Goal: Task Accomplishment & Management: Manage account settings

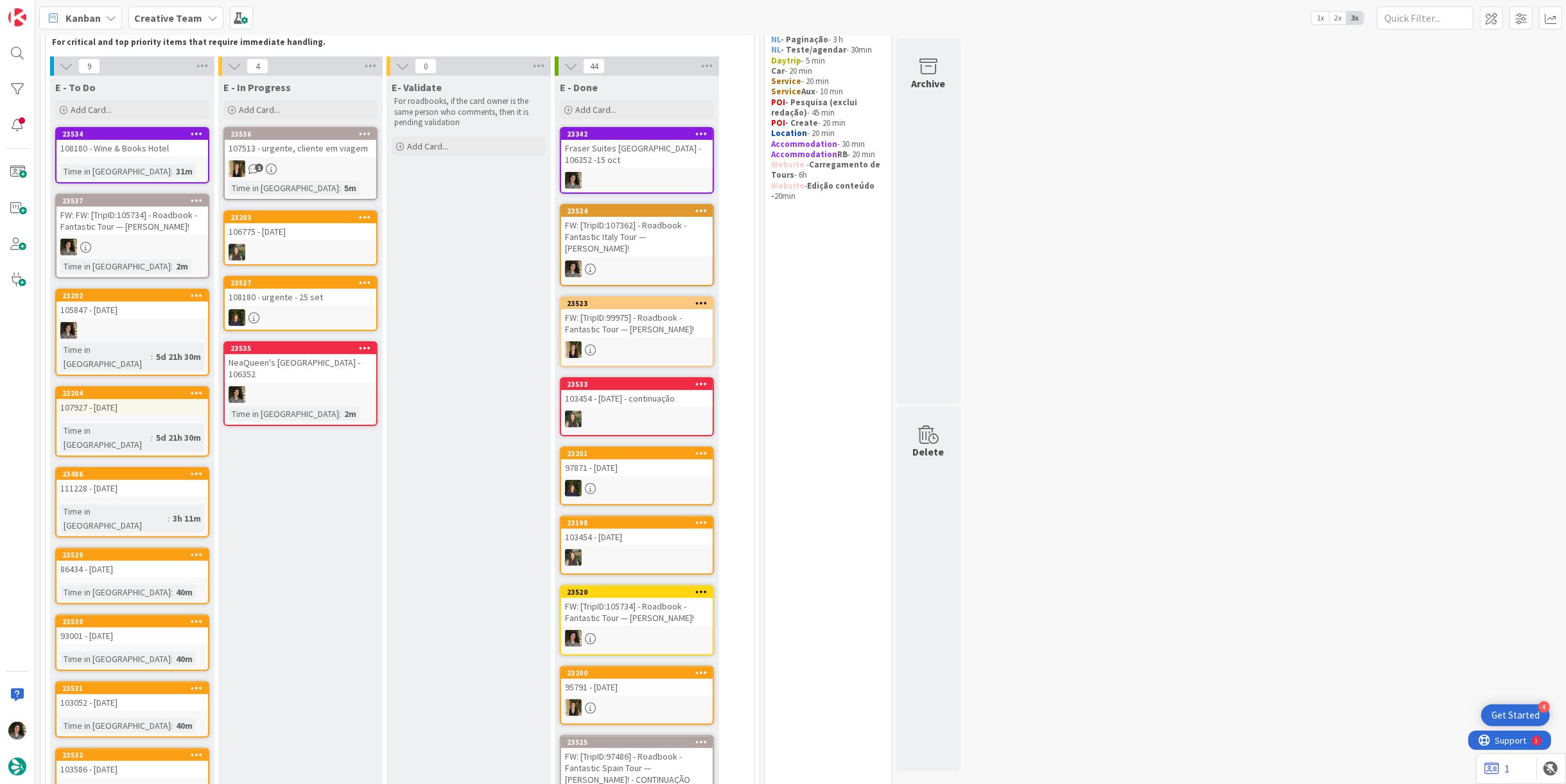
scroll to position [56, 0]
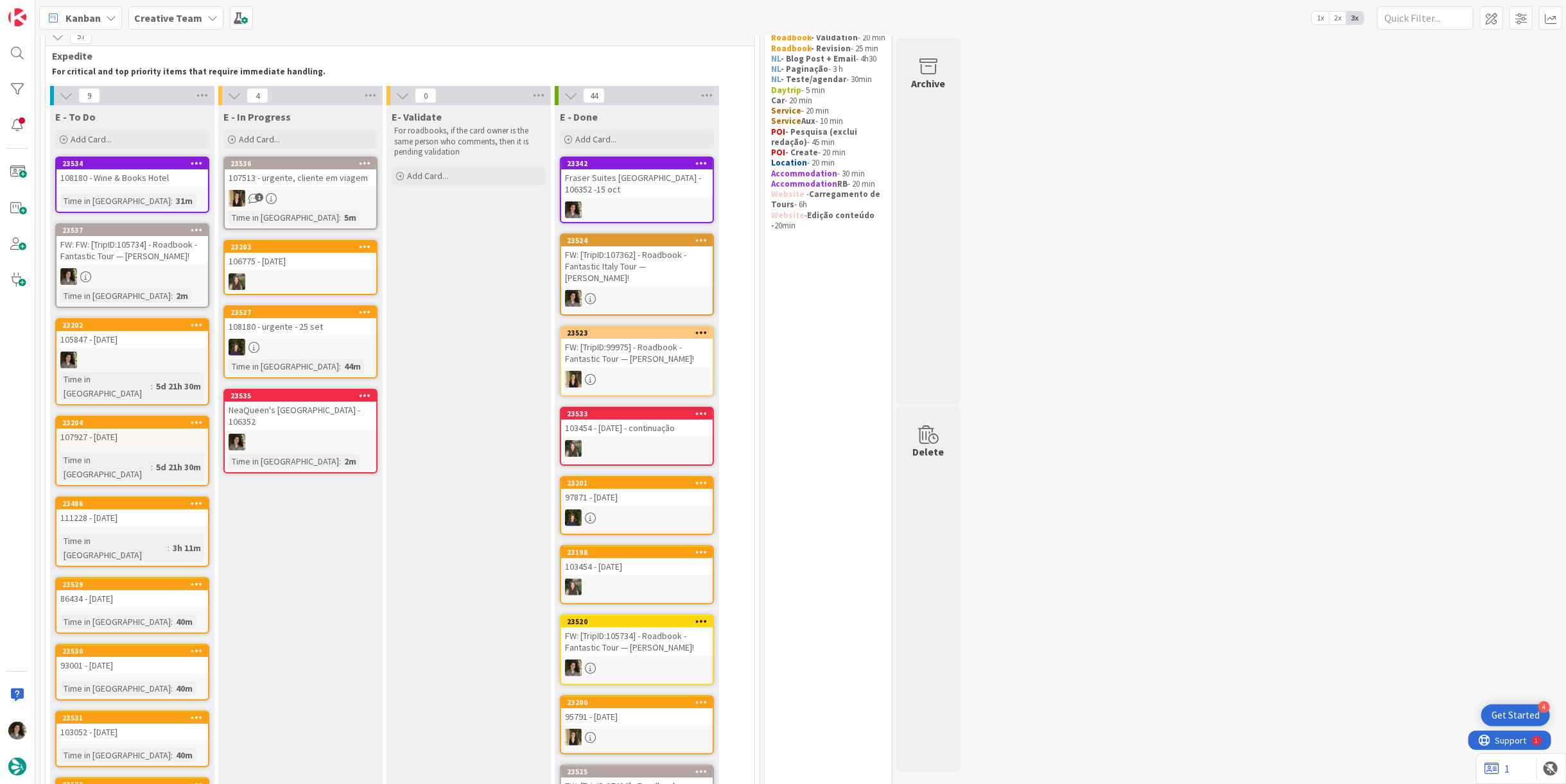
click at [301, 434] on div at bounding box center [300, 442] width 151 height 16
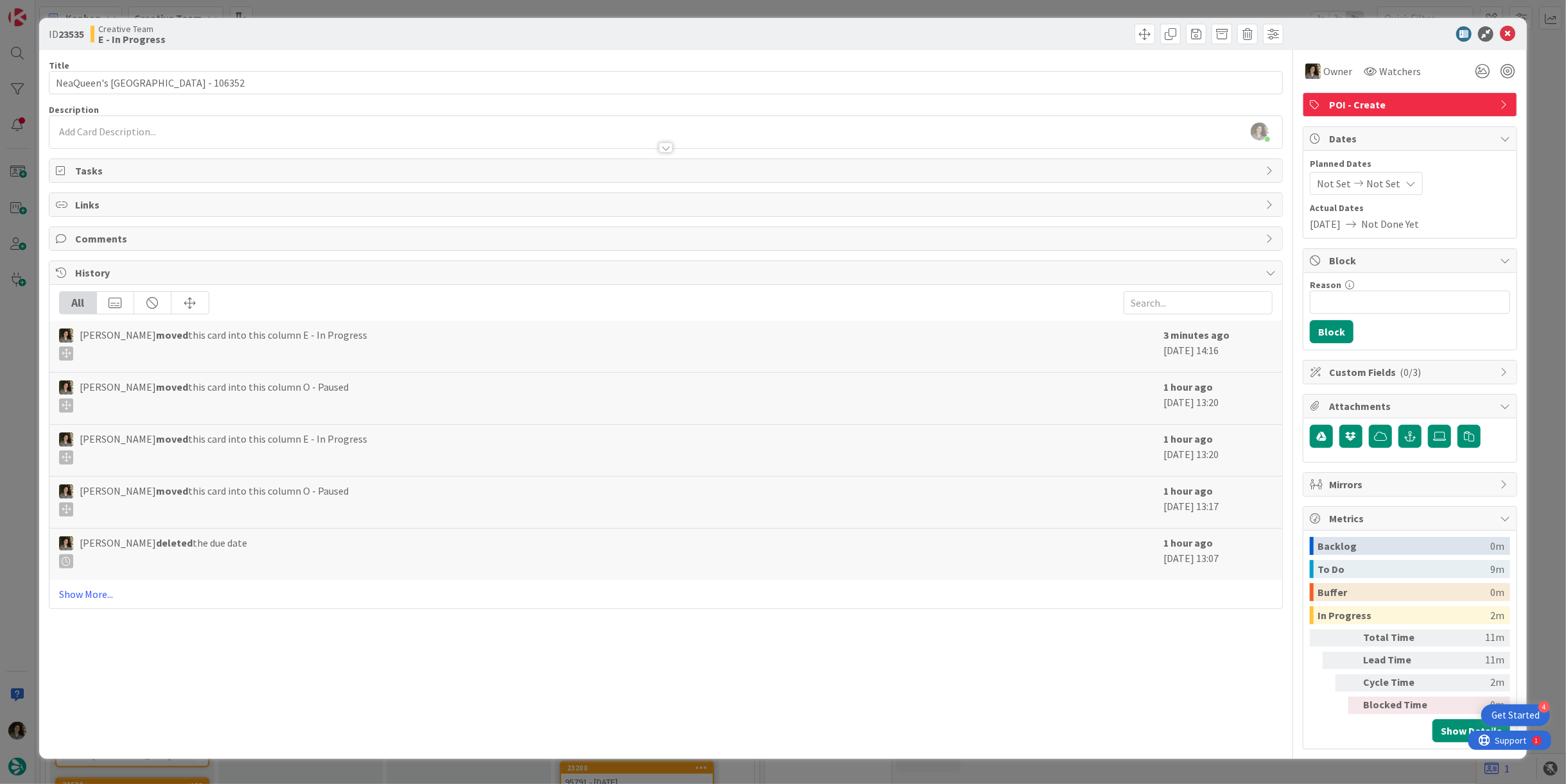
click at [1515, 32] on icon at bounding box center [1507, 33] width 16 height 16
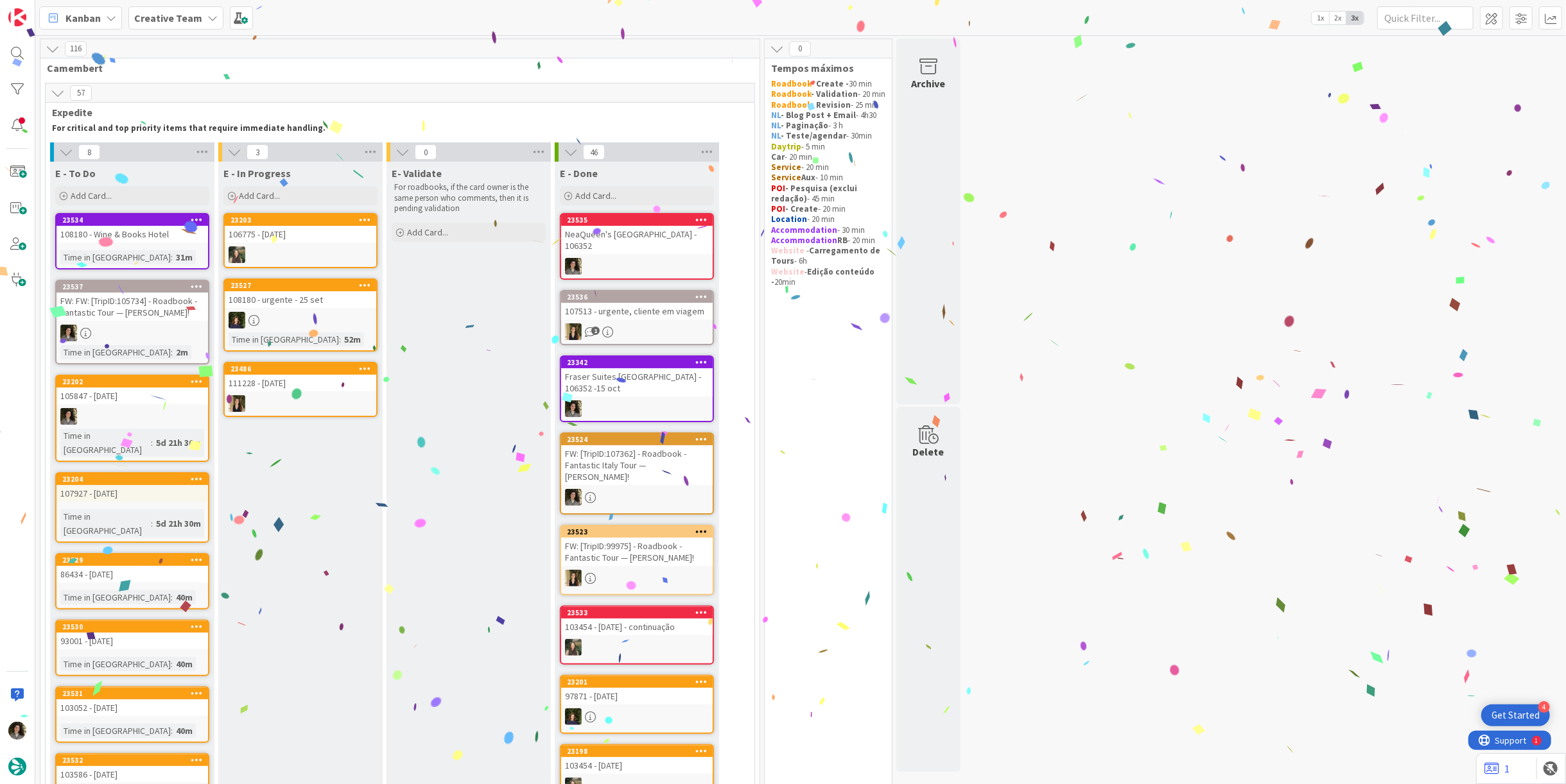
click at [667, 258] on div at bounding box center [636, 266] width 151 height 16
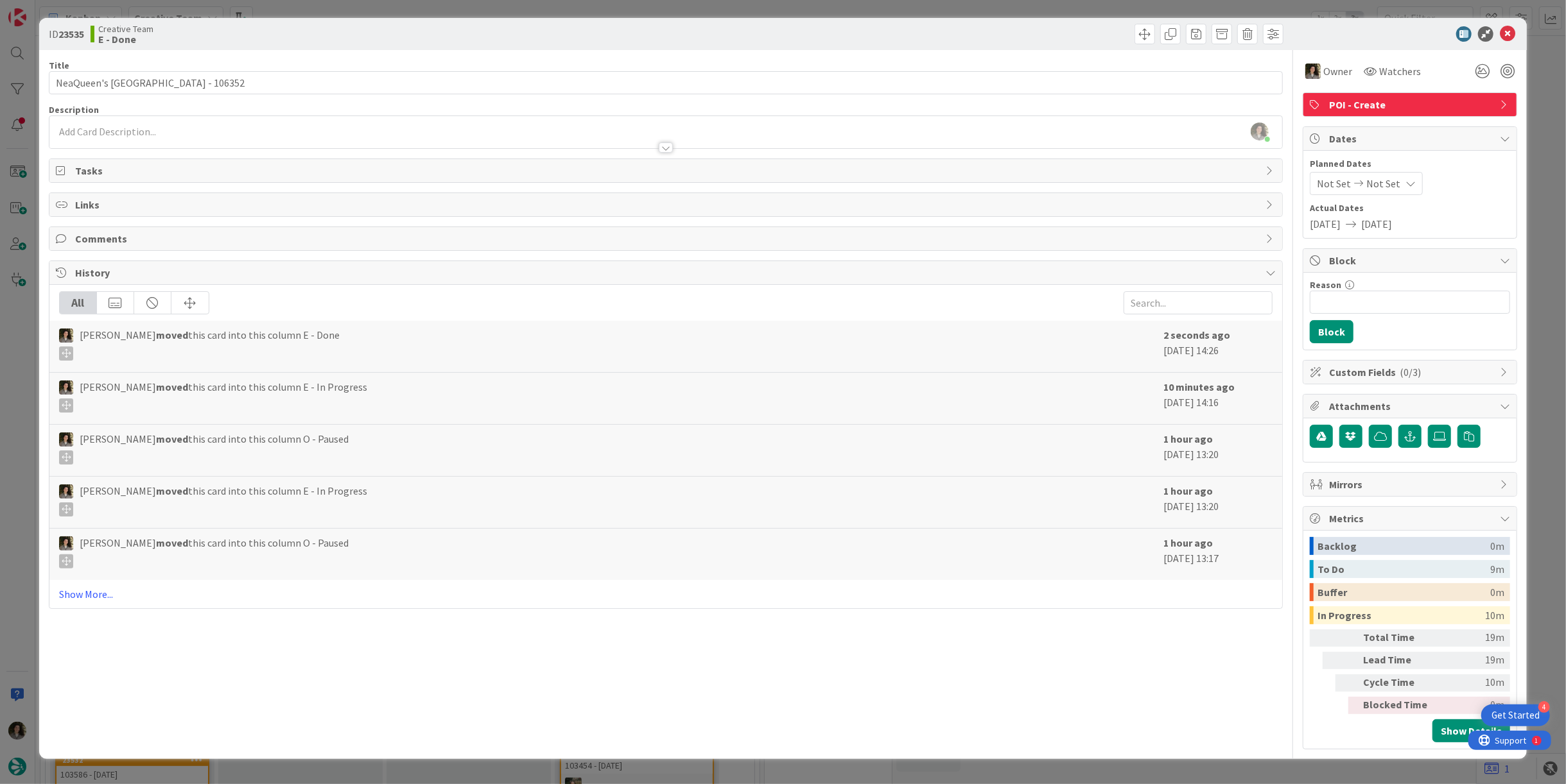
click at [1408, 101] on span "POI - Create" at bounding box center [1411, 105] width 164 height 16
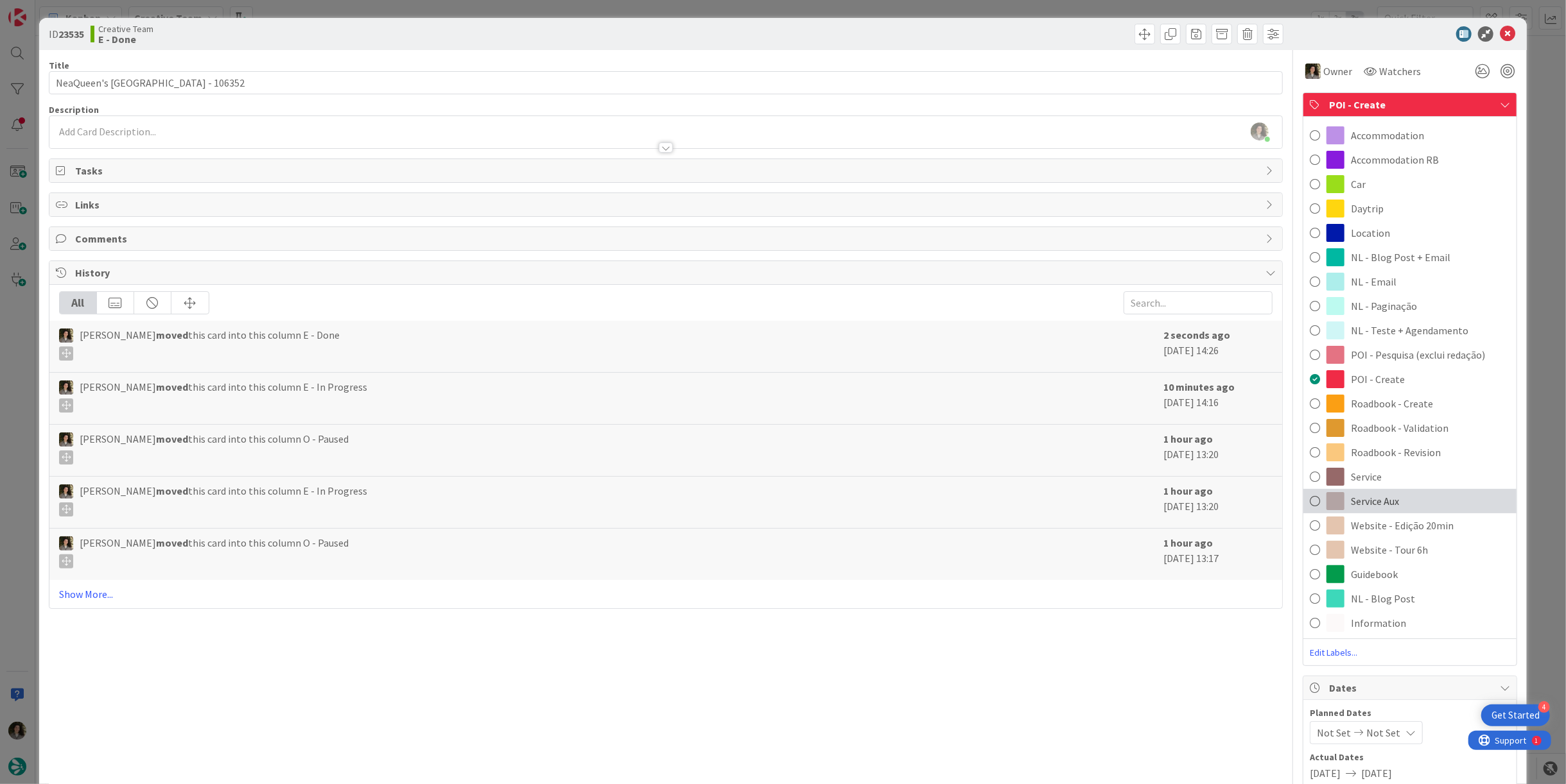
click at [1393, 490] on div "Service Aux" at bounding box center [1409, 501] width 213 height 24
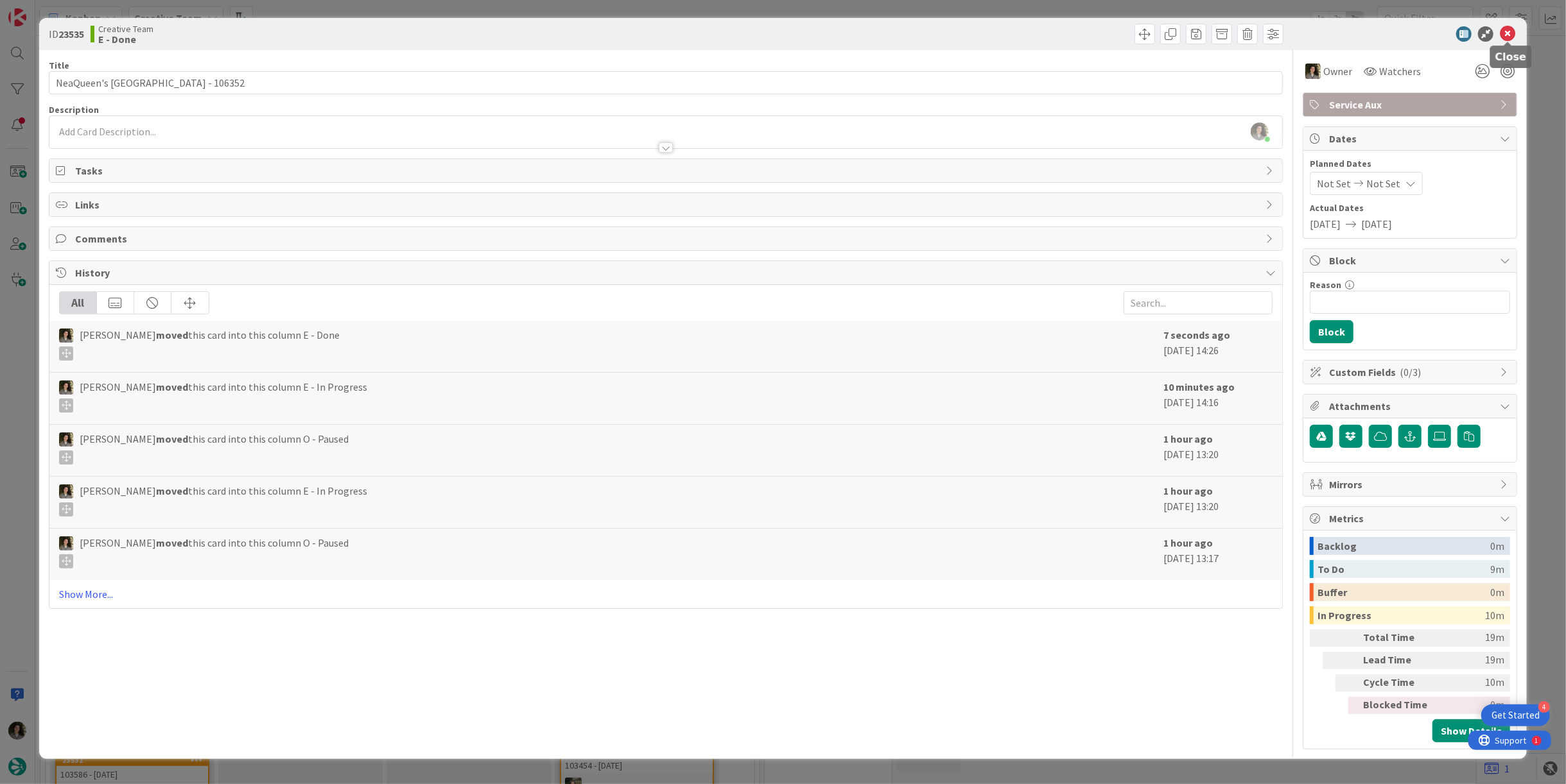
click at [1510, 30] on icon at bounding box center [1507, 33] width 16 height 16
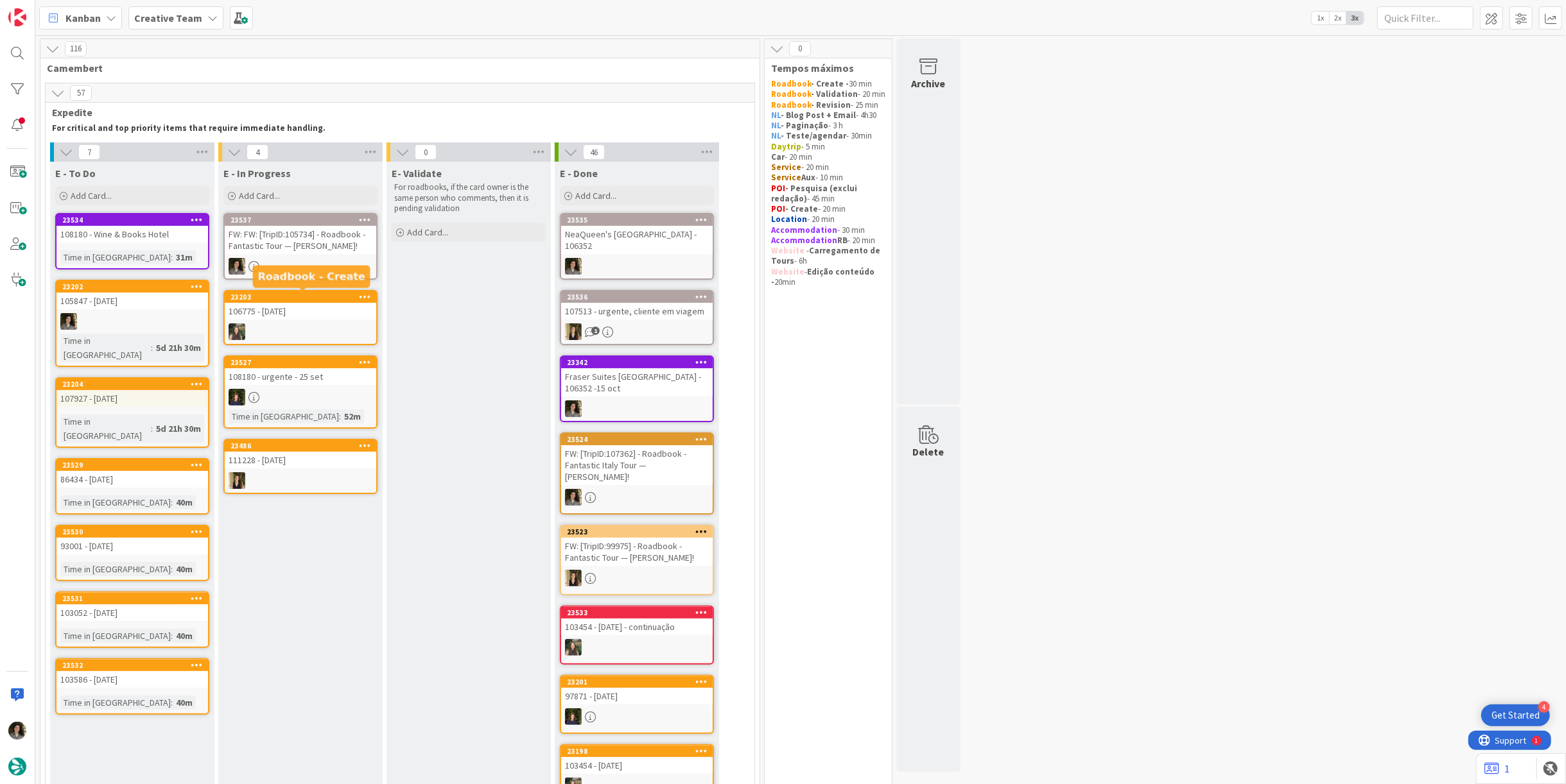
click at [301, 251] on div "FW: FW: [TripID:105734] - Roadbook - Fantastic Tour — Kay Yancey!" at bounding box center [300, 240] width 151 height 29
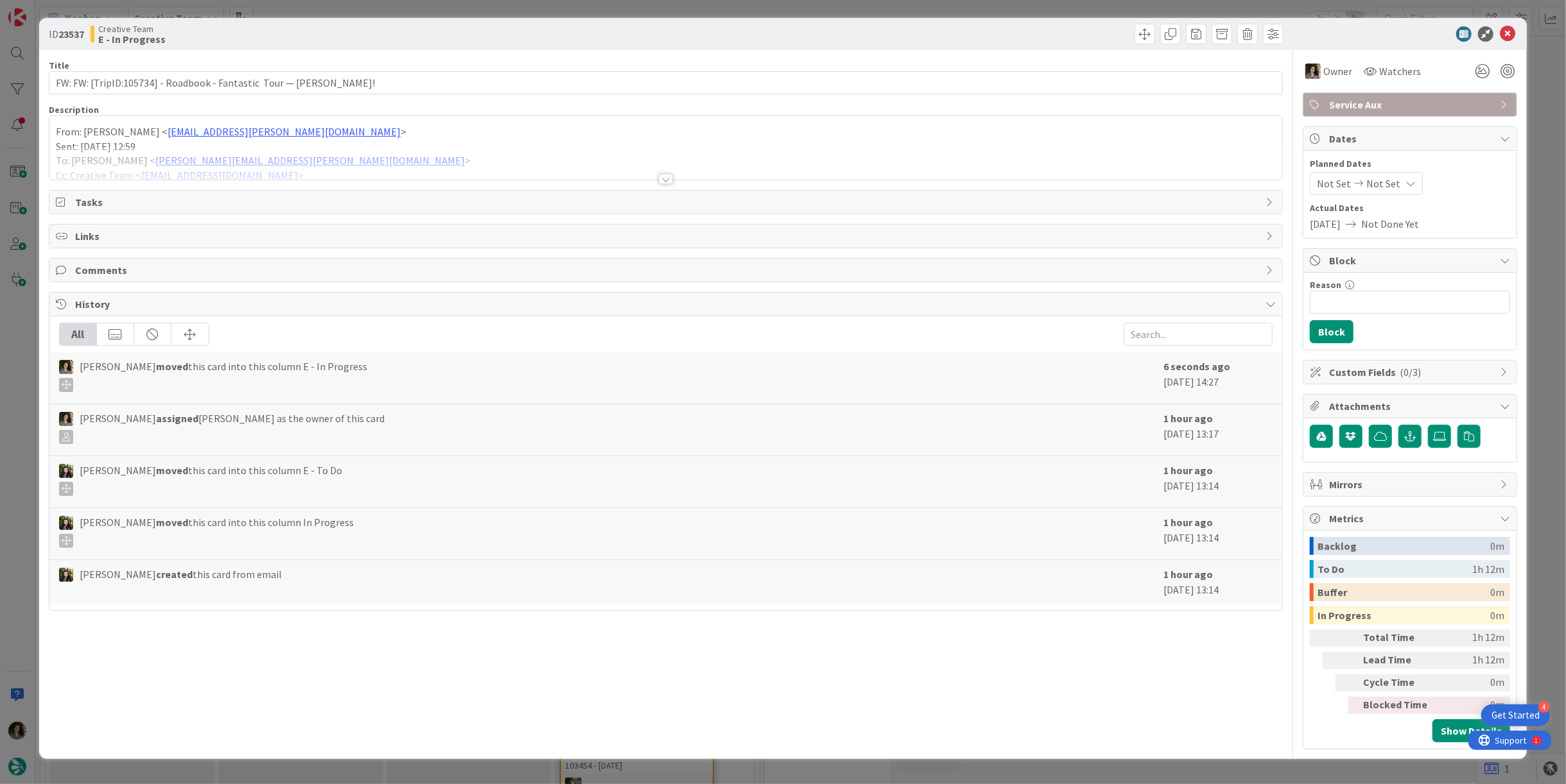
click at [669, 176] on div at bounding box center [665, 179] width 14 height 11
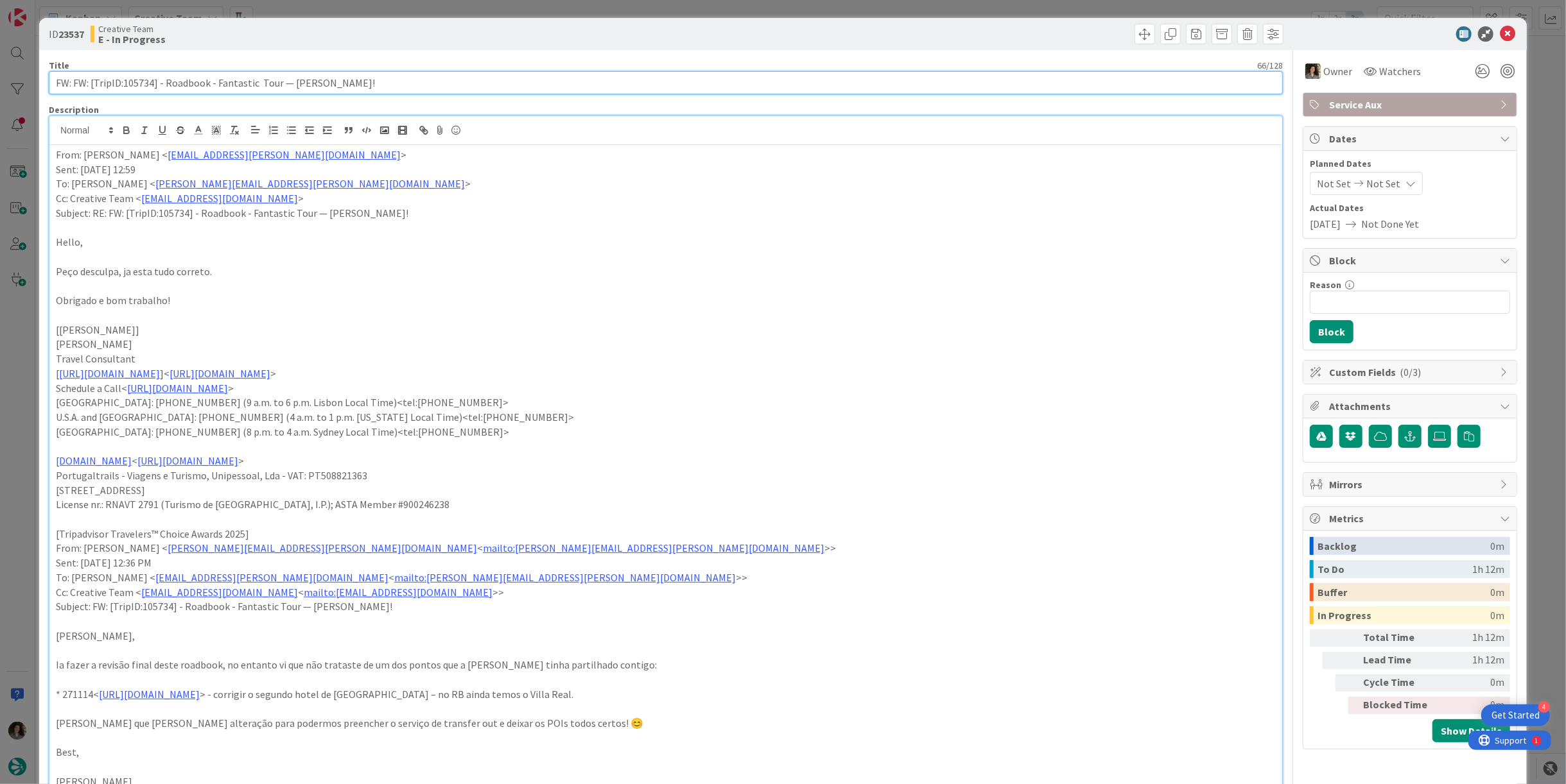
drag, startPoint x: 152, startPoint y: 79, endPoint x: 123, endPoint y: 87, distance: 30.1
click at [123, 87] on input "FW: FW: [TripID:105734] - Roadbook - Fantastic Tour — Kay Yancey!" at bounding box center [666, 82] width 1234 height 23
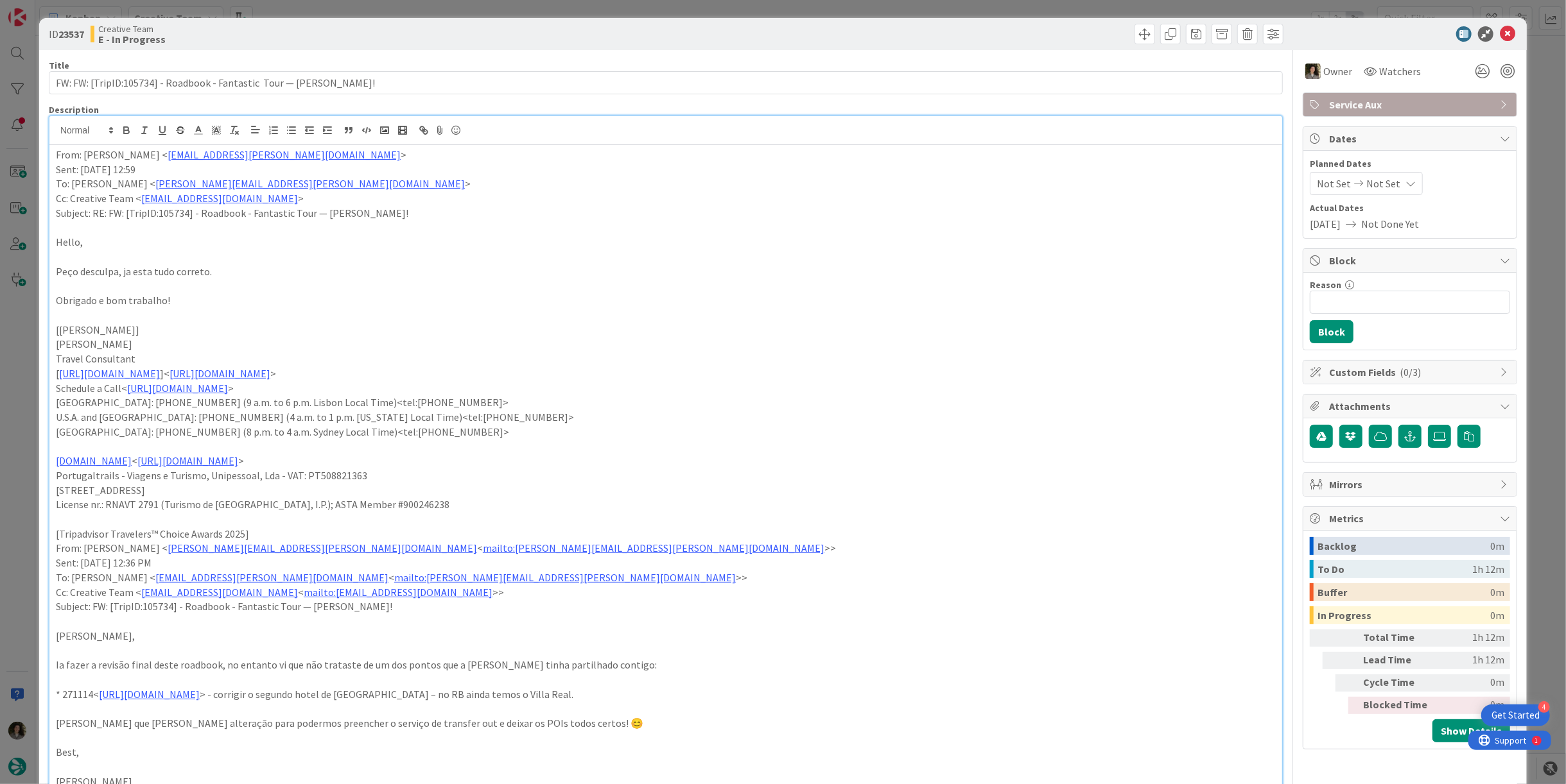
click at [1354, 113] on div "Service Aux" at bounding box center [1409, 105] width 213 height 23
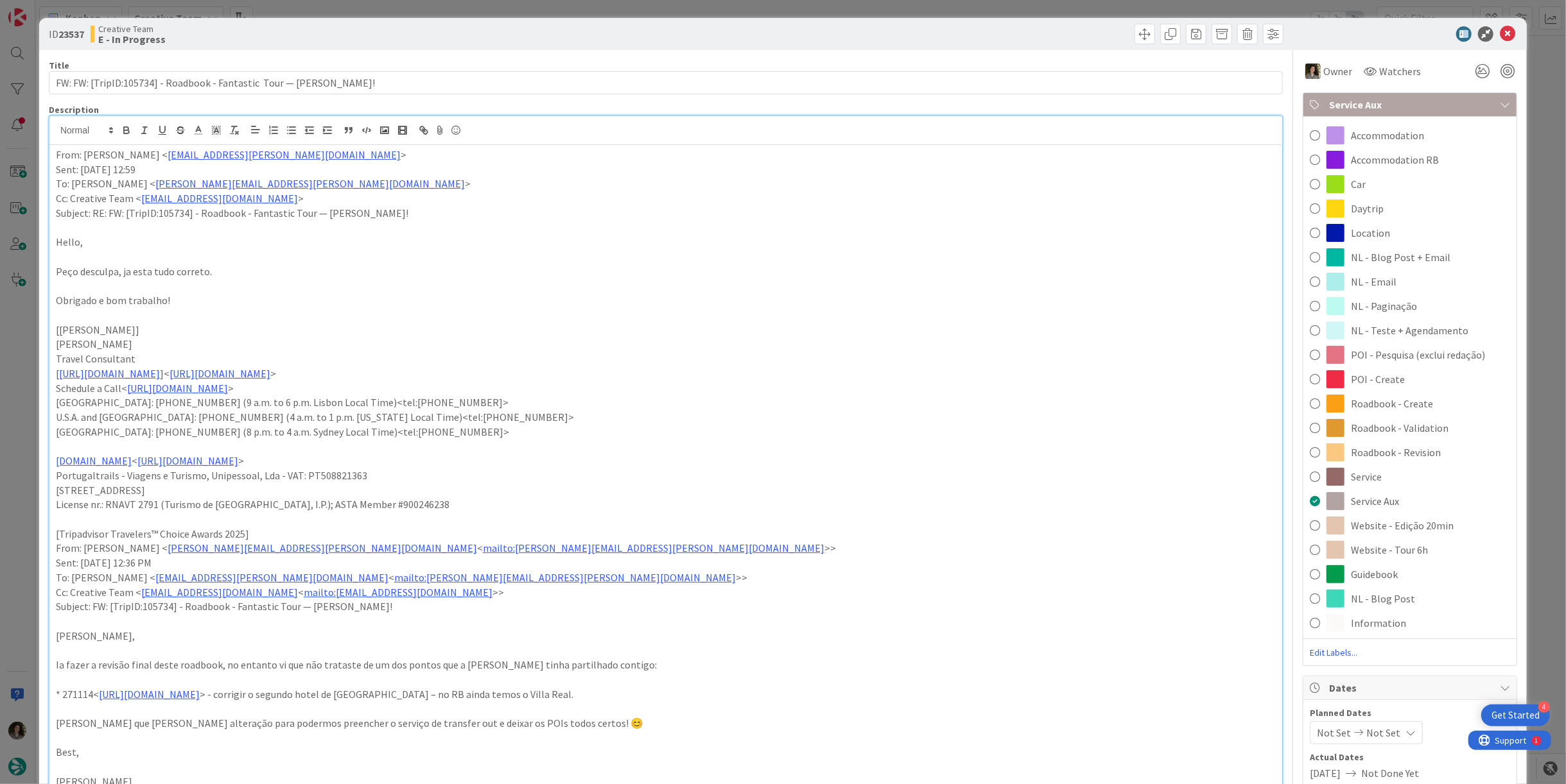
click at [1487, 32] on div at bounding box center [1403, 33] width 227 height 16
click at [1500, 32] on icon at bounding box center [1507, 33] width 16 height 16
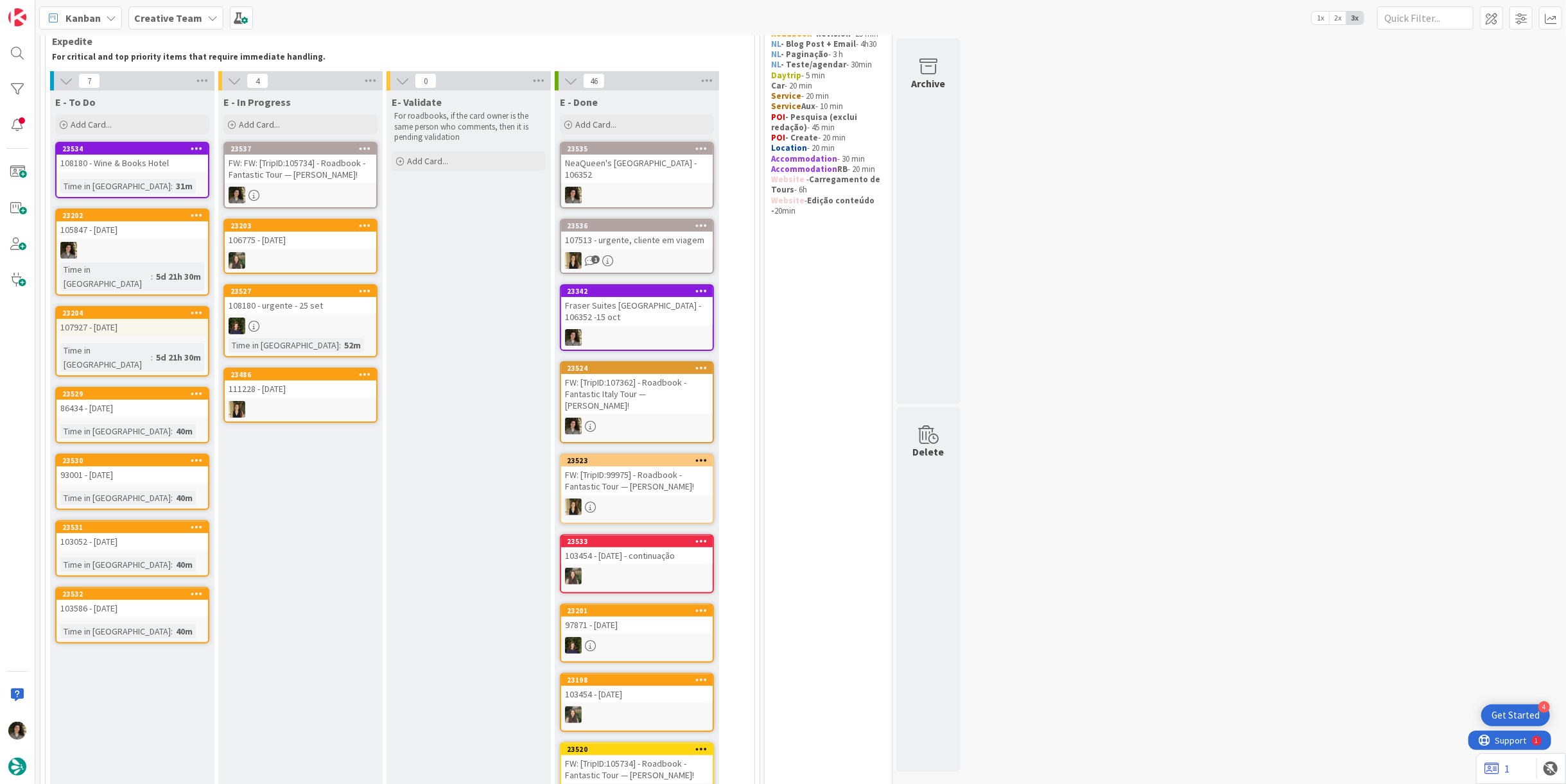
click at [136, 325] on link "23204 107927 - 15 oct Time in Column : 5d 21h 30m" at bounding box center [132, 341] width 154 height 70
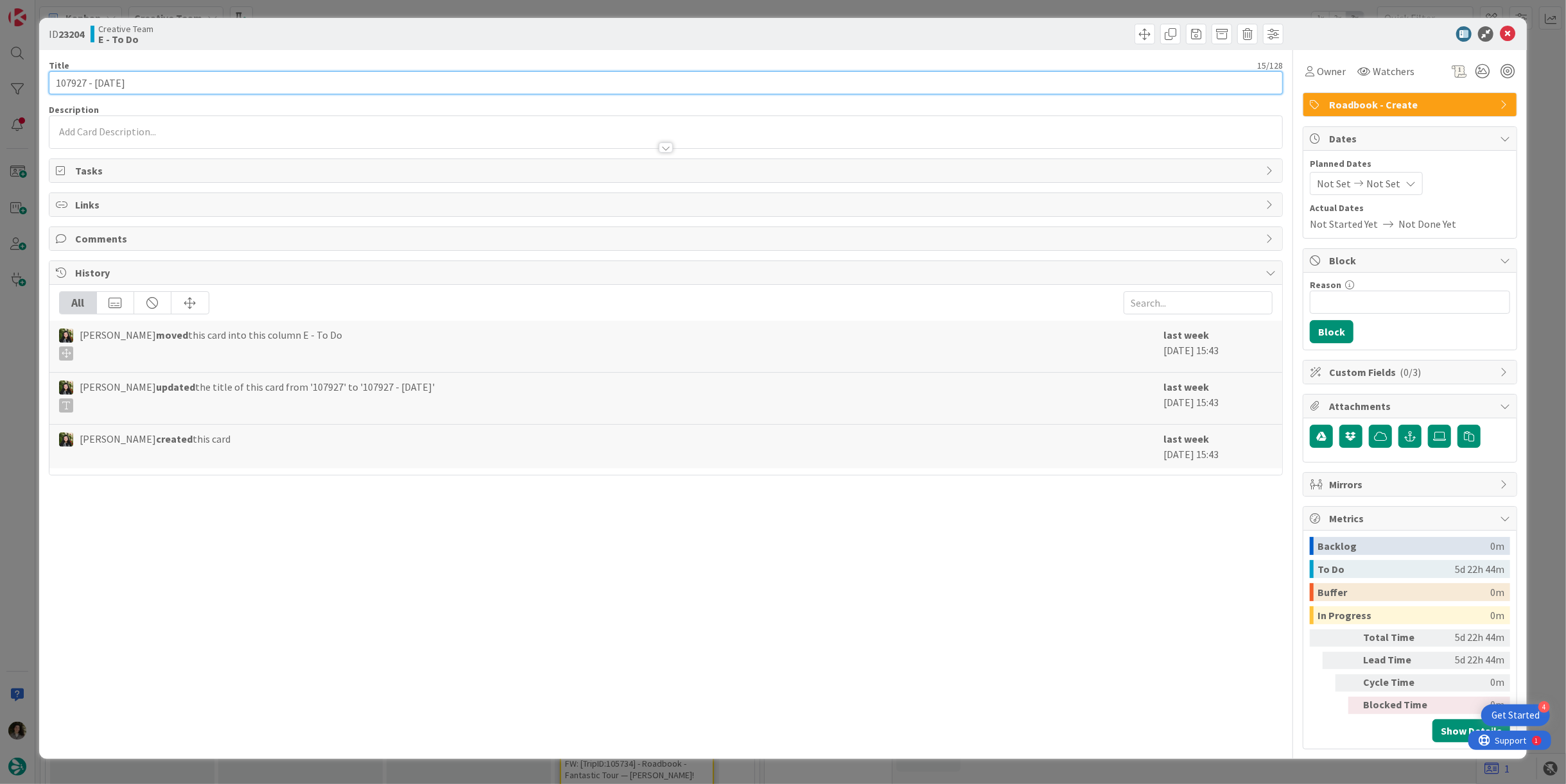
drag, startPoint x: 87, startPoint y: 79, endPoint x: 50, endPoint y: 82, distance: 37.1
click at [50, 82] on input "107927 - [DATE]" at bounding box center [666, 82] width 1234 height 23
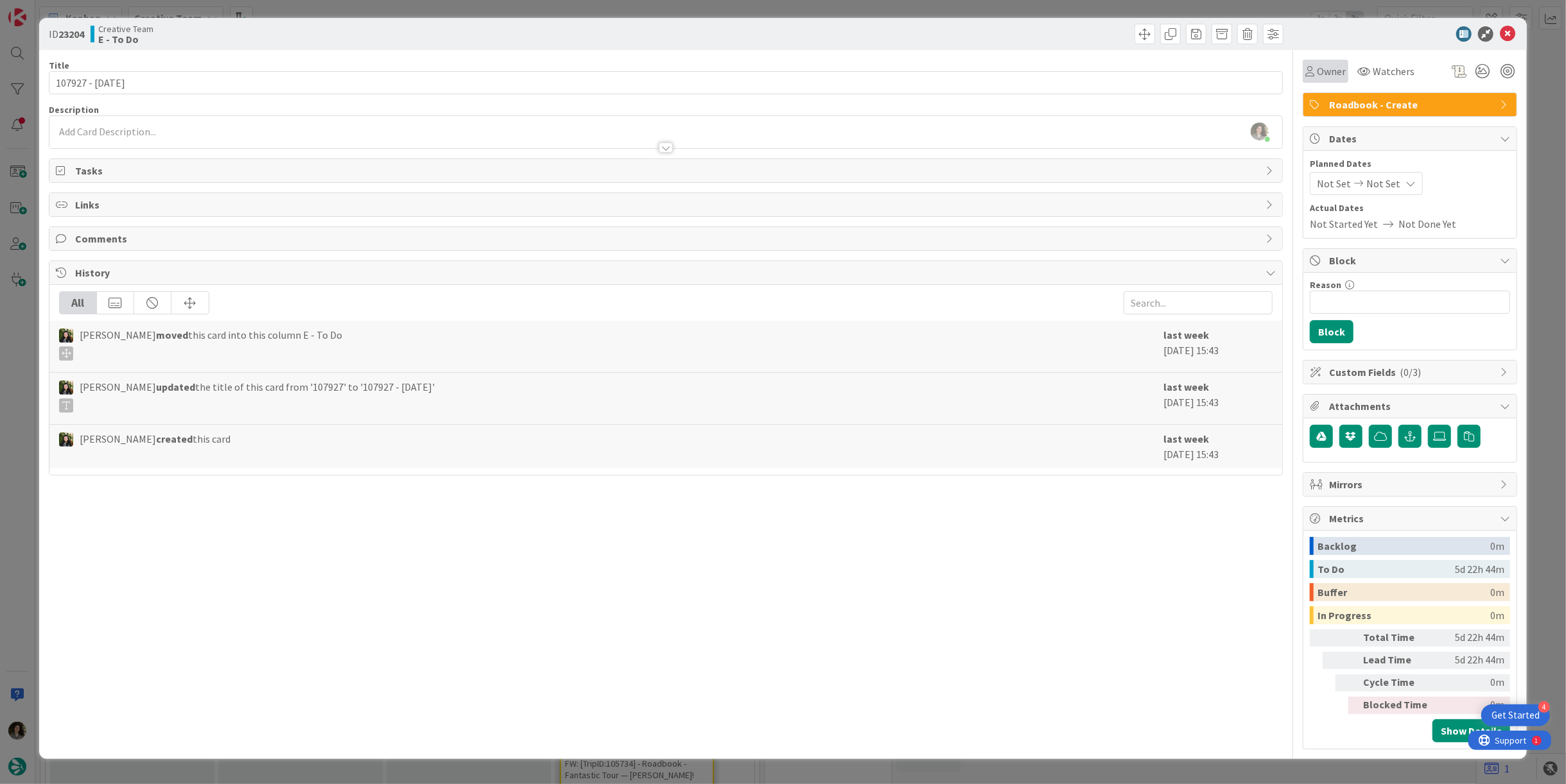
click at [1325, 60] on div "Owner" at bounding box center [1326, 71] width 46 height 23
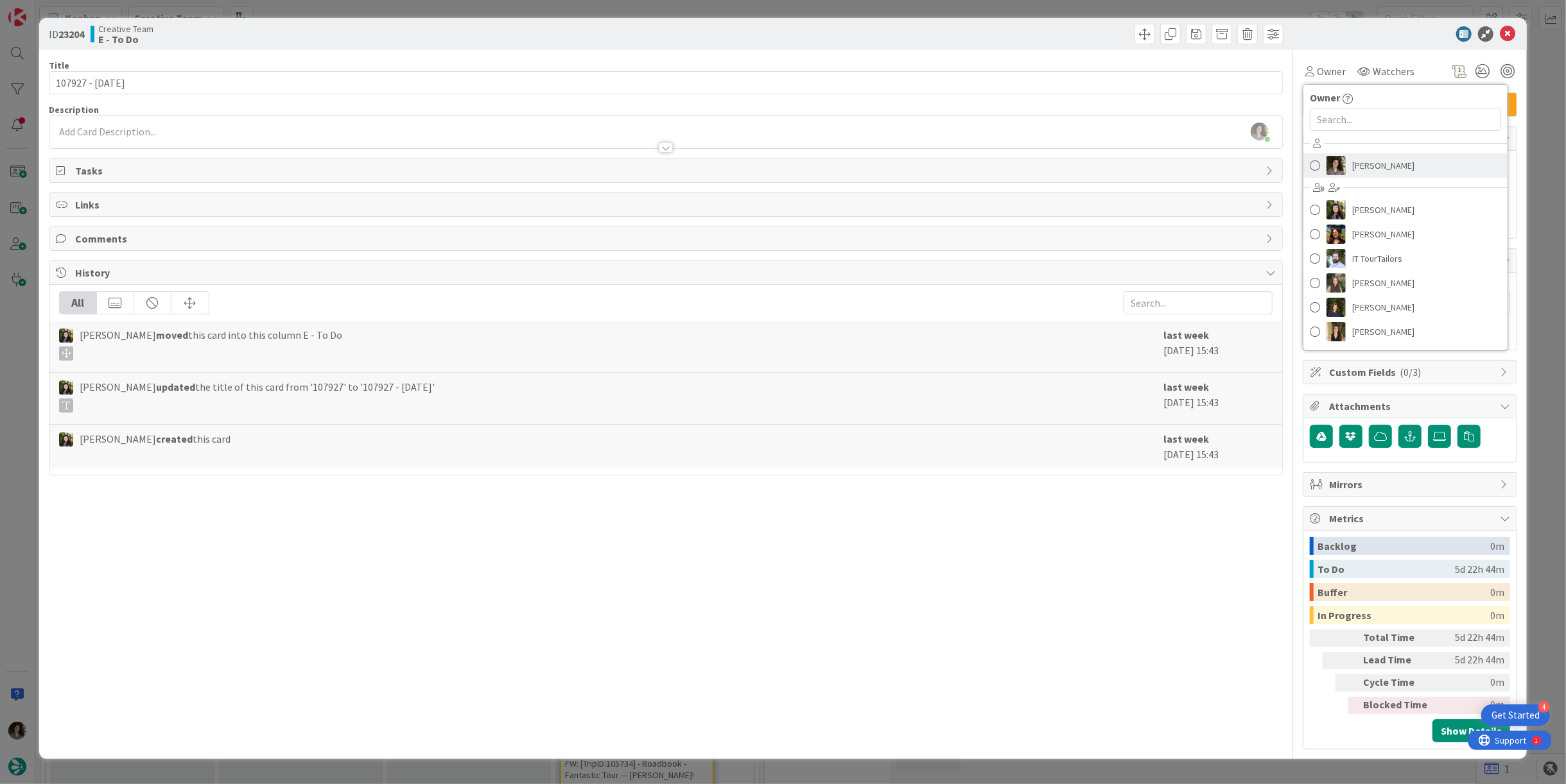
click at [1390, 160] on span "[PERSON_NAME]" at bounding box center [1383, 166] width 62 height 20
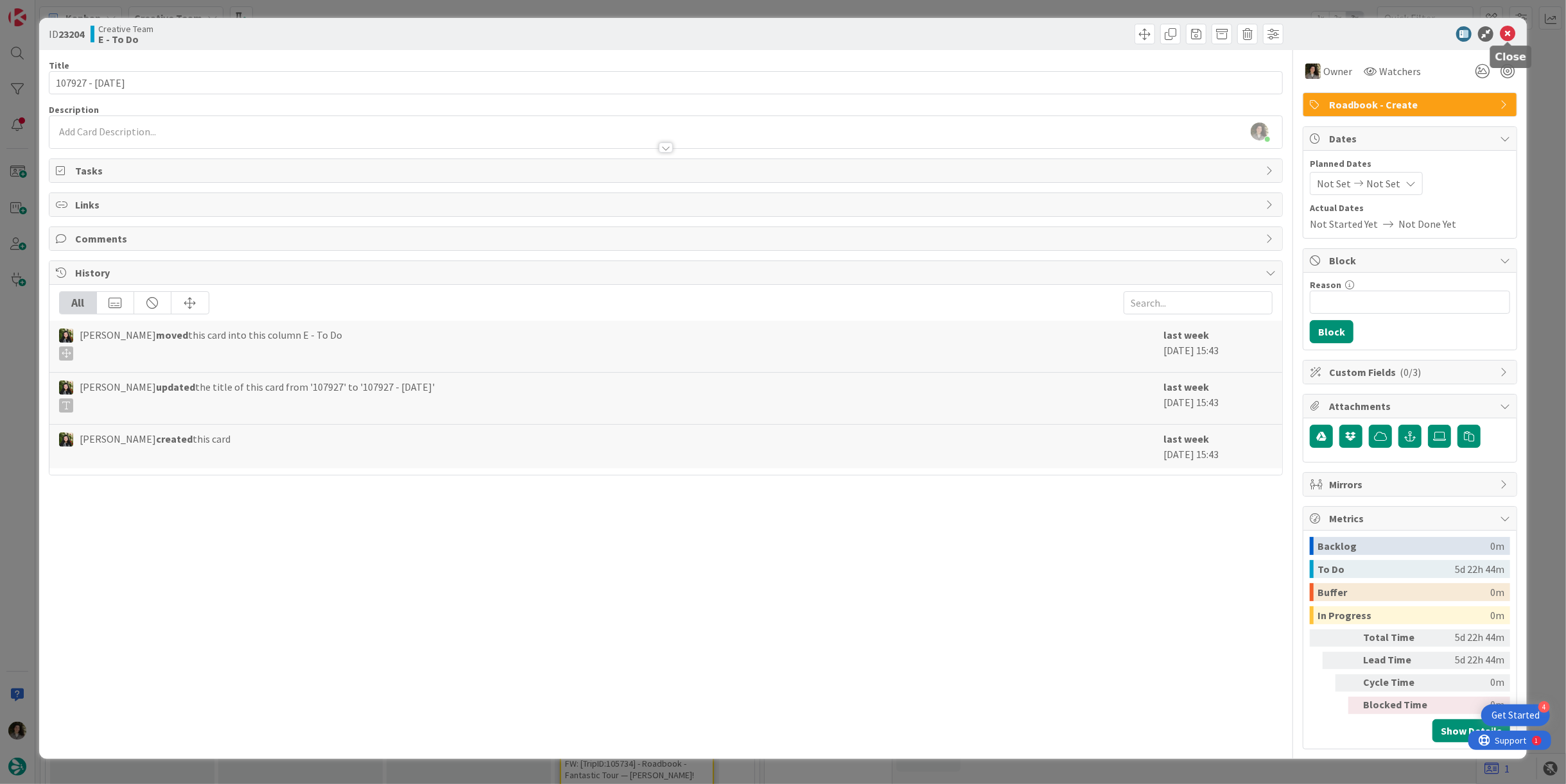
click at [1504, 34] on icon at bounding box center [1507, 33] width 16 height 16
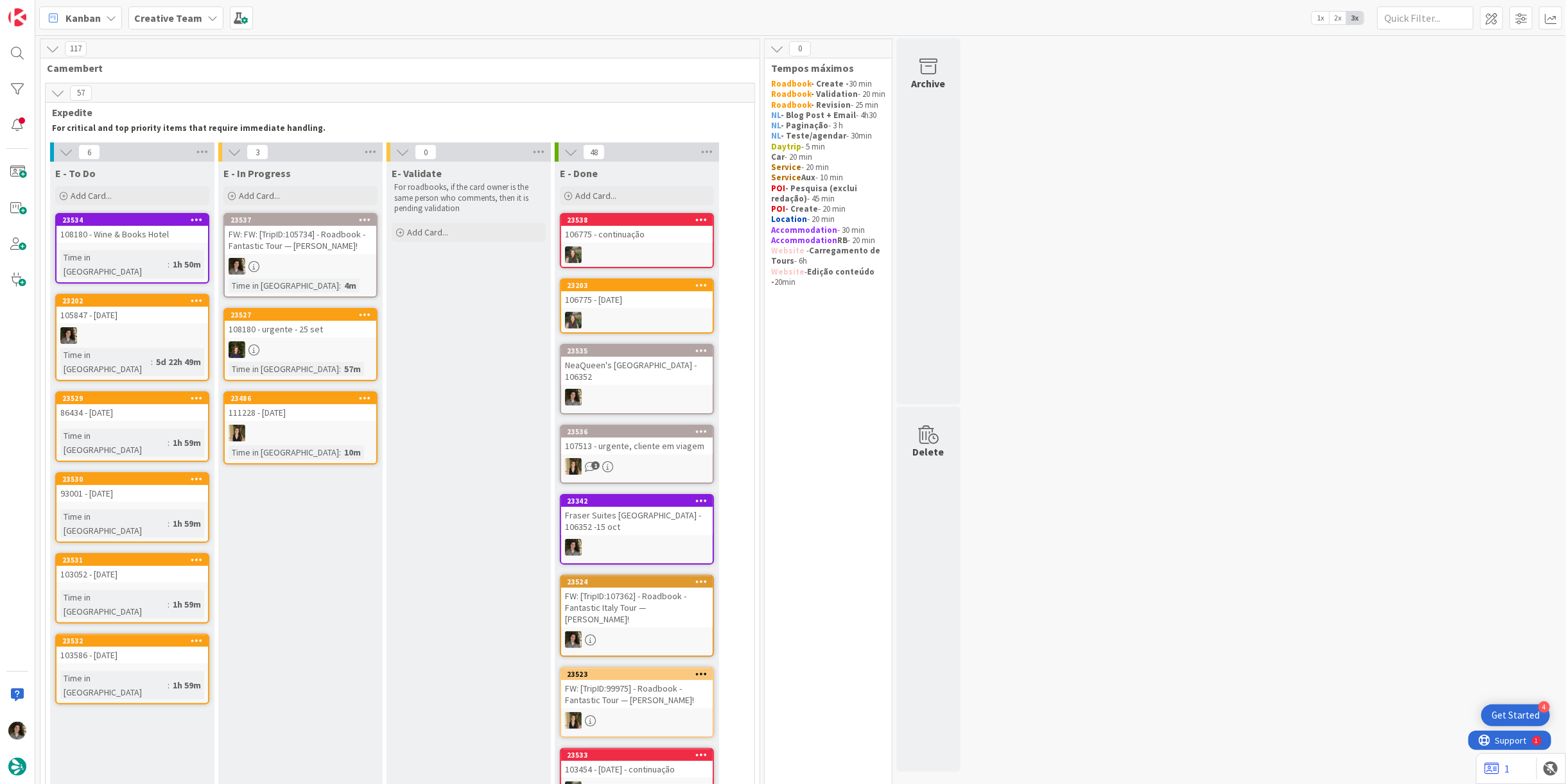
click at [301, 247] on div "FW: FW: [TripID:105734] - Roadbook - Fantastic Tour — Kay Yancey!" at bounding box center [300, 240] width 151 height 29
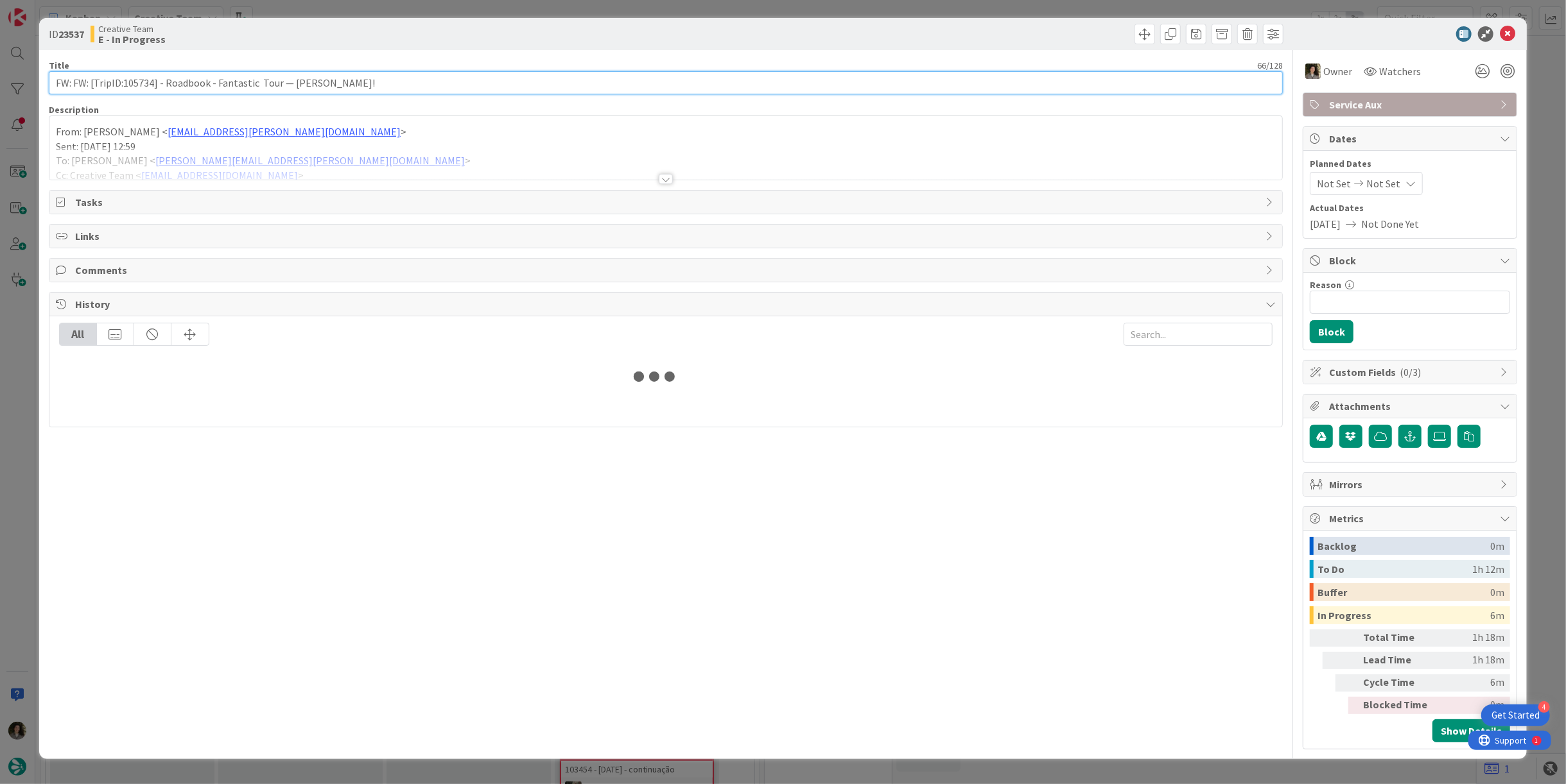
click at [203, 79] on input "FW: FW: [TripID:105734] - Roadbook - Fantastic Tour — Kay Yancey!" at bounding box center [666, 82] width 1234 height 23
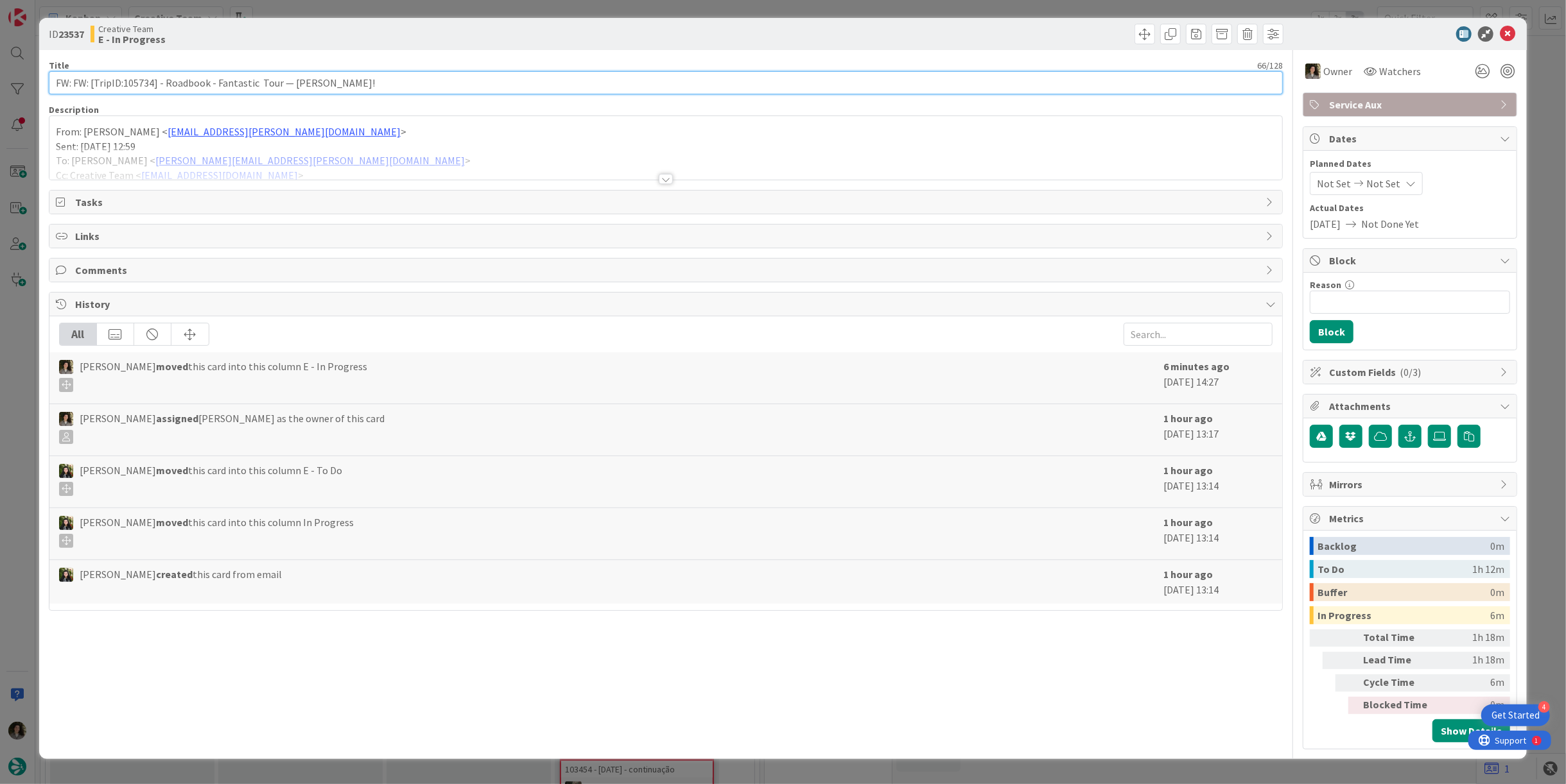
click at [203, 79] on input "FW: FW: [TripID:105734] - Roadbook - Fantastic Tour — Kay Yancey!" at bounding box center [666, 82] width 1234 height 23
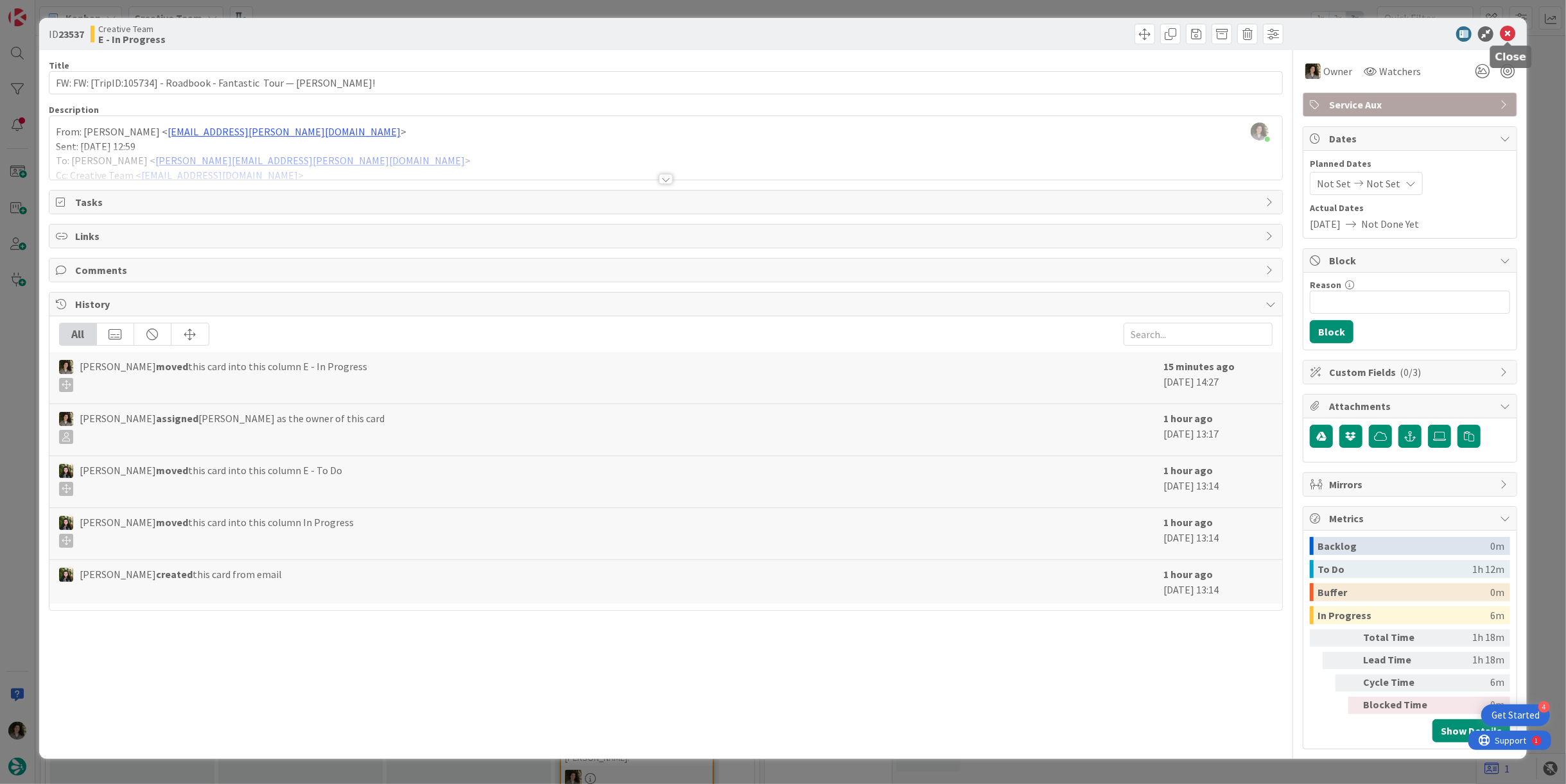
drag, startPoint x: 1511, startPoint y: 31, endPoint x: 1470, endPoint y: 44, distance: 43.0
click at [1510, 31] on icon at bounding box center [1507, 33] width 16 height 16
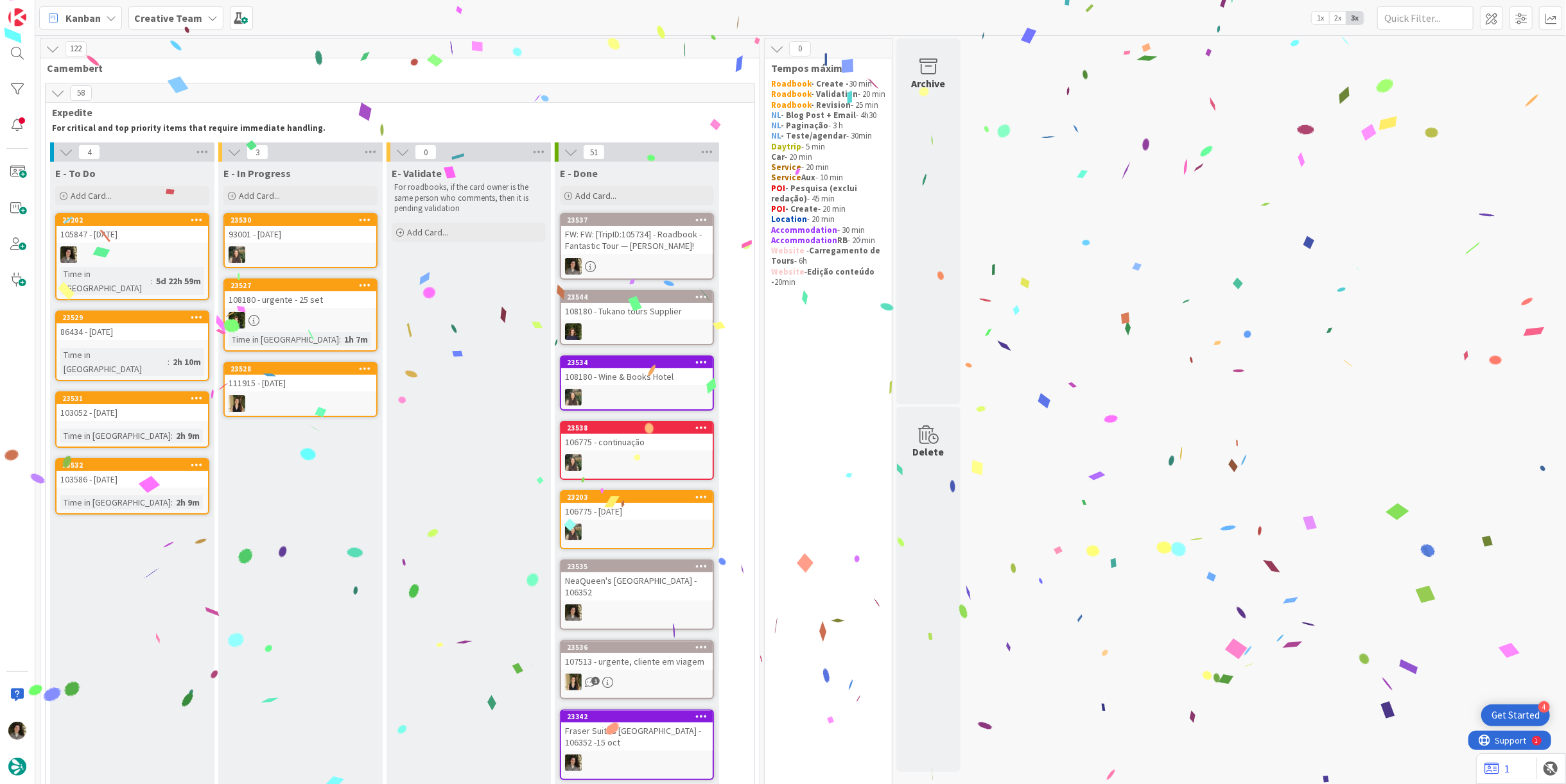
click at [667, 238] on div "FW: FW: [TripID:105734] - Roadbook - Fantastic Tour — Kay Yancey!" at bounding box center [636, 240] width 151 height 29
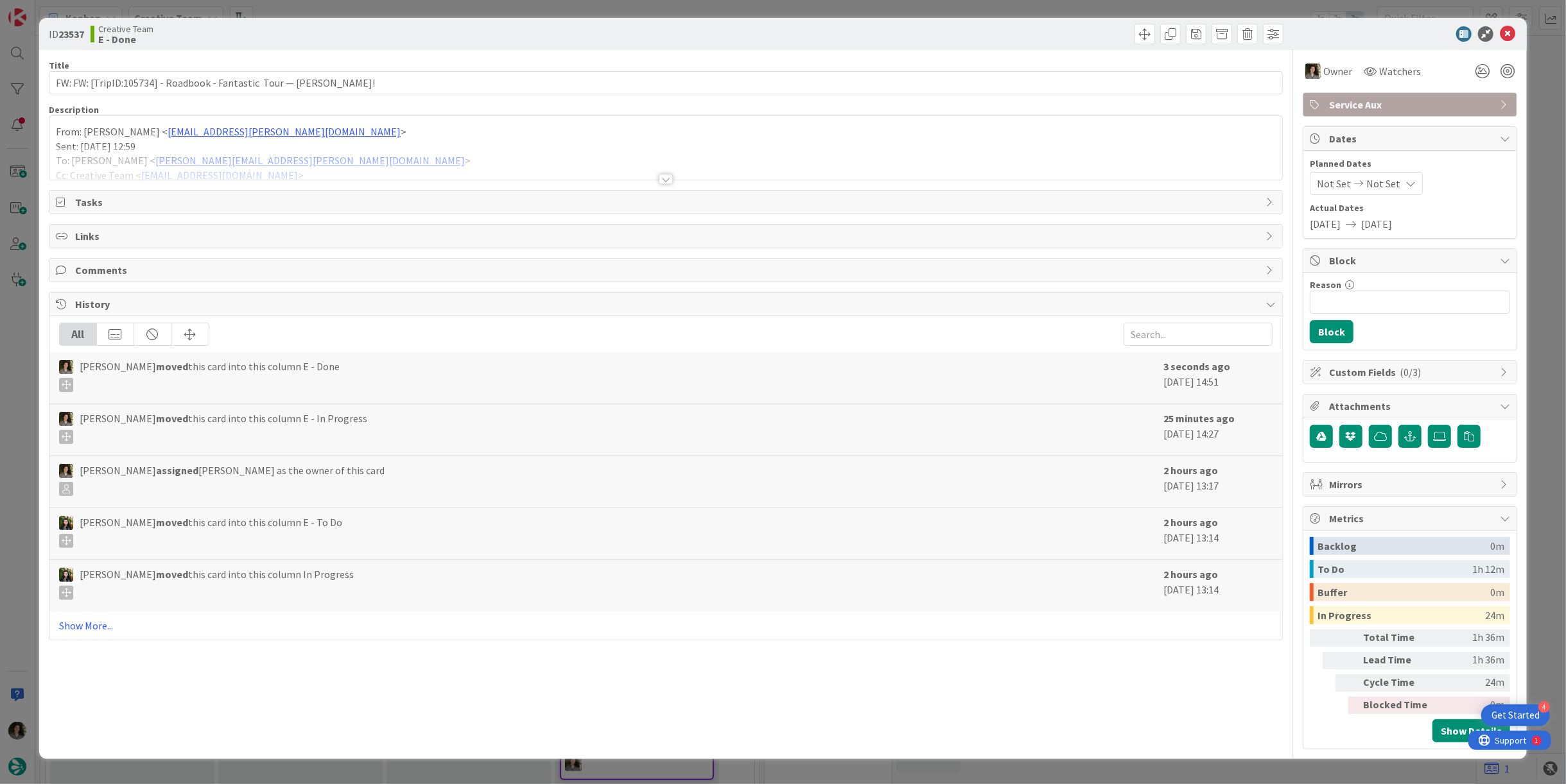
click at [1441, 108] on span "Service Aux" at bounding box center [1411, 105] width 164 height 16
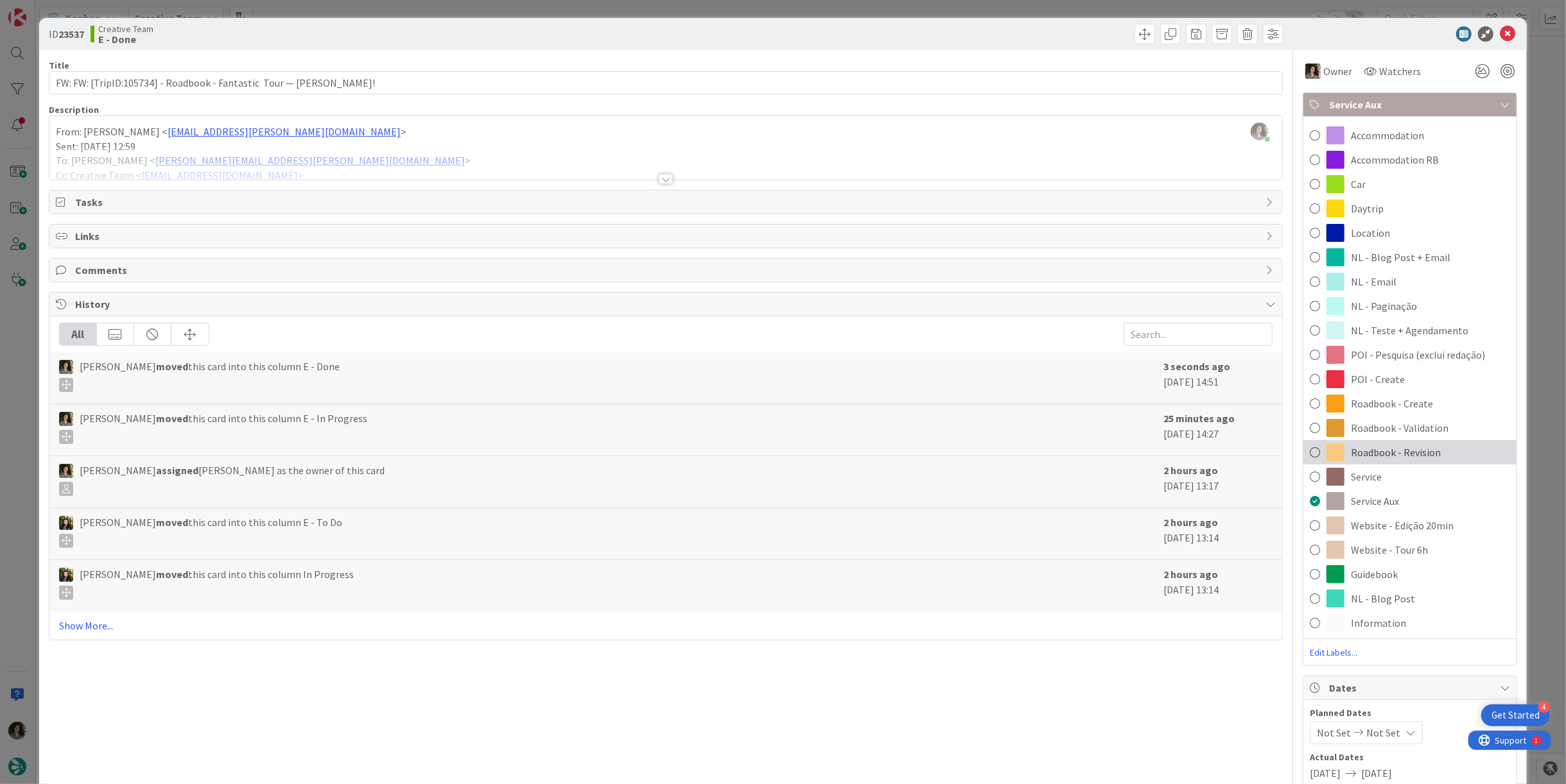
click at [1384, 443] on div "Roadbook - Revision" at bounding box center [1409, 452] width 213 height 24
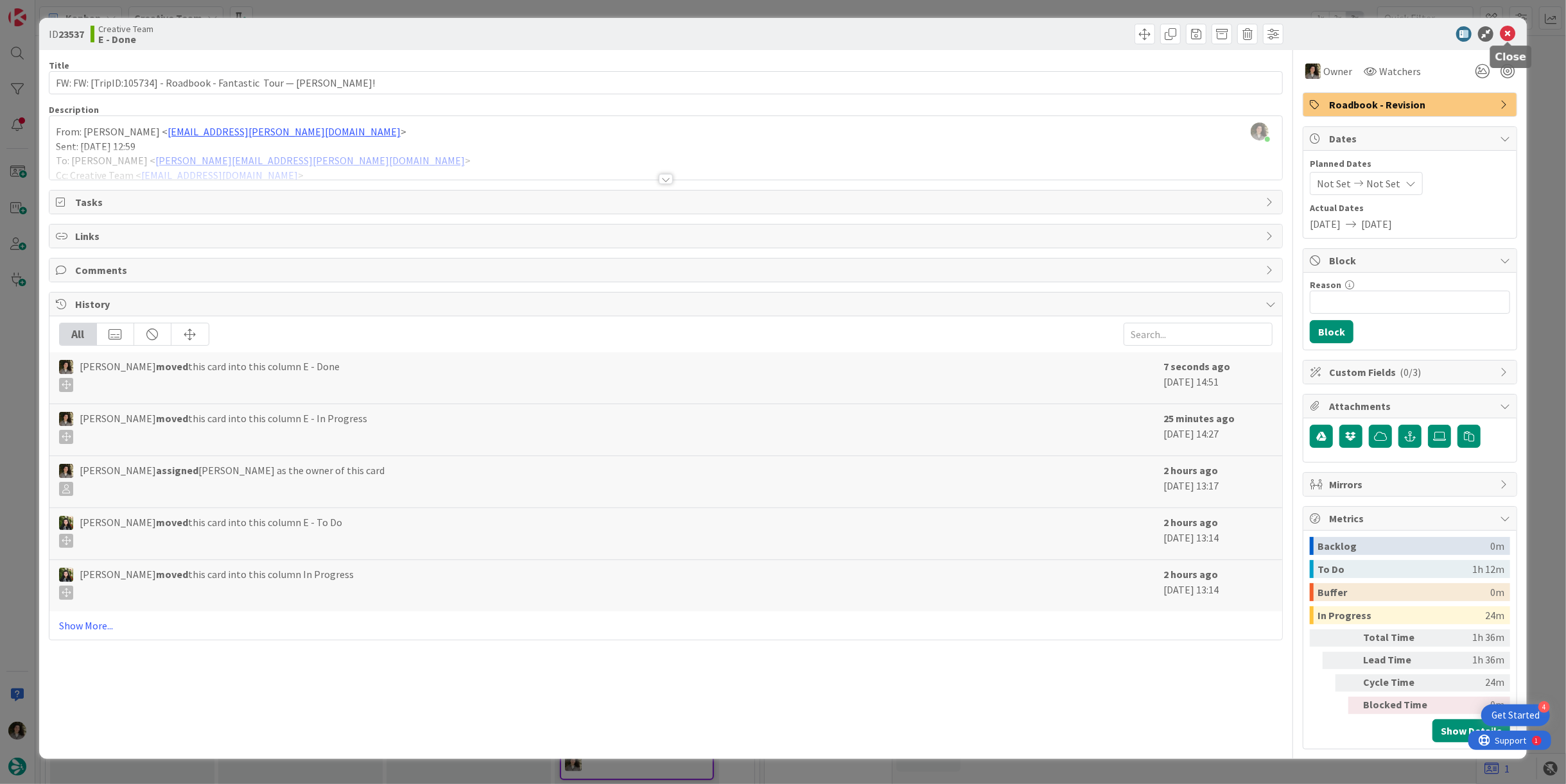
click at [1507, 31] on icon at bounding box center [1507, 33] width 16 height 16
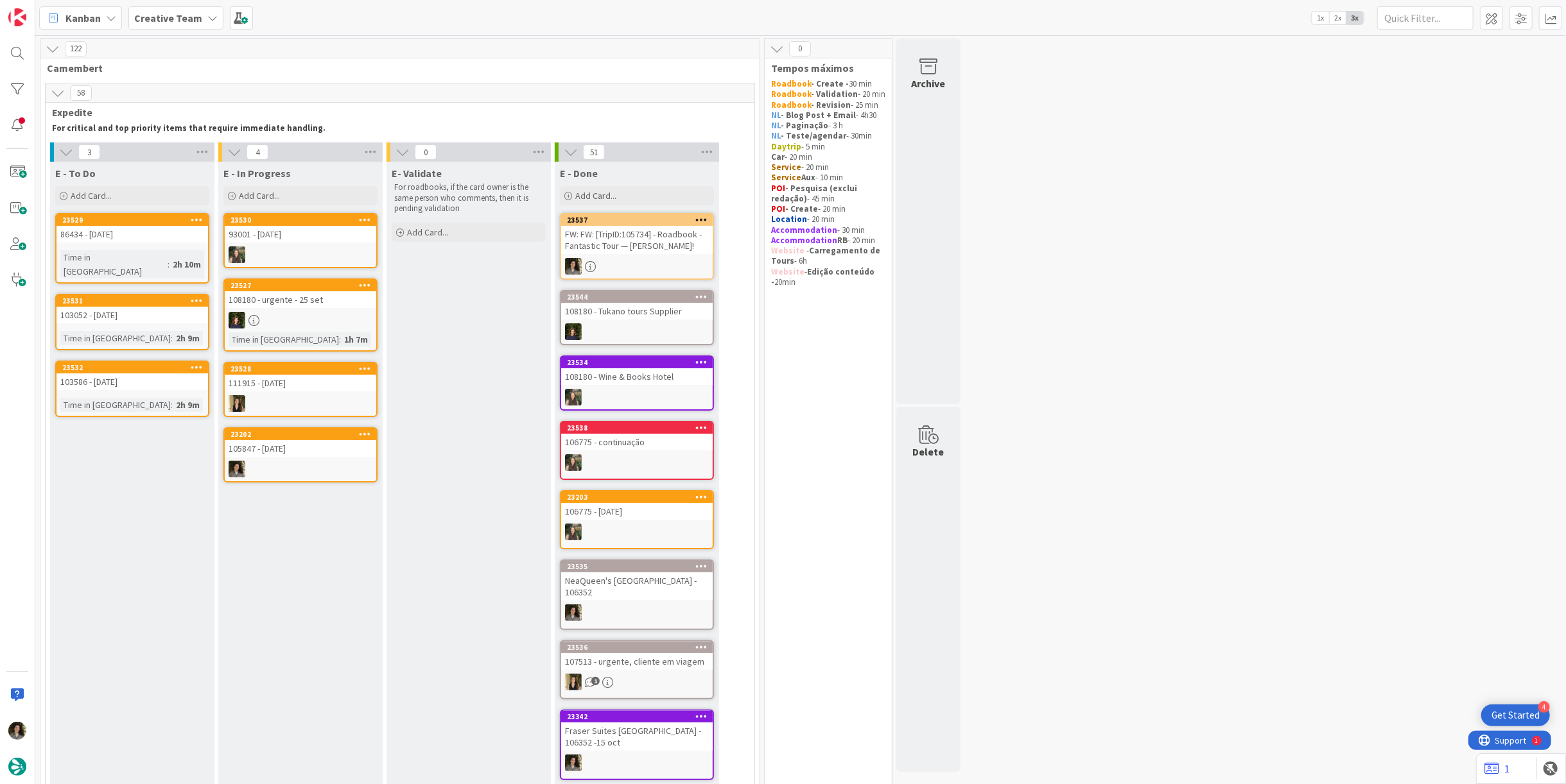
click at [289, 474] on div at bounding box center [300, 469] width 151 height 16
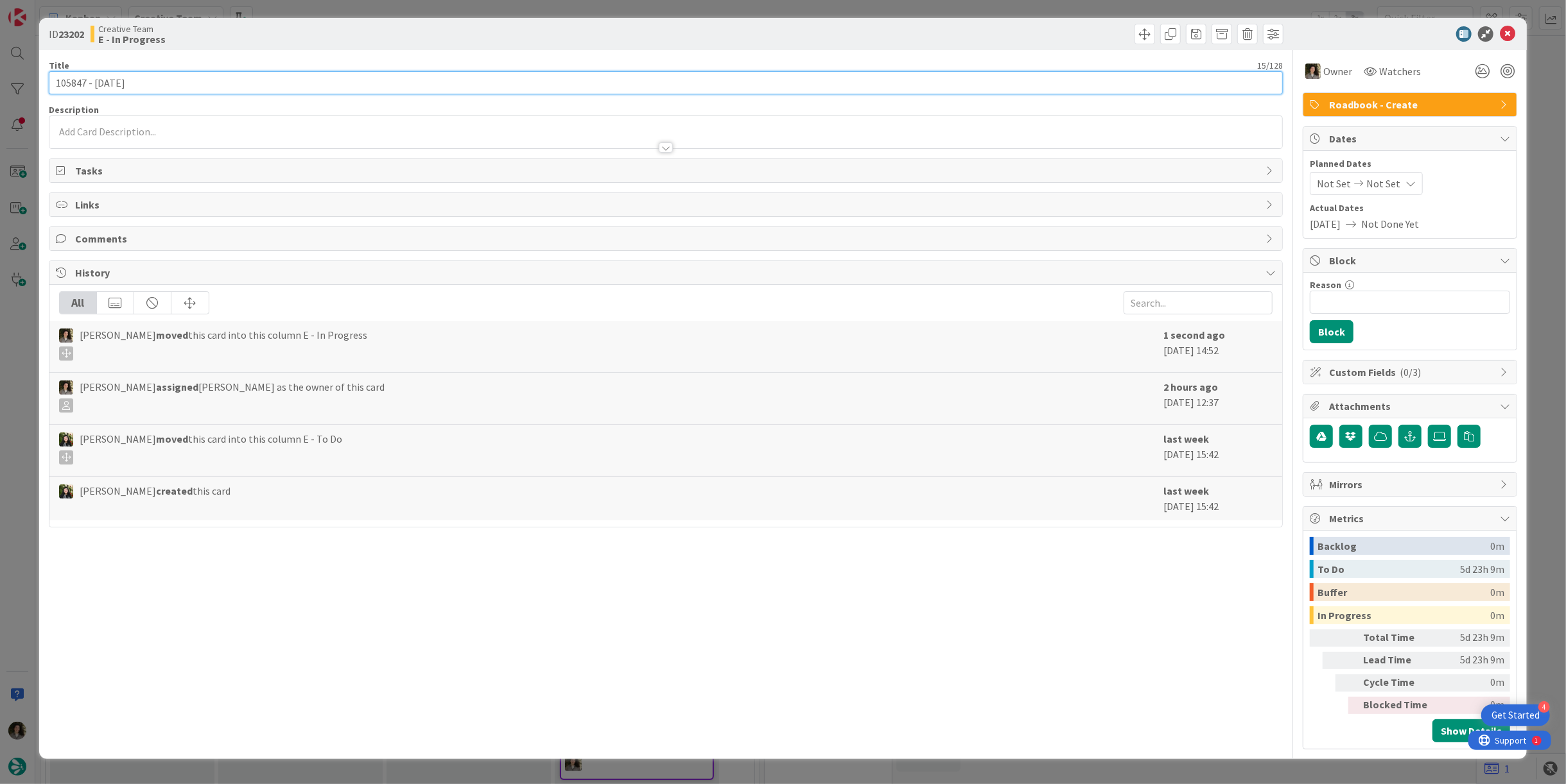
drag, startPoint x: 83, startPoint y: 83, endPoint x: 42, endPoint y: 69, distance: 43.3
click at [14, 69] on div "ID 23202 Creative Team E - In Progress Title 15 / 128 105847 - 15 oct Descripti…" at bounding box center [783, 392] width 1566 height 784
click at [85, 82] on input "105847 - 15 oct" at bounding box center [666, 82] width 1234 height 23
drag, startPoint x: 85, startPoint y: 82, endPoint x: 22, endPoint y: 74, distance: 63.5
click at [22, 74] on div "ID 23202 Creative Team E - In Progress Title 15 / 128 105847 - 15 oct Descripti…" at bounding box center [783, 392] width 1566 height 784
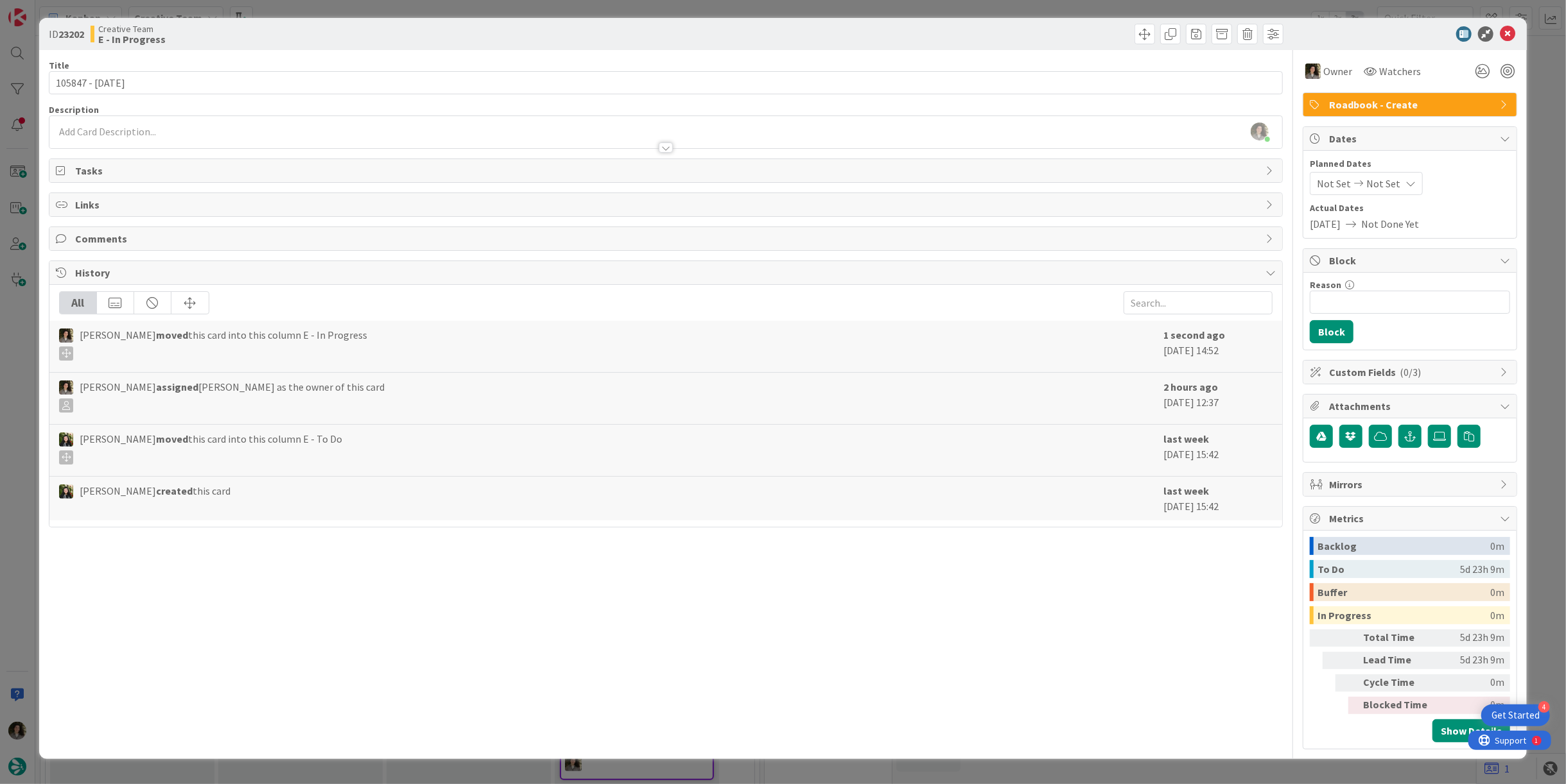
click at [671, 145] on div at bounding box center [665, 147] width 14 height 11
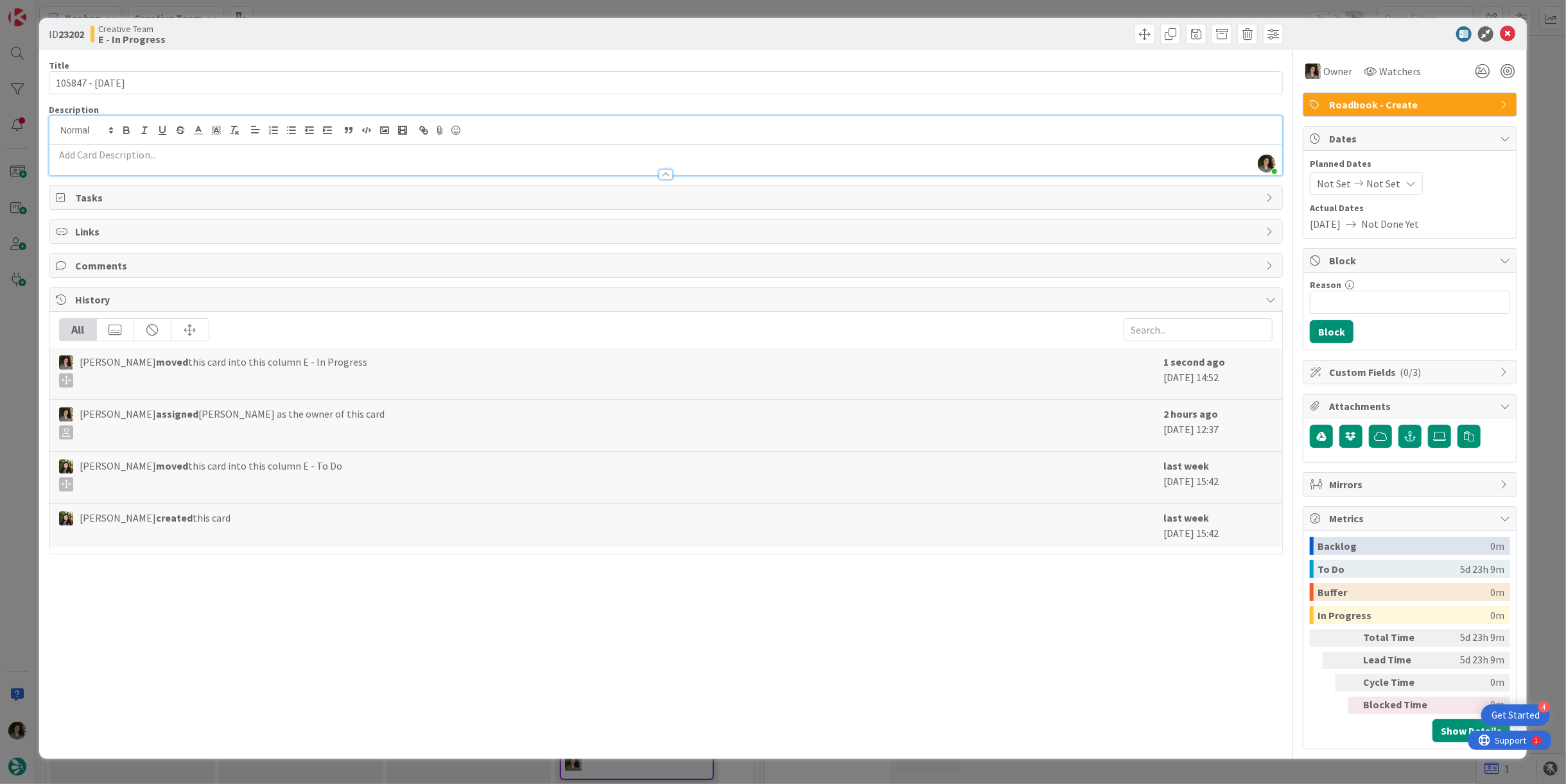
click at [512, 157] on p at bounding box center [665, 155] width 1220 height 15
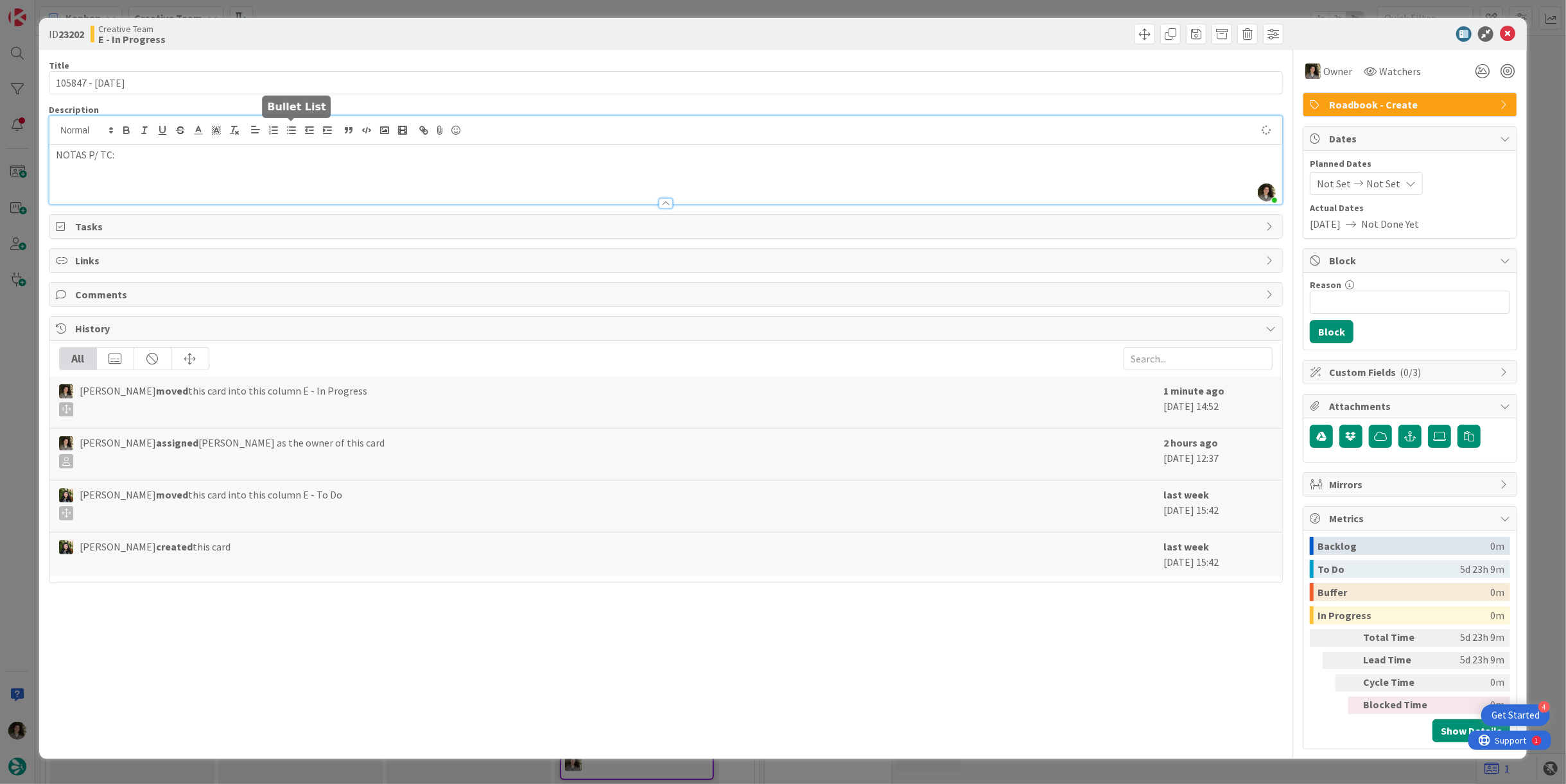
click at [288, 124] on icon "button" at bounding box center [292, 130] width 11 height 11
click at [201, 185] on li at bounding box center [673, 184] width 1204 height 15
click at [466, 180] on li "Train tickets e respetivos transfers do dia 18/10 estão por reservar -" at bounding box center [673, 184] width 1204 height 15
drag, startPoint x: 427, startPoint y: 181, endPoint x: 436, endPoint y: 178, distance: 9.5
click at [427, 181] on li "Train tickets e respetivos transfers do dia 18/10 estão por reservar - 266967 ," at bounding box center [673, 184] width 1204 height 15
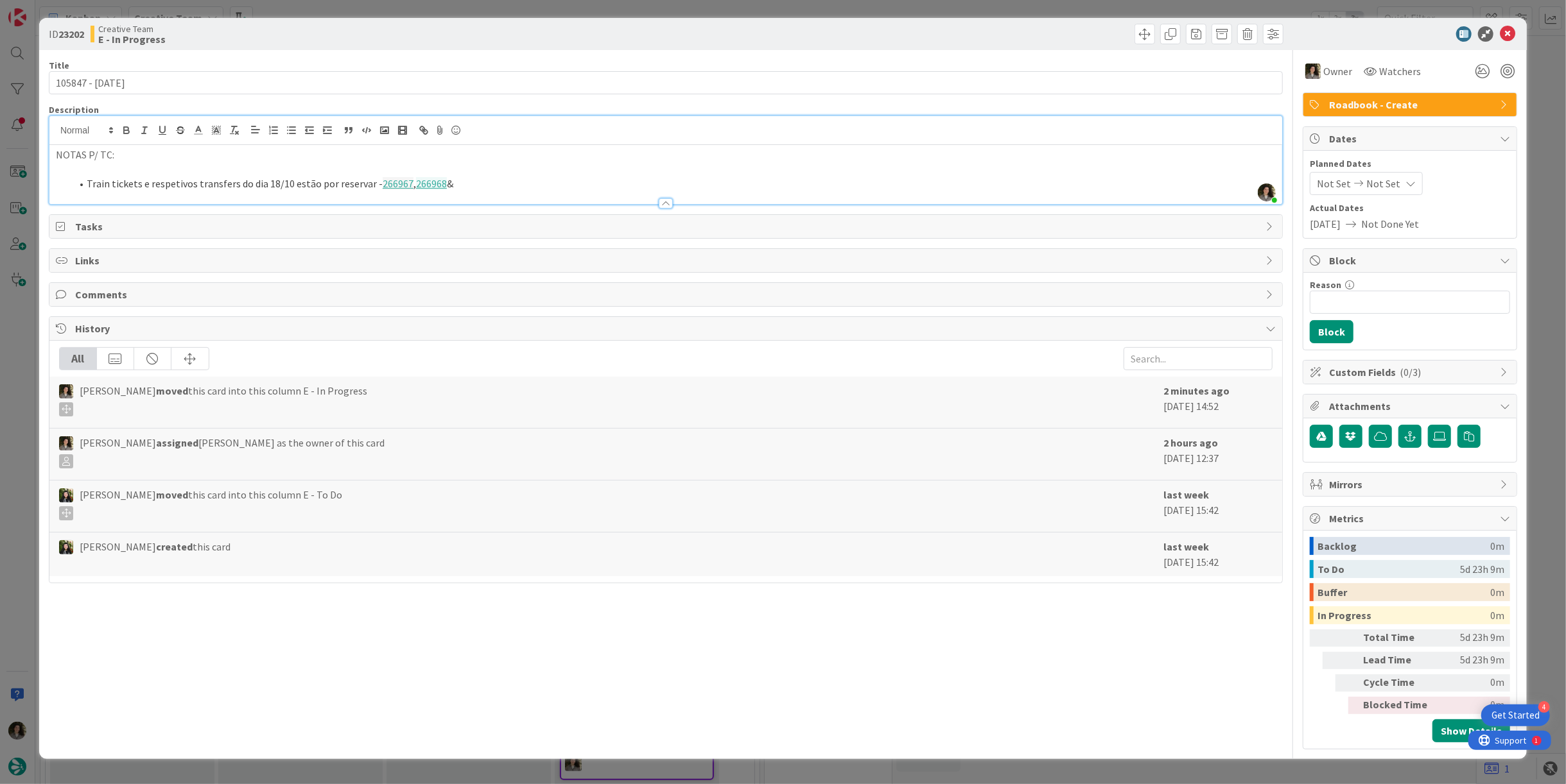
click at [515, 190] on div at bounding box center [666, 197] width 1233 height 14
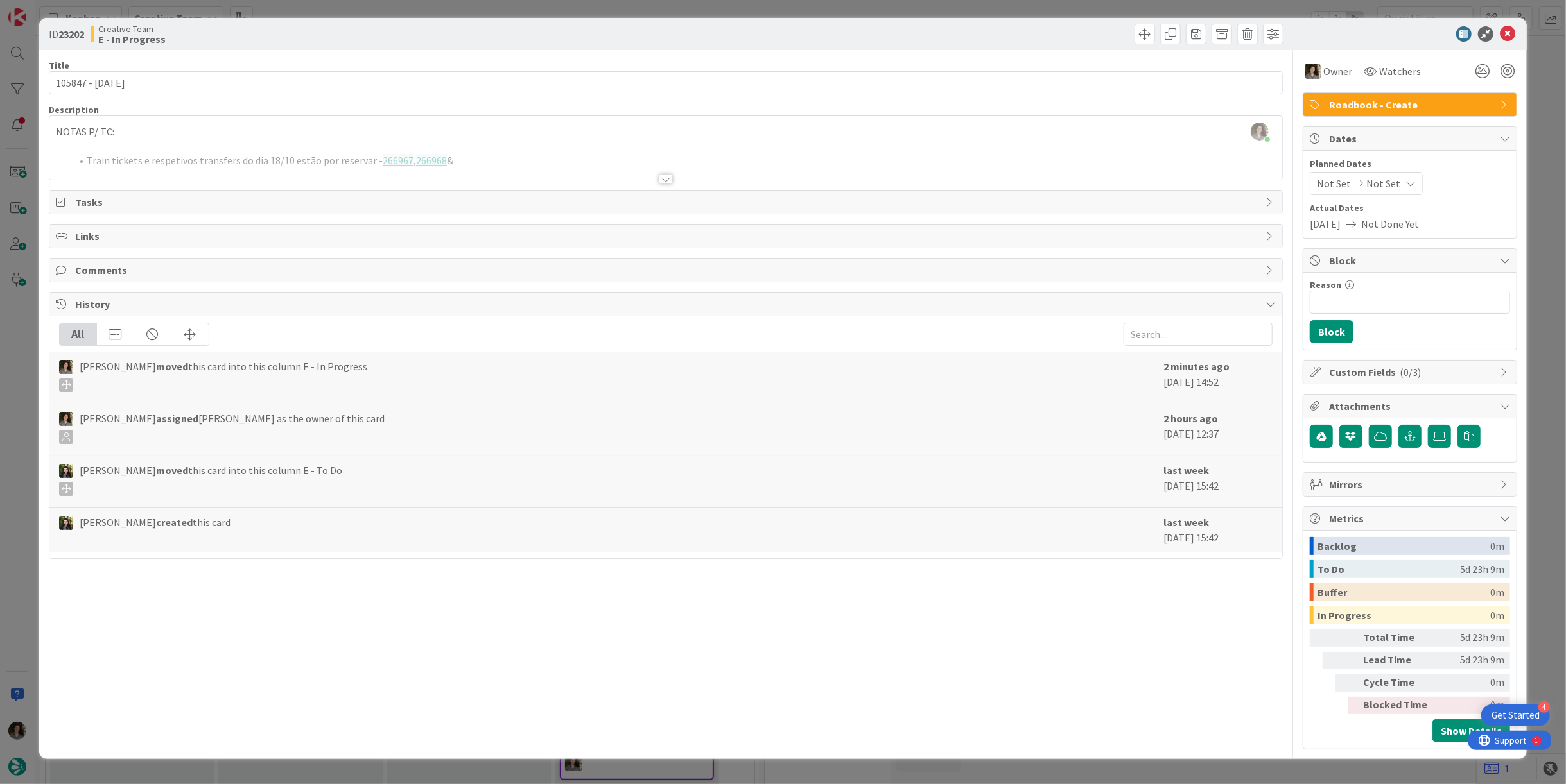
click at [487, 158] on div at bounding box center [666, 163] width 1233 height 33
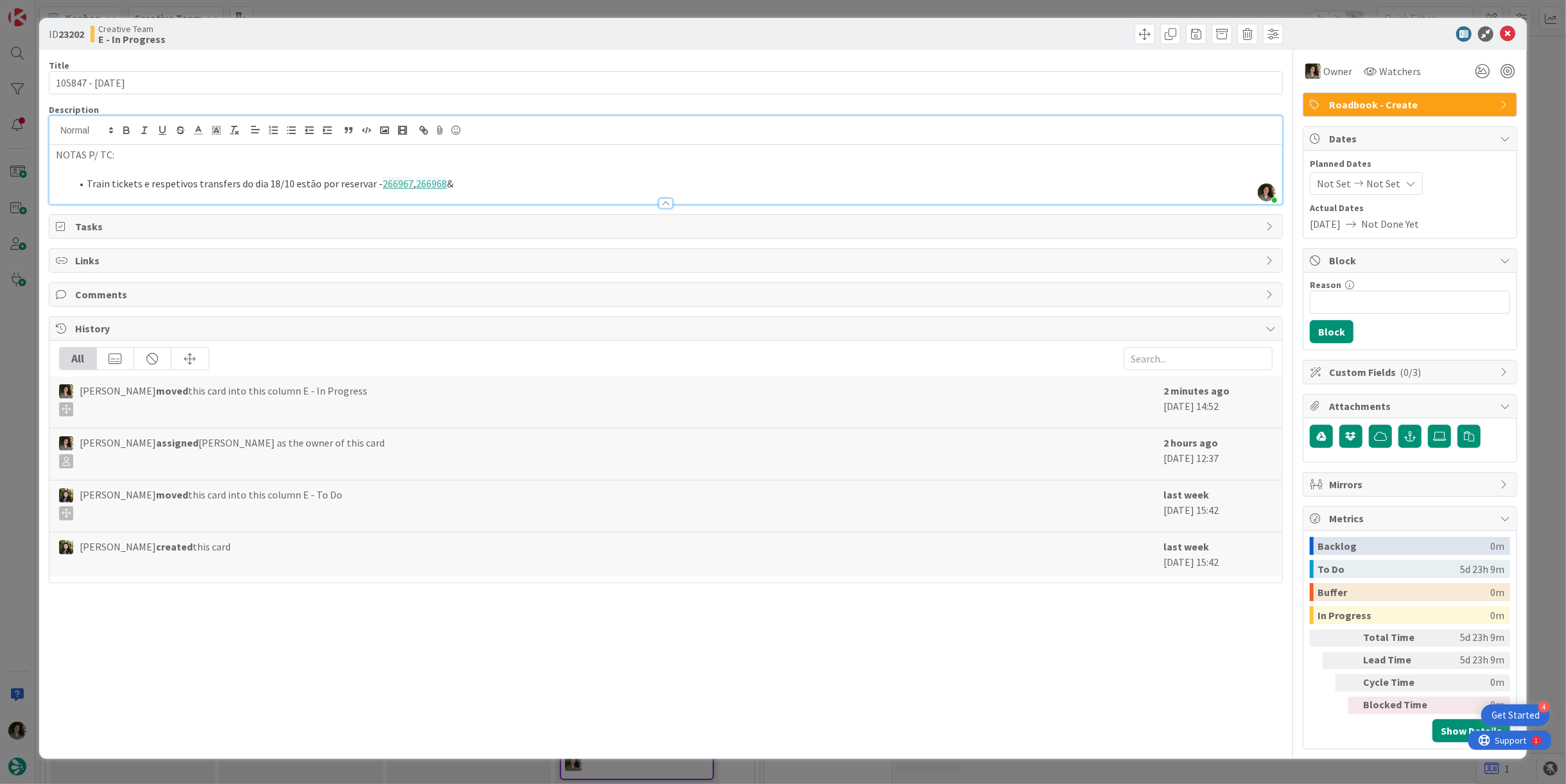
drag, startPoint x: 487, startPoint y: 185, endPoint x: 497, endPoint y: 179, distance: 11.7
click at [488, 185] on li "Train tickets e respetivos transfers do dia 18/10 estão por reservar - 266967 ,…" at bounding box center [673, 184] width 1204 height 15
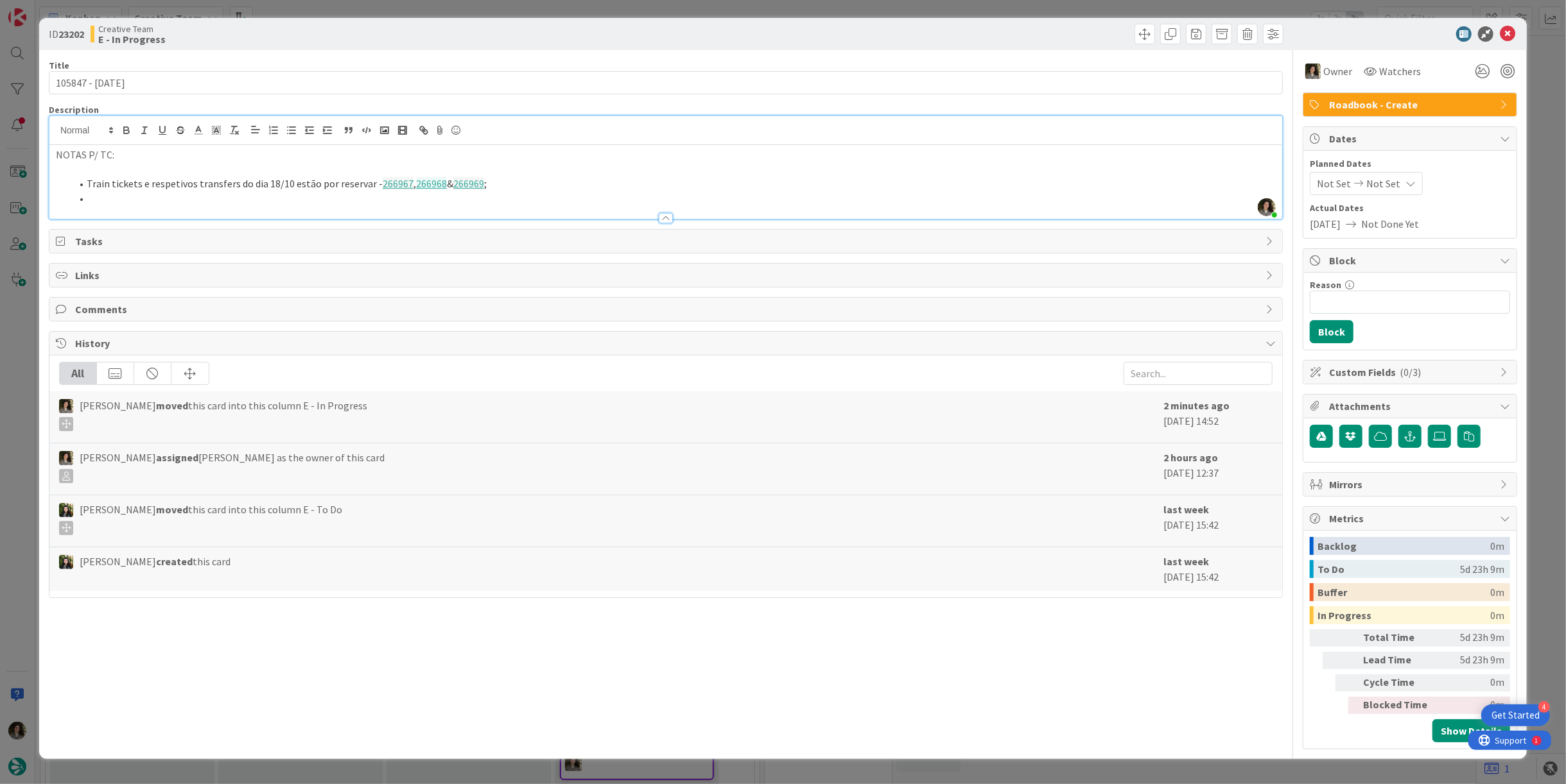
click at [141, 196] on li at bounding box center [673, 198] width 1204 height 15
click at [140, 196] on li at bounding box center [673, 198] width 1204 height 15
click at [332, 189] on li "Train tickets e respetivos transfers do dia 18/10 estão por reservar - 266967 ,…" at bounding box center [673, 184] width 1204 height 15
click at [326, 196] on li "O mesmo com os train tickets do dia 19/10 () e" at bounding box center [673, 198] width 1204 height 15
click at [418, 196] on li "O mesmo com os train tickets do dia 19/10 (), 20/10 (), 23/10 (), 24/10 & 27/10…" at bounding box center [673, 198] width 1204 height 15
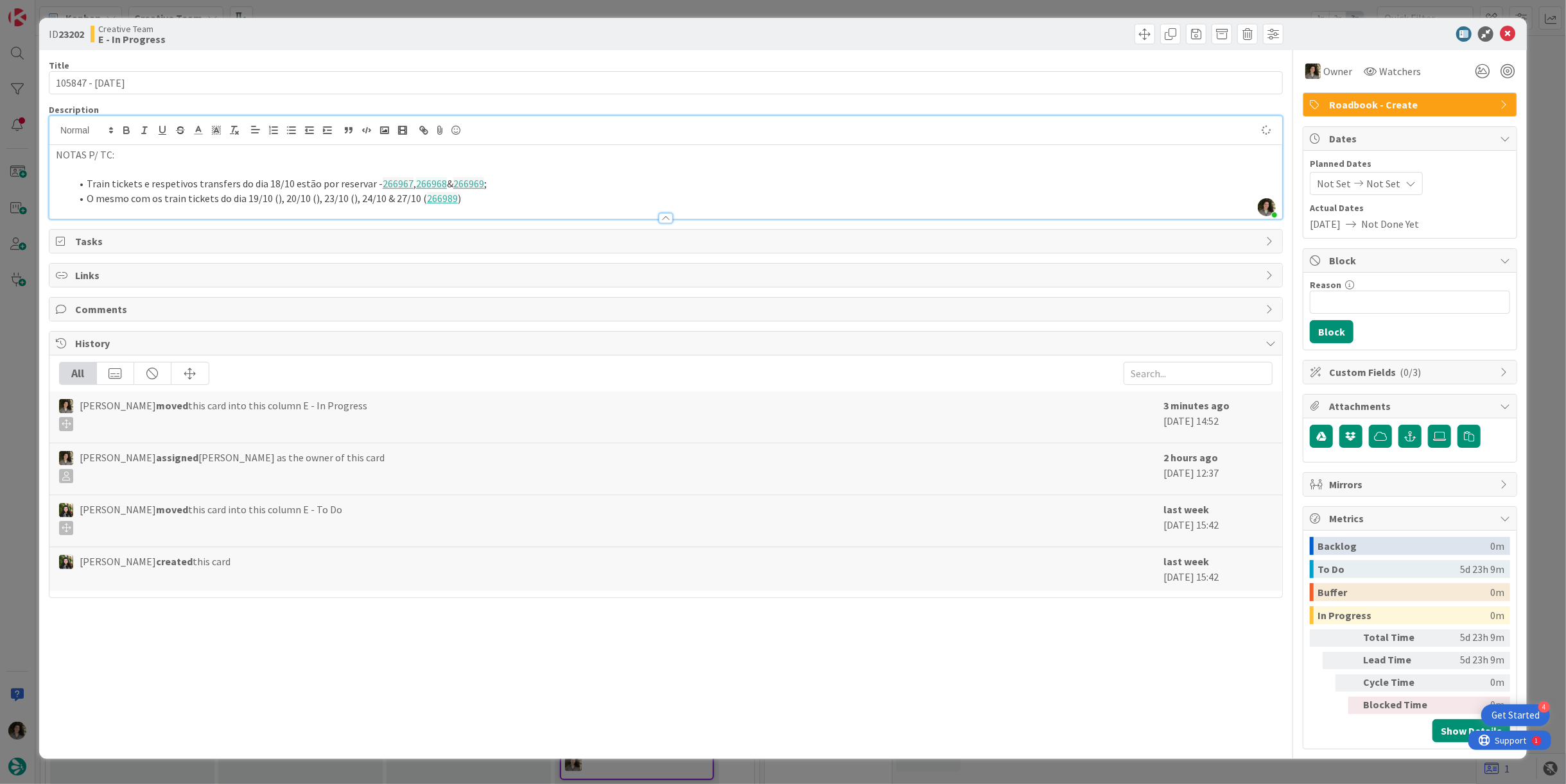
click at [476, 194] on li "O mesmo com os train tickets do dia 19/10 (), 20/10 (), 23/10 (), 24/10 & 27/10…" at bounding box center [673, 198] width 1204 height 15
click at [271, 198] on li "O mesmo com os train tickets do dia 19/10 (), 20/10 (), 23/10 (), 24/10 & 27/10…" at bounding box center [673, 198] width 1204 height 15
click at [306, 197] on li "O mesmo com os train tickets do dia 19/10 ( 266973 , ), 20/10 (), 23/10 (), 24/…" at bounding box center [673, 198] width 1204 height 15
drag, startPoint x: 341, startPoint y: 197, endPoint x: 359, endPoint y: 204, distance: 19.3
click at [341, 197] on li "O mesmo com os train tickets do dia 19/10 ( 266973 , 266974 ), 20/10 (), 23/10 …" at bounding box center [673, 198] width 1204 height 15
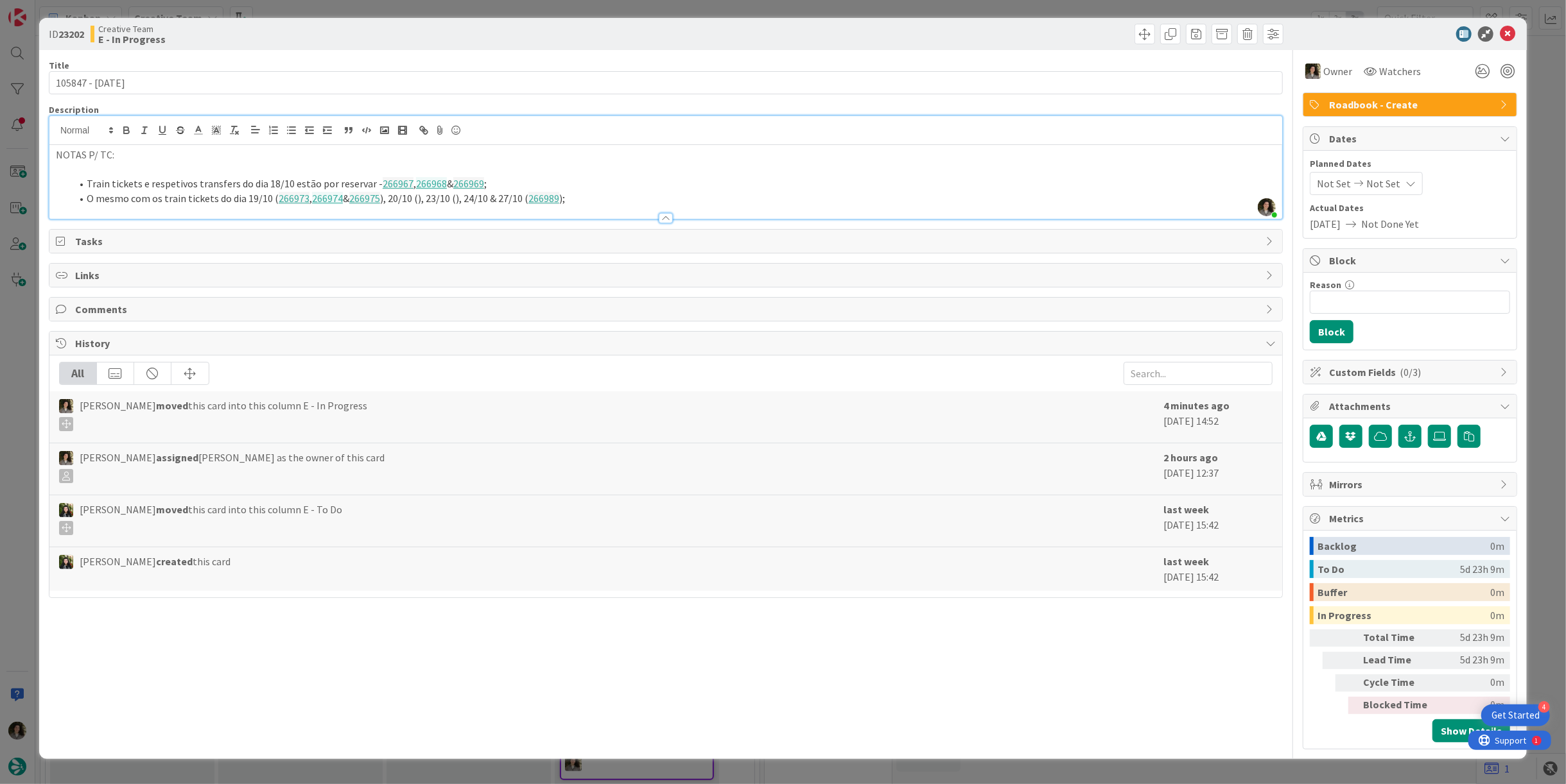
drag, startPoint x: 417, startPoint y: 198, endPoint x: 420, endPoint y: 211, distance: 13.3
click at [417, 198] on li "O mesmo com os train tickets do dia 19/10 ( 266973 , 266974 & 266975 ), 20/10 (…" at bounding box center [673, 198] width 1204 height 15
click at [448, 196] on li "O mesmo com os train tickets do dia 19/10 ( 266973 , 266974 & 266975 ), 20/10 (…" at bounding box center [673, 198] width 1204 height 15
click at [484, 197] on li "O mesmo com os train tickets do dia 19/10 ( 266973 , 266974 & 266975 ), 20/10 (…" at bounding box center [673, 198] width 1204 height 15
click at [560, 196] on li "O mesmo com os train tickets do dia 19/10 ( 266973 , 266974 & 266975 ), 20/10 (…" at bounding box center [673, 198] width 1204 height 15
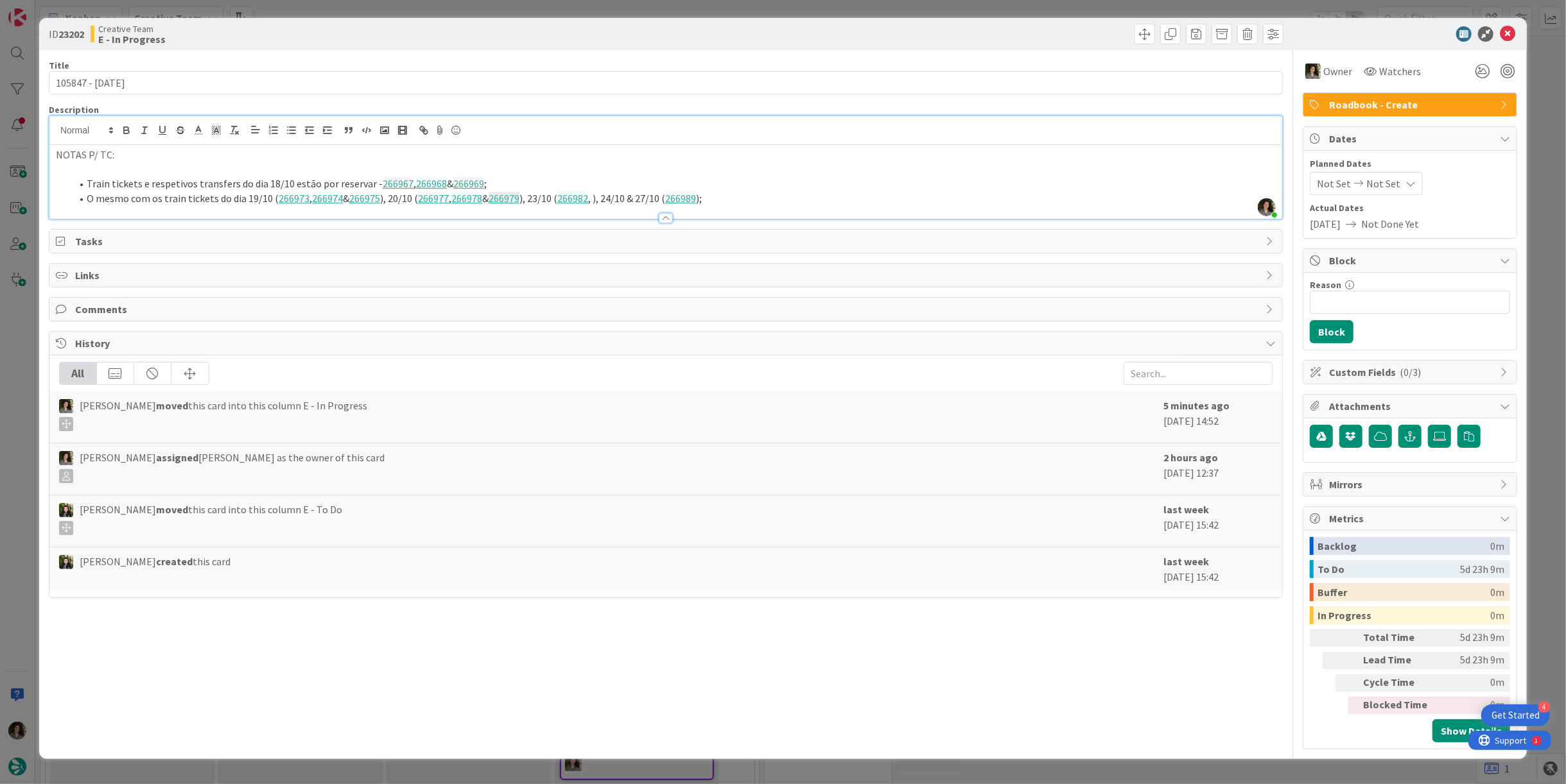
click at [593, 196] on li "O mesmo com os train tickets do dia 19/10 ( 266973 , 266974 & 266975 ), 20/10 (…" at bounding box center [673, 198] width 1204 height 15
click at [635, 196] on li "O mesmo com os train tickets do dia 19/10 ( 266973 , 266974 & 266975 ), 20/10 (…" at bounding box center [673, 198] width 1204 height 15
click at [700, 194] on li "O mesmo com os train tickets do dia 19/10 ( 266973 , 266974 & 266975 ), 20/10 (…" at bounding box center [673, 198] width 1204 height 15
click at [706, 193] on li "O mesmo com os train tickets do dia 19/10 ( 266973 , 266974 & 266975 ), 20/10 (…" at bounding box center [673, 198] width 1204 height 15
click at [881, 188] on li "Train tickets e respetivos transfers do dia 18/10 estão por reservar - 266967 ,…" at bounding box center [673, 184] width 1204 height 15
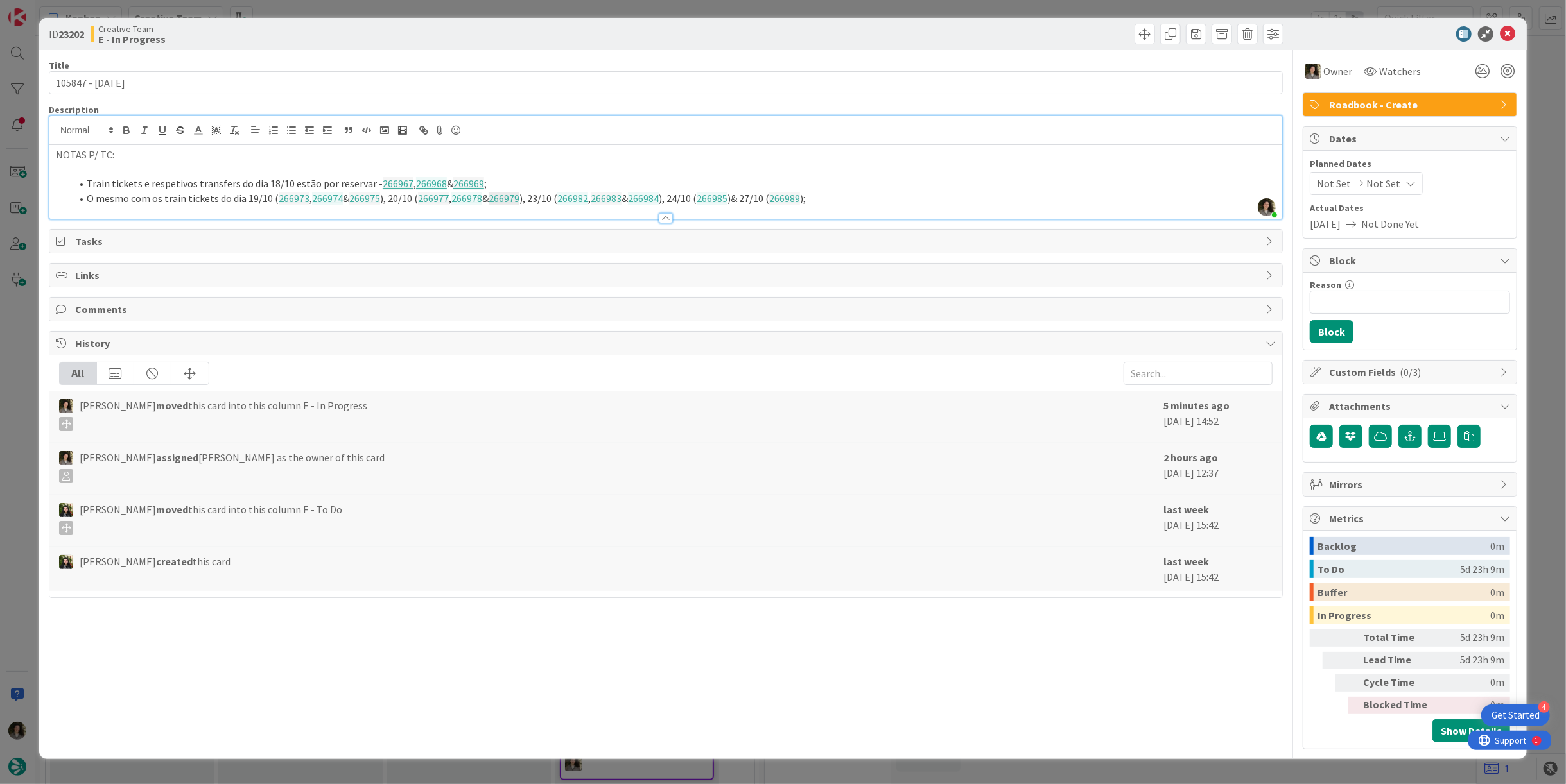
click at [832, 198] on li "O mesmo com os train tickets do dia 19/10 ( 266973 , 266974 & 266975 ), 20/10 (…" at bounding box center [673, 198] width 1204 height 15
click at [857, 198] on li "O mesmo com os train tickets do dia 19/10 ( 266973 , 266974 & 266975 ), 20/10 (…" at bounding box center [673, 198] width 1204 height 15
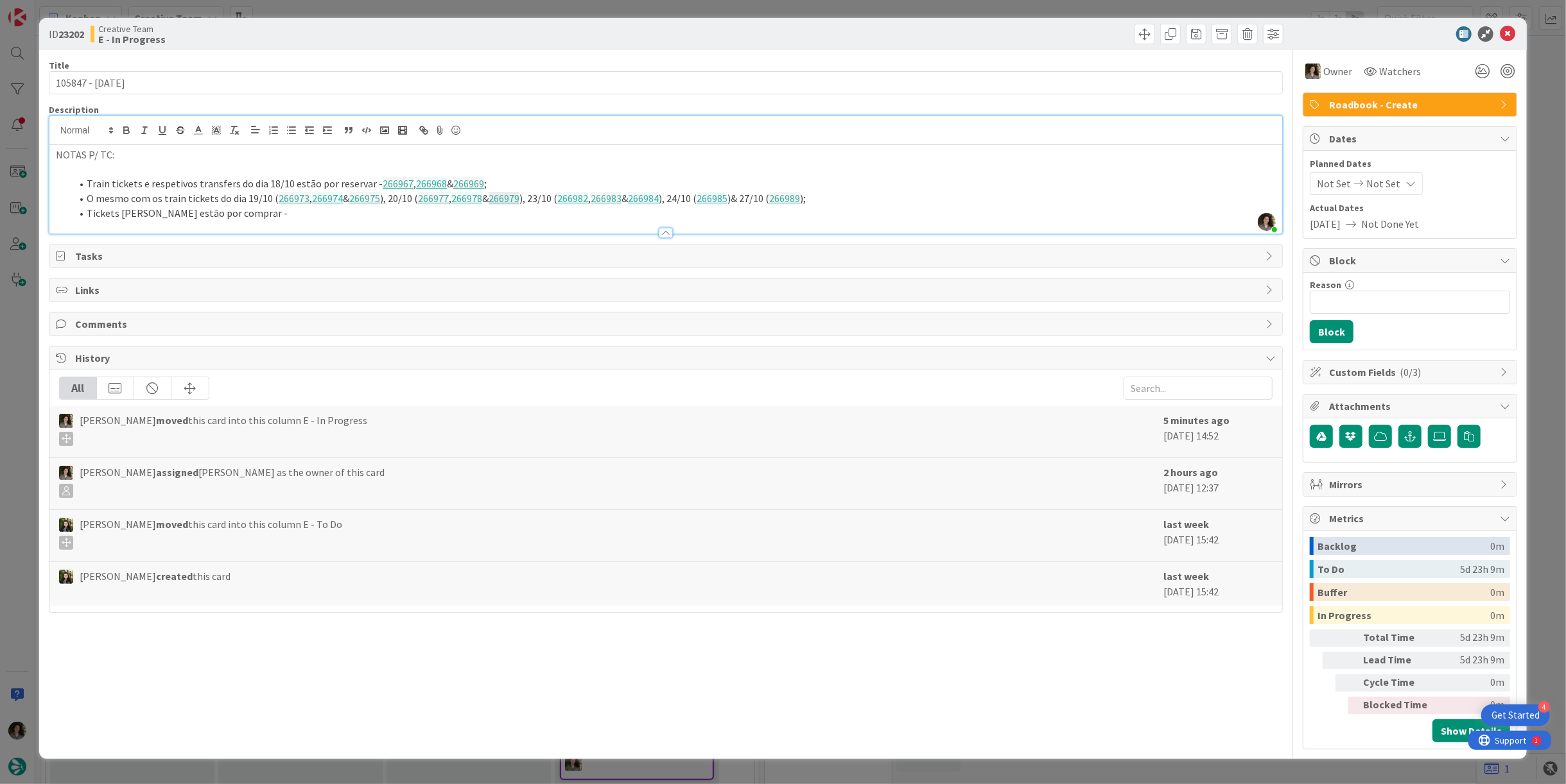
click at [298, 211] on li "Tickets Reina Sofia estão por comprar -" at bounding box center [673, 213] width 1204 height 15
click at [248, 212] on li "Tickets Reina Sofia estão por comprar - 277603" at bounding box center [673, 213] width 1204 height 15
click at [494, 212] on li "Tickets Reina Sofia estão por comprar e, por isso, por preencher - 277603" at bounding box center [673, 213] width 1204 height 15
drag, startPoint x: 1507, startPoint y: 32, endPoint x: 1495, endPoint y: 31, distance: 12.0
click at [1507, 32] on icon at bounding box center [1507, 33] width 16 height 16
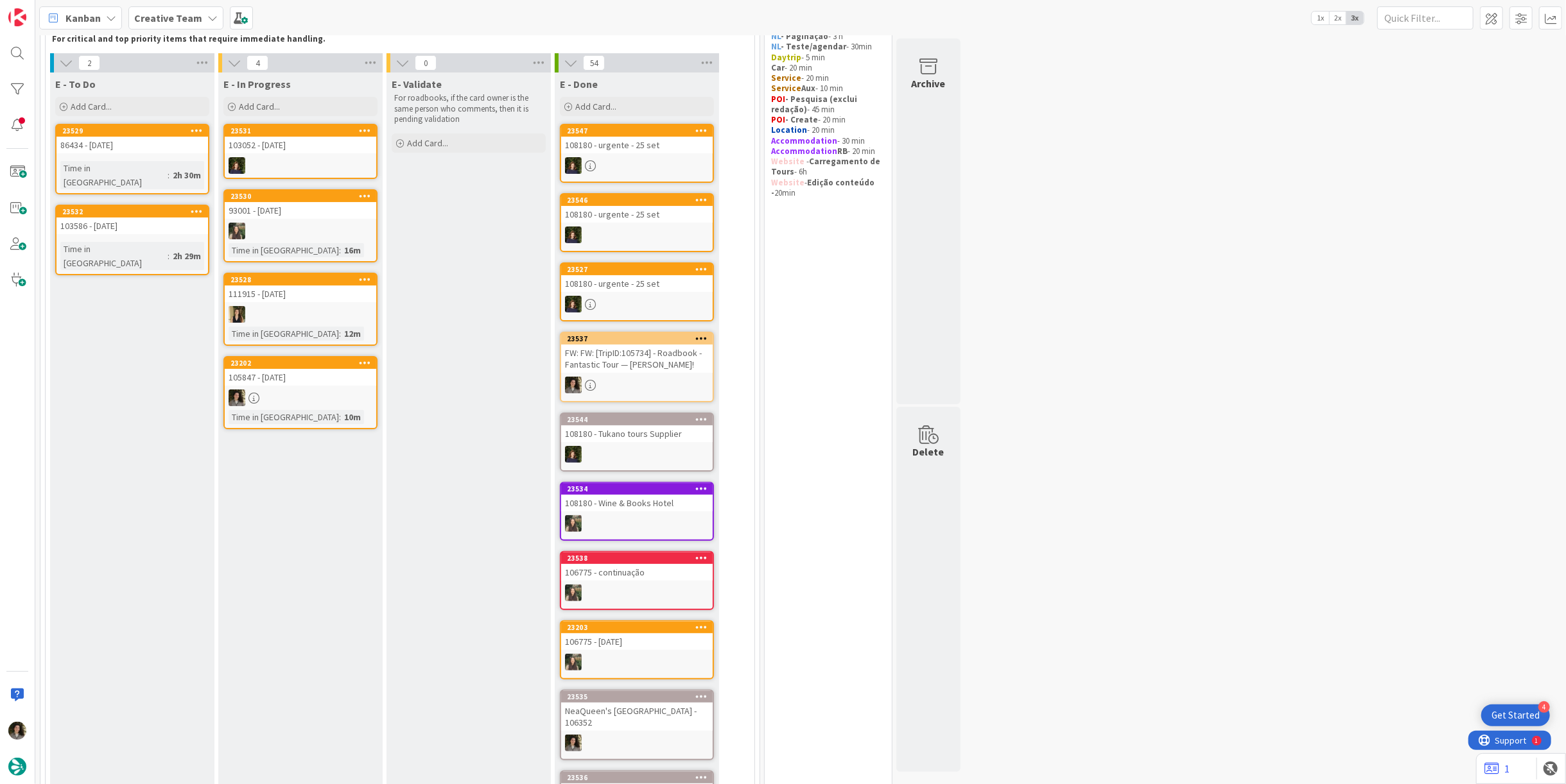
scroll to position [71, 0]
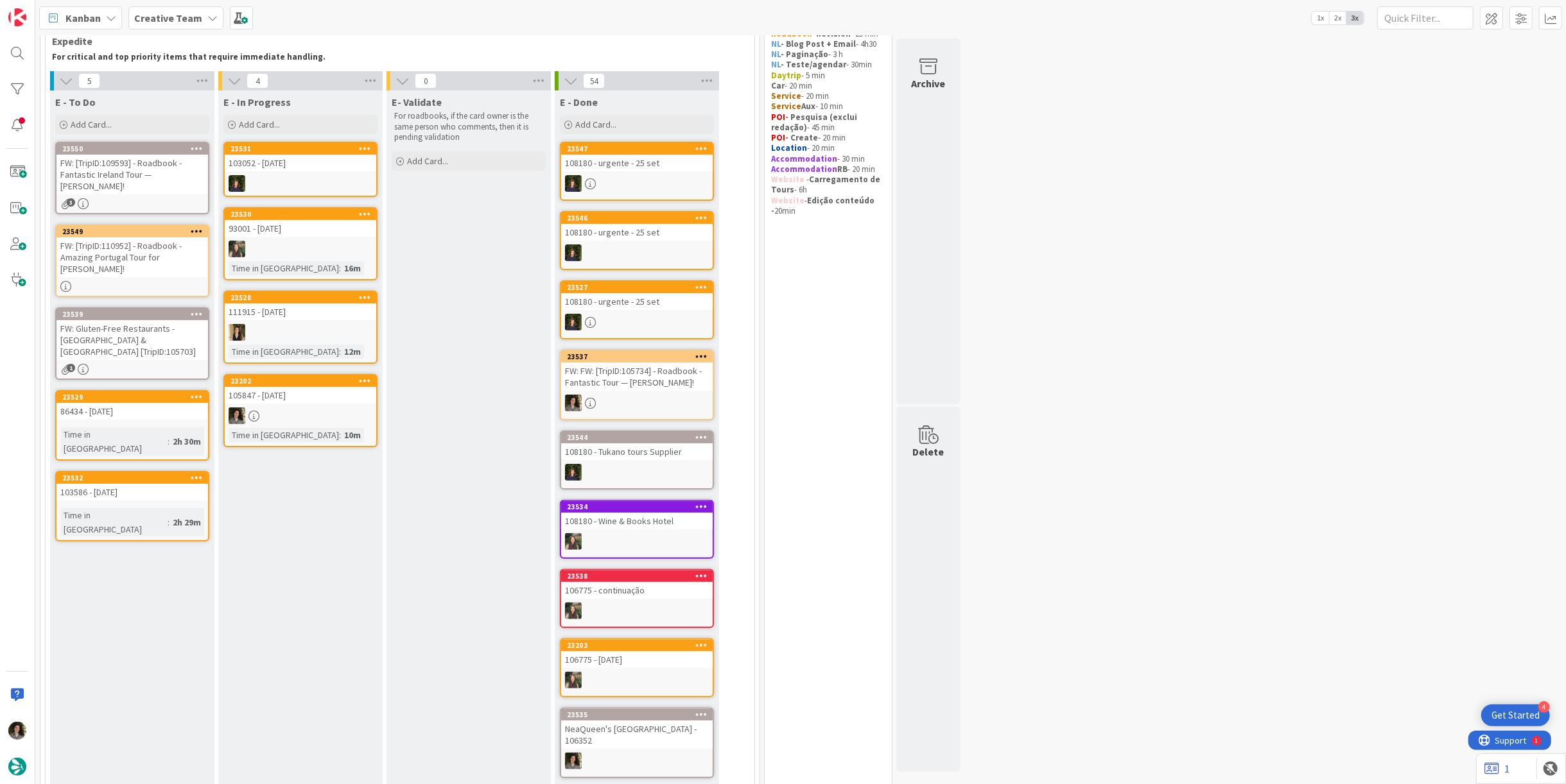
click at [161, 238] on div "FW: [TripID:110952] - Roadbook - Amazing Portugal Tour for James Melvin!" at bounding box center [132, 257] width 151 height 40
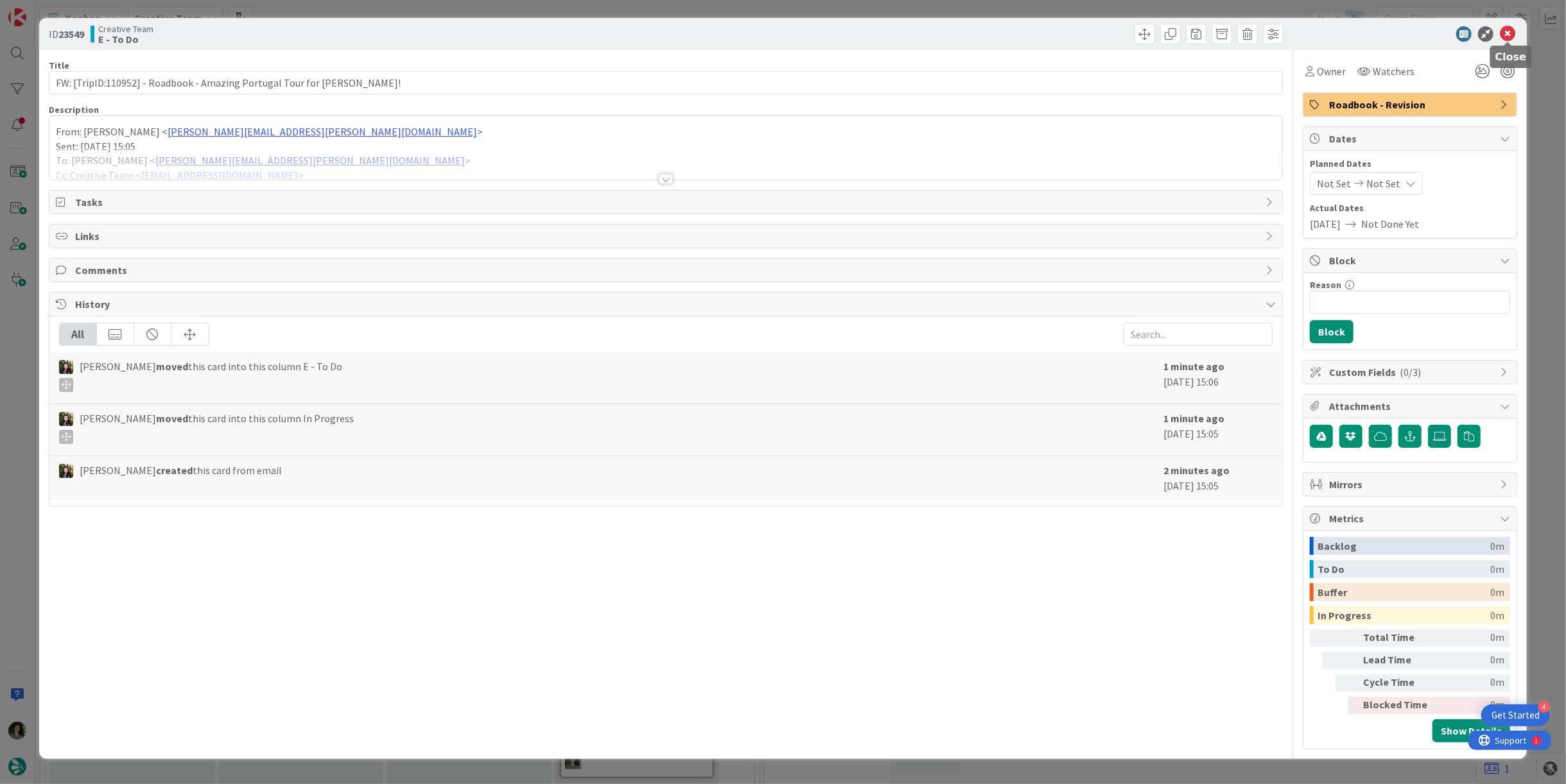
click at [1508, 33] on icon at bounding box center [1507, 33] width 16 height 16
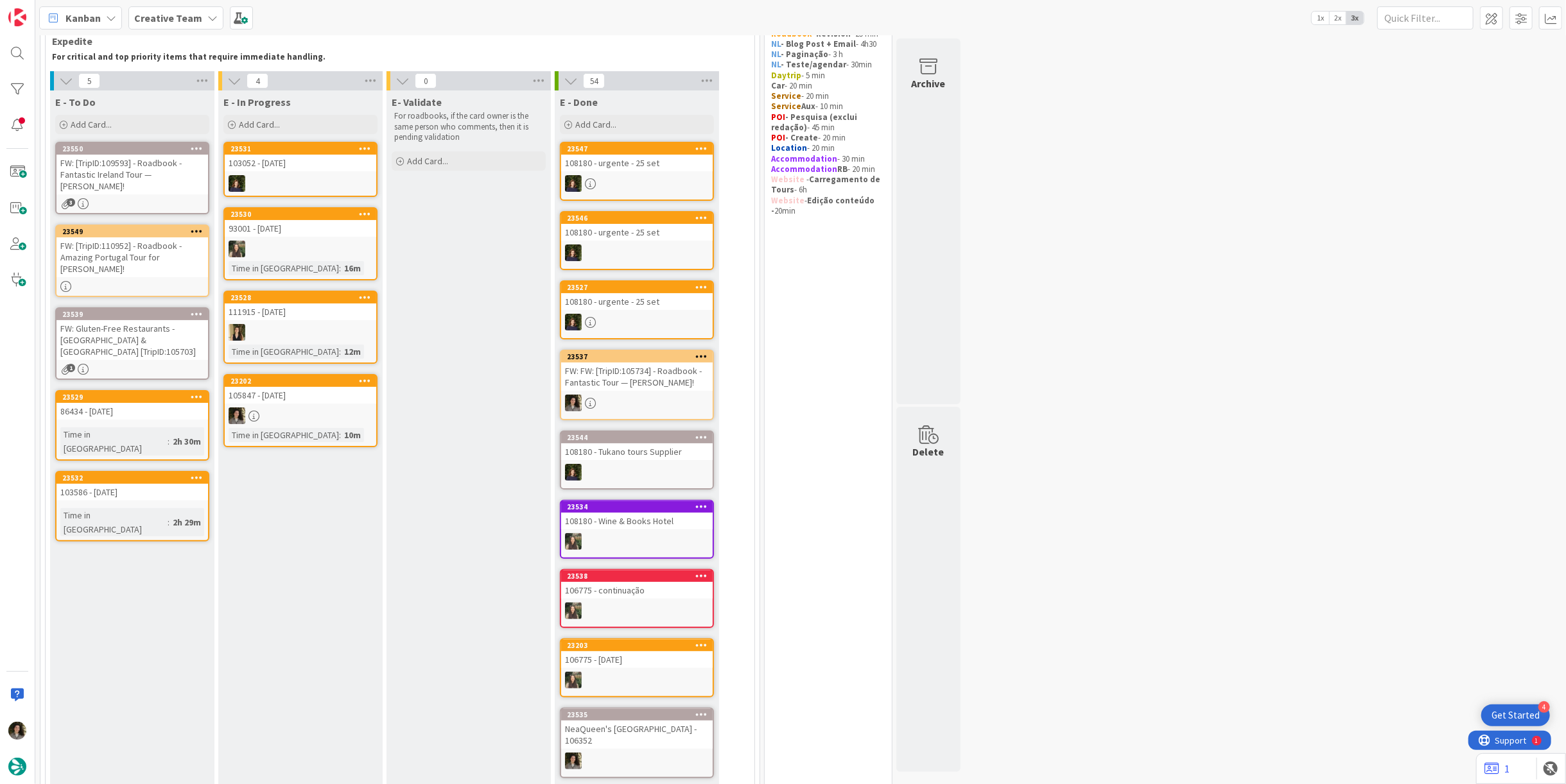
click at [150, 181] on div "FW: [TripID:109593] - Roadbook - Fantastic Ireland Tour — [PERSON_NAME]!" at bounding box center [132, 174] width 151 height 40
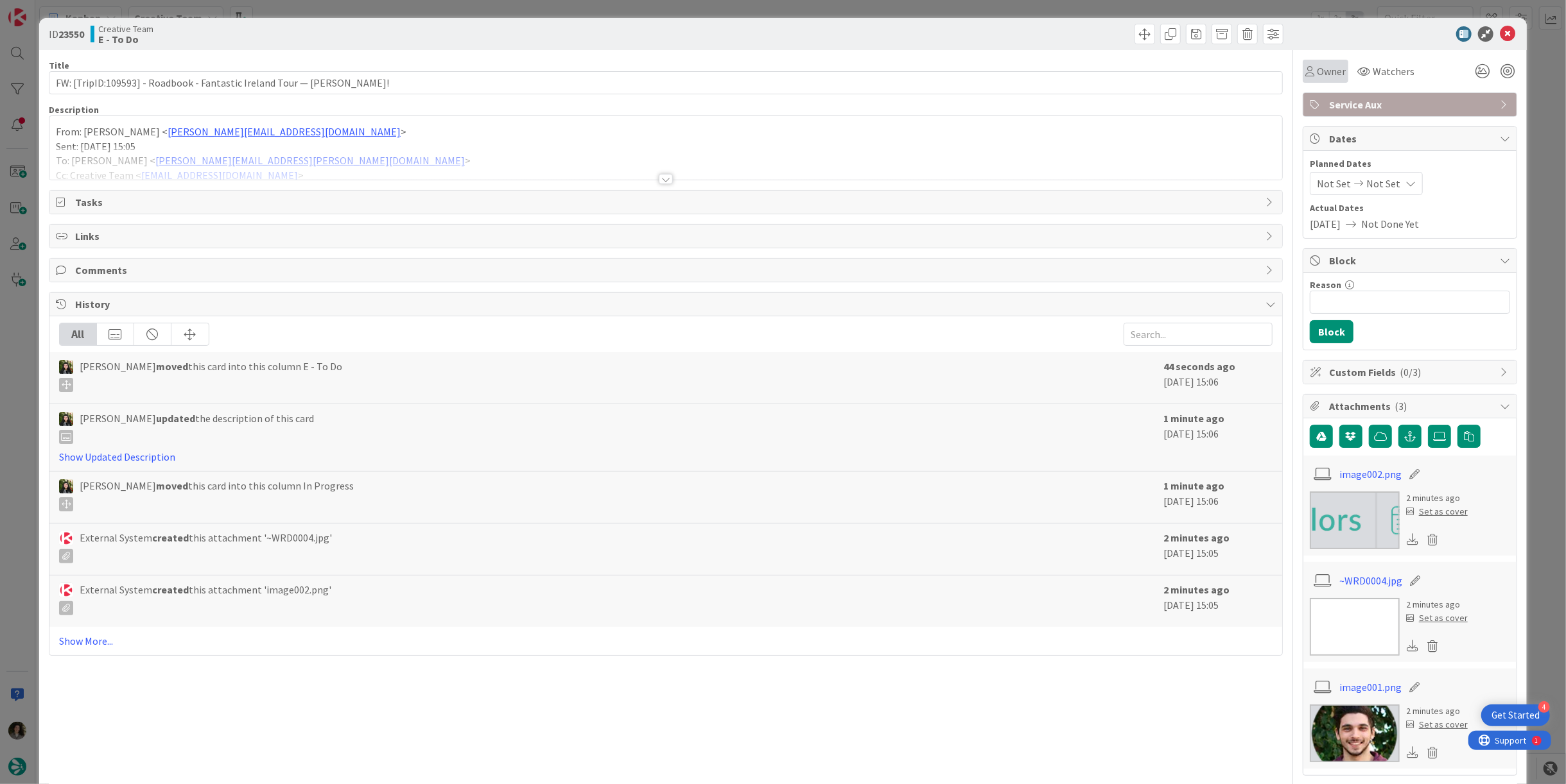
click at [1322, 74] on span "Owner" at bounding box center [1331, 71] width 29 height 16
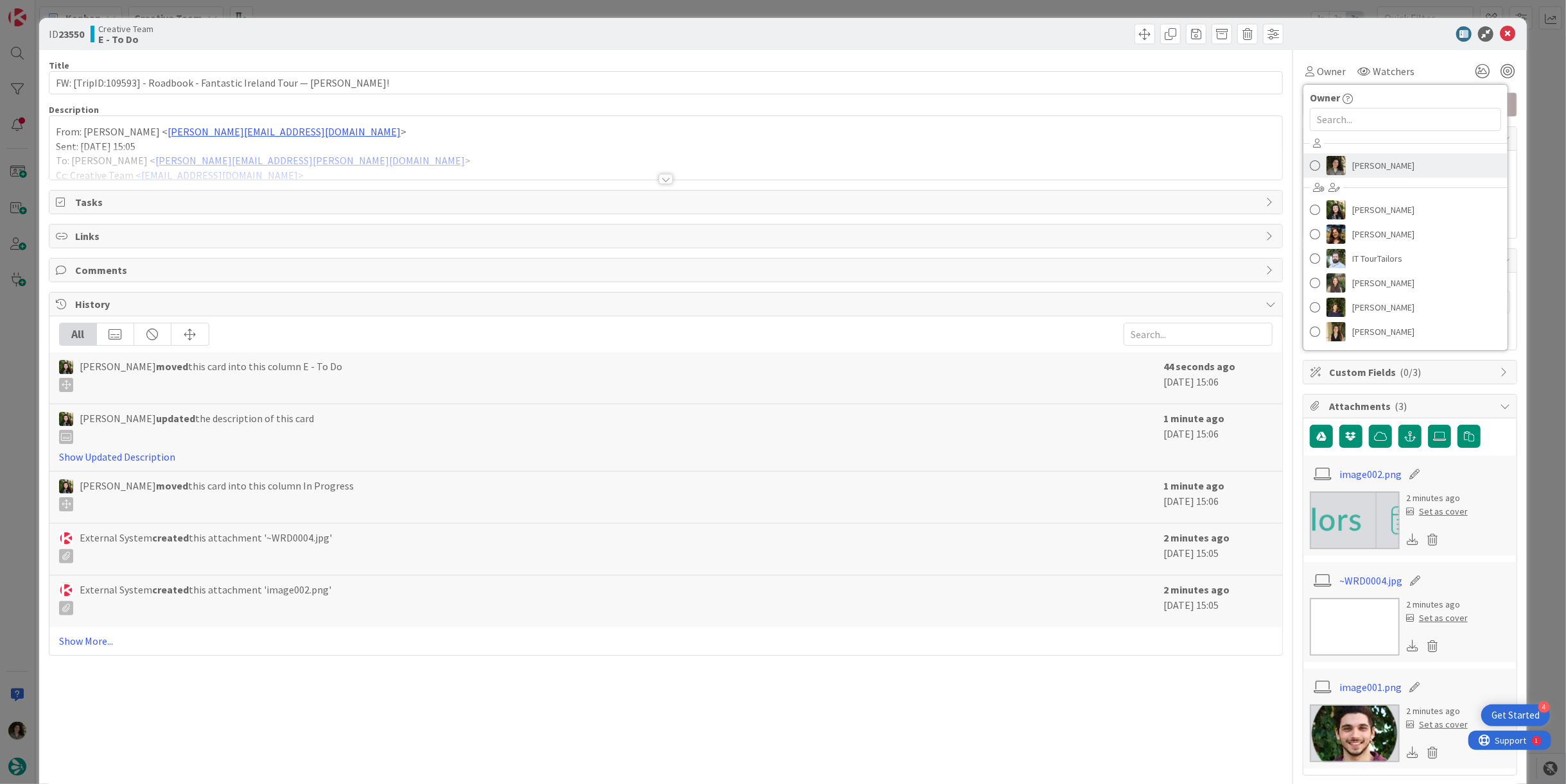
click at [1390, 167] on span "[PERSON_NAME]" at bounding box center [1383, 166] width 62 height 20
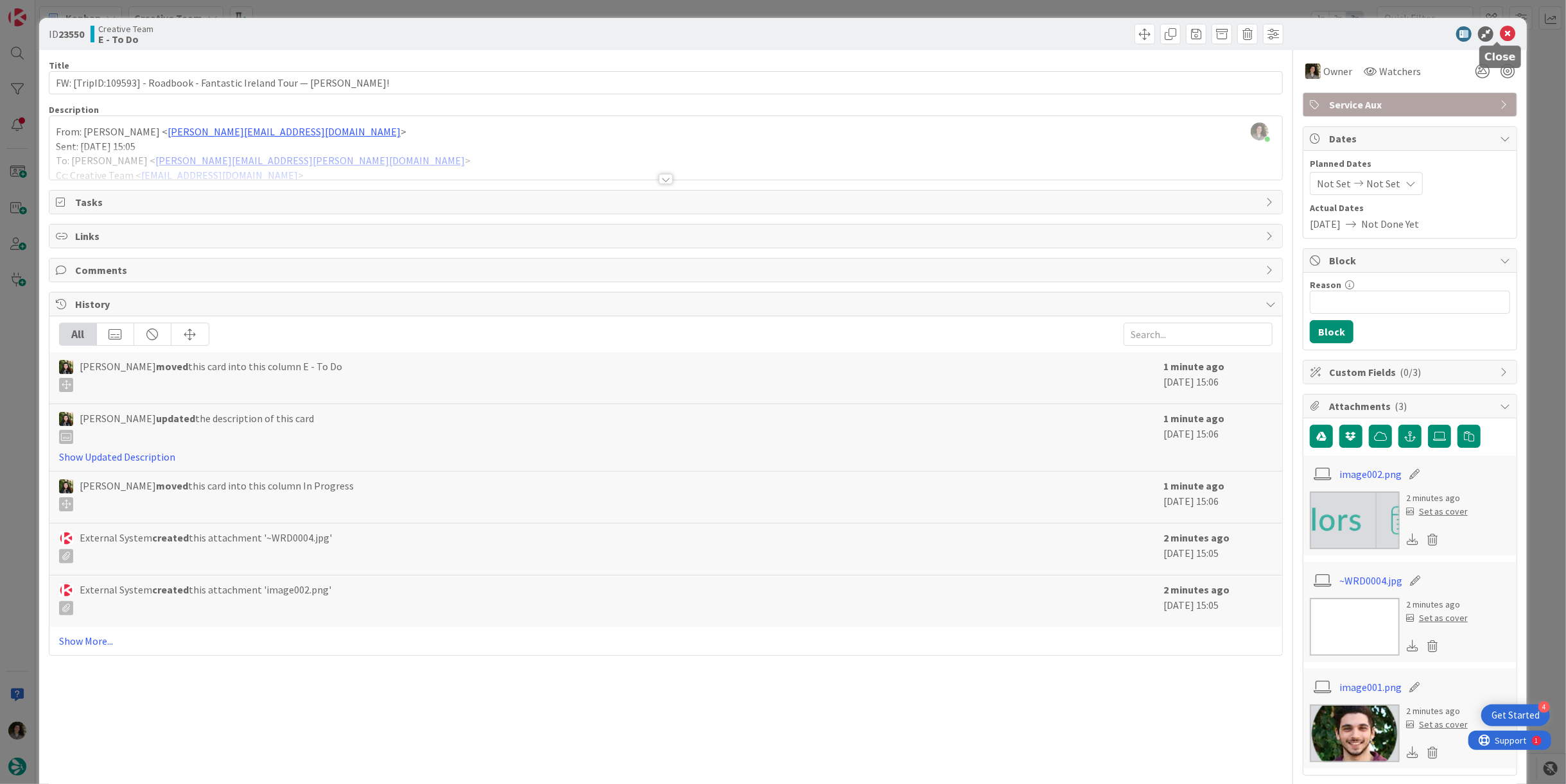
click at [1500, 38] on icon at bounding box center [1507, 33] width 16 height 16
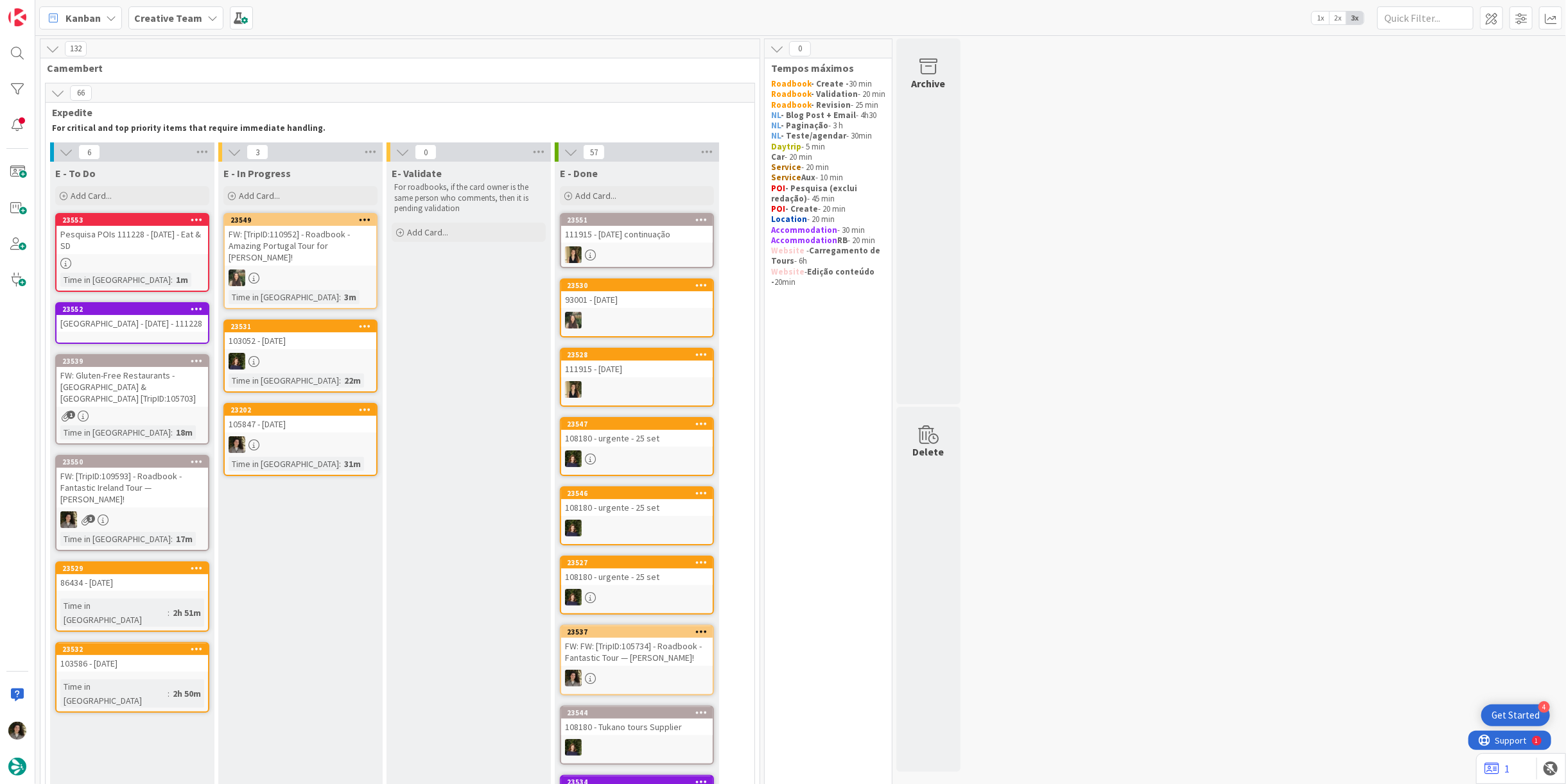
click at [305, 445] on div at bounding box center [300, 444] width 151 height 16
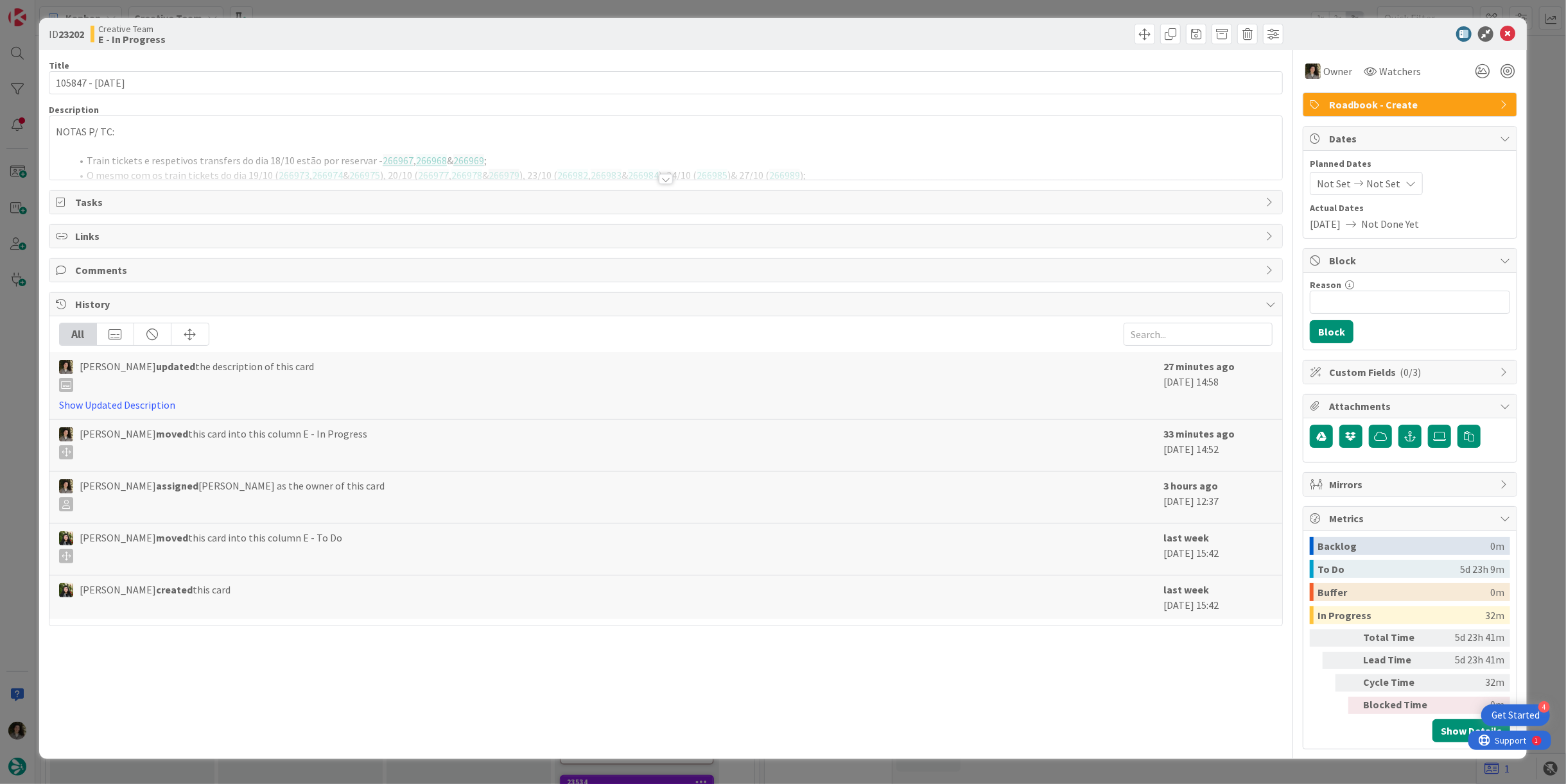
click at [663, 179] on div at bounding box center [665, 179] width 14 height 11
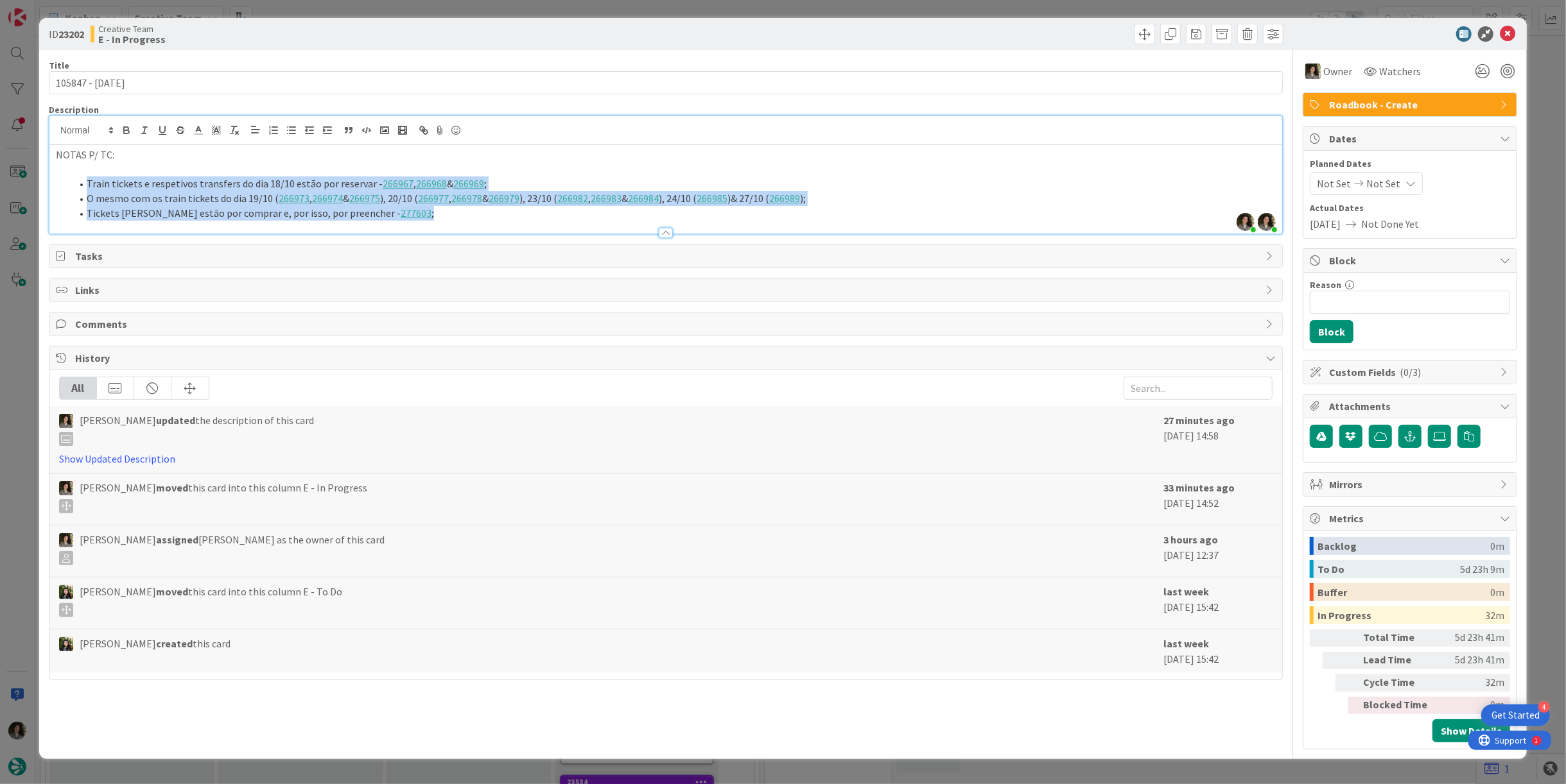
drag, startPoint x: 413, startPoint y: 217, endPoint x: 73, endPoint y: 180, distance: 342.0
click at [73, 180] on ol "Train tickets e respetivos transfers do dia 18/10 estão por reservar - 266967 ,…" at bounding box center [665, 198] width 1220 height 43
copy ol "Train tickets e respetivos transfers do dia 18/10 estão por reservar - 266967 ,…"
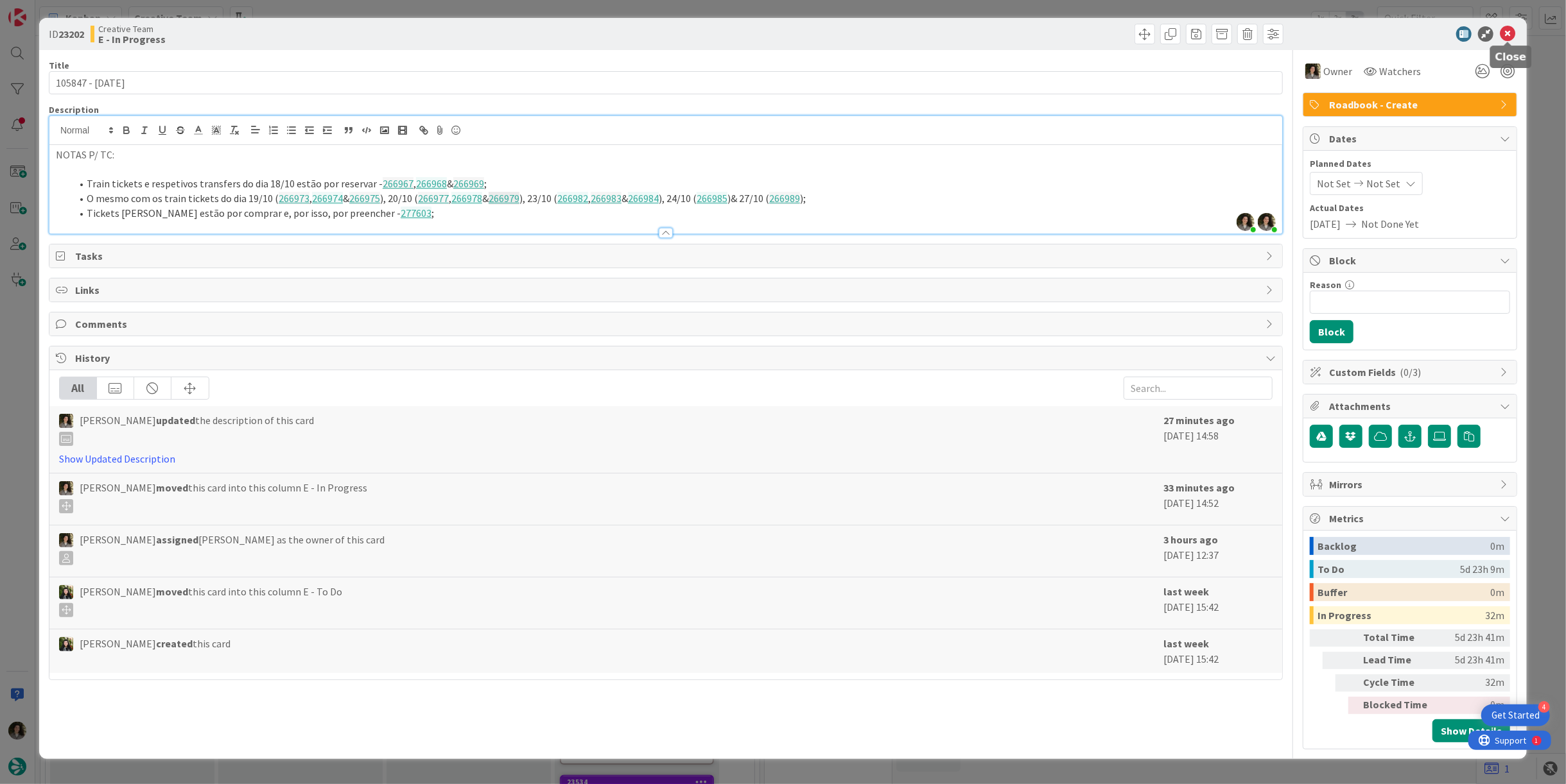
click at [1504, 35] on icon at bounding box center [1507, 33] width 16 height 16
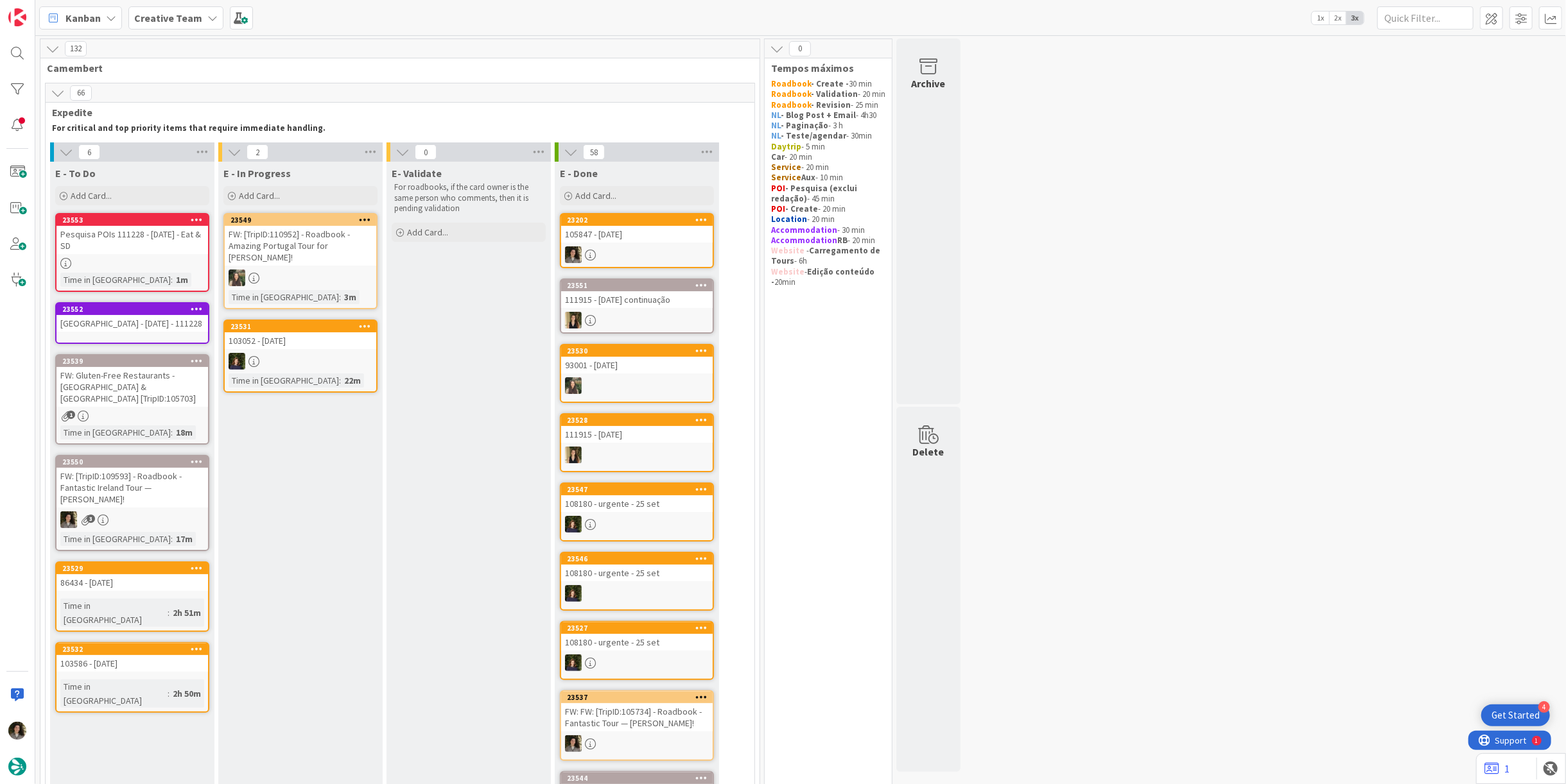
click at [645, 242] on link "23202 105847 - 15 oct" at bounding box center [636, 241] width 154 height 56
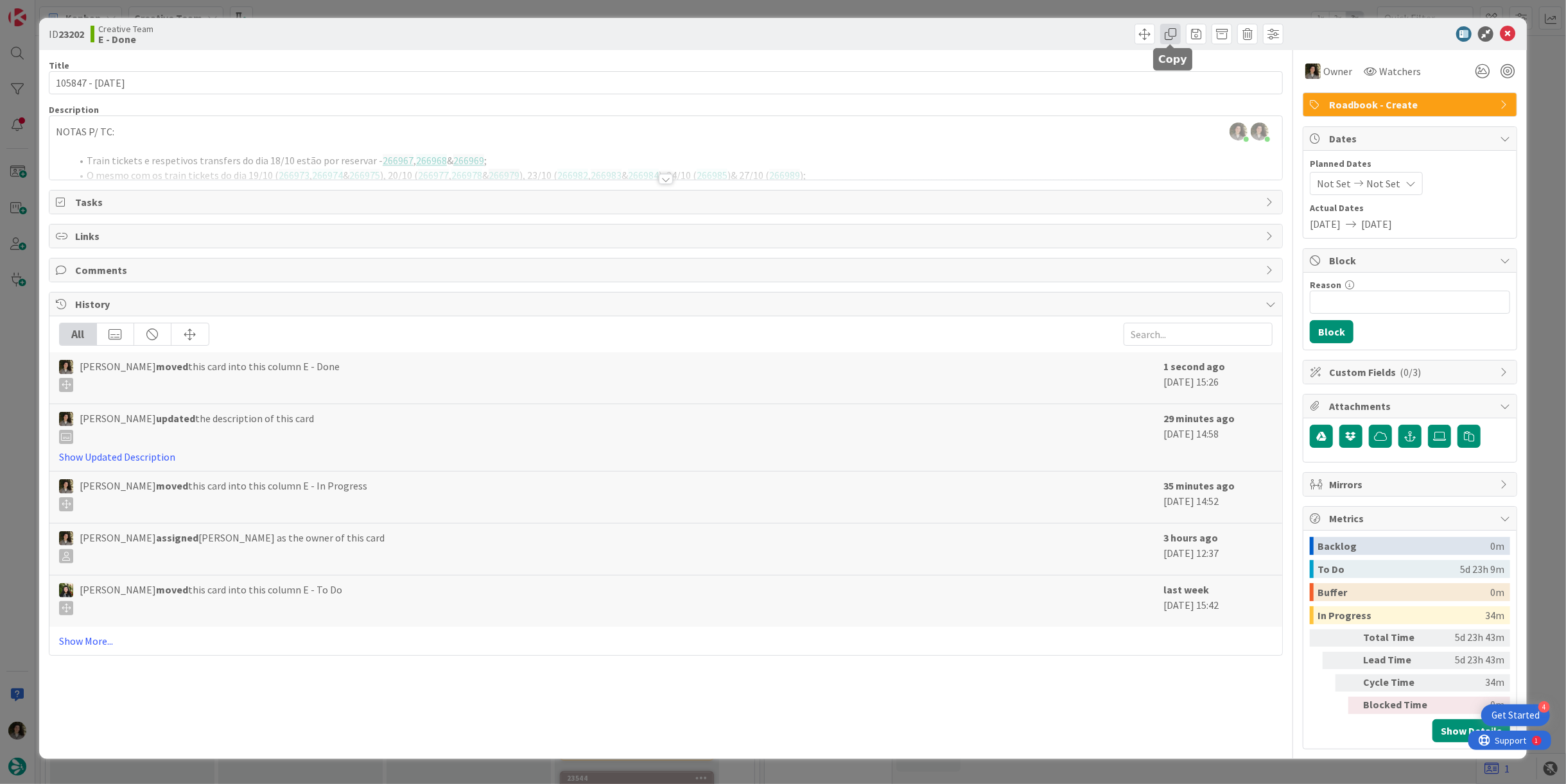
click at [1172, 38] on span at bounding box center [1170, 33] width 20 height 20
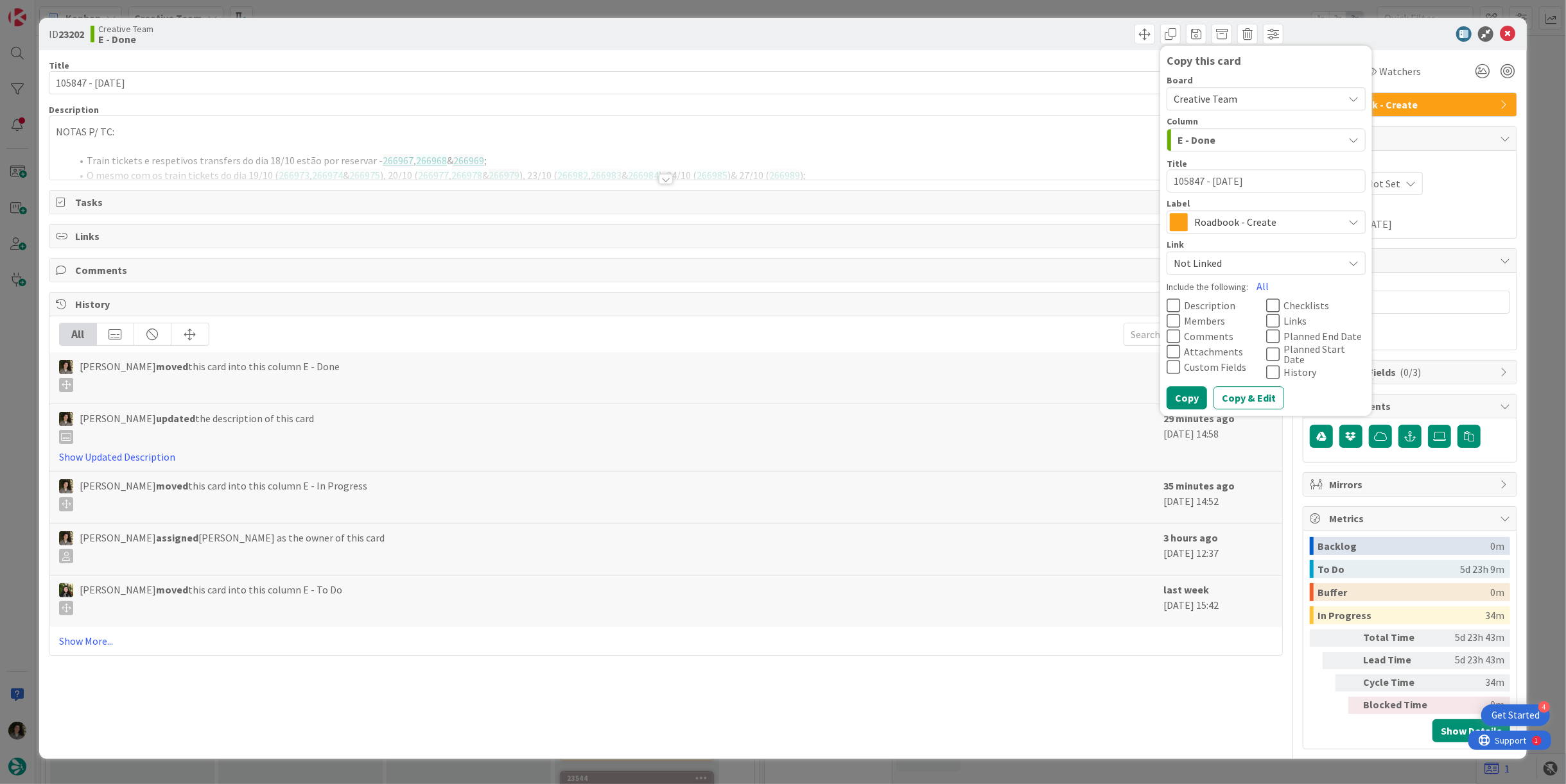
click at [1270, 220] on span "Roadbook - Create" at bounding box center [1265, 222] width 142 height 18
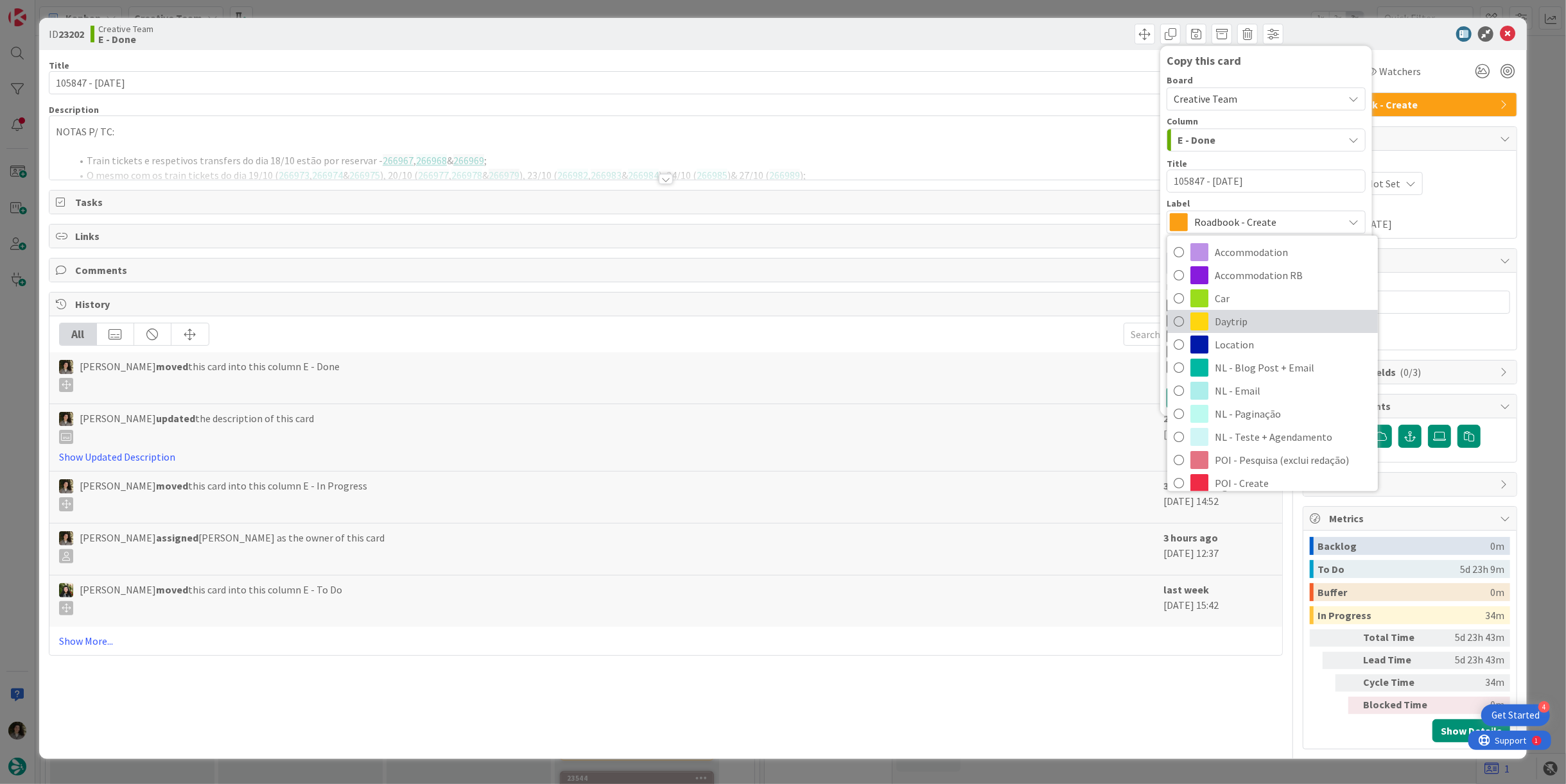
click at [1269, 324] on span "Daytrip" at bounding box center [1293, 322] width 157 height 20
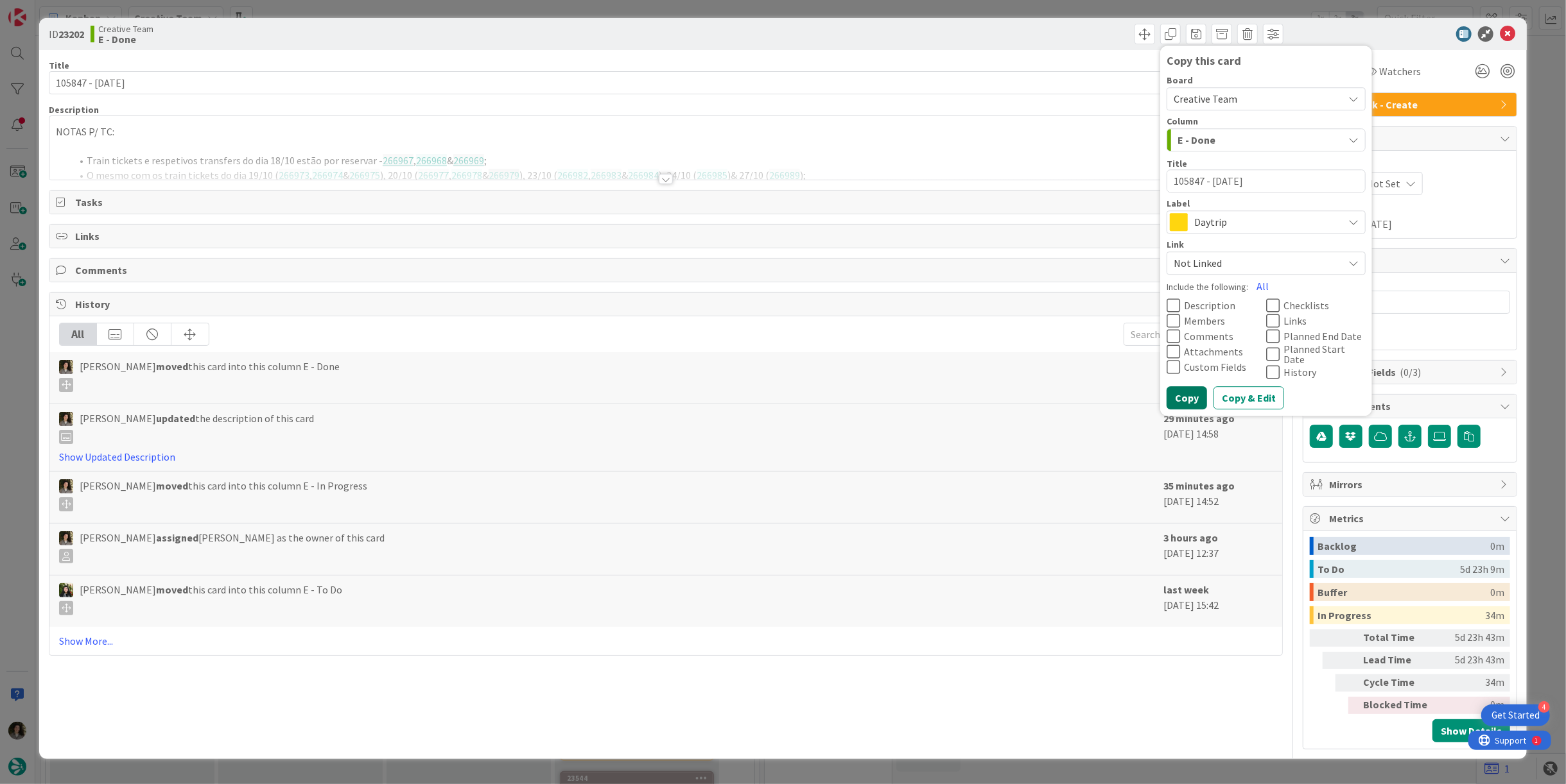
click at [1199, 388] on button "Copy" at bounding box center [1187, 398] width 41 height 23
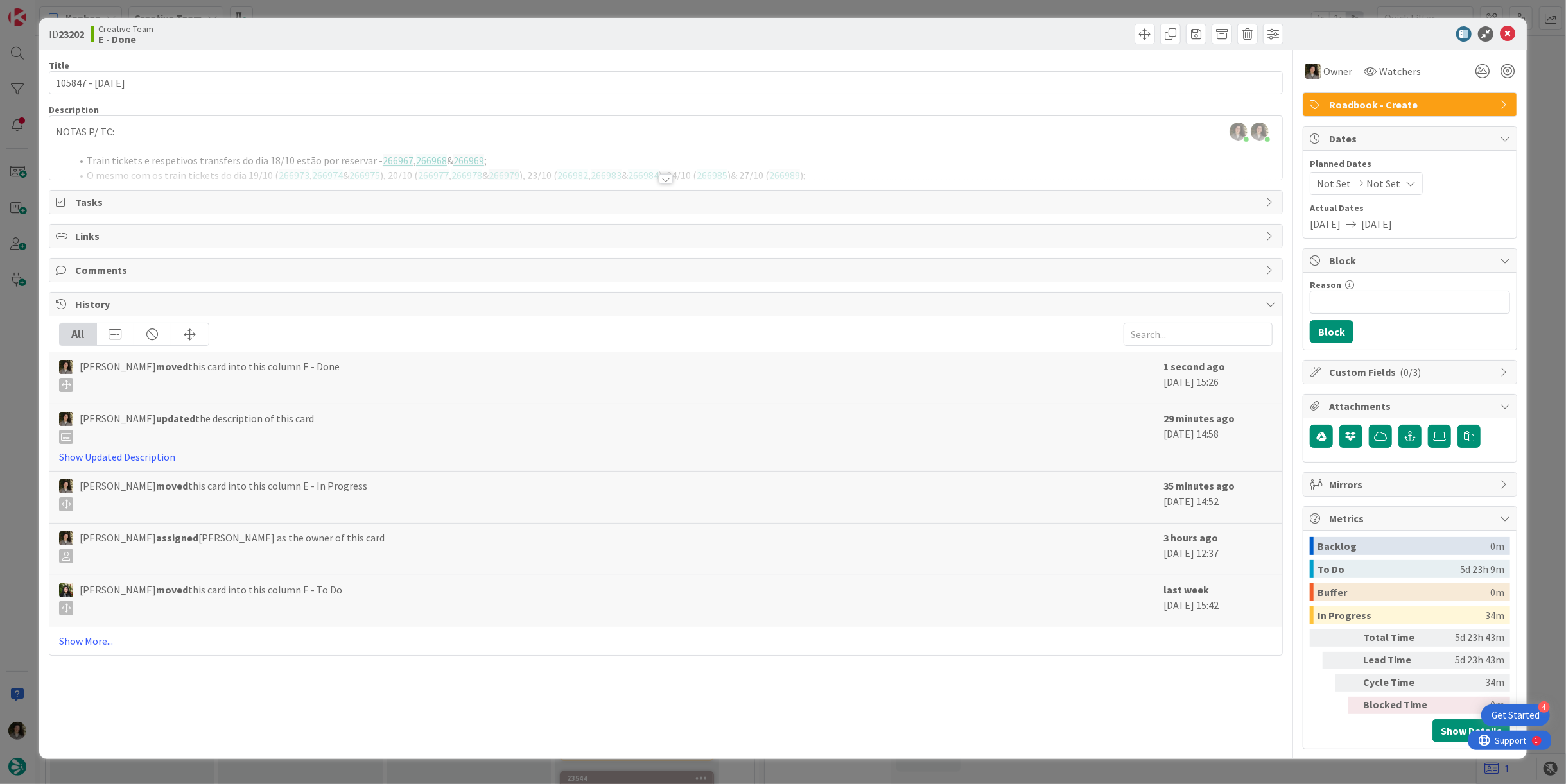
type textarea "x"
click at [1507, 29] on icon at bounding box center [1507, 33] width 16 height 16
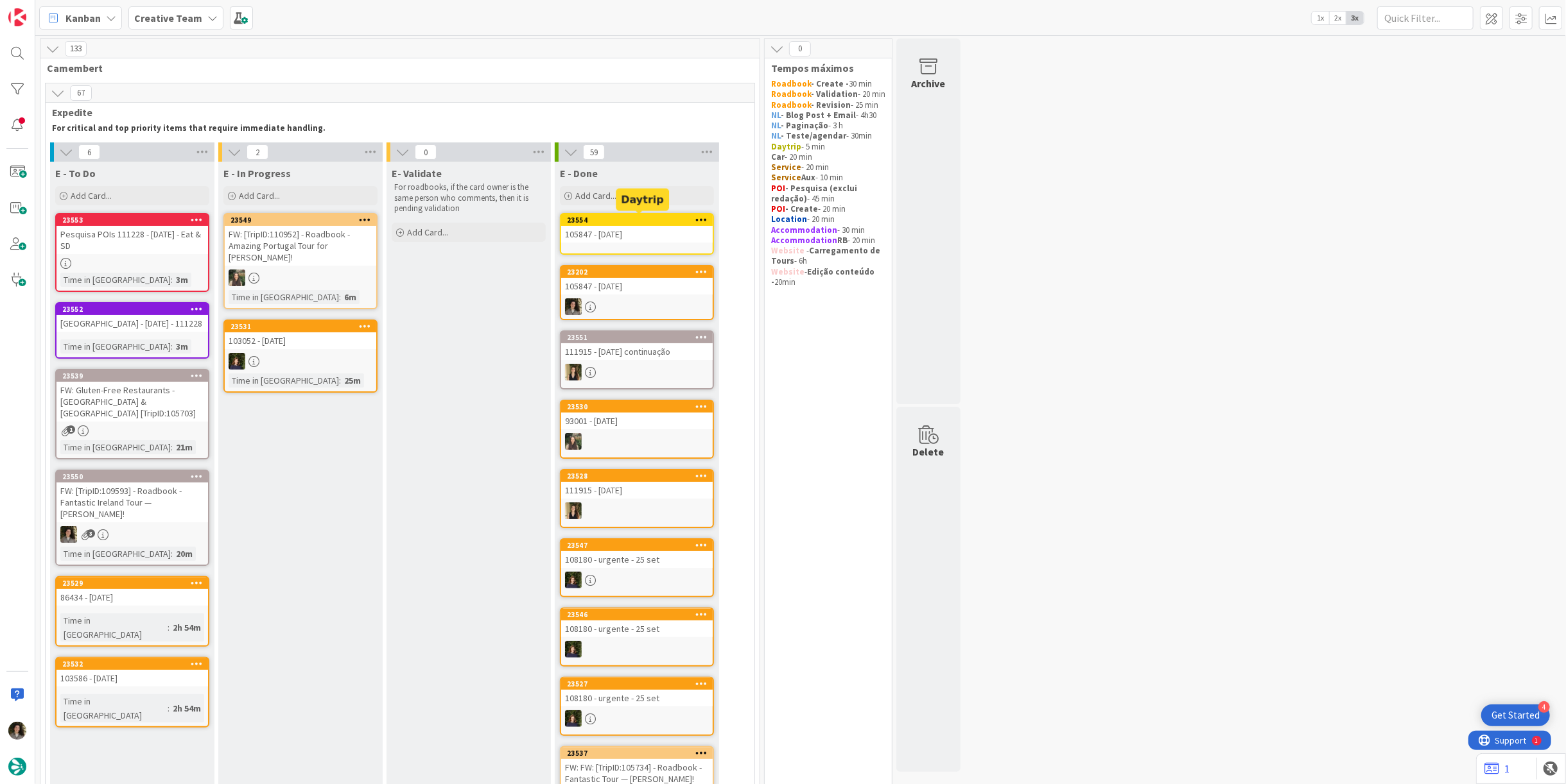
click at [657, 226] on div "105847 - 15 oct" at bounding box center [636, 234] width 151 height 16
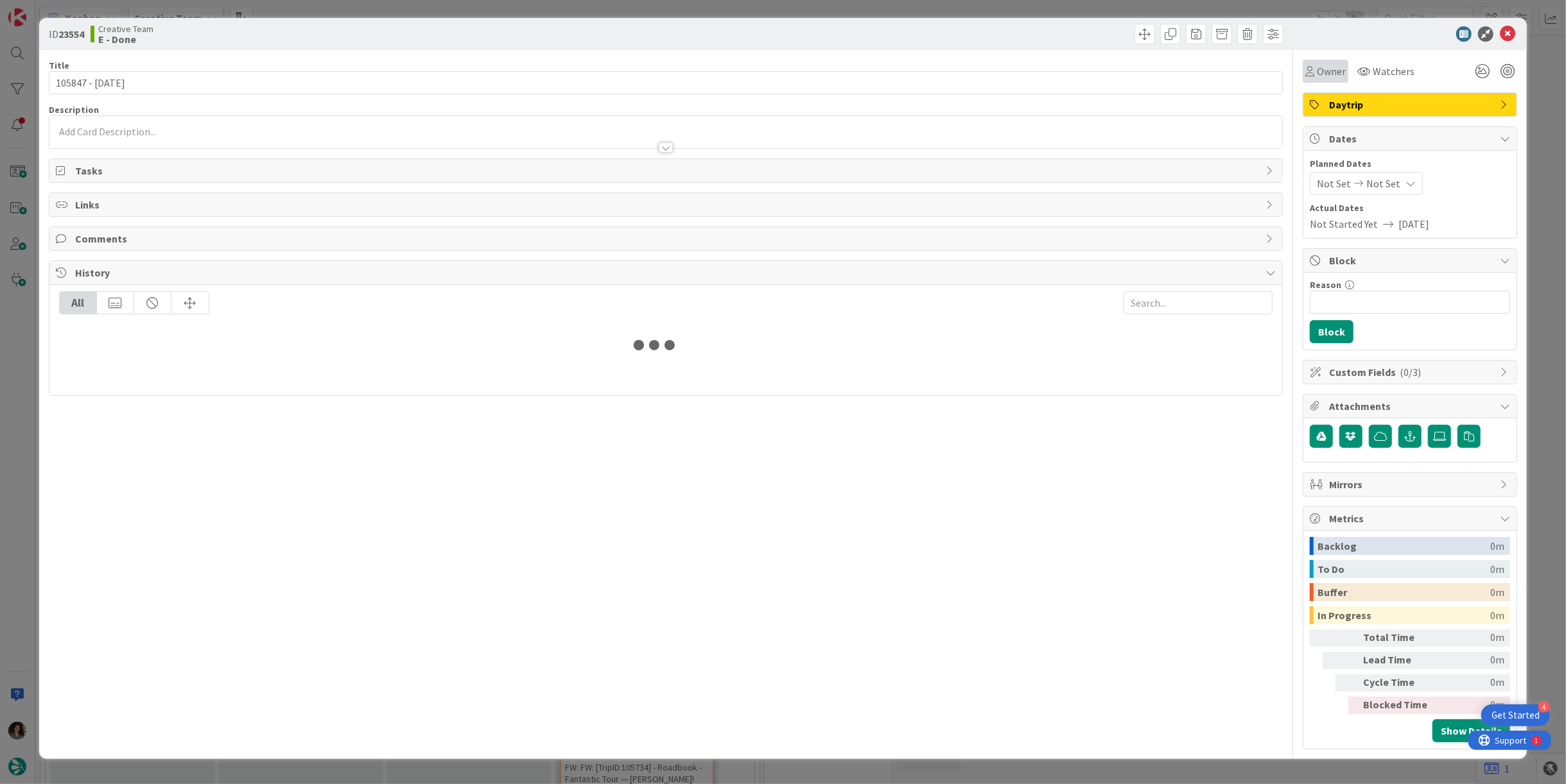
click at [1336, 77] on span "Owner" at bounding box center [1331, 71] width 29 height 16
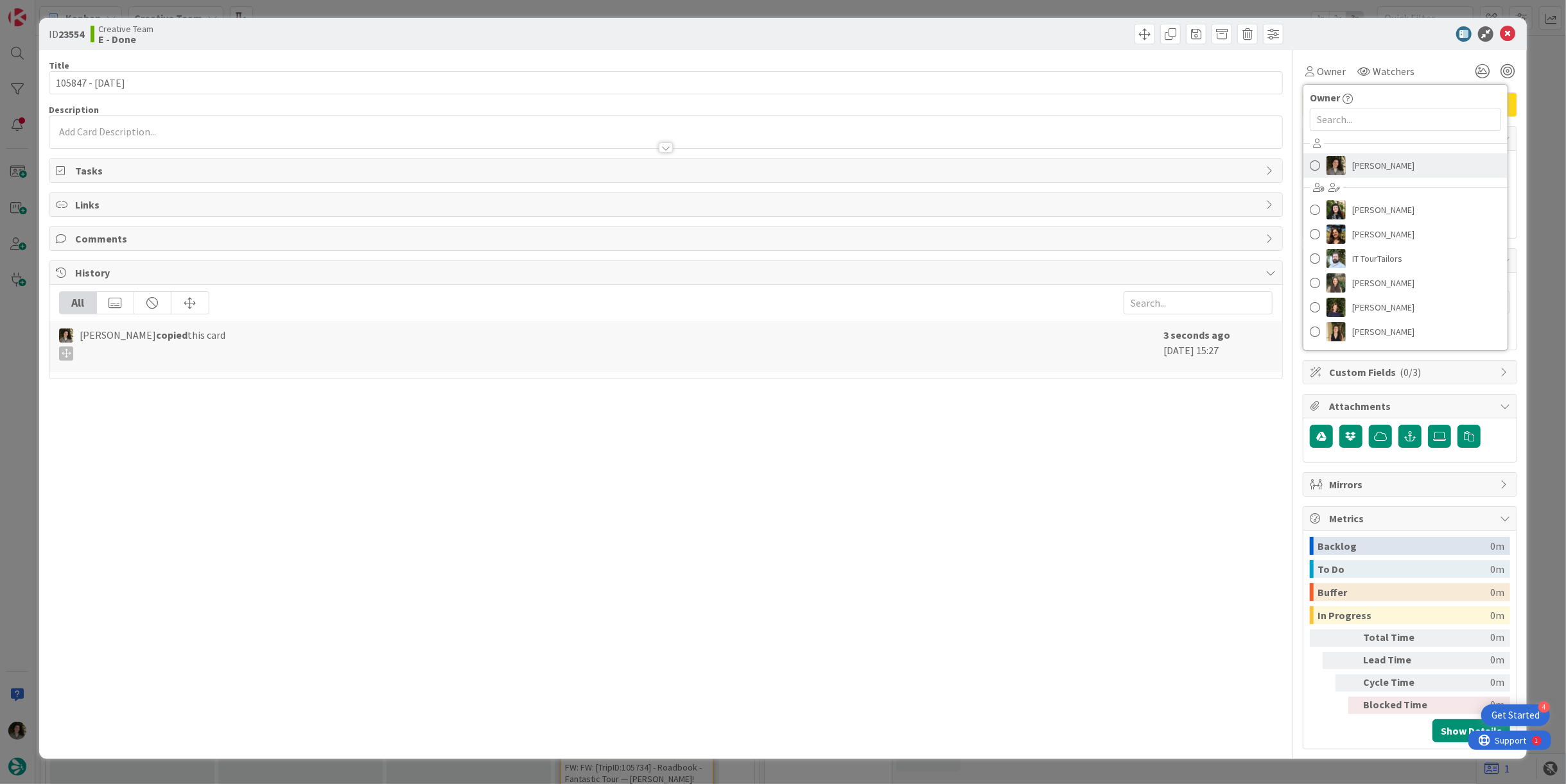
click at [1363, 168] on span "[PERSON_NAME]" at bounding box center [1383, 166] width 62 height 20
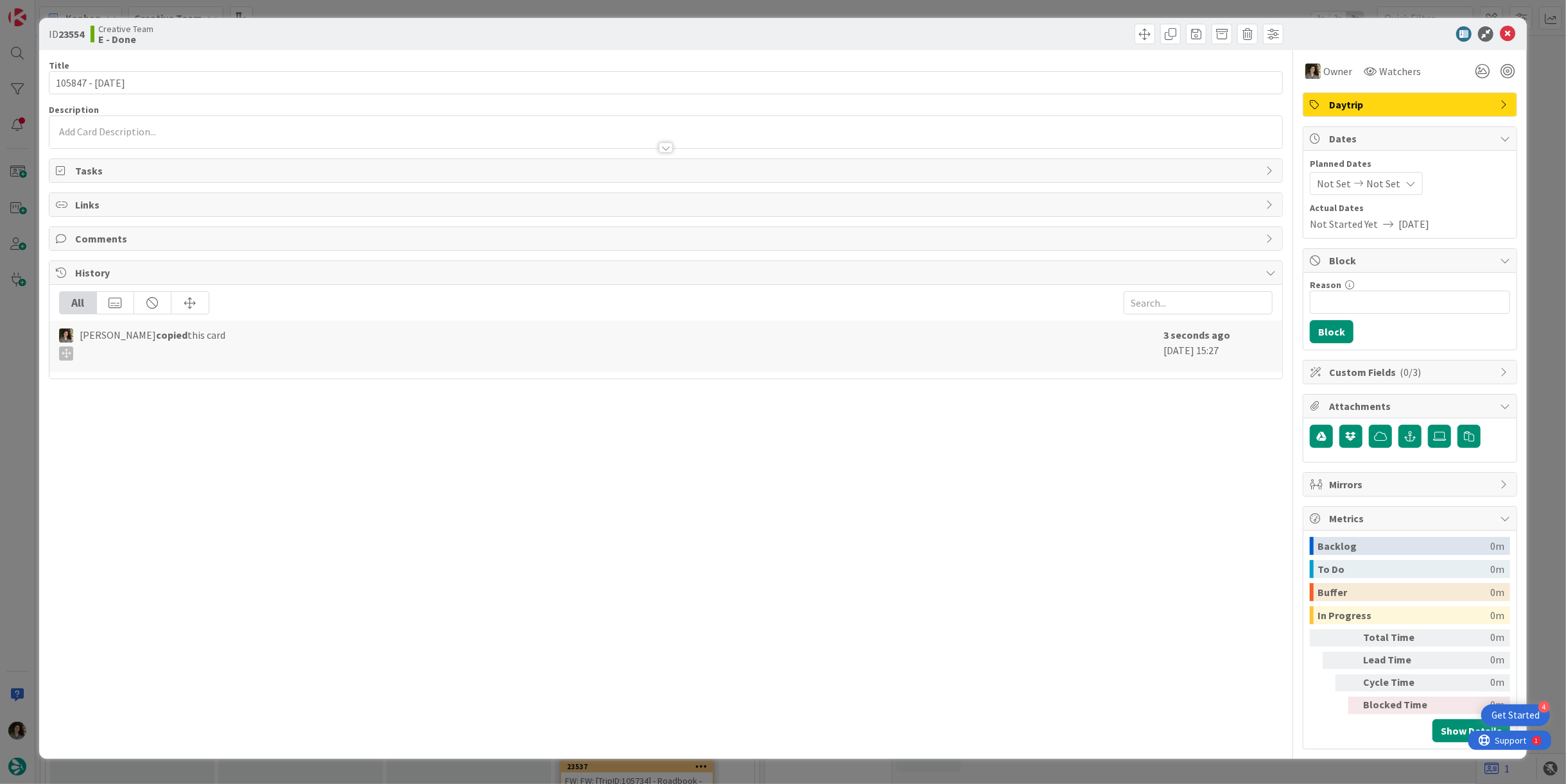
click at [1378, 188] on span "Not Set" at bounding box center [1383, 183] width 34 height 16
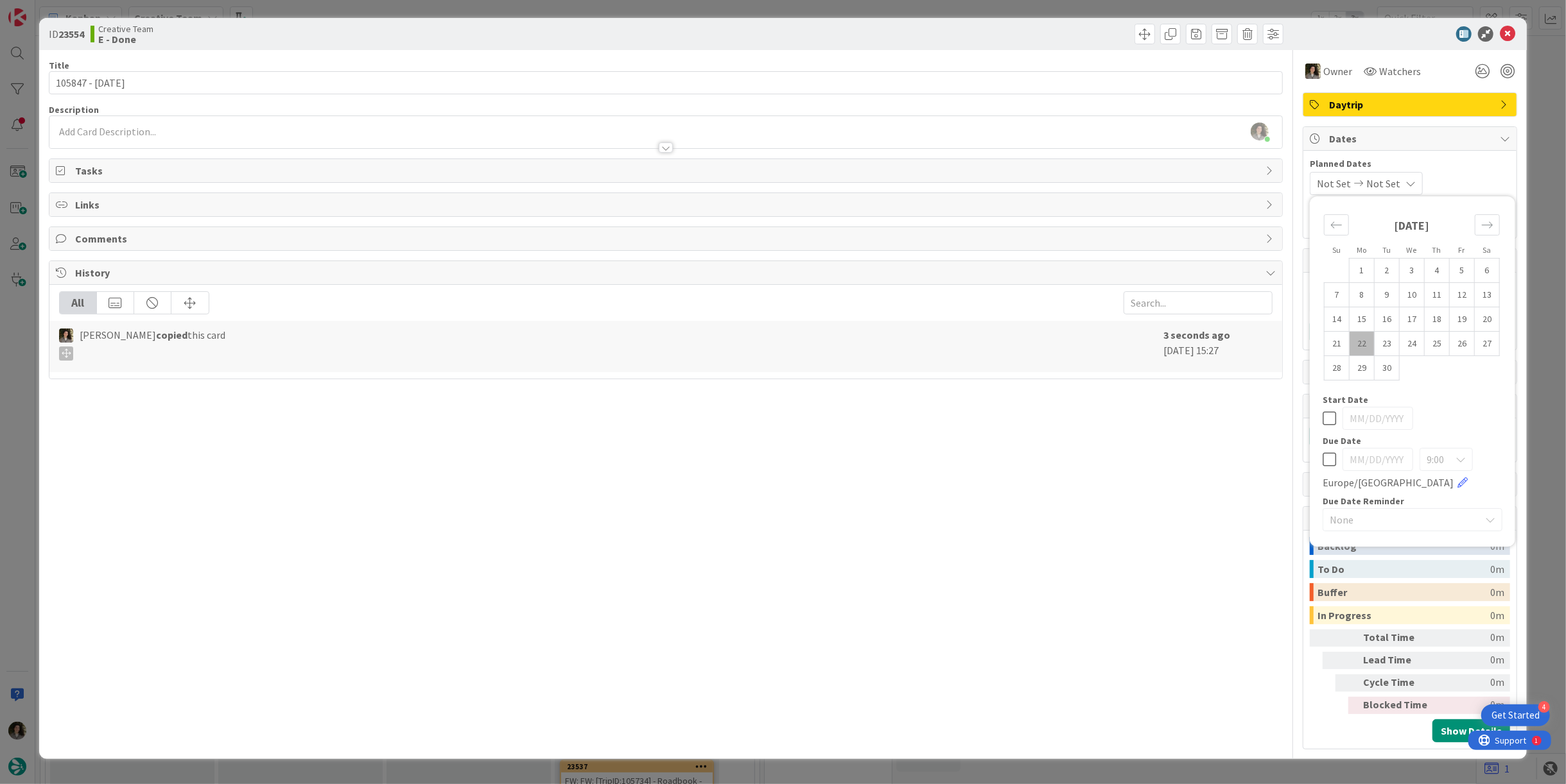
click at [1331, 461] on icon at bounding box center [1329, 459] width 14 height 16
type input "[DATE]"
drag, startPoint x: 1084, startPoint y: 481, endPoint x: 1069, endPoint y: 470, distance: 18.6
click at [1083, 481] on div "Title 15 / 128 105847 - 15 oct Description Melissa Santos just joined Owner Wat…" at bounding box center [666, 399] width 1234 height 700
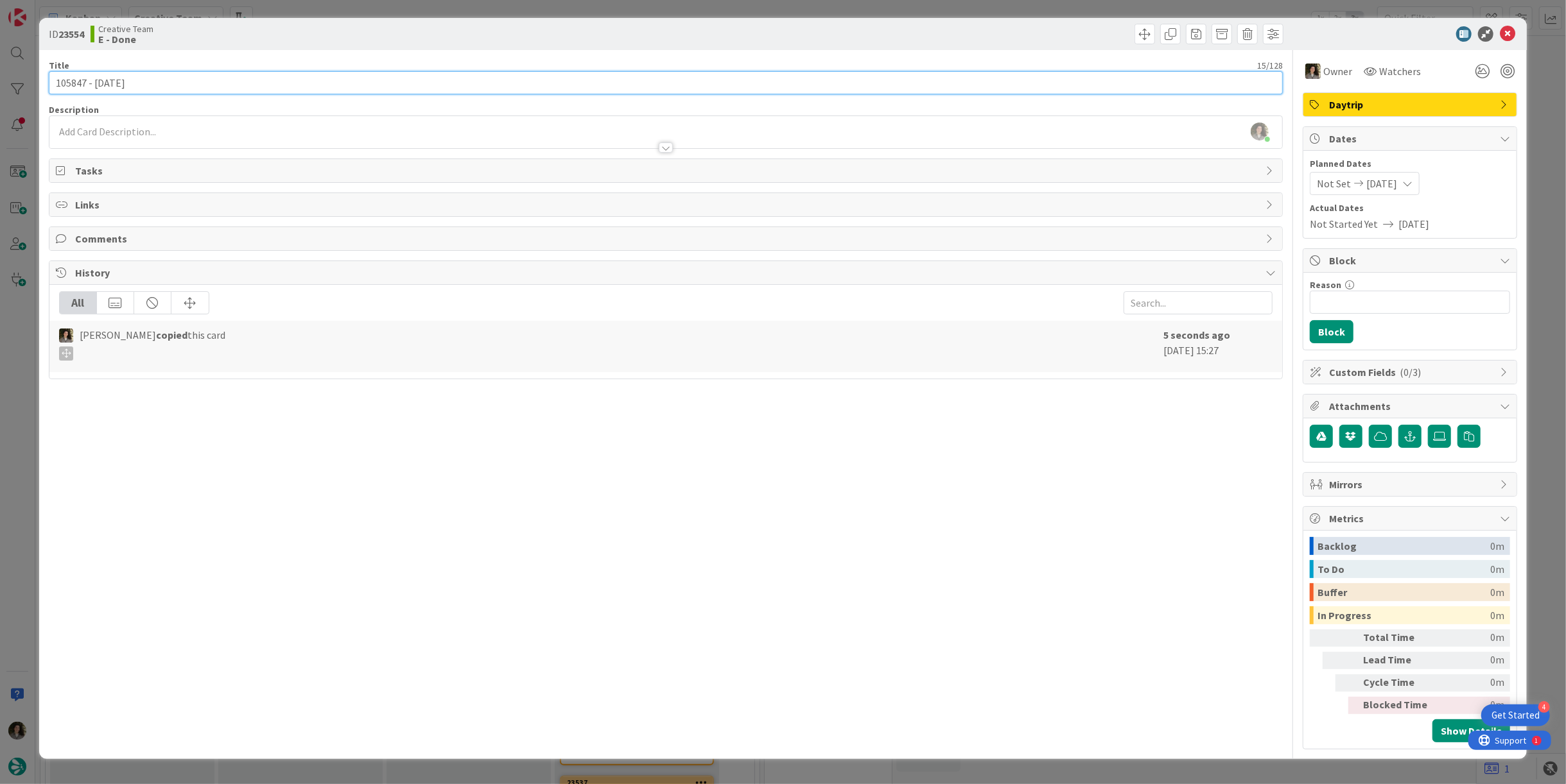
click at [431, 79] on input "105847 - 15 oct" at bounding box center [666, 82] width 1234 height 23
type input "105847 - 15 oct - CONTINUAÇÃO"
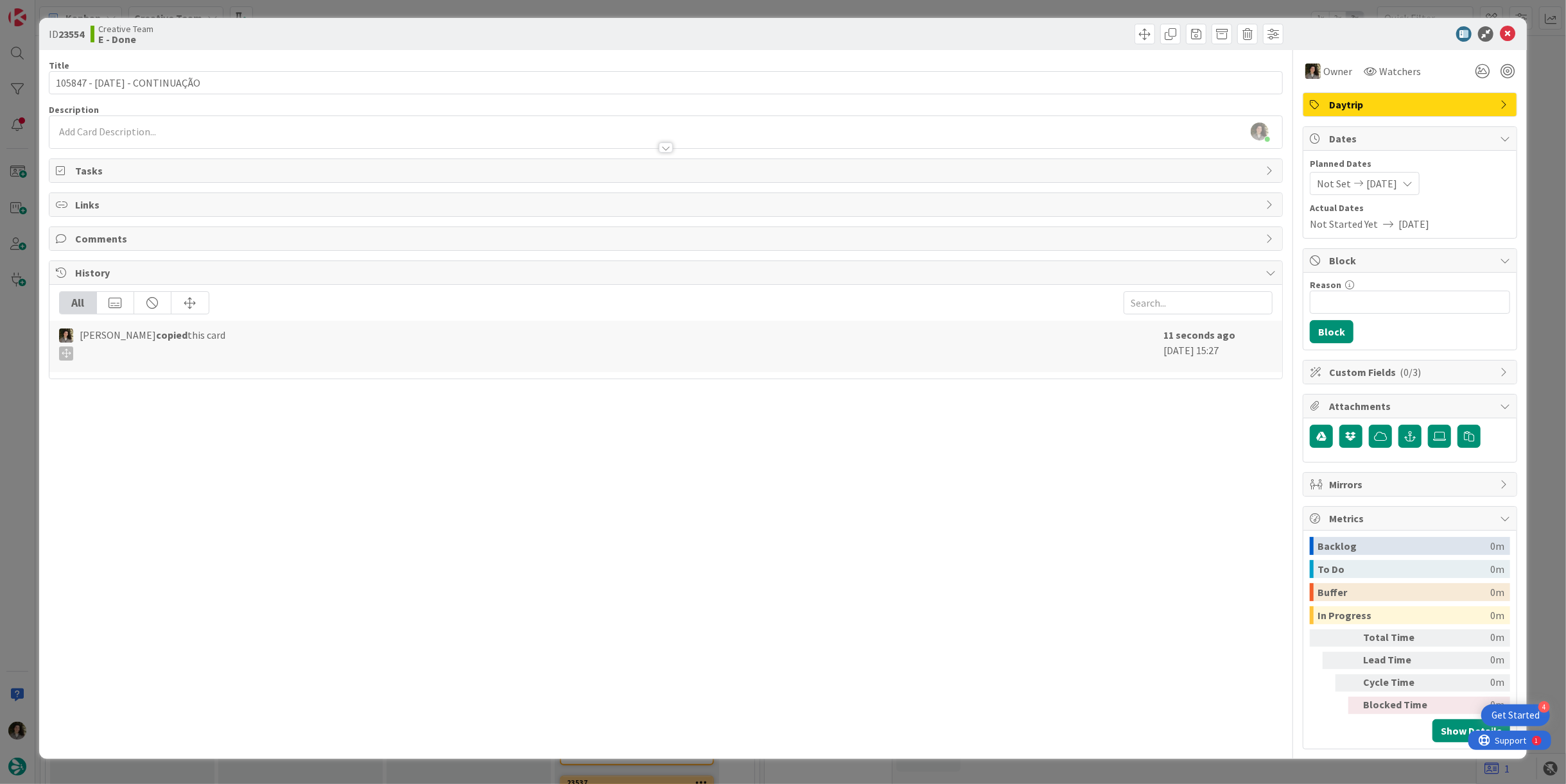
click at [1397, 181] on span "[DATE]" at bounding box center [1381, 183] width 31 height 16
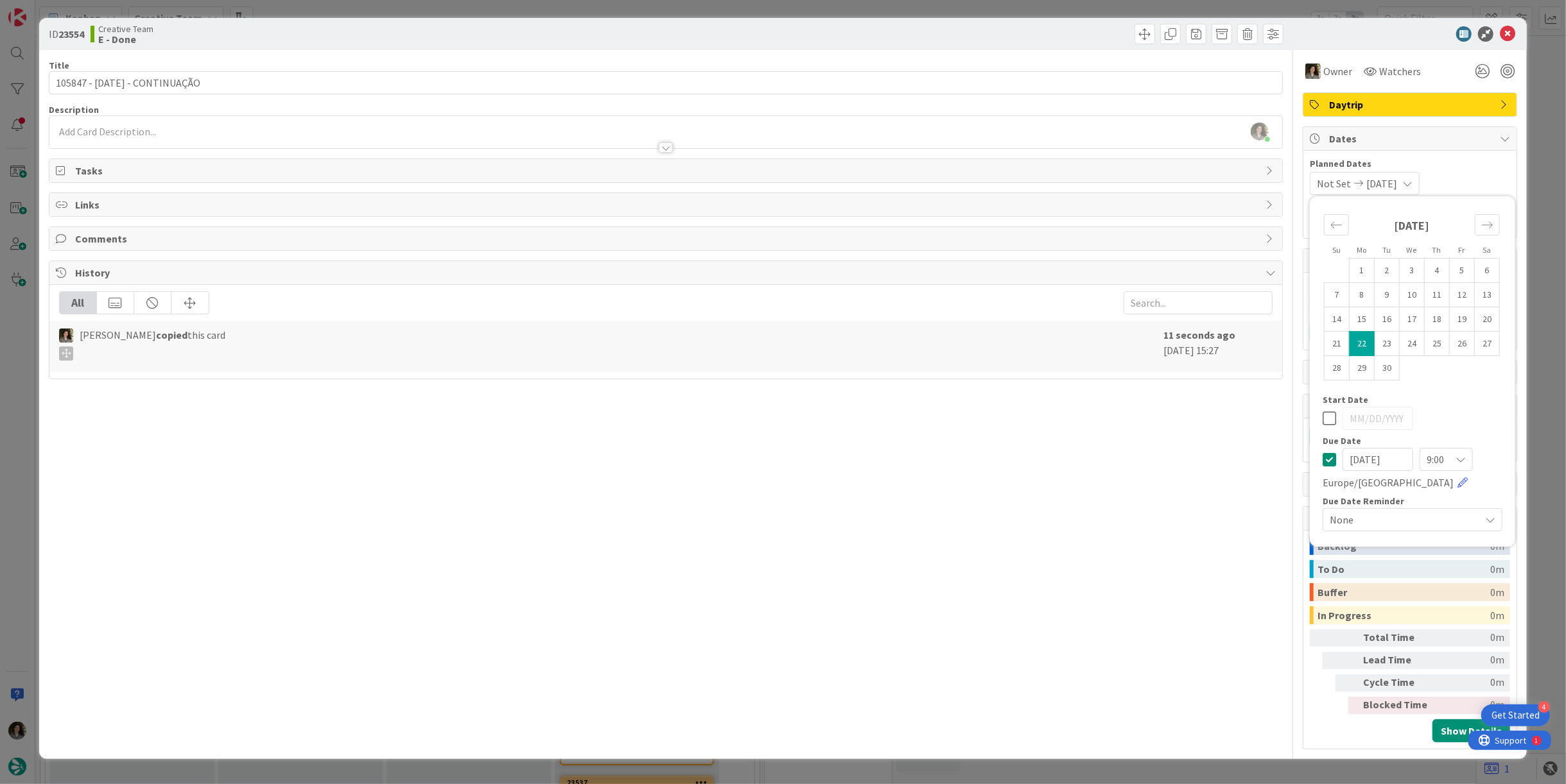
click at [1333, 455] on icon at bounding box center [1329, 459] width 14 height 16
click at [1108, 522] on div "Title 29 / 128 105847 - 15 oct - CONTINUAÇÃO Description Melissa Santos just jo…" at bounding box center [666, 399] width 1234 height 700
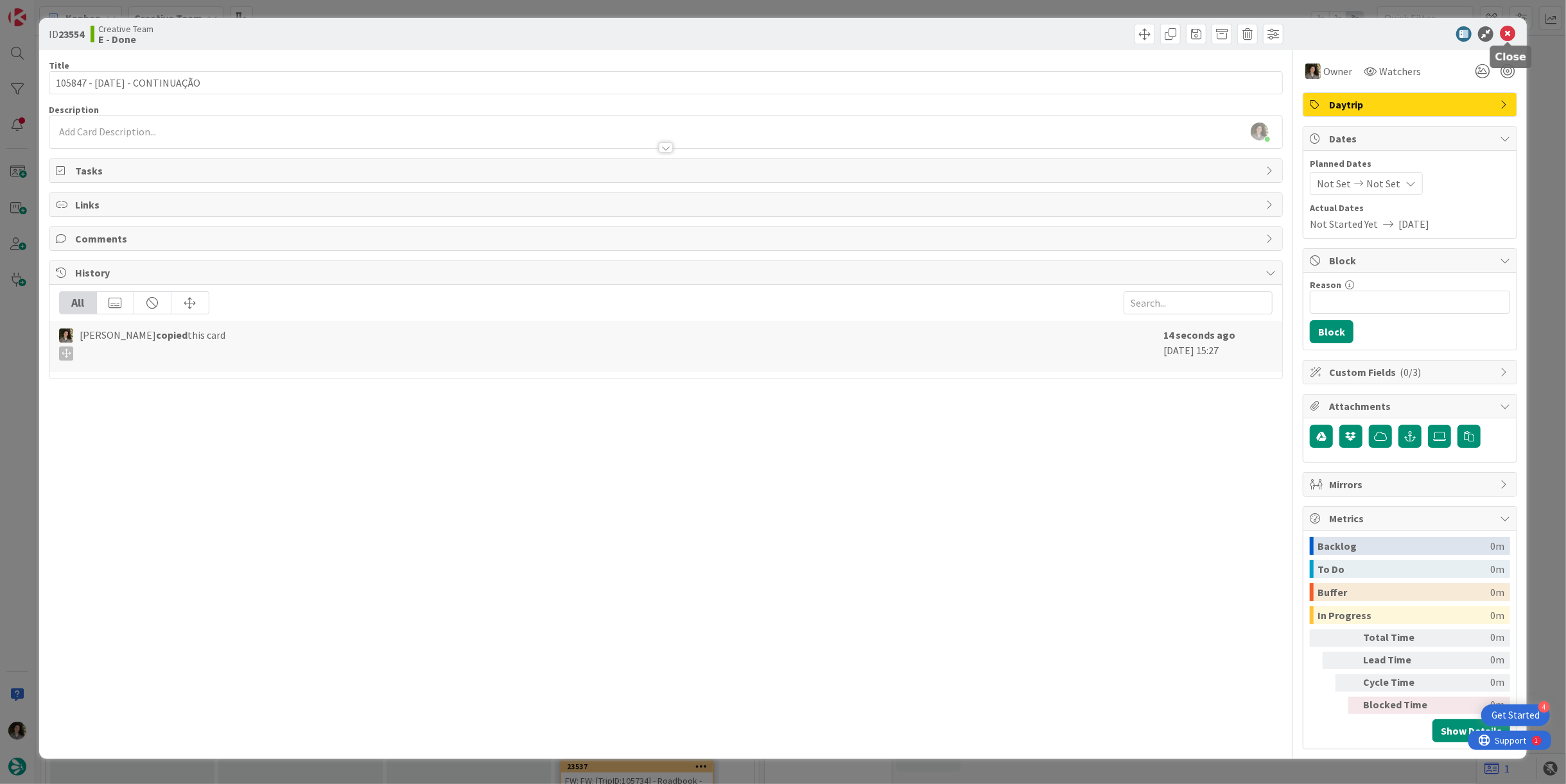
click at [1507, 34] on icon at bounding box center [1507, 33] width 16 height 16
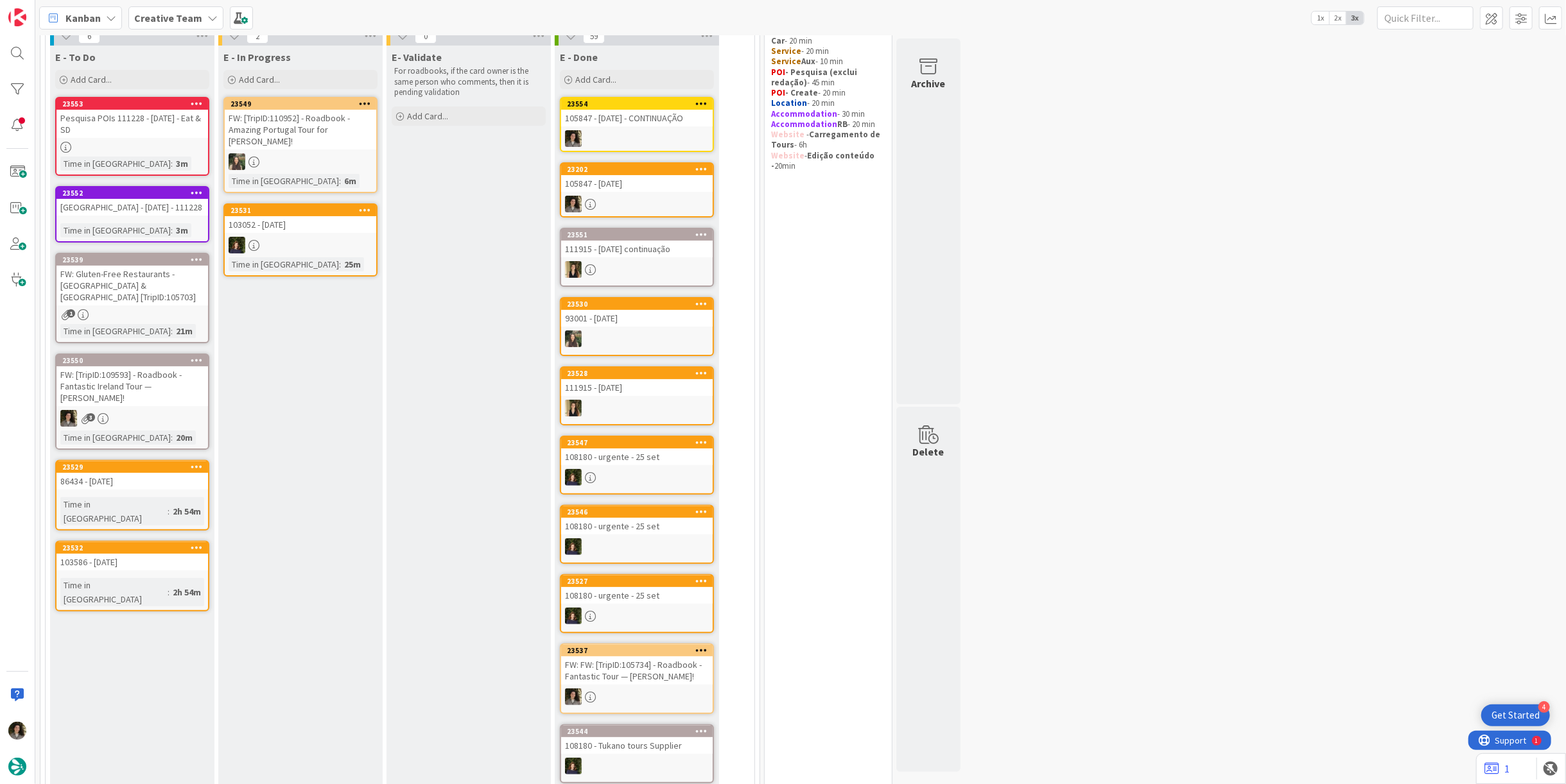
scroll to position [142, 0]
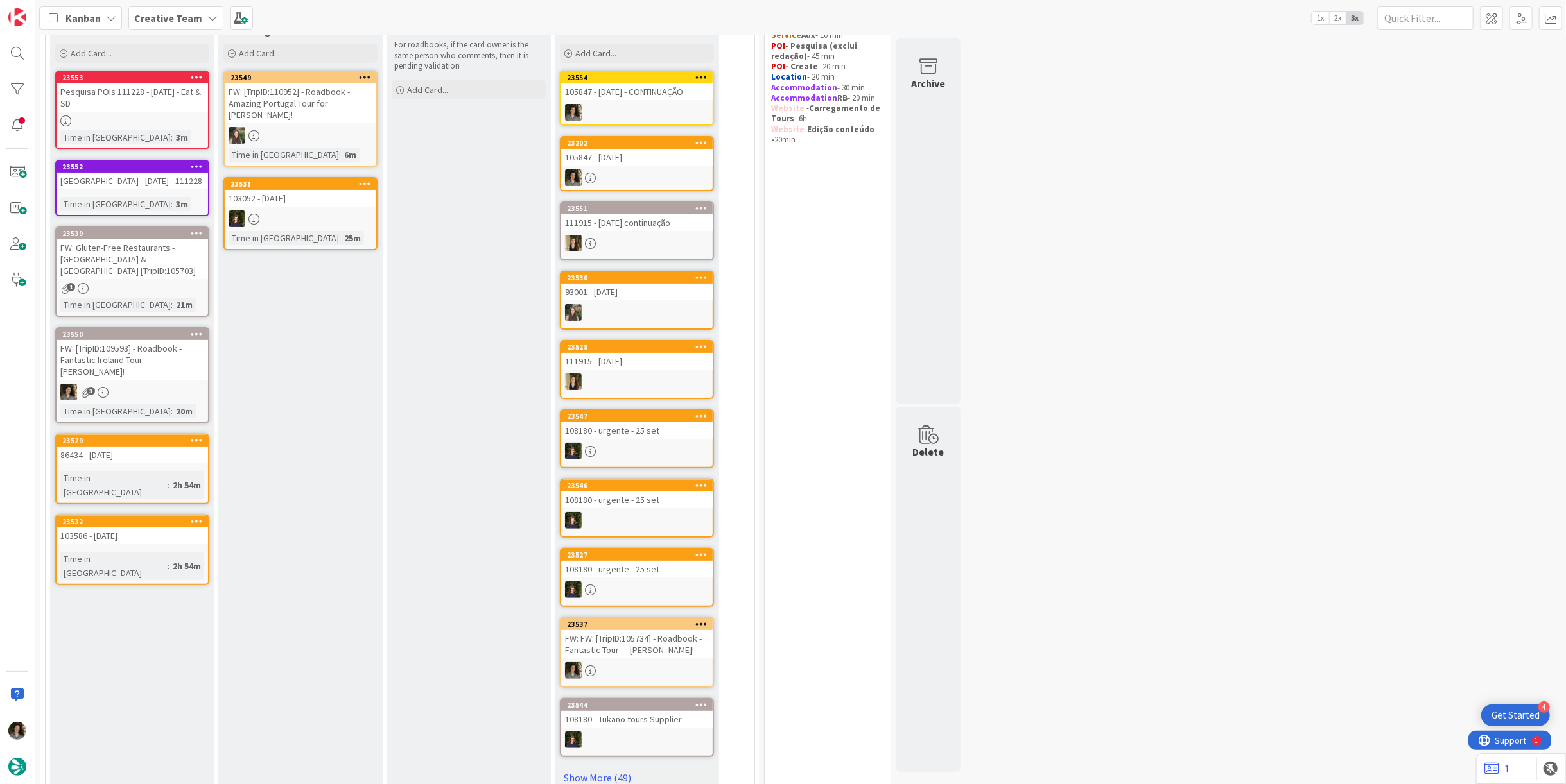
click at [147, 274] on div "FW: Gluten-Free Restaurants - [GEOGRAPHIC_DATA] & [GEOGRAPHIC_DATA] [TripID:105…" at bounding box center [132, 259] width 151 height 40
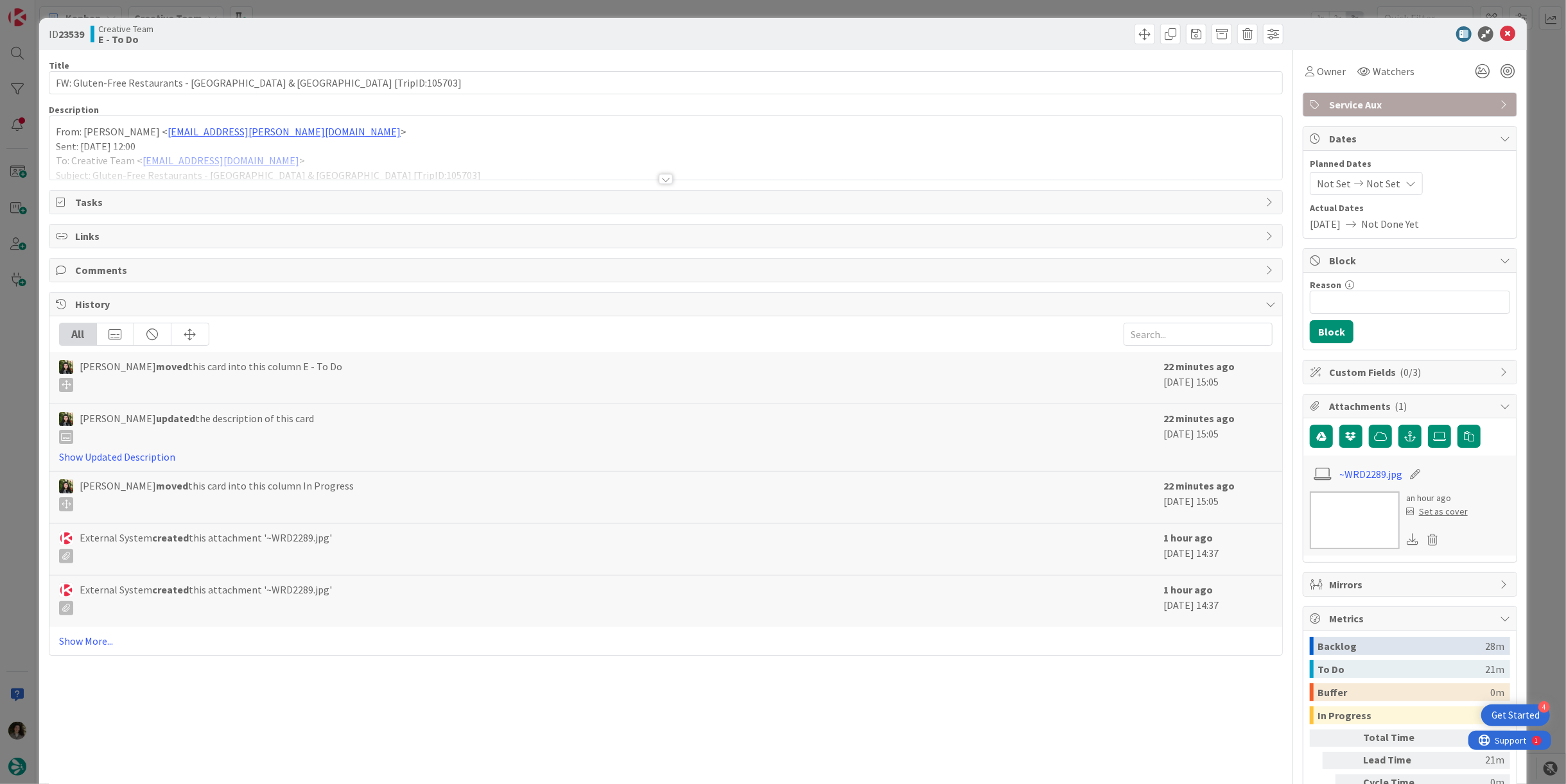
click at [663, 177] on div at bounding box center [665, 179] width 14 height 11
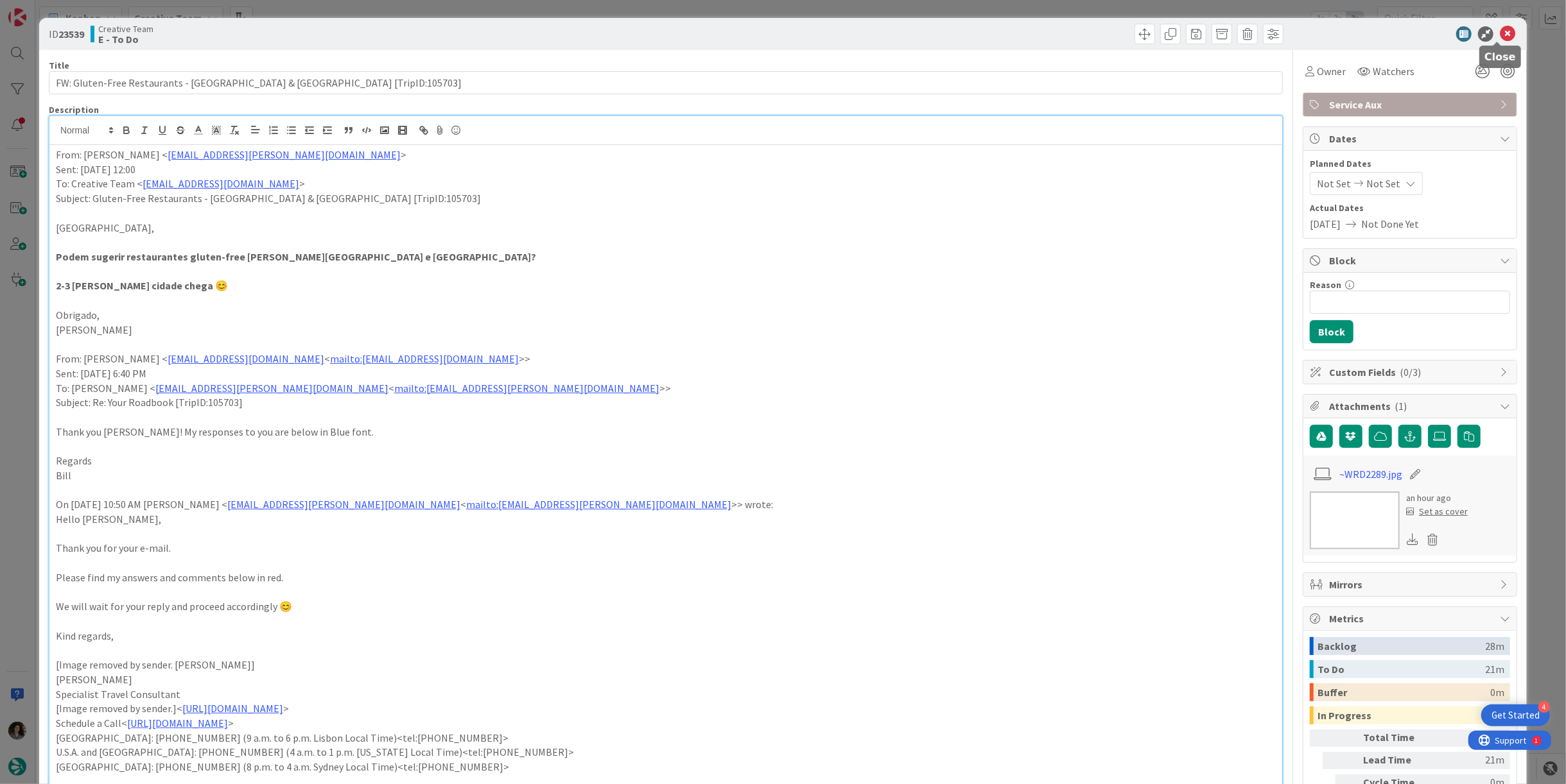
click at [1500, 36] on icon at bounding box center [1507, 33] width 16 height 16
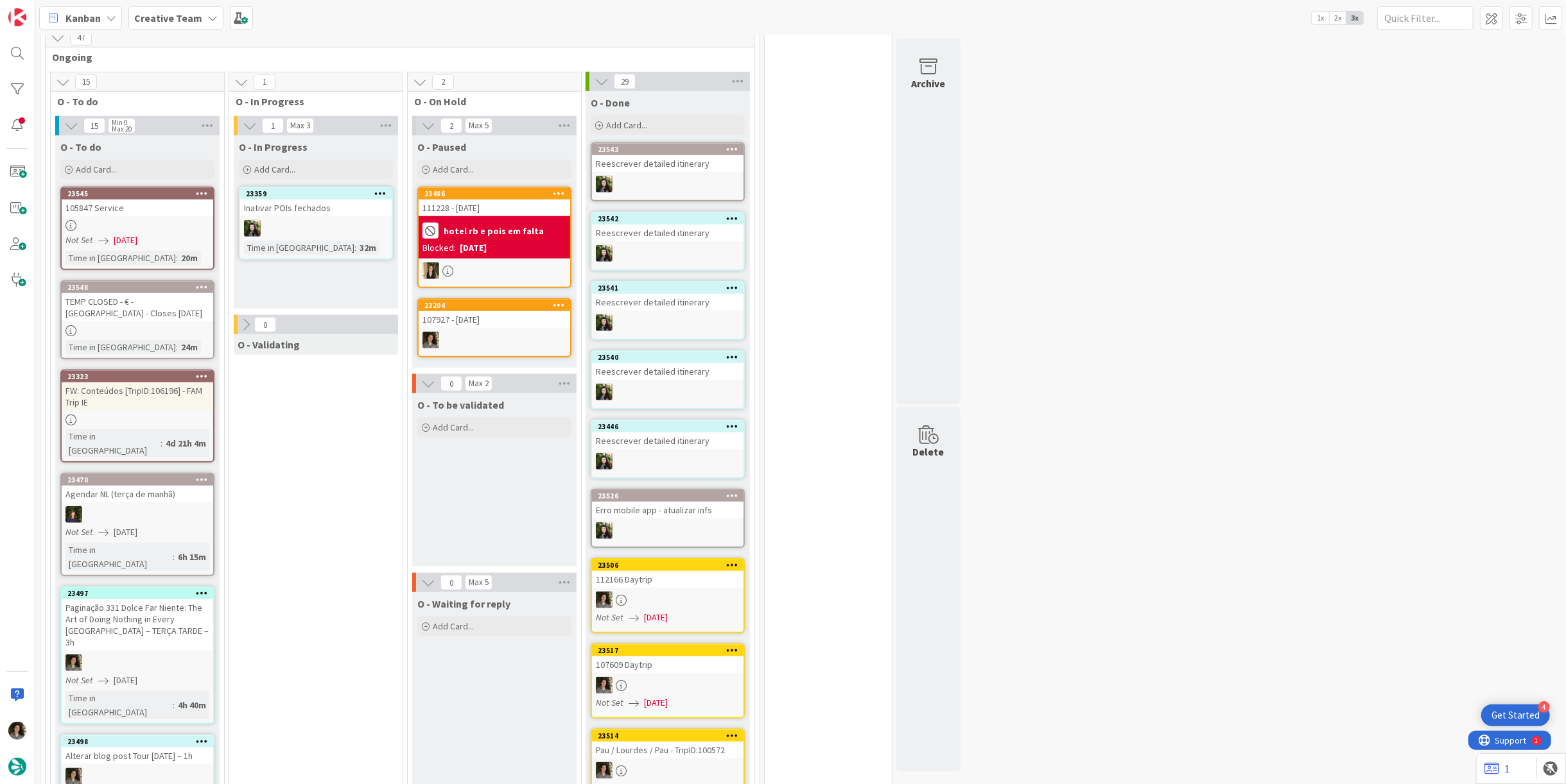
scroll to position [784, 0]
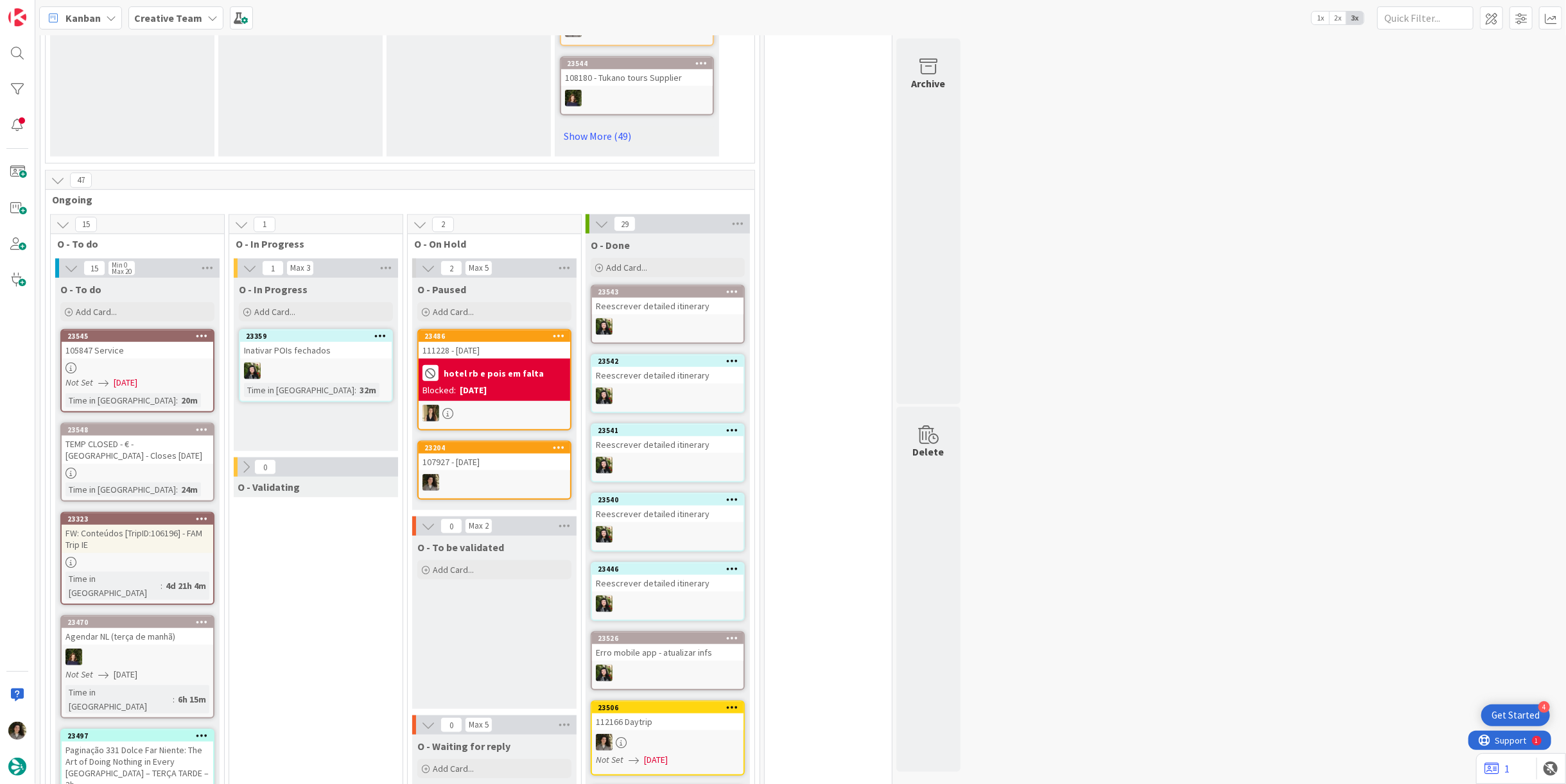
click at [185, 367] on div at bounding box center [136, 368] width 151 height 11
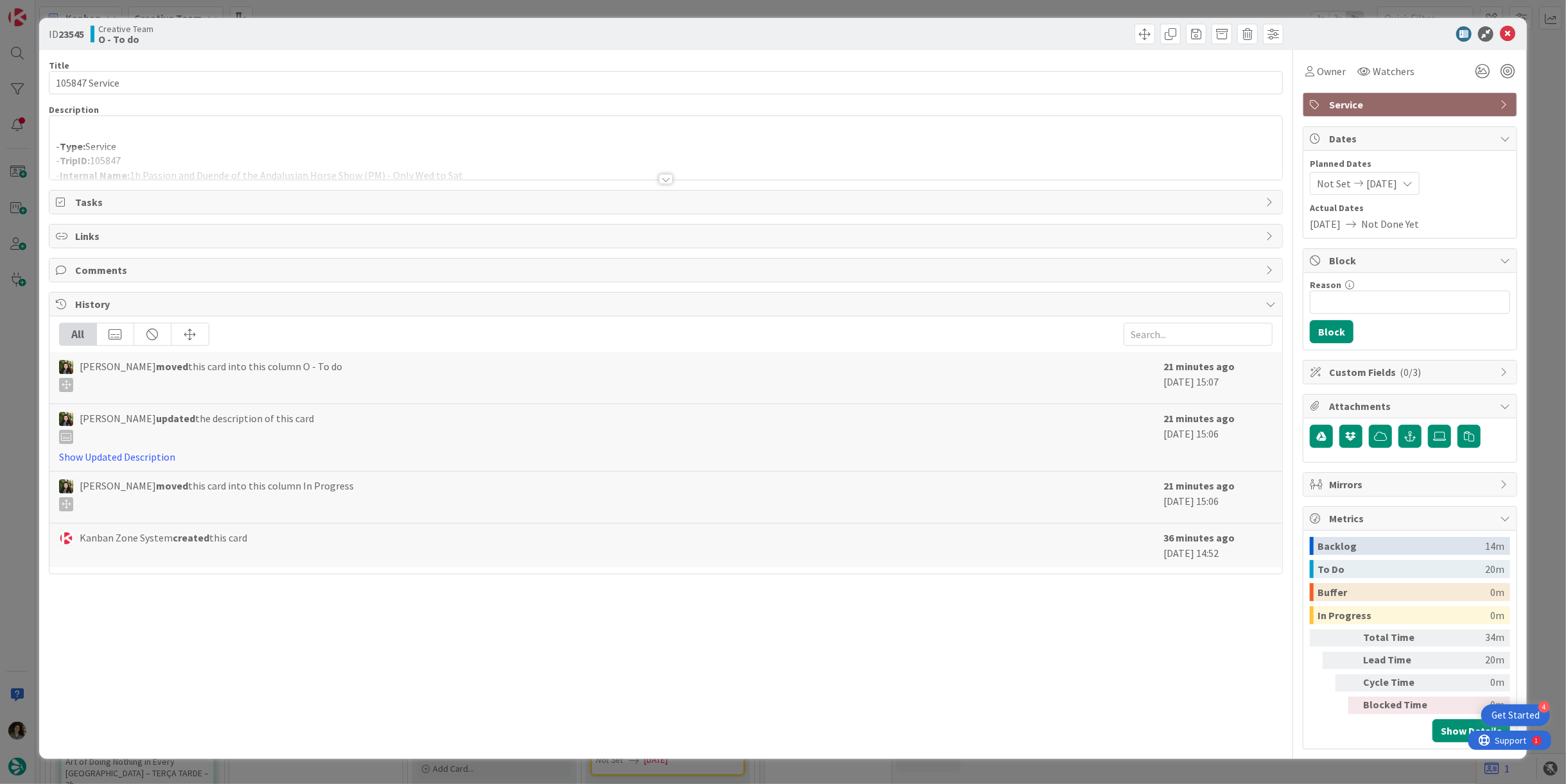
click at [644, 190] on div "Tasks" at bounding box center [666, 202] width 1233 height 23
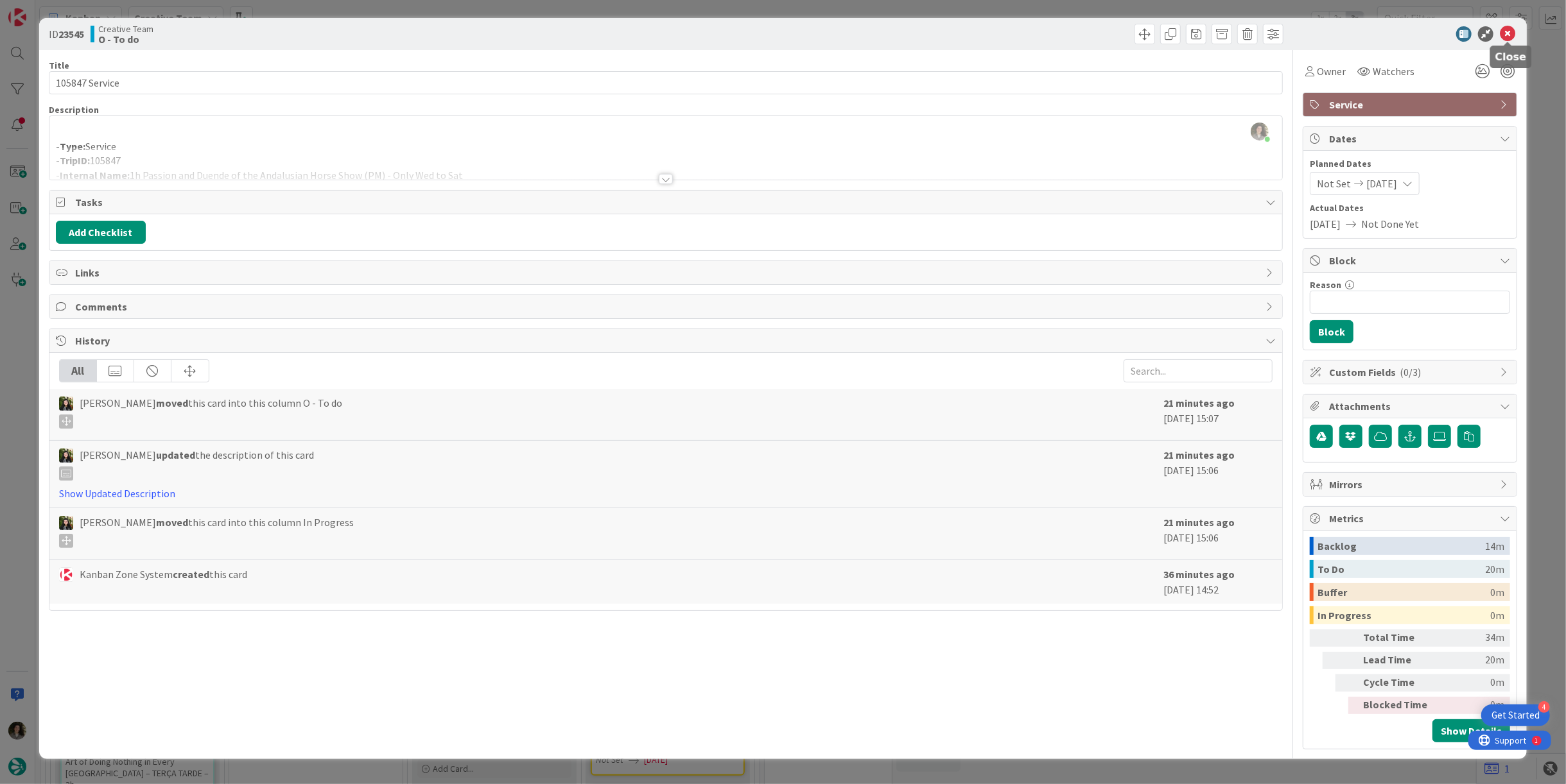
click at [1506, 34] on icon at bounding box center [1507, 33] width 16 height 16
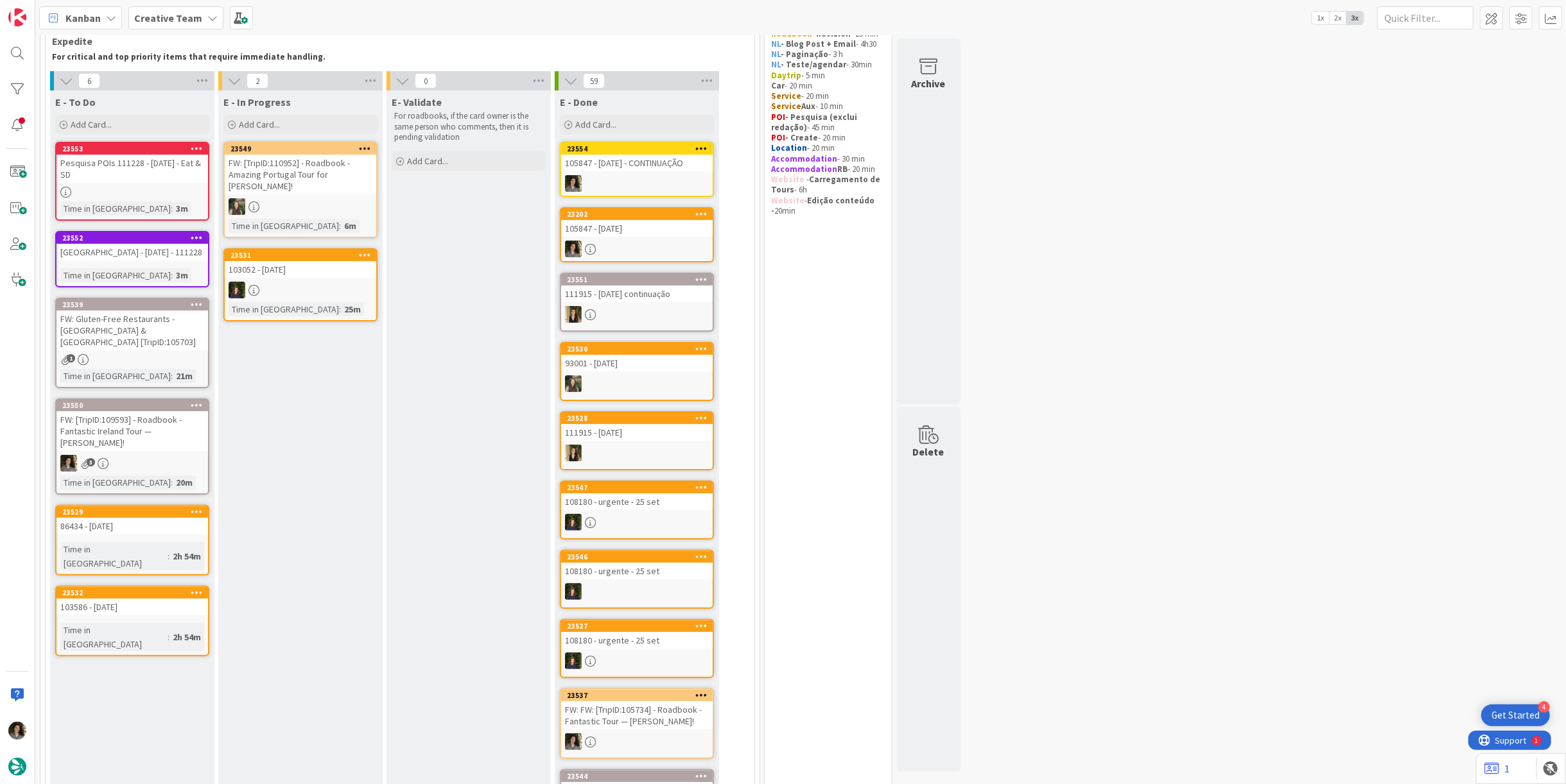
click at [123, 332] on div "FW: Gluten-Free Restaurants - [GEOGRAPHIC_DATA] & [GEOGRAPHIC_DATA] [TripID:105…" at bounding box center [132, 330] width 151 height 40
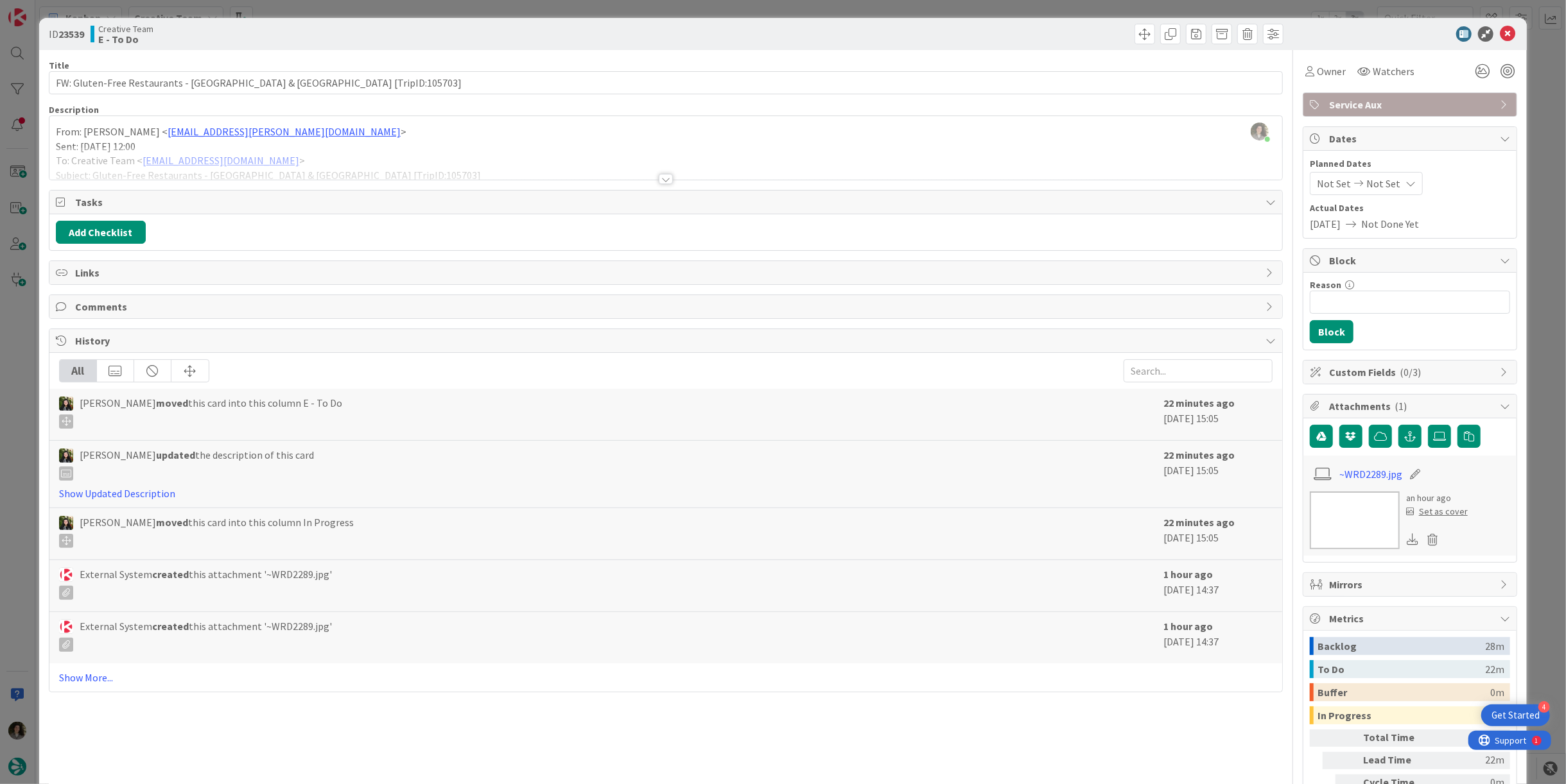
click at [661, 167] on div at bounding box center [666, 163] width 1233 height 33
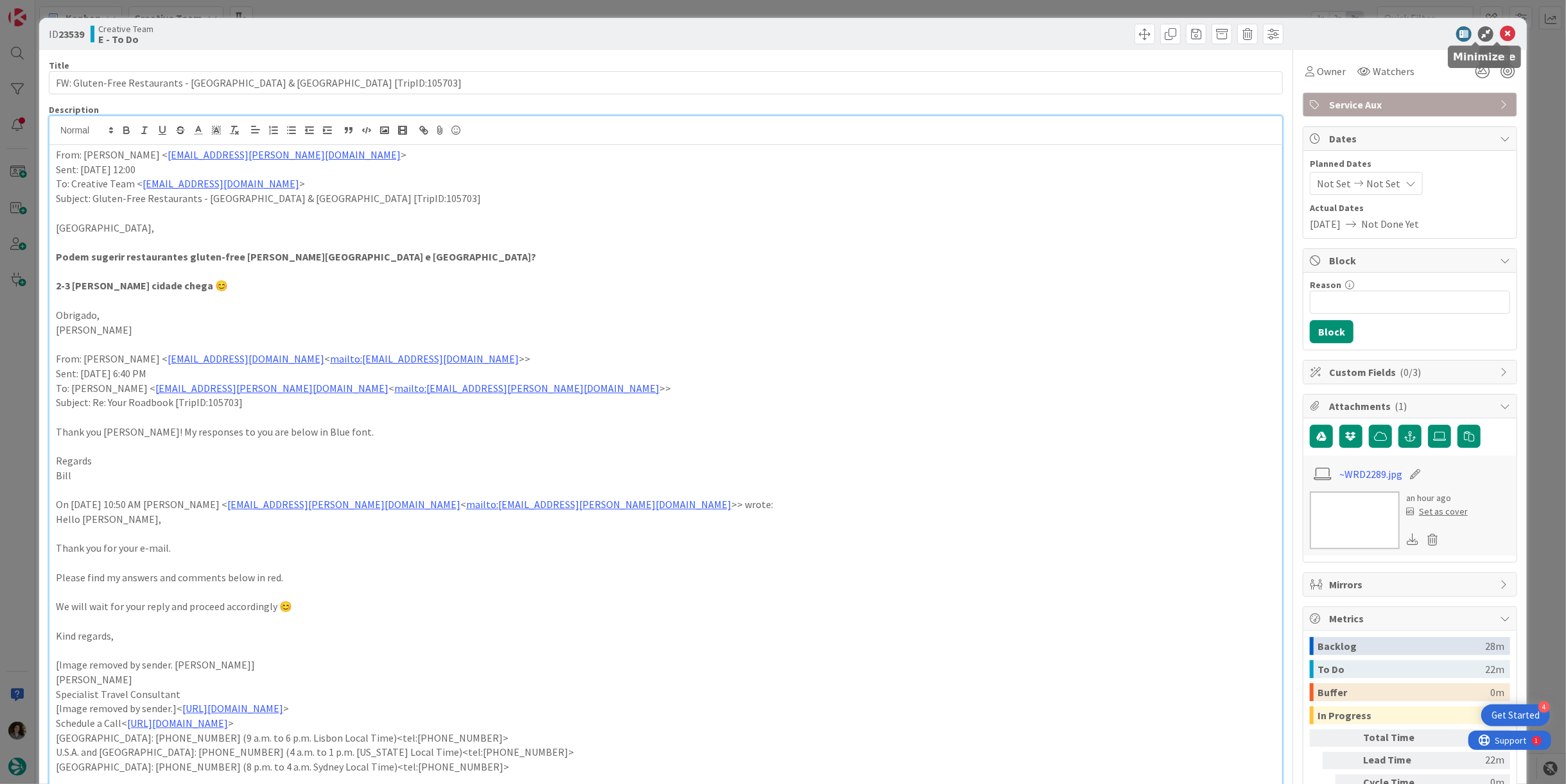
click at [1483, 32] on icon at bounding box center [1485, 33] width 16 height 16
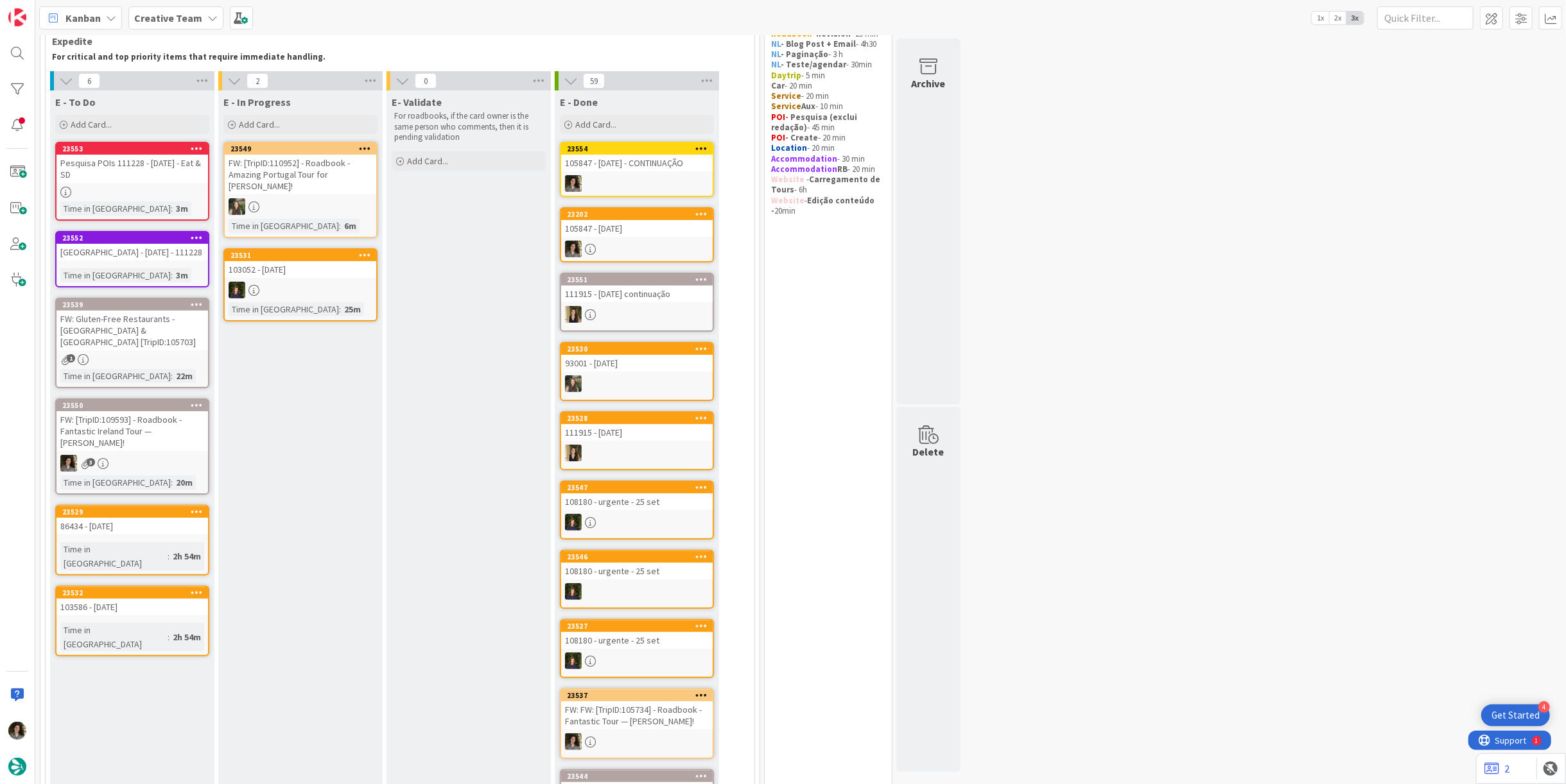
click at [158, 261] on div "[GEOGRAPHIC_DATA] - [DATE] - 111228" at bounding box center [132, 252] width 151 height 16
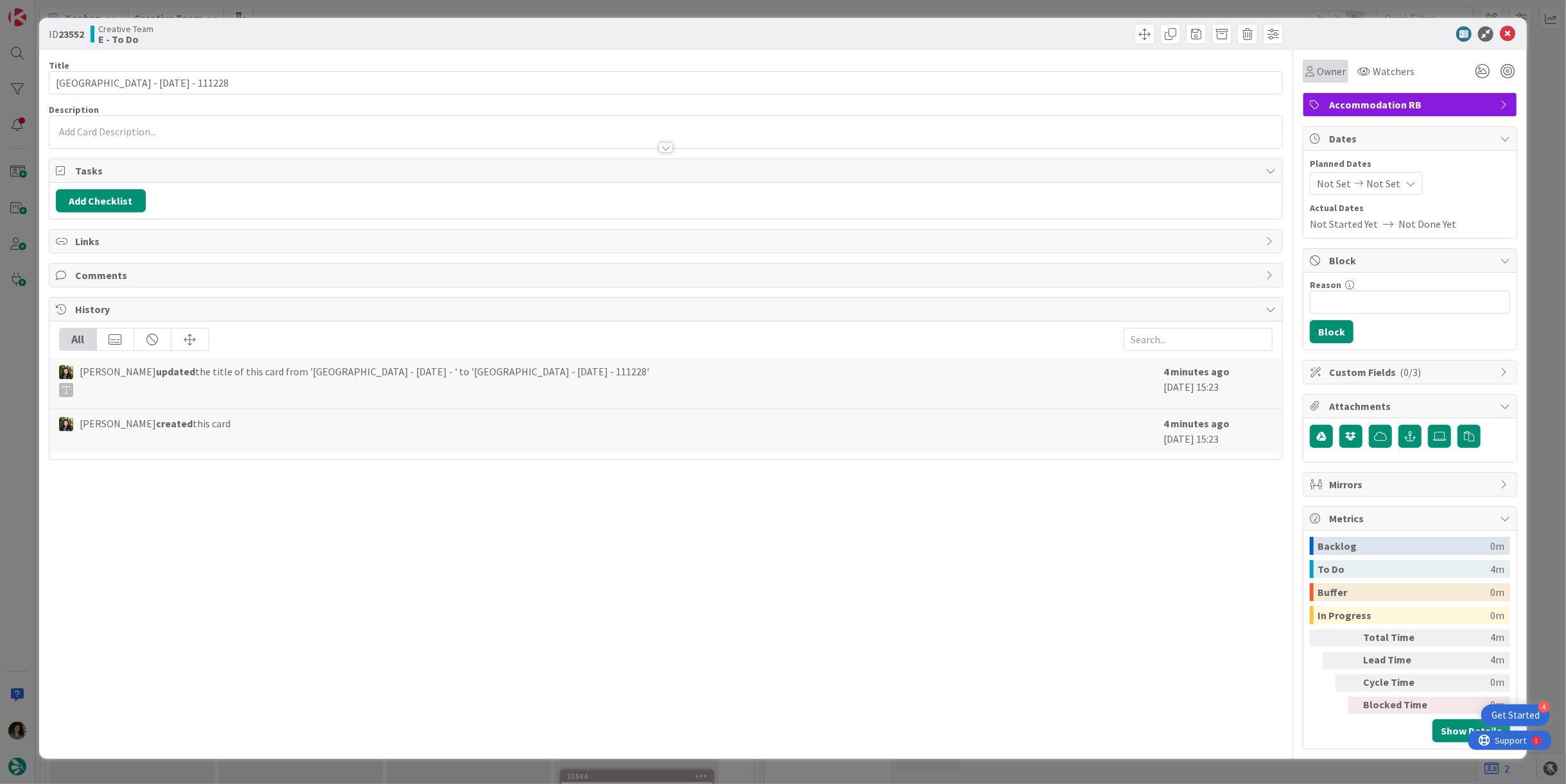
click at [1323, 77] on span "Owner" at bounding box center [1331, 71] width 29 height 16
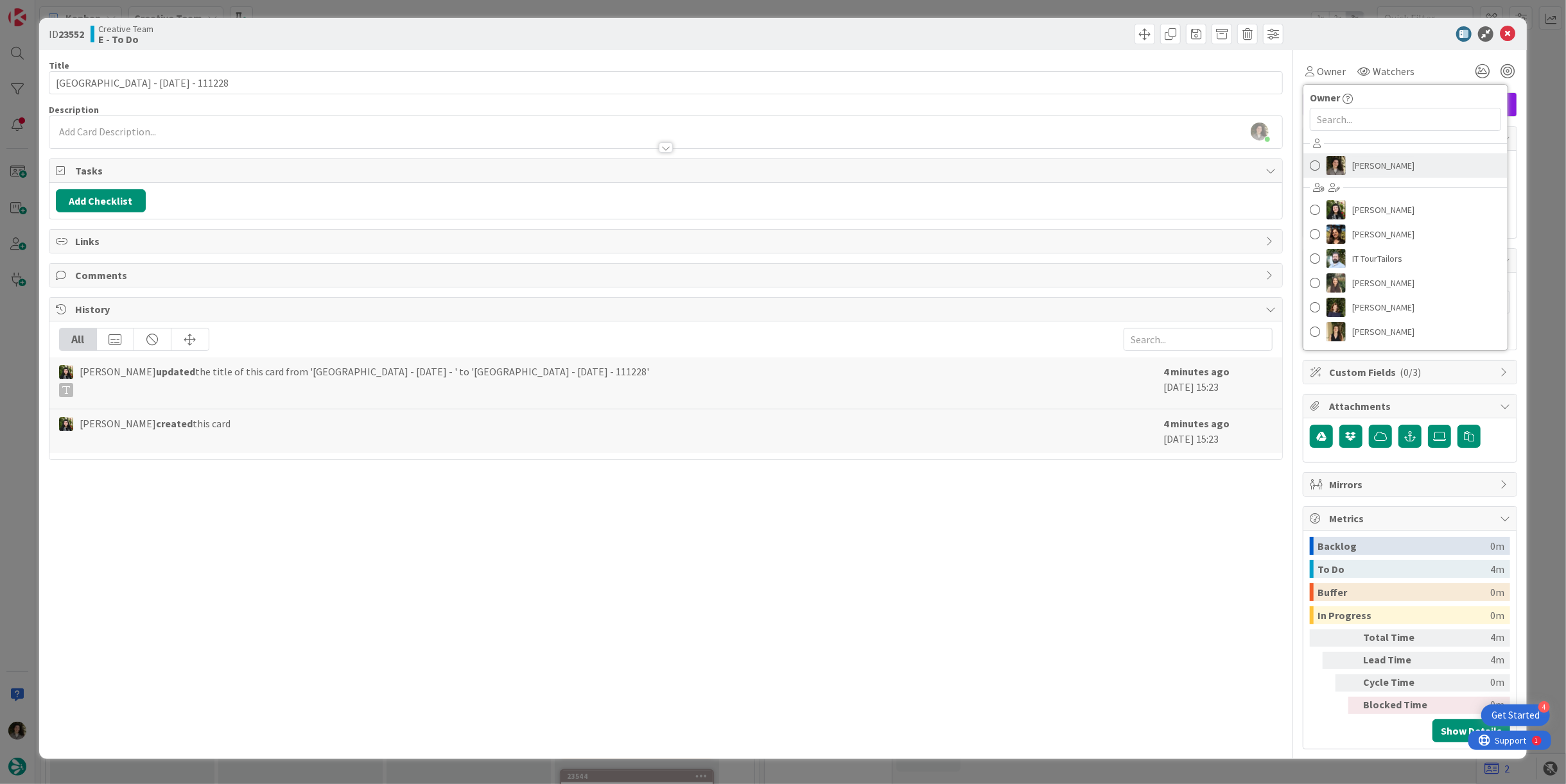
click at [1396, 180] on div "Melissa Santos Beatriz Cassona Diana Ramos IT TourTailors Inês Gonçalves Margar…" at bounding box center [1405, 238] width 204 height 212
click at [1402, 169] on span "[PERSON_NAME]" at bounding box center [1383, 166] width 62 height 20
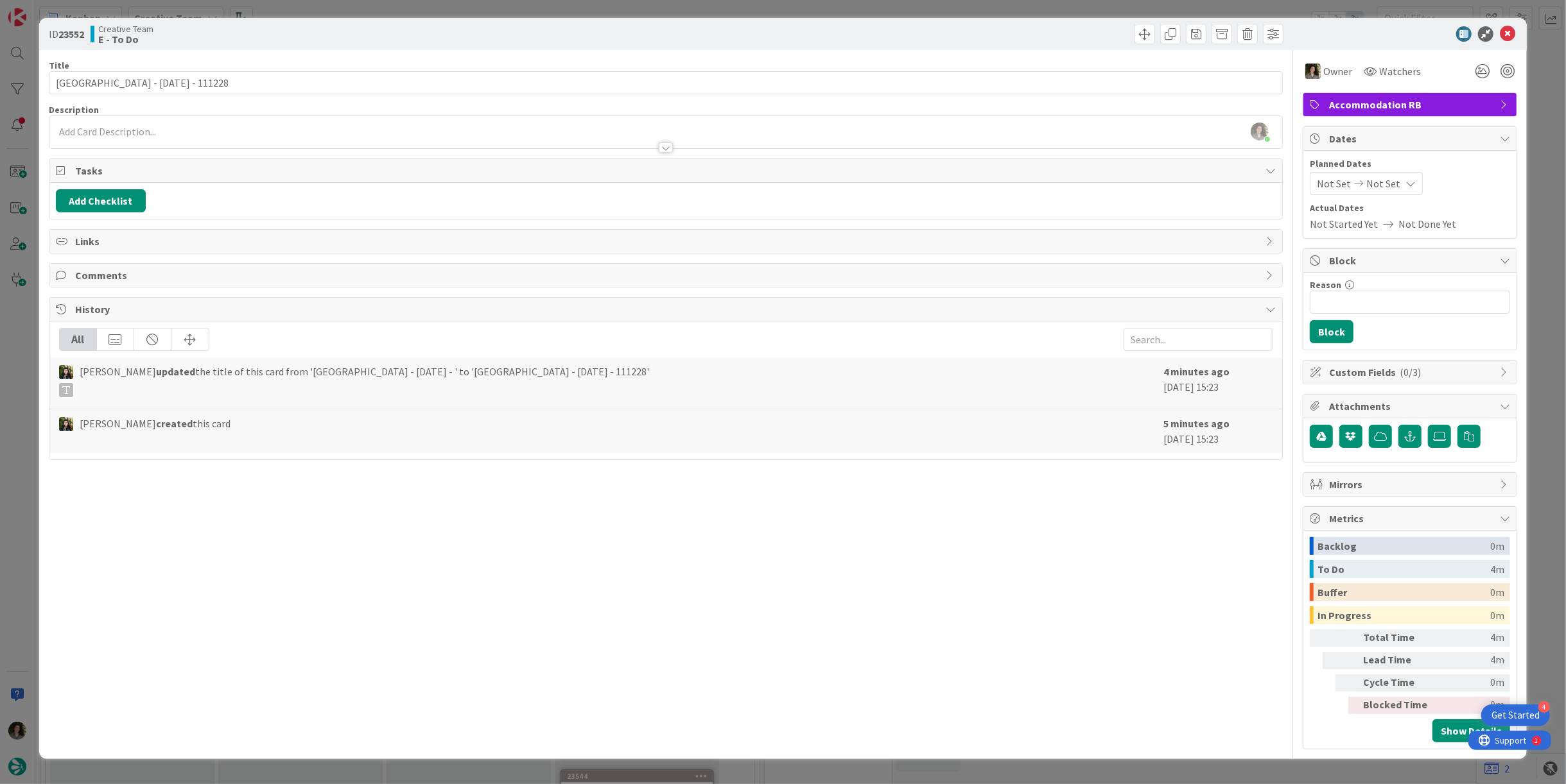
click at [1515, 35] on icon at bounding box center [1507, 33] width 16 height 16
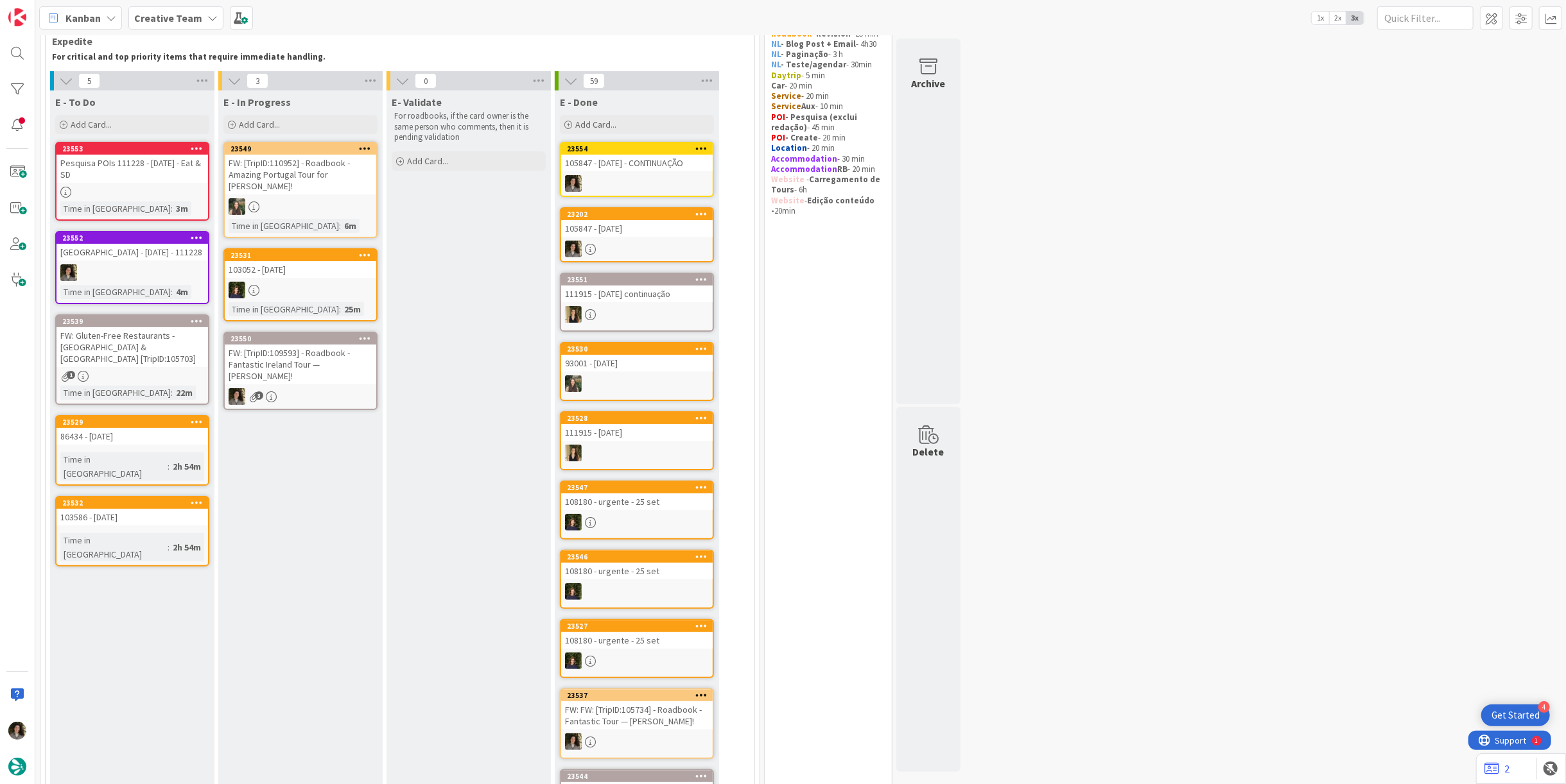
click at [341, 364] on div "FW: [TripID:109593] - Roadbook - Fantastic Ireland Tour — [PERSON_NAME]!" at bounding box center [300, 364] width 151 height 40
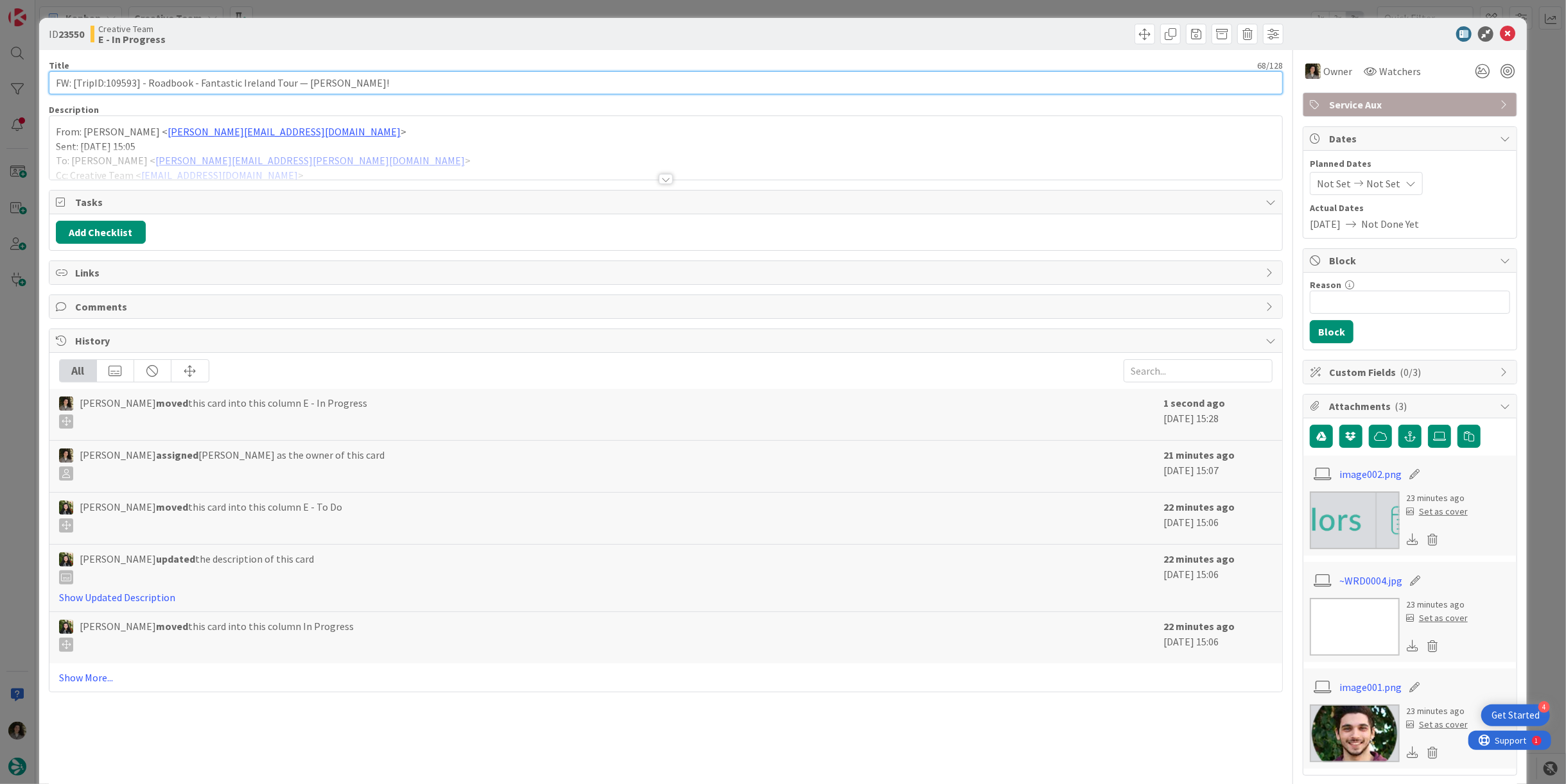
click at [95, 84] on input "FW: [TripID:109593] - Roadbook - Fantastic Ireland Tour — [PERSON_NAME]!" at bounding box center [666, 82] width 1234 height 23
click at [133, 83] on input "FW: [TripID:109593] - Roadbook - Fantastic Ireland Tour — [PERSON_NAME]!" at bounding box center [666, 82] width 1234 height 23
drag, startPoint x: 106, startPoint y: 81, endPoint x: 136, endPoint y: 84, distance: 30.1
click at [136, 84] on input "FW: [TripID:109593] - Roadbook - Fantastic Ireland Tour — [PERSON_NAME]!" at bounding box center [666, 82] width 1234 height 23
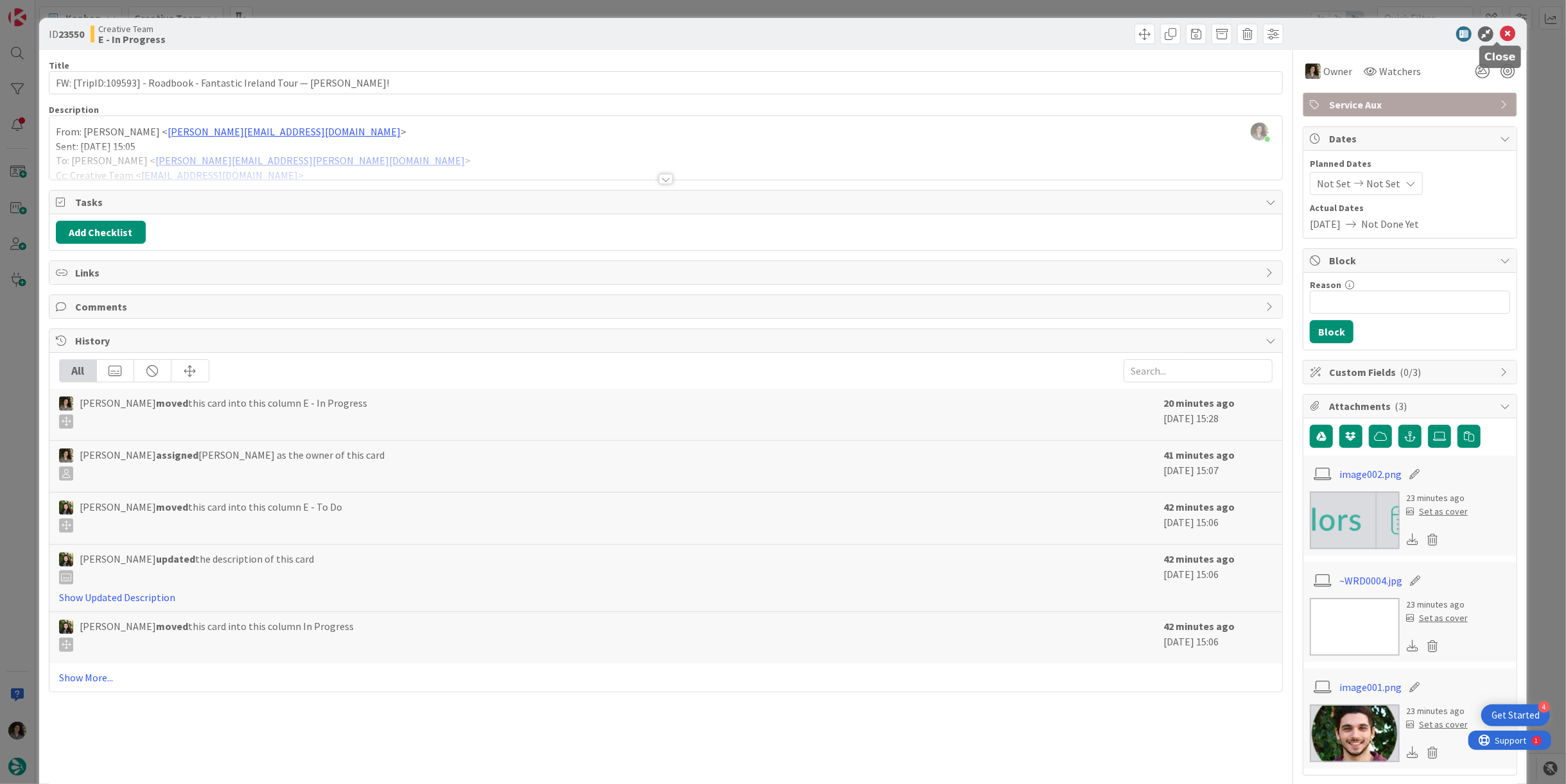
click at [1500, 28] on icon at bounding box center [1507, 33] width 16 height 16
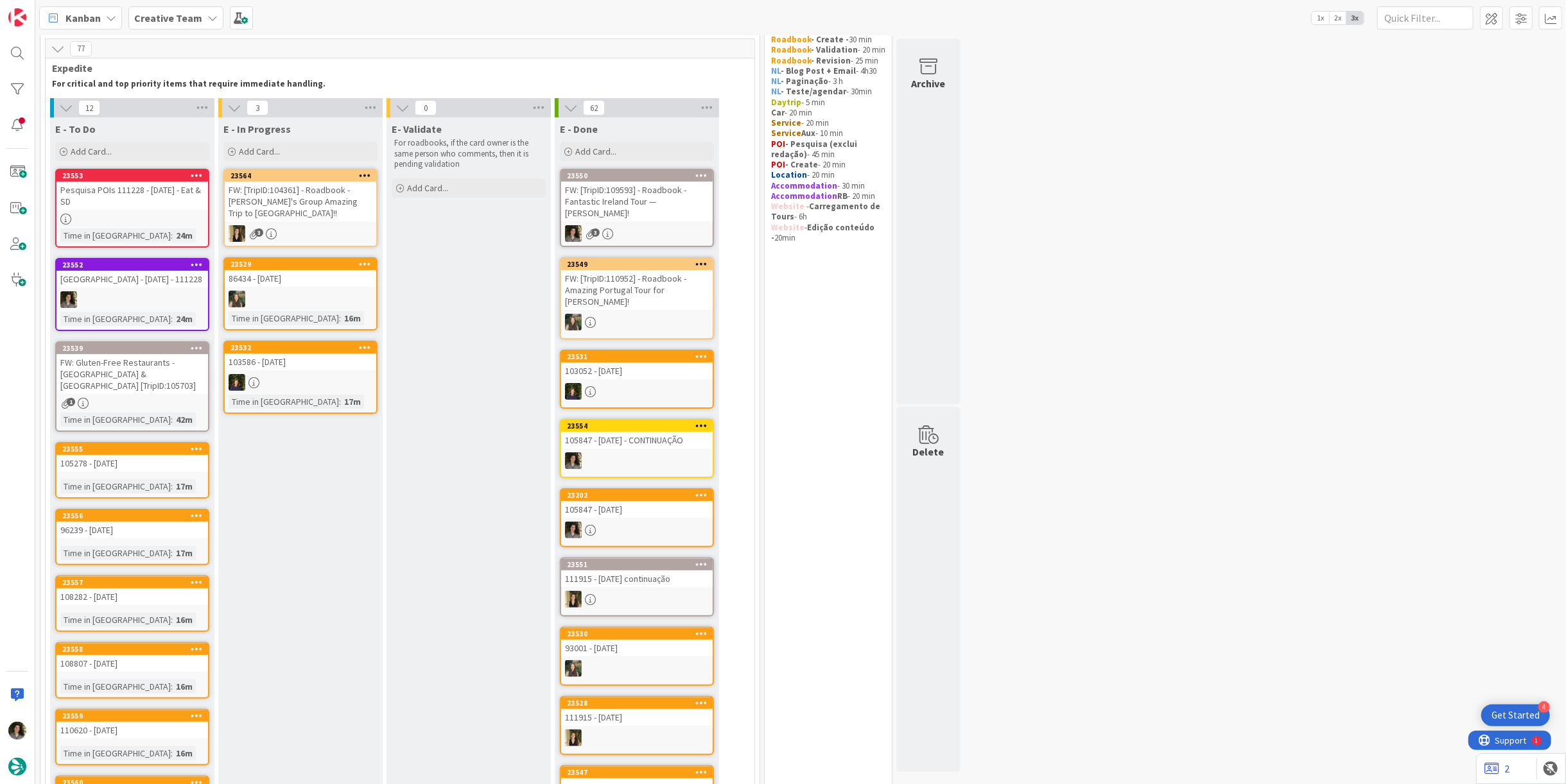
click at [671, 205] on div "FW: [TripID:109593] - Roadbook - Fantastic Ireland Tour — [PERSON_NAME]!" at bounding box center [636, 201] width 151 height 40
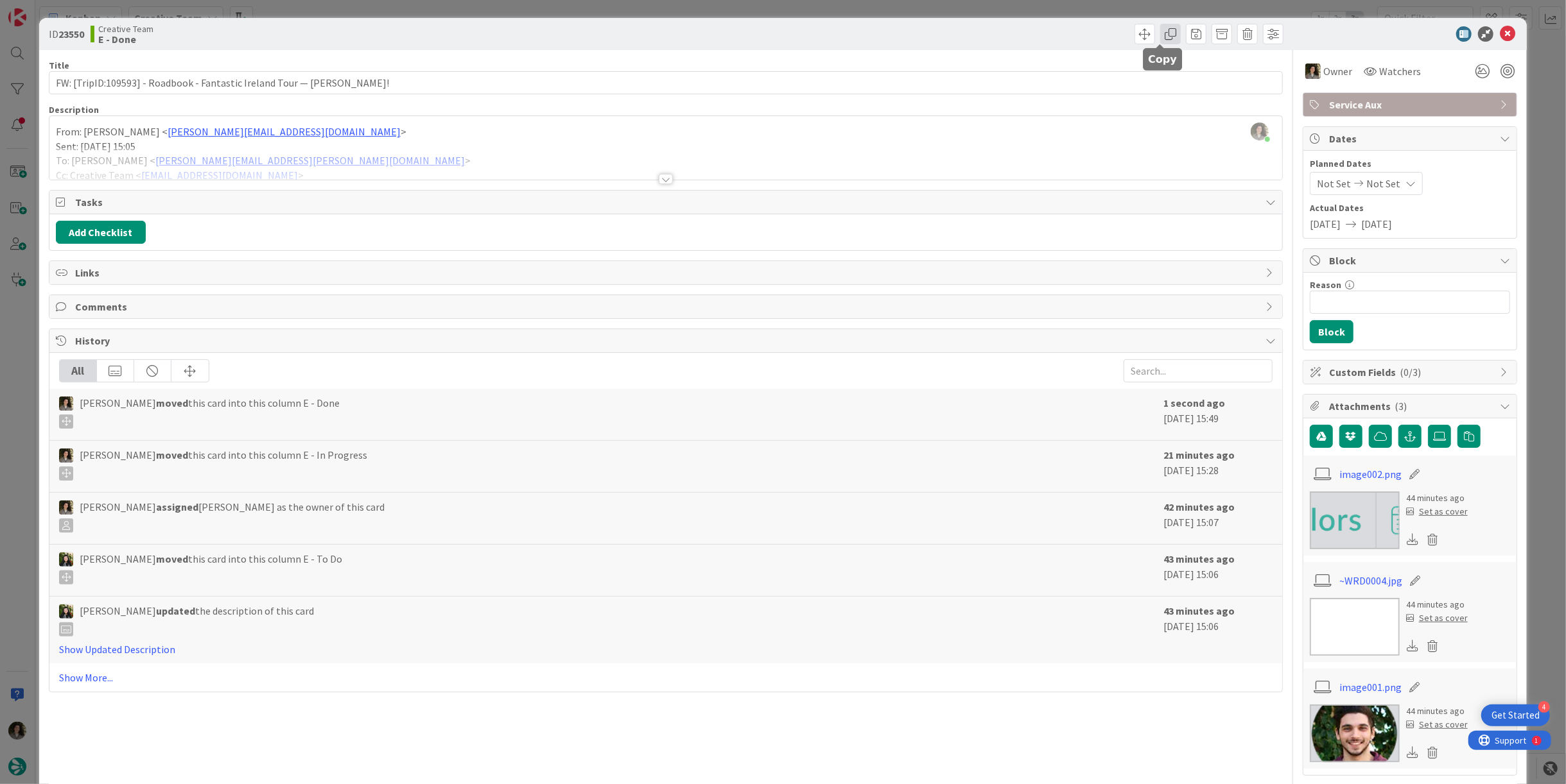
click at [1161, 40] on span at bounding box center [1170, 33] width 20 height 20
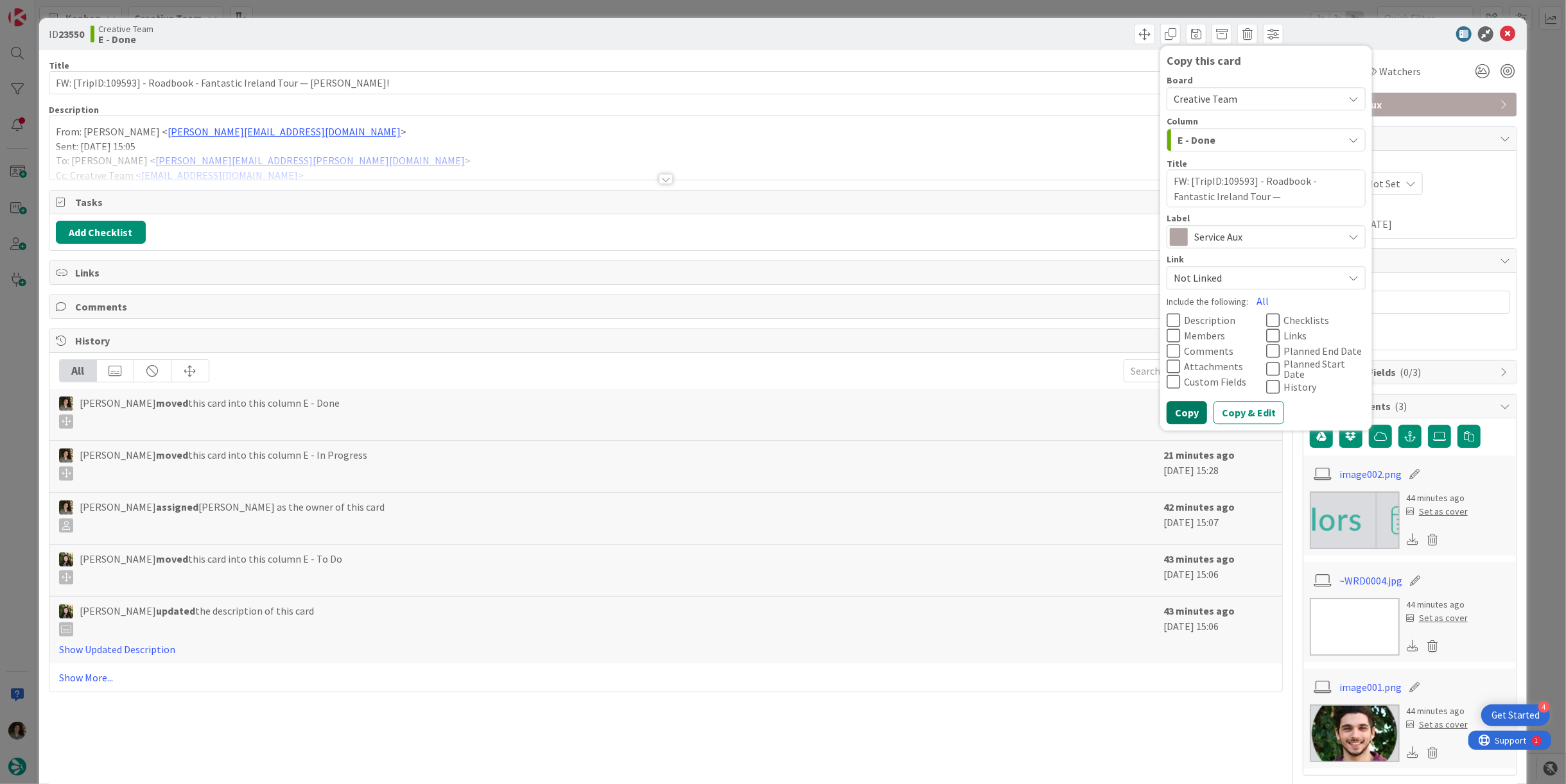
click at [1173, 409] on button "Copy" at bounding box center [1187, 413] width 41 height 23
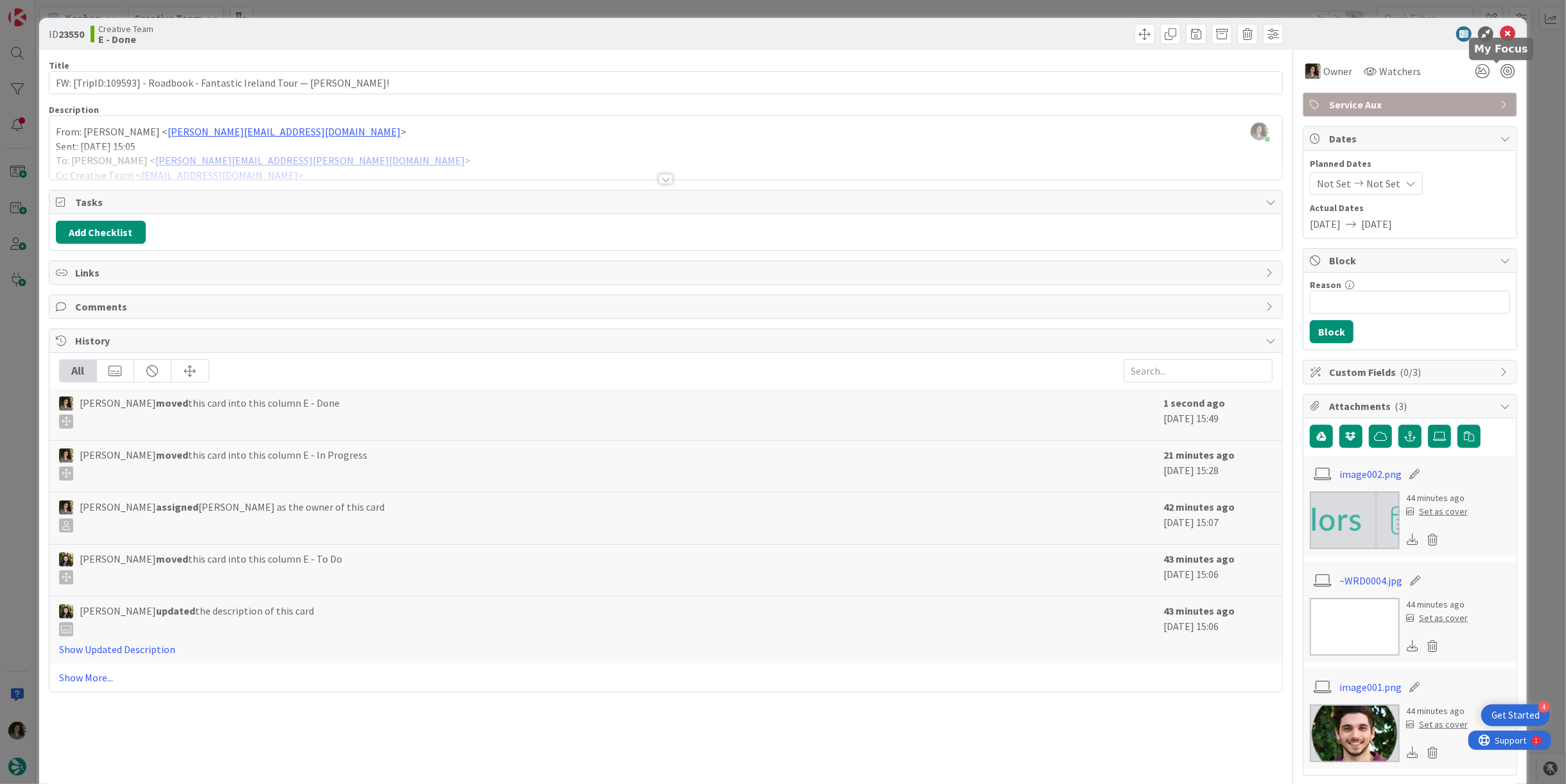
type textarea "x"
click at [1500, 32] on icon at bounding box center [1507, 33] width 16 height 16
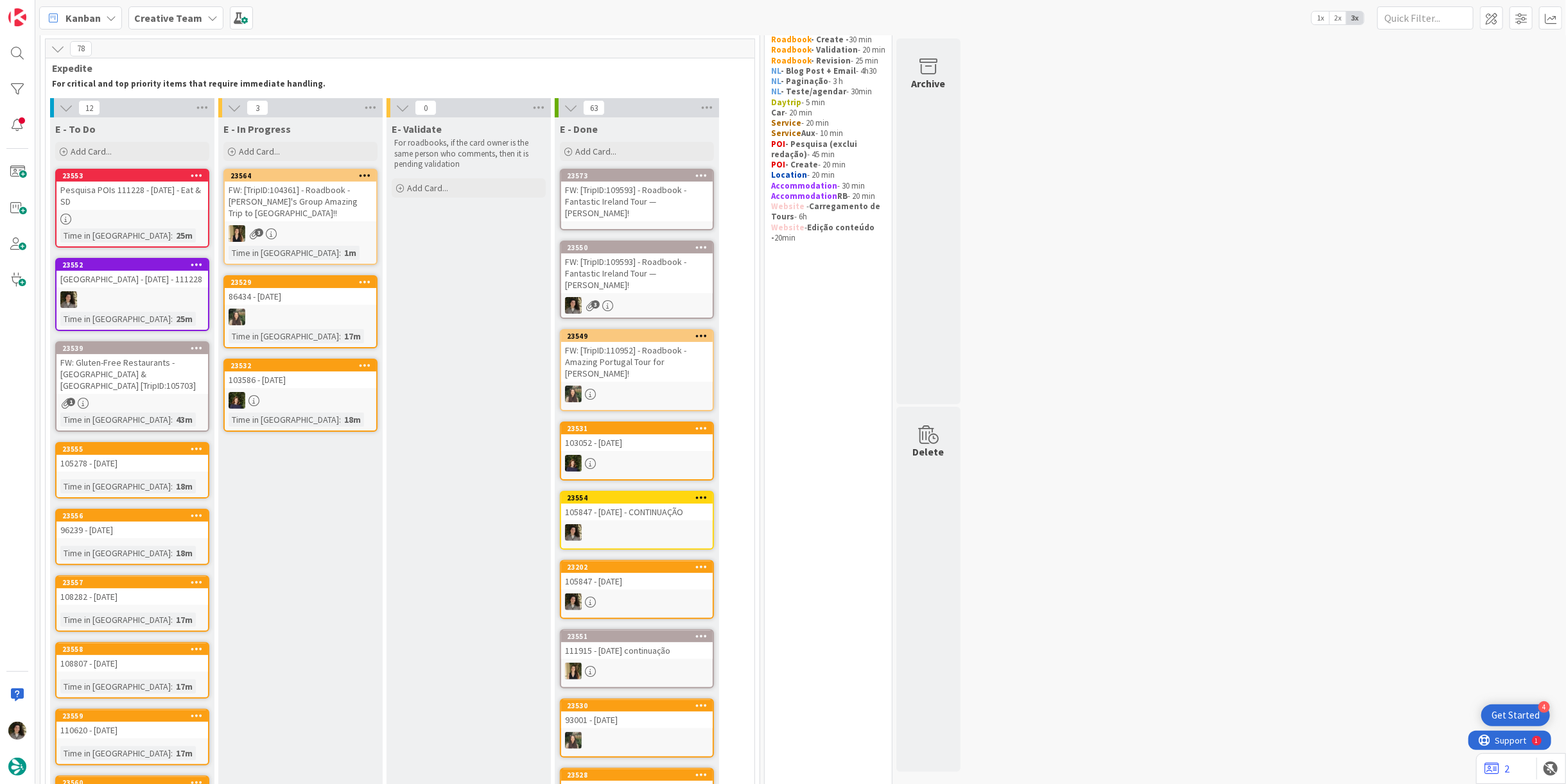
click at [645, 185] on div "FW: [TripID:109593] - Roadbook - Fantastic Ireland Tour — [PERSON_NAME]!" at bounding box center [636, 201] width 151 height 40
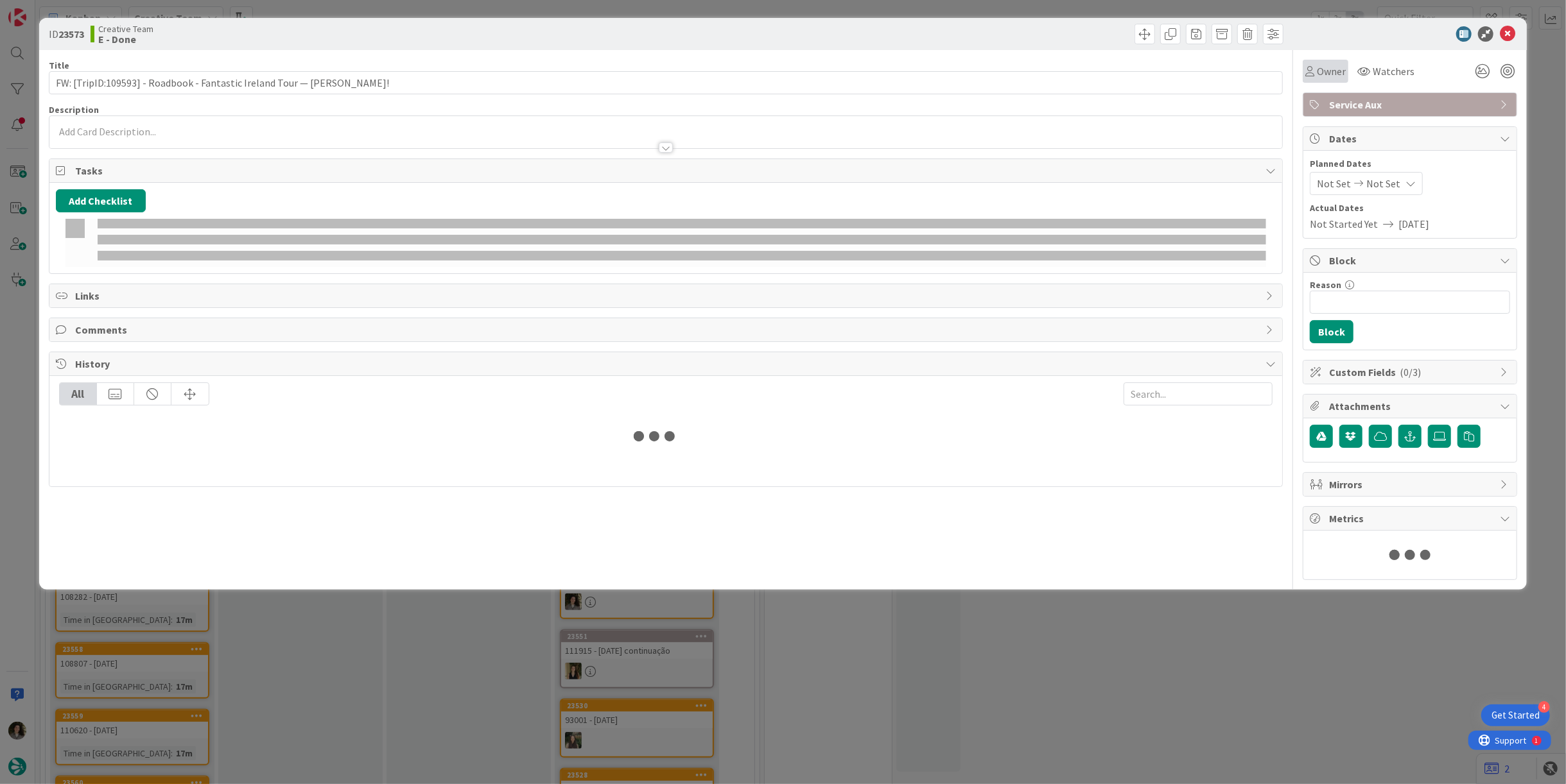
click at [1332, 70] on span "Owner" at bounding box center [1331, 71] width 29 height 16
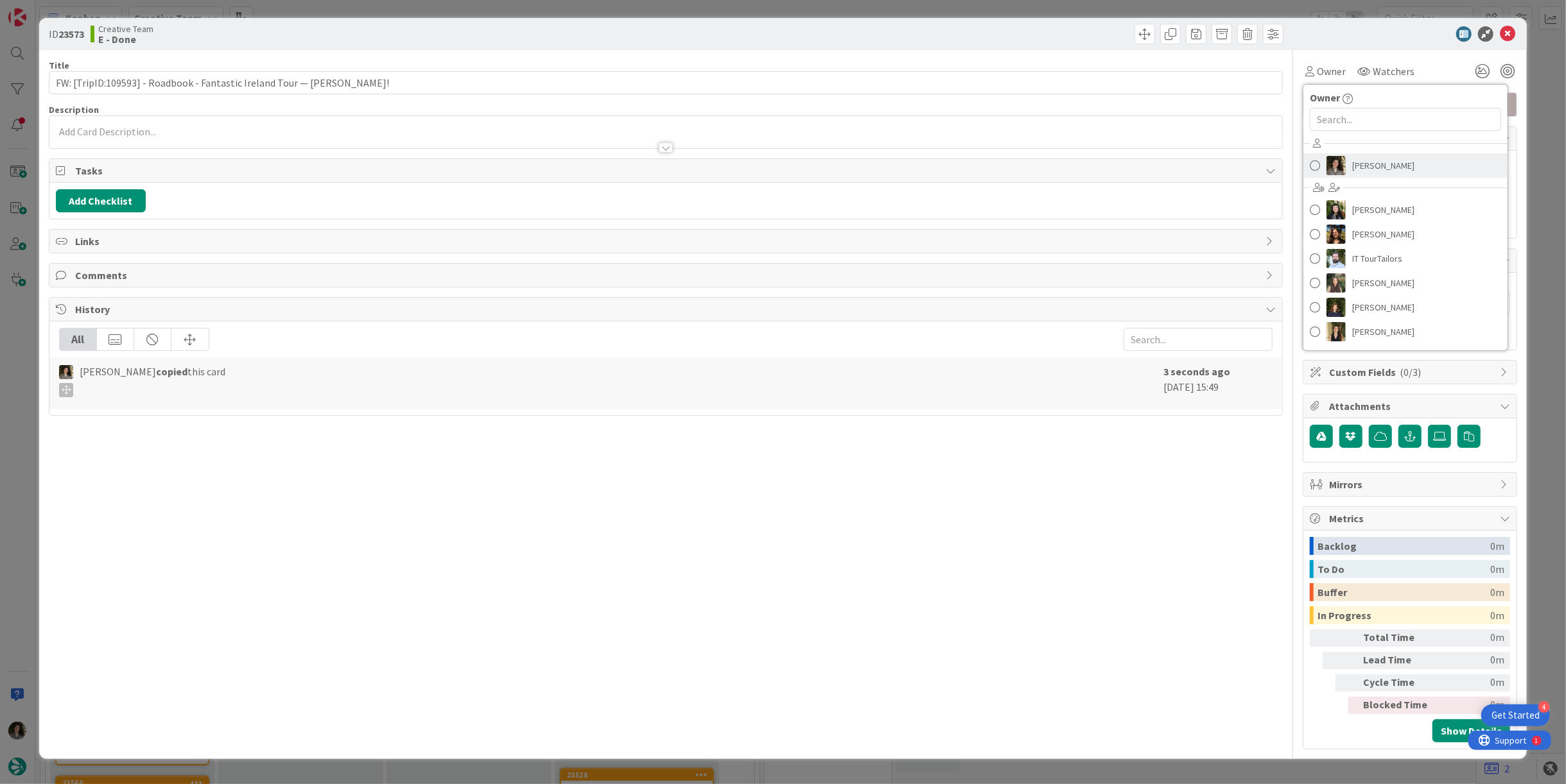
click at [1390, 163] on span "[PERSON_NAME]" at bounding box center [1383, 166] width 62 height 20
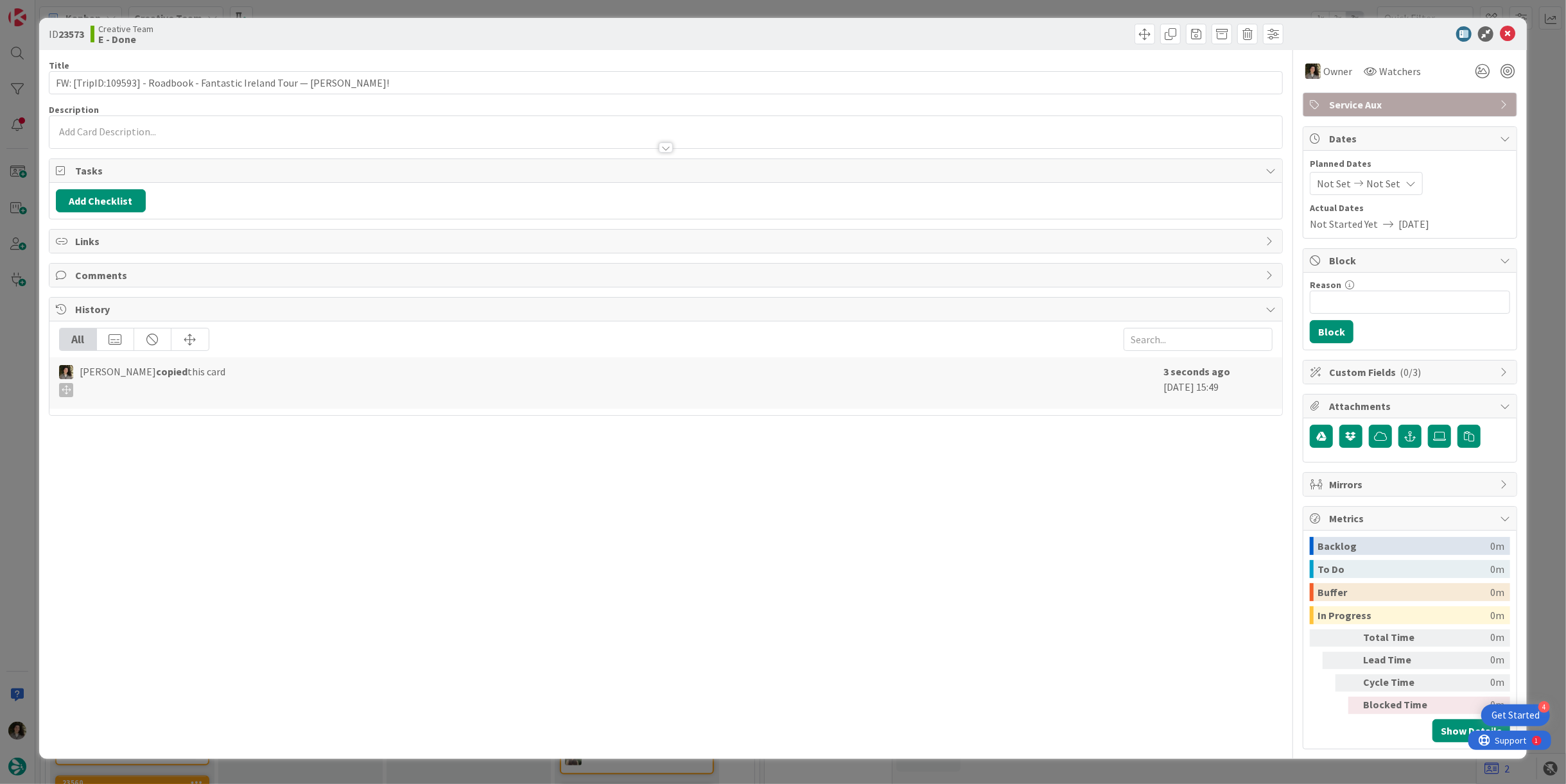
click at [1394, 172] on div "Not Set Not Set" at bounding box center [1366, 184] width 113 height 23
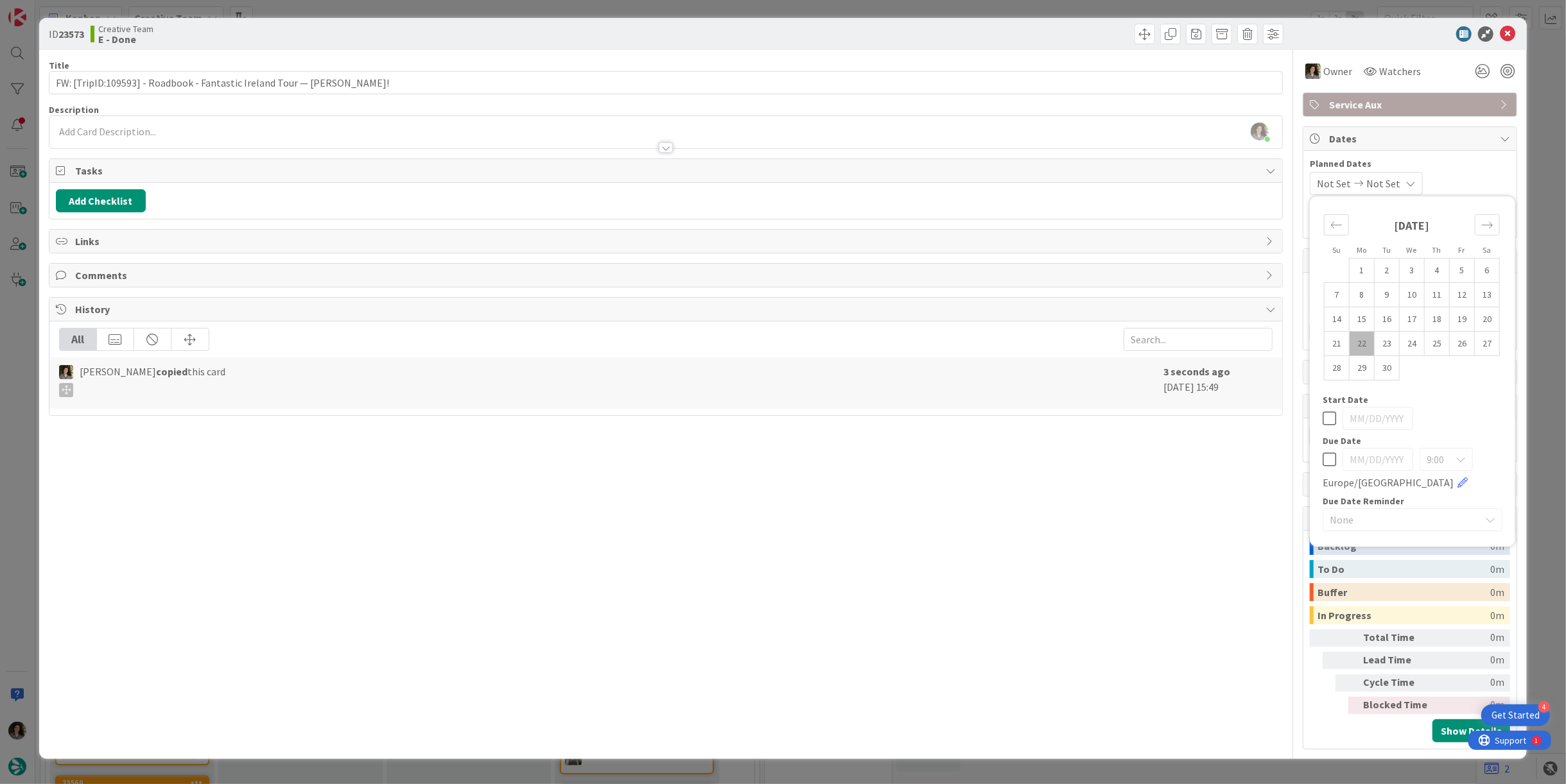
click at [1331, 460] on icon at bounding box center [1329, 459] width 14 height 16
type input "[DATE]"
click at [653, 69] on div "Title 68 / 128" at bounding box center [666, 65] width 1234 height 11
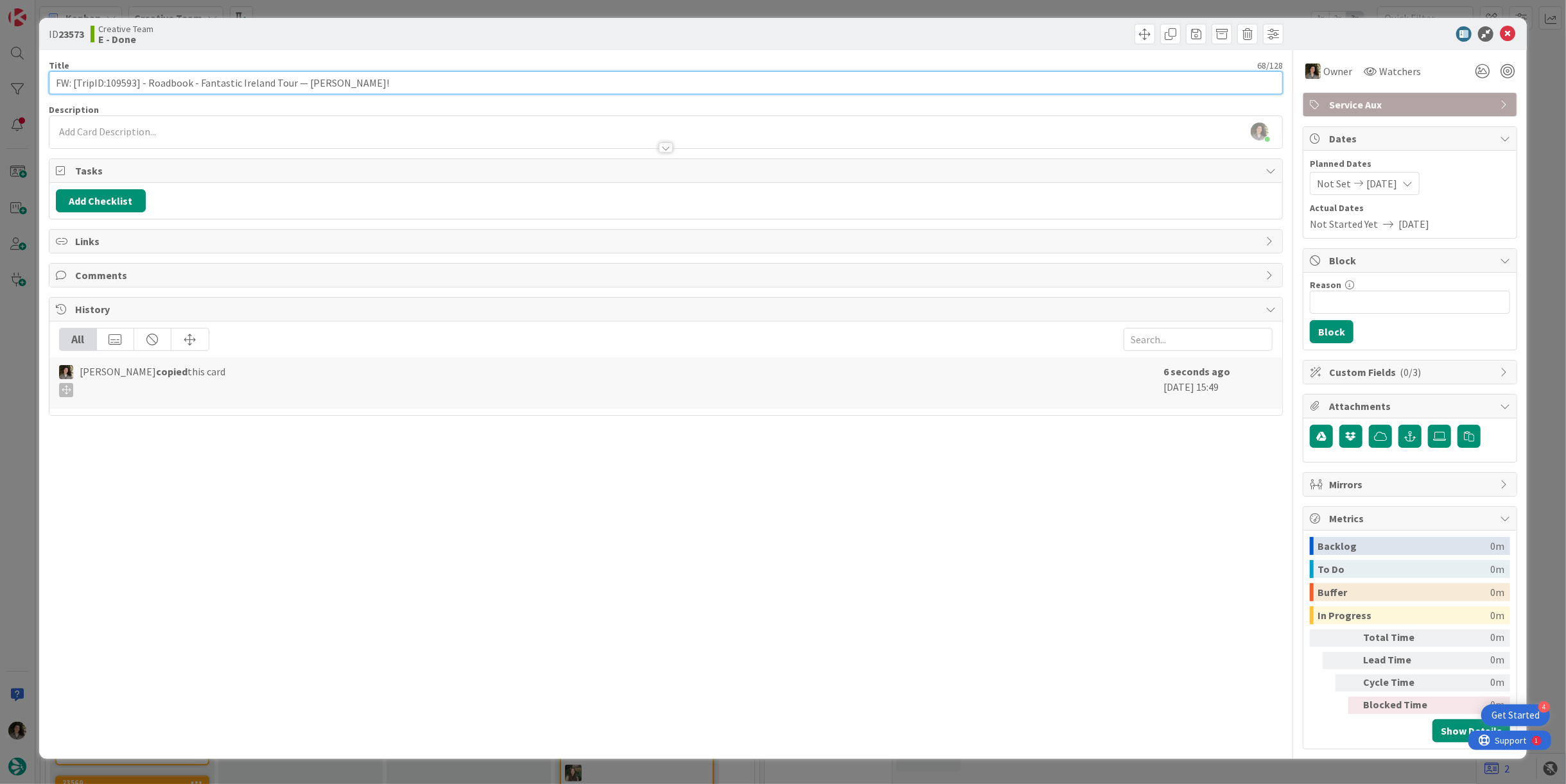
click at [631, 84] on input "FW: [TripID:109593] - Roadbook - Fantastic Ireland Tour — [PERSON_NAME]!" at bounding box center [666, 82] width 1234 height 23
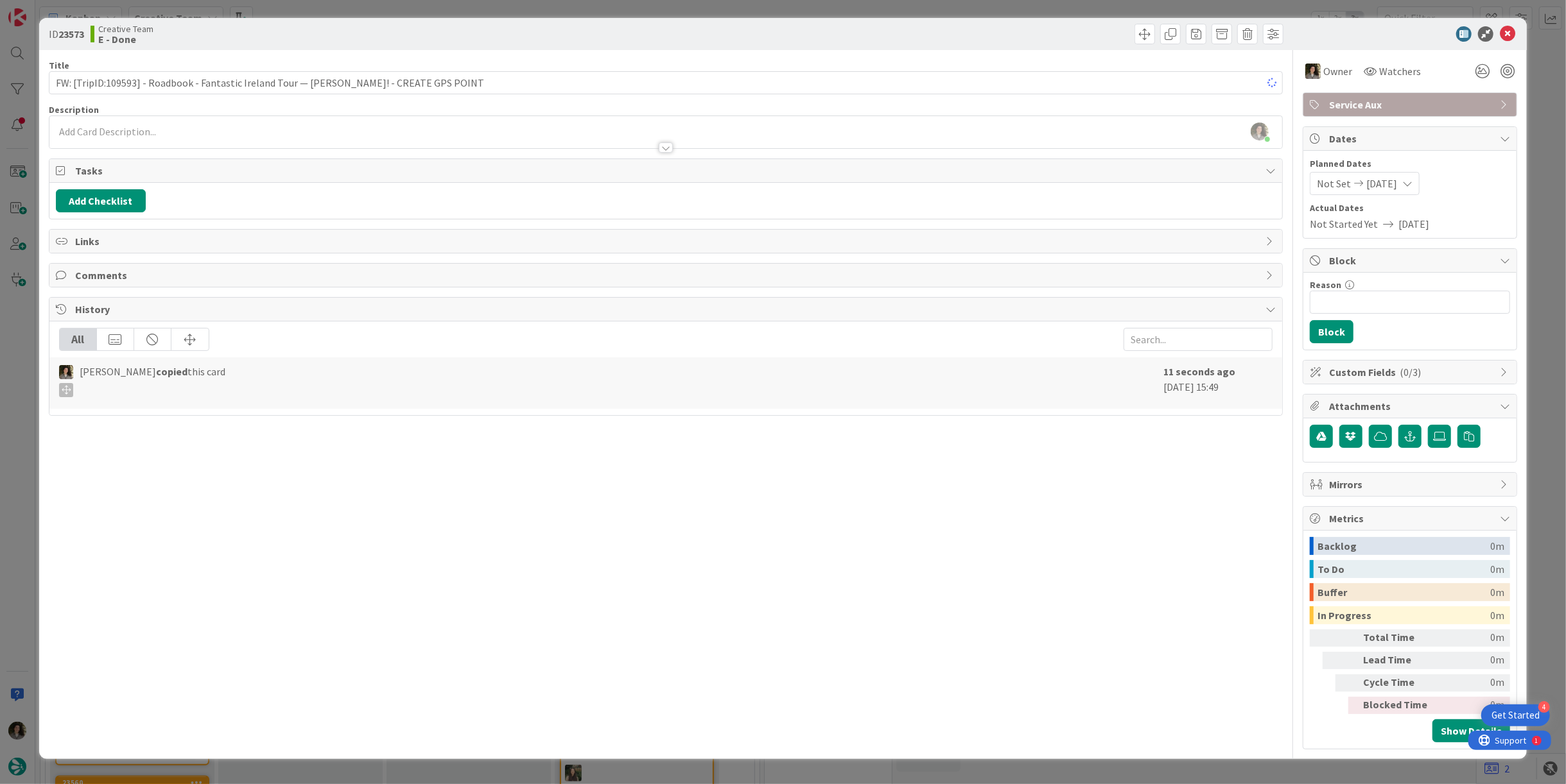
click at [668, 52] on div "Title 87 / 128 FW: [TripID:109593] - Roadbook - Fantastic Ireland Tour — Raj Si…" at bounding box center [666, 399] width 1234 height 700
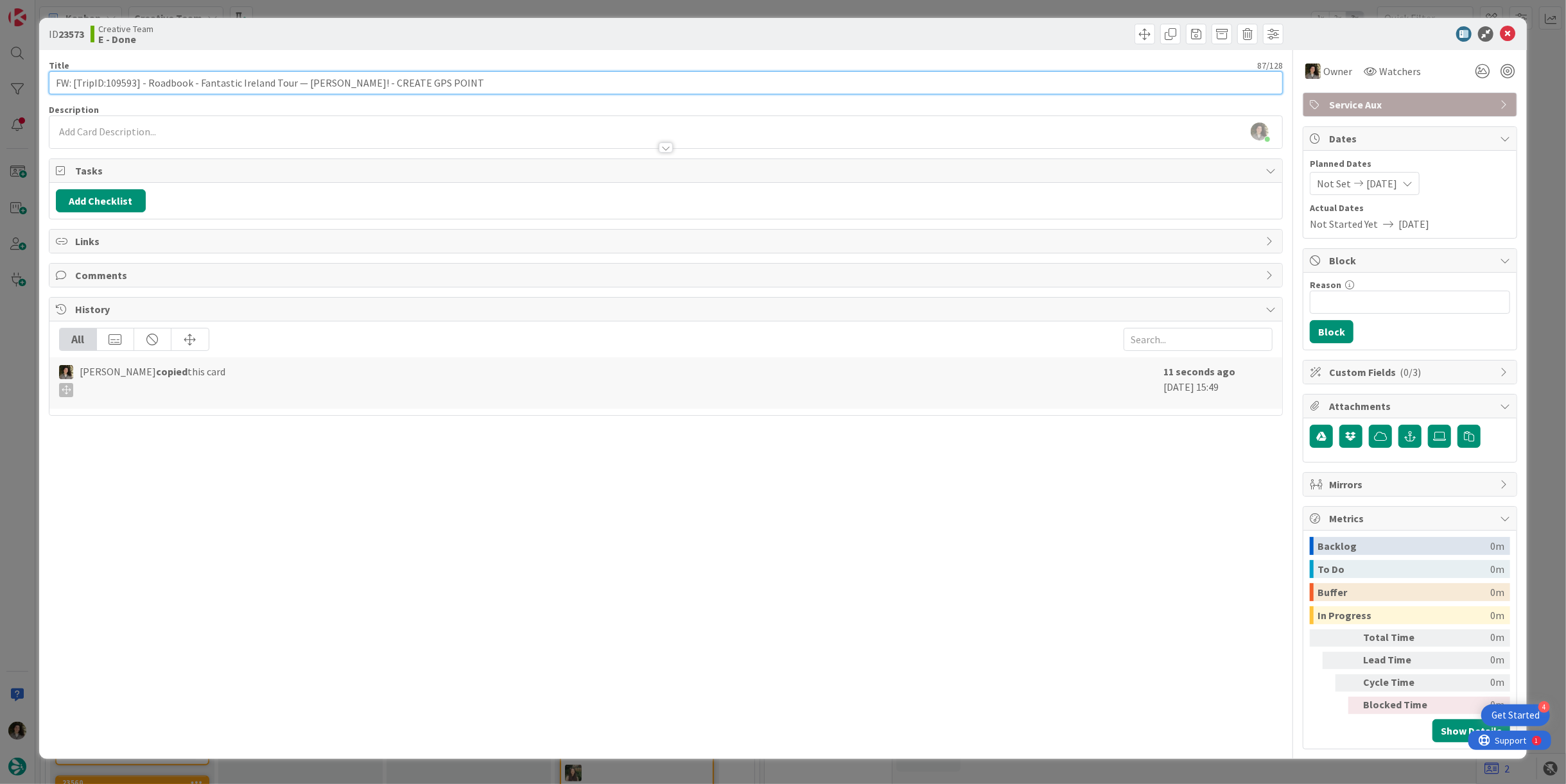
click at [649, 78] on input "FW: [TripID:109593] - Roadbook - Fantastic Ireland Tour — Raj Sinha! - CREATE G…" at bounding box center [666, 82] width 1234 height 23
type input "FW: [TripID:109593] - Roadbook - Fantastic Ireland Tour — [PERSON_NAME]! - CREA…"
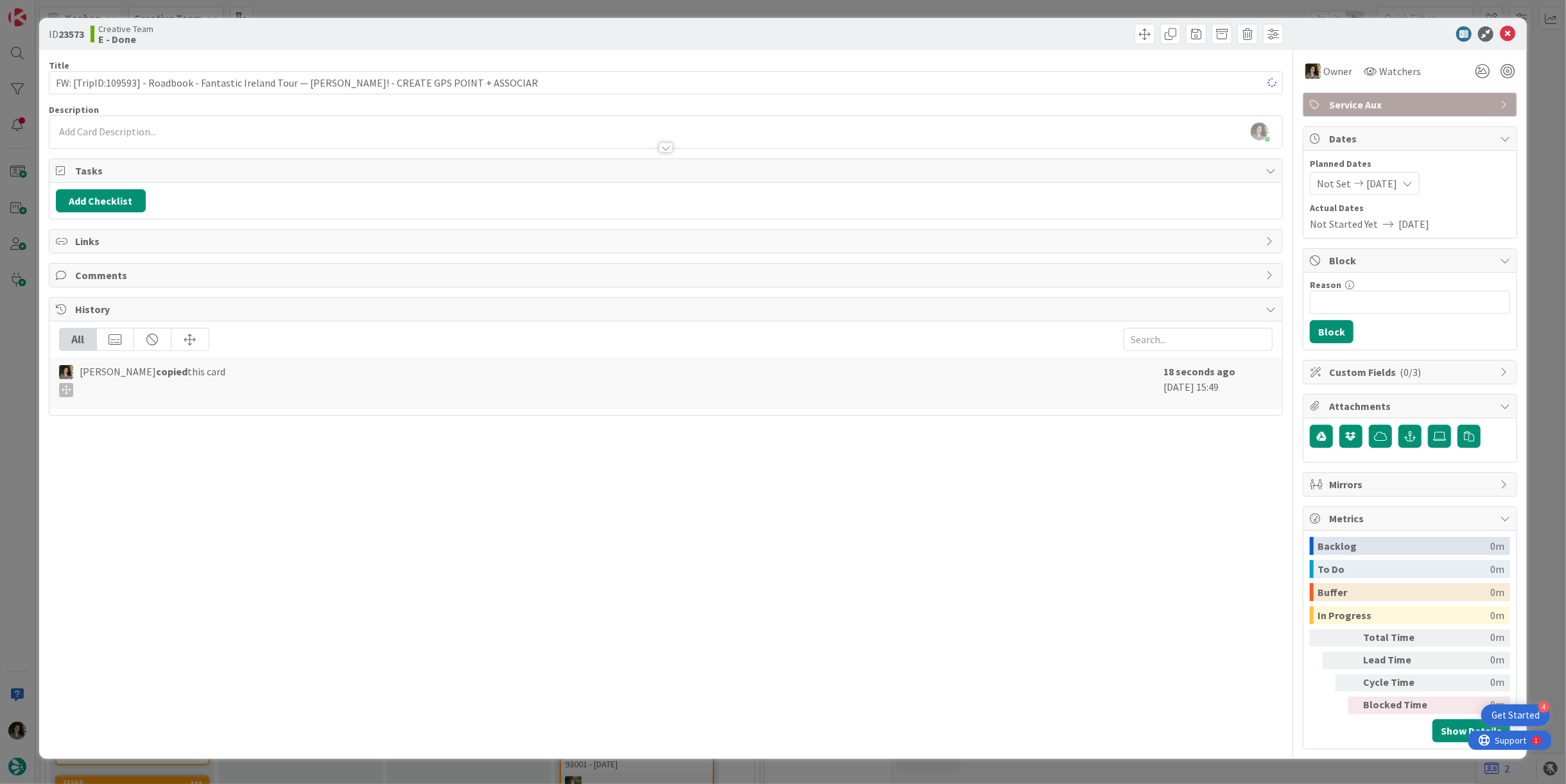
click at [962, 47] on div "ID 23573 Creative Team E - Done" at bounding box center [783, 33] width 1488 height 32
click at [1514, 29] on icon at bounding box center [1507, 33] width 16 height 16
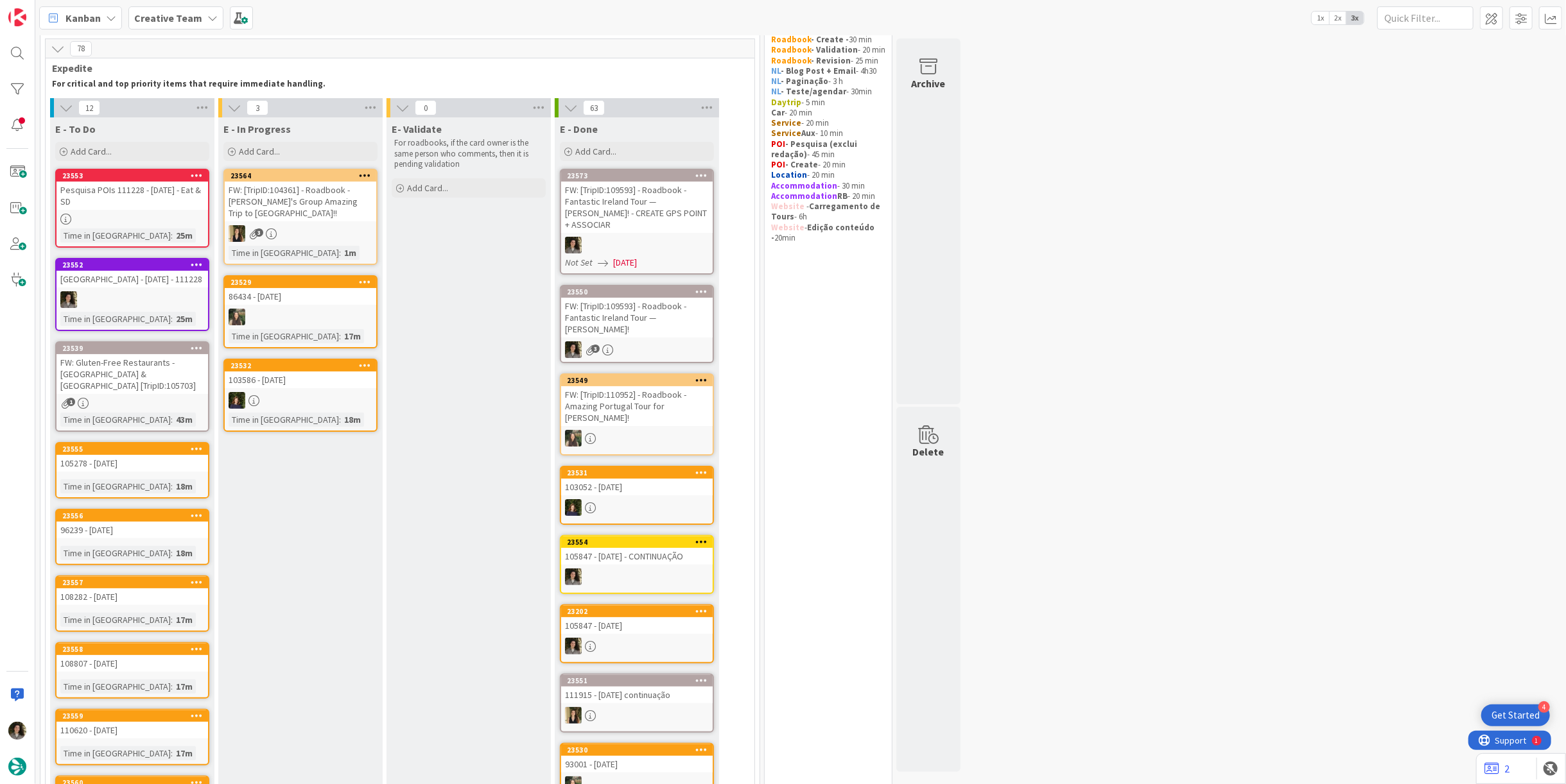
click at [664, 256] on div "Not Set 09/22/2025" at bounding box center [639, 263] width 148 height 14
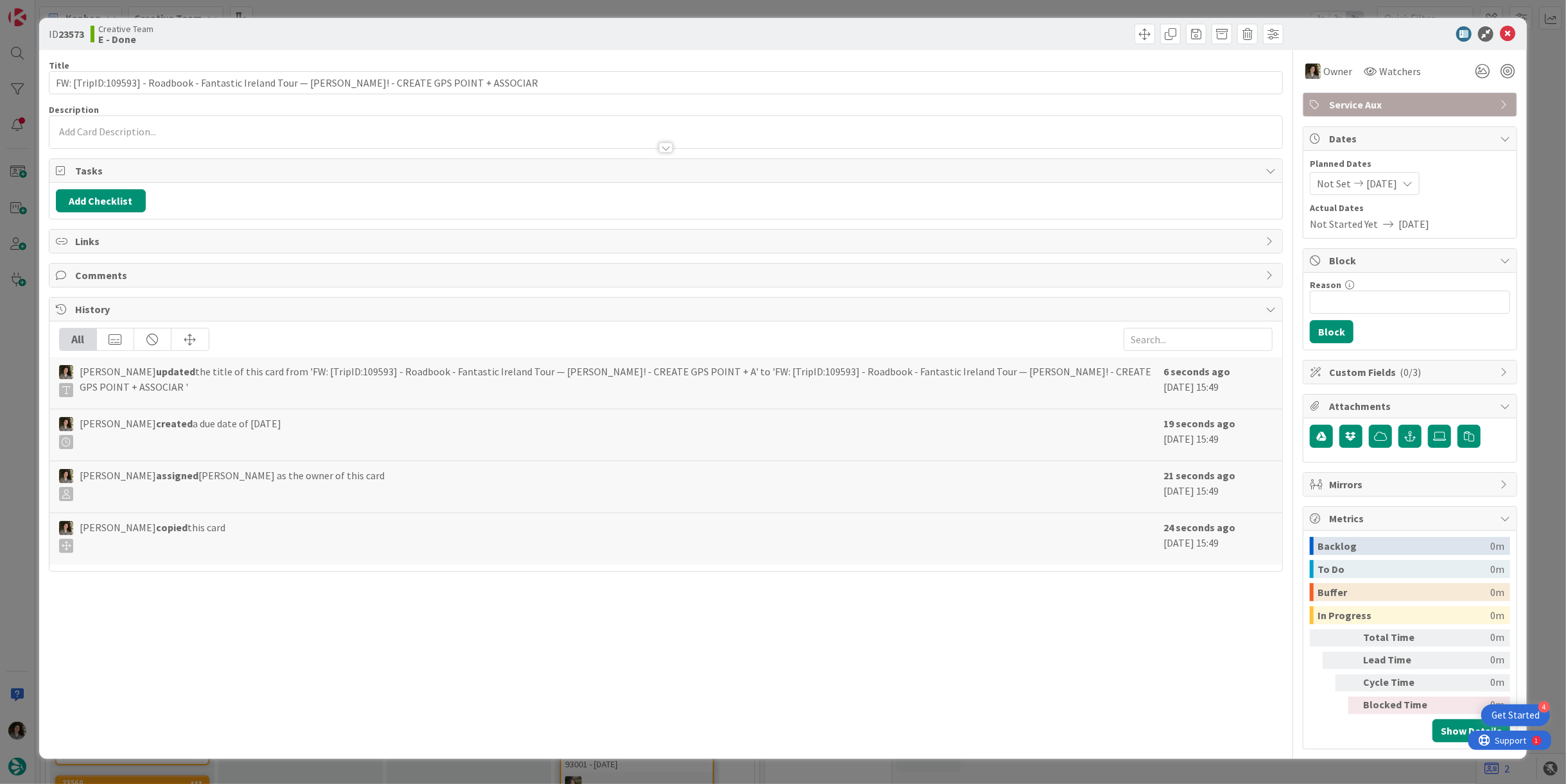
click at [1386, 188] on span "[DATE]" at bounding box center [1381, 183] width 31 height 16
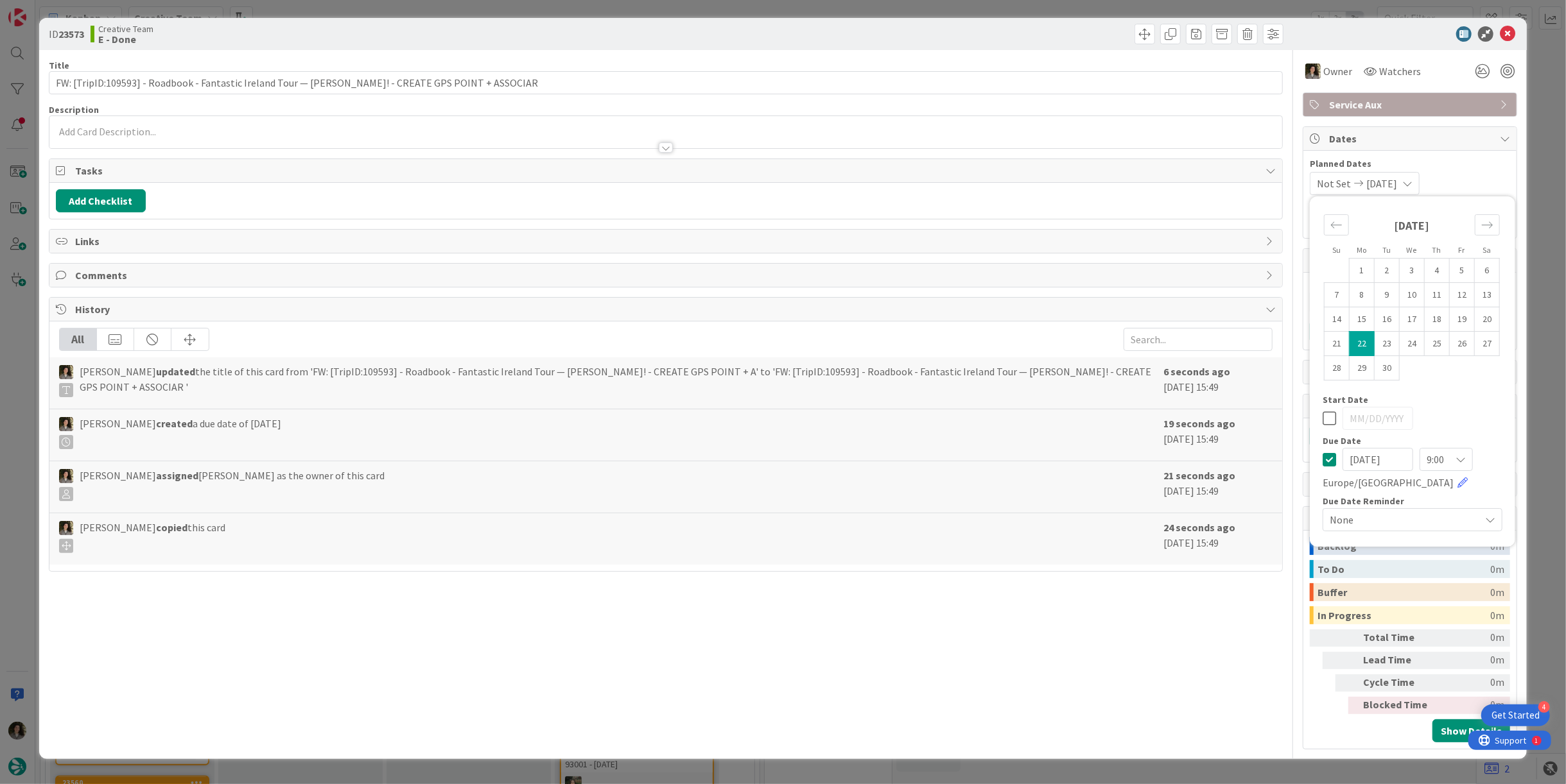
click at [1335, 463] on icon at bounding box center [1329, 459] width 14 height 16
click at [1508, 32] on icon at bounding box center [1507, 33] width 16 height 16
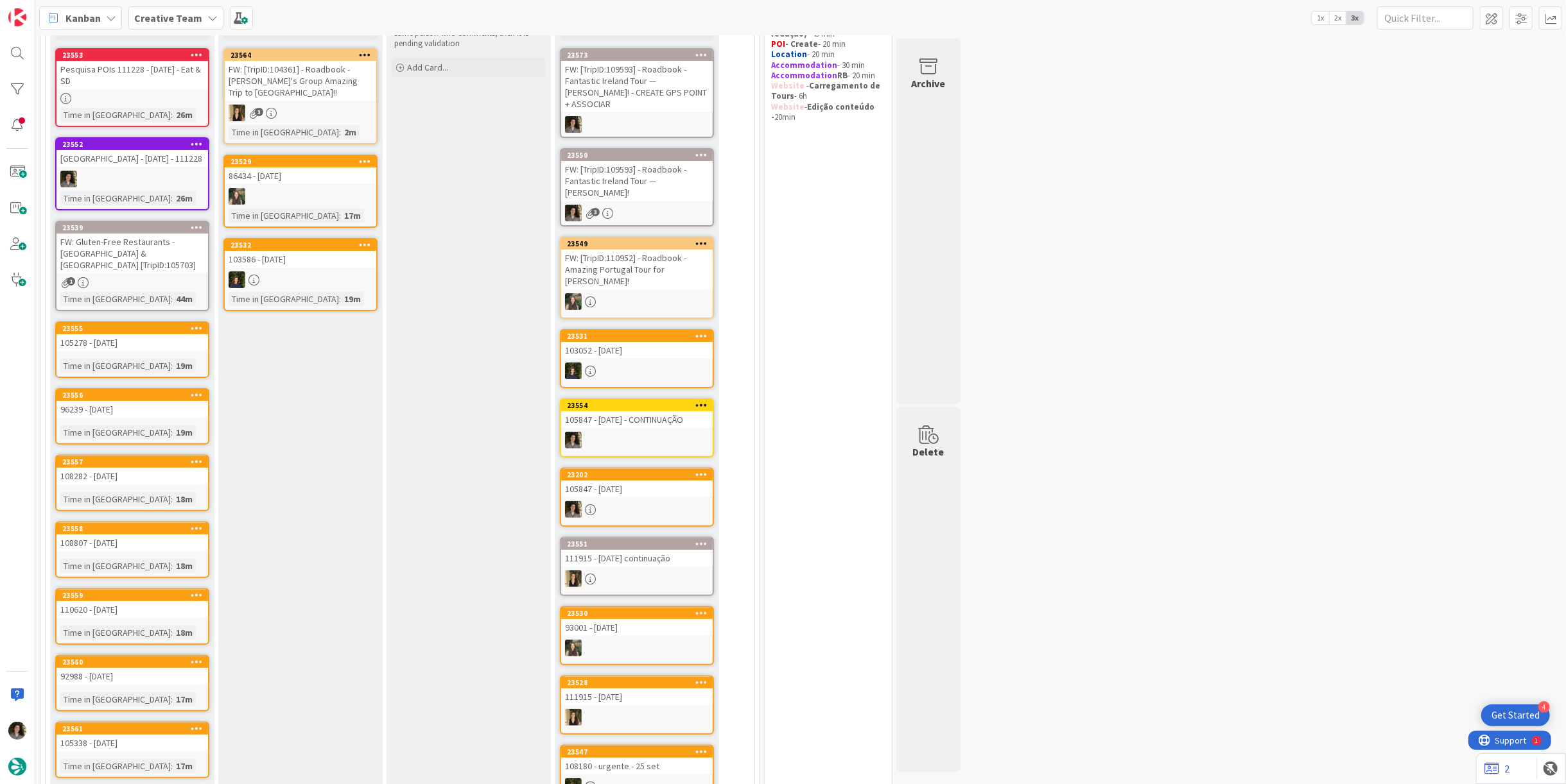
scroll to position [214, 0]
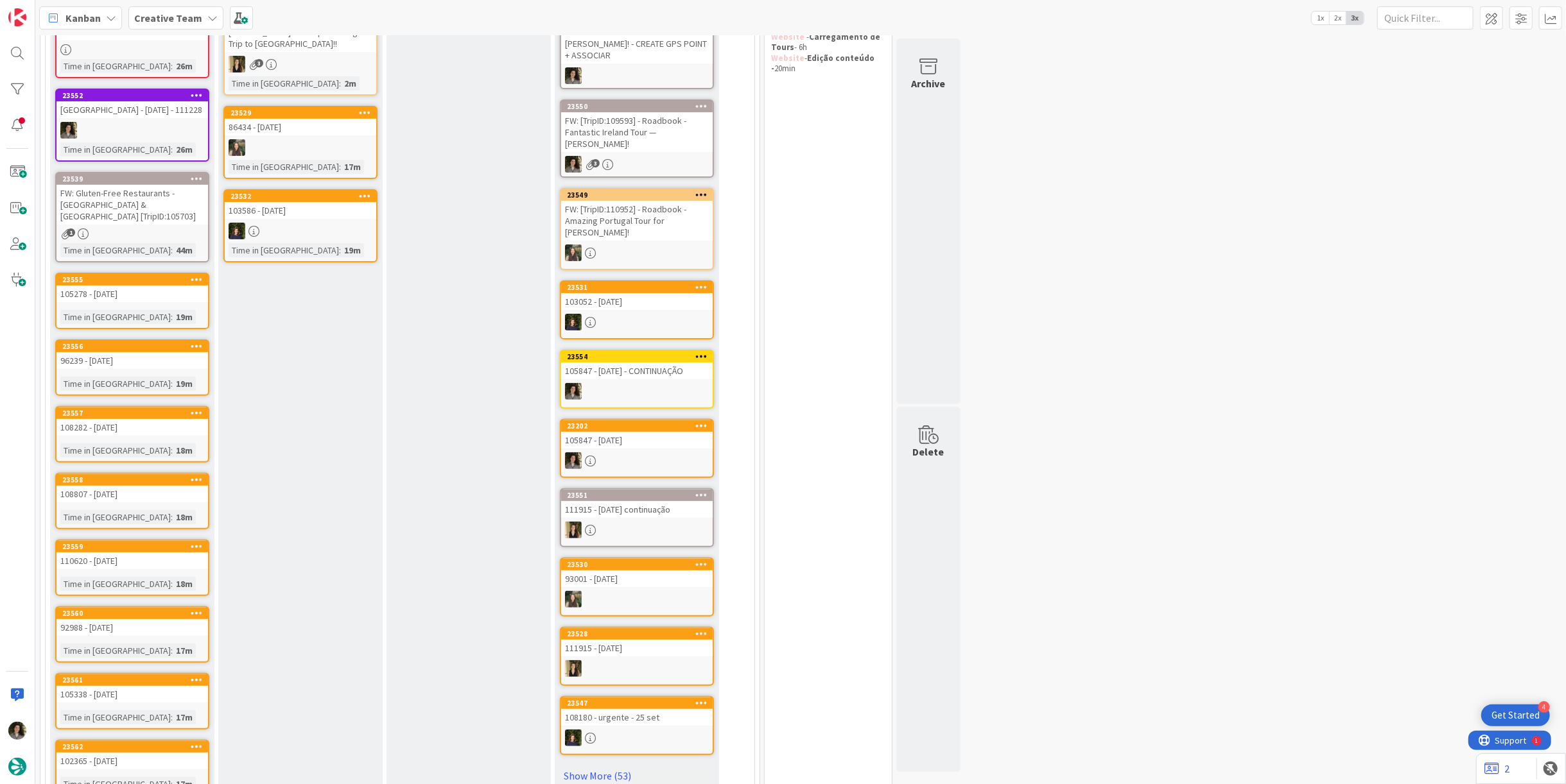
click at [145, 297] on div "105278 - [DATE]" at bounding box center [132, 294] width 151 height 16
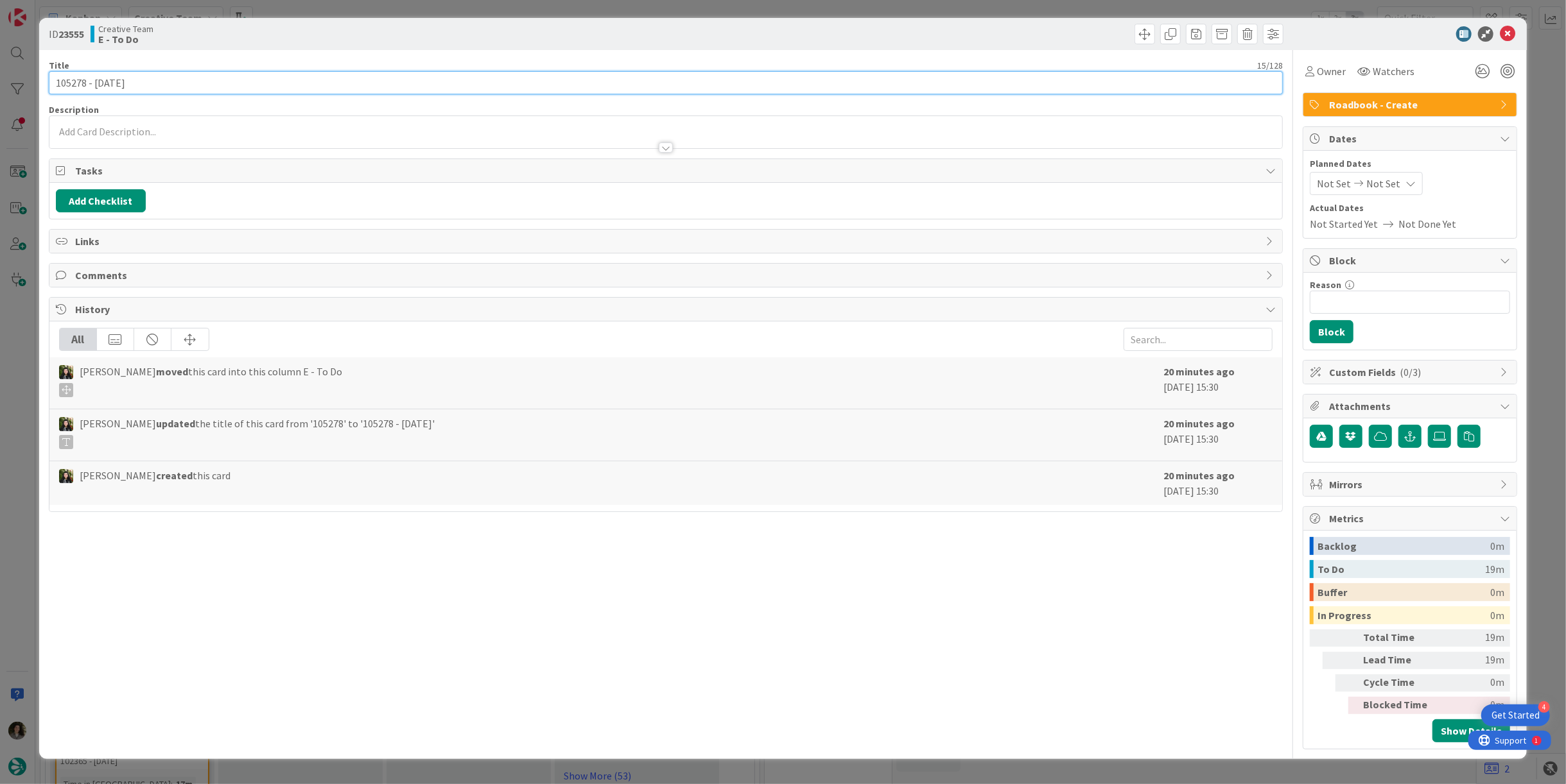
drag, startPoint x: 87, startPoint y: 83, endPoint x: 38, endPoint y: 83, distance: 49.0
click at [38, 83] on div "ID 23555 Creative Team E - To Do Title 15 / 128 105278 - 17 oct Description Own…" at bounding box center [783, 392] width 1566 height 784
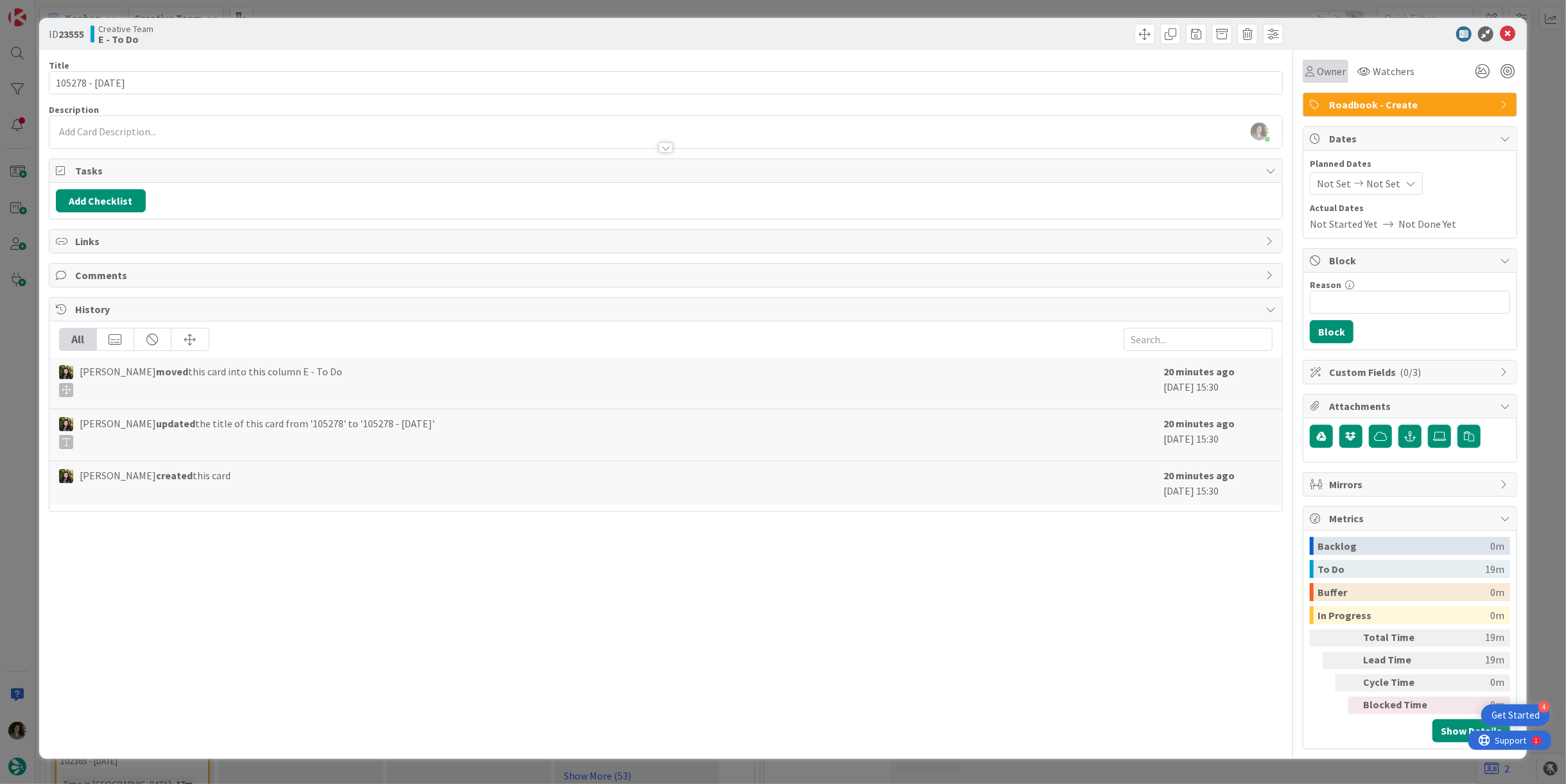
click at [1333, 65] on span "Owner" at bounding box center [1331, 71] width 29 height 16
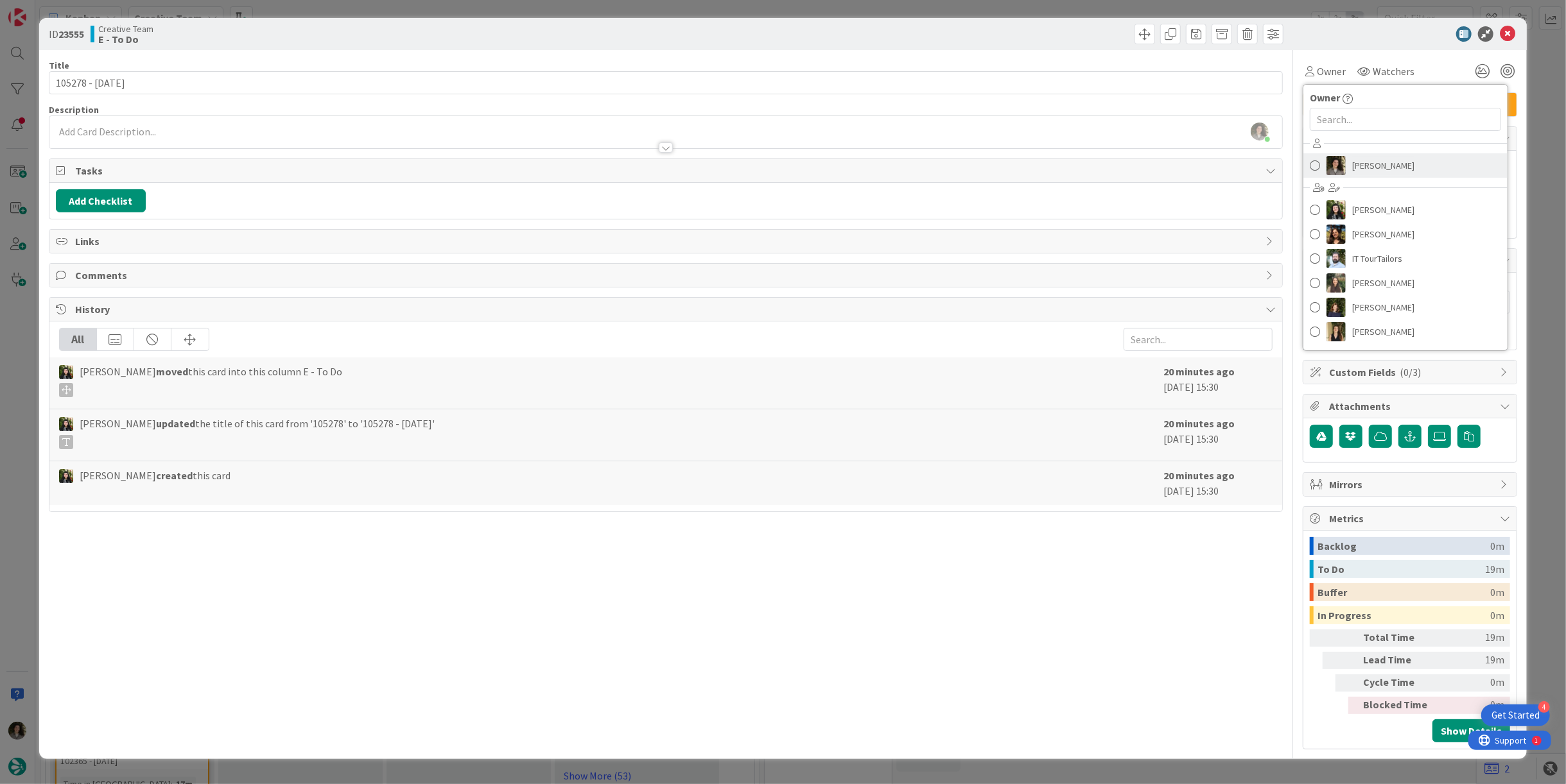
click at [1393, 159] on span "[PERSON_NAME]" at bounding box center [1383, 166] width 62 height 20
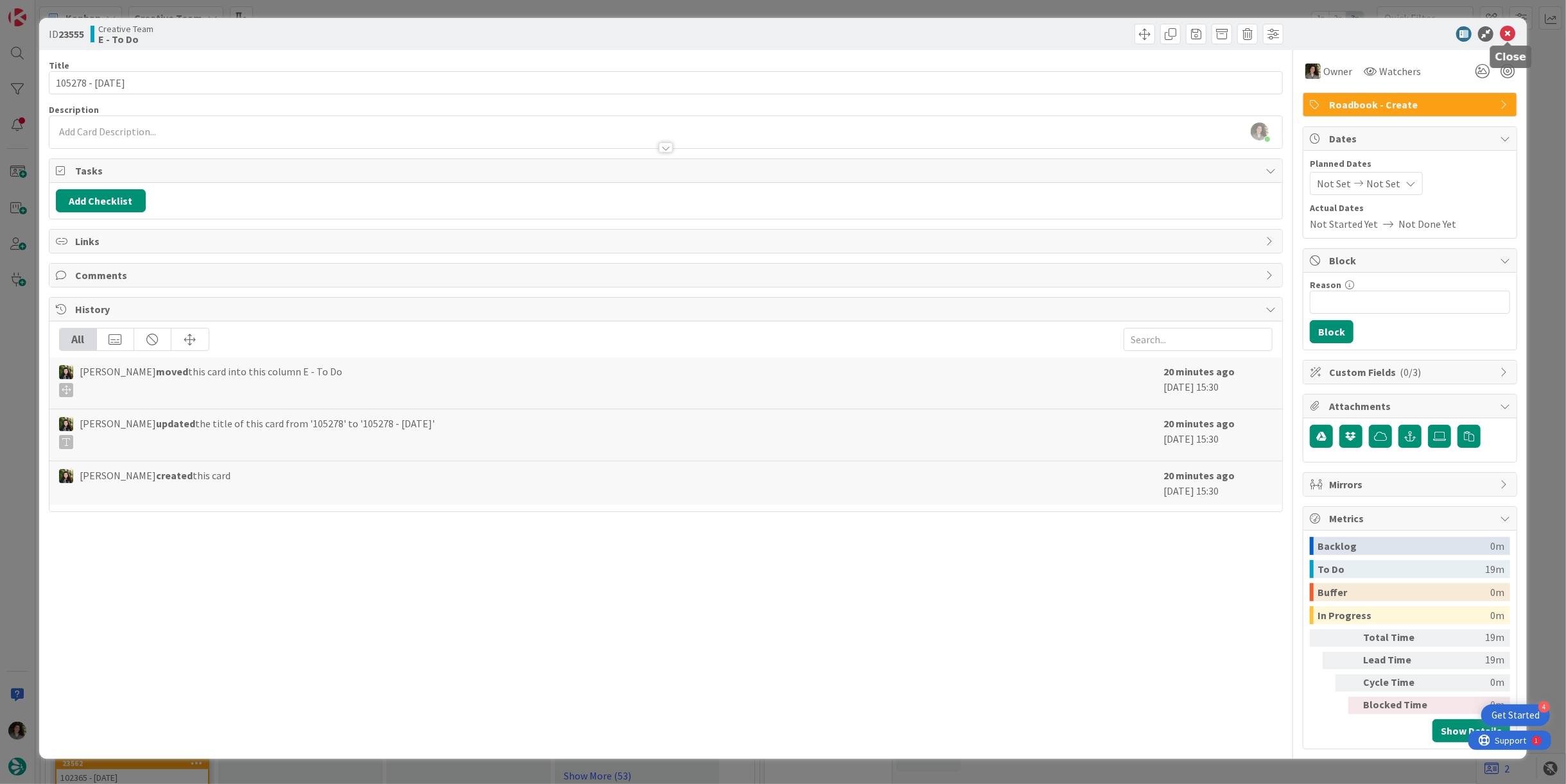
click at [1503, 38] on icon at bounding box center [1507, 33] width 16 height 16
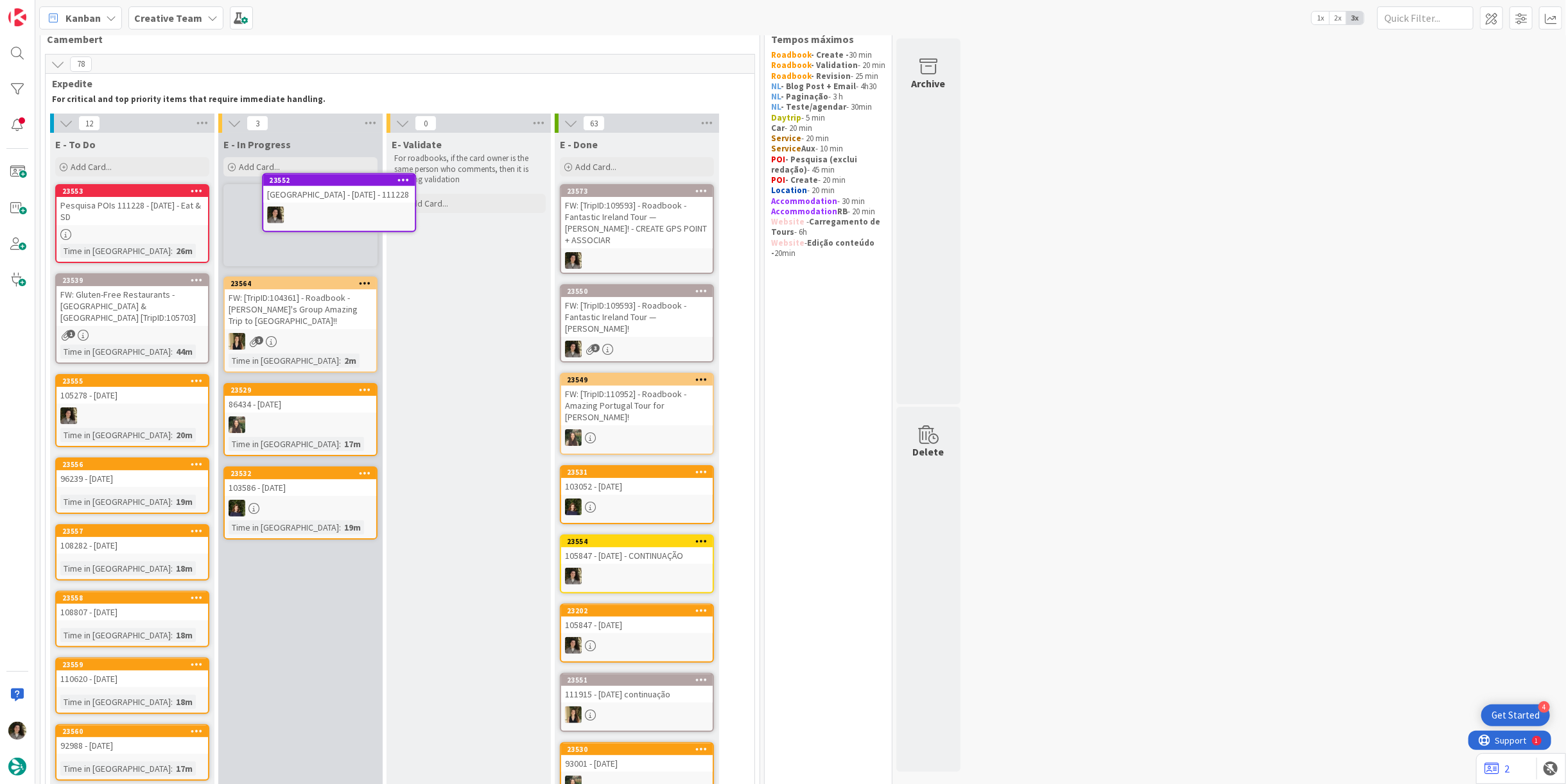
scroll to position [26, 0]
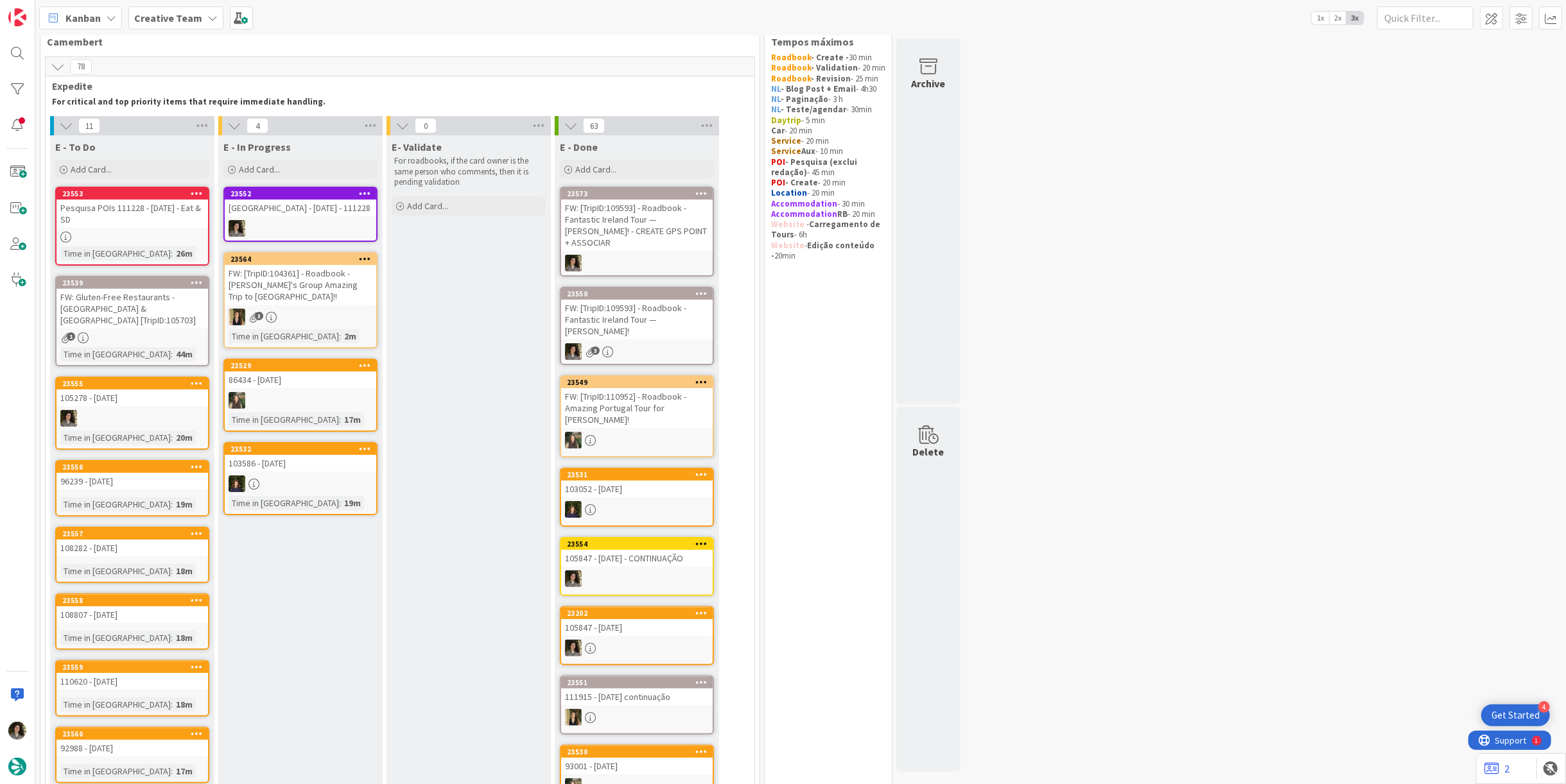
click at [280, 216] on div "[GEOGRAPHIC_DATA] - [DATE] - 111228" at bounding box center [300, 207] width 151 height 16
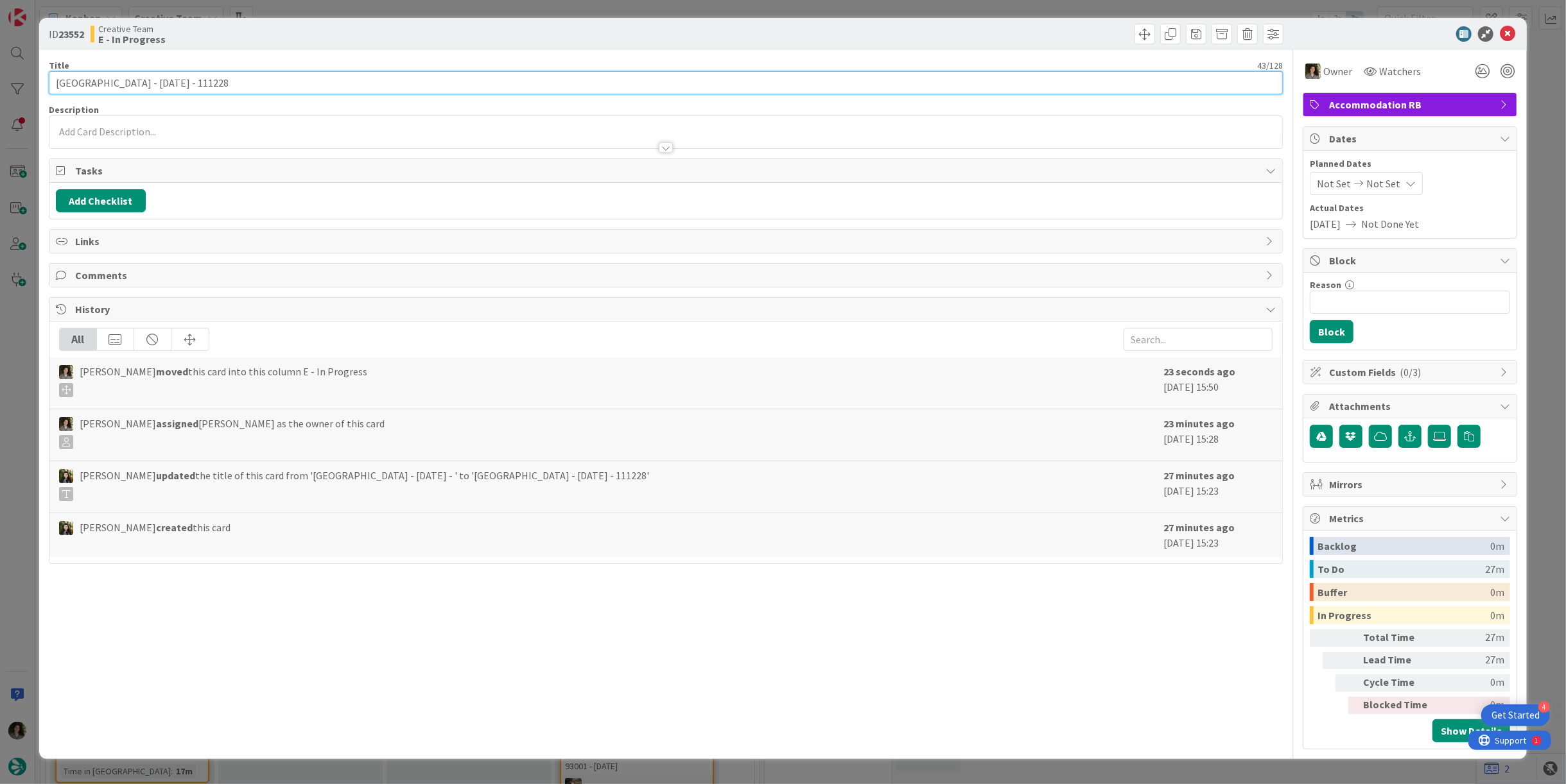
drag, startPoint x: 158, startPoint y: 83, endPoint x: -35, endPoint y: 82, distance: 193.0
click at [0, 82] on html "4 Get Started Kanban Creative Team 1x 2x 3x 152 Camembert 78 Expedite For criti…" at bounding box center [783, 392] width 1566 height 784
drag, startPoint x: 159, startPoint y: 83, endPoint x: -25, endPoint y: 76, distance: 184.1
click at [0, 76] on html "4 Get Started Kanban Creative Team 1x 2x 3x 152 Camembert 78 Expedite For criti…" at bounding box center [783, 392] width 1566 height 784
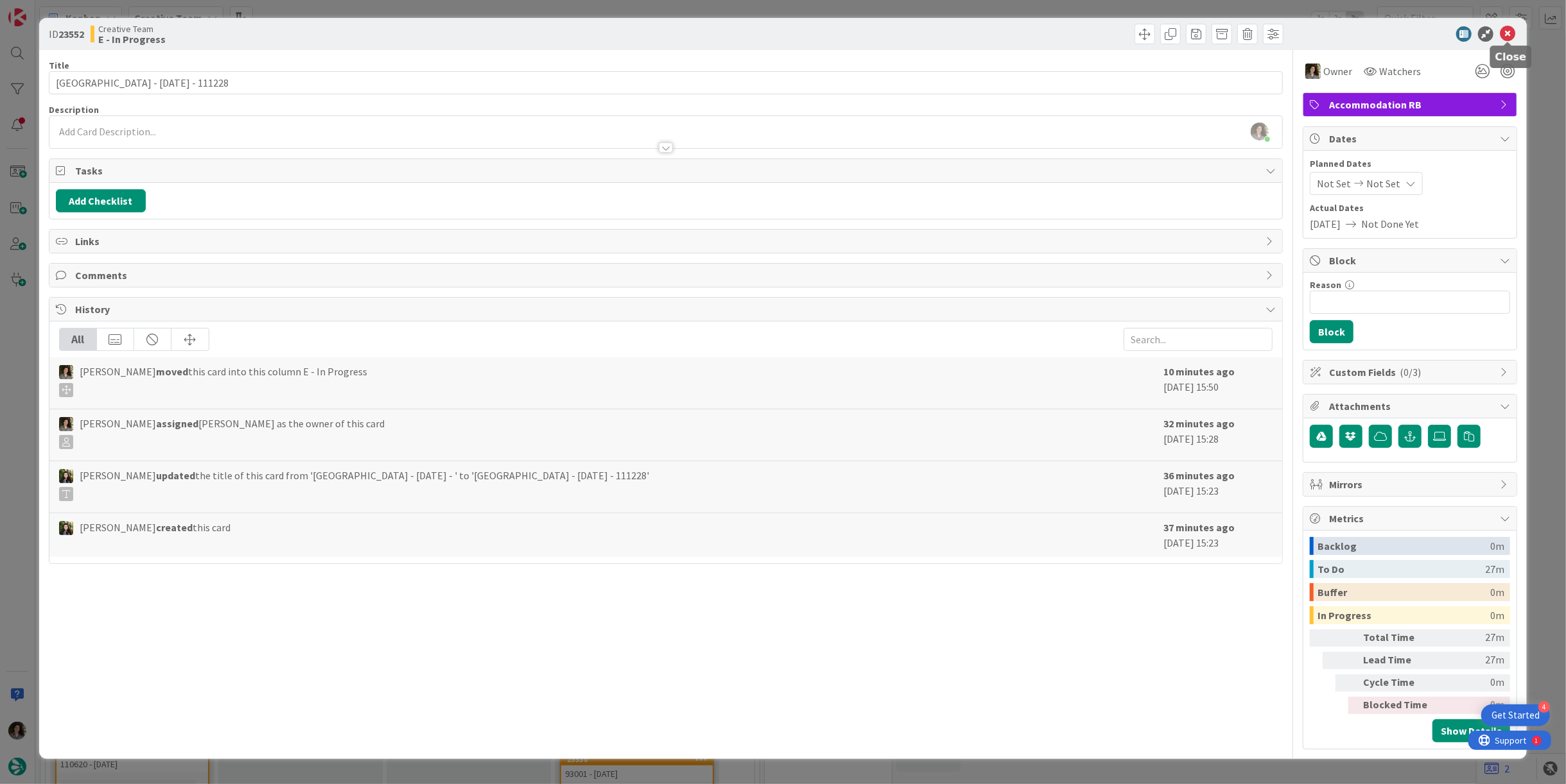
click at [1510, 33] on icon at bounding box center [1507, 33] width 16 height 16
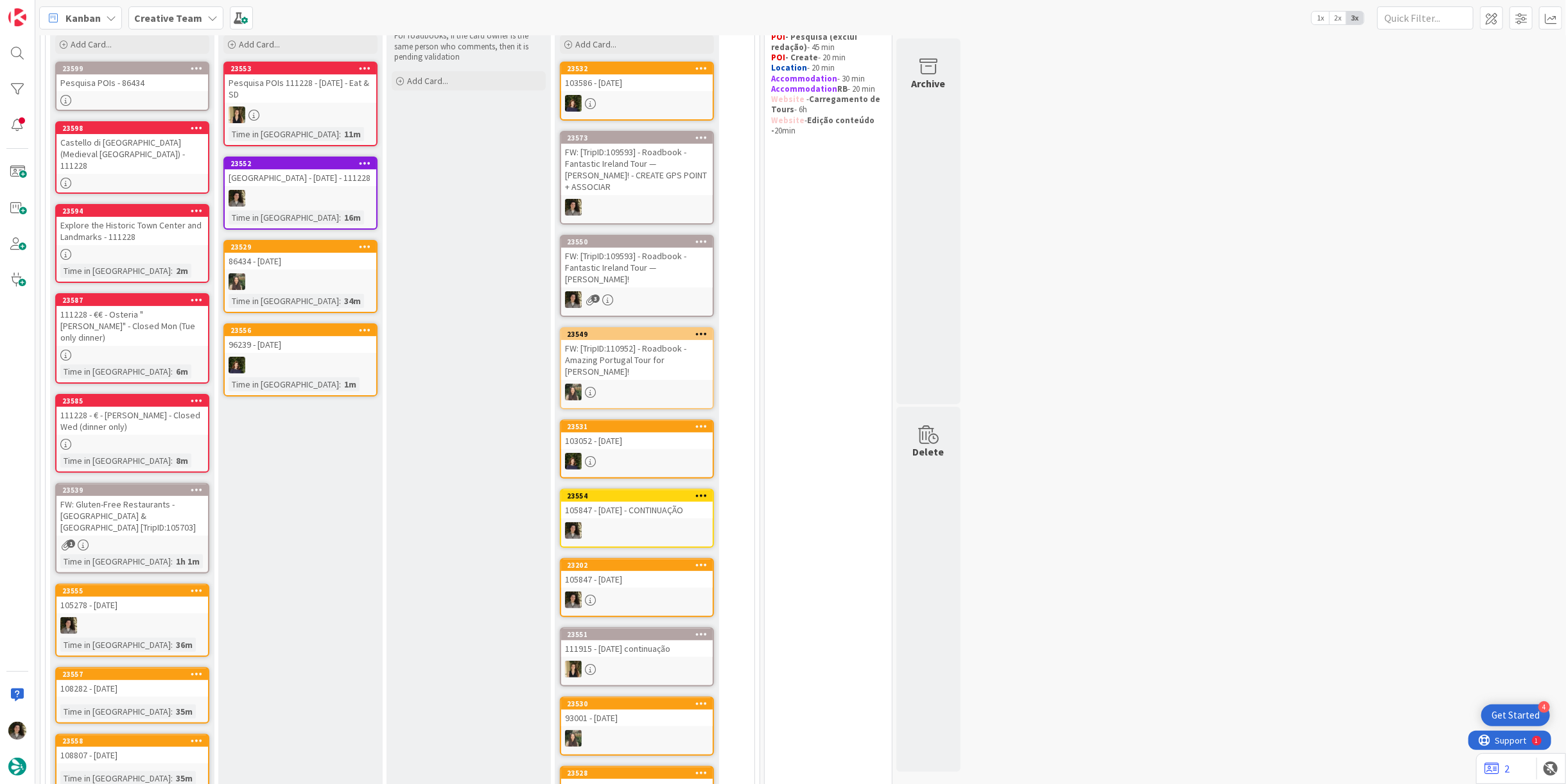
scroll to position [86, 0]
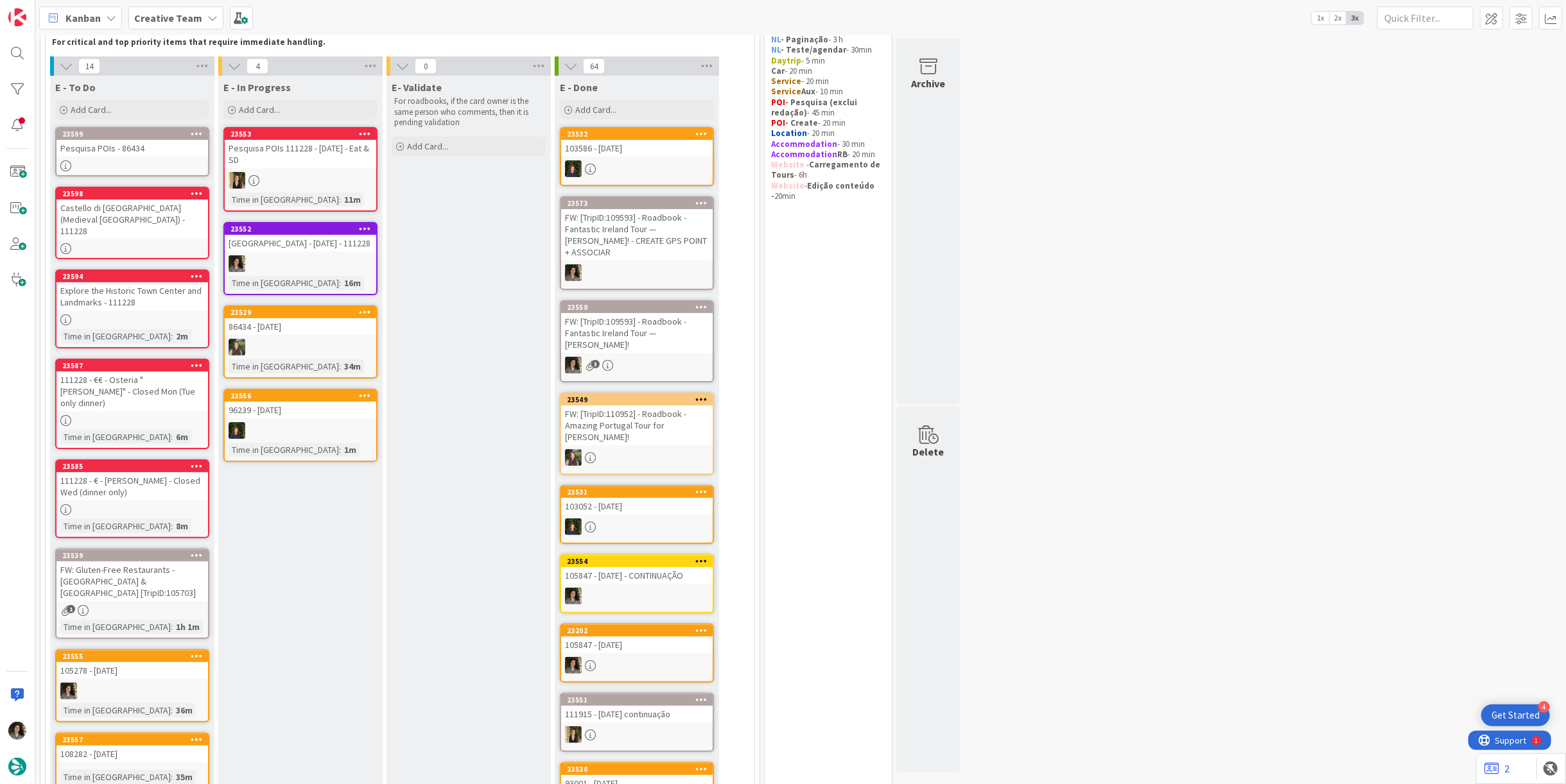
click at [319, 264] on link "23552 Villa Caribe Resort & Spa - 15 oct - 111228 Time in Column : 16m" at bounding box center [301, 259] width 154 height 74
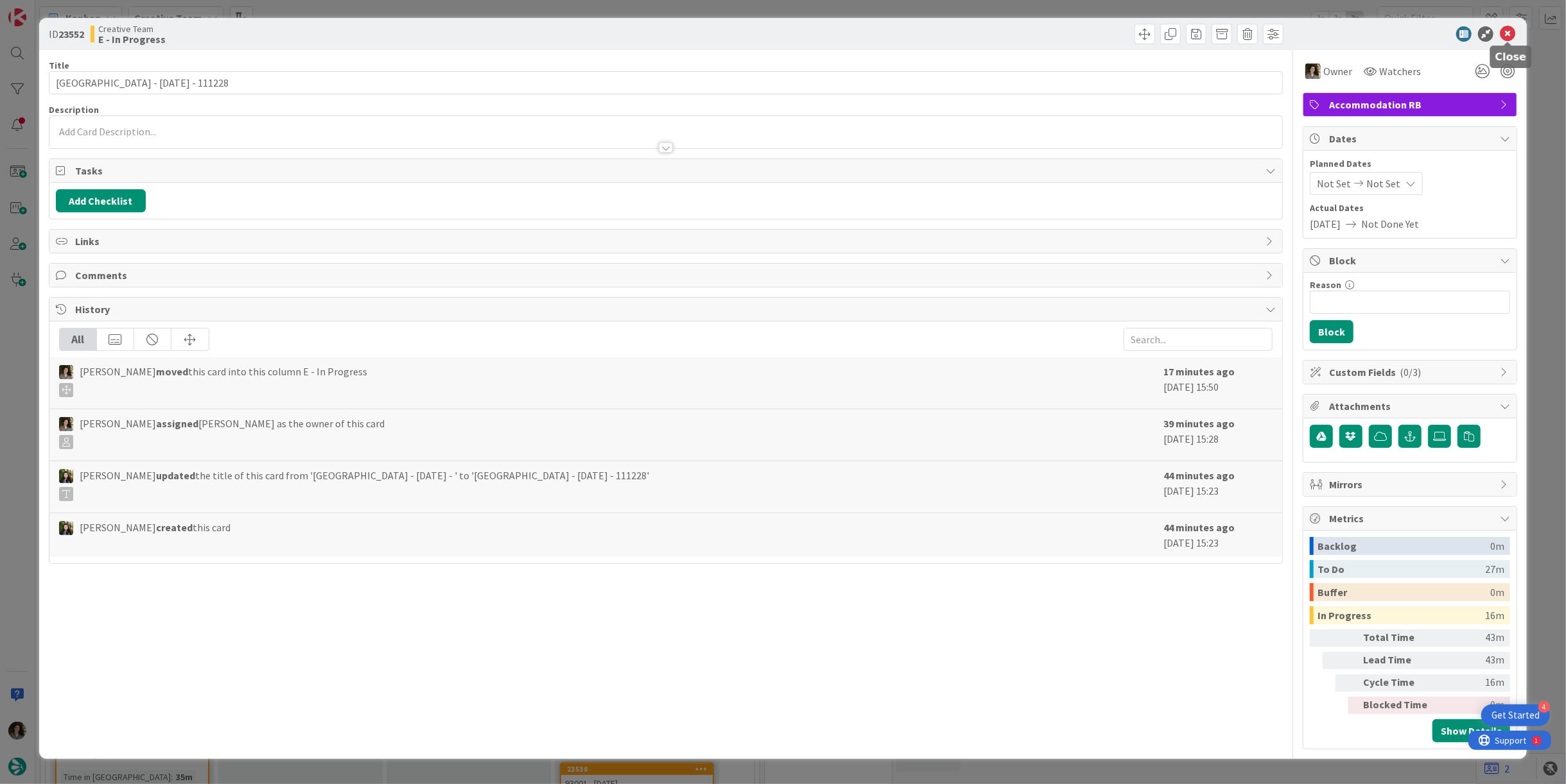
click at [1511, 34] on icon at bounding box center [1507, 33] width 16 height 16
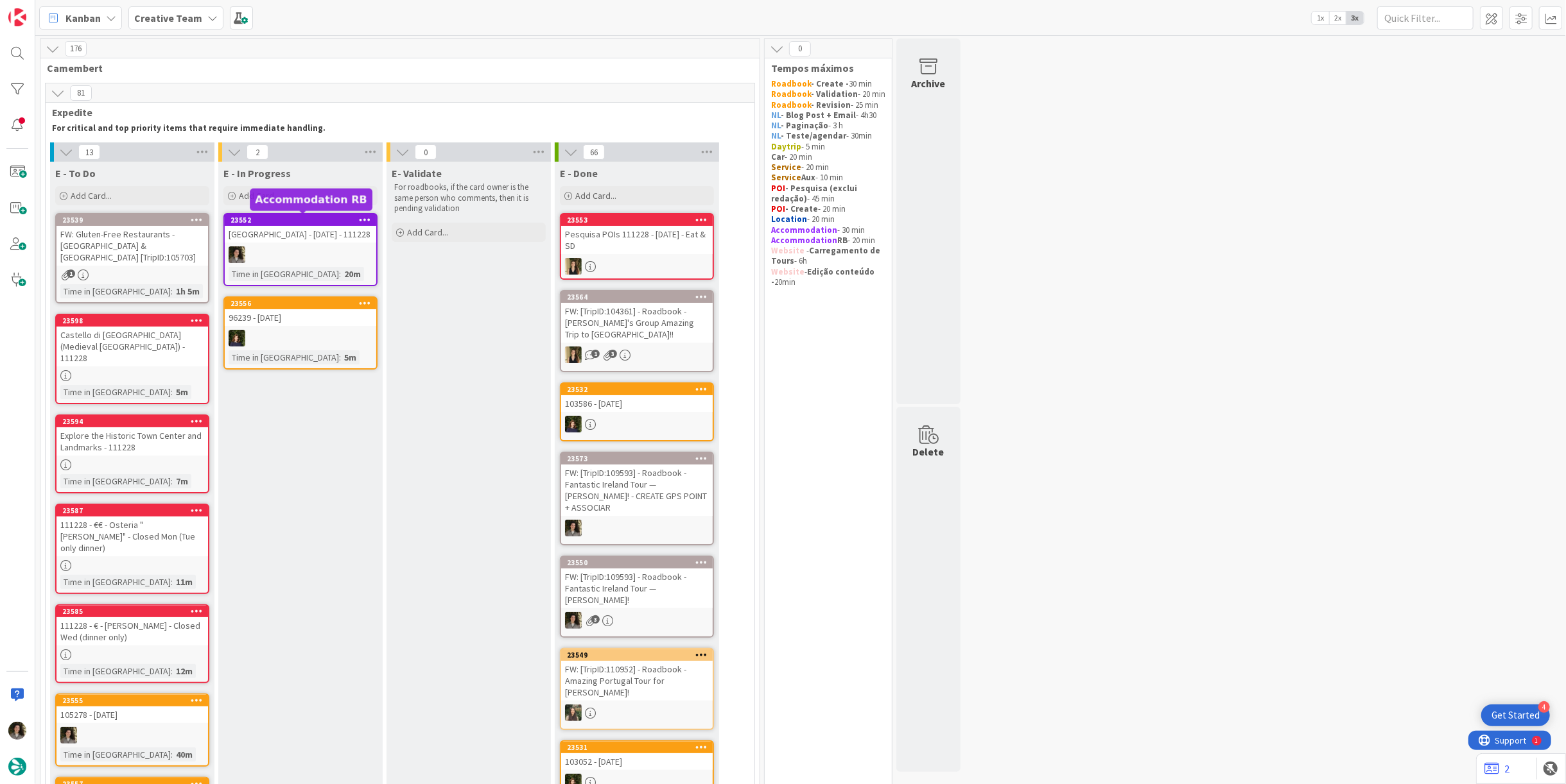
click at [300, 243] on div "[GEOGRAPHIC_DATA] - [DATE] - 111228" at bounding box center [300, 234] width 151 height 16
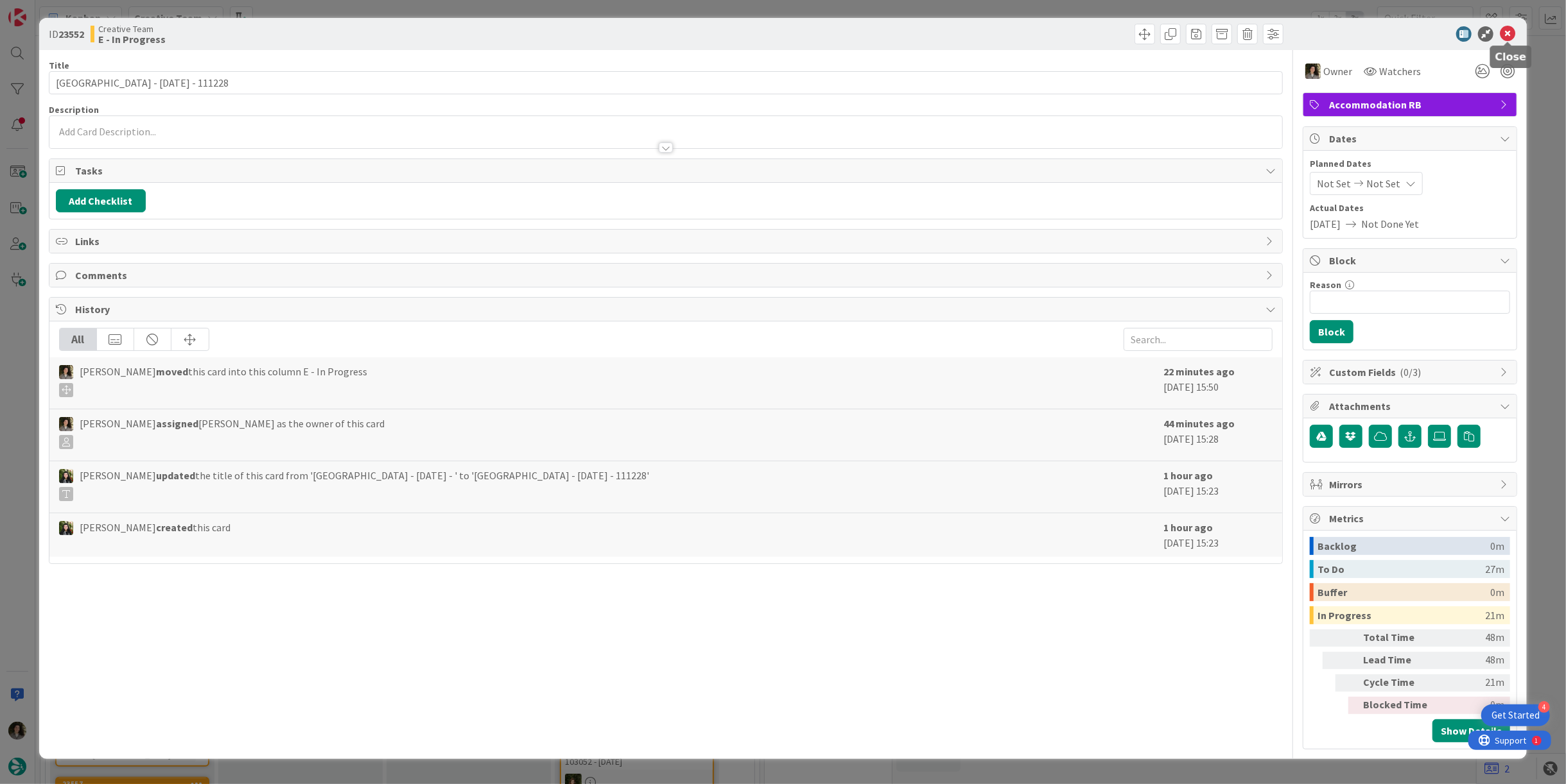
click at [1511, 34] on icon at bounding box center [1507, 33] width 16 height 16
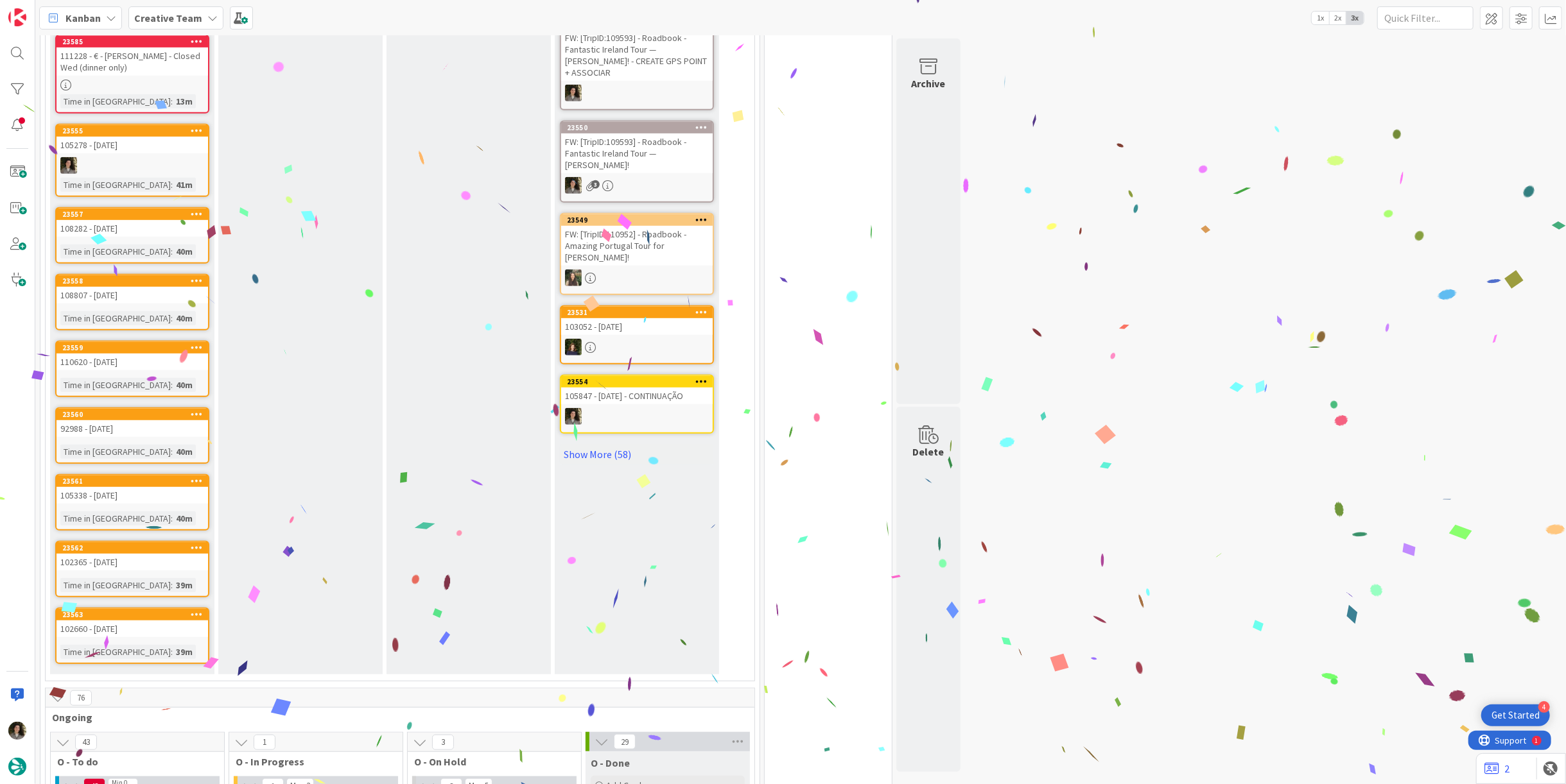
scroll to position [1212, 0]
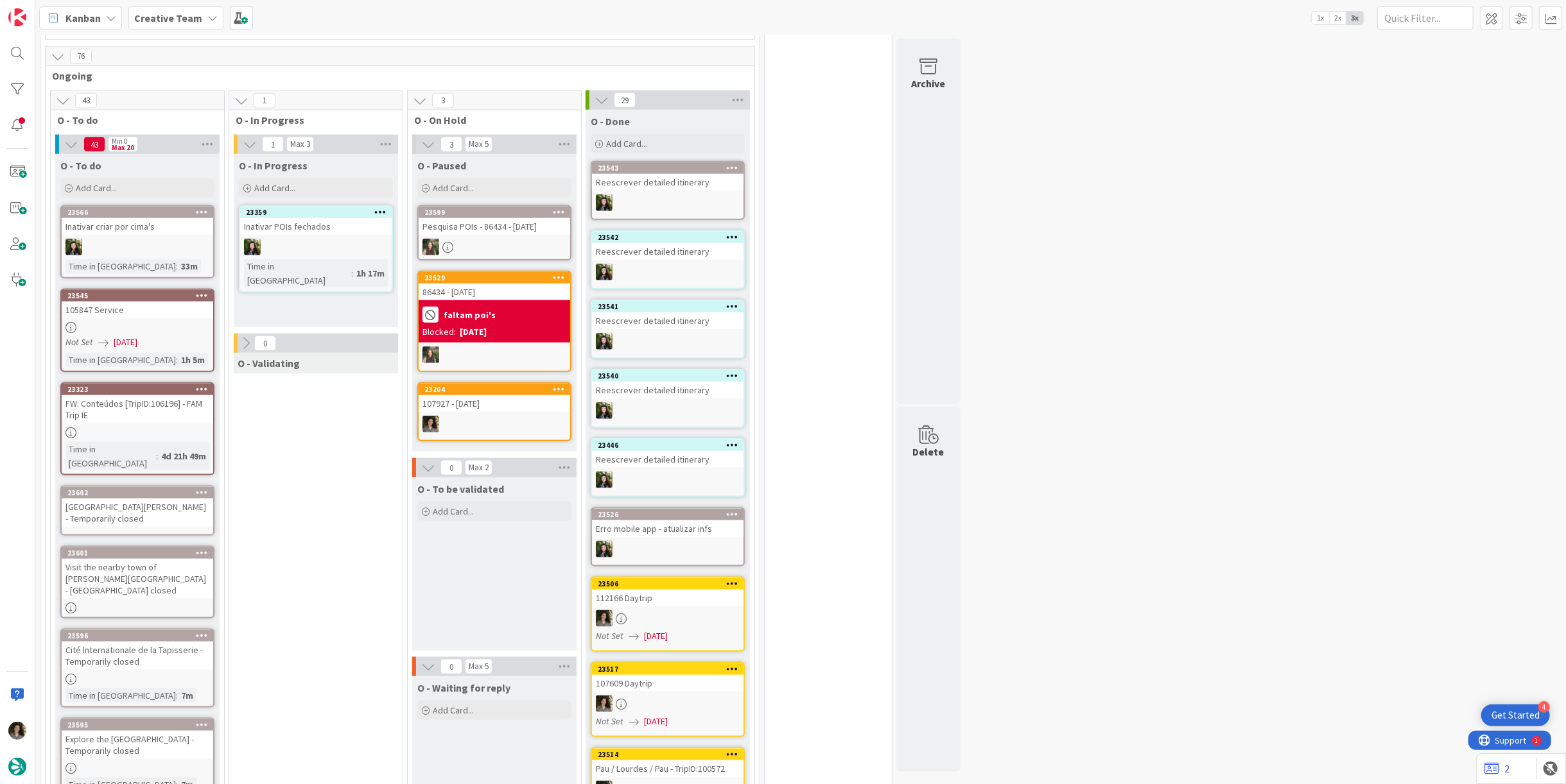
click at [106, 323] on div at bounding box center [136, 327] width 151 height 11
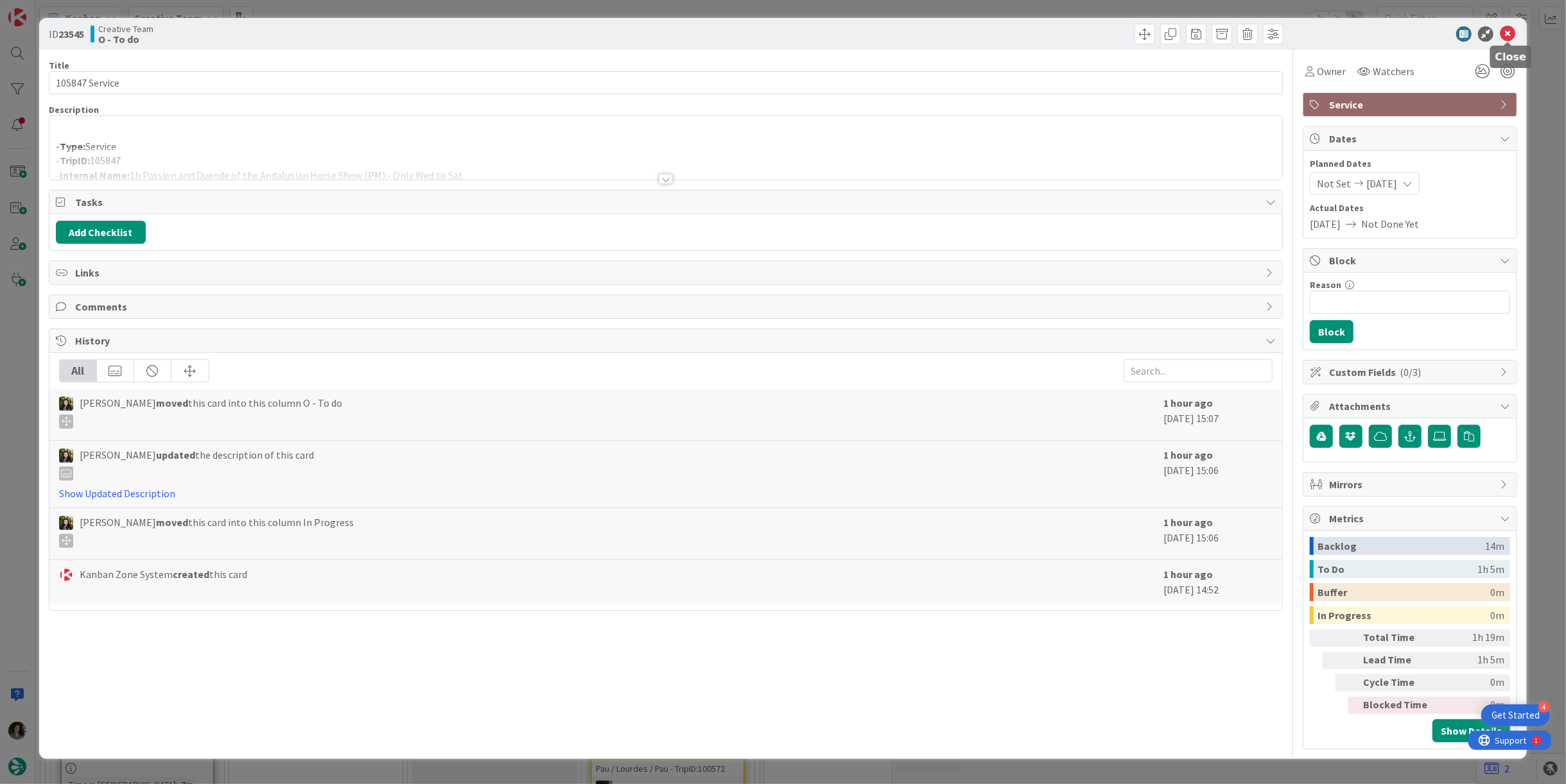
click at [1508, 31] on icon at bounding box center [1507, 33] width 16 height 16
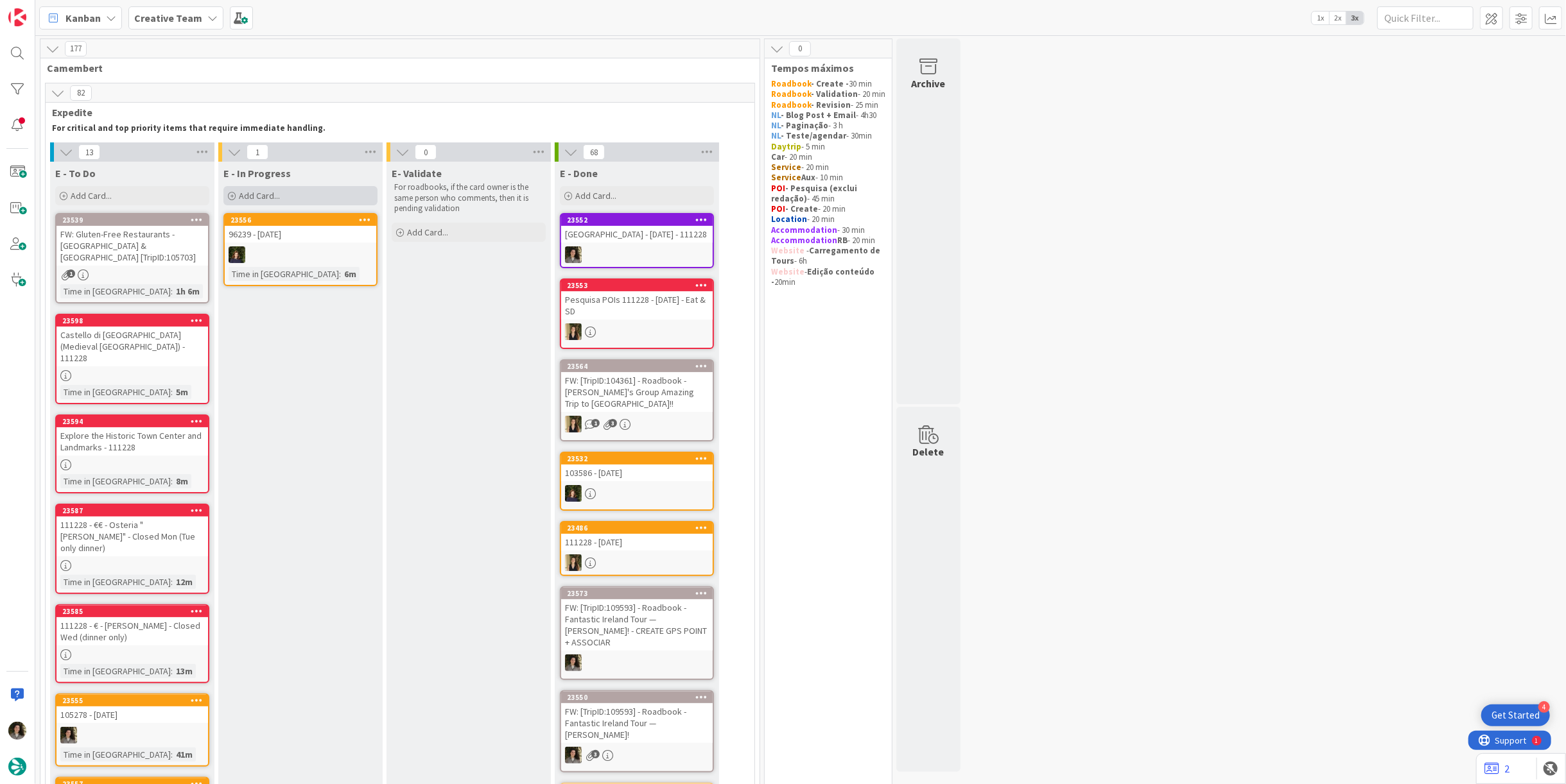
click at [319, 194] on div "Add Card..." at bounding box center [301, 196] width 154 height 20
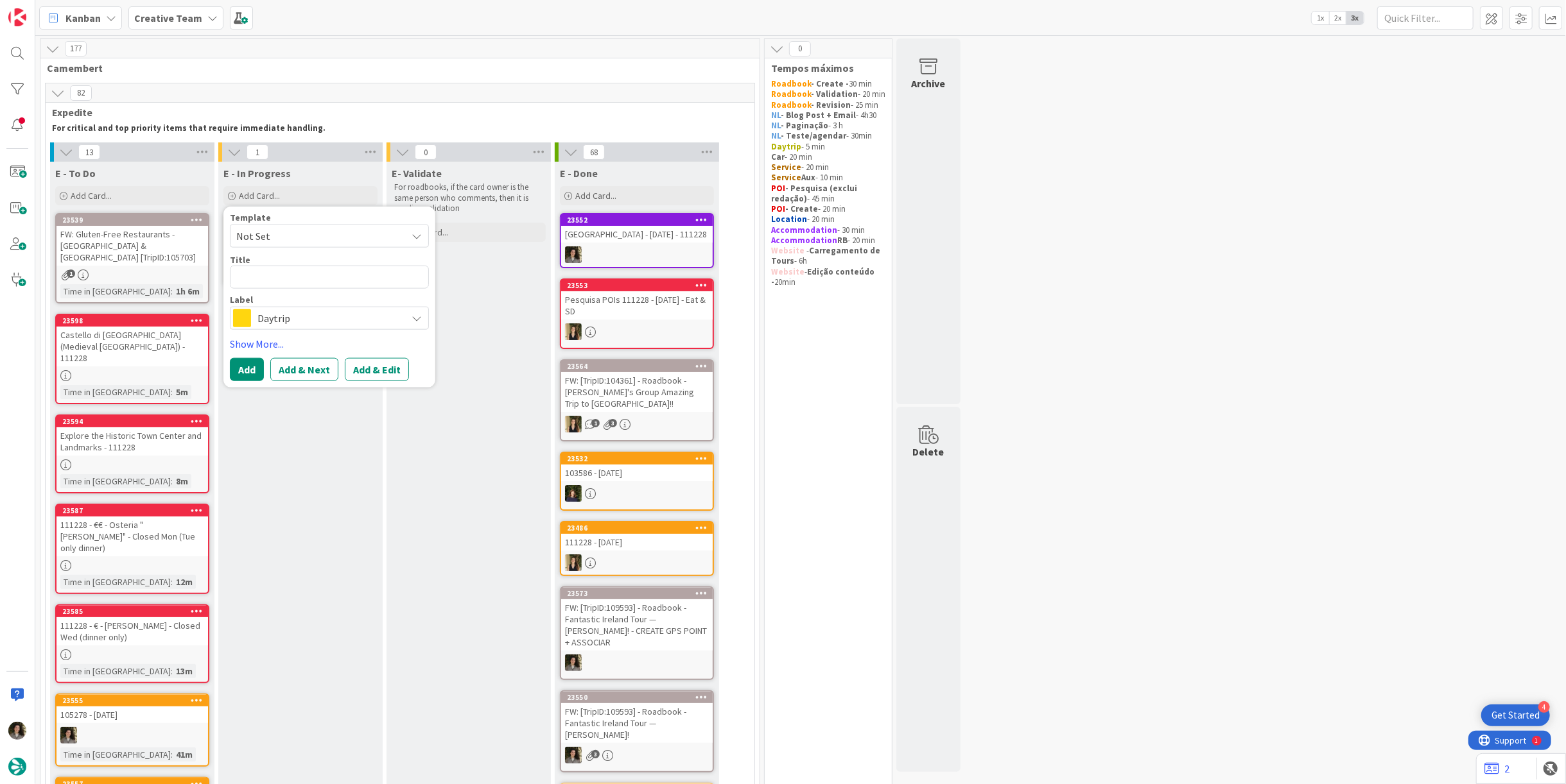
click at [314, 314] on span "Daytrip" at bounding box center [328, 318] width 142 height 18
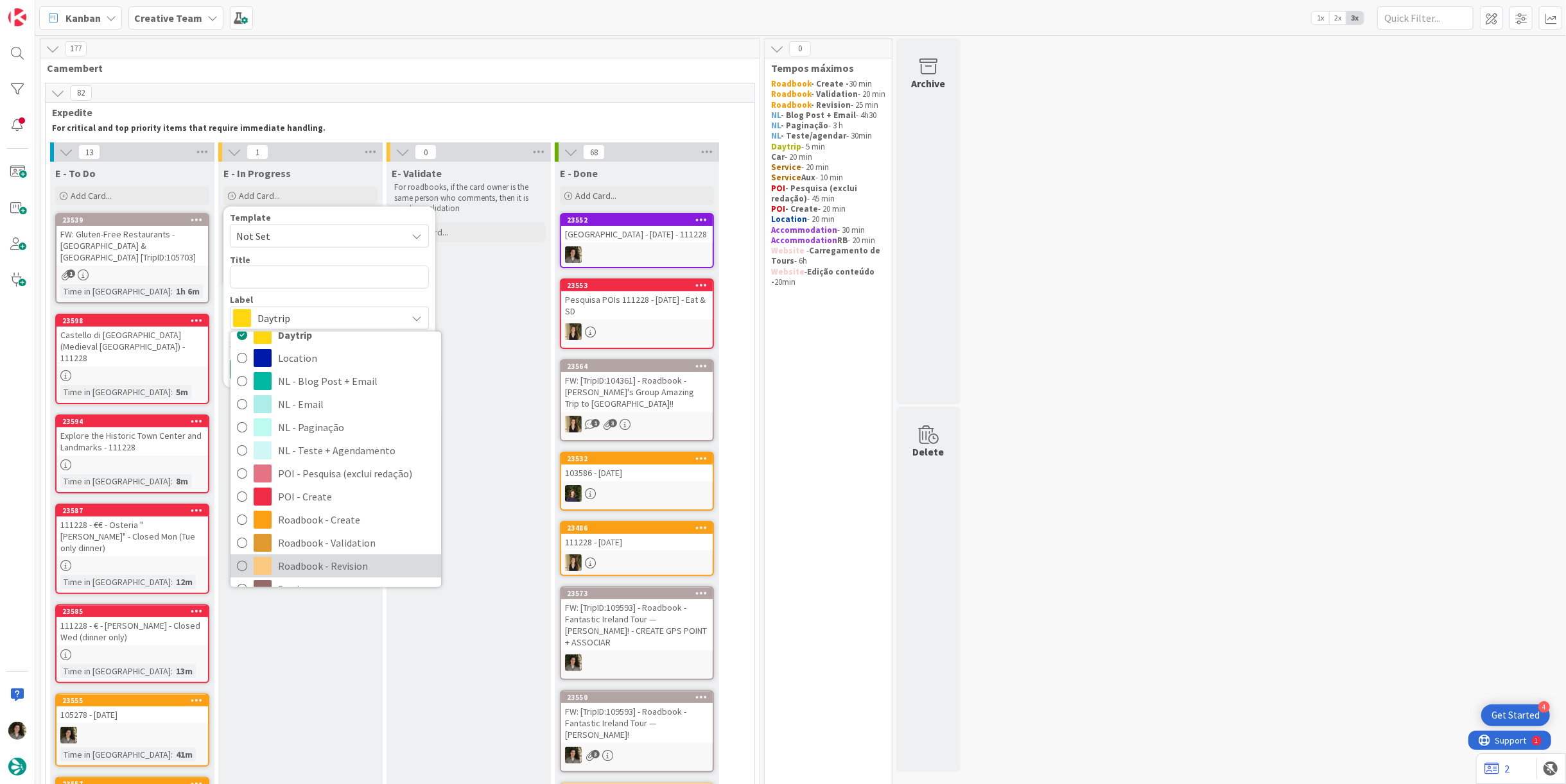
scroll to position [142, 0]
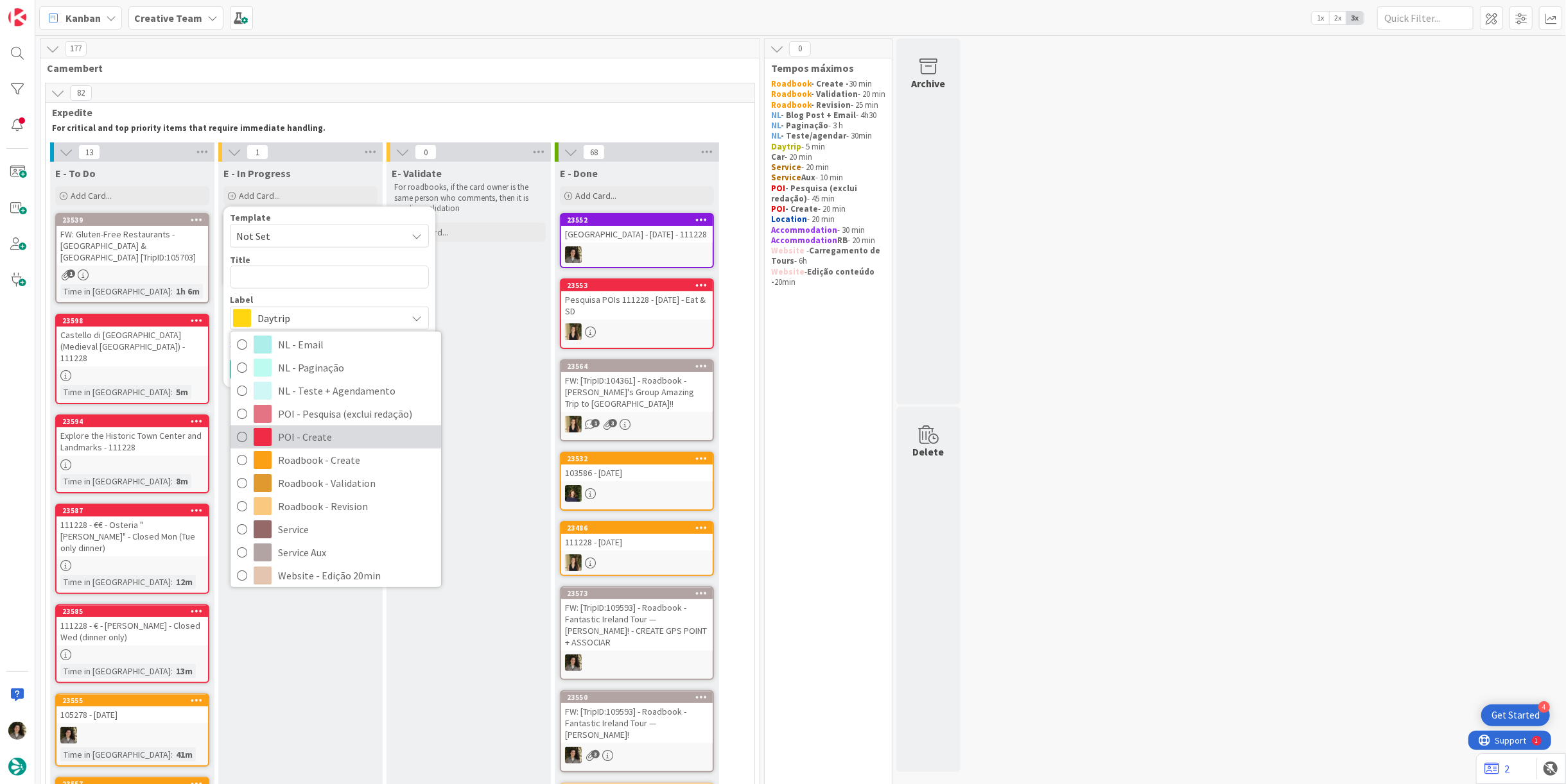
click at [322, 428] on span "POI - Create" at bounding box center [356, 437] width 157 height 20
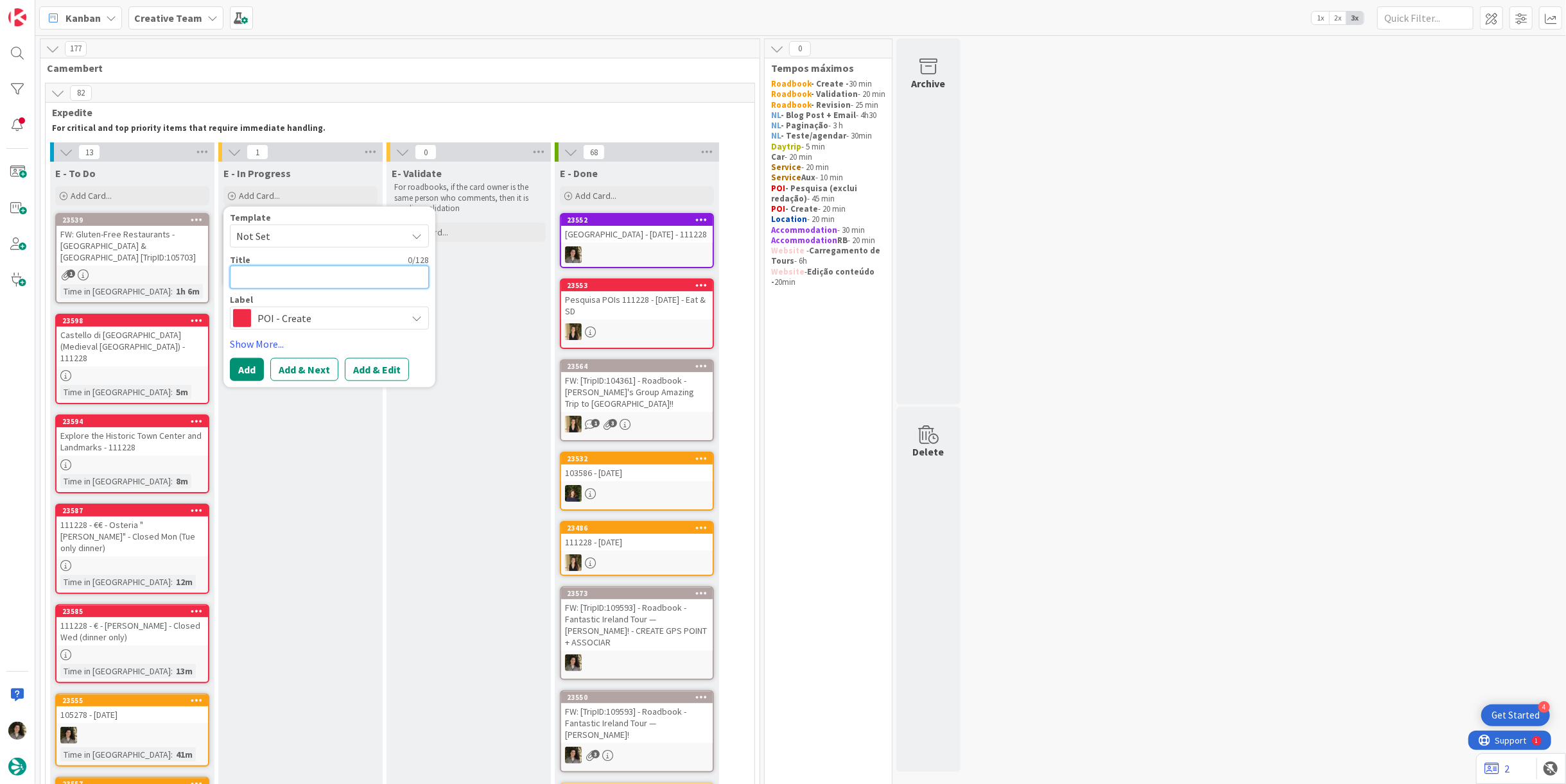
click at [291, 280] on textarea at bounding box center [329, 277] width 199 height 23
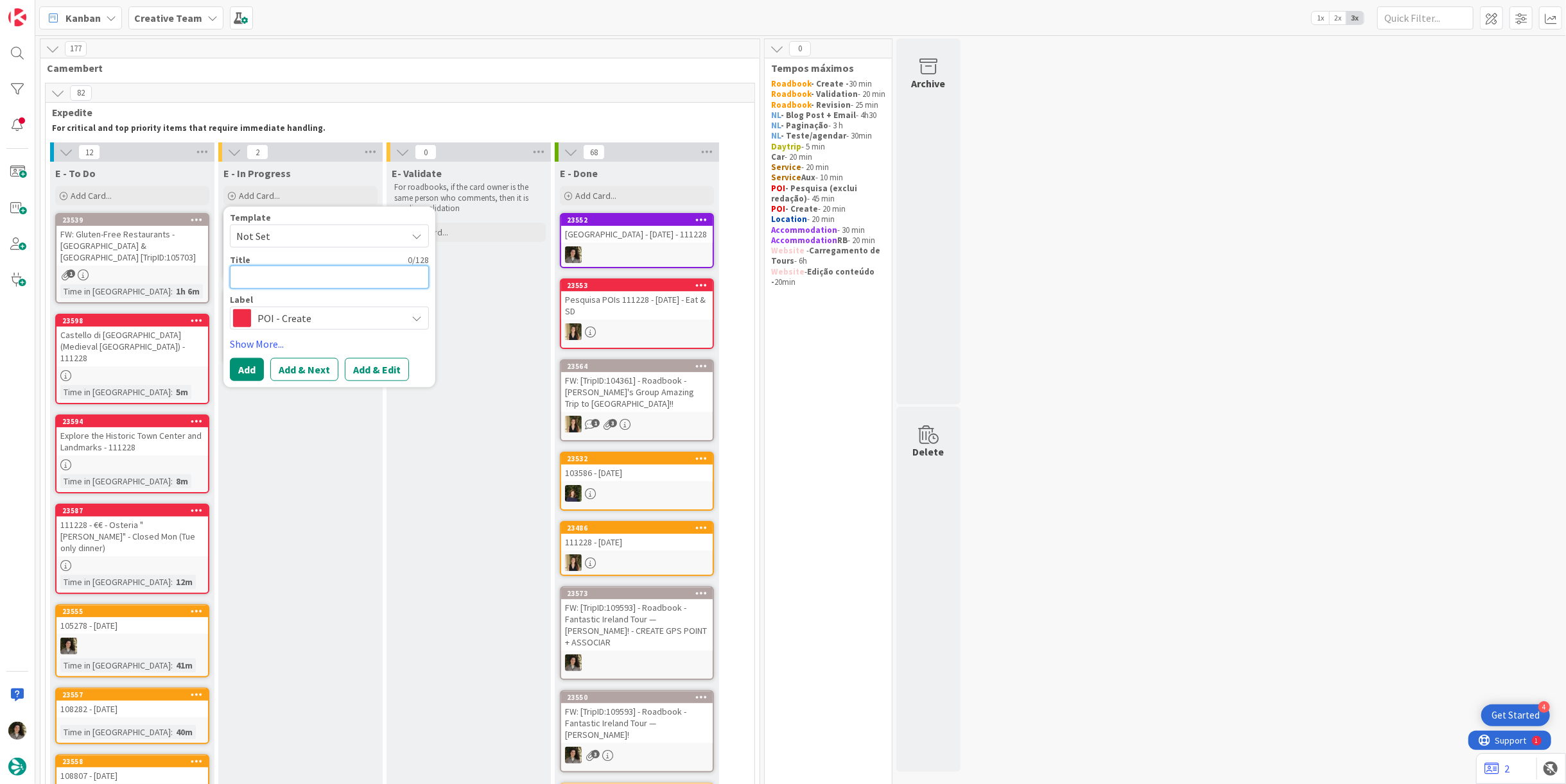
click at [337, 280] on textarea at bounding box center [329, 277] width 199 height 23
type textarea "x"
type textarea "H"
type textarea "x"
type textarea "HE"
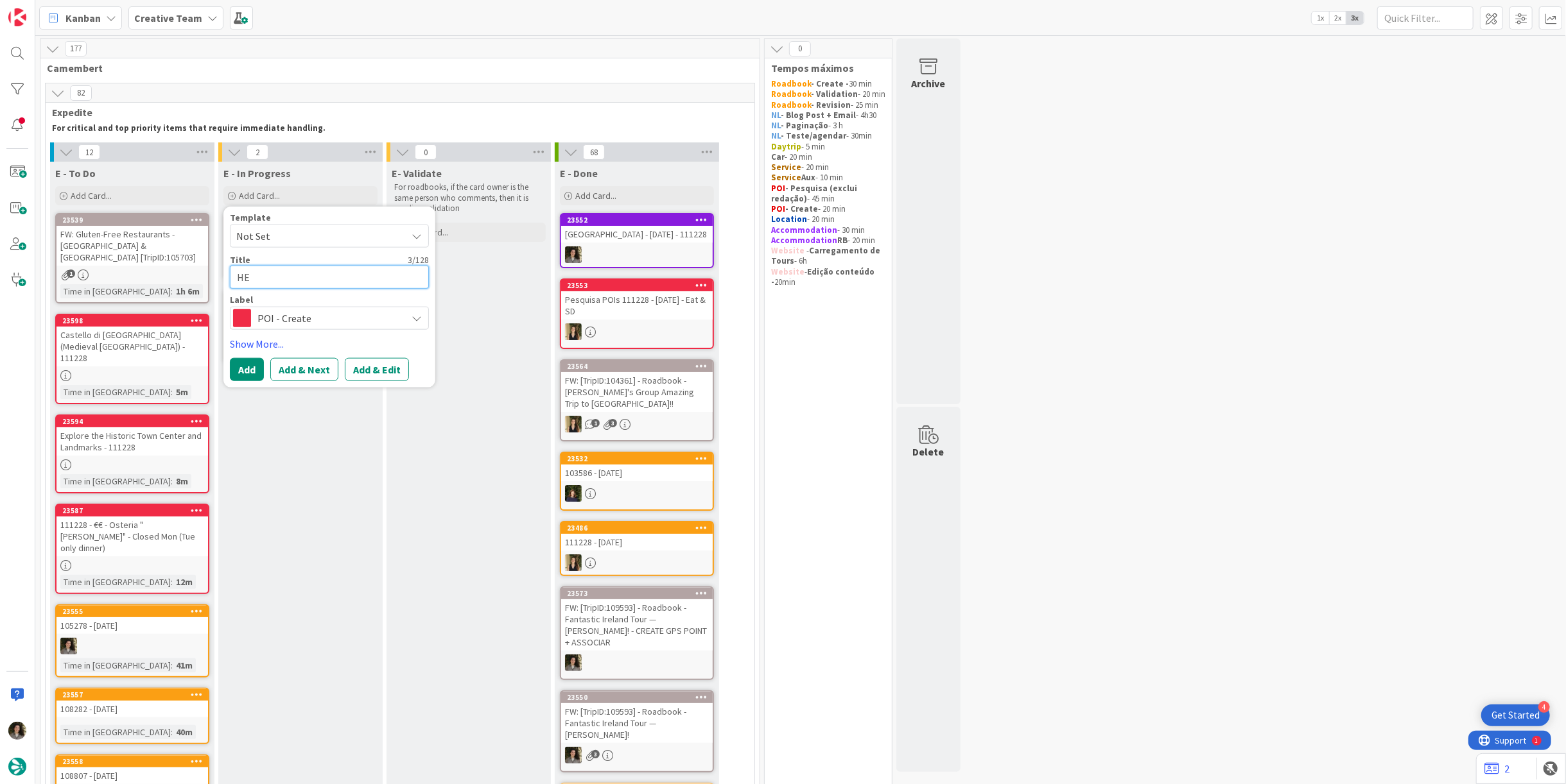
type textarea "x"
type textarea "HER"
type textarea "x"
type textarea "HERT"
type textarea "x"
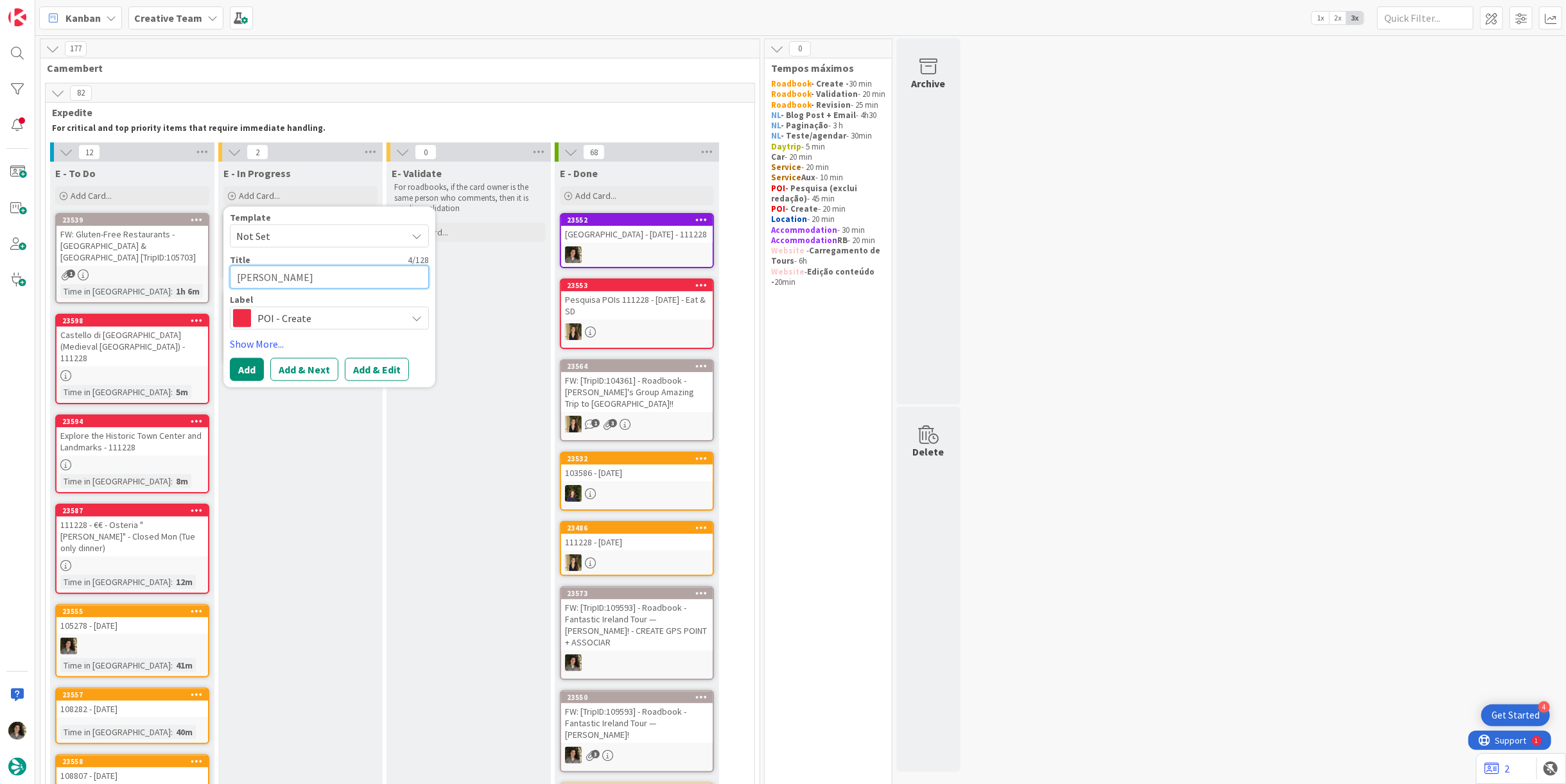
type textarea "HERTZ"
type textarea "x"
type textarea "HERTZ"
type textarea "x"
type textarea "HERTZ"
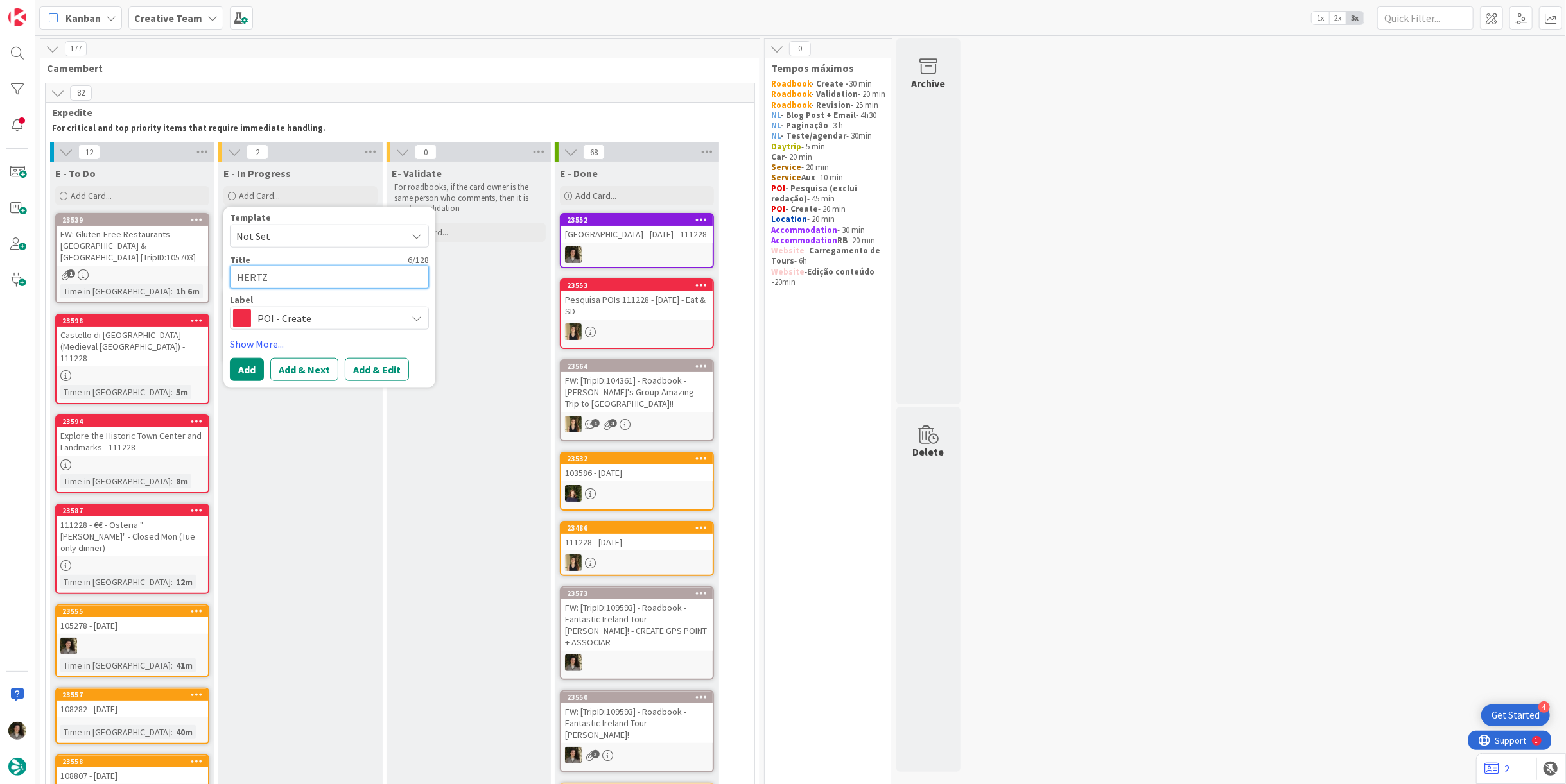
type textarea "x"
type textarea "HERT"
type textarea "x"
type textarea "HER"
type textarea "x"
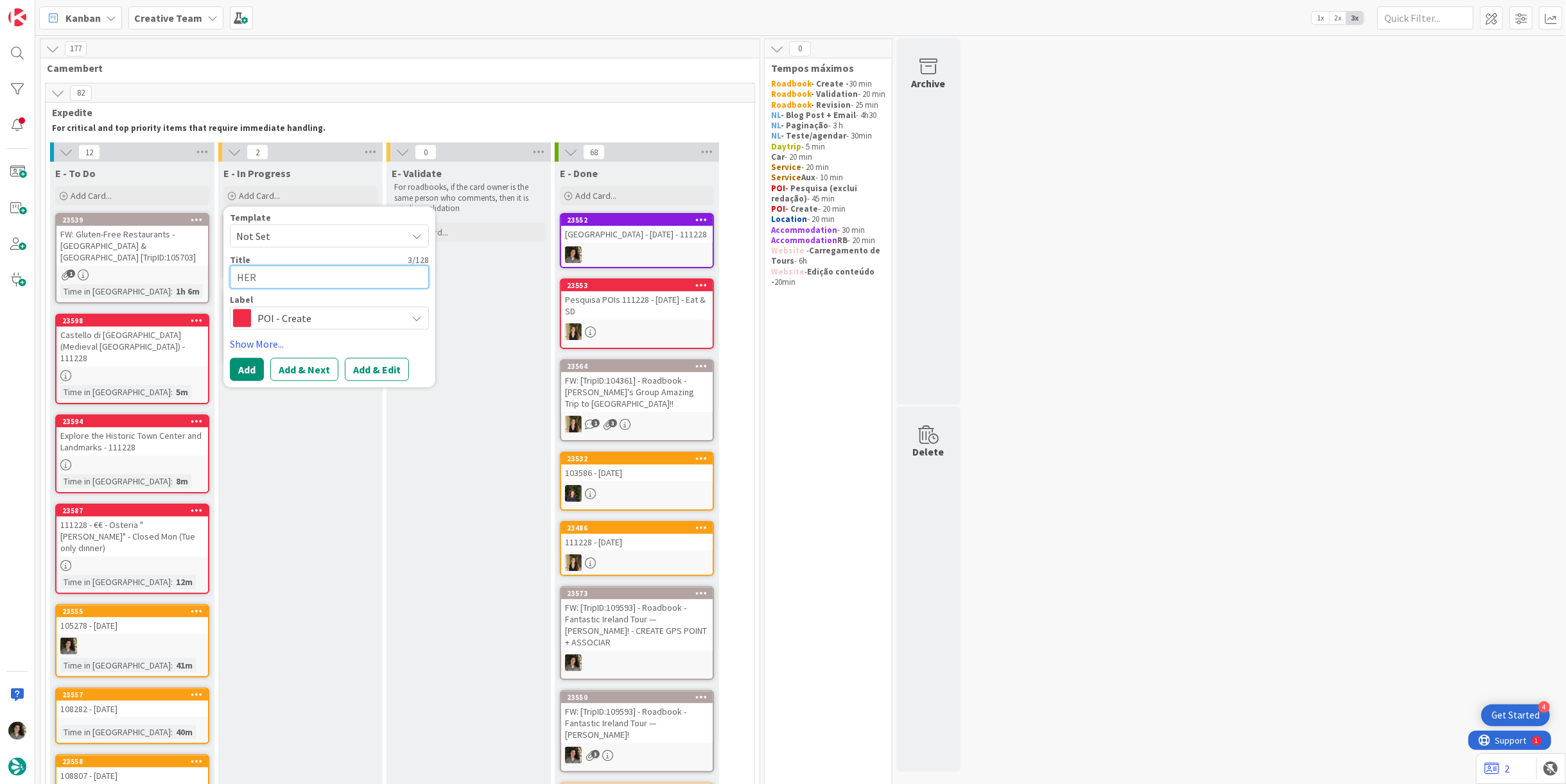
type textarea "HE"
type textarea "x"
type textarea "H"
type textarea "x"
type textarea "Her"
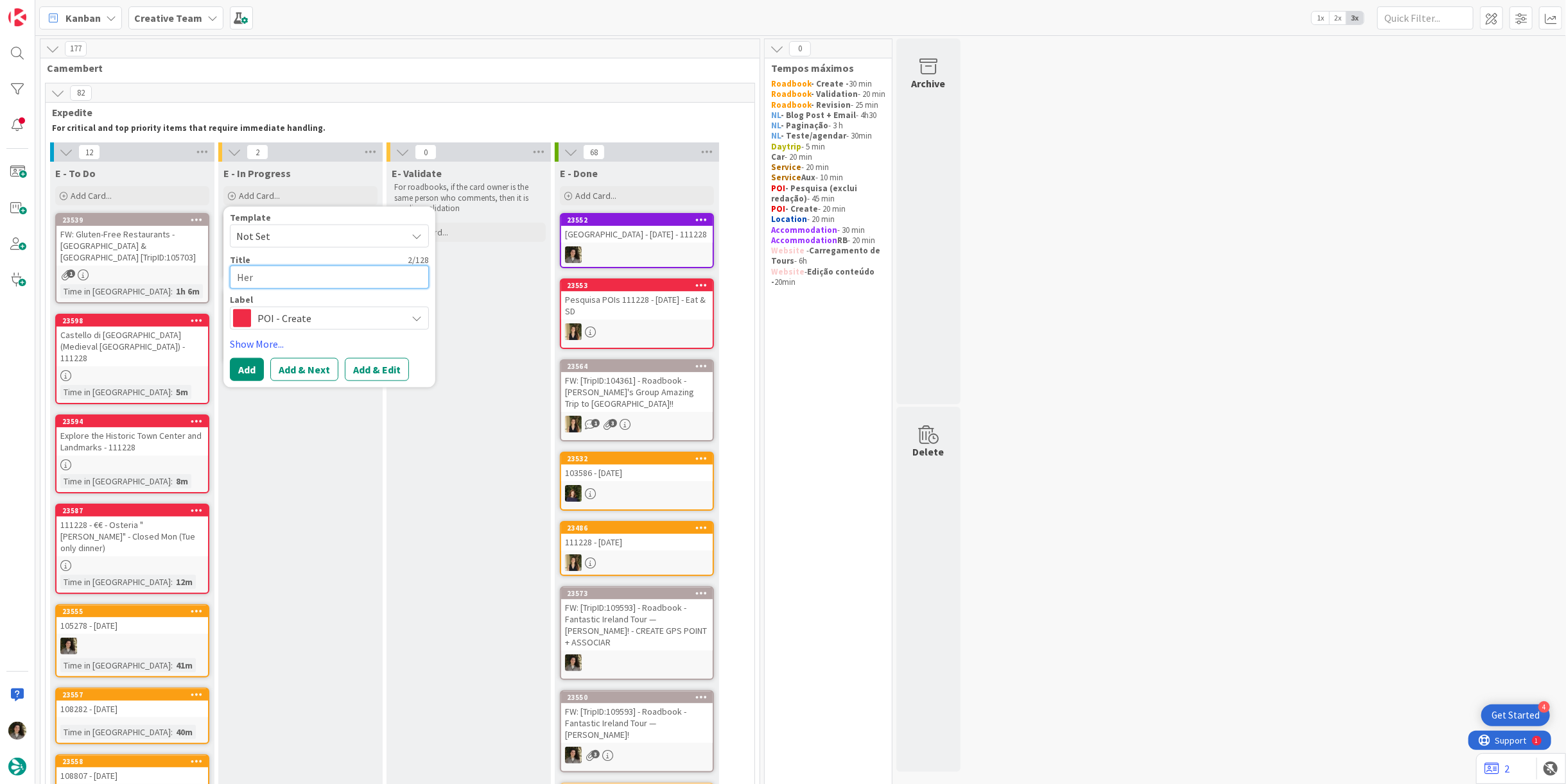
type textarea "x"
type textarea "Hert"
type textarea "x"
type textarea "Hertz"
type textarea "x"
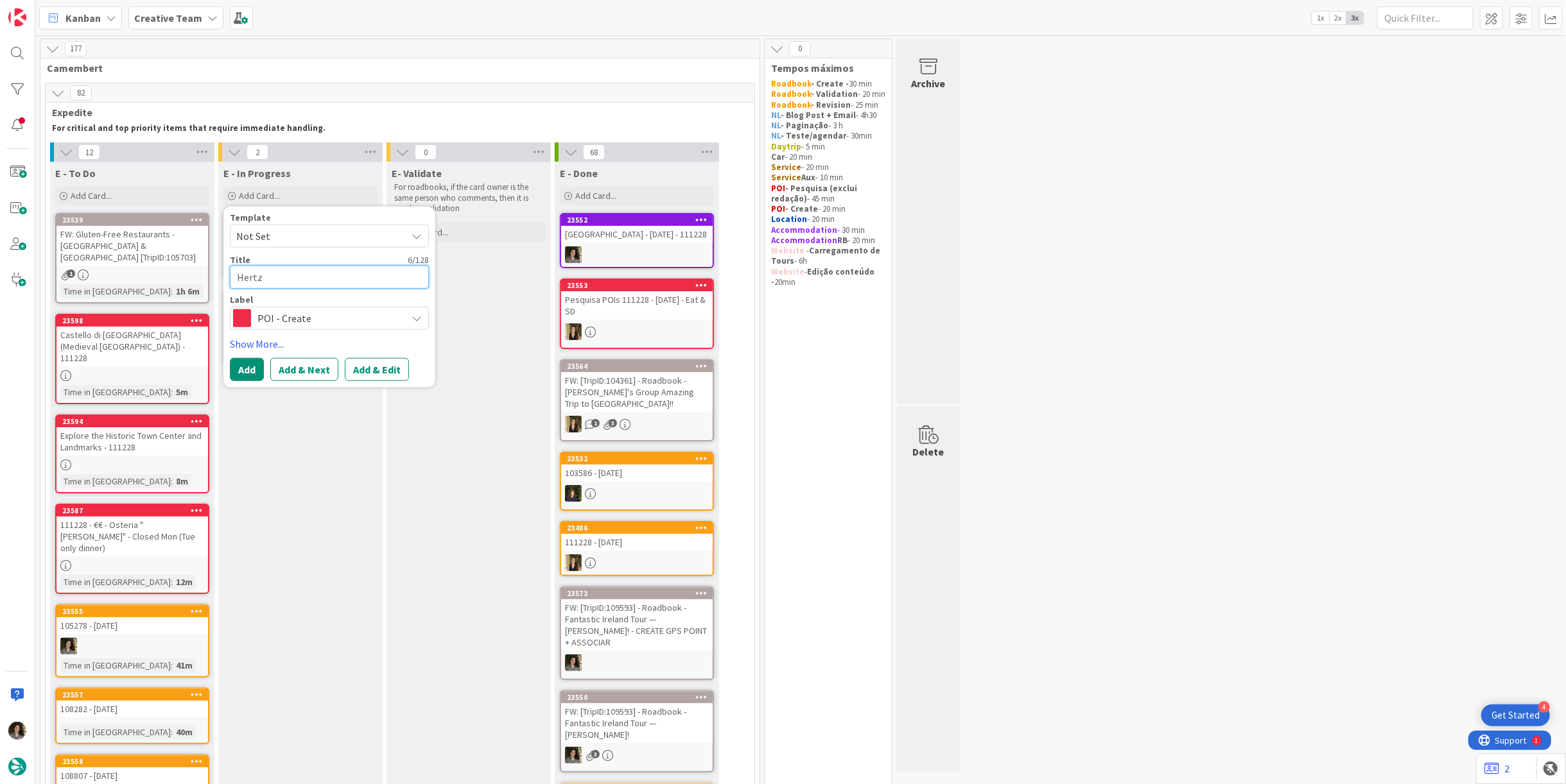
type textarea "Hertz D"
type textarea "x"
type textarea "Hertz Du"
type textarea "x"
type textarea "Hertz Dub"
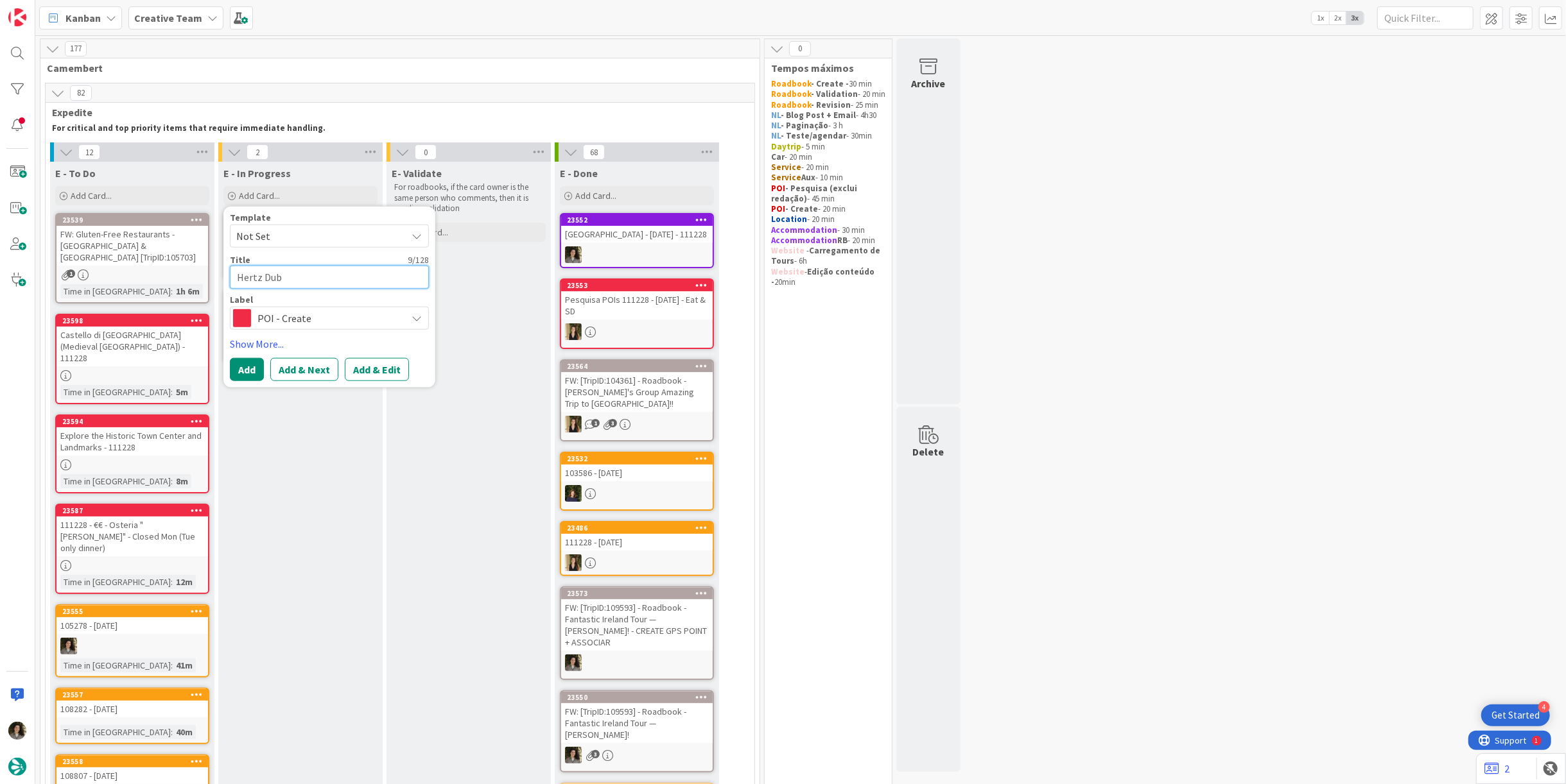
type textarea "x"
type textarea "Hertz Dubl"
type textarea "x"
type textarea "Hertz Dubli"
type textarea "x"
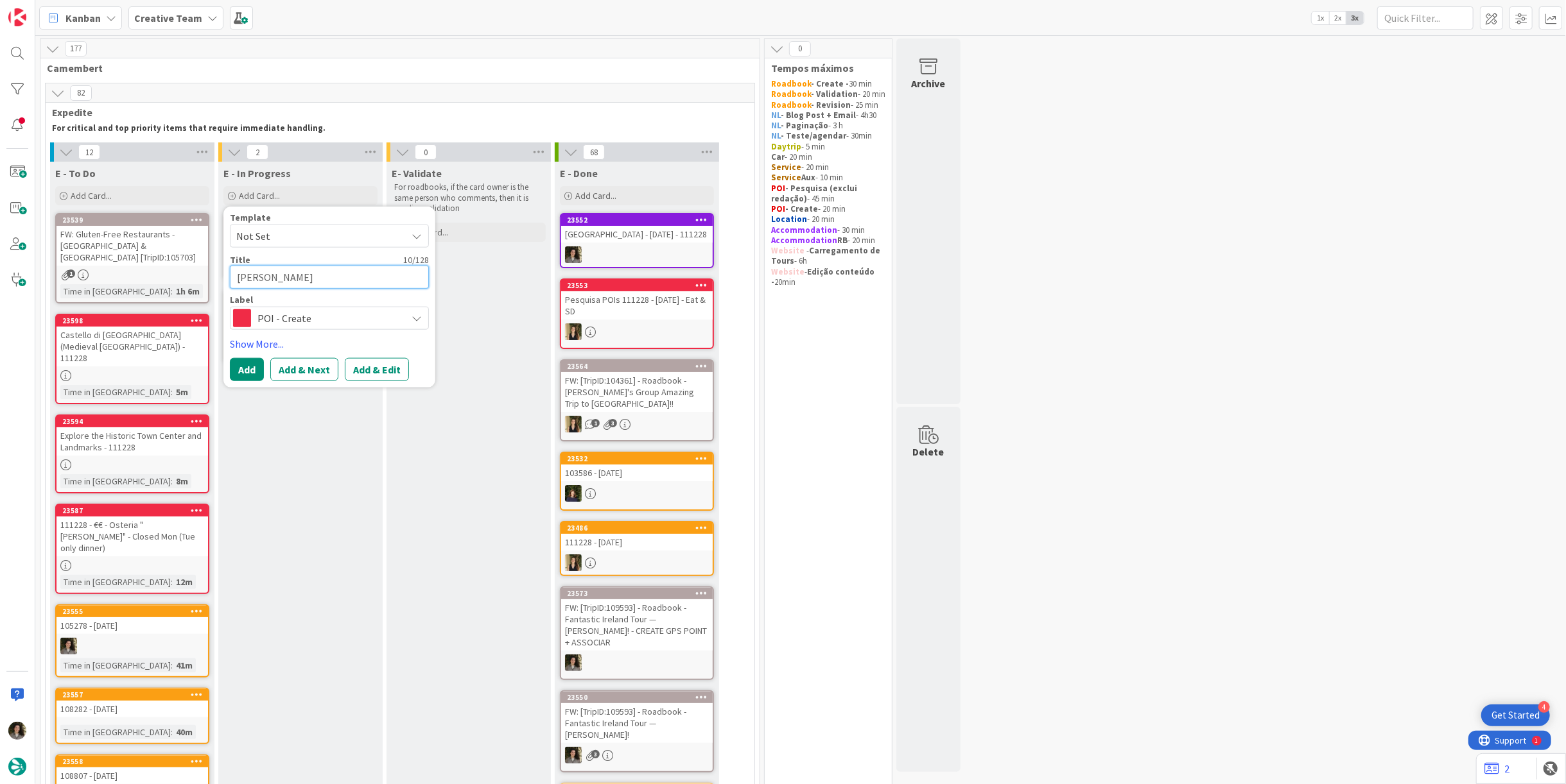
type textarea "Hertz Dublin"
type textarea "x"
type textarea "Hertz Dublin"
type textarea "x"
type textarea "Hertz Dublin A"
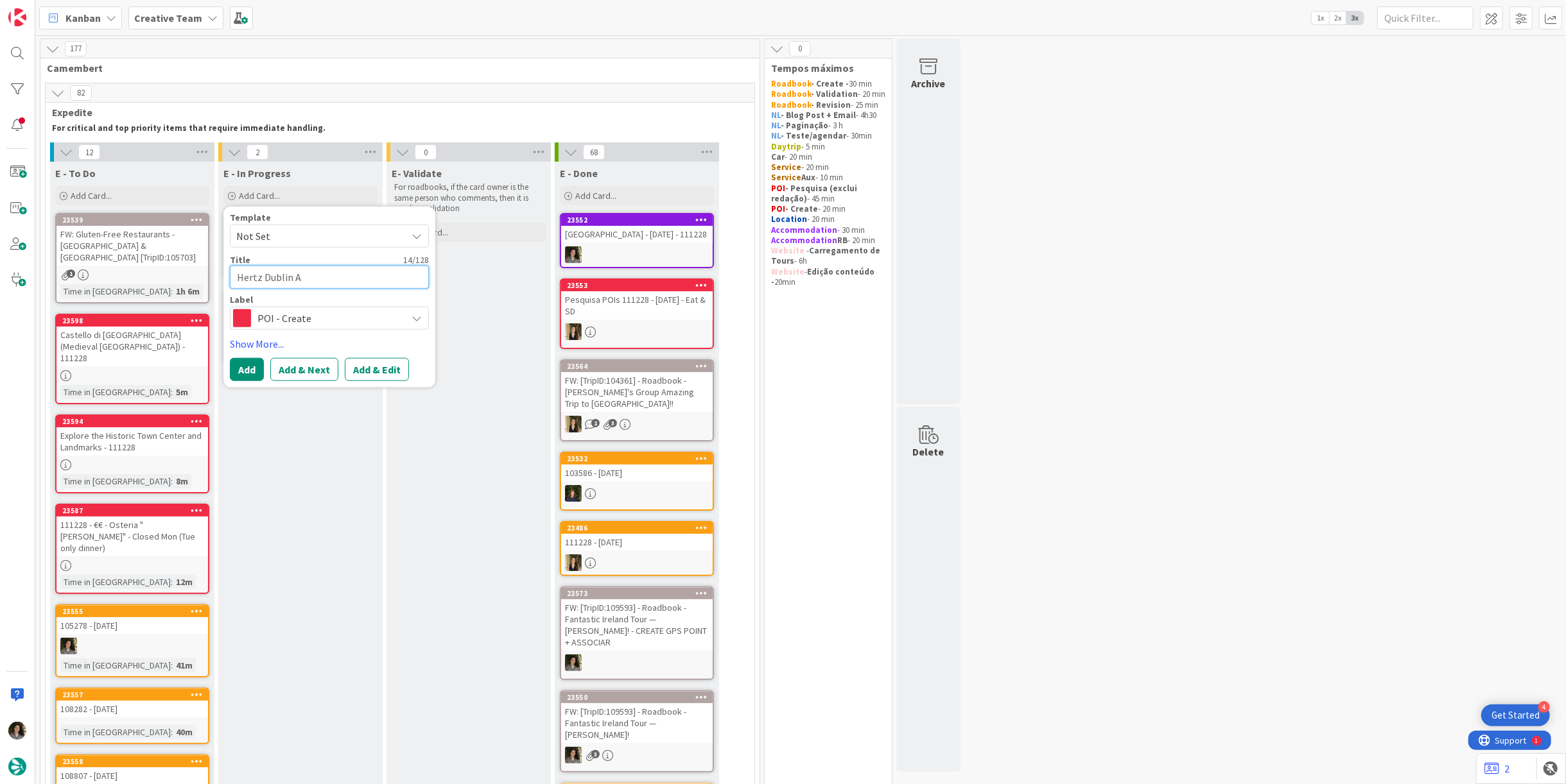
type textarea "x"
type textarea "Hertz Dublin Ai"
type textarea "x"
type textarea "Hertz Dublin Air"
type textarea "x"
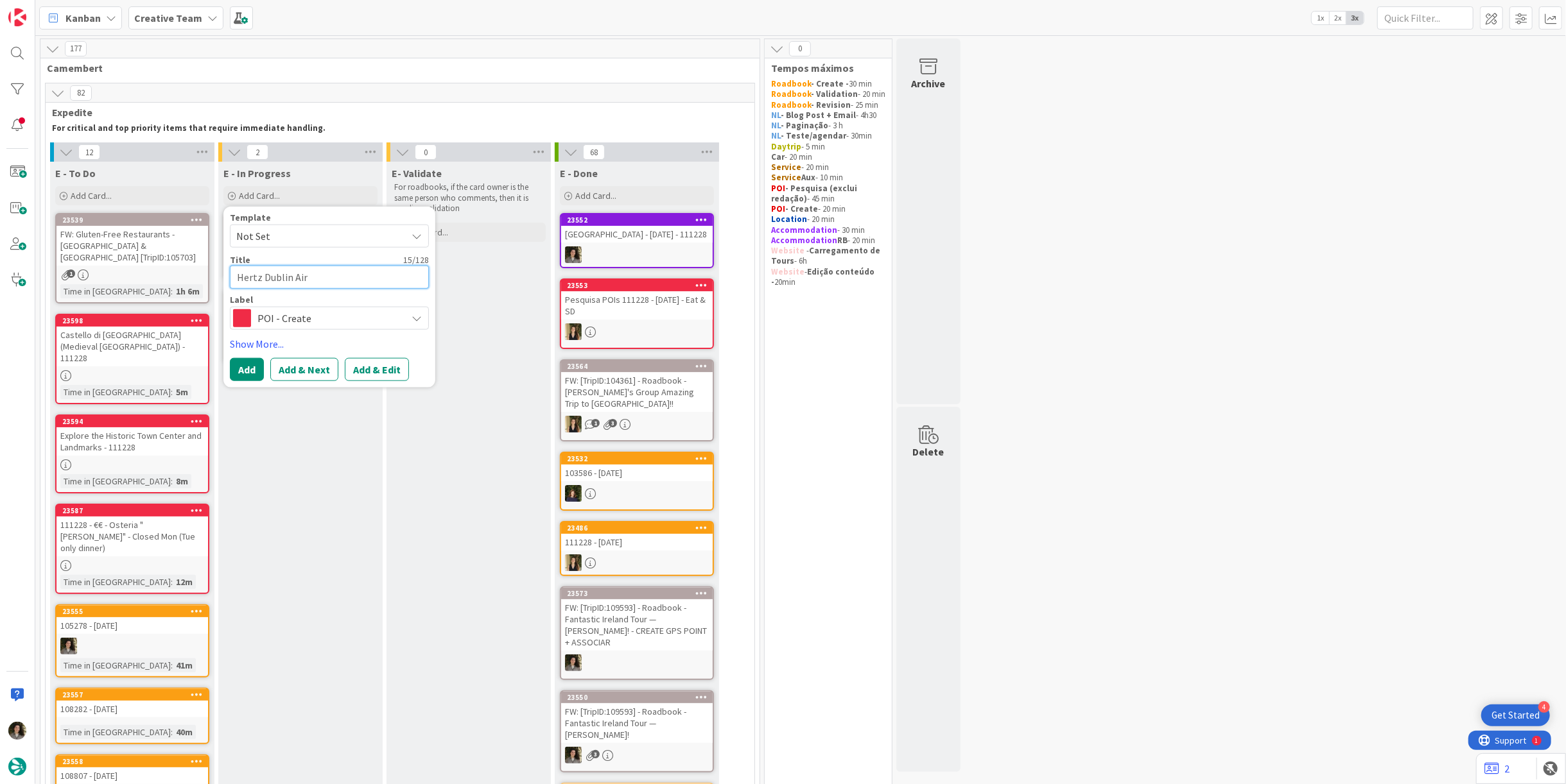
type textarea "Hertz Dublin Airp"
type textarea "x"
type textarea "Hertz Dublin Airpor"
type textarea "x"
type textarea "Hertz Dublin Airport"
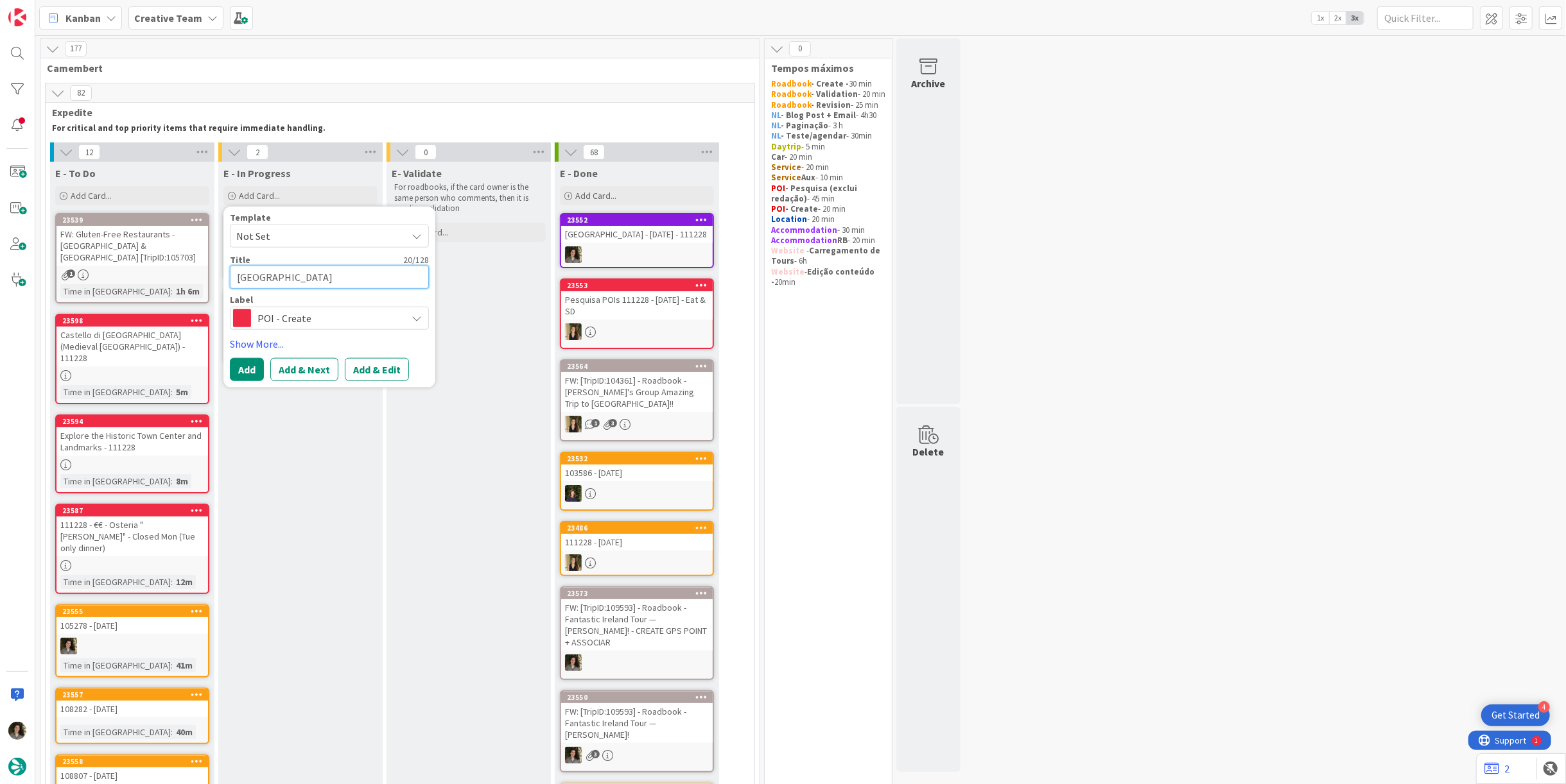
type textarea "x"
type textarea "Hertz Dublin Airport"
type textarea "x"
type textarea "Hertz Dublin Airport -"
type textarea "x"
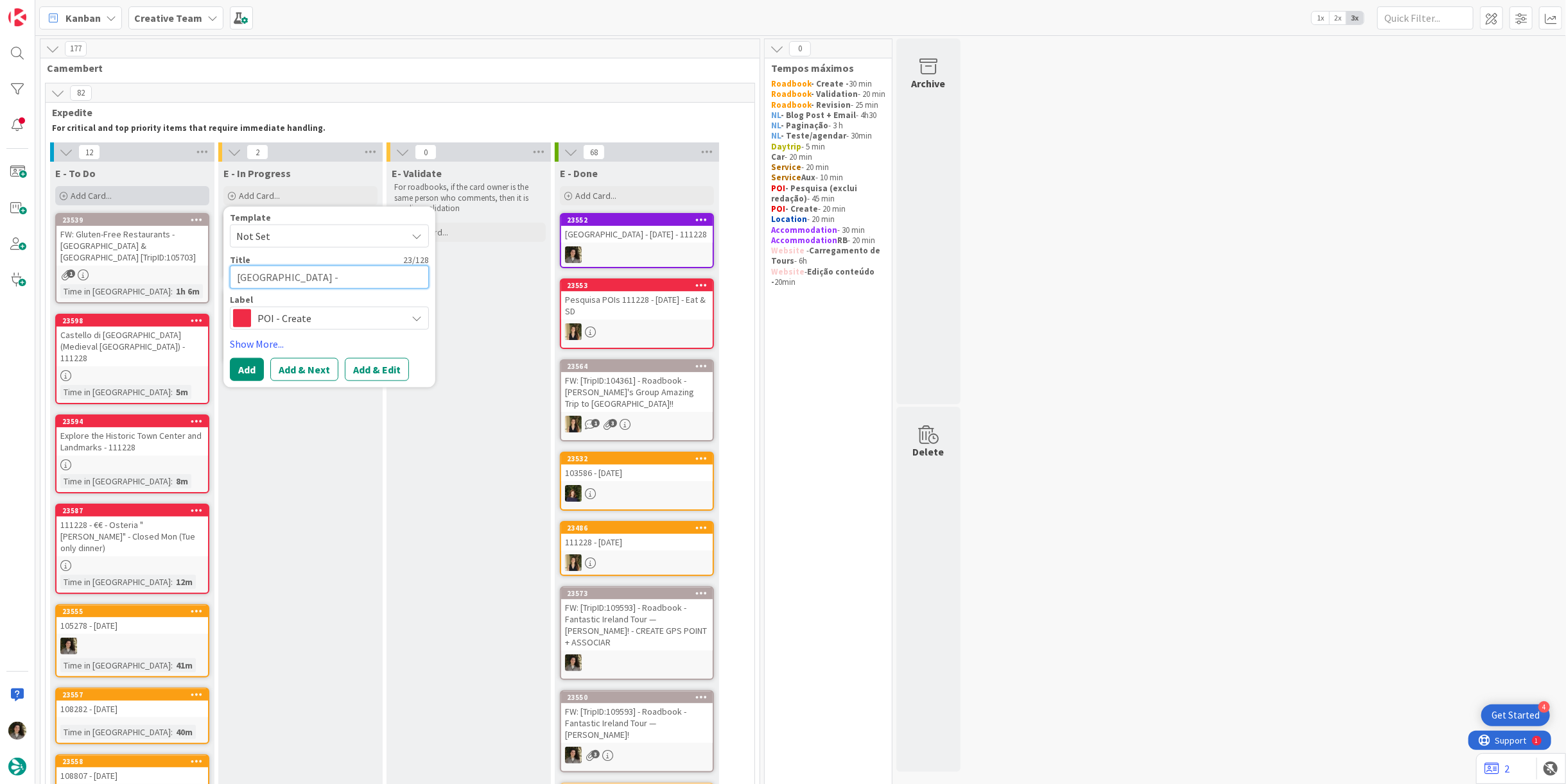
type textarea "Hertz Dublin Airport -"
click at [373, 274] on textarea "Hertz Dublin Airport -" at bounding box center [329, 277] width 199 height 23
paste textarea "RE: [TripID:109593] - Roadbook - Fantastic Ireland Tour — [PERSON_NAME]!"
type textarea "x"
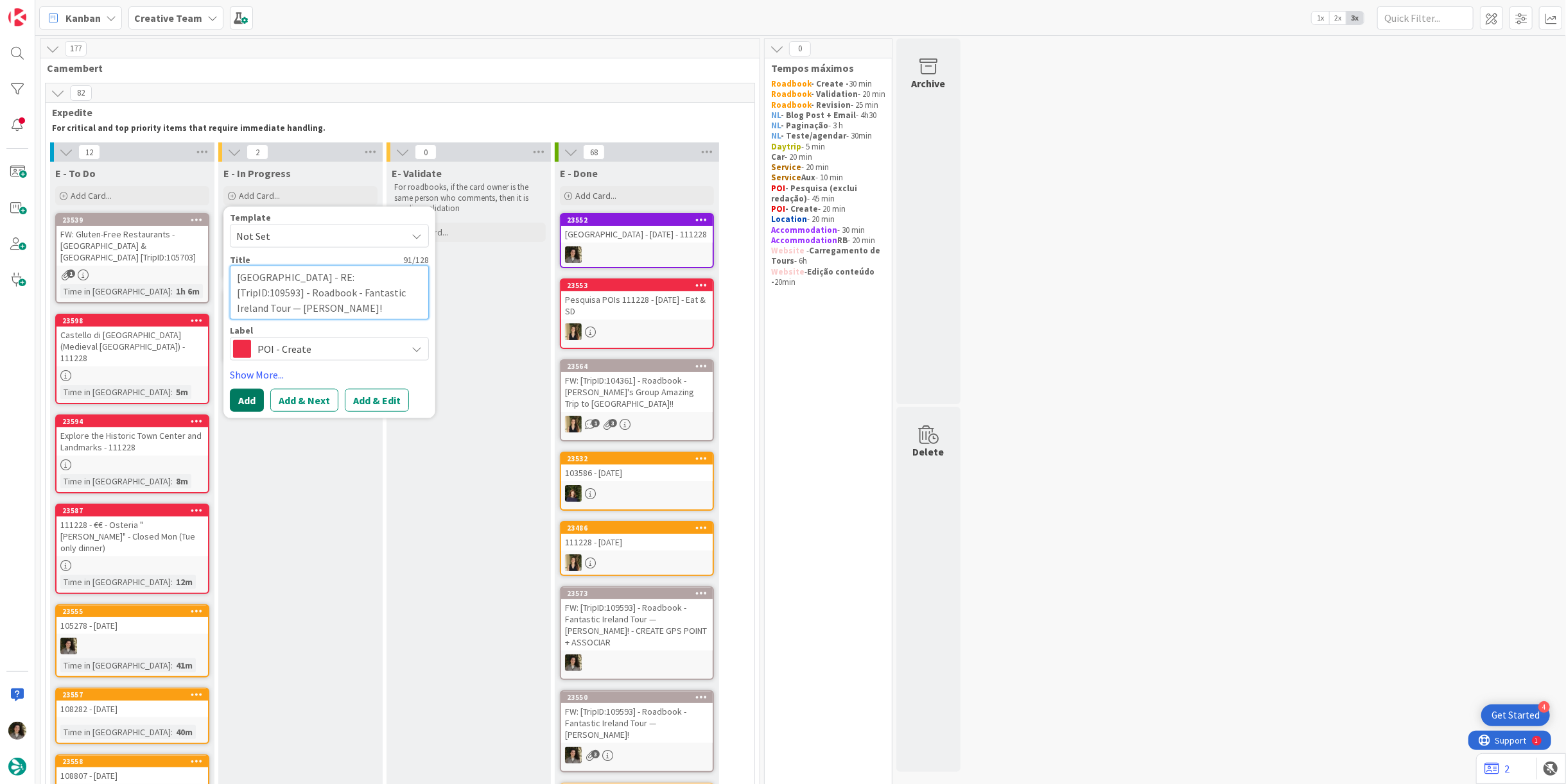
type textarea "[GEOGRAPHIC_DATA] - RE: [TripID:109593] - Roadbook - Fantastic Ireland Tour — […"
click at [248, 394] on button "Add" at bounding box center [247, 399] width 34 height 23
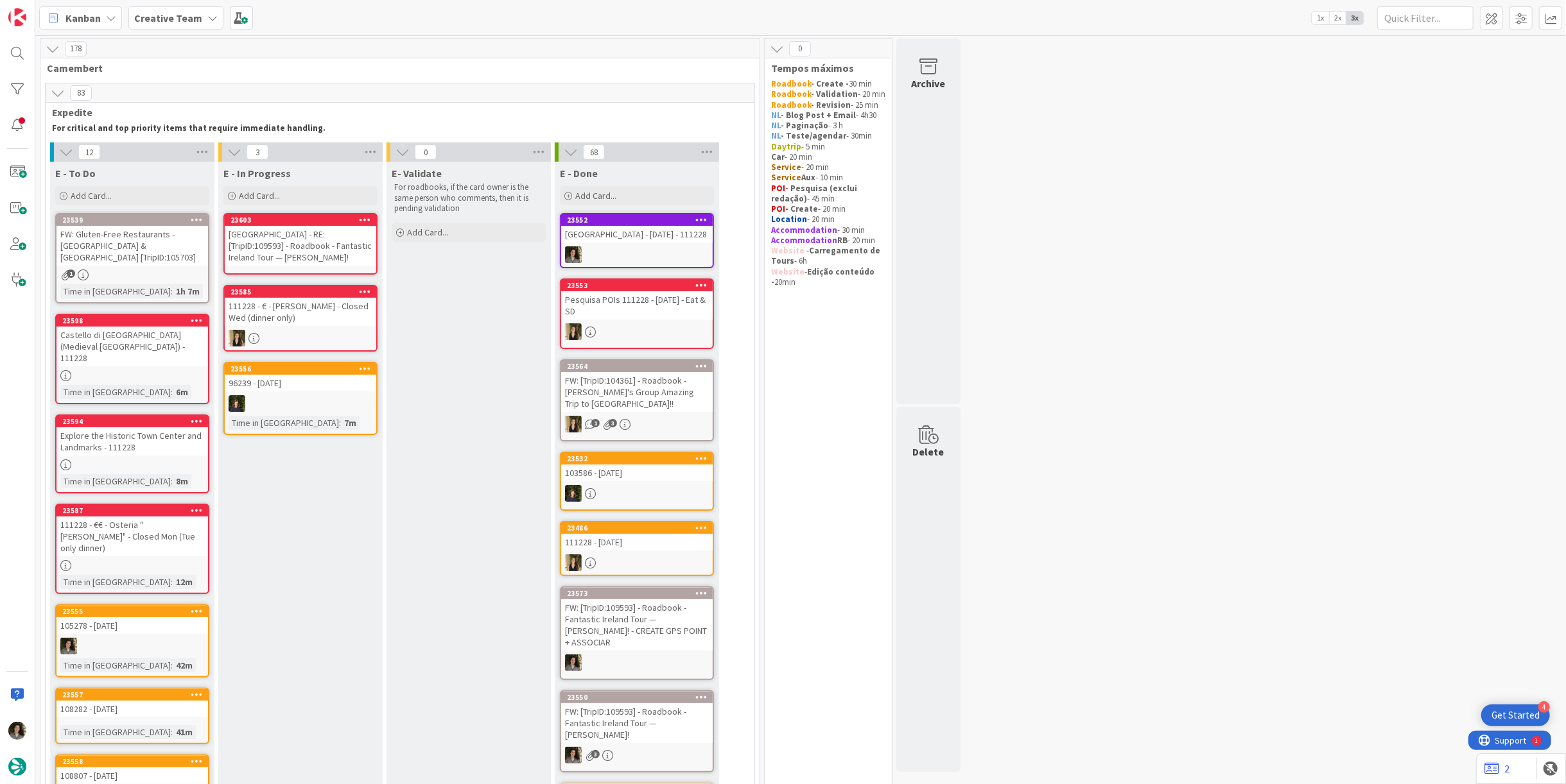
click at [312, 241] on div "[GEOGRAPHIC_DATA] - RE: [TripID:109593] - Roadbook - Fantastic Ireland Tour — […" at bounding box center [300, 246] width 151 height 40
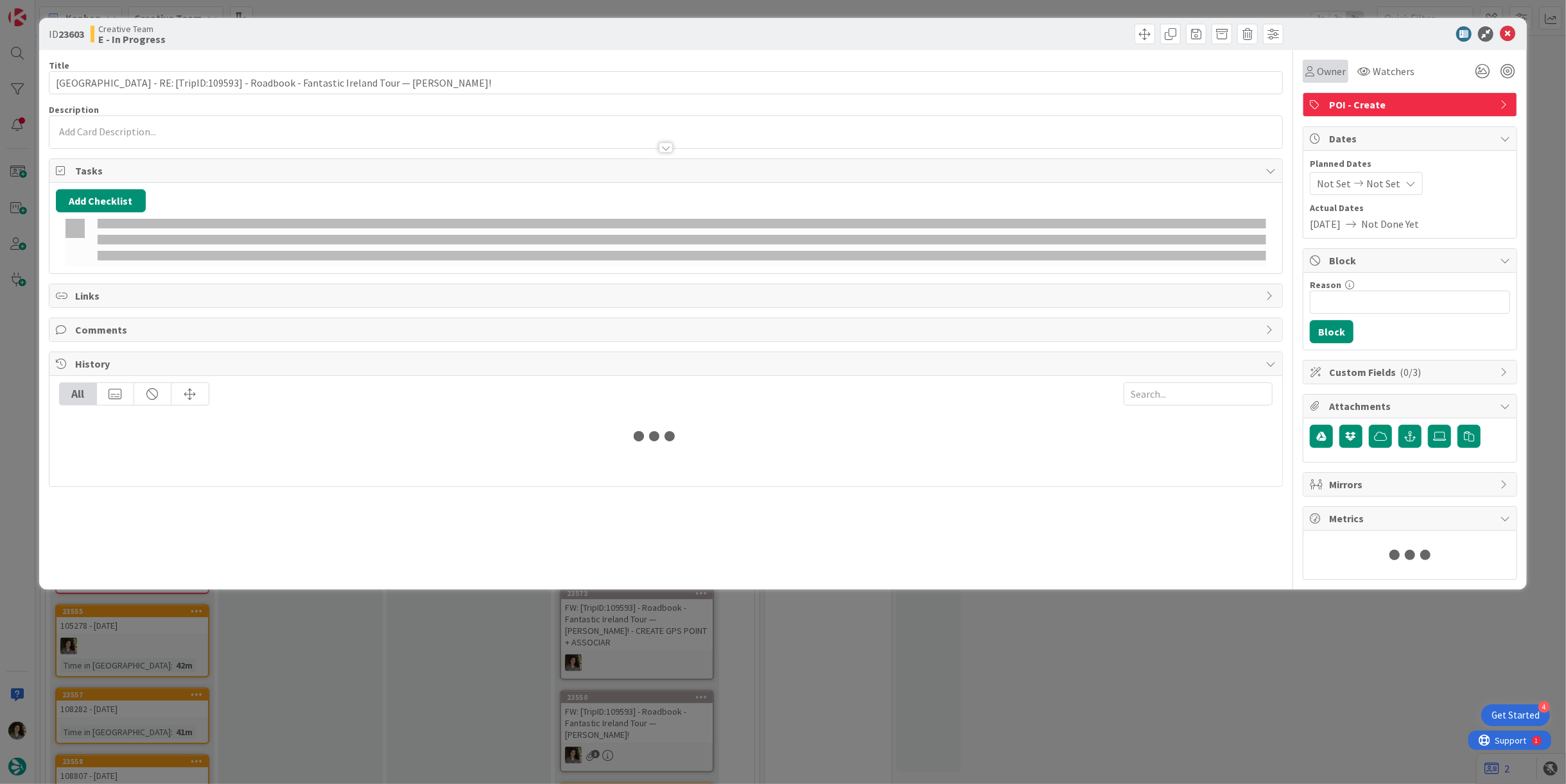
click at [1325, 72] on span "Owner" at bounding box center [1331, 71] width 29 height 16
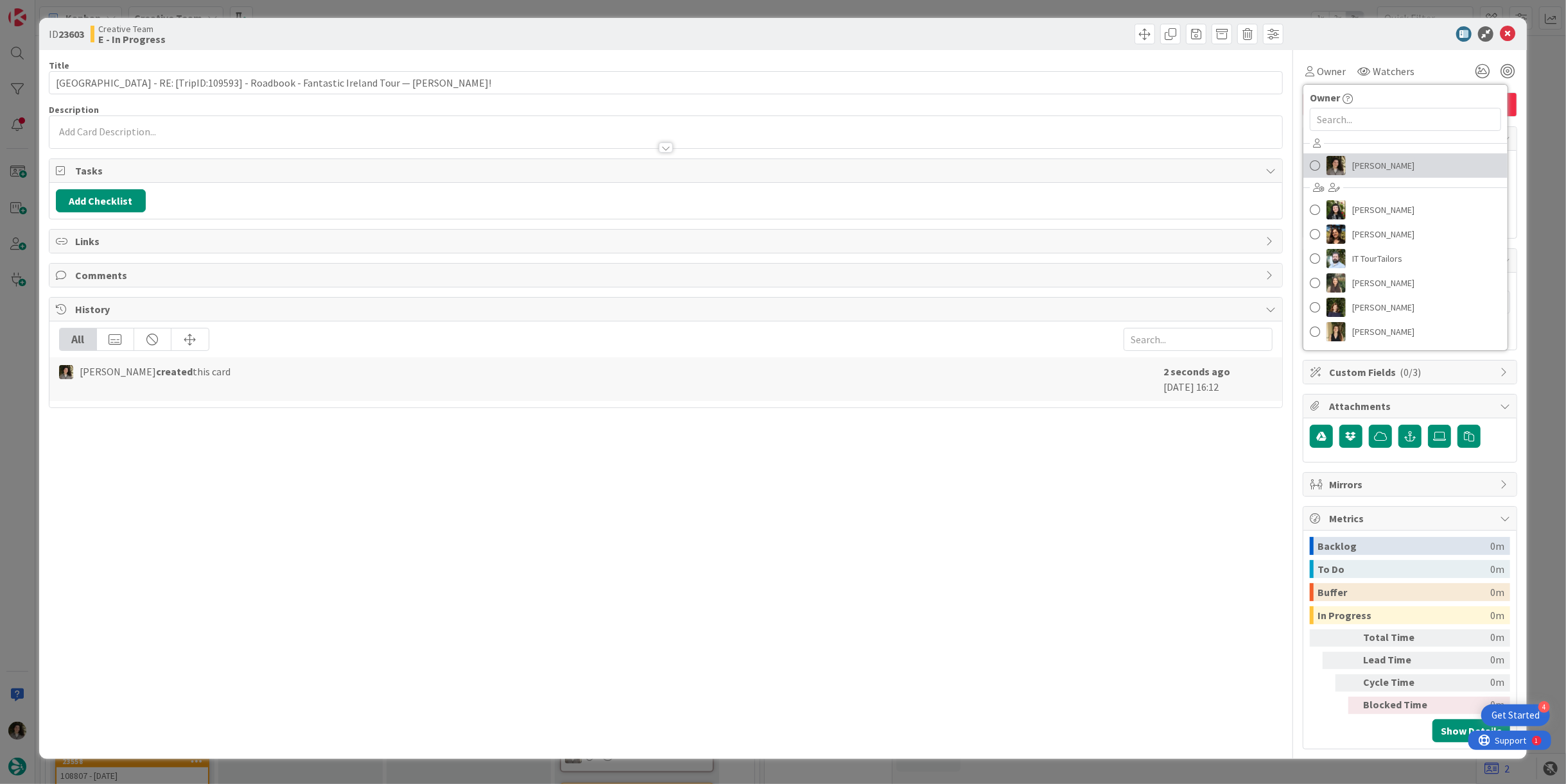
drag, startPoint x: 1350, startPoint y: 155, endPoint x: 1359, endPoint y: 158, distance: 9.5
click at [1350, 155] on link "[PERSON_NAME]" at bounding box center [1405, 166] width 204 height 24
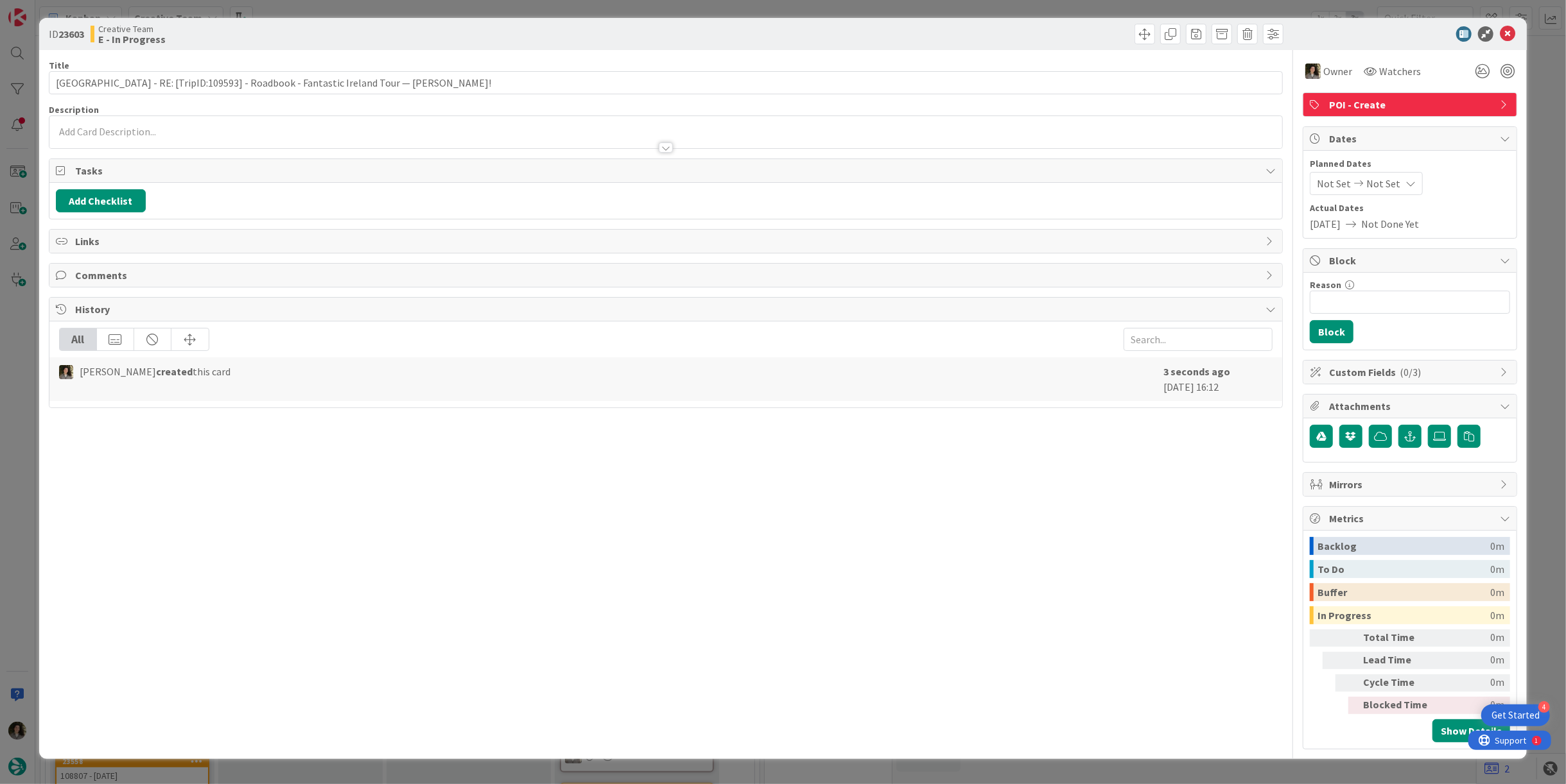
click at [1380, 178] on span "Not Set" at bounding box center [1383, 183] width 34 height 16
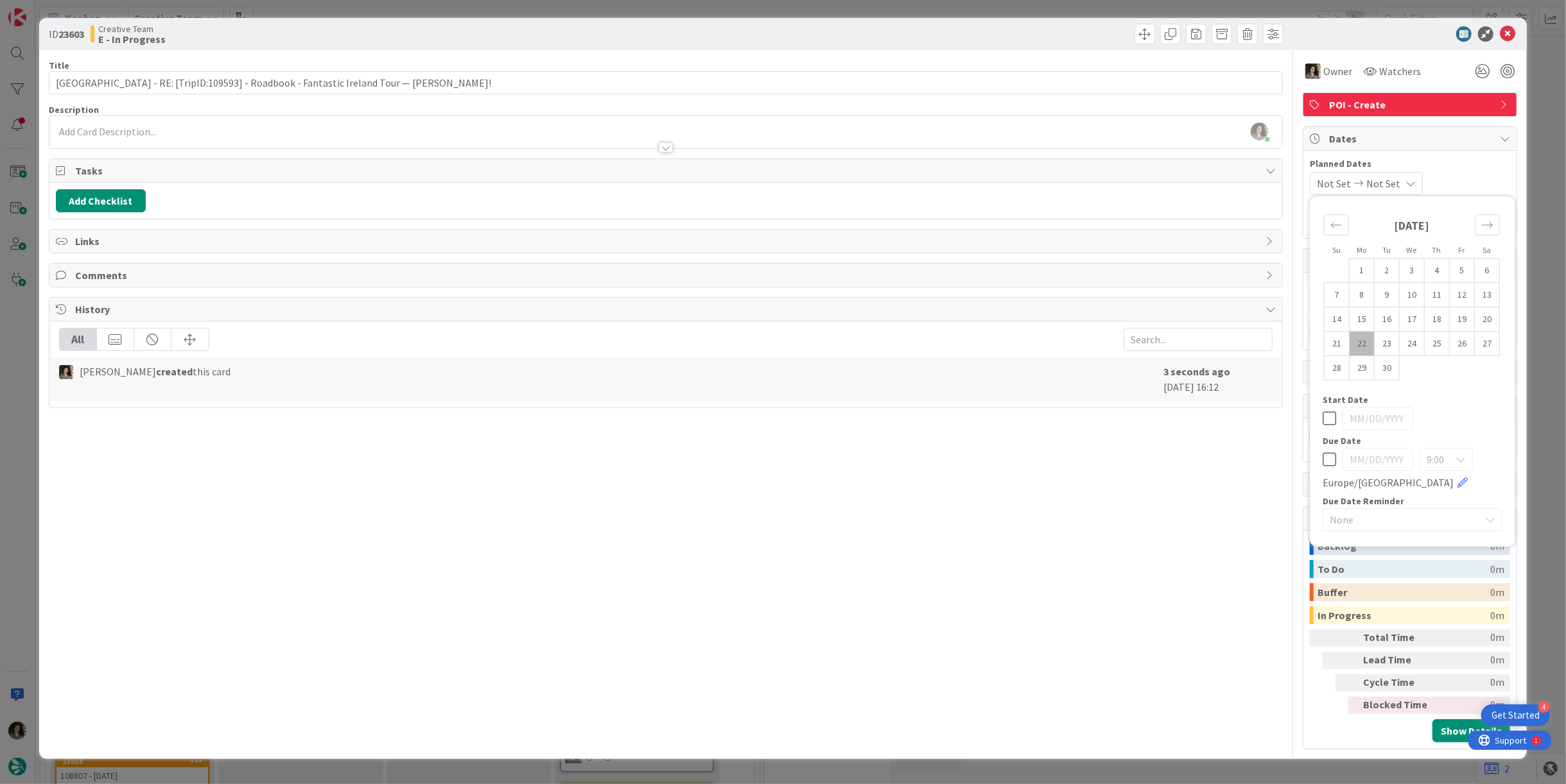
click at [1327, 465] on icon at bounding box center [1329, 459] width 14 height 16
type input "[DATE]"
click at [1083, 524] on div "Title 91 / 128 Hertz Dublin Airport - RE: [TripID:109593] - Roadbook - Fantasti…" at bounding box center [666, 399] width 1234 height 700
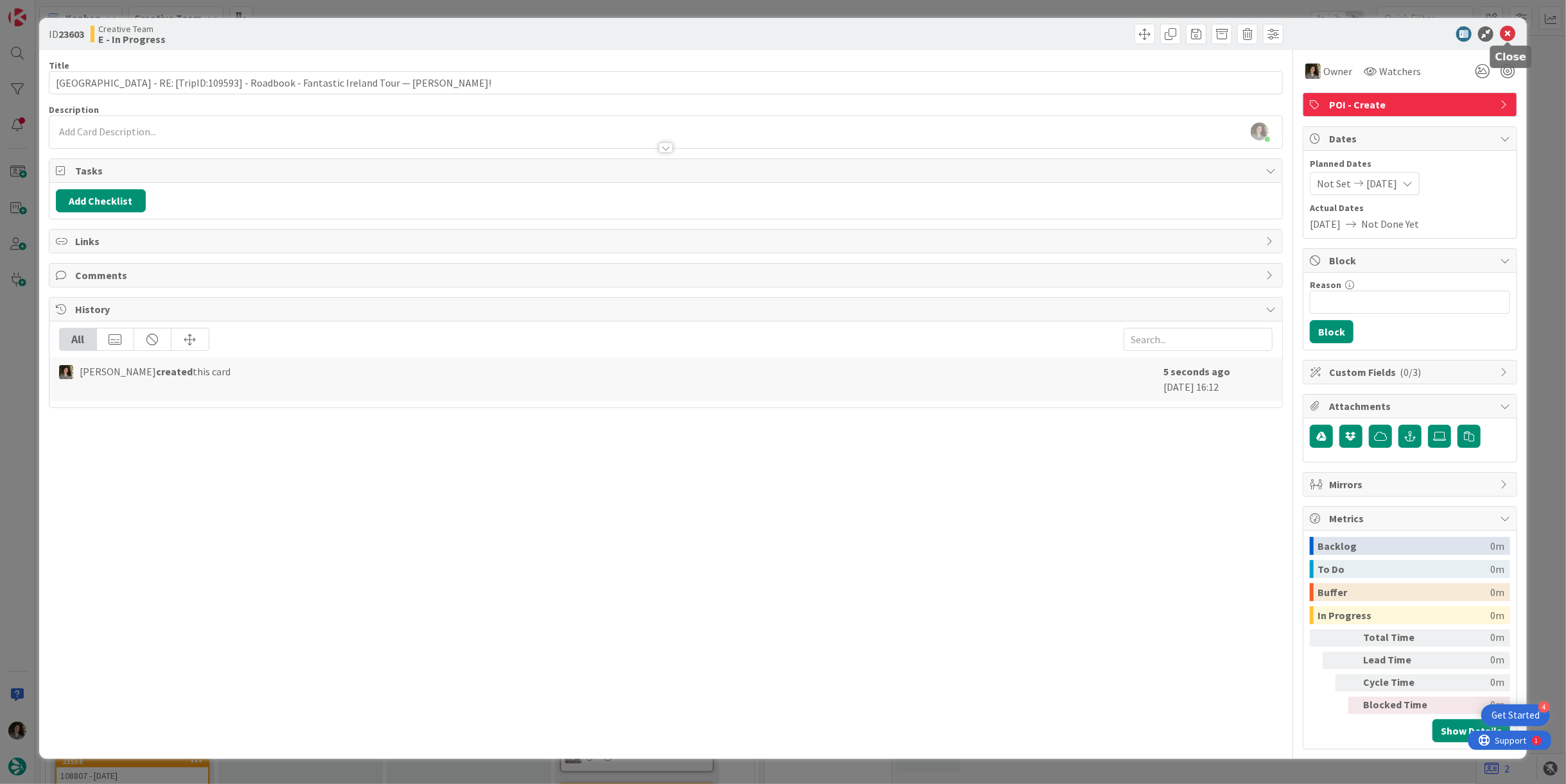
click at [1505, 29] on icon at bounding box center [1507, 33] width 16 height 16
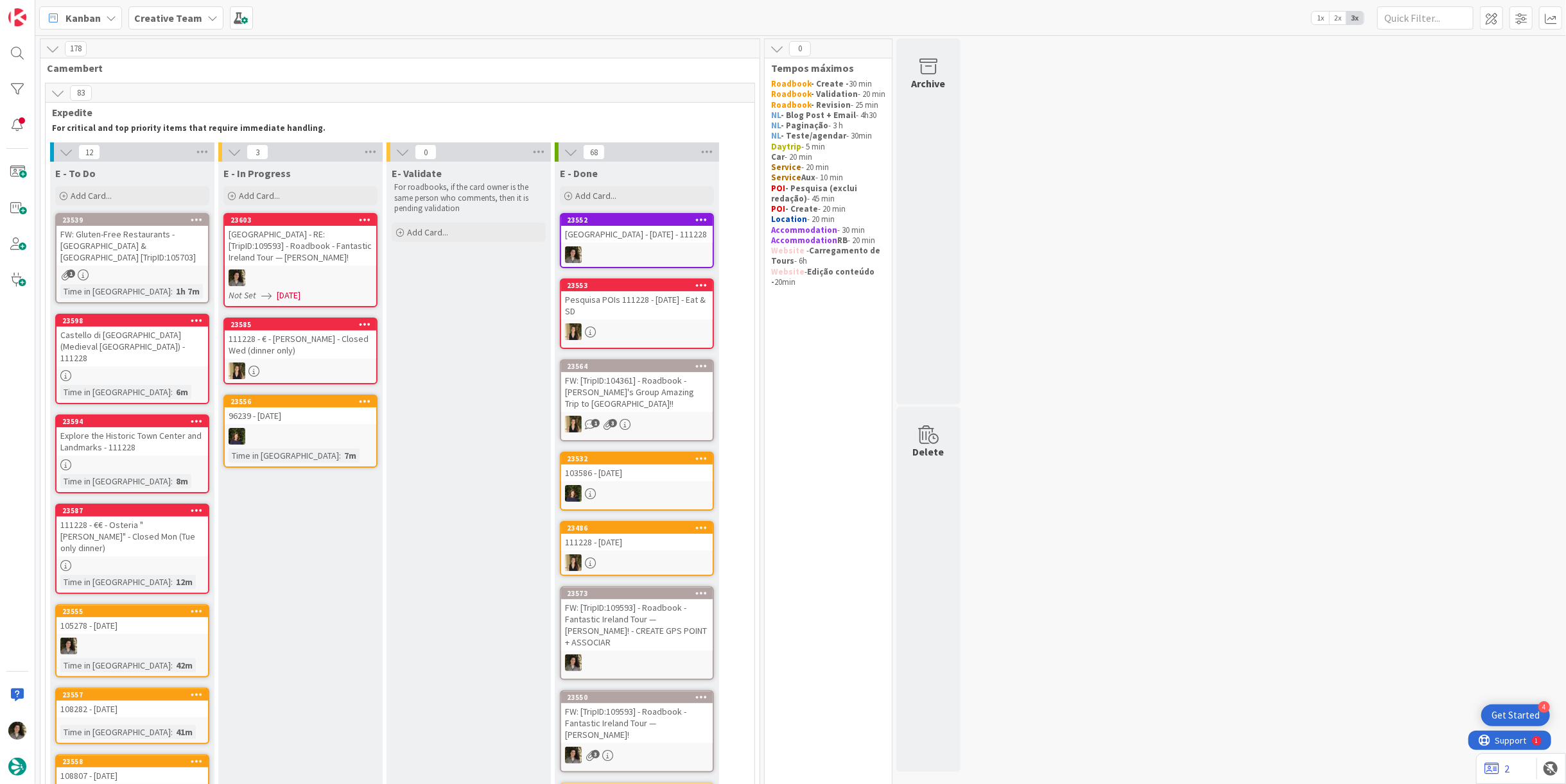
click at [339, 267] on link "23603 Hertz Dublin Airport - RE: [TripID:109593] - Roadbook - Fantastic Ireland…" at bounding box center [301, 261] width 154 height 95
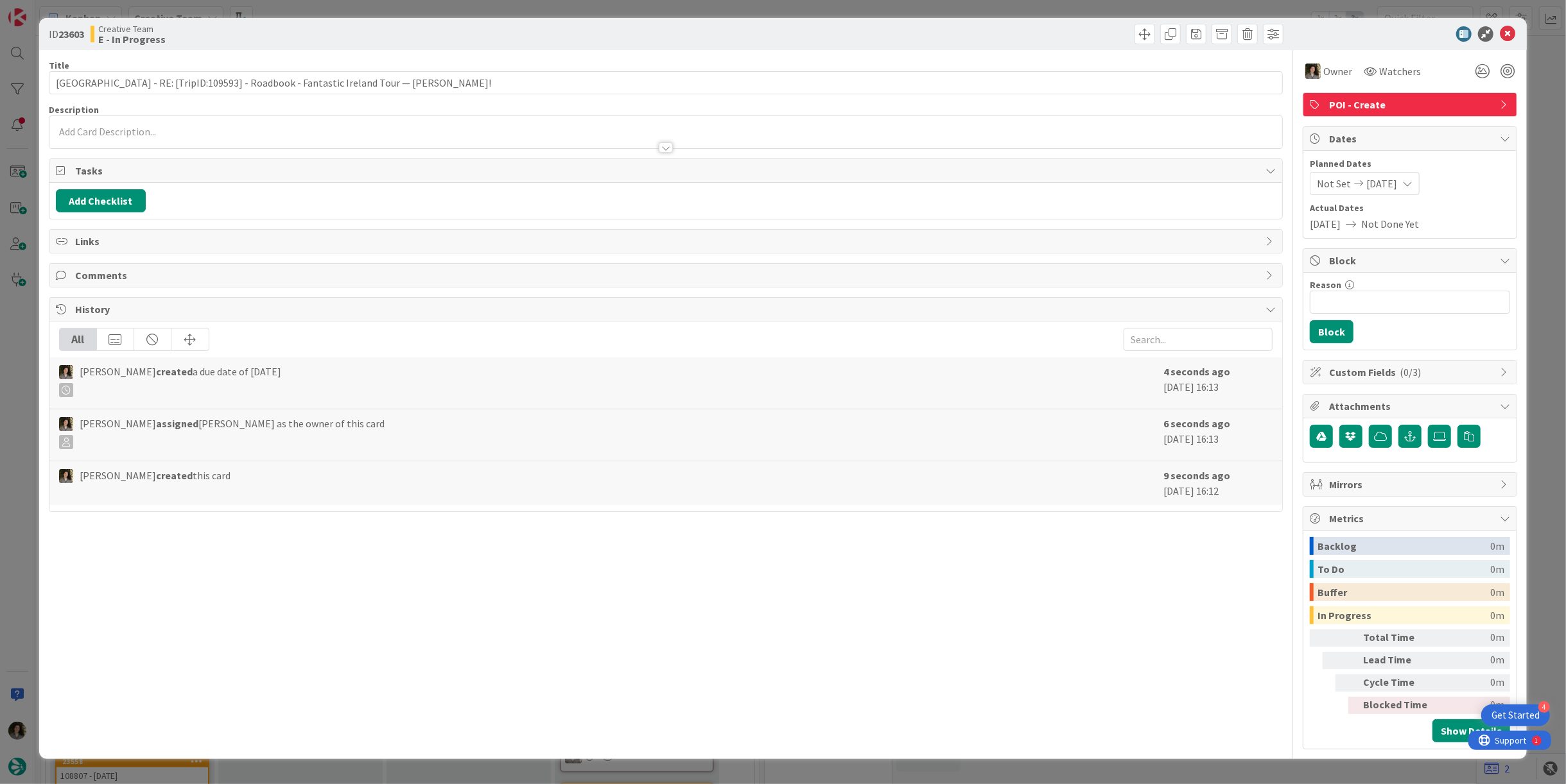
click at [1414, 179] on div "Not Set 09/22/2025" at bounding box center [1364, 184] width 109 height 23
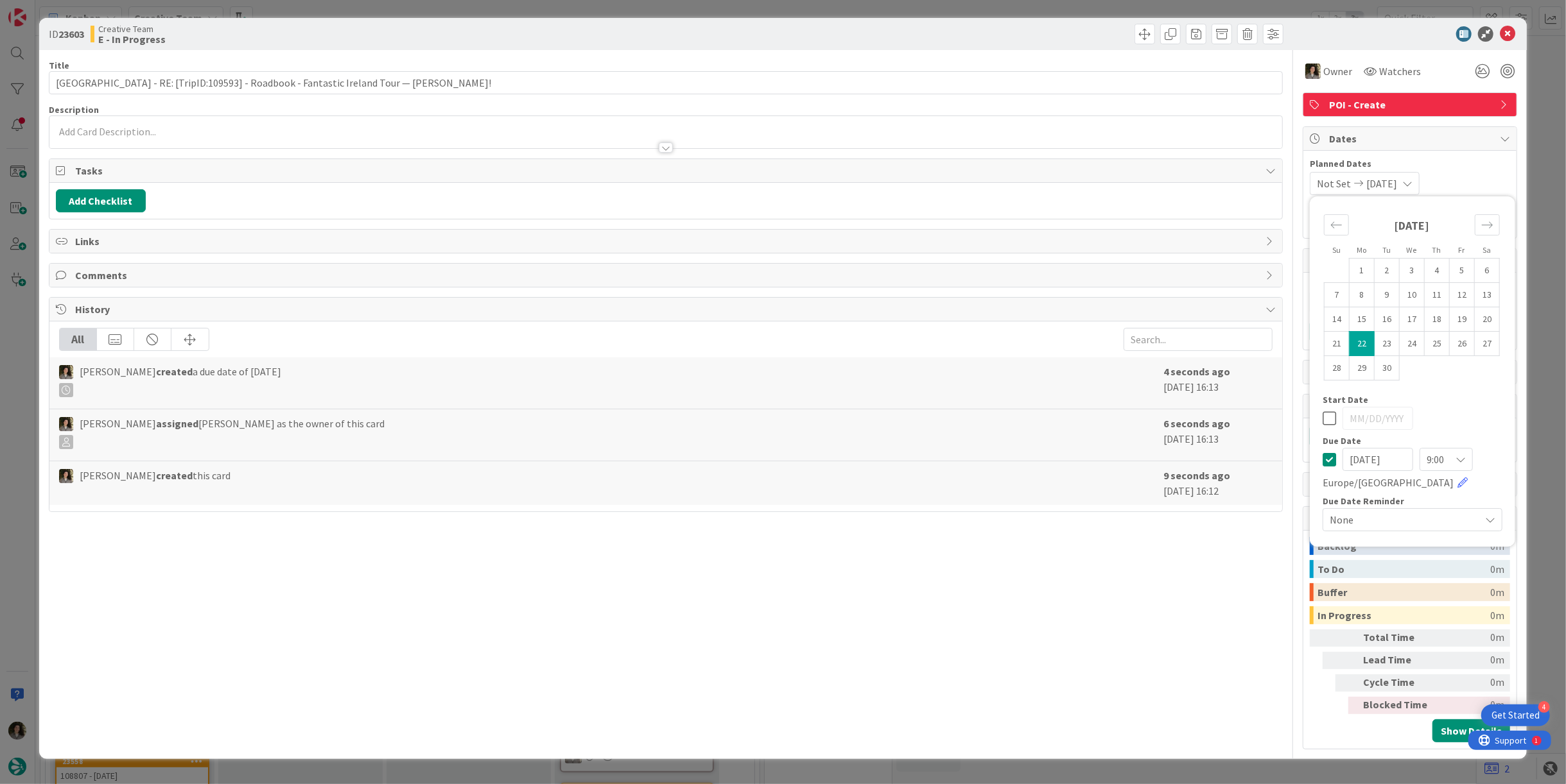
click at [1325, 457] on icon at bounding box center [1329, 459] width 14 height 16
click at [1511, 31] on icon at bounding box center [1507, 33] width 16 height 16
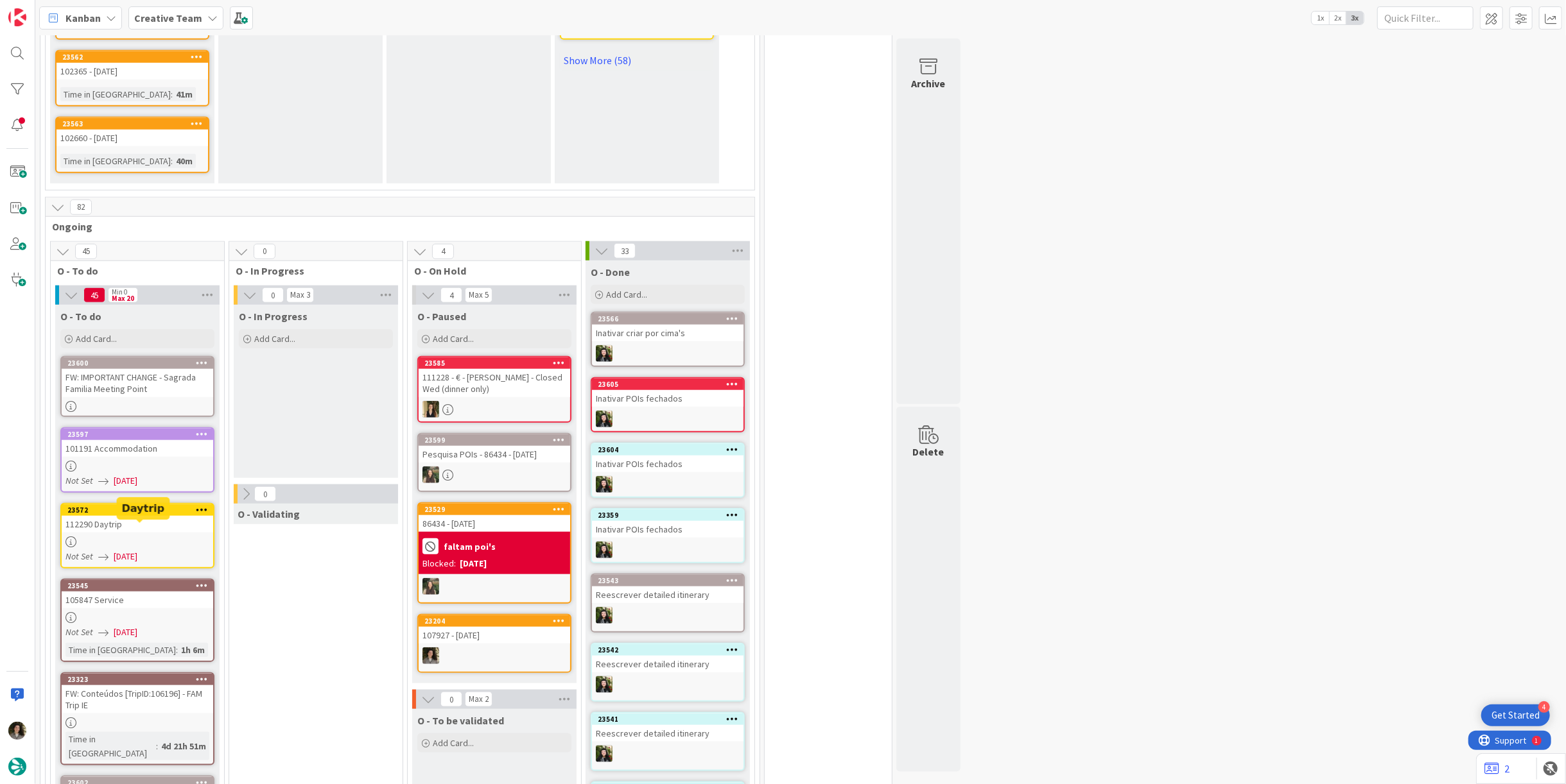
scroll to position [1141, 0]
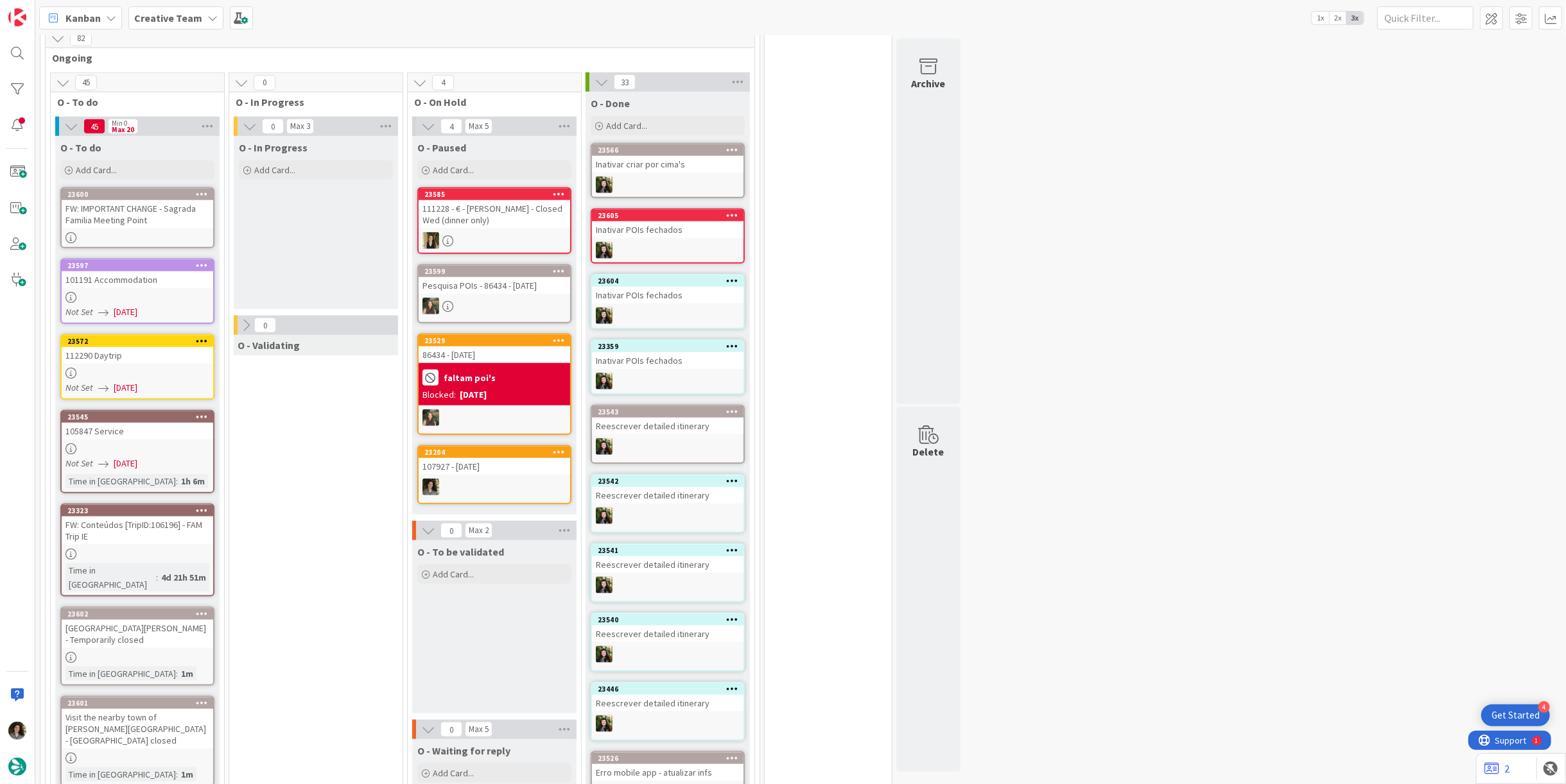
click at [162, 347] on div "112290 Daytrip" at bounding box center [136, 355] width 151 height 16
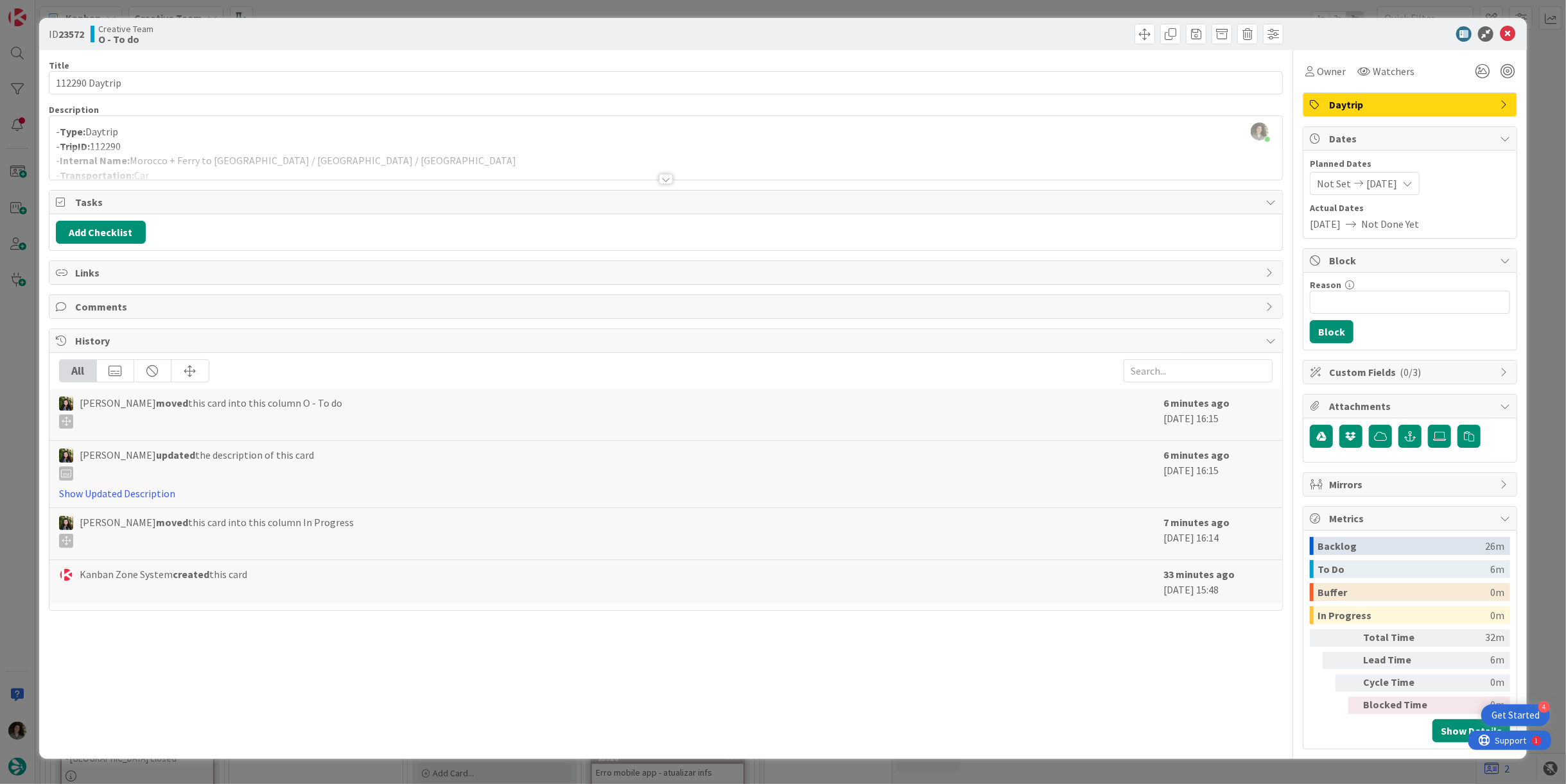
click at [669, 174] on div at bounding box center [665, 179] width 14 height 11
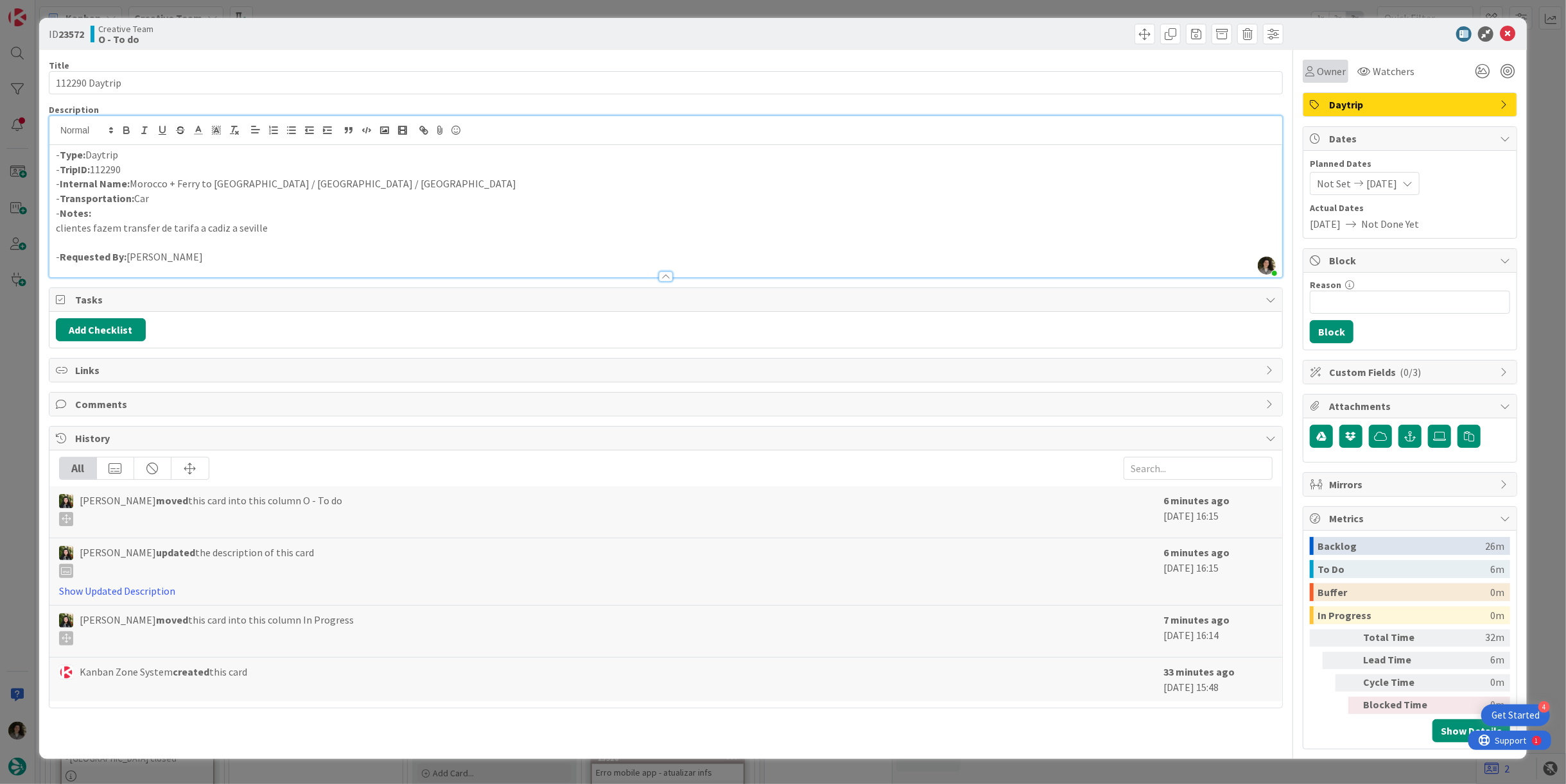
click at [1332, 68] on span "Owner" at bounding box center [1331, 71] width 29 height 16
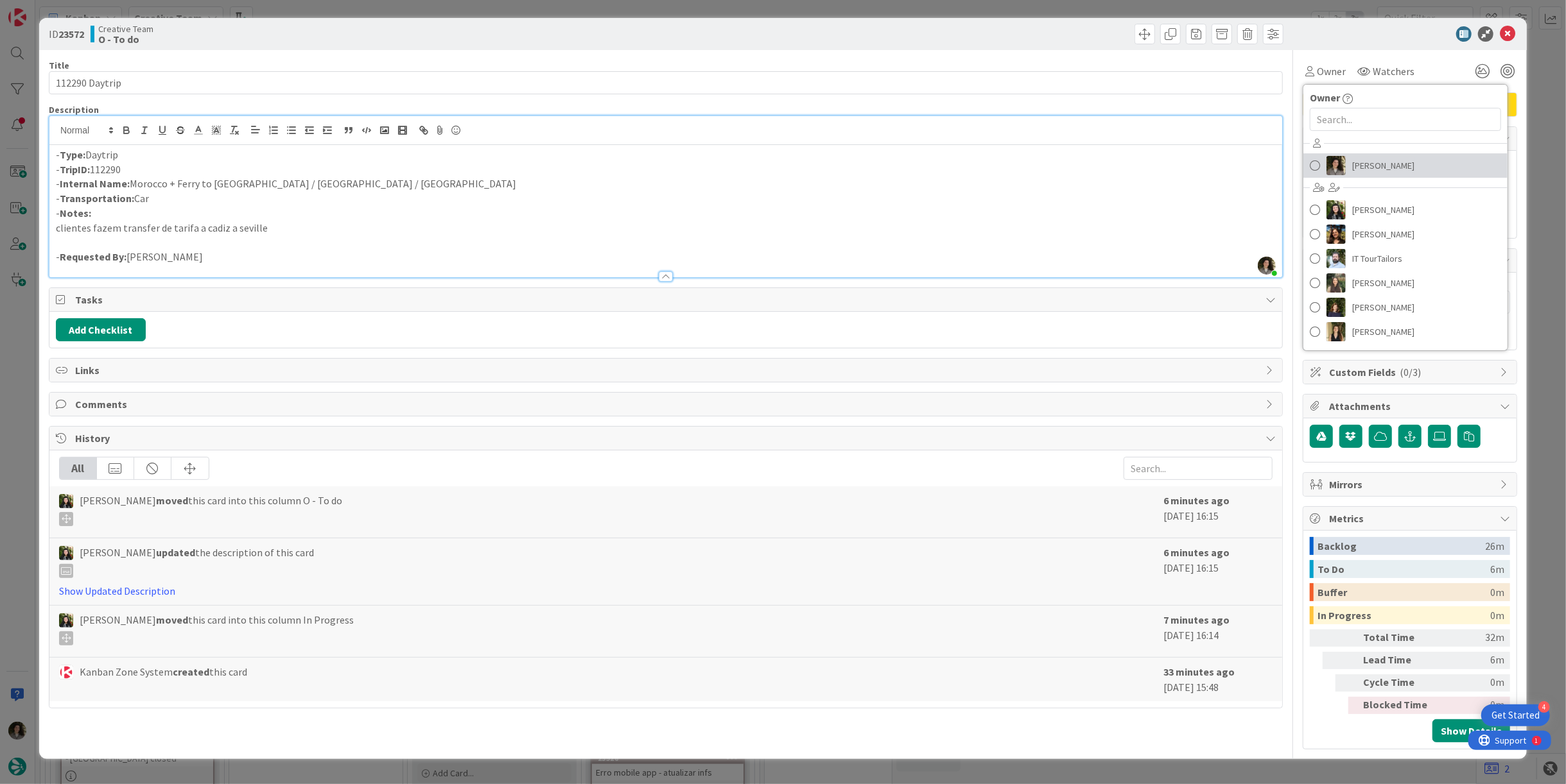
drag, startPoint x: 1376, startPoint y: 160, endPoint x: 1398, endPoint y: 140, distance: 29.7
click at [1376, 160] on span "[PERSON_NAME]" at bounding box center [1383, 166] width 62 height 20
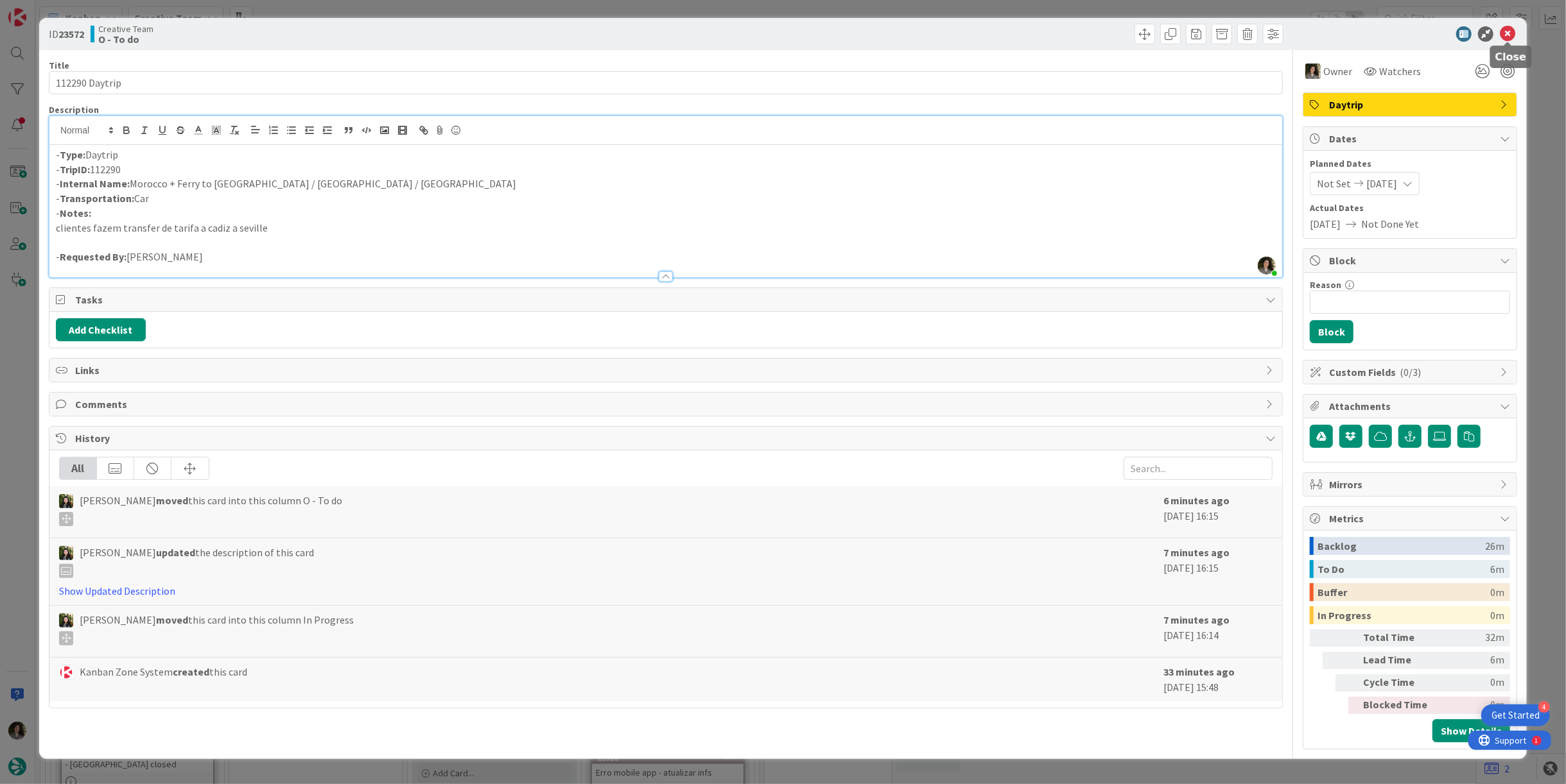
click at [1505, 35] on icon at bounding box center [1507, 33] width 16 height 16
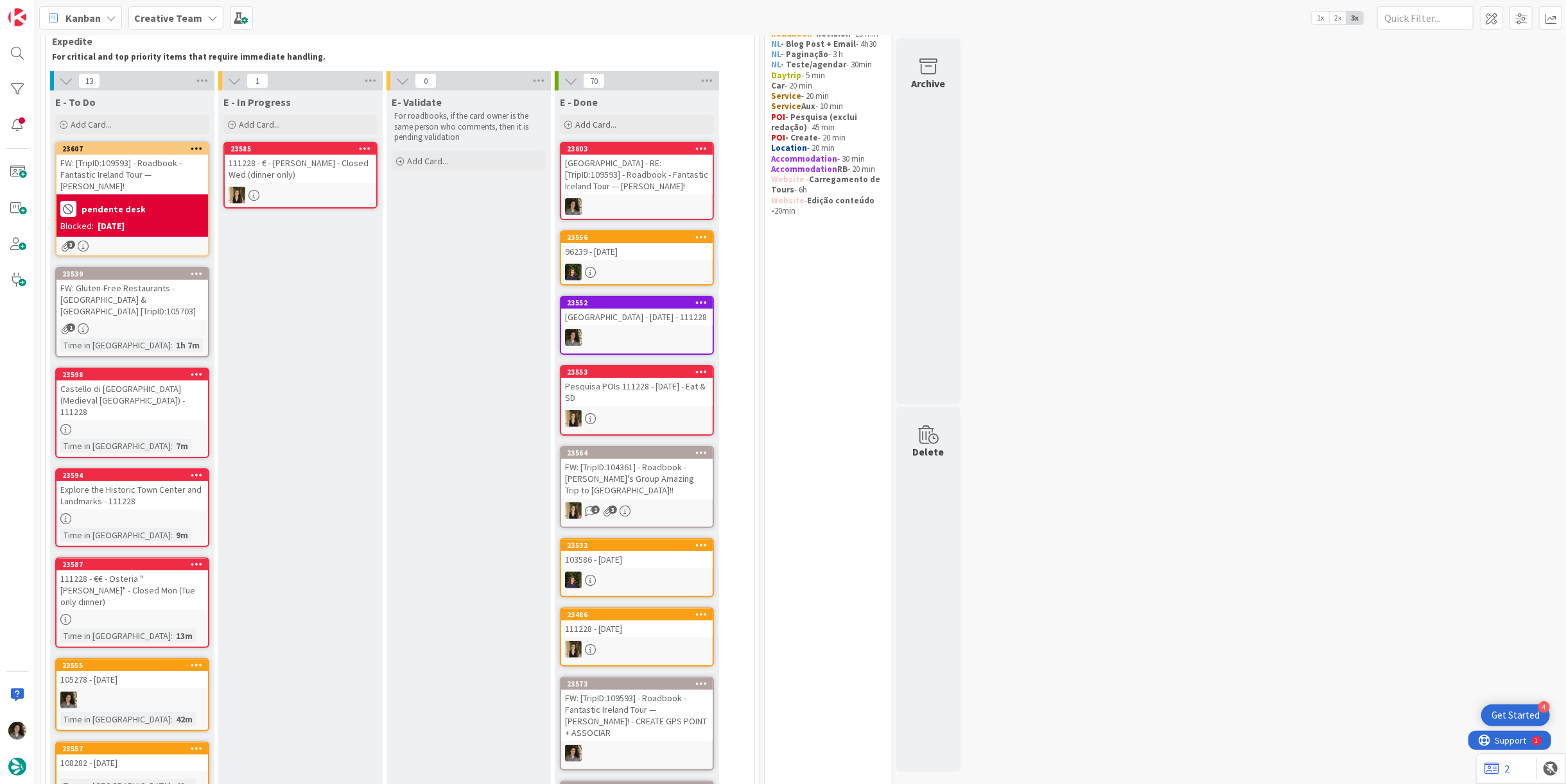
scroll to position [90, 0]
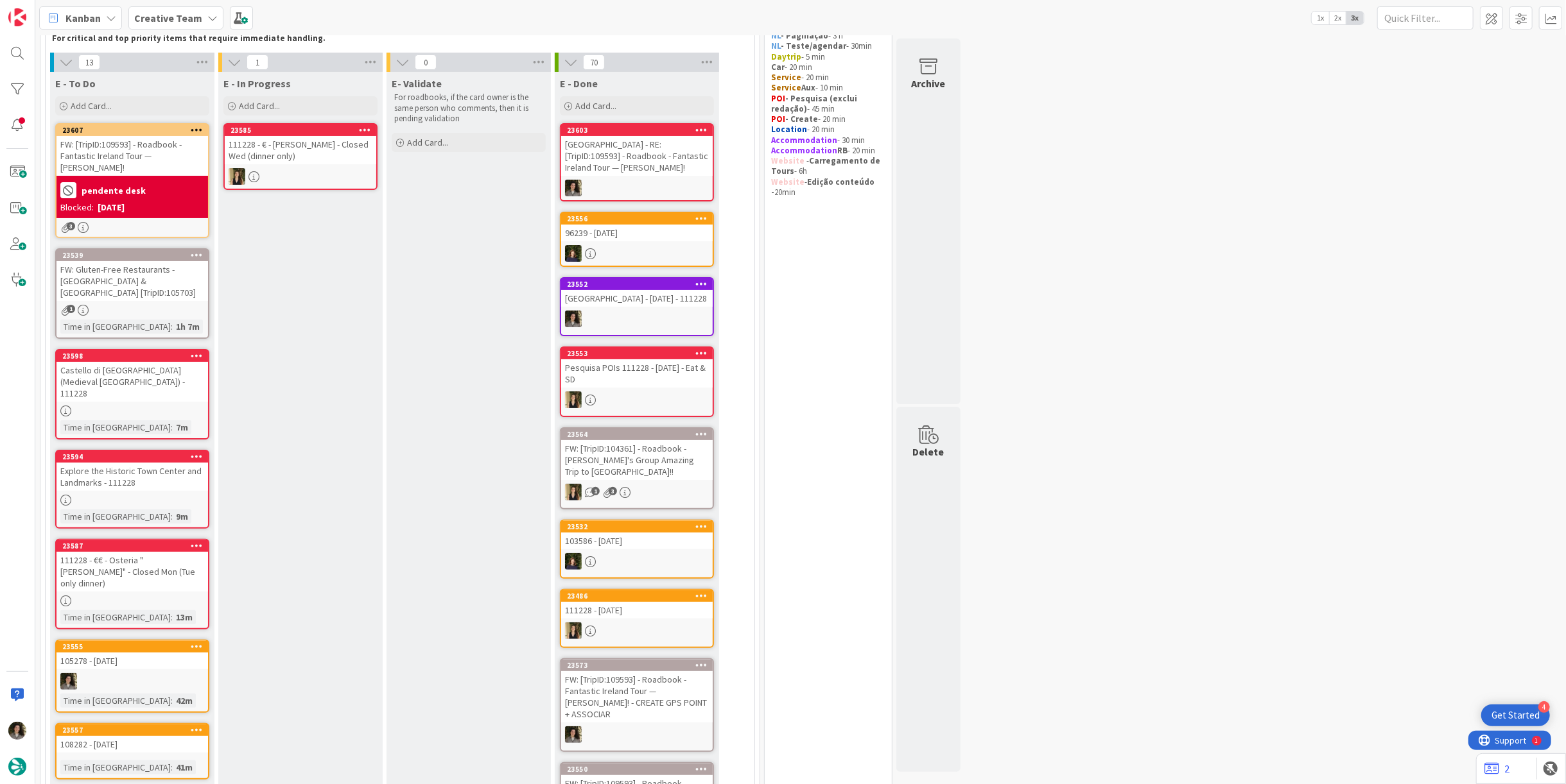
click at [132, 186] on b "pendente desk" at bounding box center [114, 190] width 65 height 9
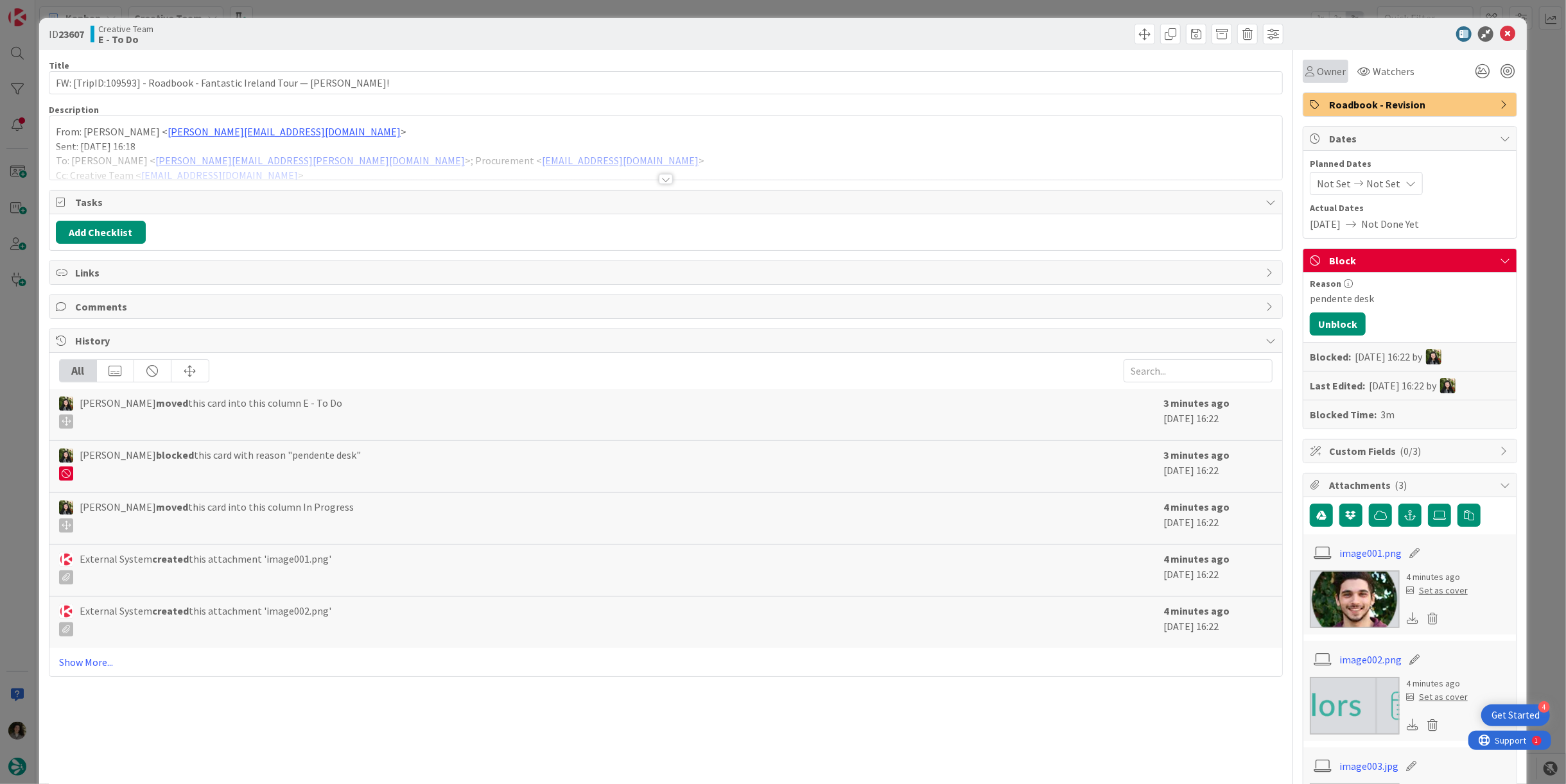
click at [1317, 65] on span "Owner" at bounding box center [1331, 71] width 29 height 16
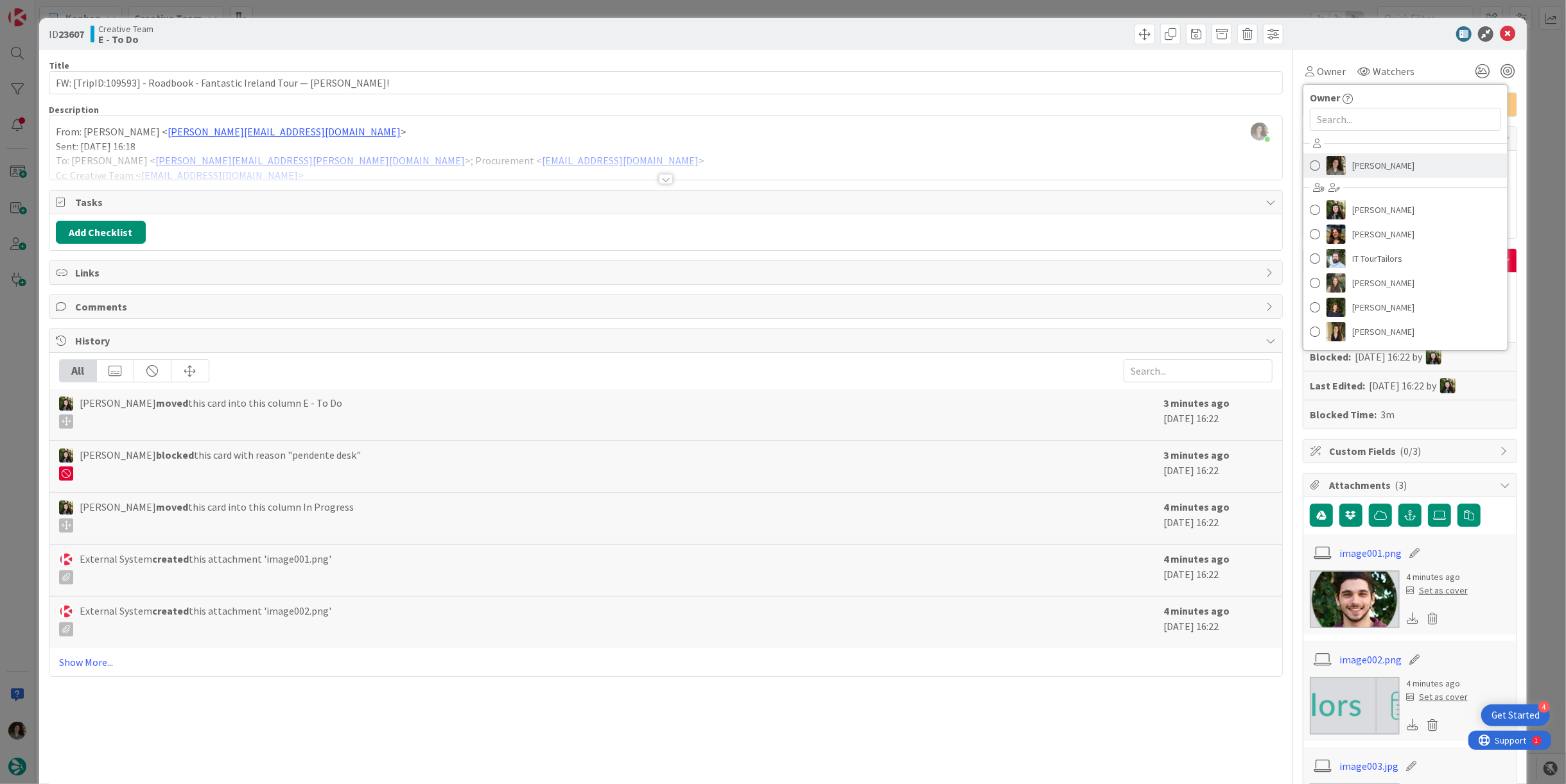
click at [1367, 163] on span "[PERSON_NAME]" at bounding box center [1383, 166] width 62 height 20
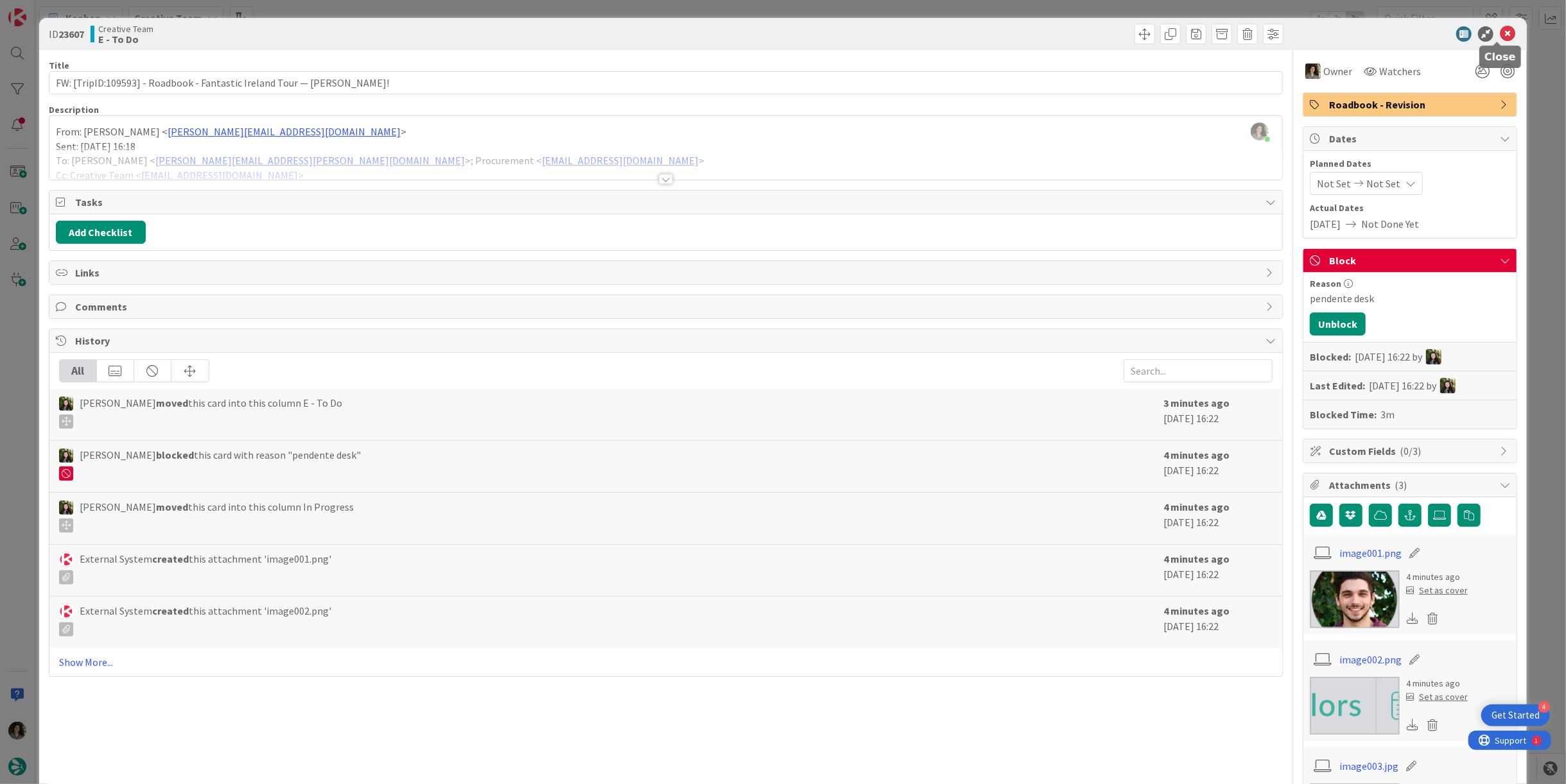
click at [1500, 37] on icon at bounding box center [1507, 33] width 16 height 16
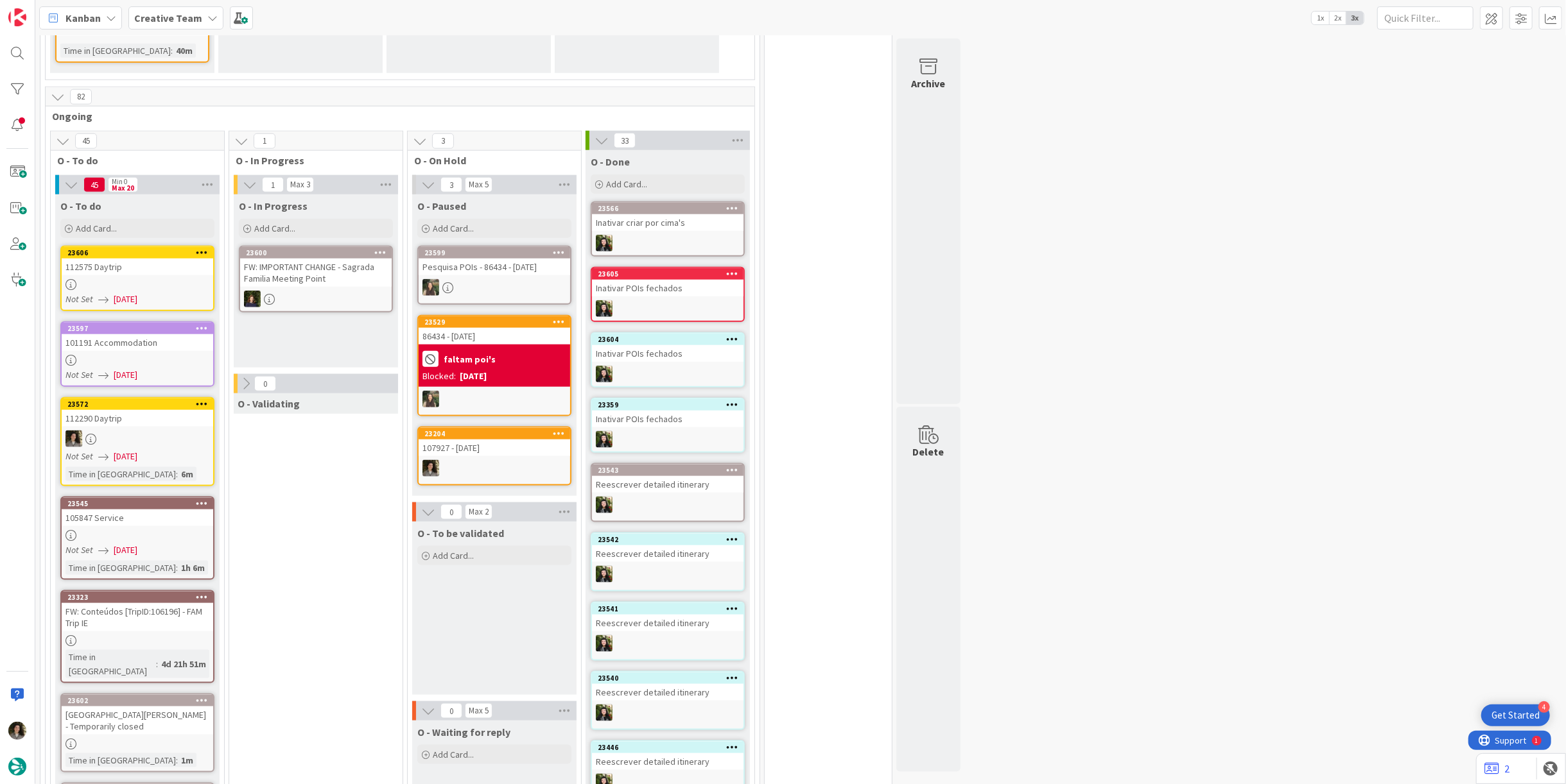
click at [113, 246] on link "23606 112575 Daytrip Not Set 09/22/2025" at bounding box center [137, 278] width 154 height 65
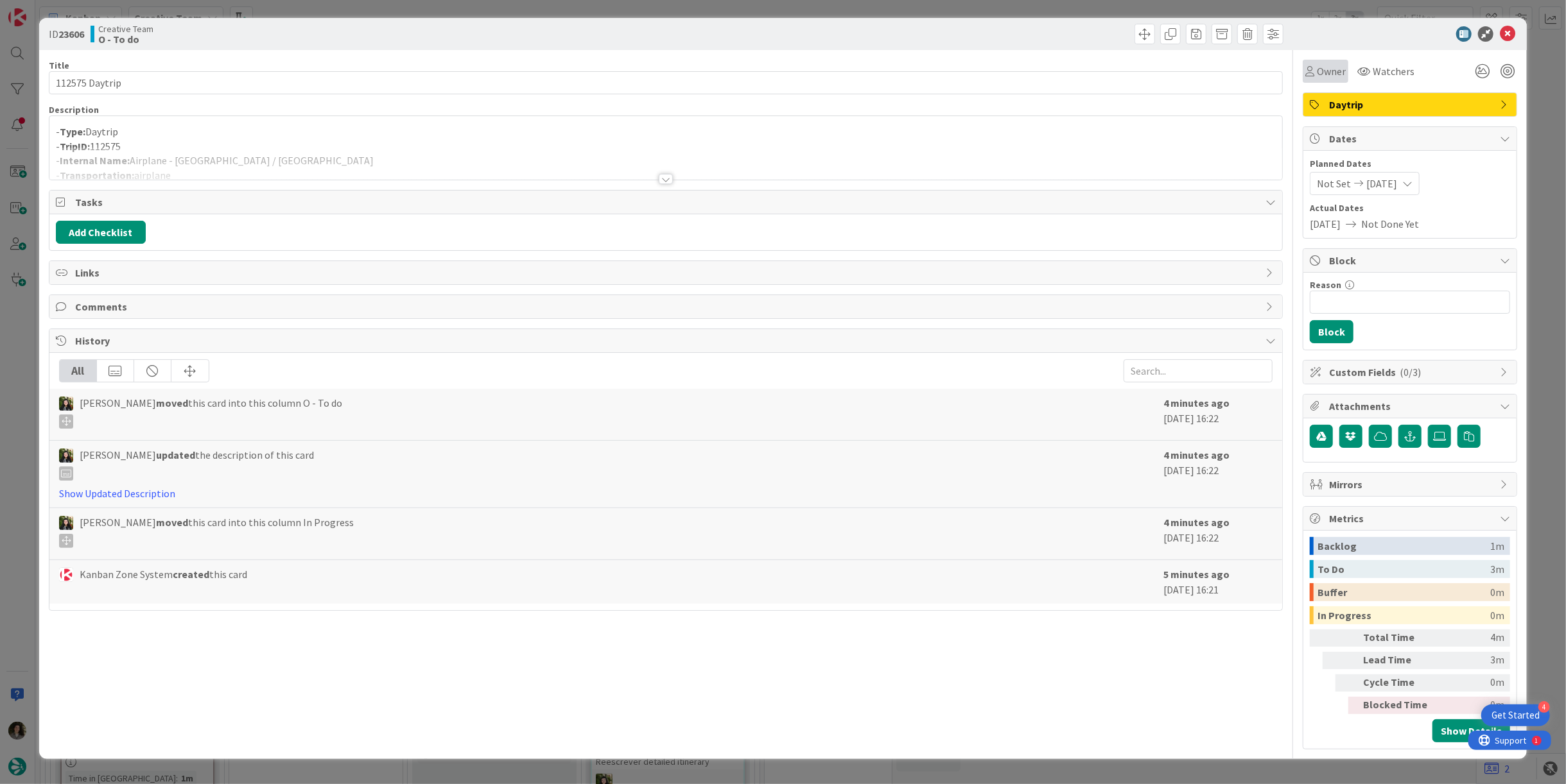
click at [1328, 70] on span "Owner" at bounding box center [1331, 71] width 29 height 16
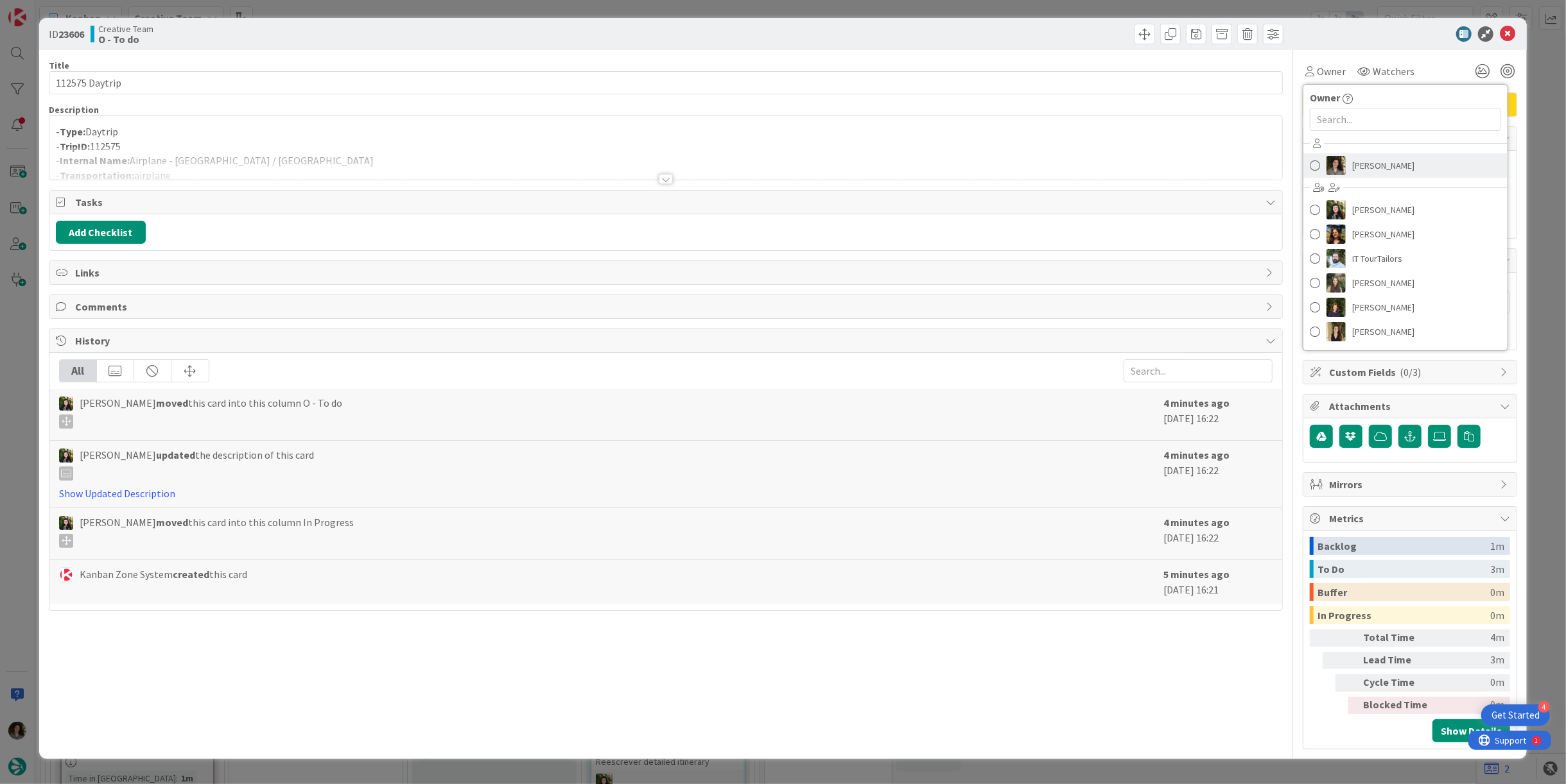
click at [1402, 154] on link "[PERSON_NAME]" at bounding box center [1405, 166] width 204 height 24
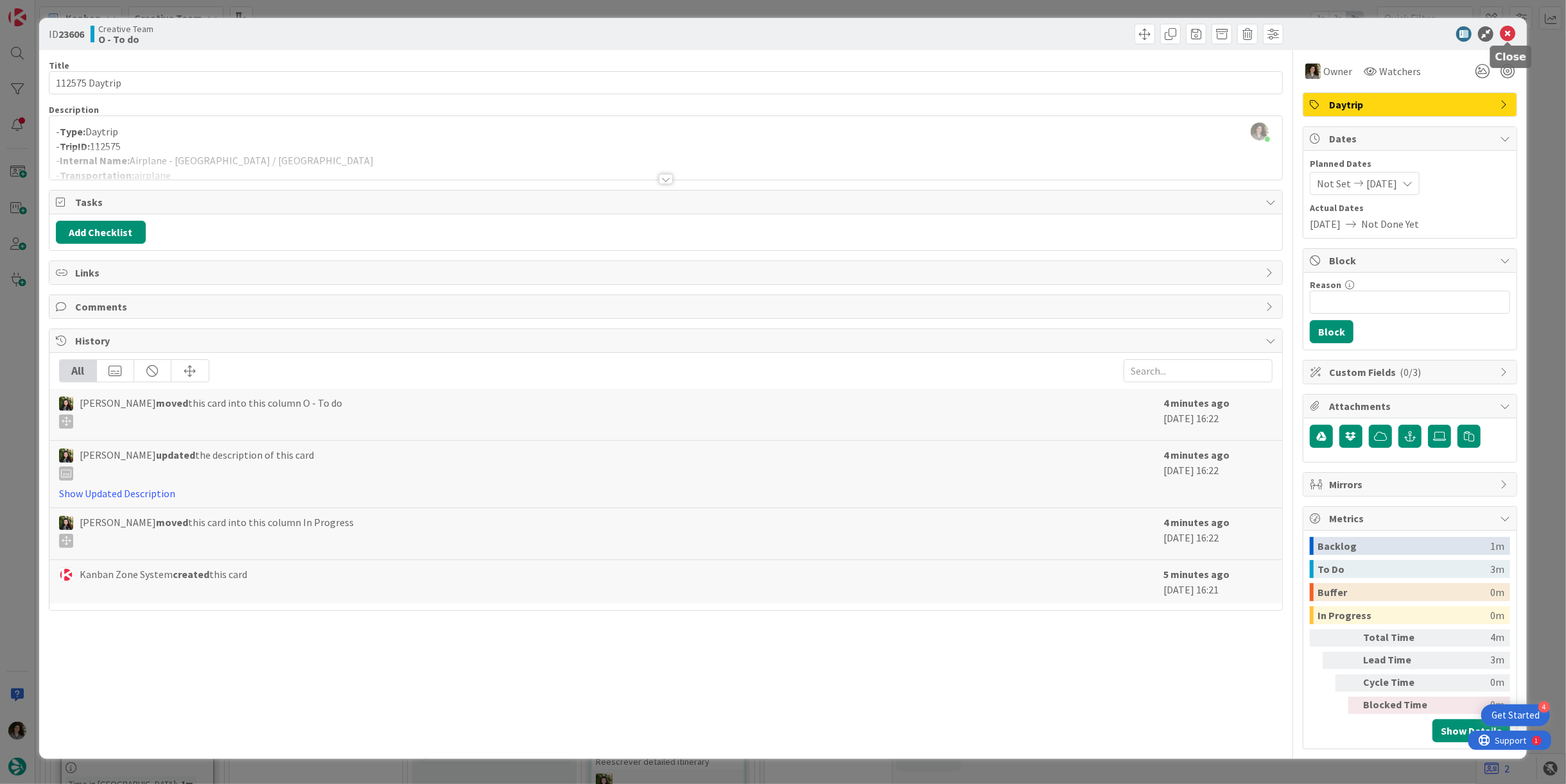
click at [1508, 34] on icon at bounding box center [1507, 33] width 16 height 16
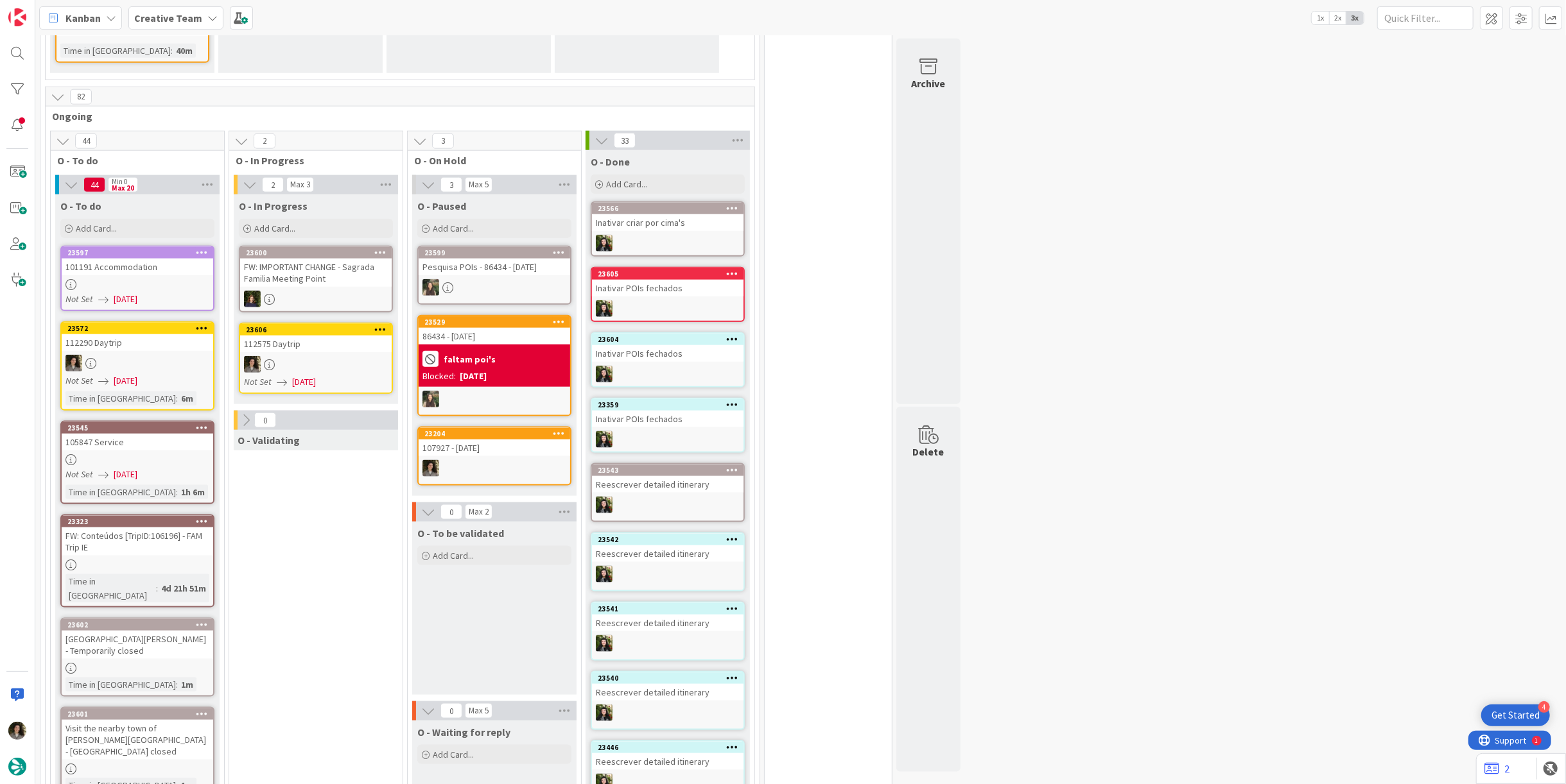
click at [316, 356] on div at bounding box center [315, 364] width 151 height 16
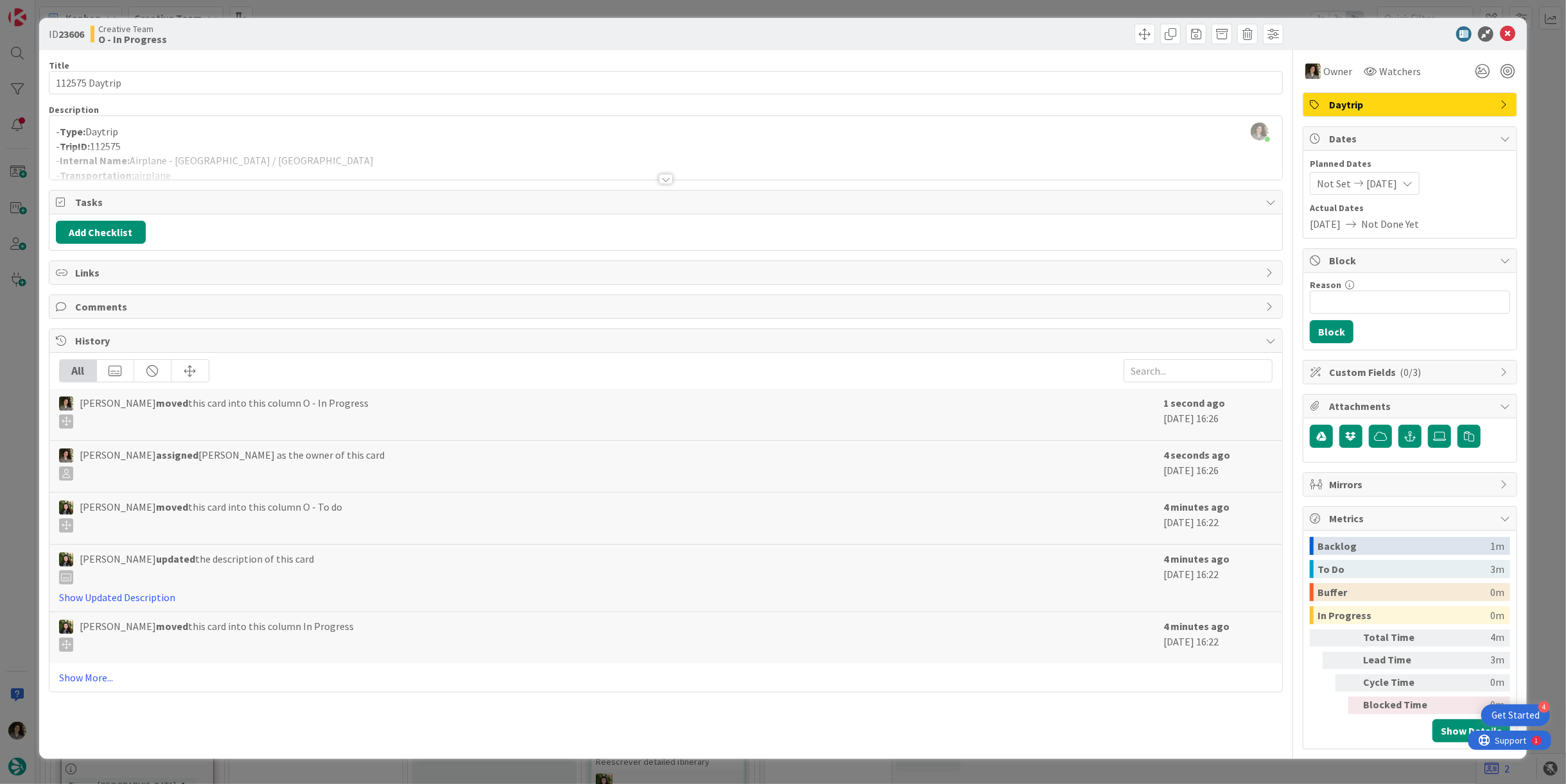
click at [661, 179] on div at bounding box center [665, 179] width 14 height 11
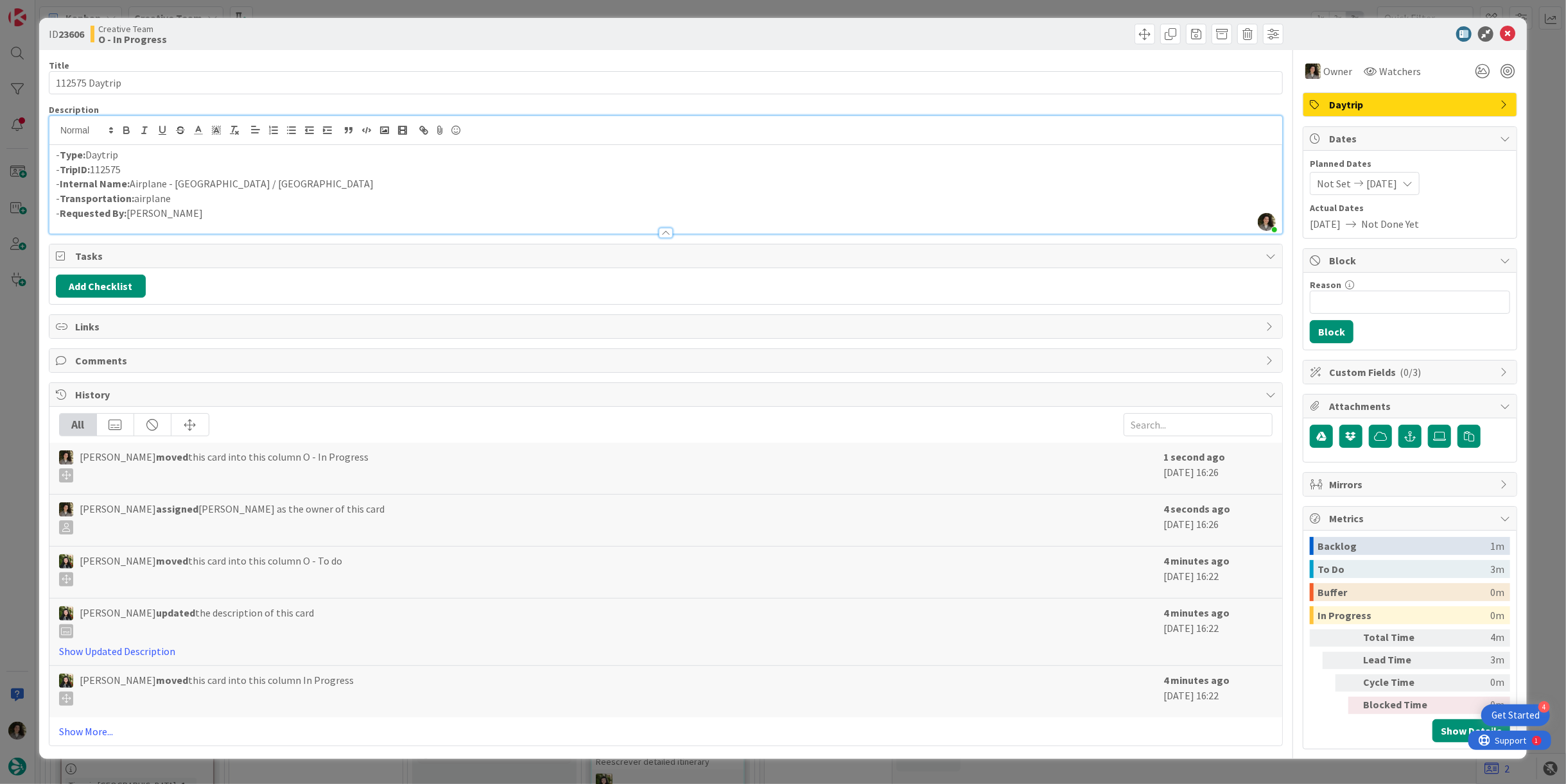
drag, startPoint x: 281, startPoint y: 174, endPoint x: 194, endPoint y: 179, distance: 87.1
click at [188, 179] on div "- Type: Daytrip - TripID: 112575 - Internal Name: Airplane - Barcelona / Dublin…" at bounding box center [666, 189] width 1233 height 88
click at [257, 185] on p "- Internal Name: Airplane - Barcelona / Dublin" at bounding box center [665, 184] width 1220 height 15
drag, startPoint x: 181, startPoint y: 184, endPoint x: 130, endPoint y: 184, distance: 51.0
click at [130, 184] on p "- Internal Name: Airplane - Barcelona / Dublin" at bounding box center [665, 184] width 1220 height 15
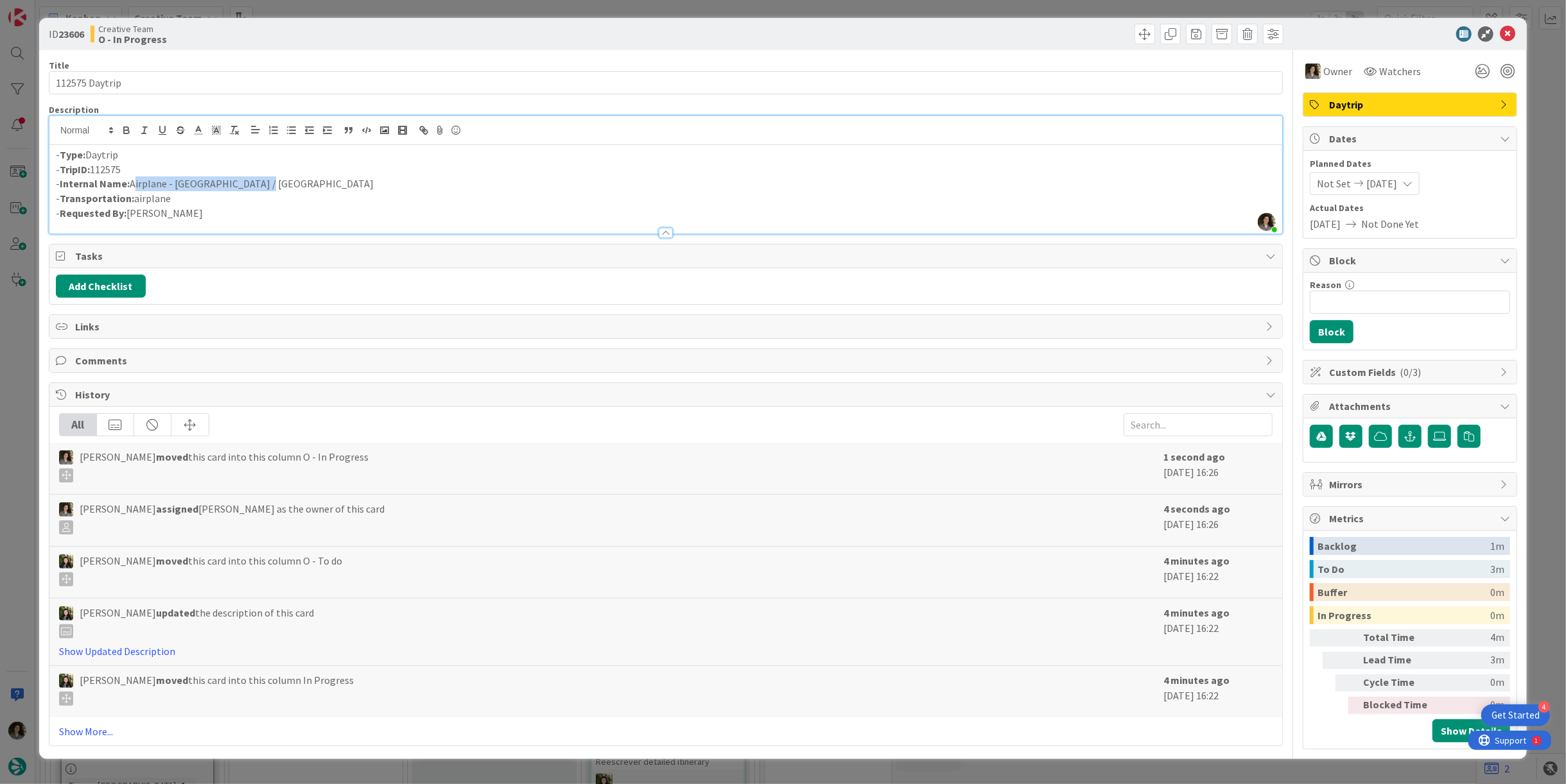
copy p "Airplane - Barcelona / Dublin"
click at [1510, 32] on icon at bounding box center [1507, 33] width 16 height 16
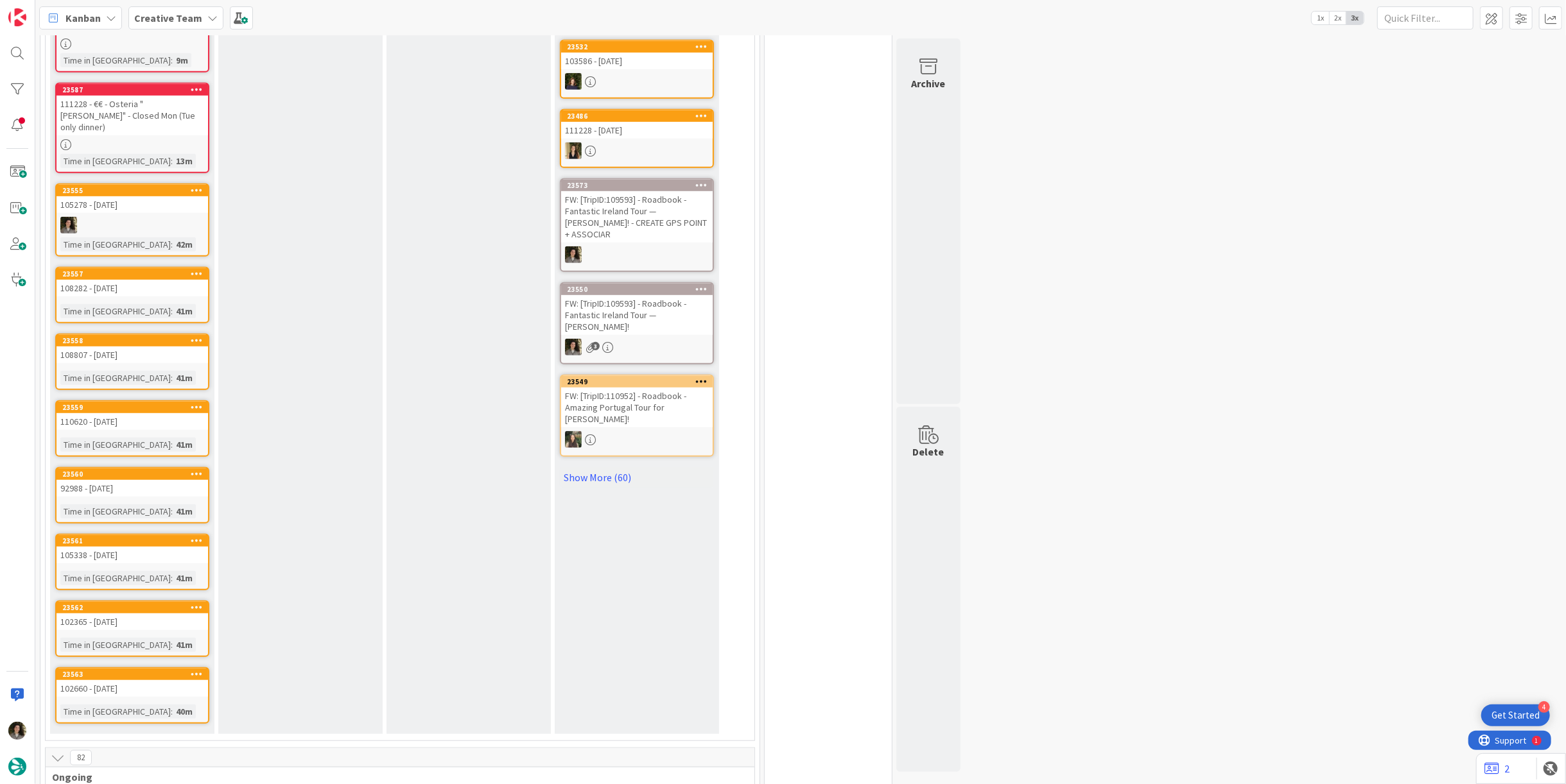
scroll to position [1141, 0]
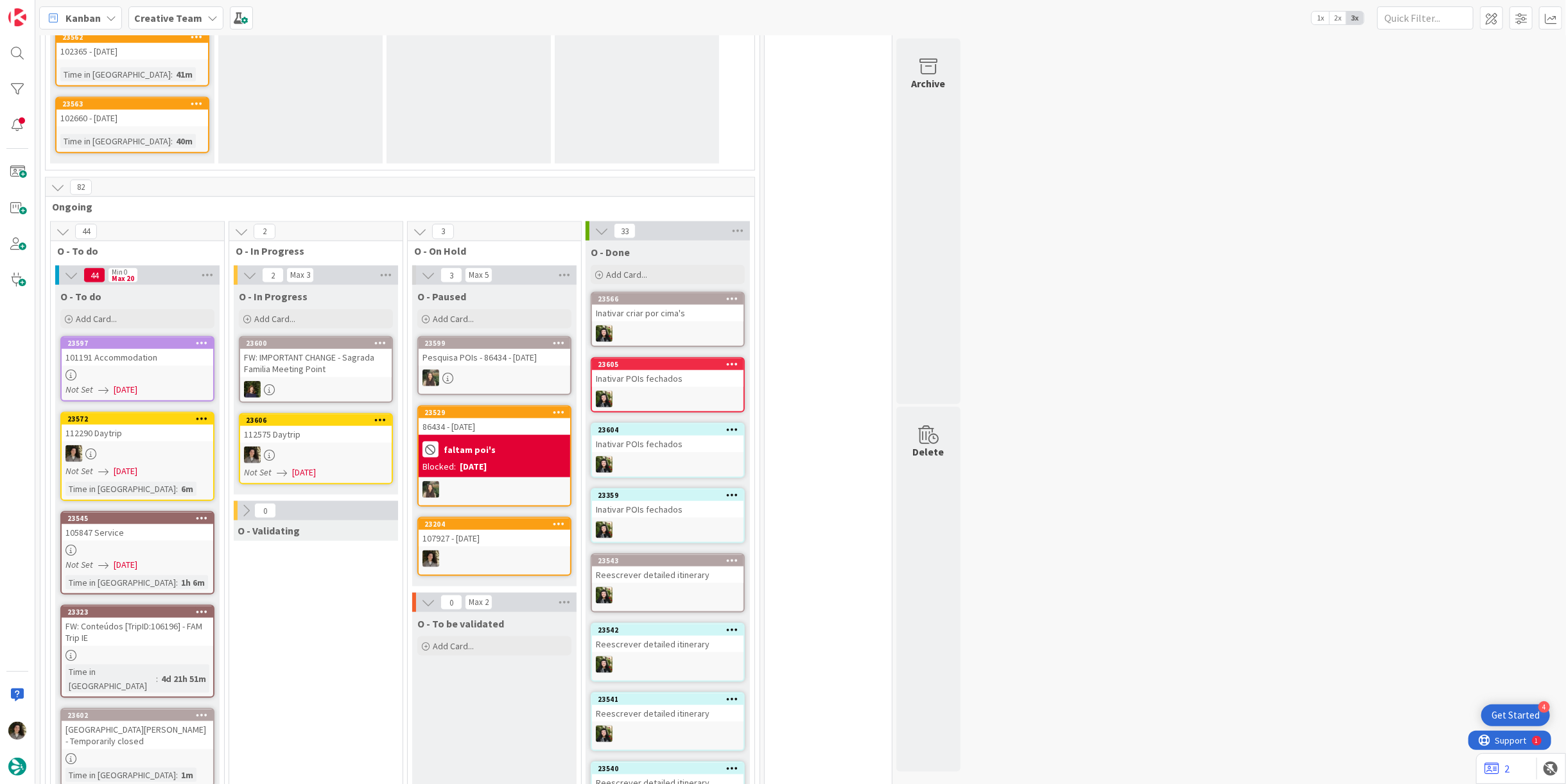
click at [306, 447] on div at bounding box center [315, 455] width 151 height 16
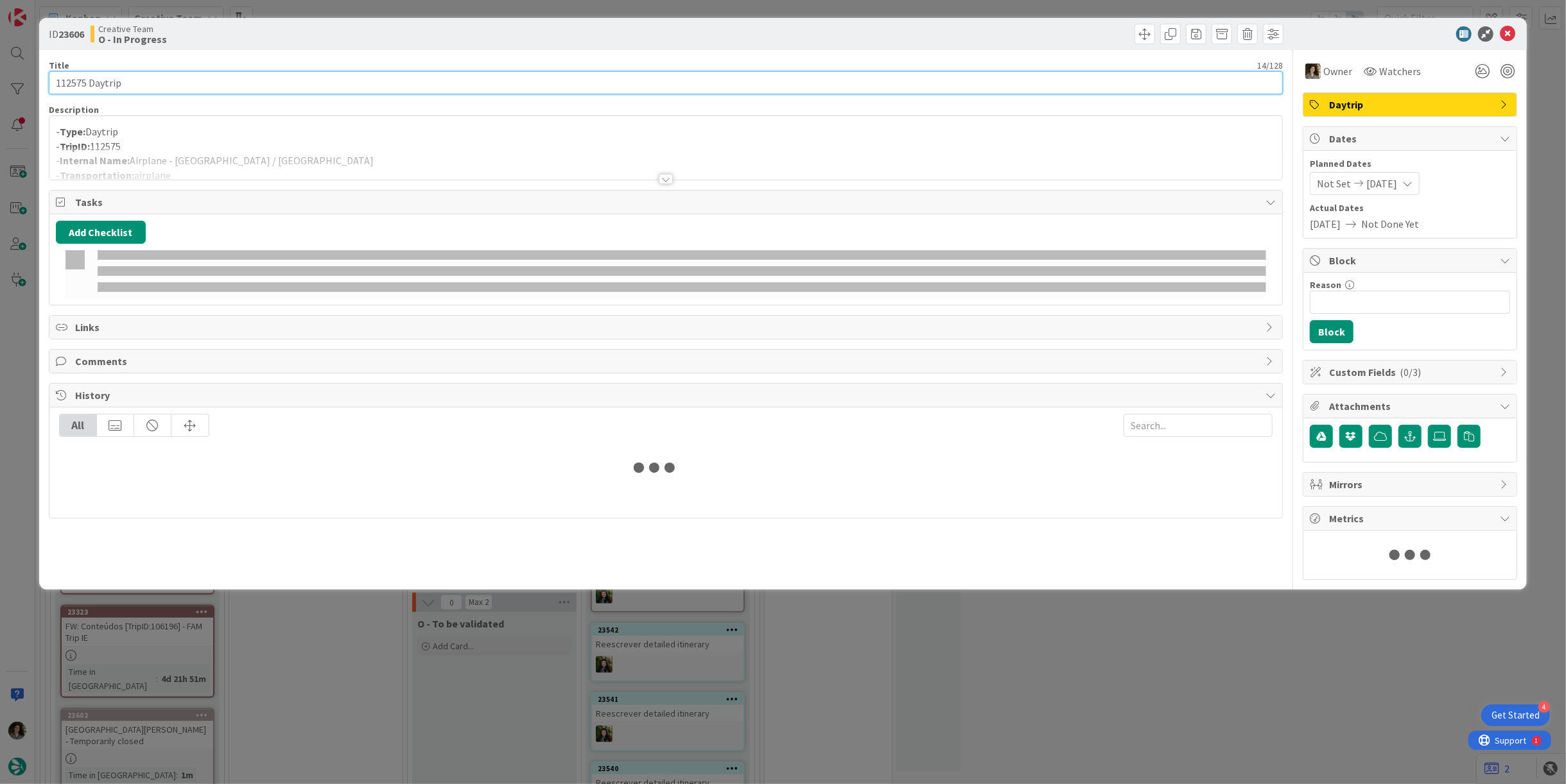
click at [178, 83] on input "112575 Daytrip" at bounding box center [666, 82] width 1234 height 23
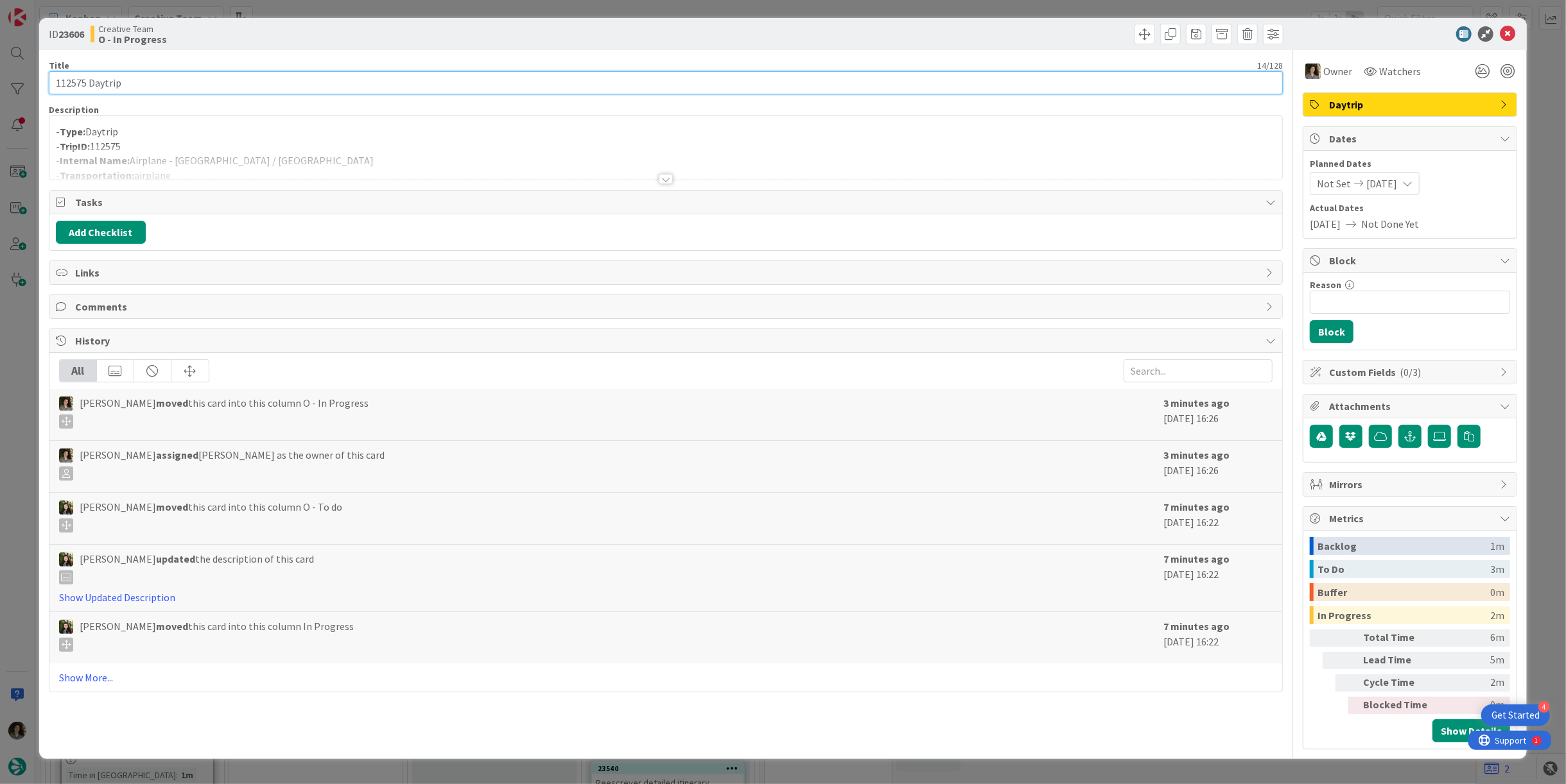
click at [178, 83] on input "112575 Daytrip" at bounding box center [666, 82] width 1234 height 23
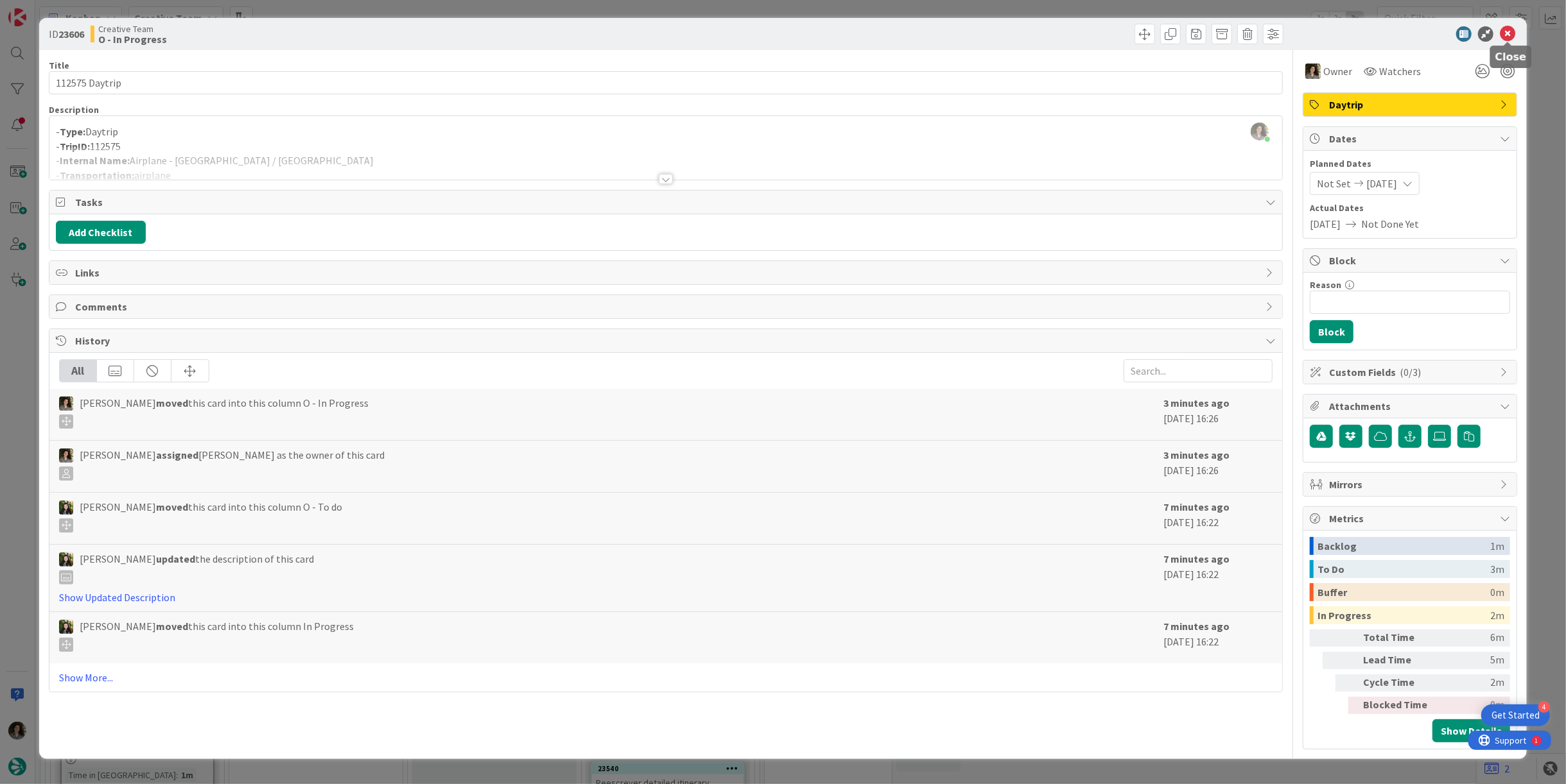
drag, startPoint x: 1514, startPoint y: 28, endPoint x: 1477, endPoint y: 38, distance: 38.3
click at [1514, 28] on icon at bounding box center [1507, 33] width 16 height 16
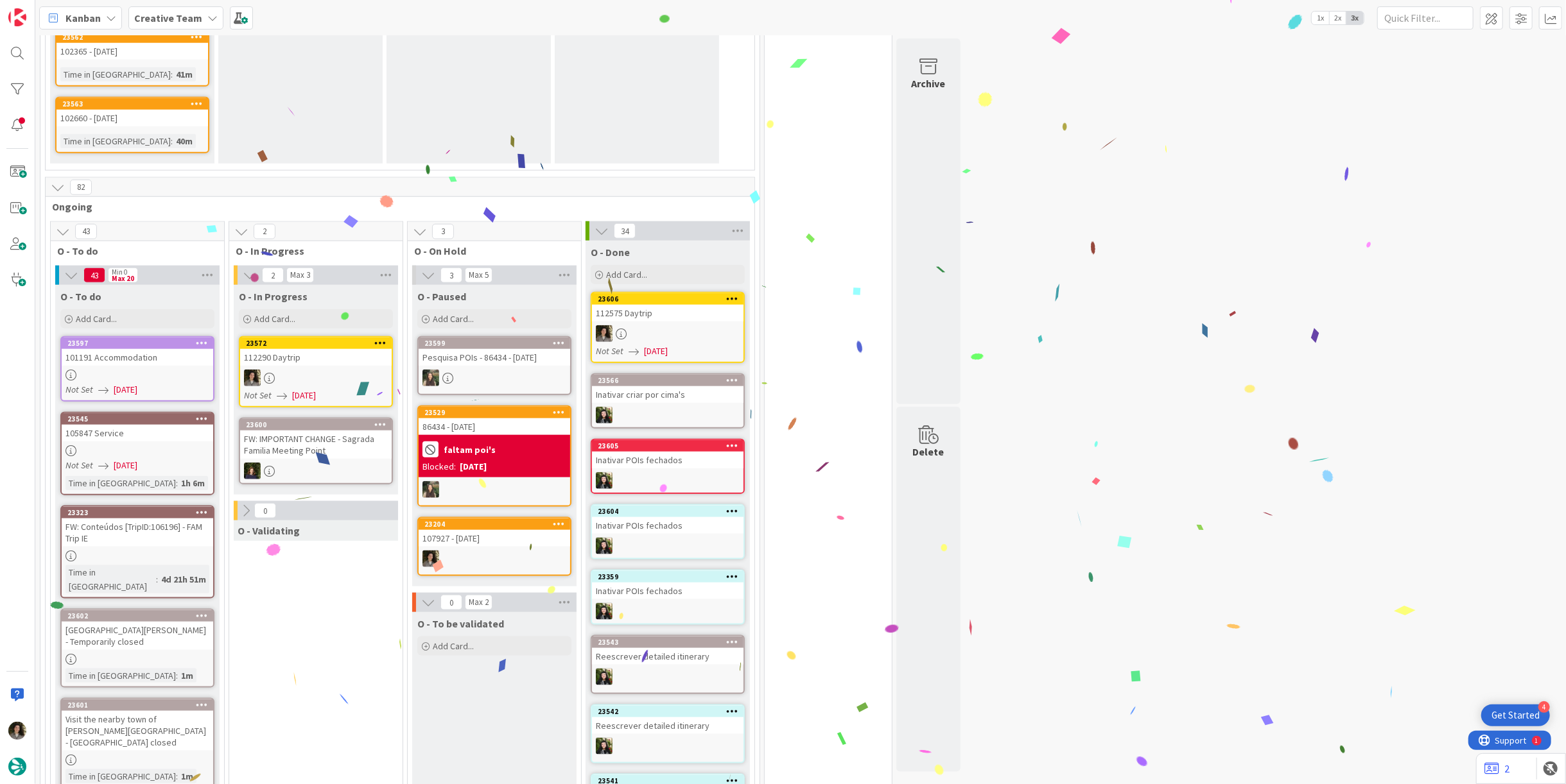
click at [341, 350] on div "112290 Daytrip" at bounding box center [315, 358] width 151 height 16
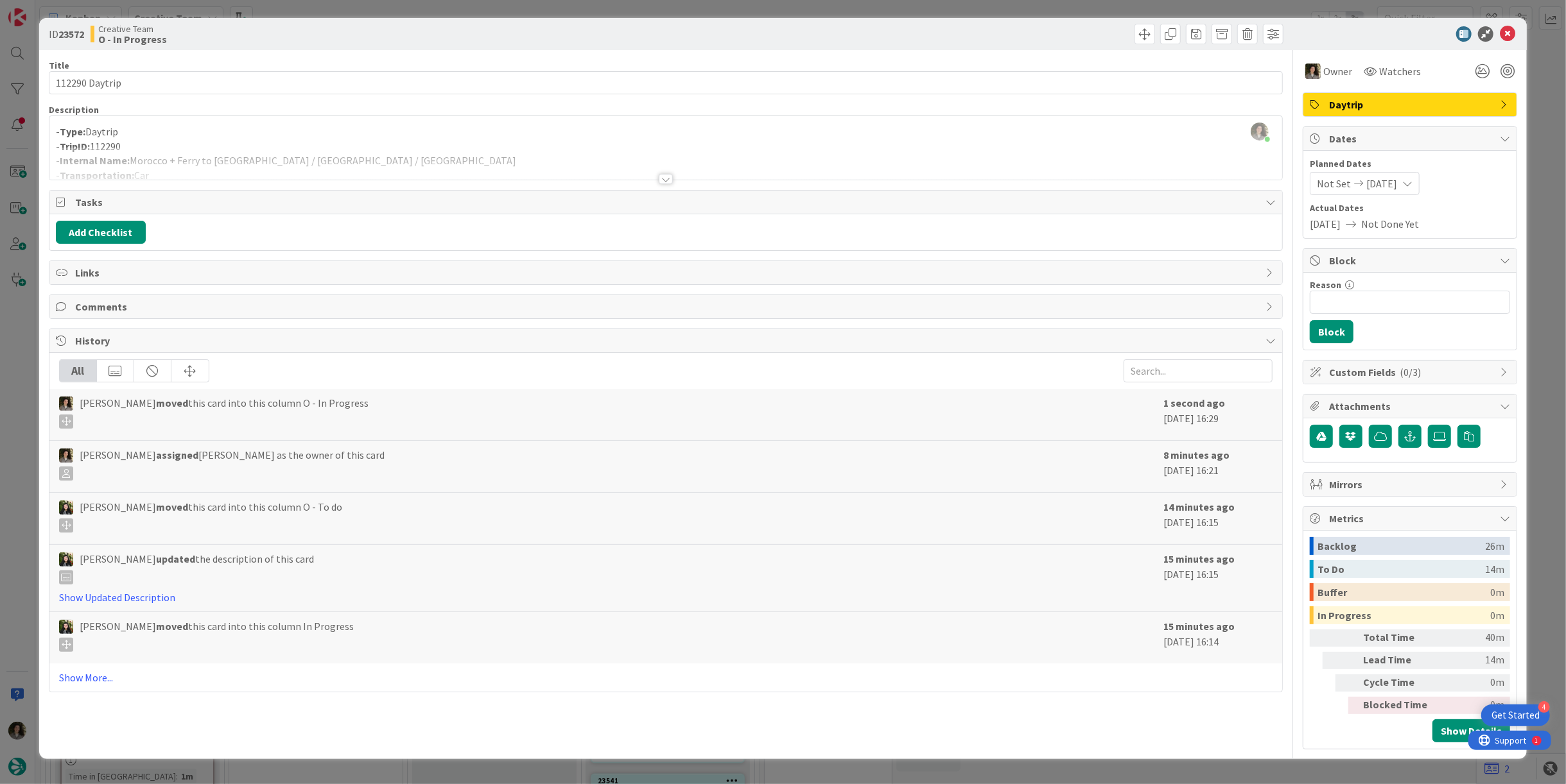
click at [671, 176] on div at bounding box center [665, 179] width 14 height 11
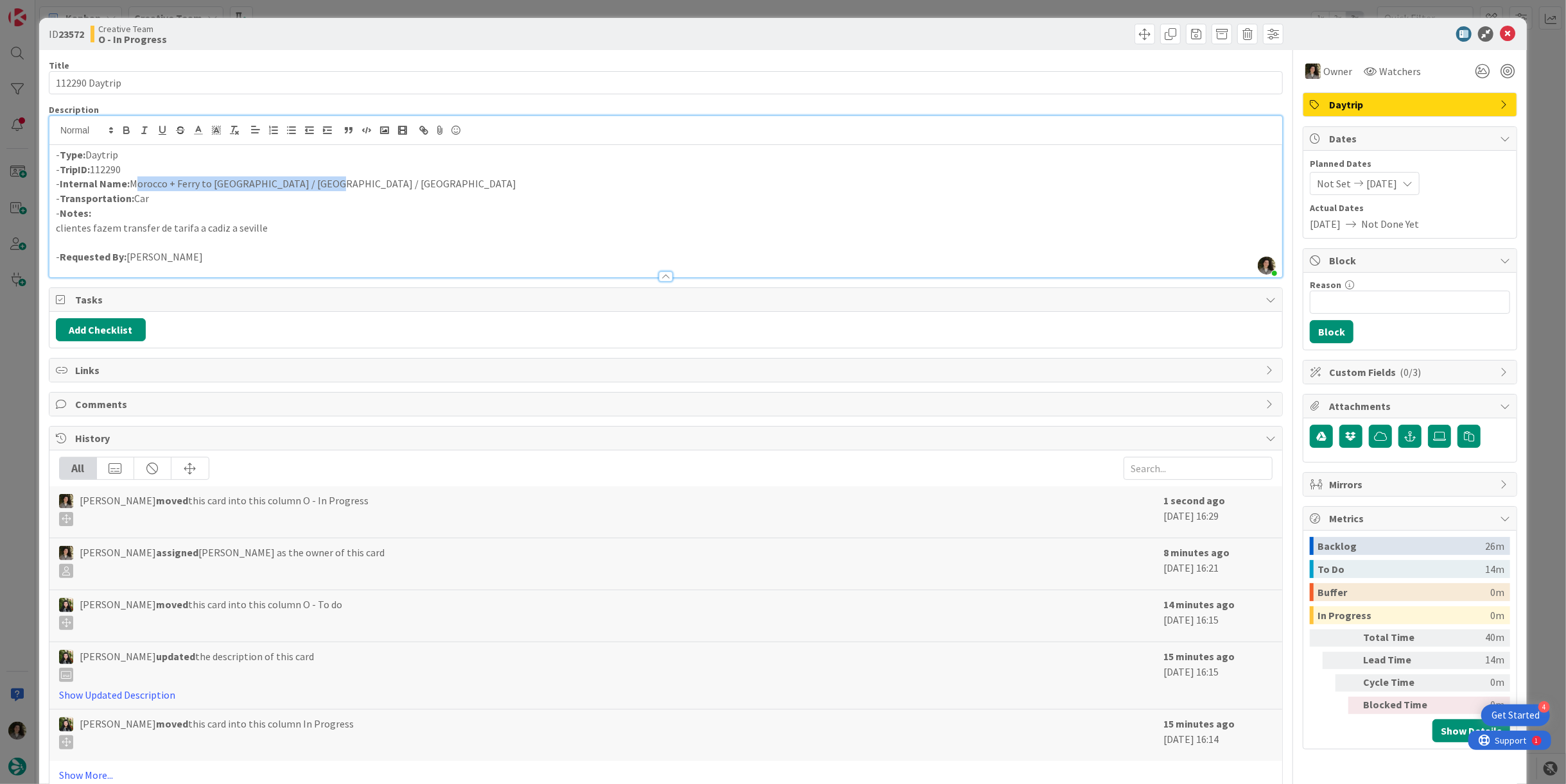
drag, startPoint x: 325, startPoint y: 180, endPoint x: 132, endPoint y: 182, distance: 193.0
click at [132, 182] on p "- Internal Name: Morocco + Ferry to Tarifa / Cadiz / Seville" at bounding box center [665, 184] width 1220 height 15
copy p "Morocco + Ferry to Tarifa / Cadiz / Seville"
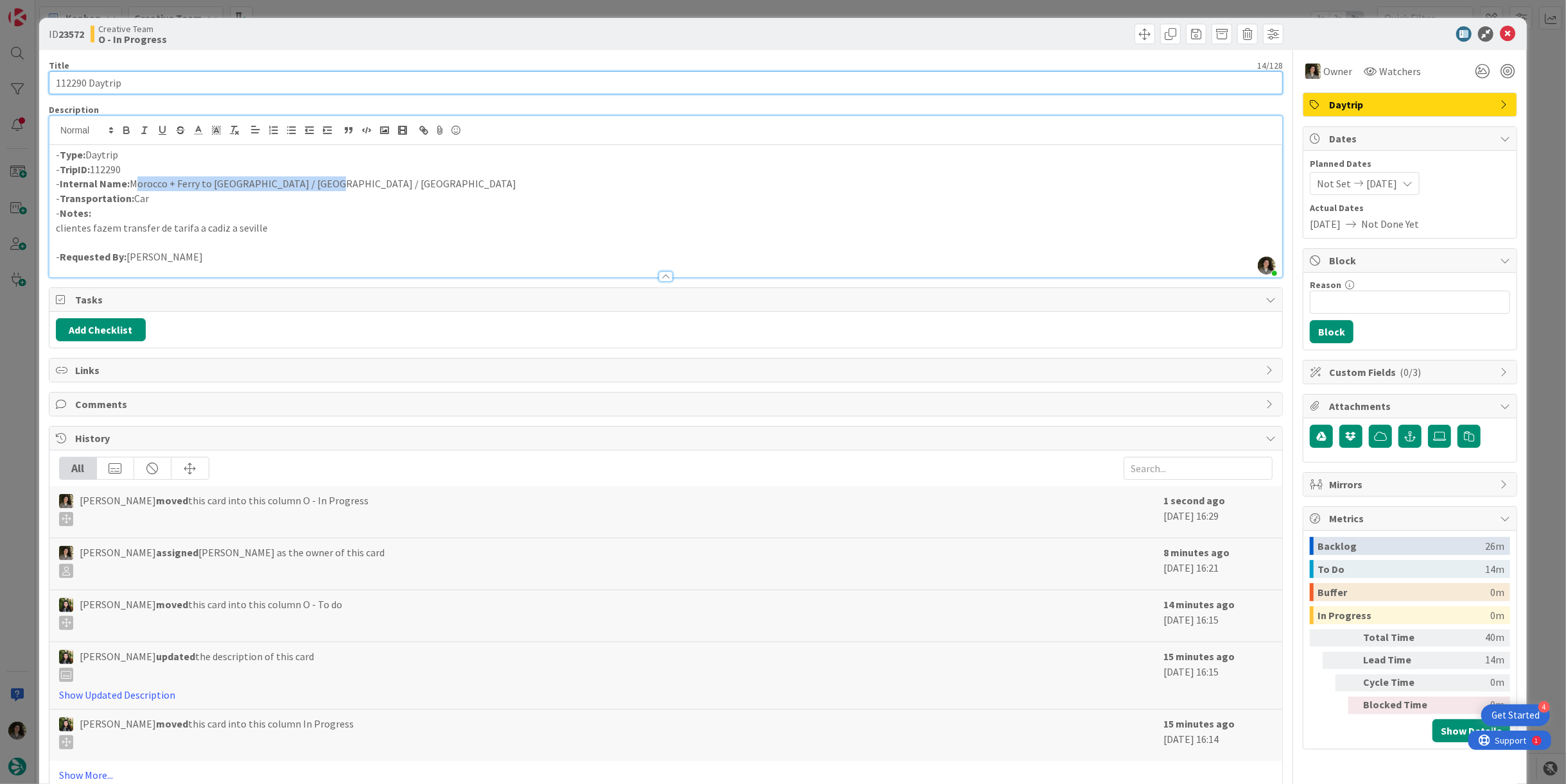
click at [223, 74] on input "112290 Daytrip" at bounding box center [666, 82] width 1234 height 23
click at [222, 84] on input "112290 Daytrip" at bounding box center [666, 82] width 1234 height 23
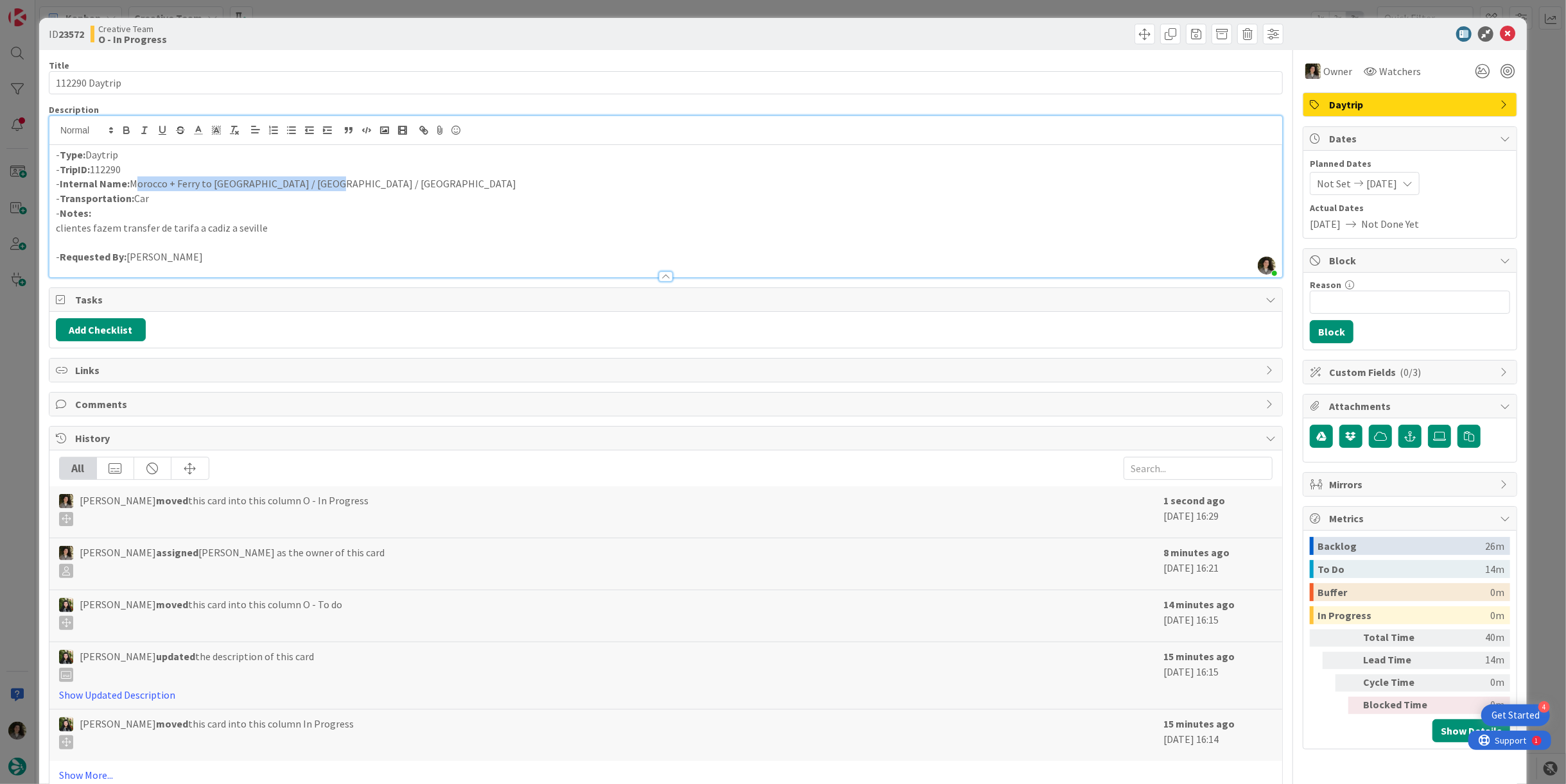
drag, startPoint x: 279, startPoint y: 183, endPoint x: 132, endPoint y: 187, distance: 147.1
click at [132, 187] on p "- Internal Name: Morocco + Ferry to Tarifa / Cadiz / Seville" at bounding box center [665, 184] width 1220 height 15
click at [1500, 38] on icon at bounding box center [1507, 33] width 16 height 16
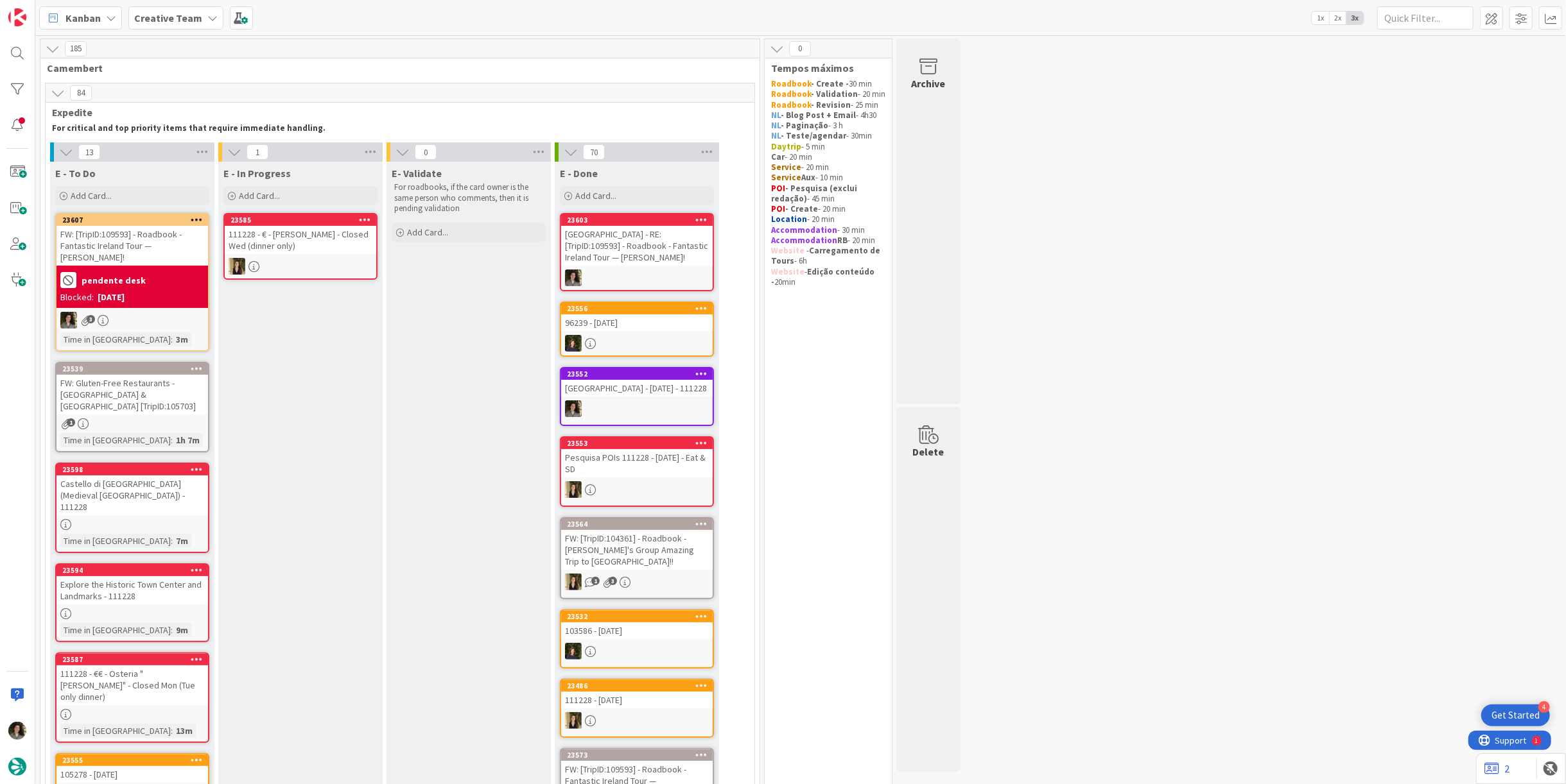
scroll to position [142, 0]
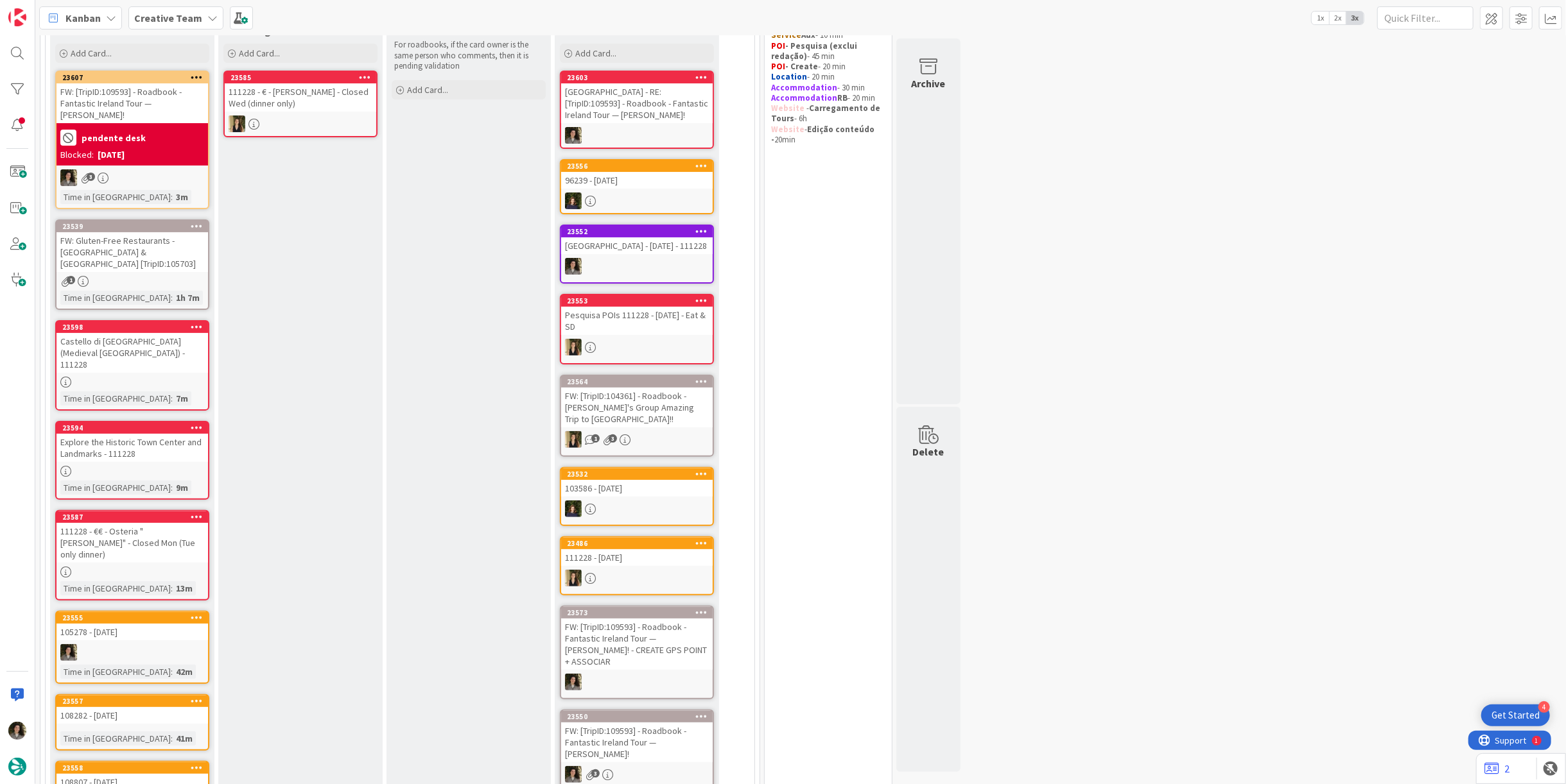
click at [154, 149] on div "Blocked: 09/22/2025" at bounding box center [132, 155] width 144 height 14
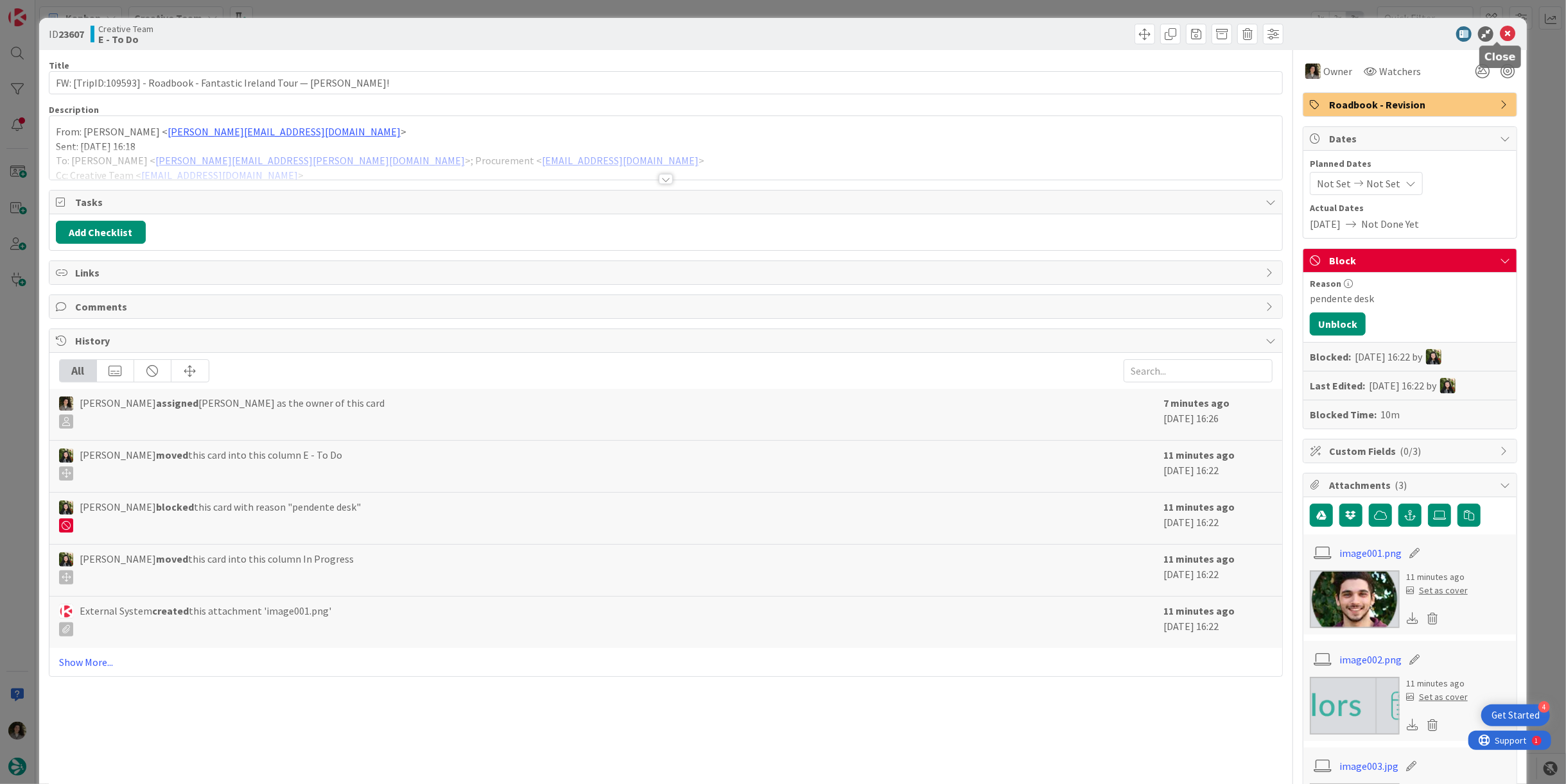
click at [1500, 37] on icon at bounding box center [1507, 33] width 16 height 16
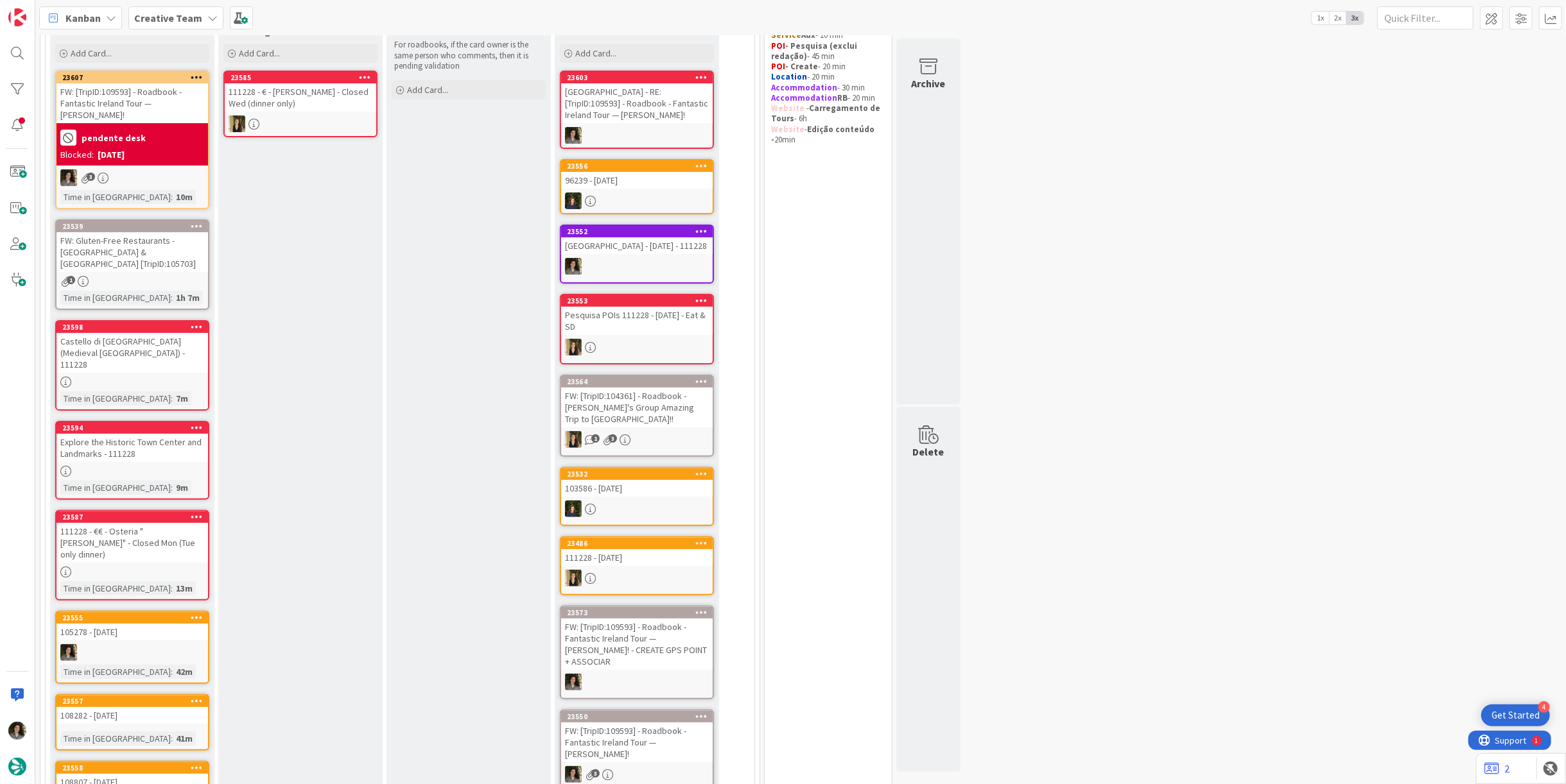
click at [172, 169] on div "3" at bounding box center [132, 177] width 151 height 16
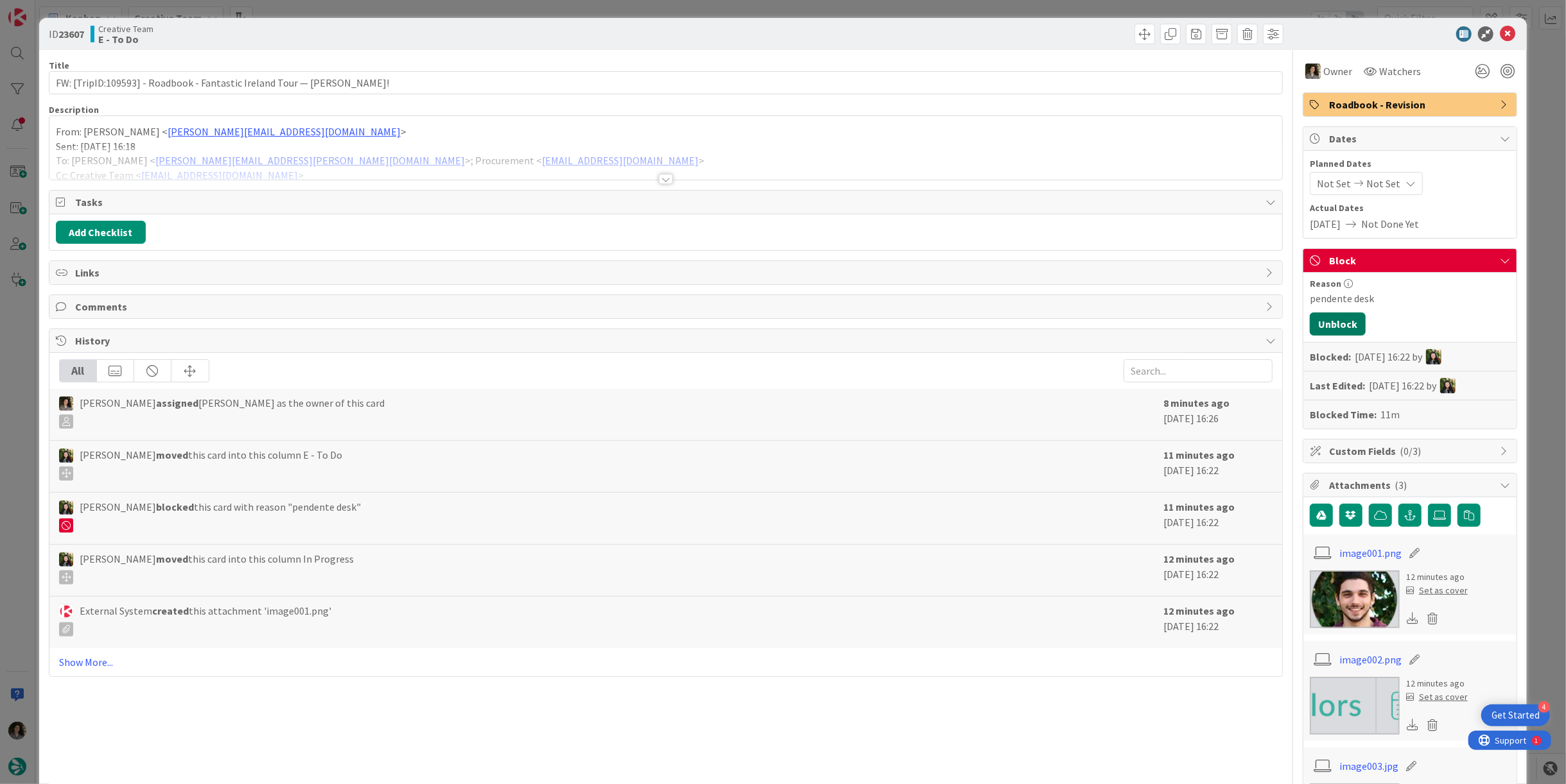
click at [1327, 319] on button "Unblock" at bounding box center [1337, 324] width 56 height 23
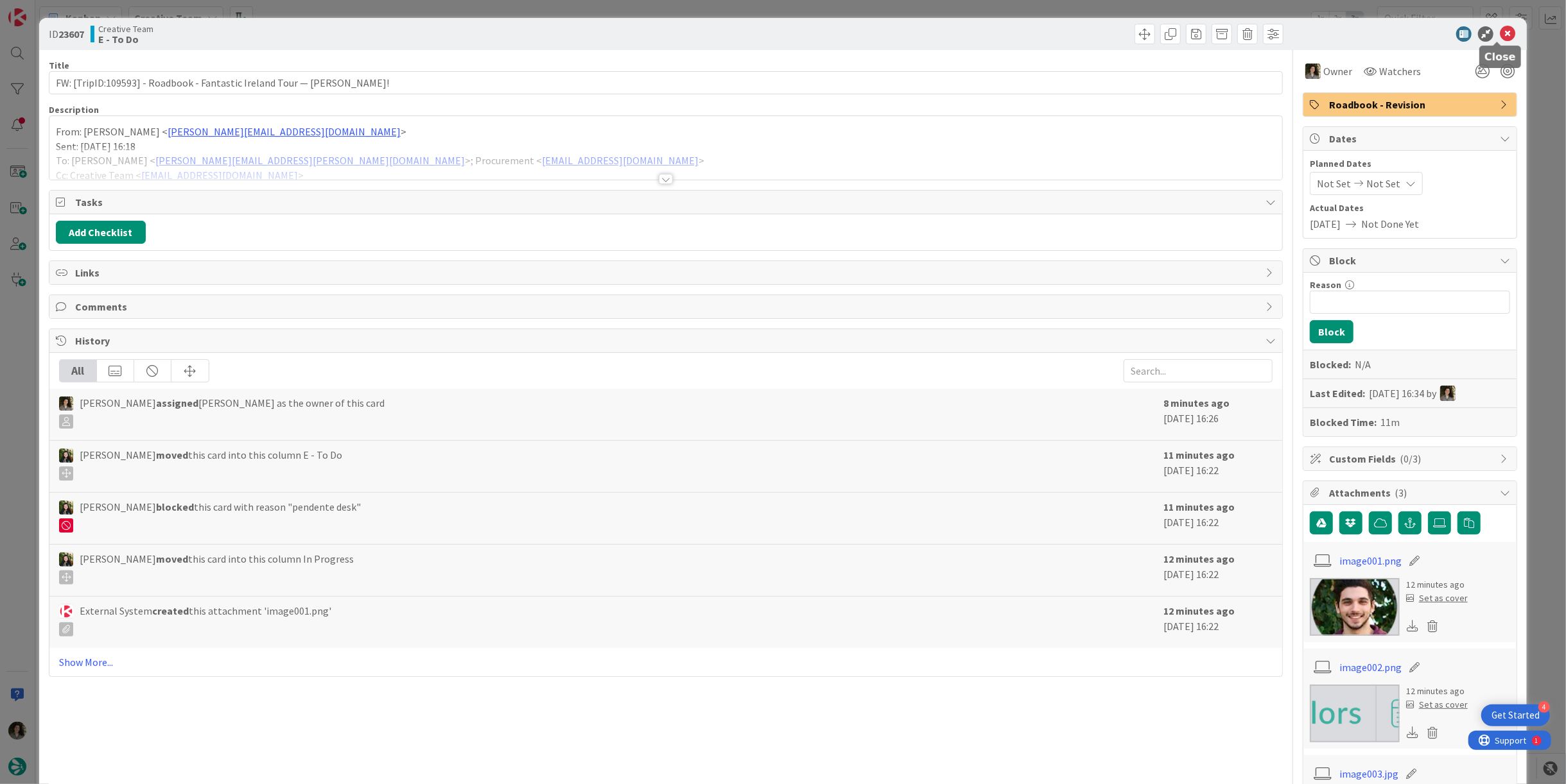
click at [1504, 31] on icon at bounding box center [1507, 33] width 16 height 16
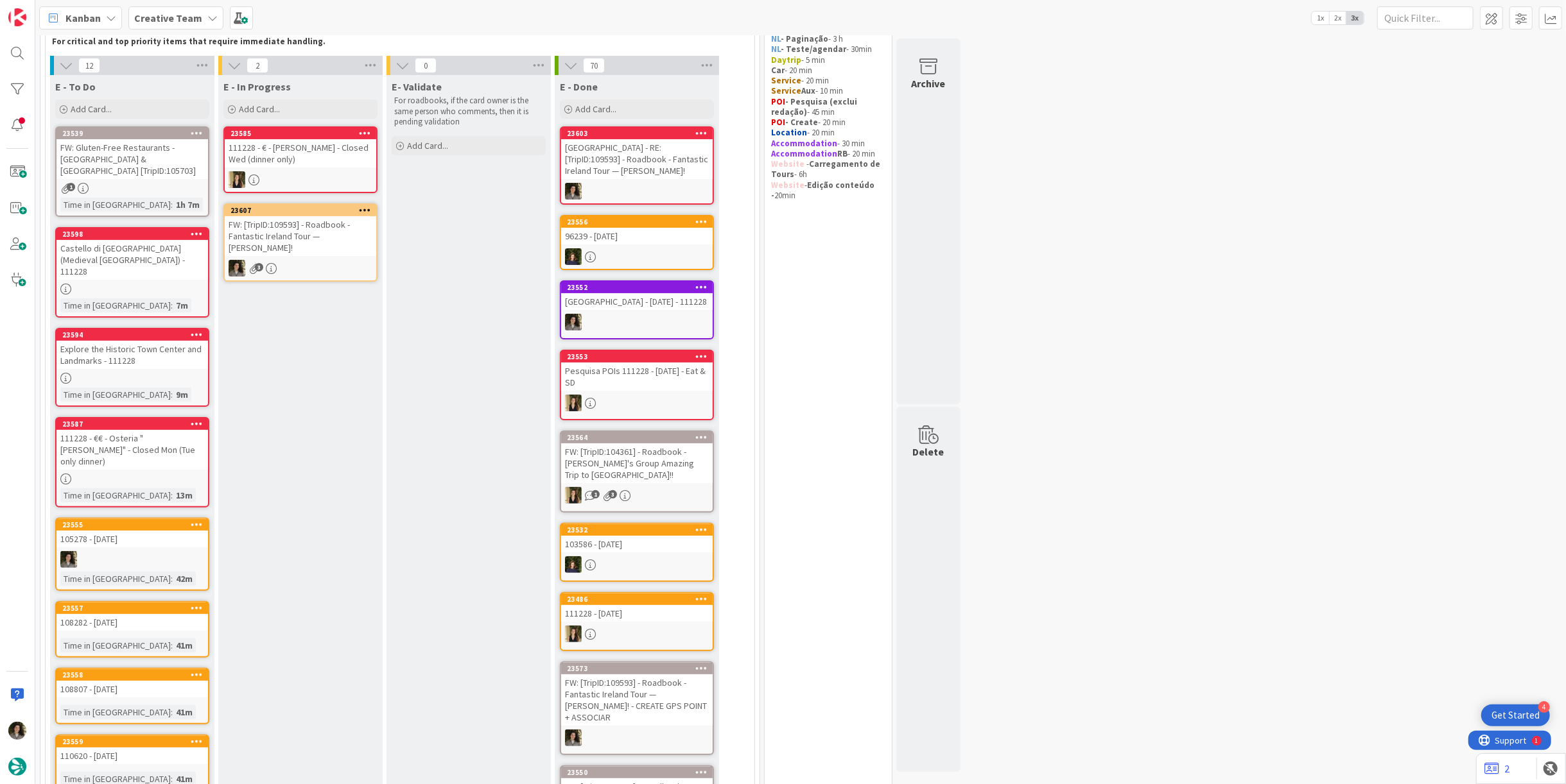
click at [332, 246] on link "23607 FW: [TripID:109593] - Roadbook - Fantastic Ireland Tour — Raj Sinha! 3" at bounding box center [301, 243] width 154 height 78
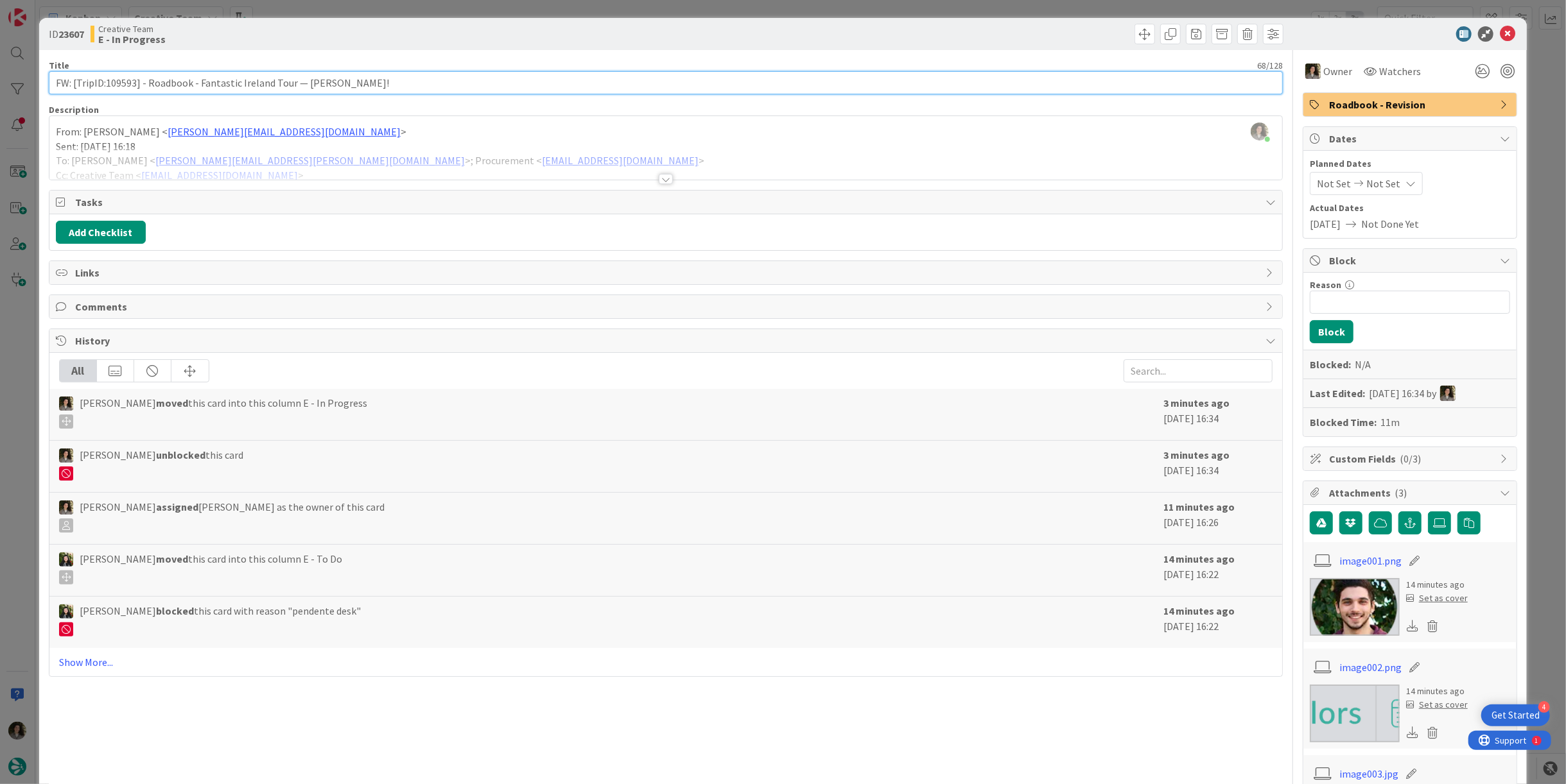
drag, startPoint x: 133, startPoint y: 80, endPoint x: 106, endPoint y: 86, distance: 27.7
click at [106, 86] on input "FW: [TripID:109593] - Roadbook - Fantastic Ireland Tour — [PERSON_NAME]!" at bounding box center [666, 82] width 1234 height 23
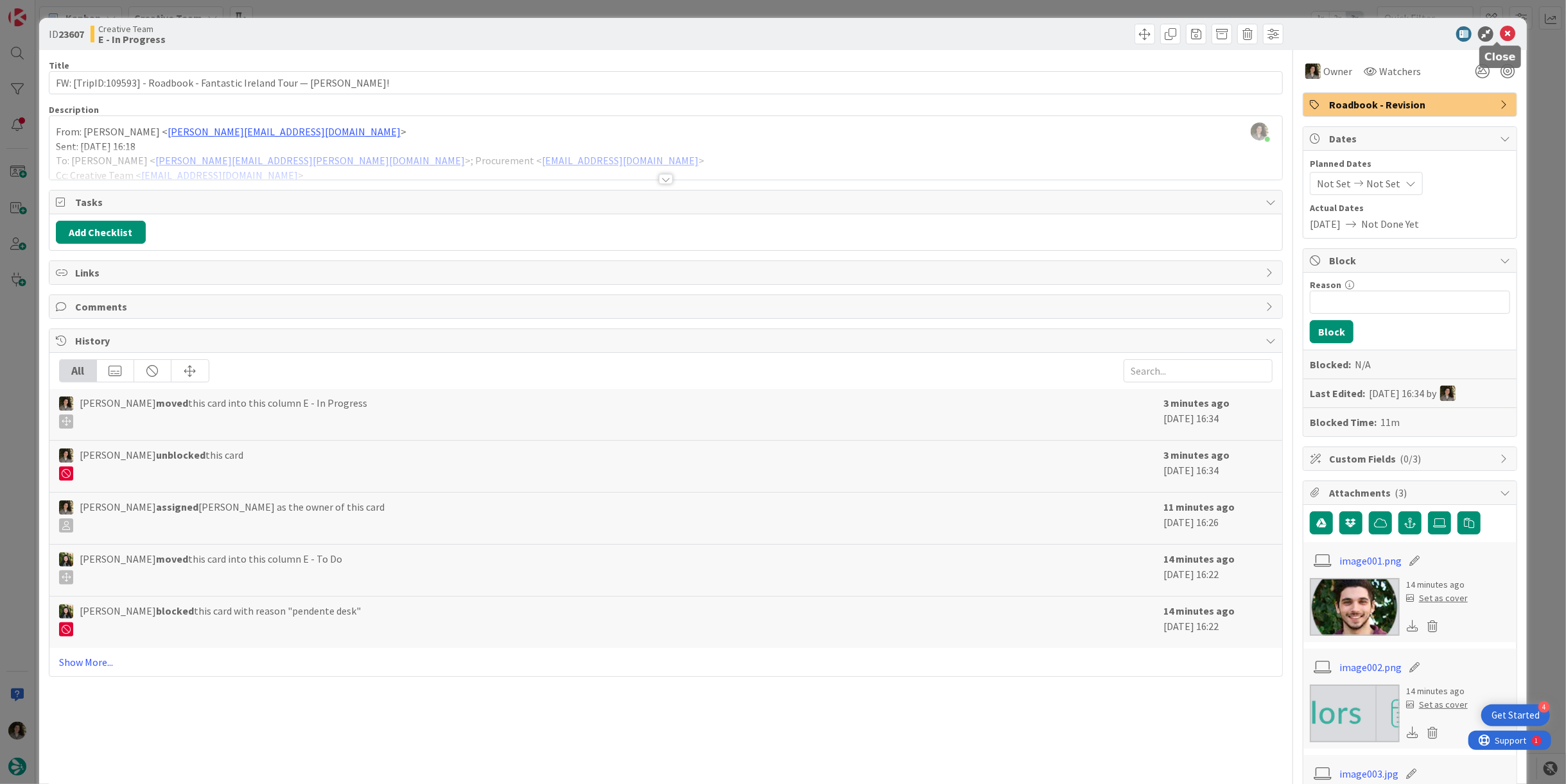
click at [1500, 33] on icon at bounding box center [1507, 33] width 16 height 16
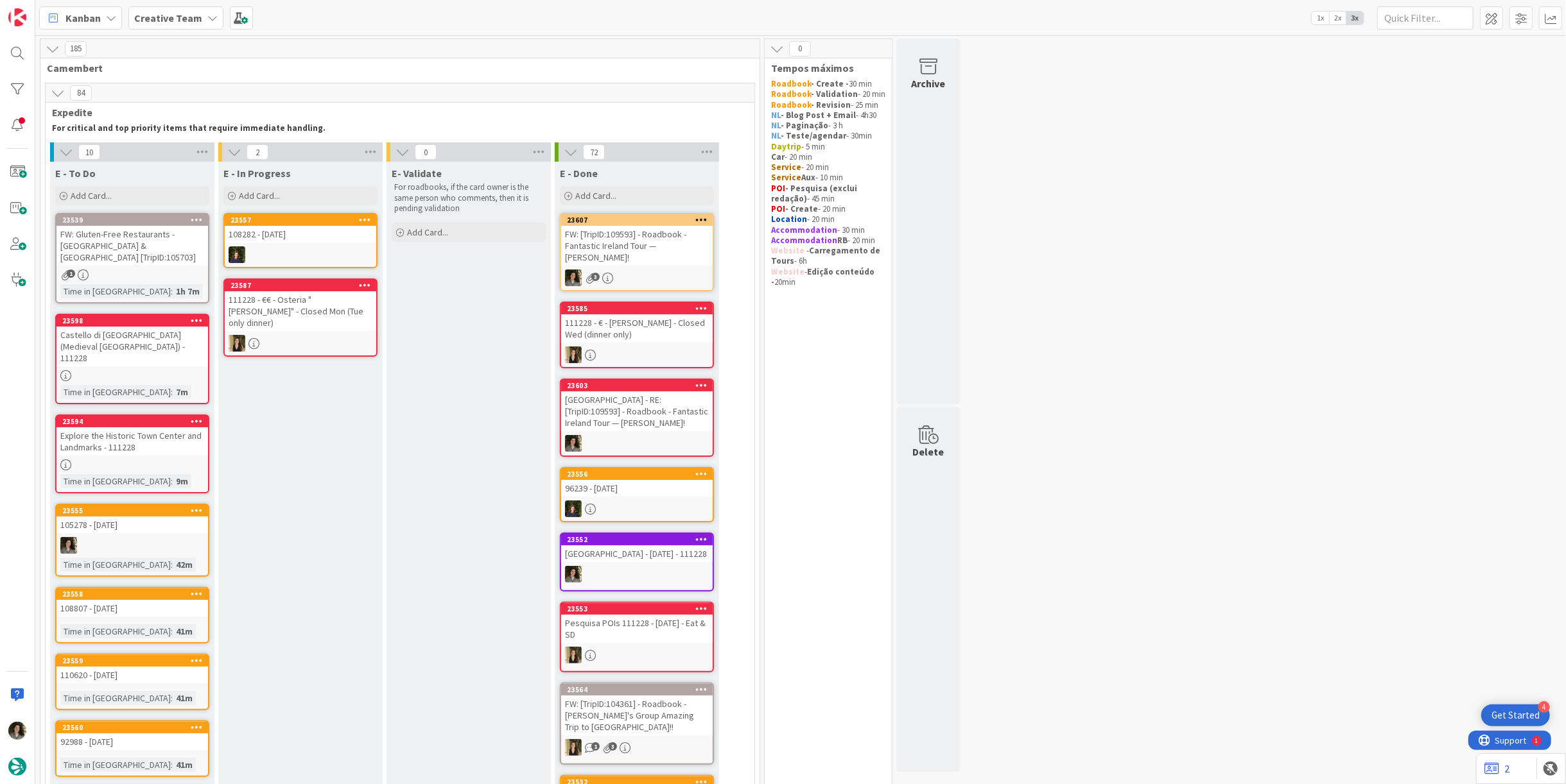
click at [667, 270] on div "3" at bounding box center [636, 278] width 151 height 16
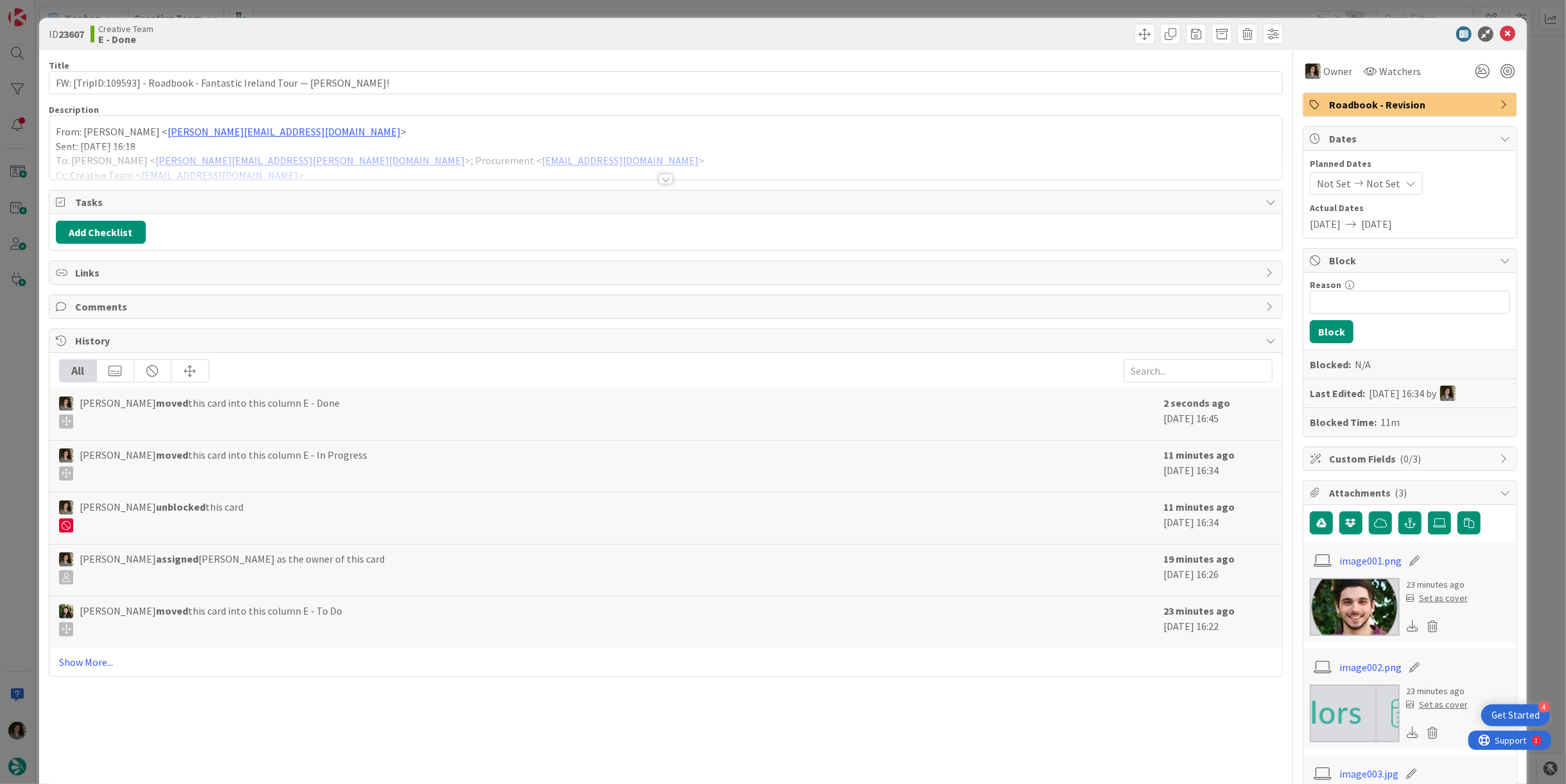
click at [1427, 101] on span "Roadbook - Revision" at bounding box center [1411, 105] width 164 height 16
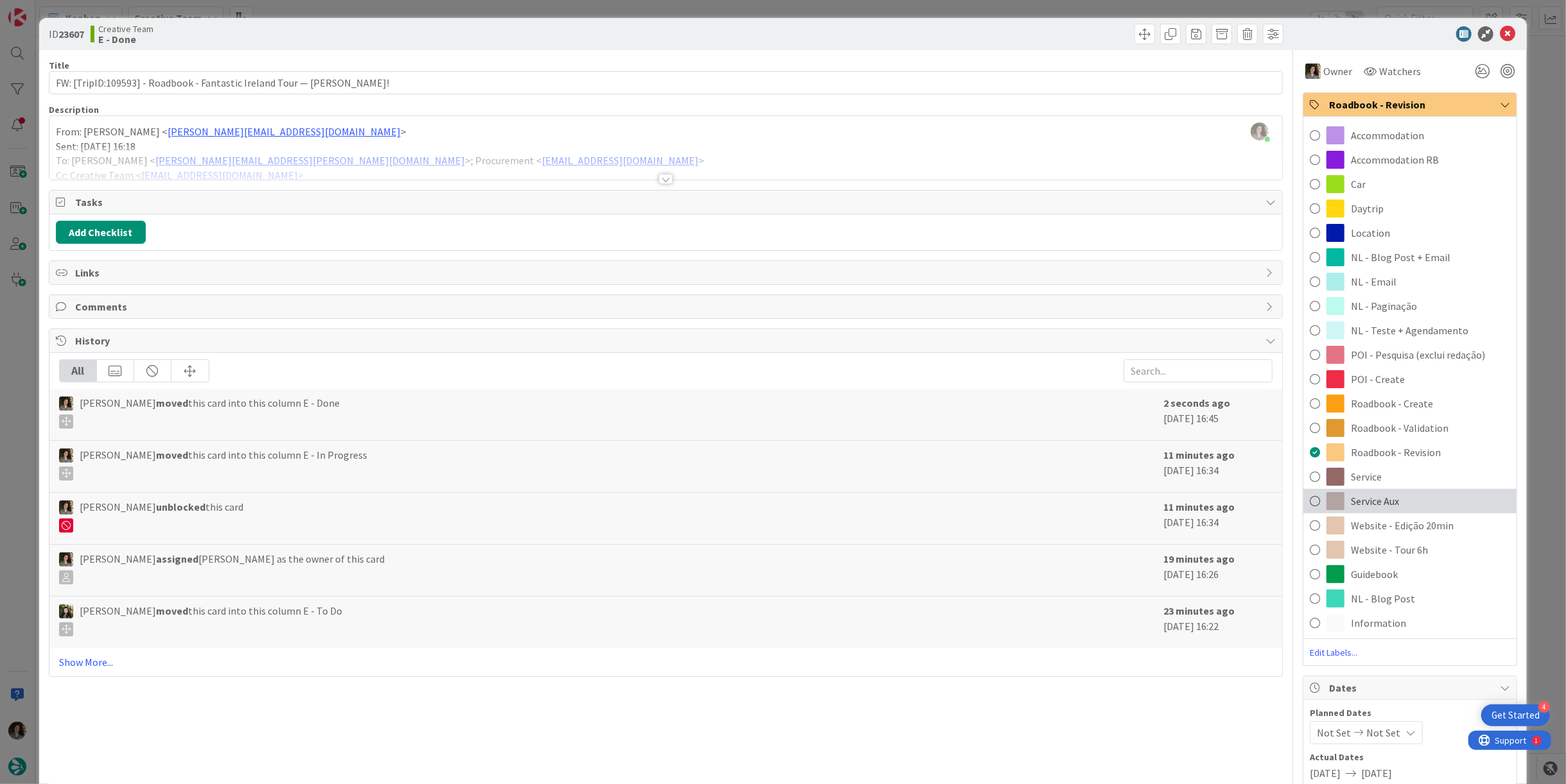
click at [1420, 490] on div "Service Aux" at bounding box center [1409, 501] width 213 height 24
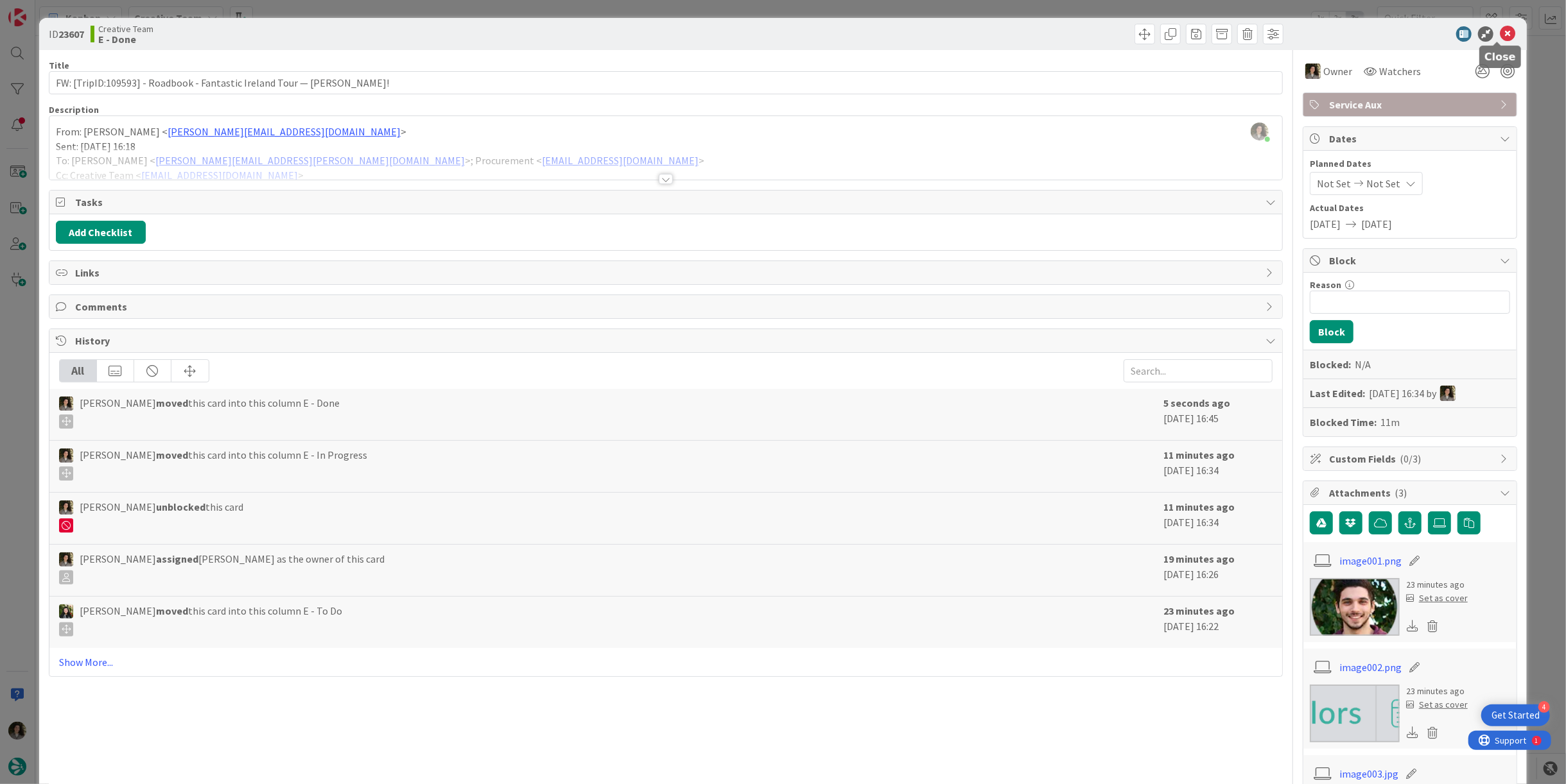
click at [1500, 29] on icon at bounding box center [1507, 33] width 16 height 16
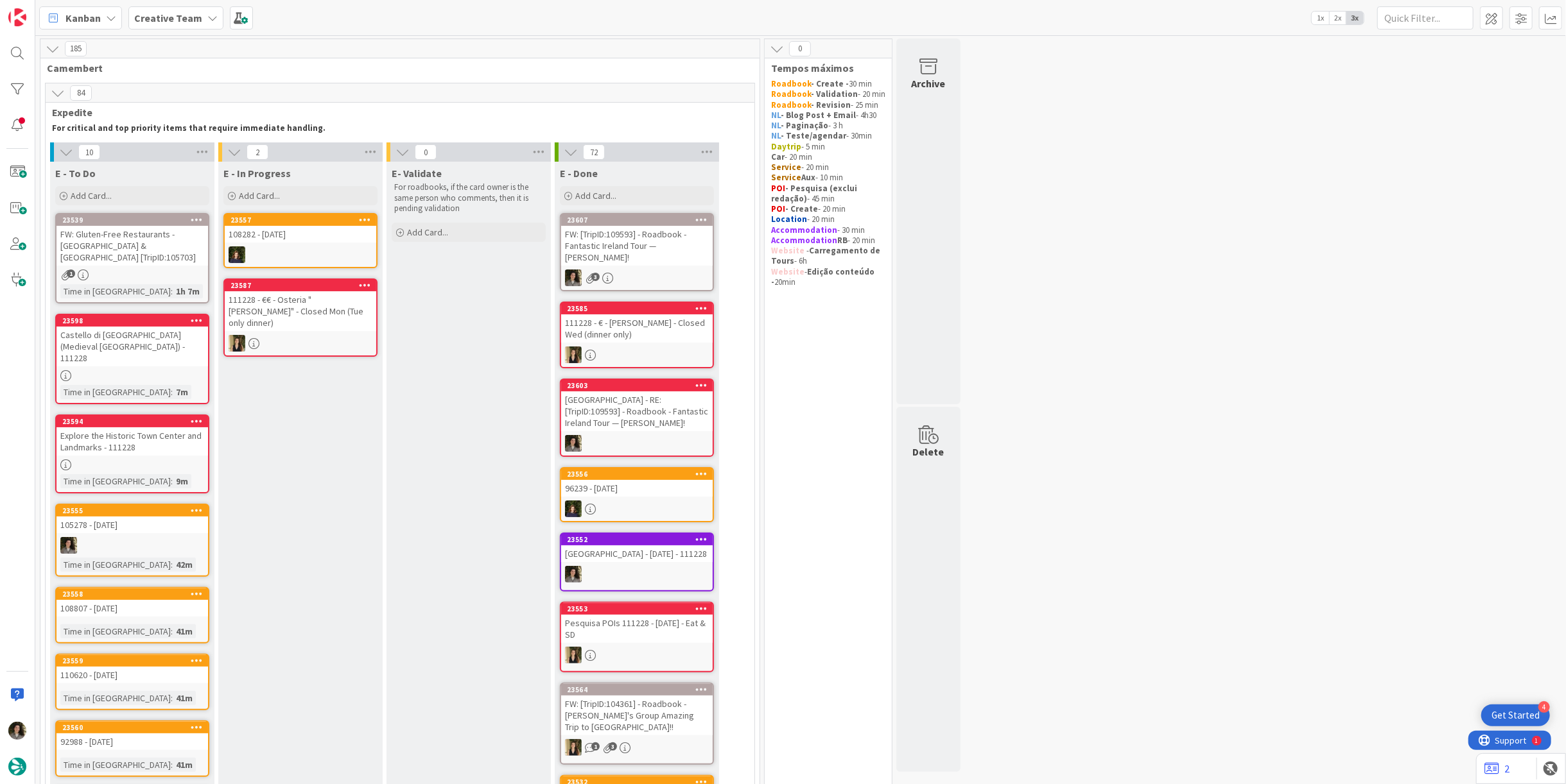
click at [638, 243] on div "FW: [TripID:109593] - Roadbook - Fantastic Ireland Tour — [PERSON_NAME]!" at bounding box center [636, 246] width 151 height 40
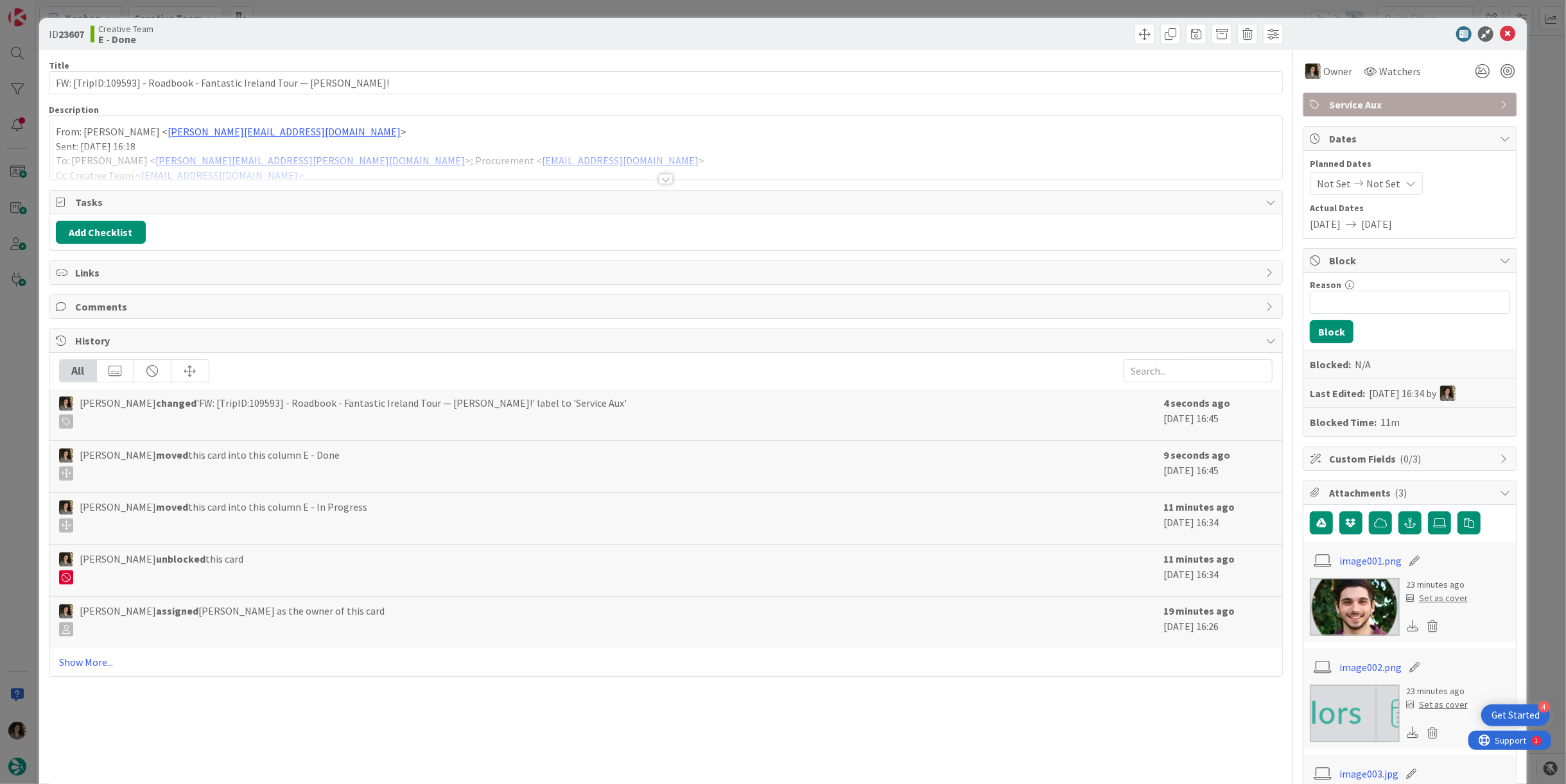
click at [1402, 109] on span "Service Aux" at bounding box center [1411, 105] width 164 height 16
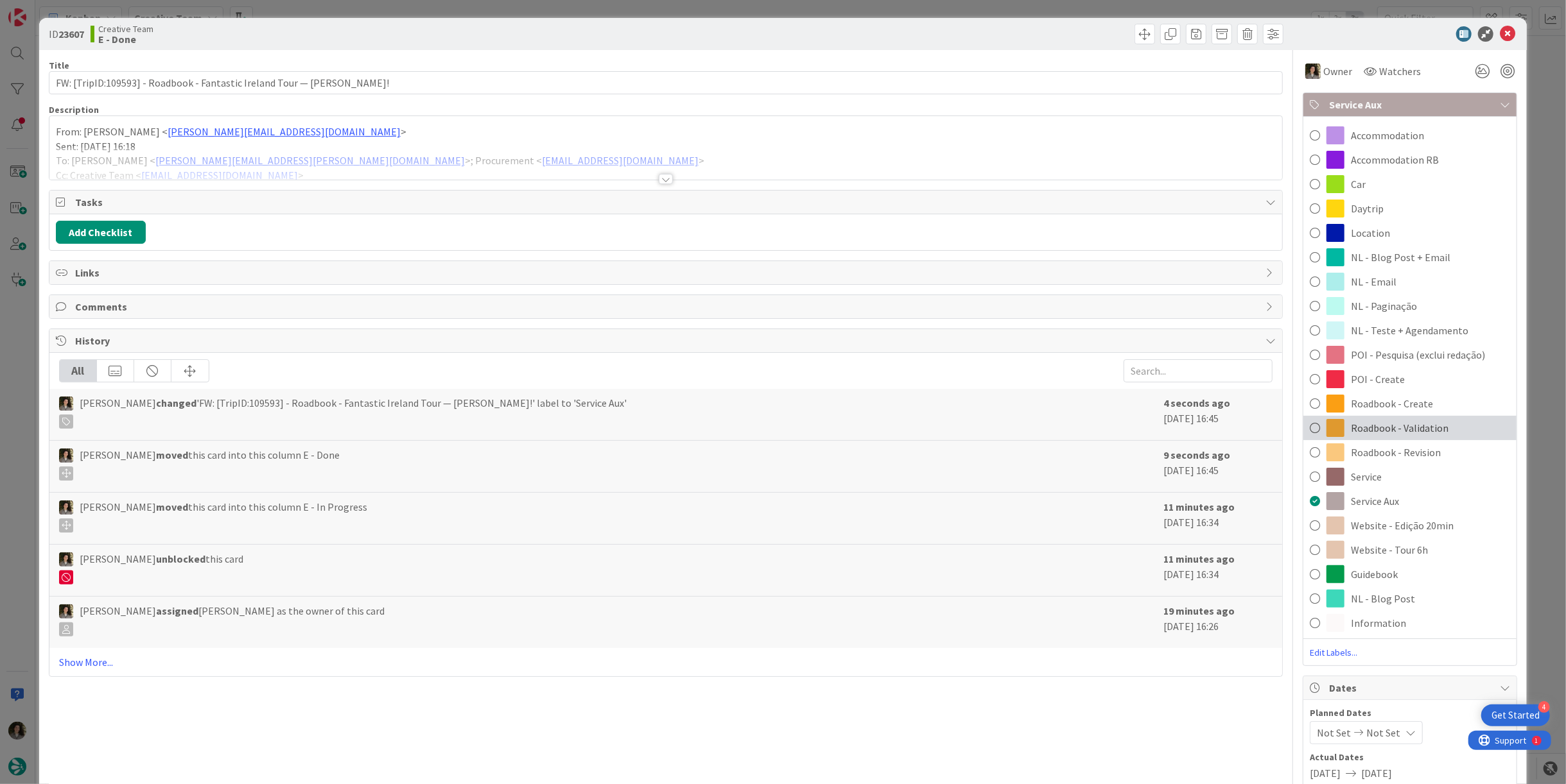
click at [1421, 430] on span "Roadbook - Validation" at bounding box center [1399, 428] width 97 height 16
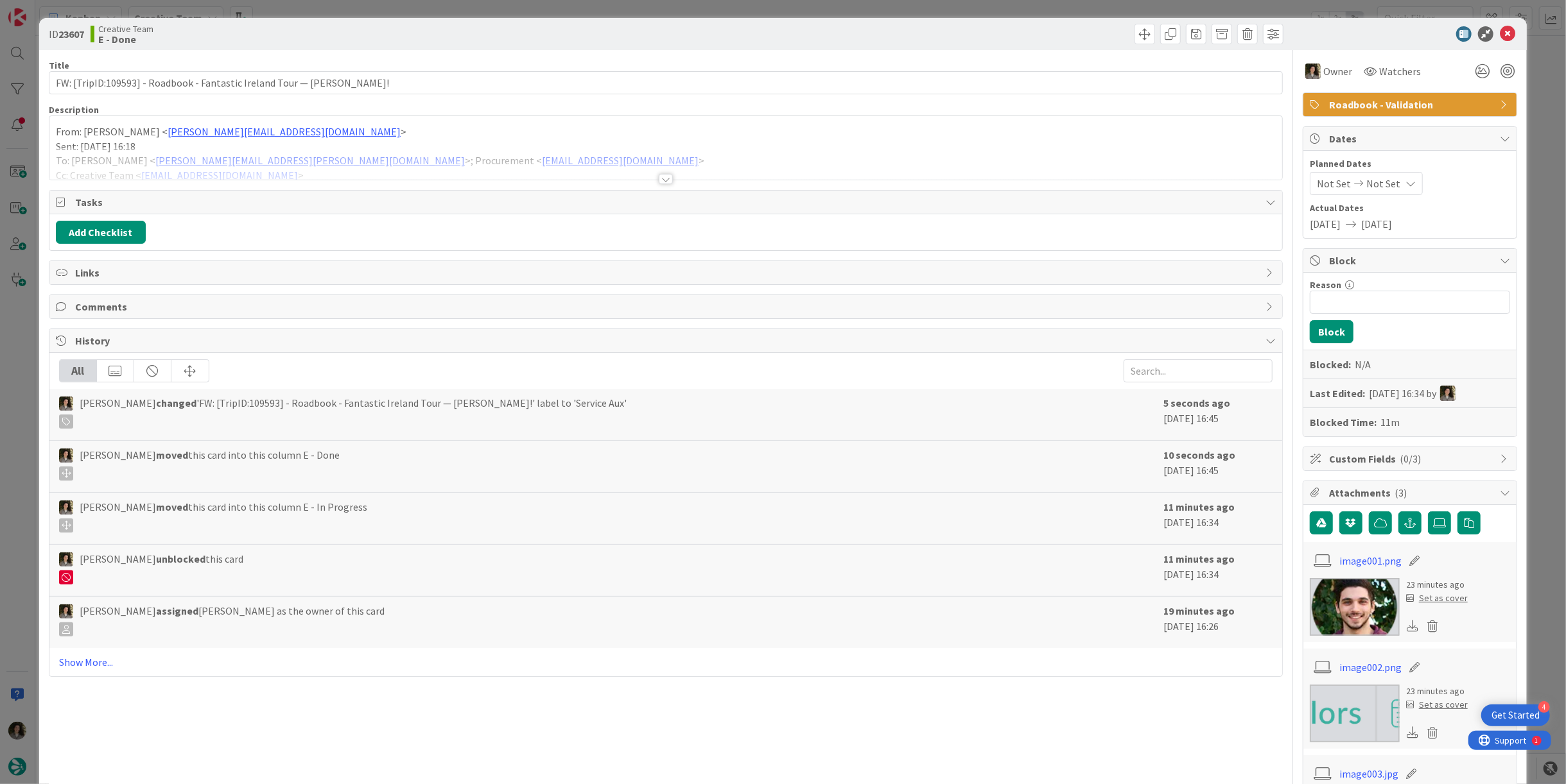
click at [1500, 33] on icon at bounding box center [1507, 33] width 16 height 16
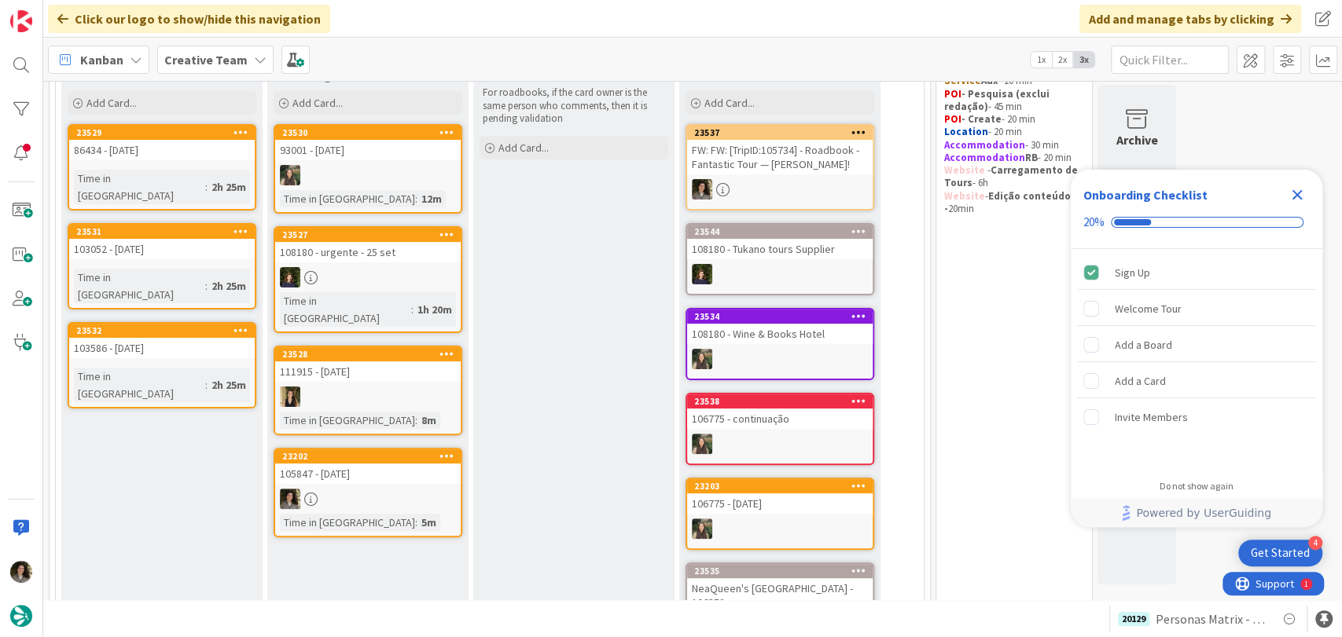
click at [374, 464] on div "105847 - [DATE]" at bounding box center [367, 474] width 185 height 20
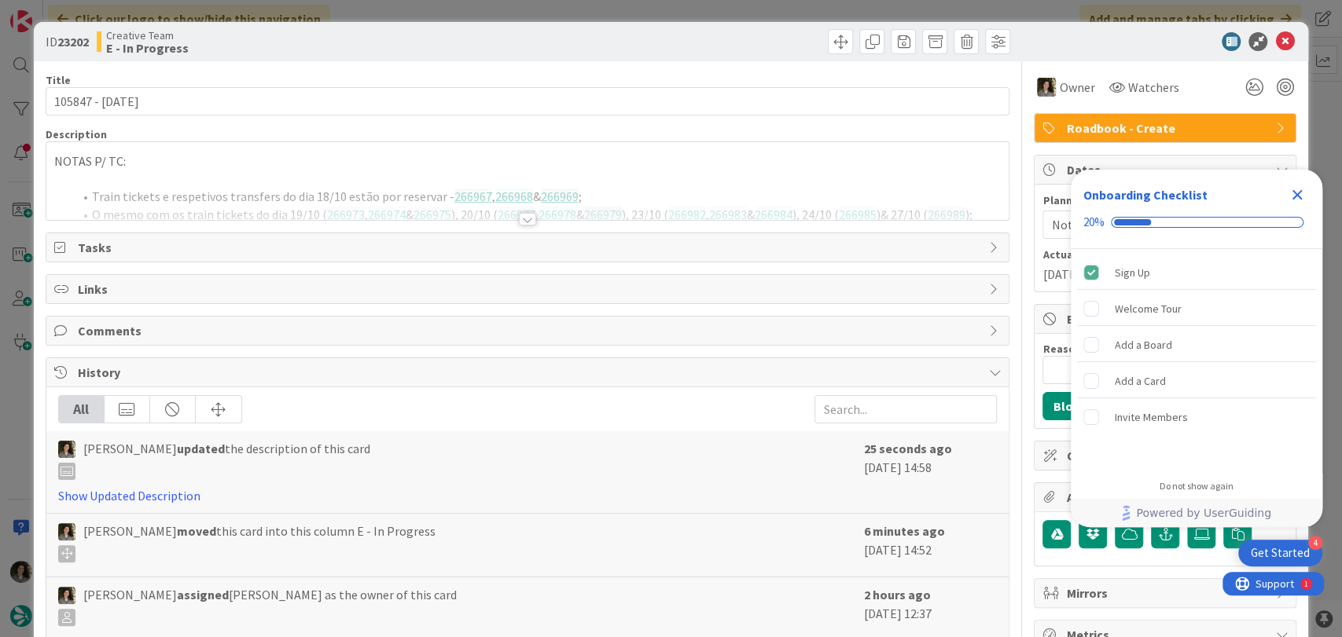
click at [519, 218] on div at bounding box center [527, 219] width 17 height 13
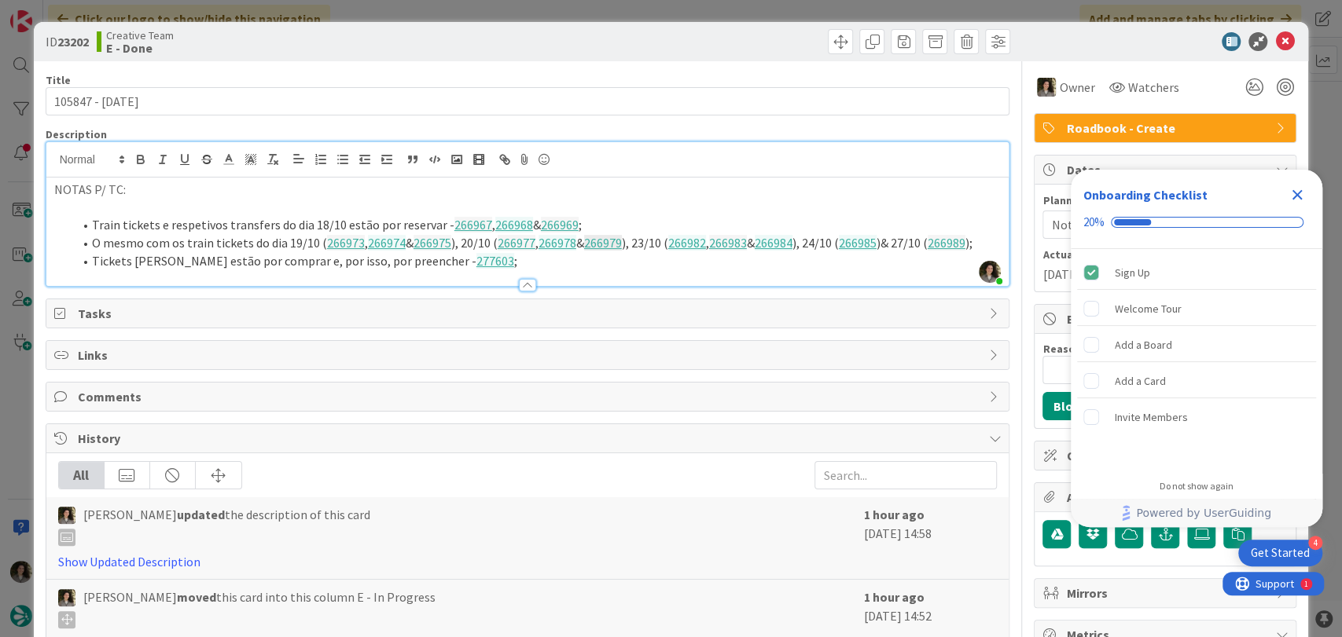
scroll to position [174, 0]
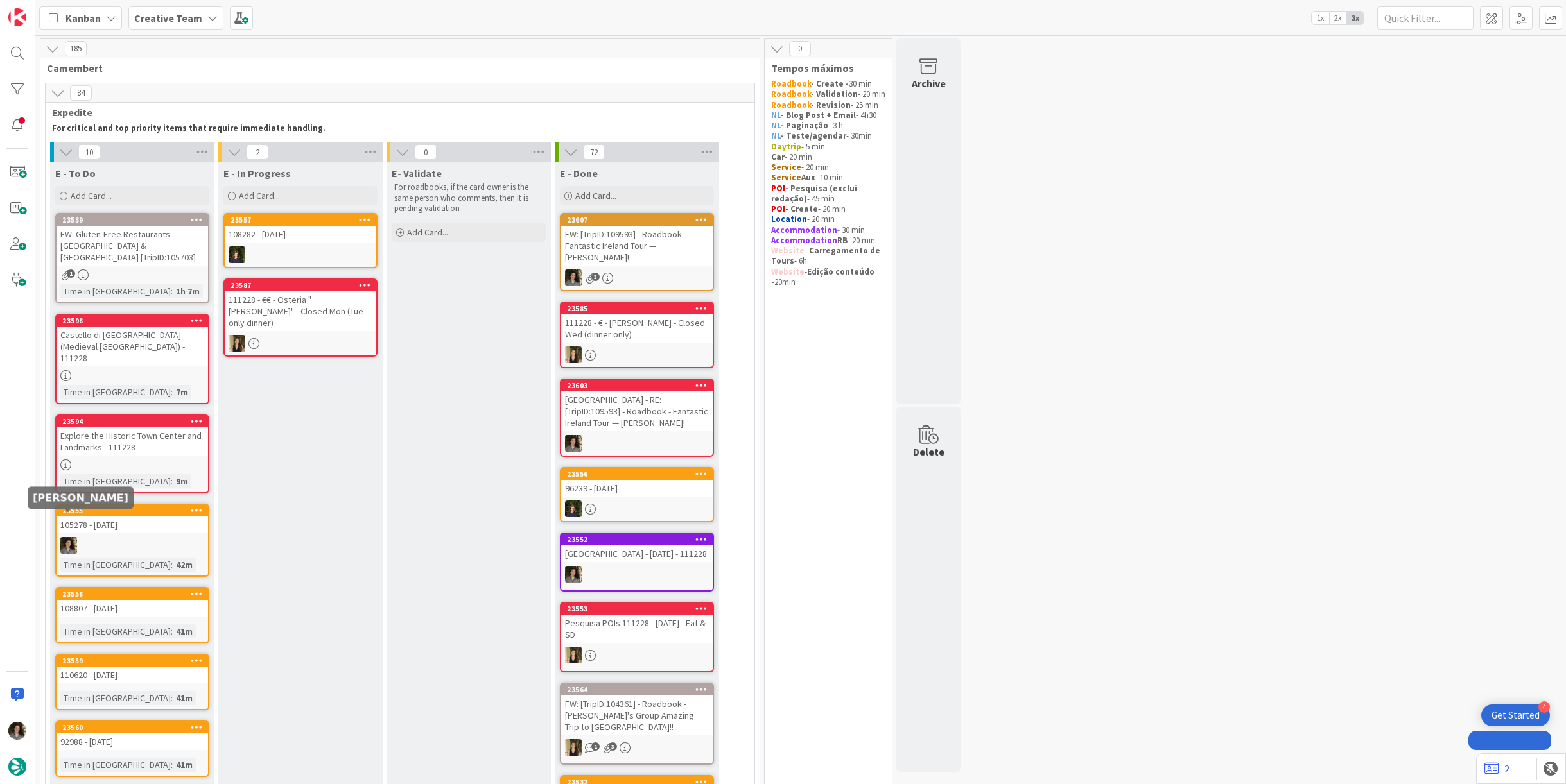
click at [73, 537] on img at bounding box center [69, 546] width 16 height 16
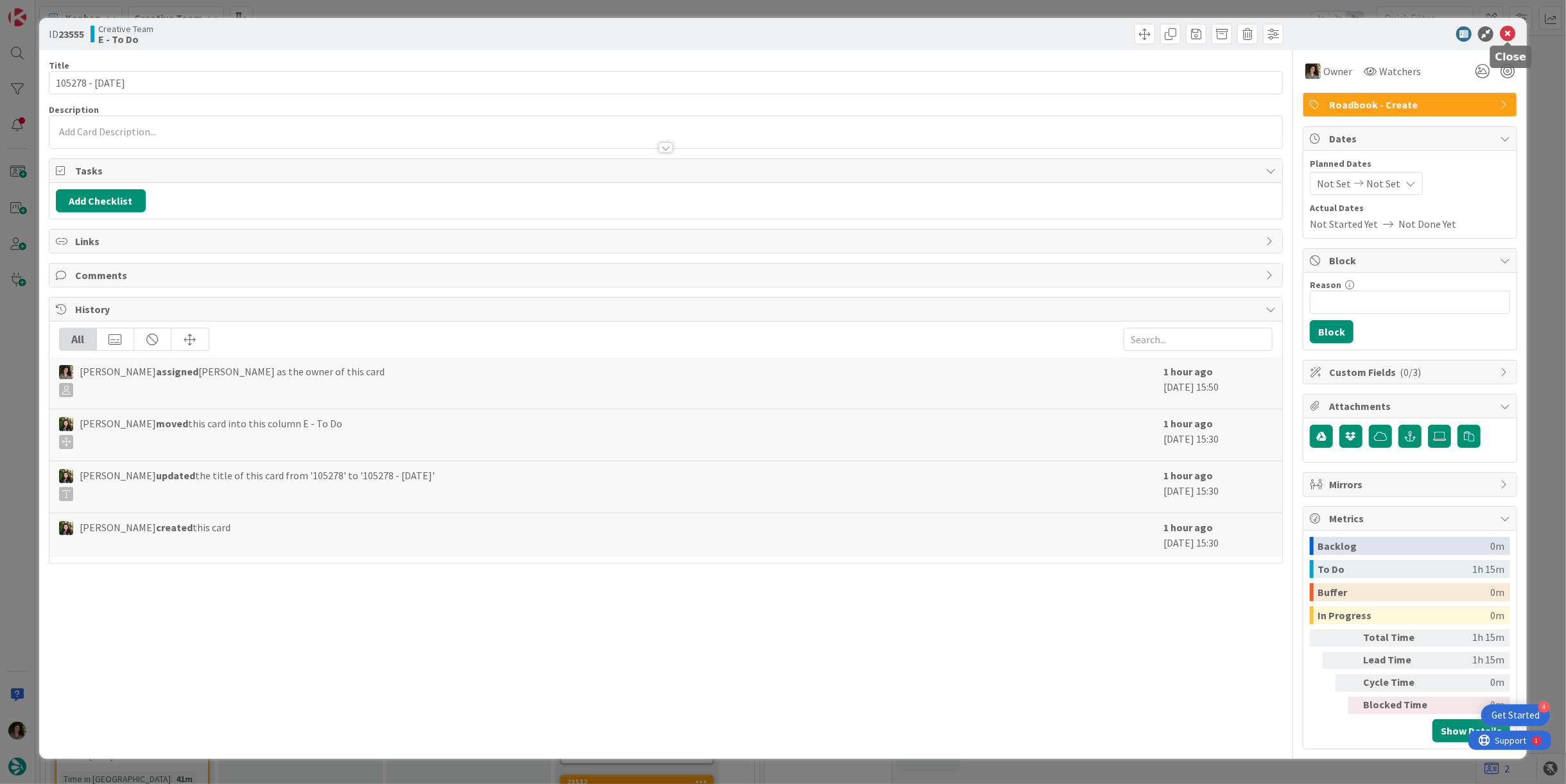
click at [1506, 36] on icon at bounding box center [1507, 33] width 16 height 16
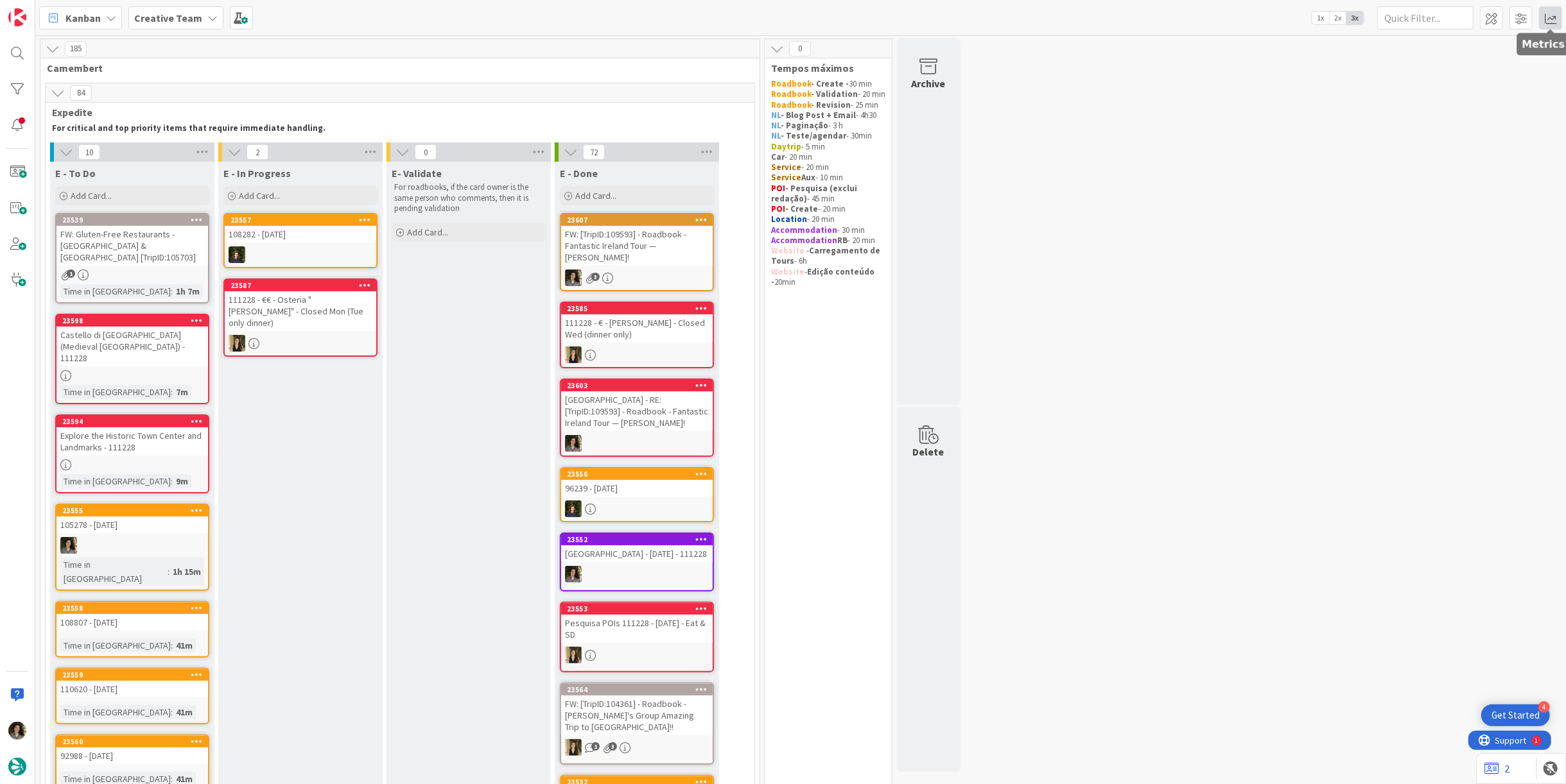
click at [1562, 18] on span at bounding box center [1550, 18] width 23 height 23
click at [1428, 117] on div "Allocation" at bounding box center [1439, 114] width 86 height 14
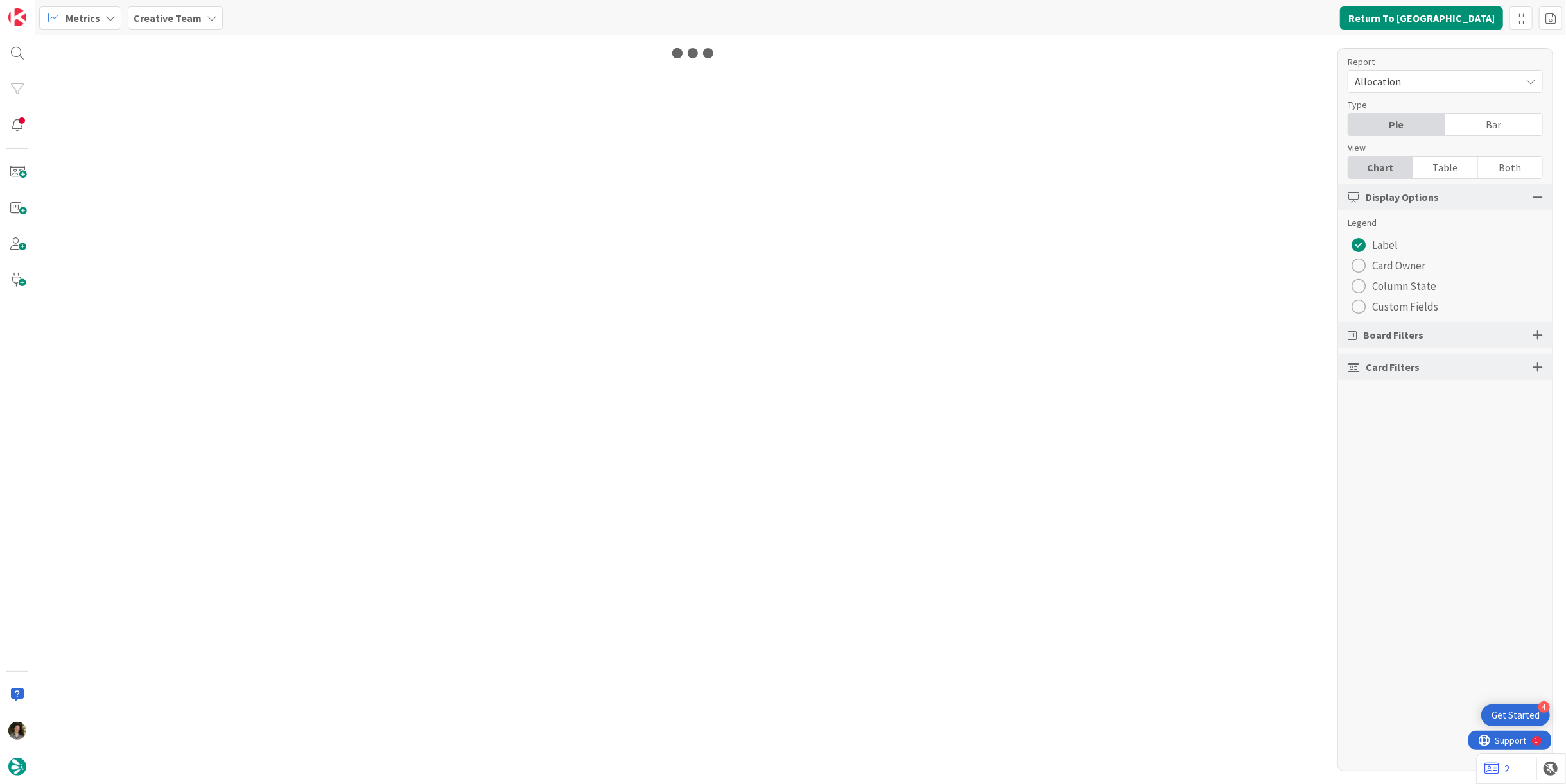
click at [1447, 167] on div "Table" at bounding box center [1445, 167] width 65 height 22
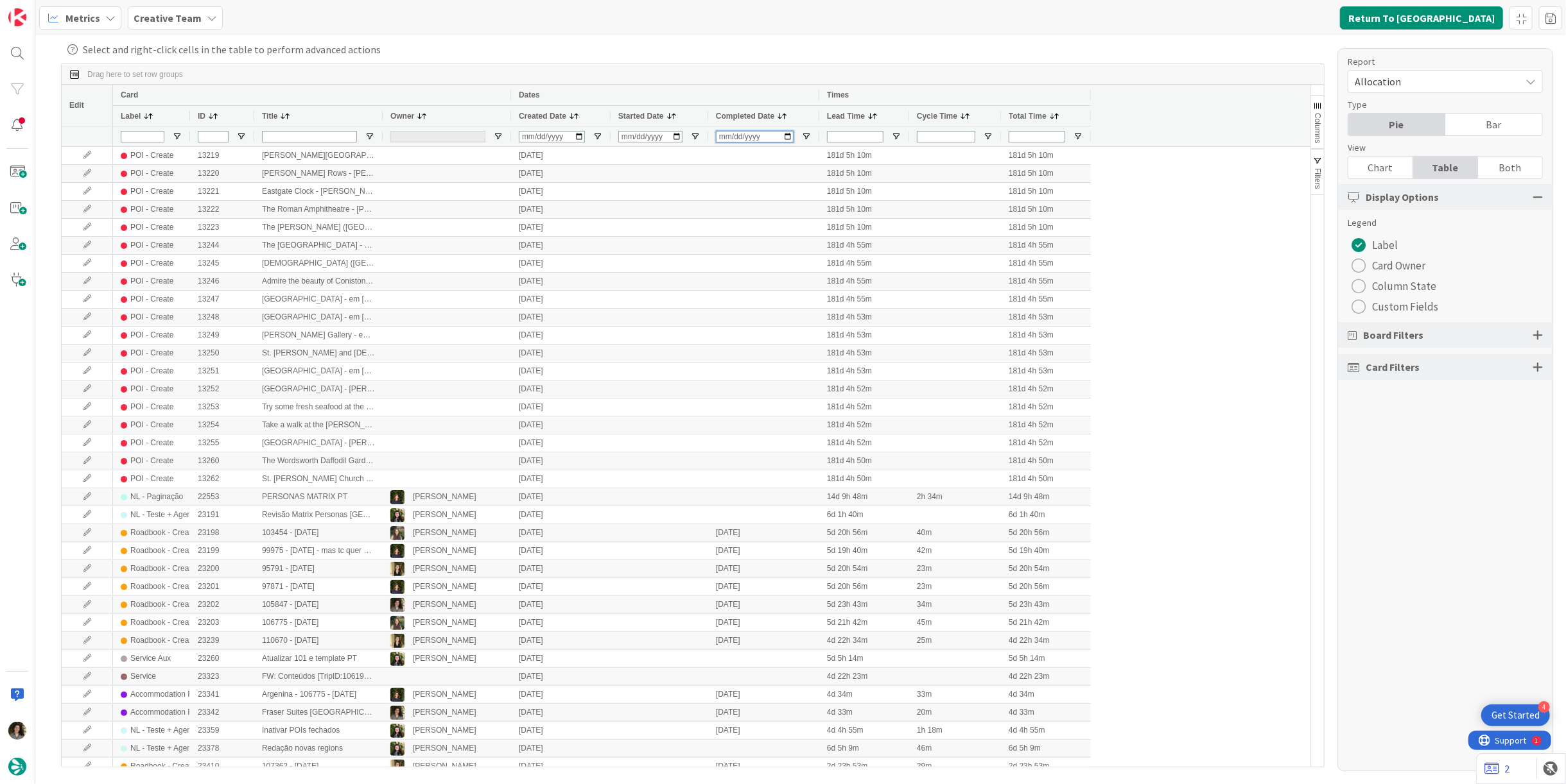
click at [721, 140] on input "Completed Date Filter Input" at bounding box center [754, 136] width 78 height 11
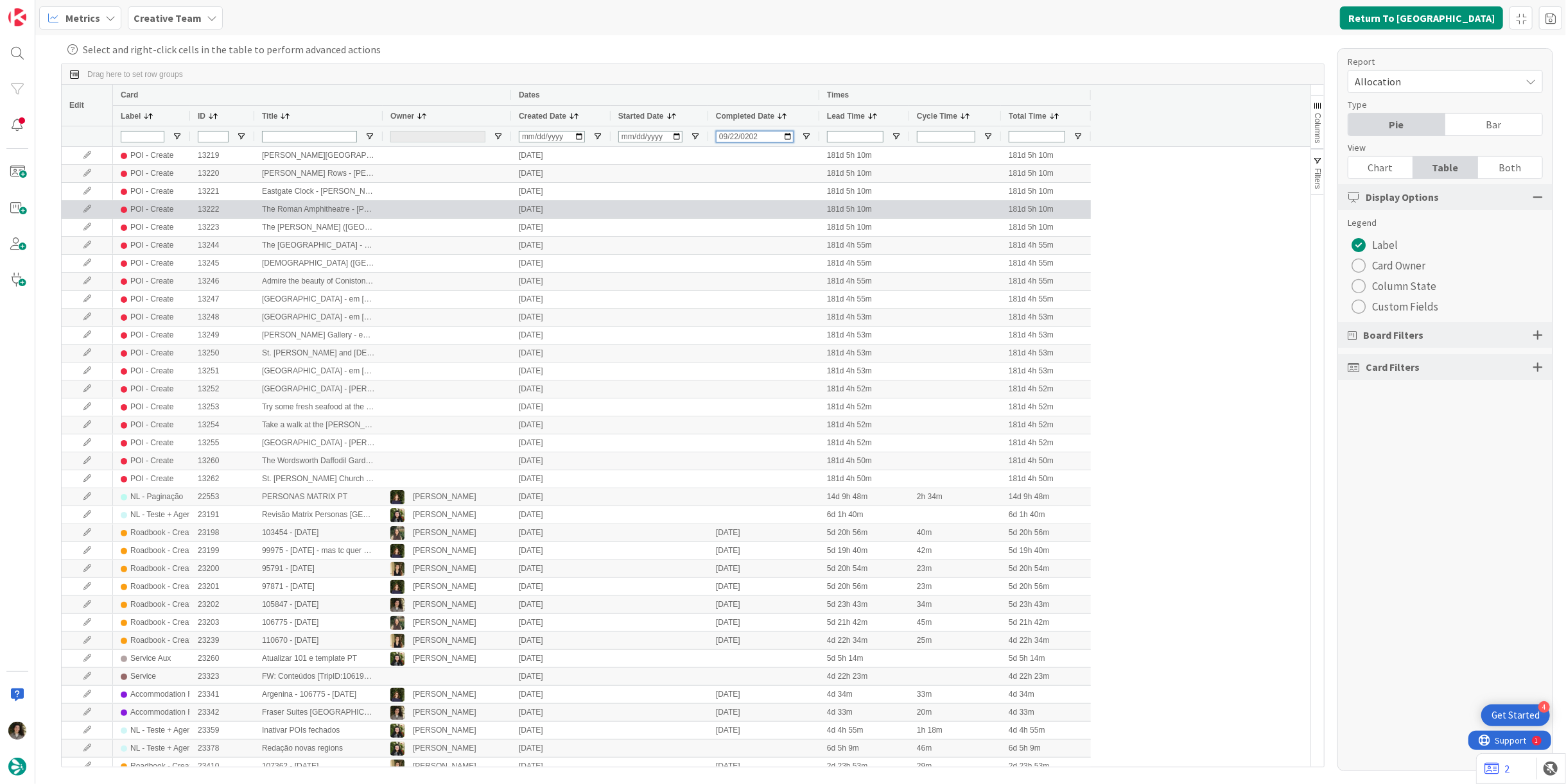
type input "2025-09-22"
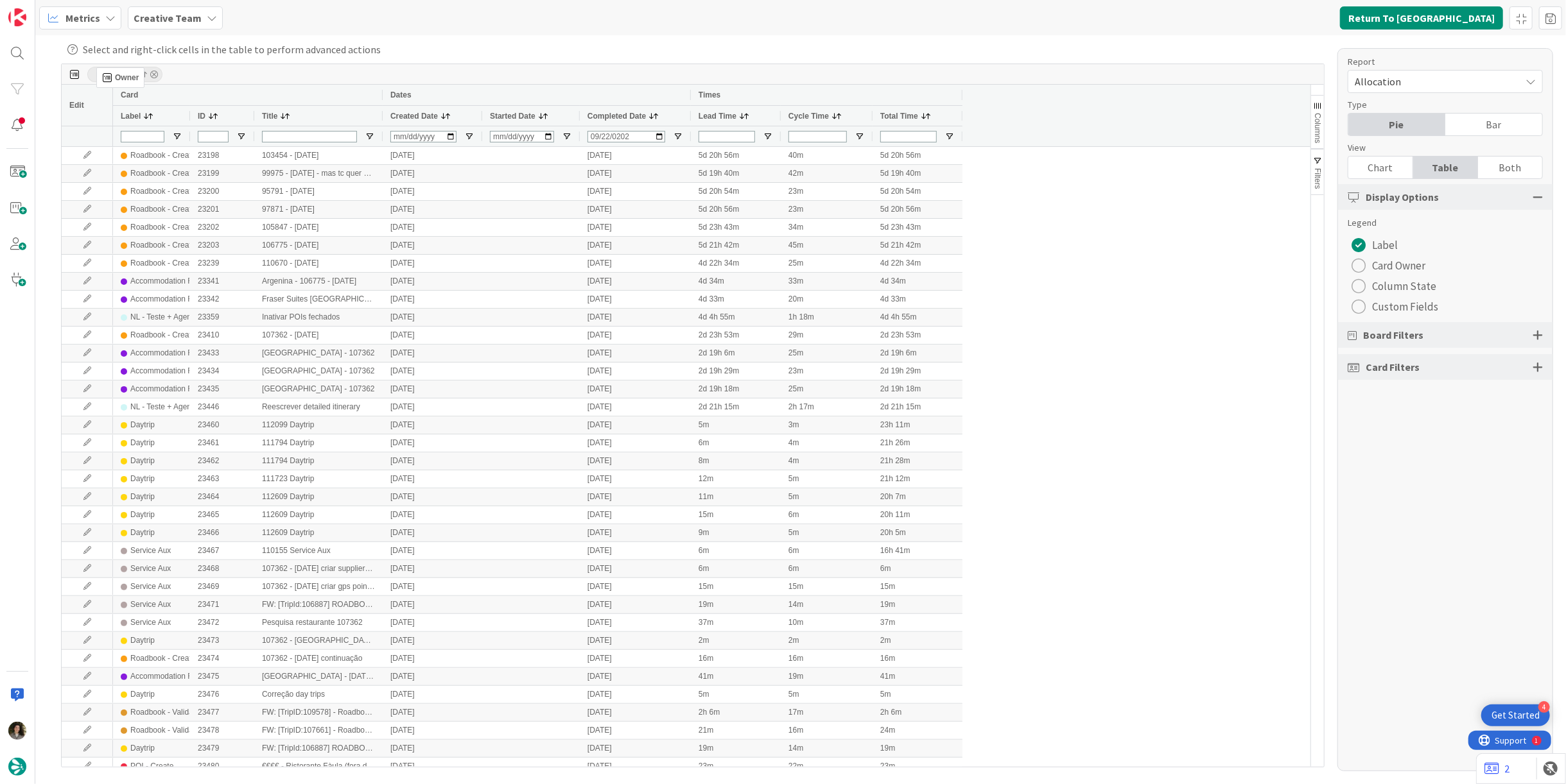
drag, startPoint x: 411, startPoint y: 118, endPoint x: 103, endPoint y: 73, distance: 311.3
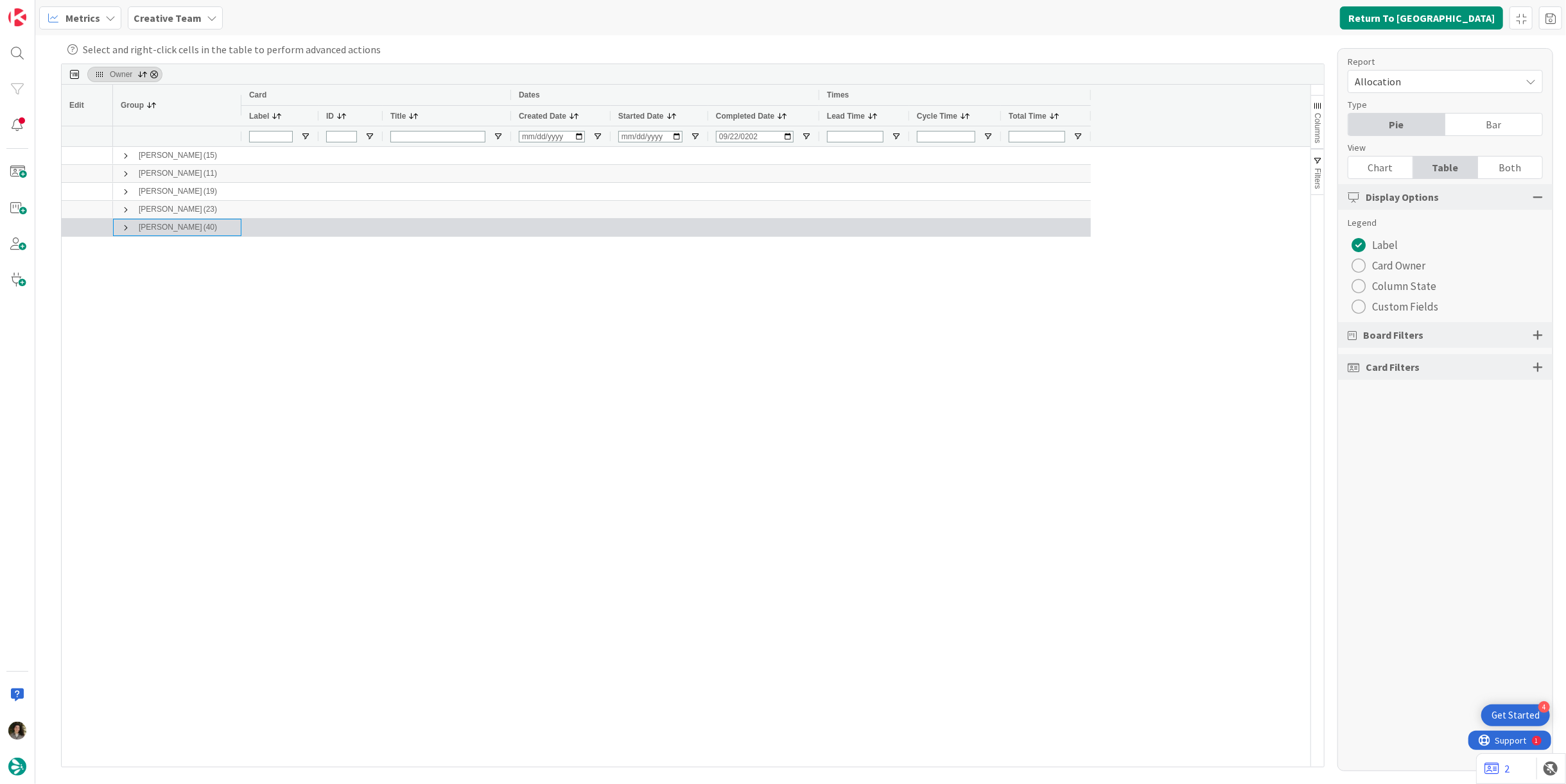
click at [125, 225] on span at bounding box center [126, 228] width 11 height 11
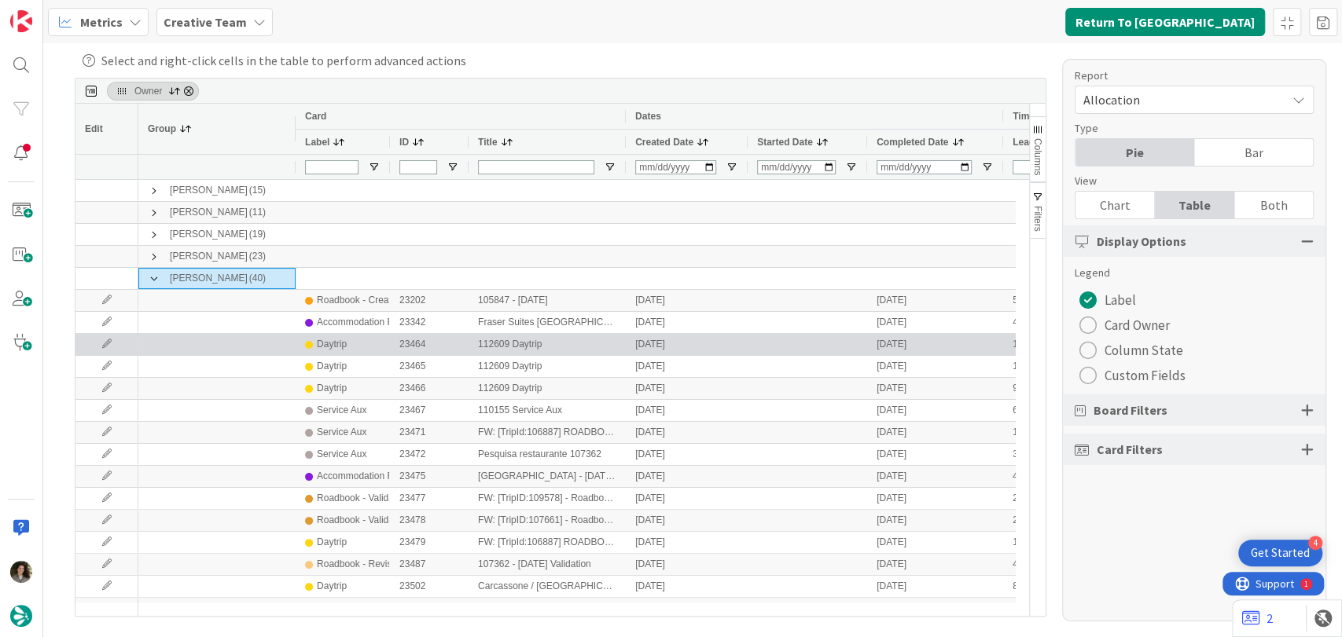
click at [432, 347] on div "23464" at bounding box center [429, 344] width 79 height 21
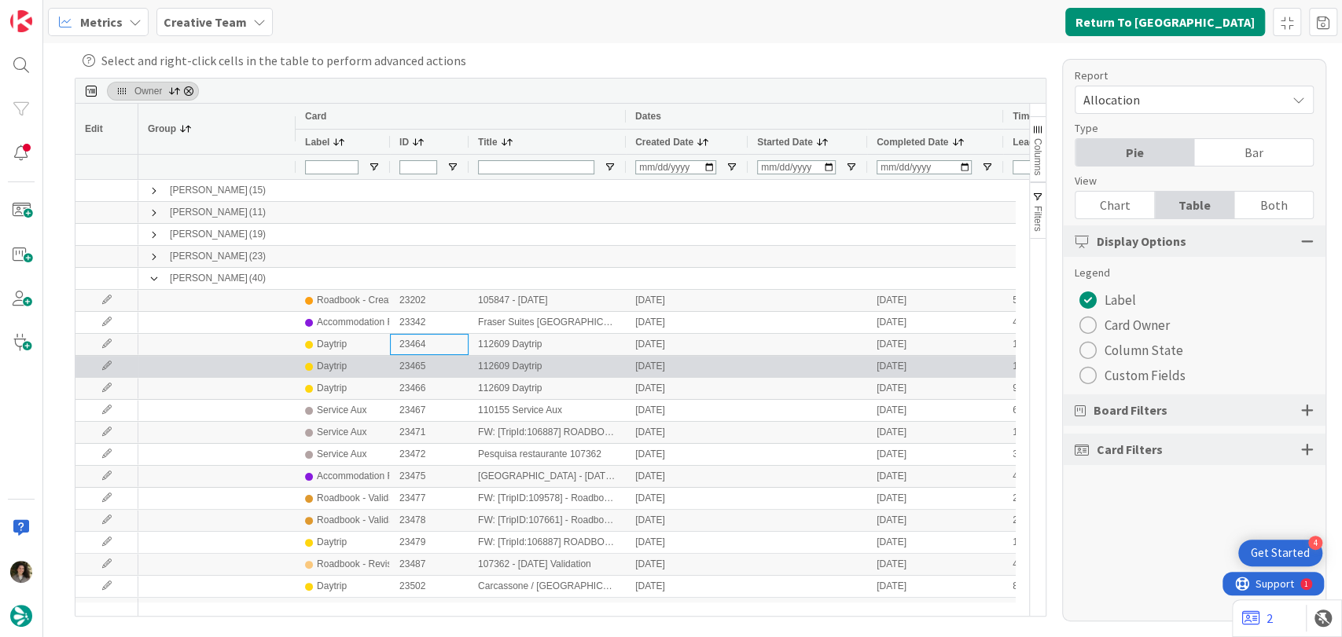
click at [401, 365] on div "23465" at bounding box center [429, 366] width 79 height 21
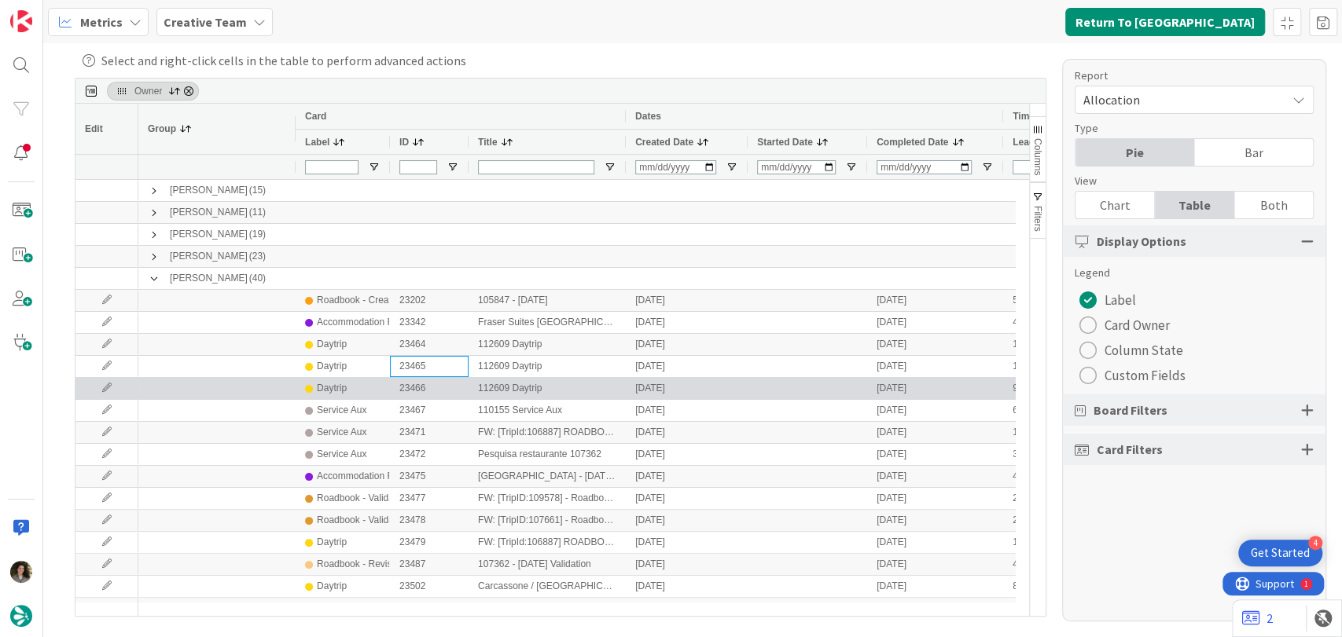
click at [365, 390] on div "Daytrip" at bounding box center [342, 389] width 75 height 20
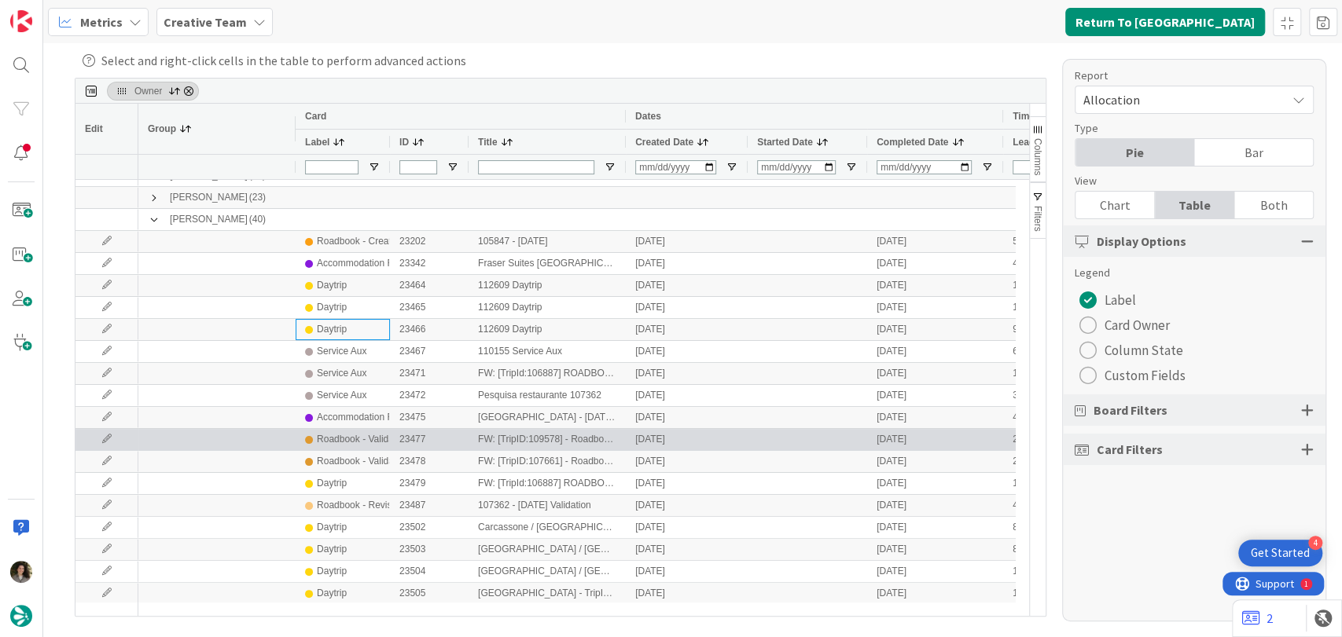
scroll to position [87, 0]
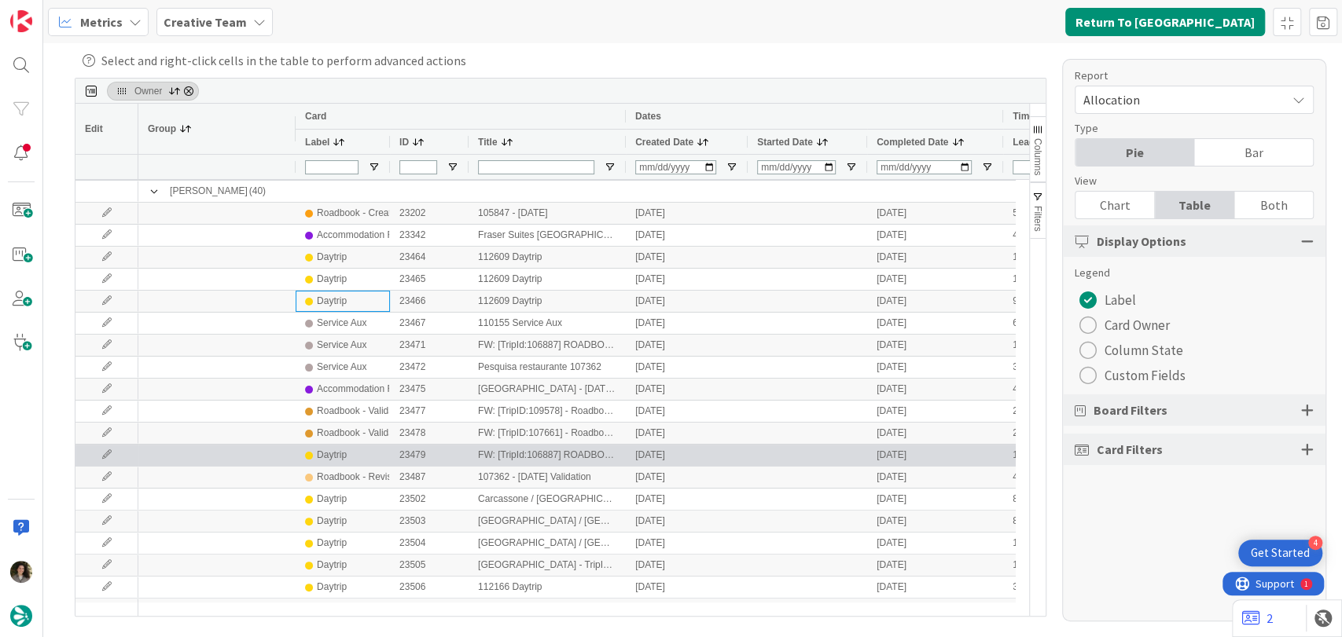
click at [373, 454] on div "Daytrip" at bounding box center [342, 456] width 75 height 20
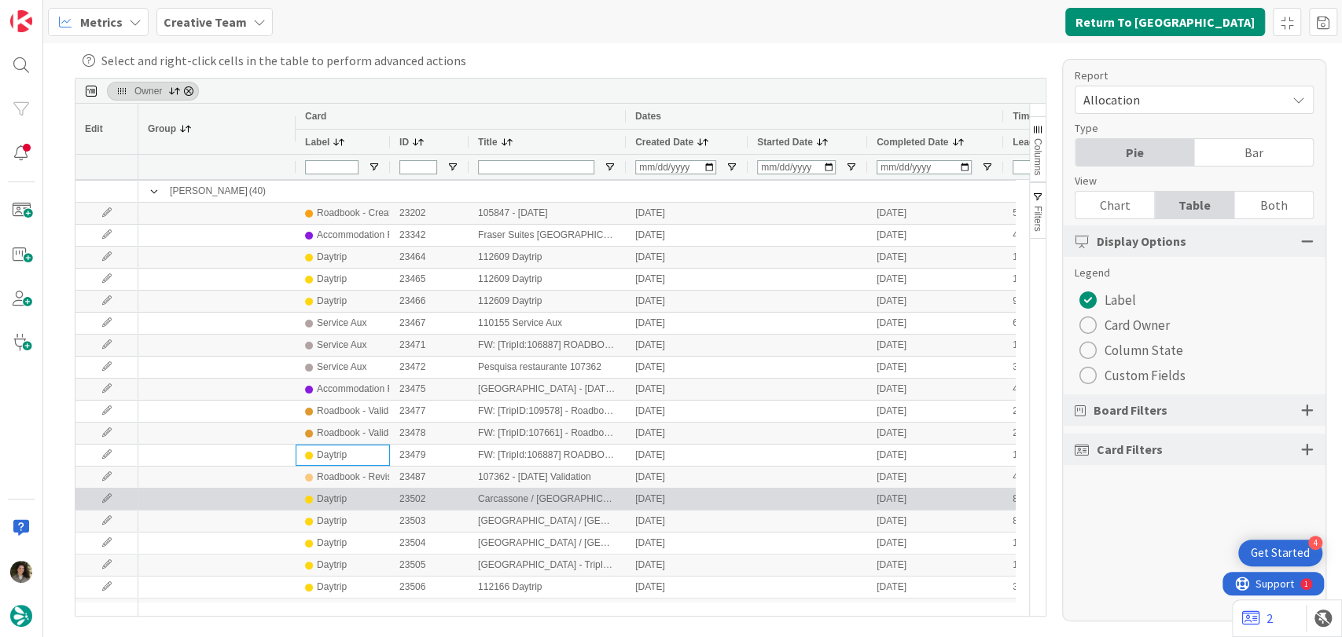
click at [379, 505] on div "Daytrip" at bounding box center [342, 500] width 75 height 20
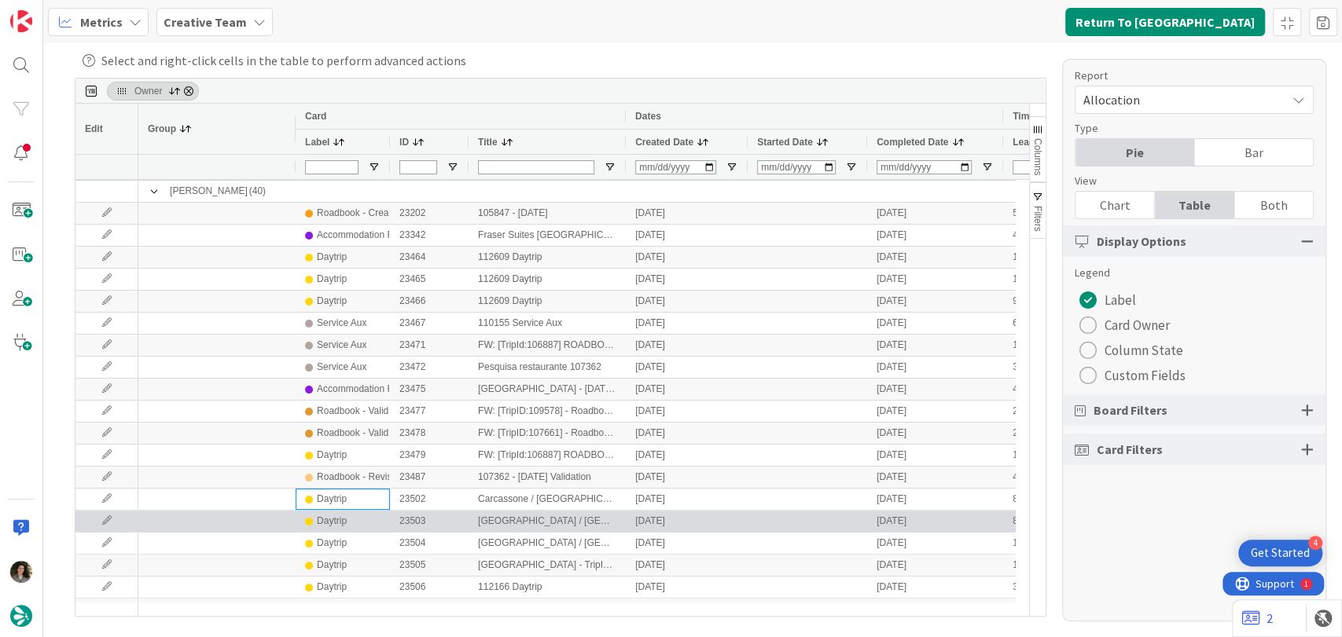
click at [376, 521] on div "Daytrip" at bounding box center [342, 522] width 75 height 20
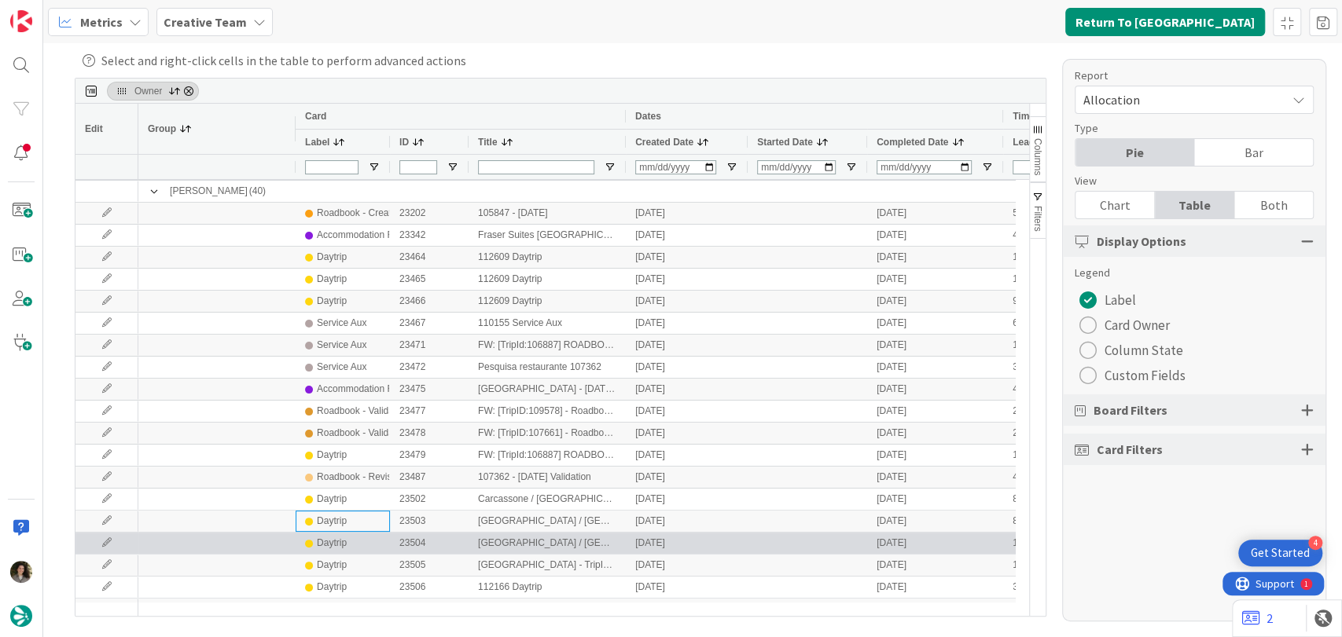
click at [368, 542] on div "Daytrip" at bounding box center [342, 544] width 75 height 20
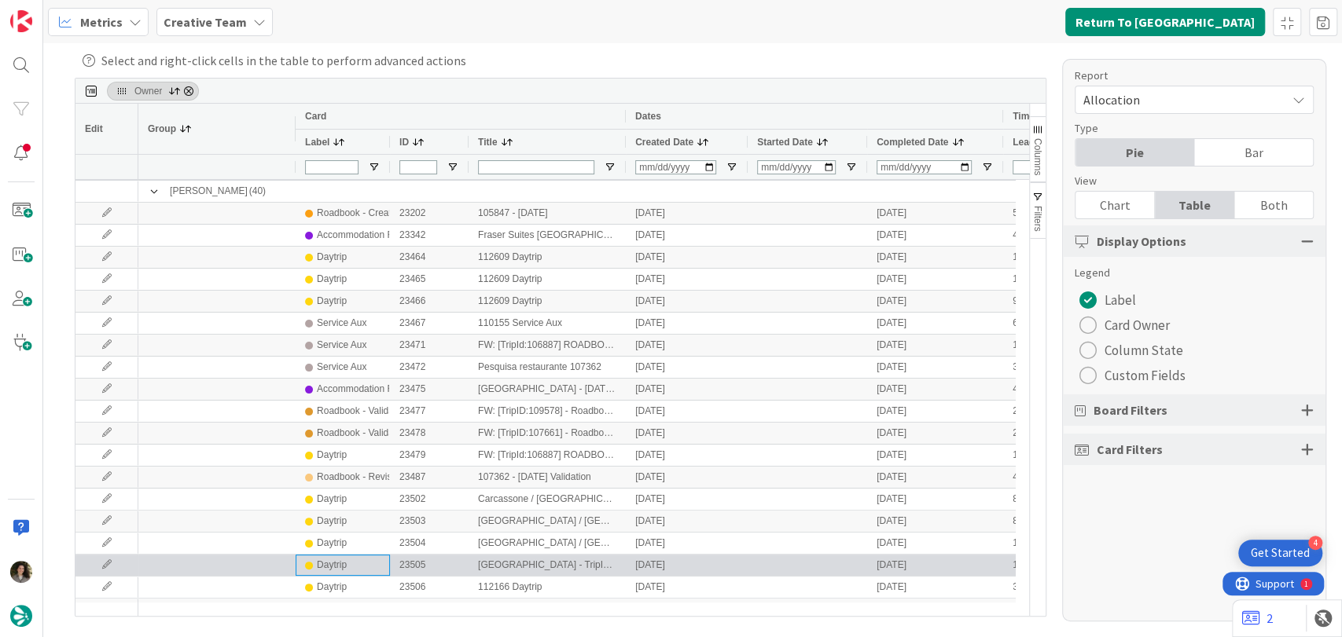
drag, startPoint x: 361, startPoint y: 567, endPoint x: 362, endPoint y: 577, distance: 9.5
click at [361, 567] on div "Daytrip" at bounding box center [342, 566] width 75 height 20
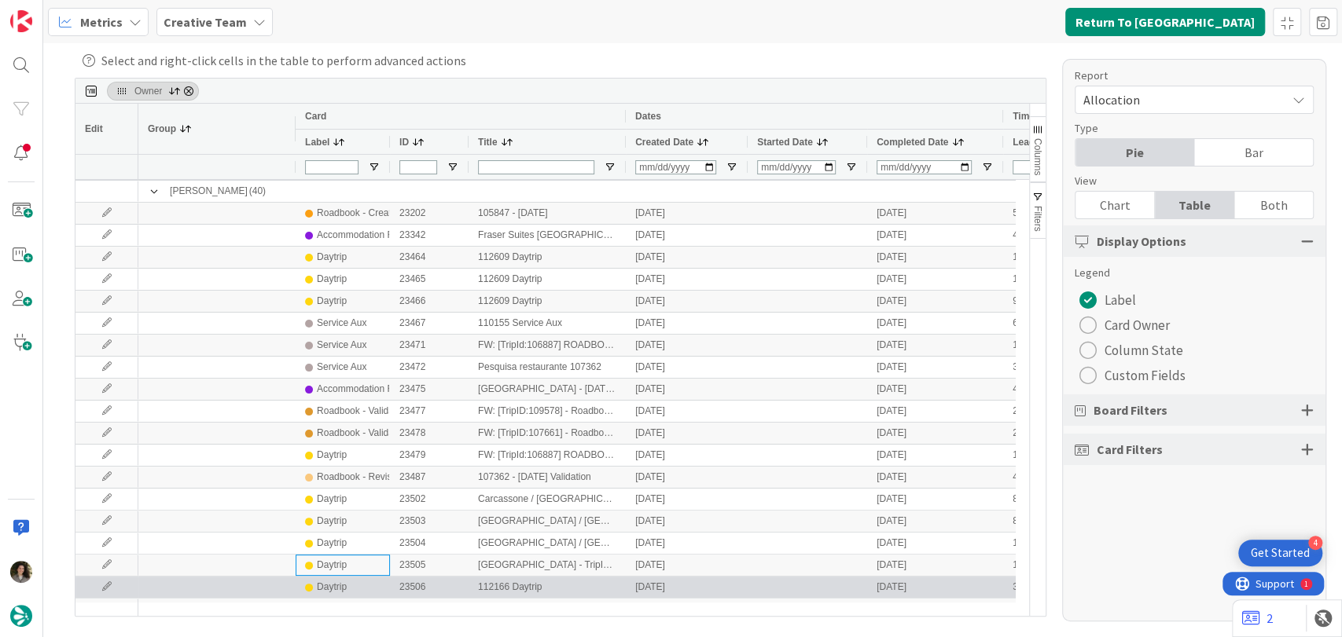
click at [361, 583] on div "Daytrip" at bounding box center [342, 588] width 75 height 20
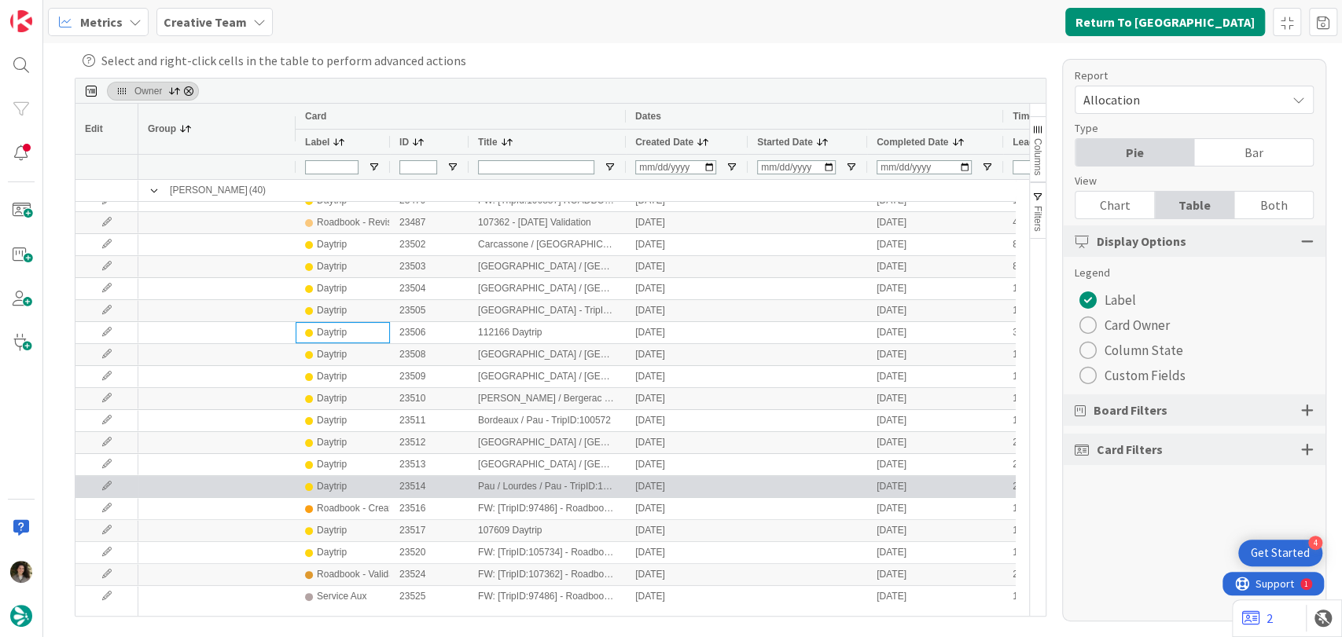
scroll to position [0, 0]
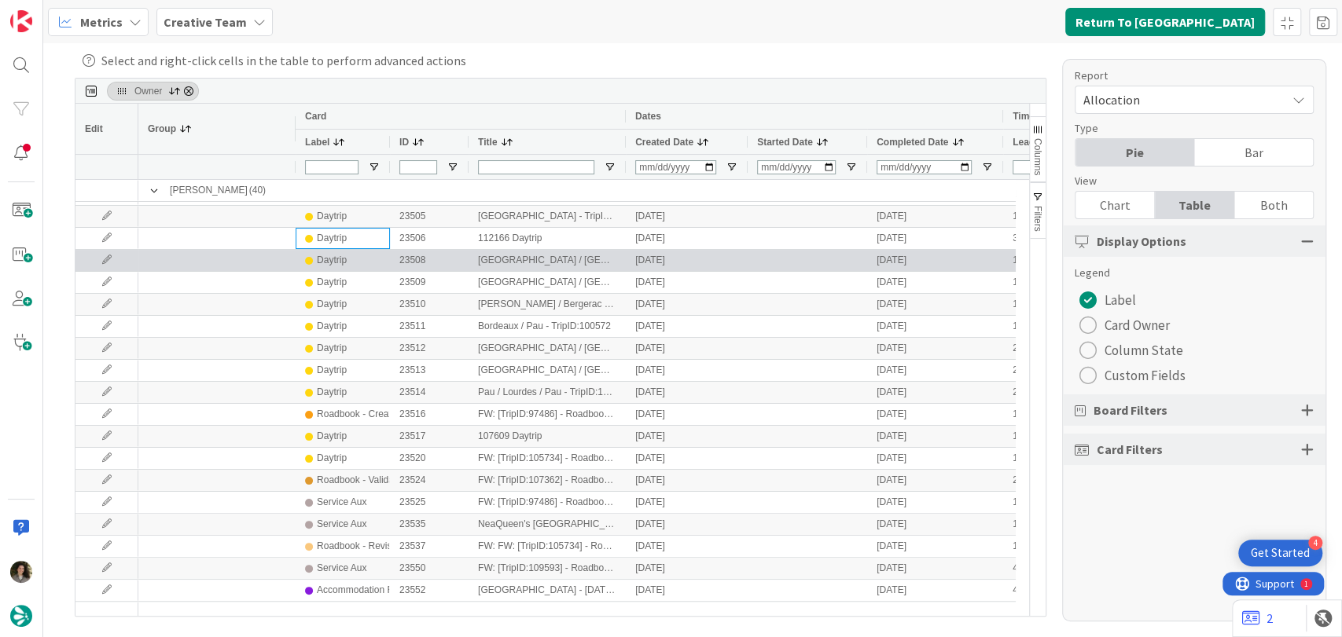
click at [351, 267] on div "Daytrip" at bounding box center [342, 261] width 75 height 20
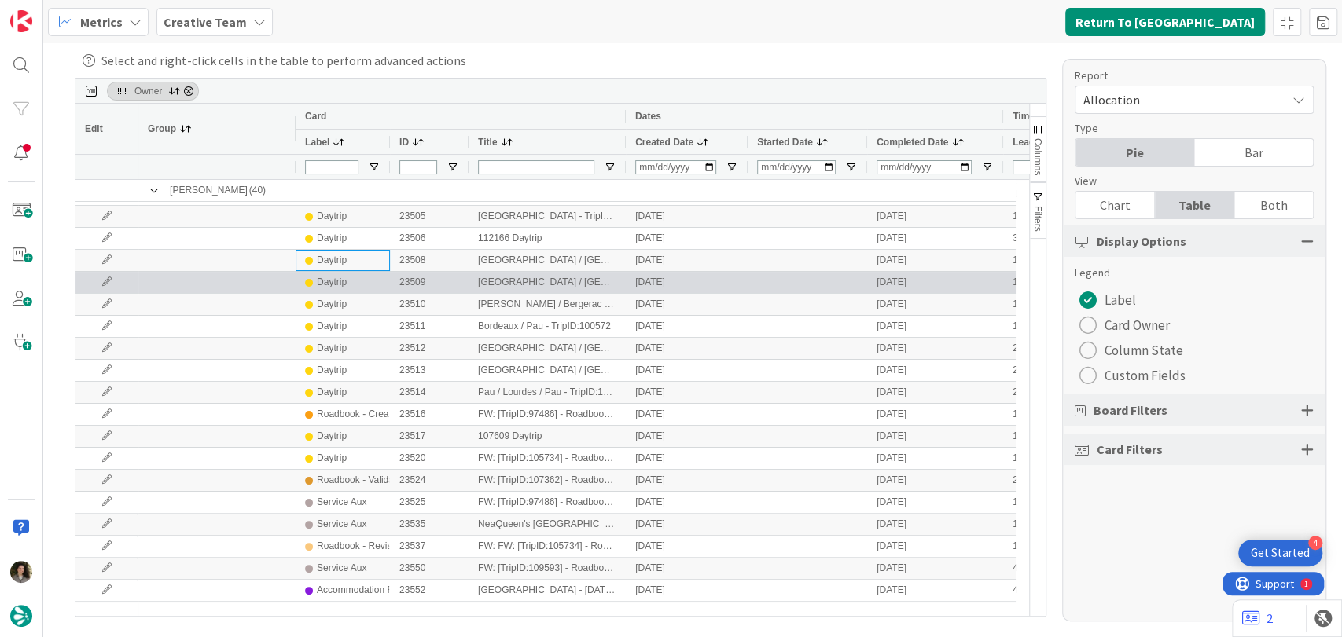
click at [346, 286] on div "Daytrip" at bounding box center [332, 283] width 30 height 20
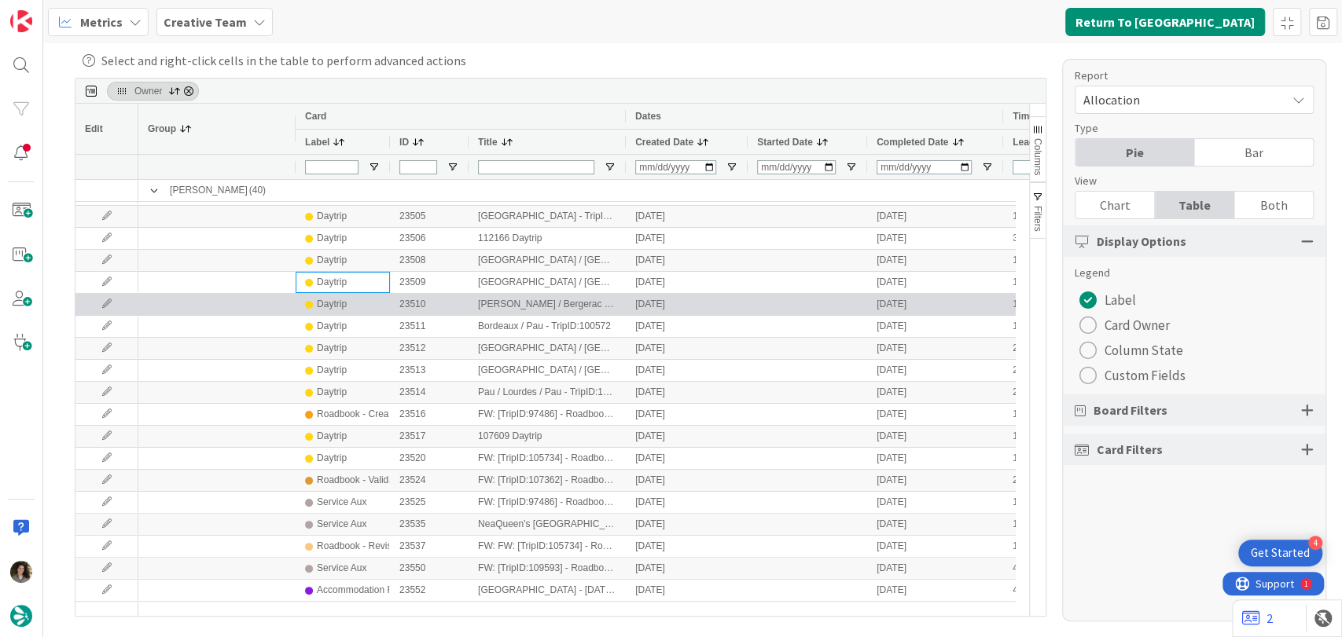
click at [348, 303] on div "Daytrip" at bounding box center [342, 305] width 75 height 20
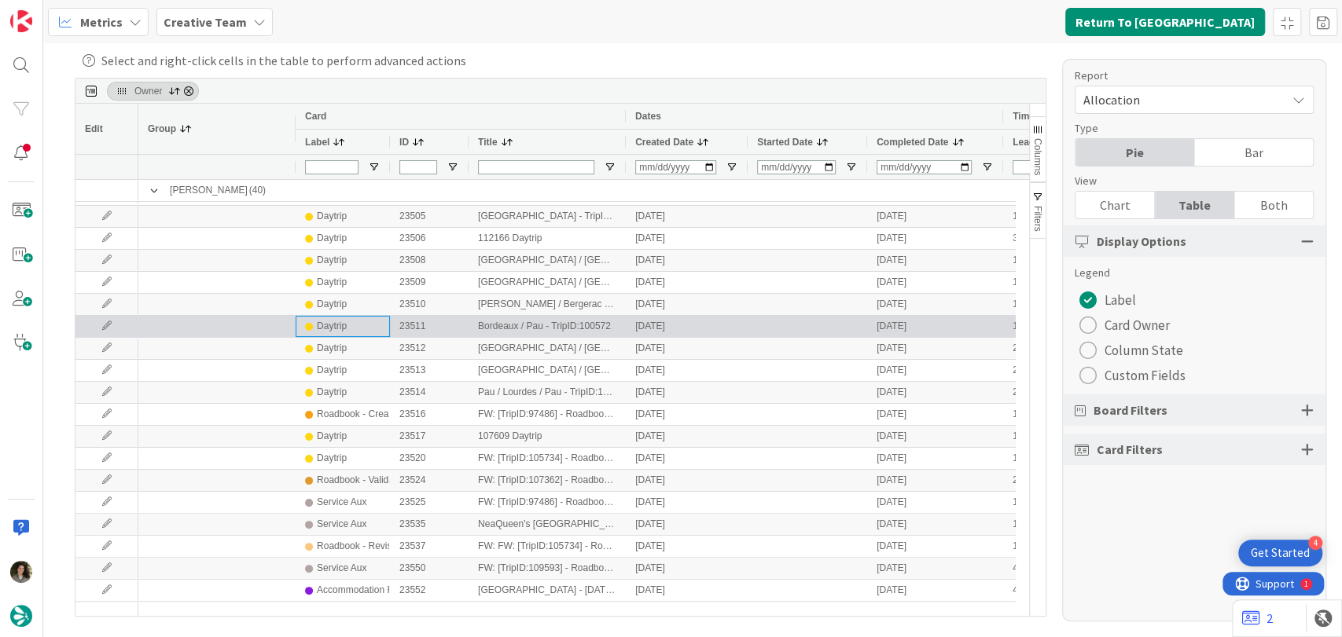
click at [343, 329] on div "Daytrip" at bounding box center [332, 327] width 30 height 20
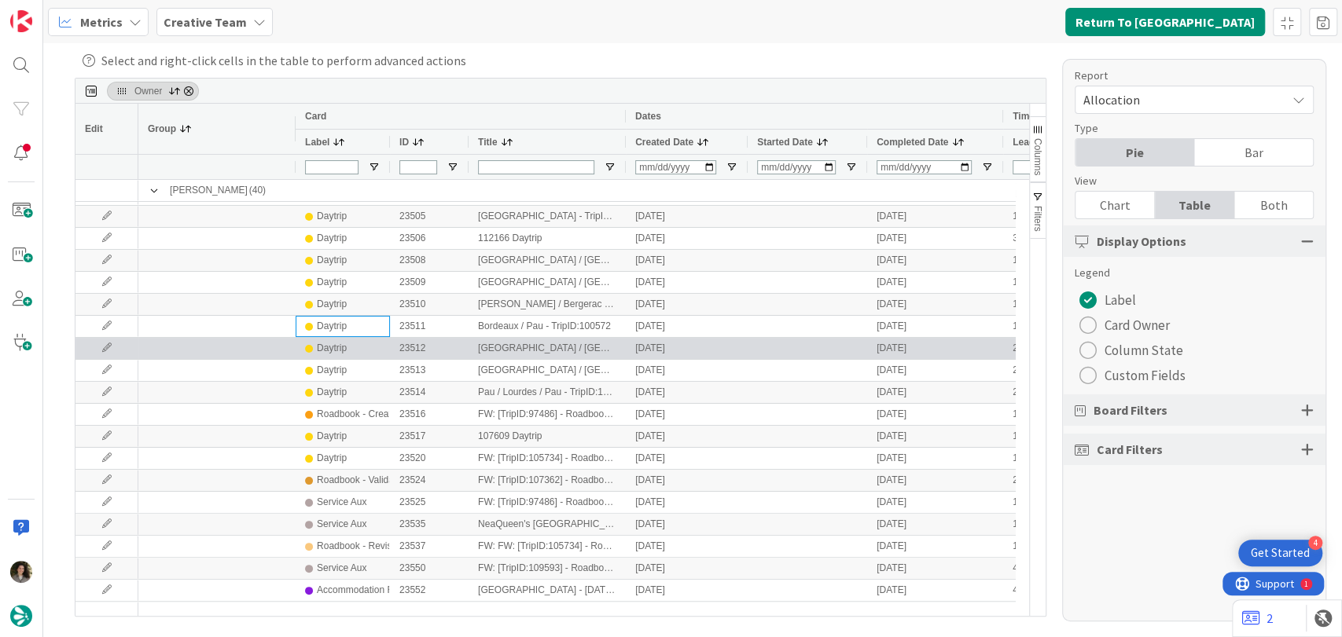
click at [345, 354] on div "Daytrip" at bounding box center [332, 349] width 30 height 20
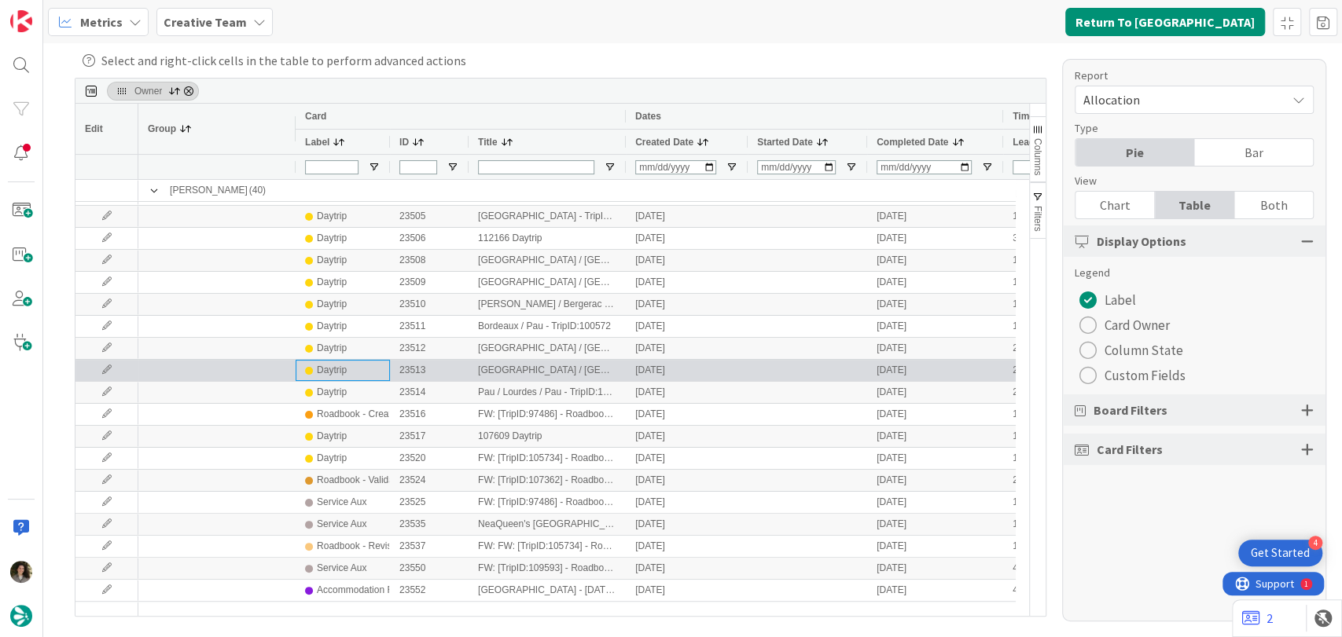
click at [343, 375] on div "Daytrip" at bounding box center [332, 371] width 30 height 20
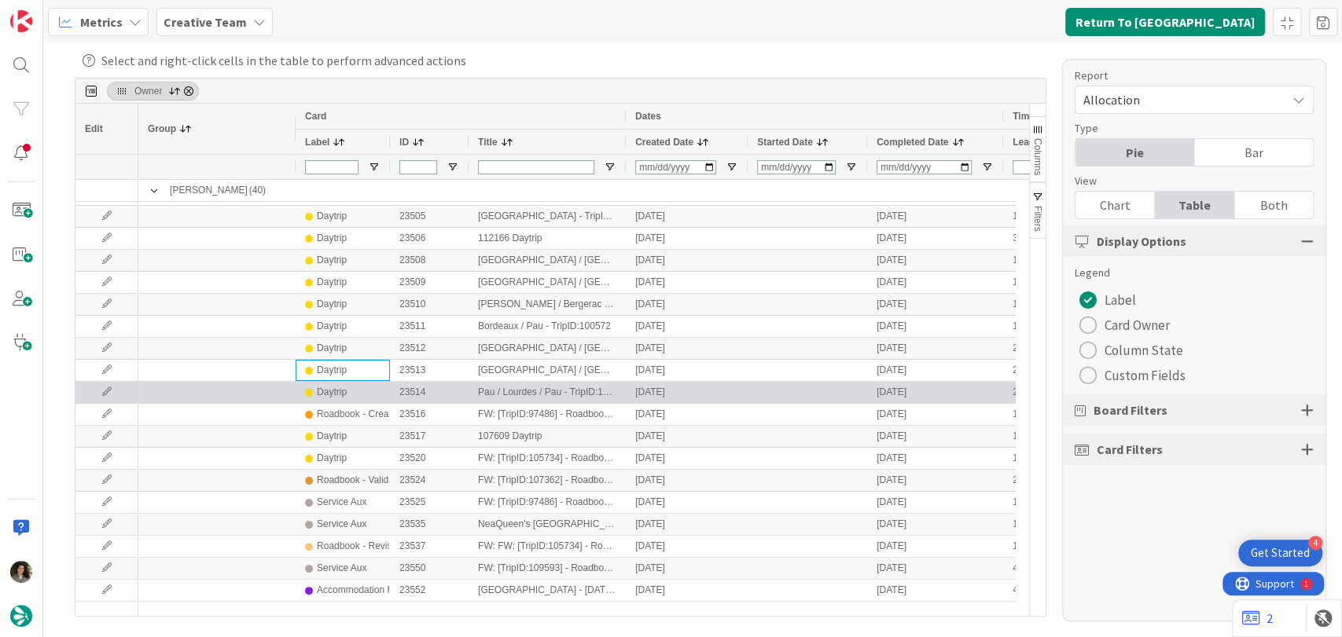
click at [343, 395] on div "Daytrip" at bounding box center [332, 393] width 30 height 20
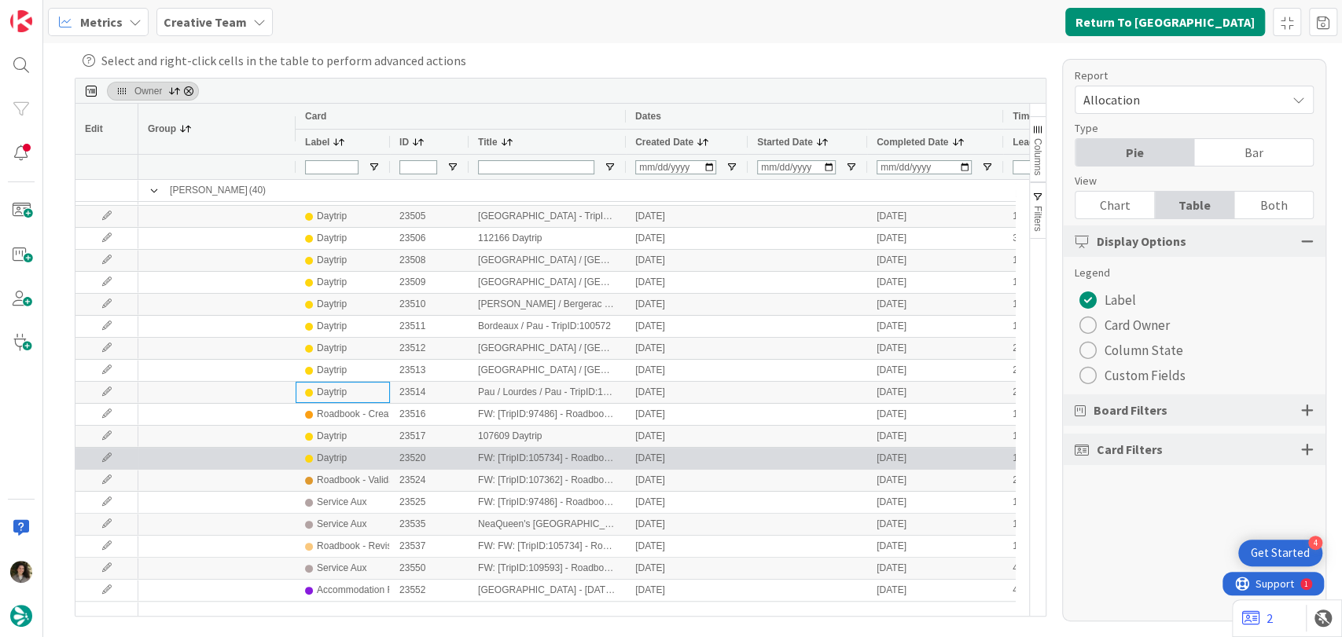
click at [344, 451] on div "Daytrip" at bounding box center [332, 459] width 30 height 20
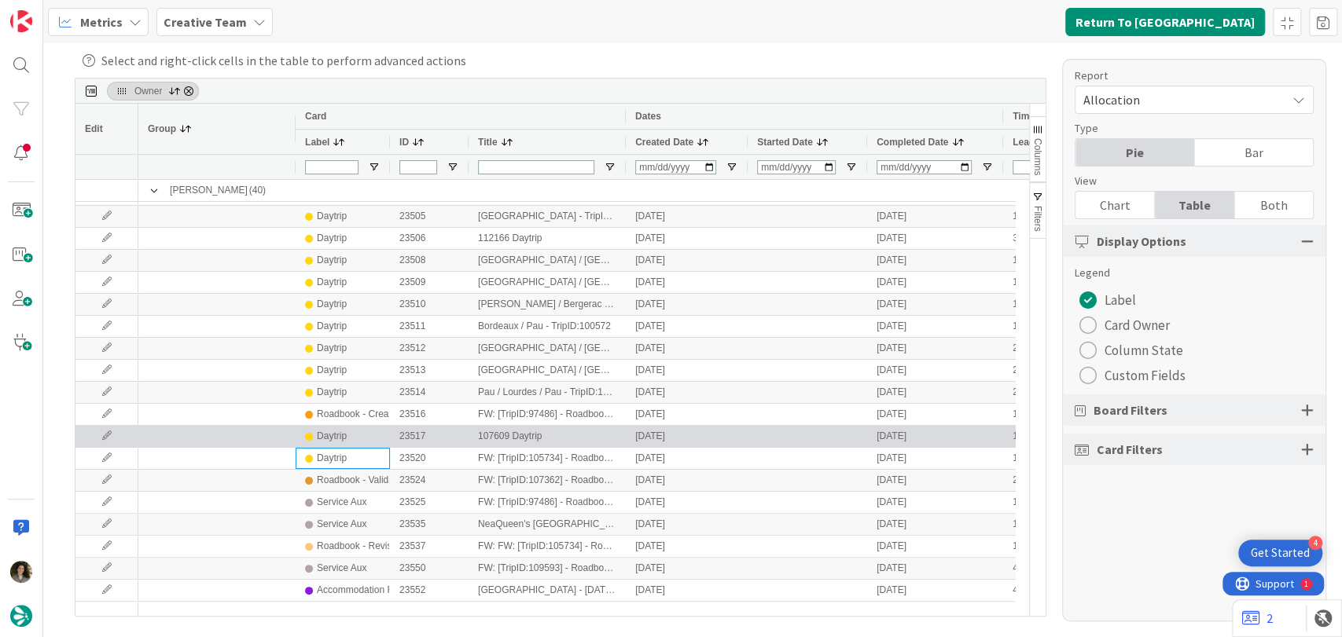
click at [347, 436] on div "Daytrip" at bounding box center [342, 437] width 75 height 20
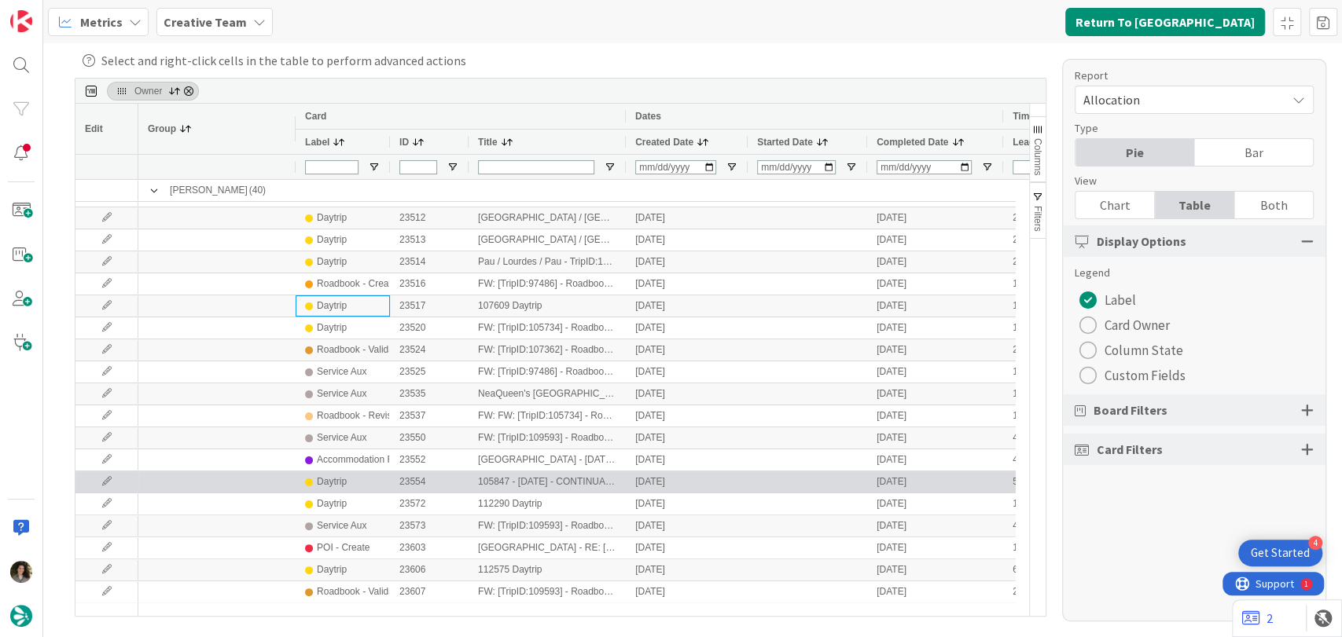
click at [351, 480] on div "Daytrip" at bounding box center [342, 482] width 75 height 20
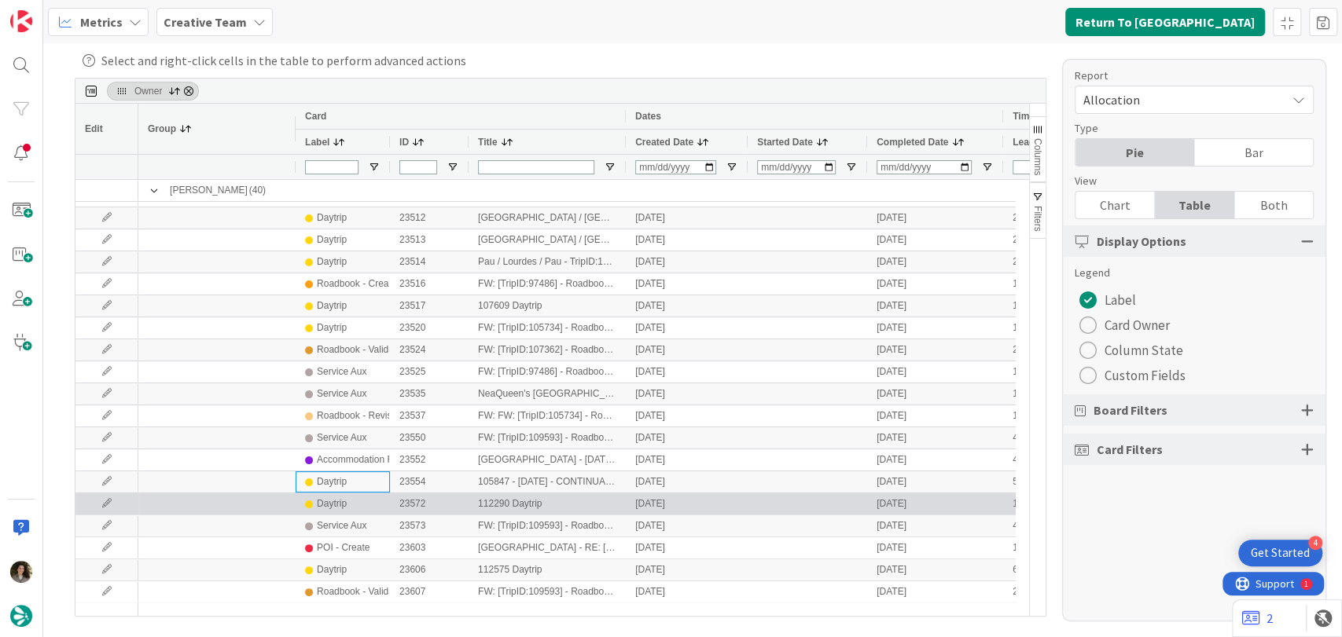
click at [352, 501] on div "Daytrip" at bounding box center [342, 504] width 75 height 20
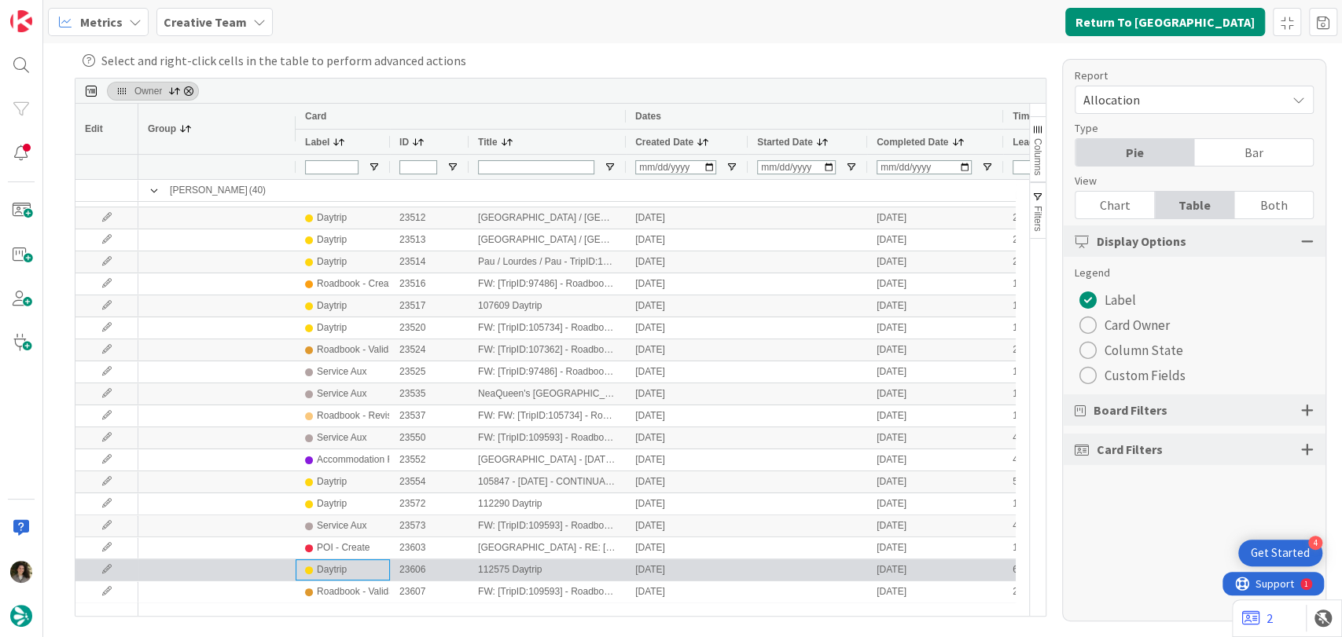
click at [343, 560] on div "Daytrip" at bounding box center [332, 570] width 30 height 20
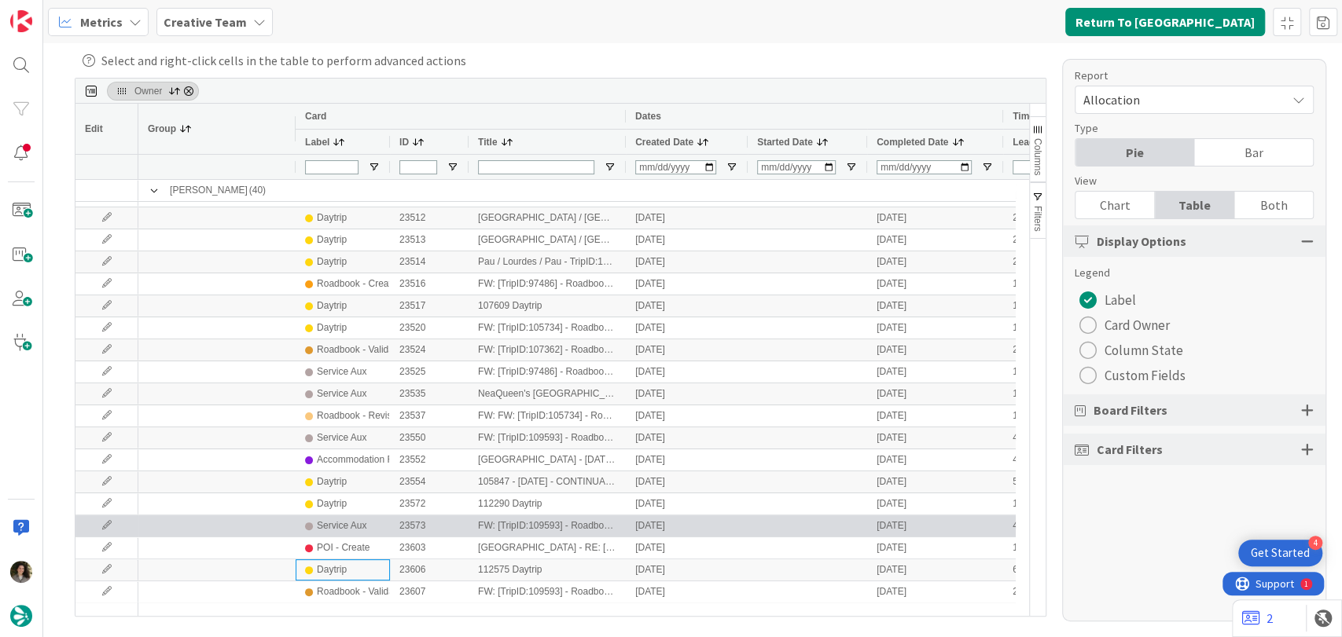
click at [332, 527] on div "Service Aux" at bounding box center [342, 526] width 50 height 20
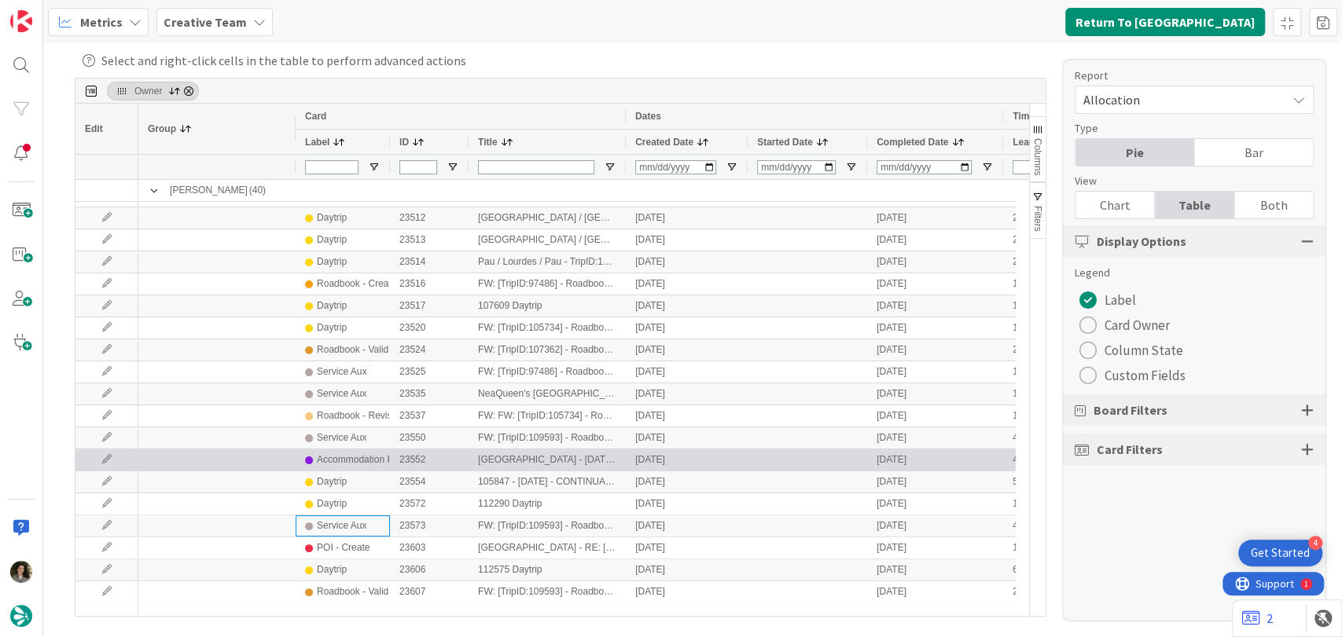
click at [353, 461] on div "Accommodation RB" at bounding box center [358, 460] width 83 height 20
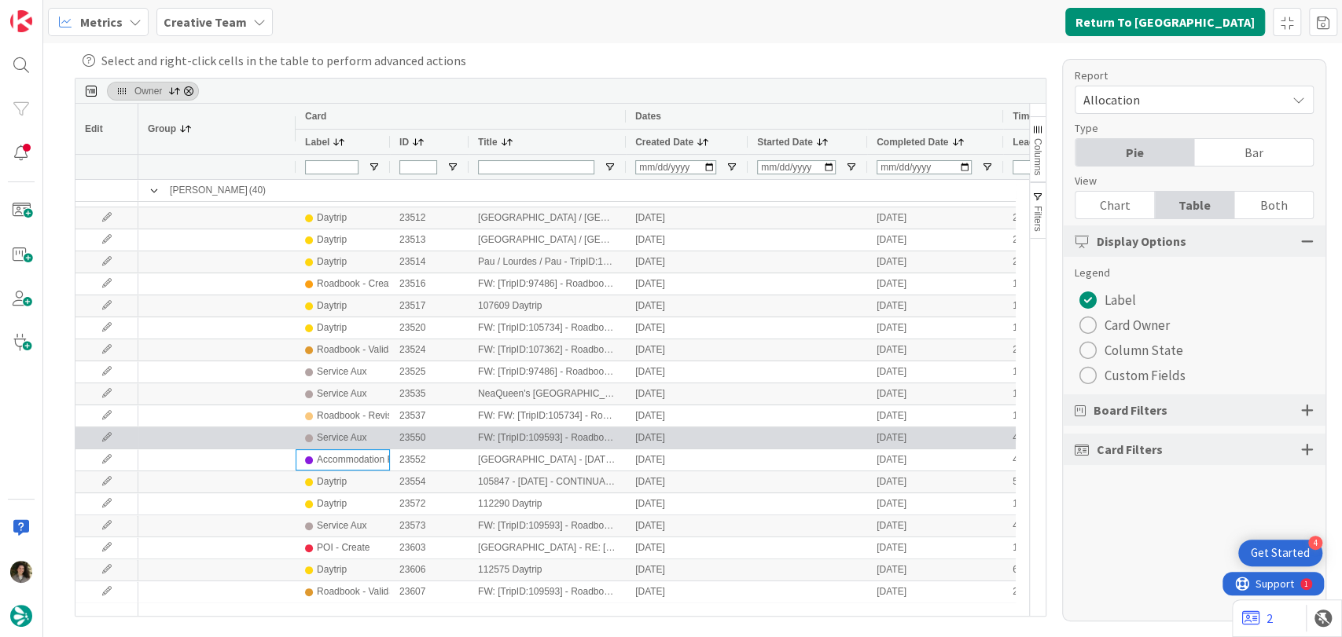
click at [356, 434] on div "Service Aux" at bounding box center [342, 438] width 50 height 20
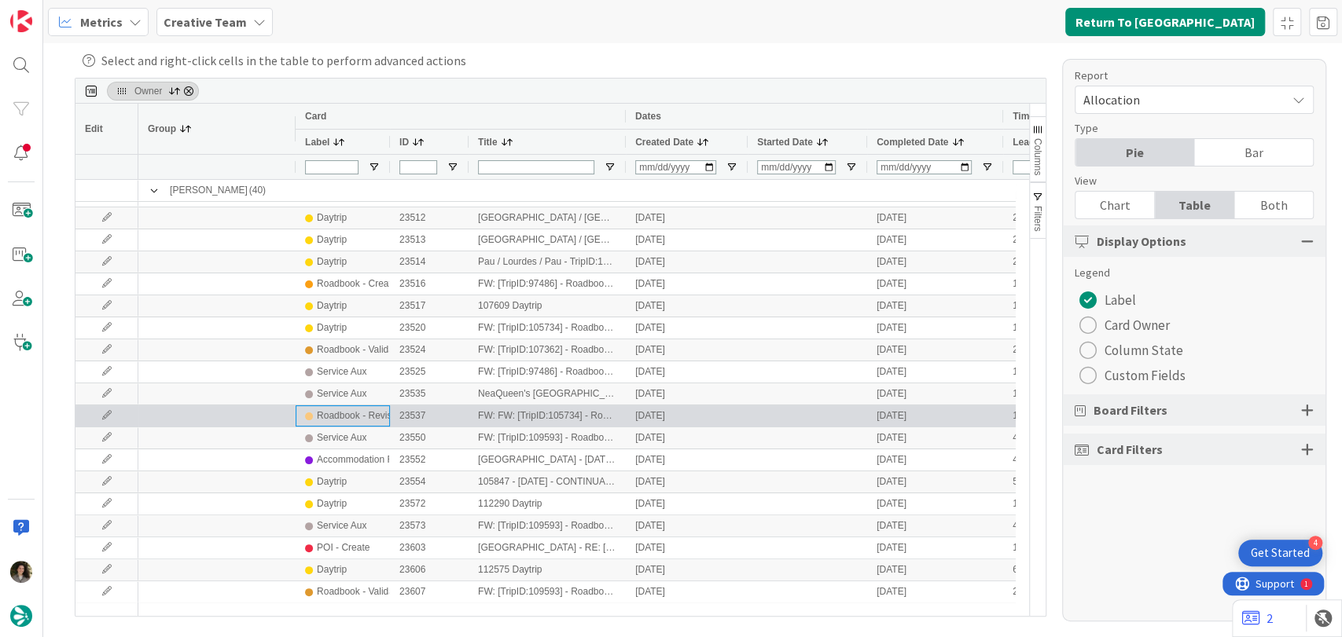
click at [350, 413] on div "Roadbook - Revision" at bounding box center [360, 416] width 87 height 20
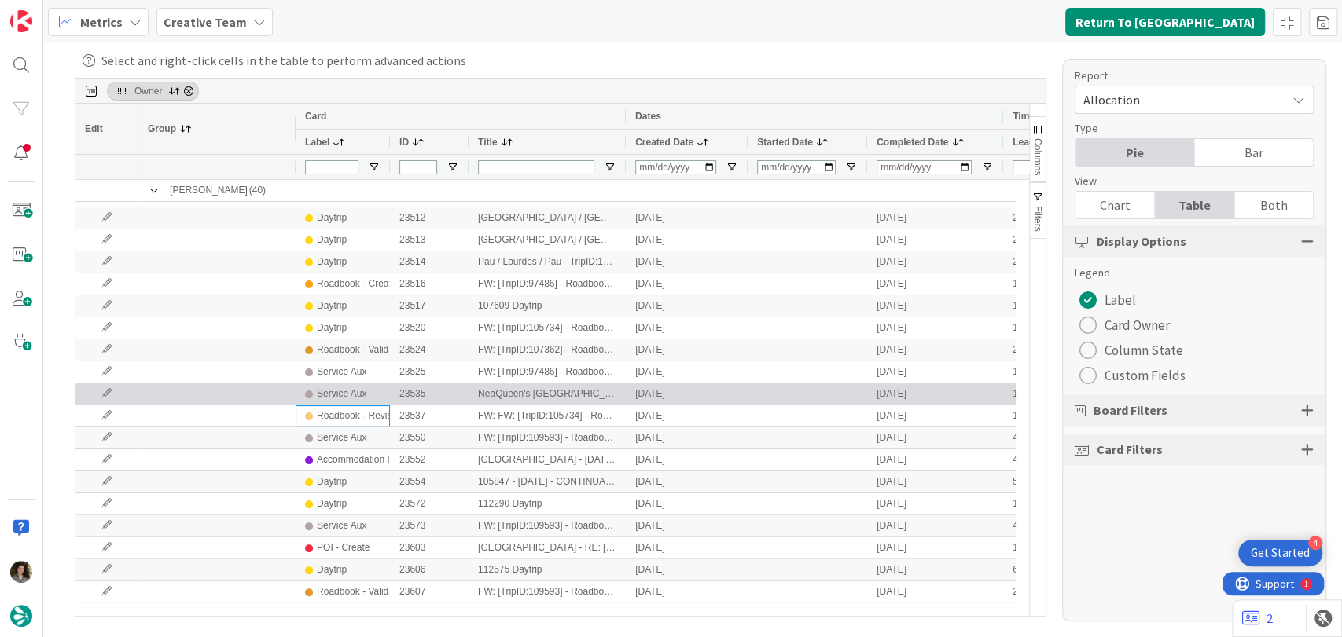
click at [351, 398] on div "Service Aux" at bounding box center [342, 394] width 50 height 20
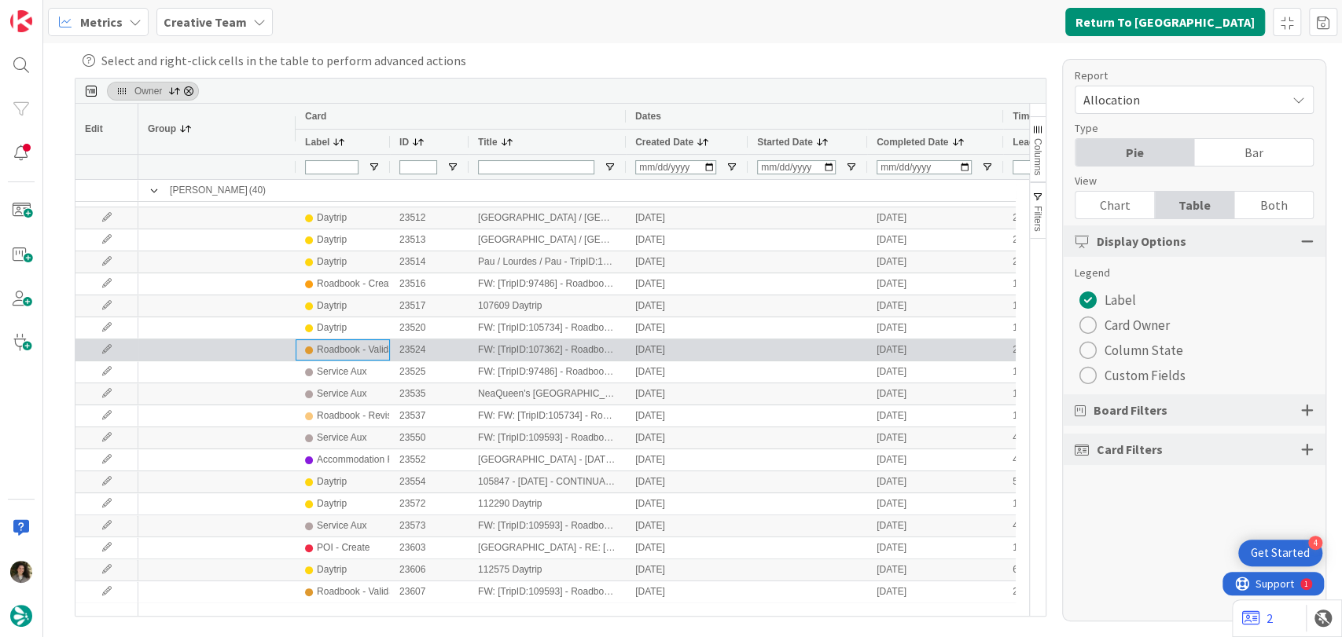
click at [369, 348] on div "Roadbook - Validation" at bounding box center [363, 350] width 92 height 20
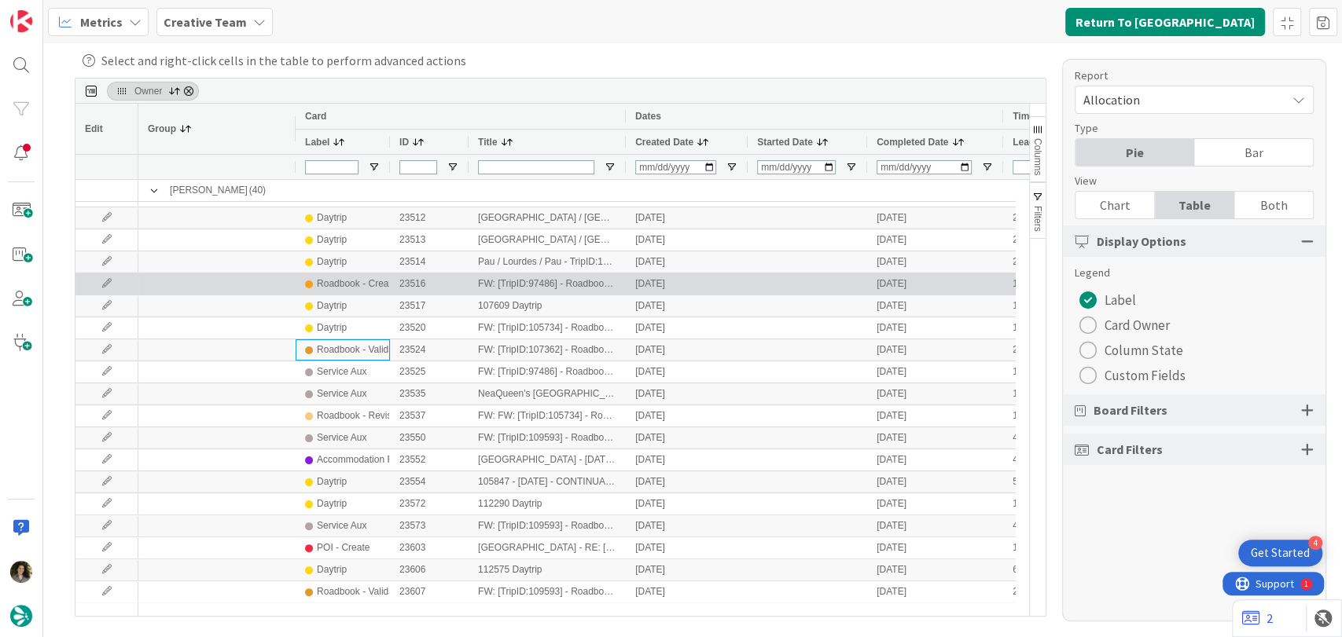
click at [380, 286] on div "Roadbook - Create" at bounding box center [356, 284] width 79 height 20
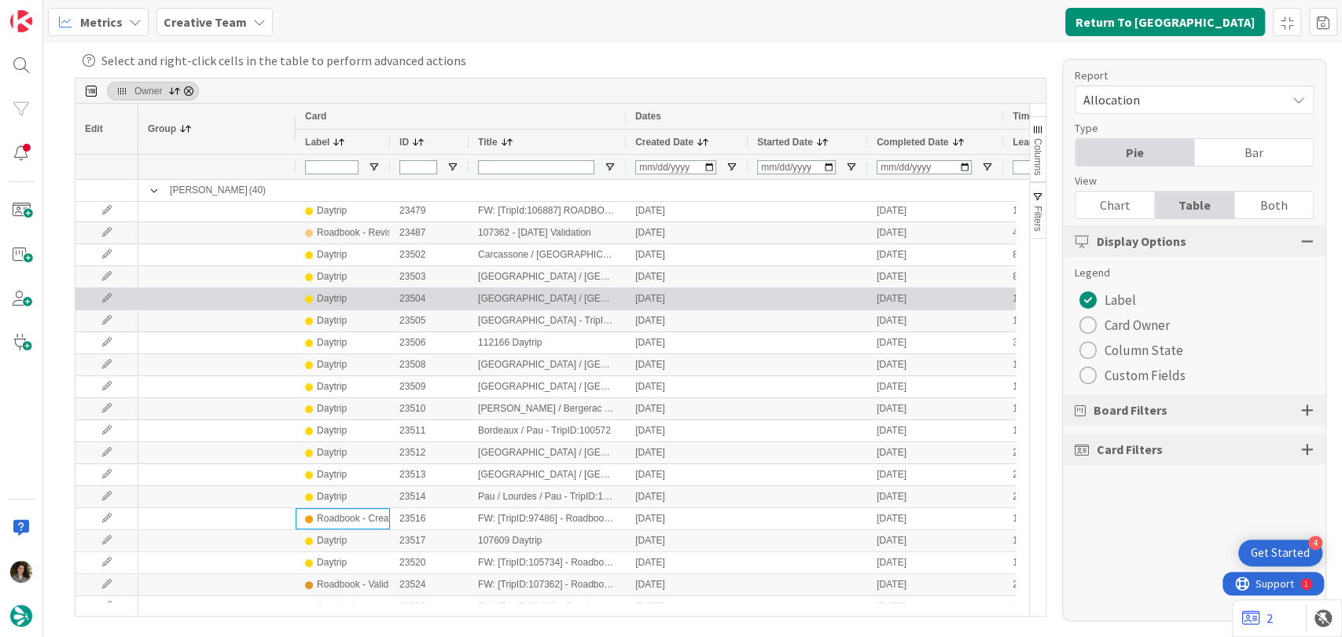
scroll to position [218, 0]
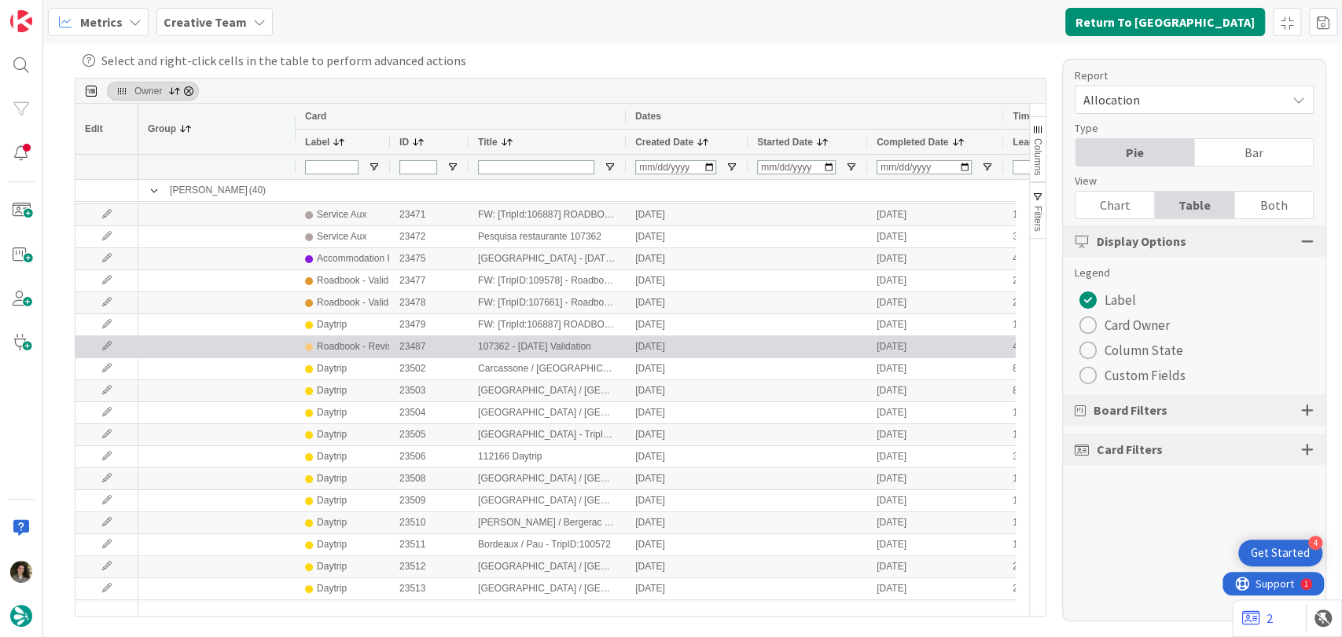
click at [362, 345] on div "Roadbook - Revision" at bounding box center [360, 347] width 87 height 20
click at [363, 345] on div "Roadbook - Revision" at bounding box center [360, 347] width 87 height 20
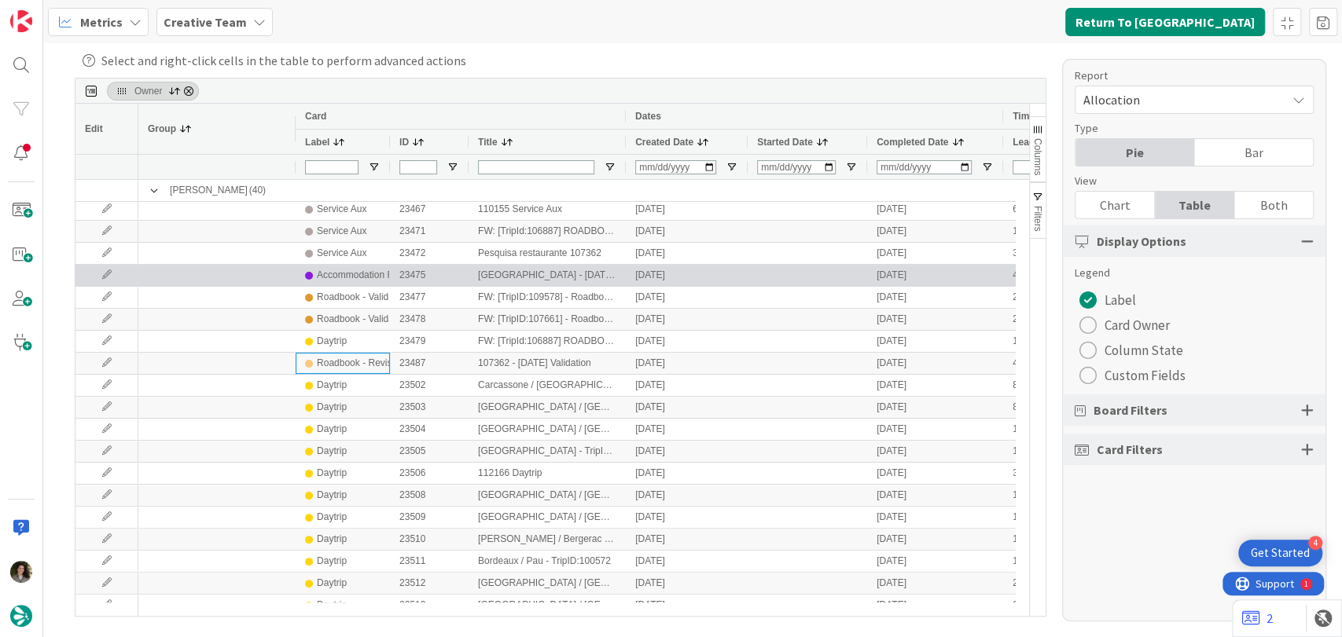
scroll to position [130, 0]
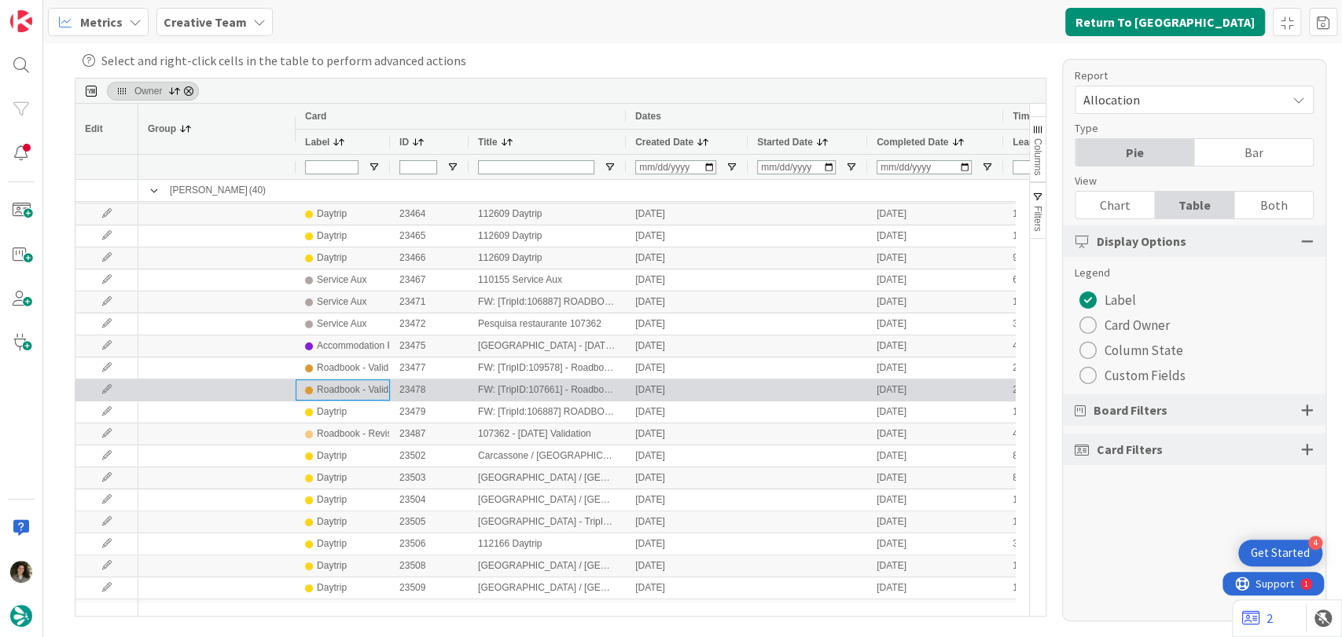
click at [368, 387] on div "Roadbook - Validation" at bounding box center [363, 390] width 92 height 20
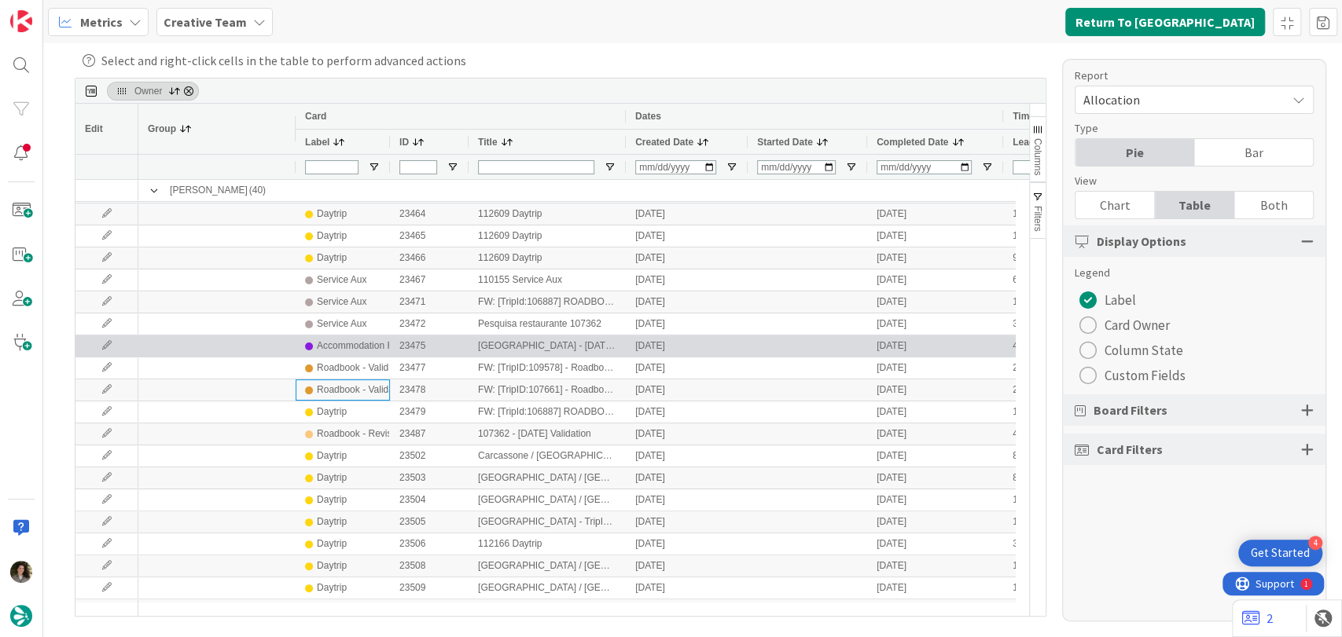
click at [365, 354] on div "Accommodation RB" at bounding box center [358, 346] width 83 height 20
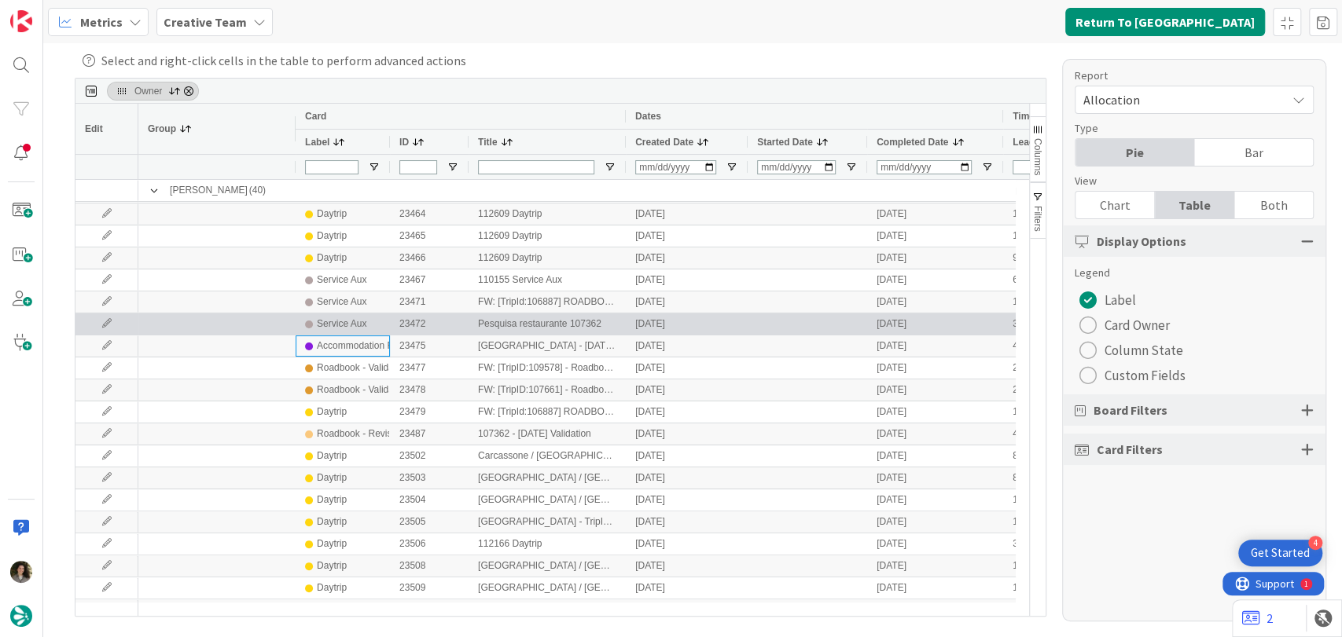
click at [381, 329] on div "Service Aux" at bounding box center [343, 324] width 94 height 21
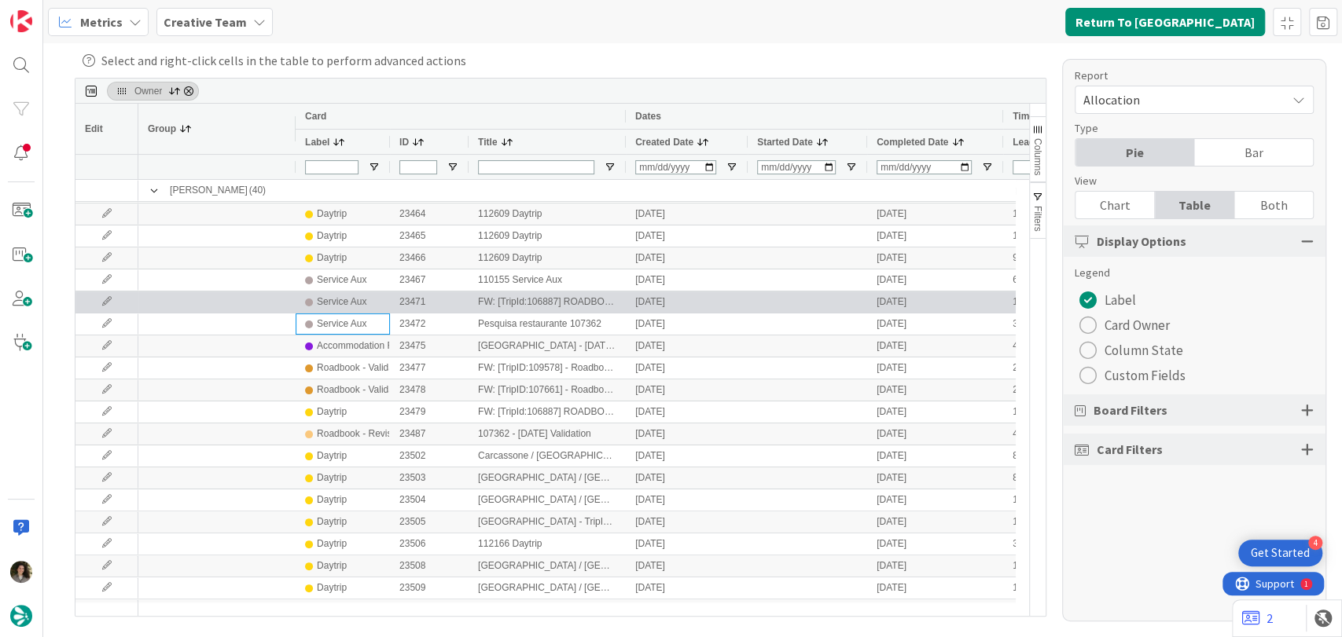
click at [373, 313] on div "Service Aux 23471 FW: [TripId:106887] ROADBOOK ALTERAÇAO ULTIMA HORAAAA 09/22/2…" at bounding box center [736, 303] width 1197 height 22
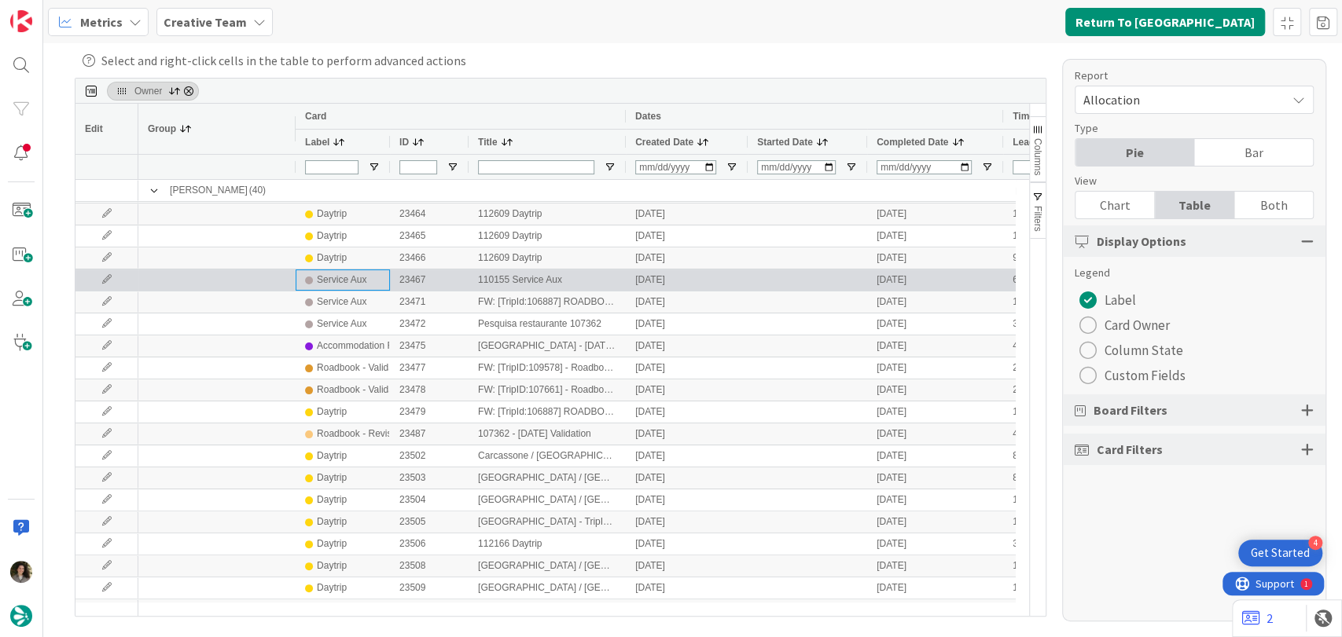
click at [373, 285] on div "Service Aux" at bounding box center [342, 280] width 75 height 20
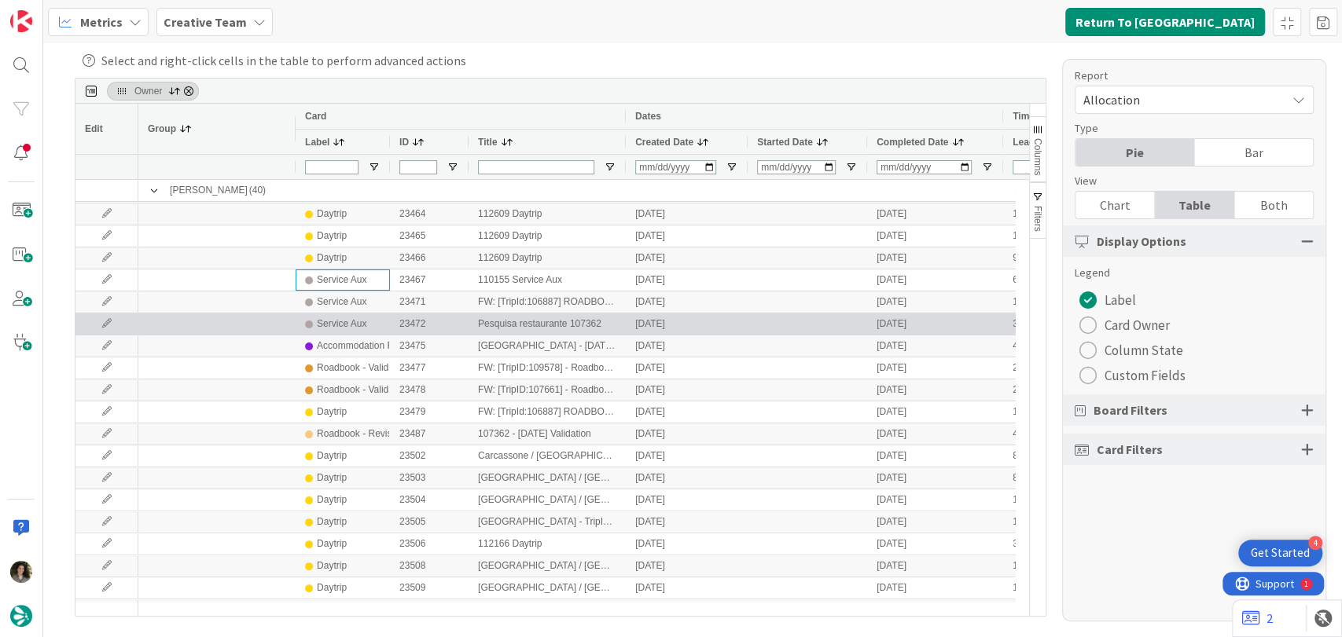
click at [331, 324] on div "Service Aux" at bounding box center [342, 324] width 50 height 20
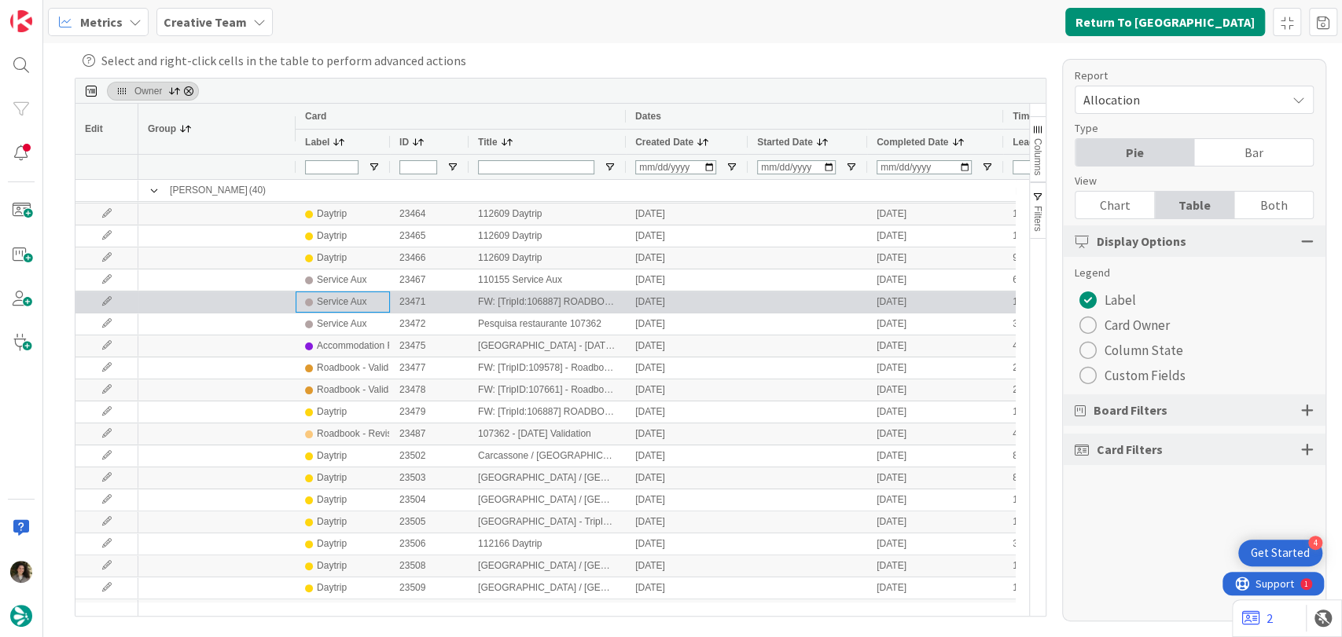
click at [337, 307] on div "Service Aux" at bounding box center [342, 302] width 50 height 20
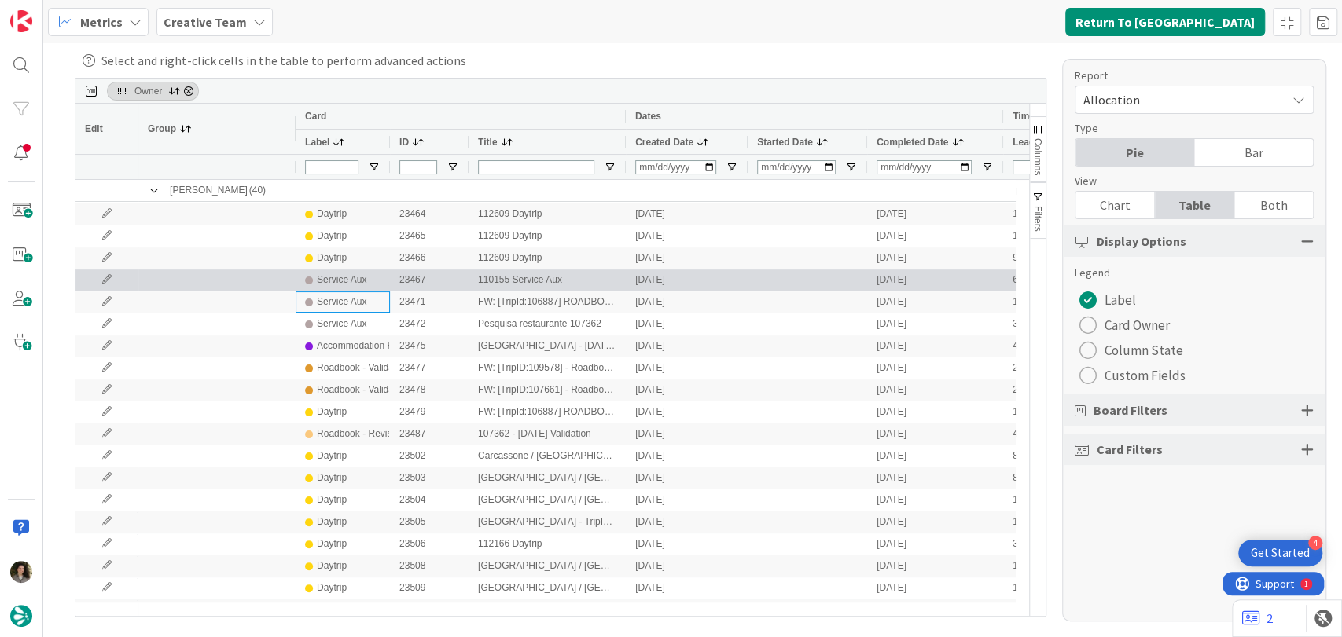
click at [345, 284] on div "Service Aux" at bounding box center [342, 280] width 50 height 20
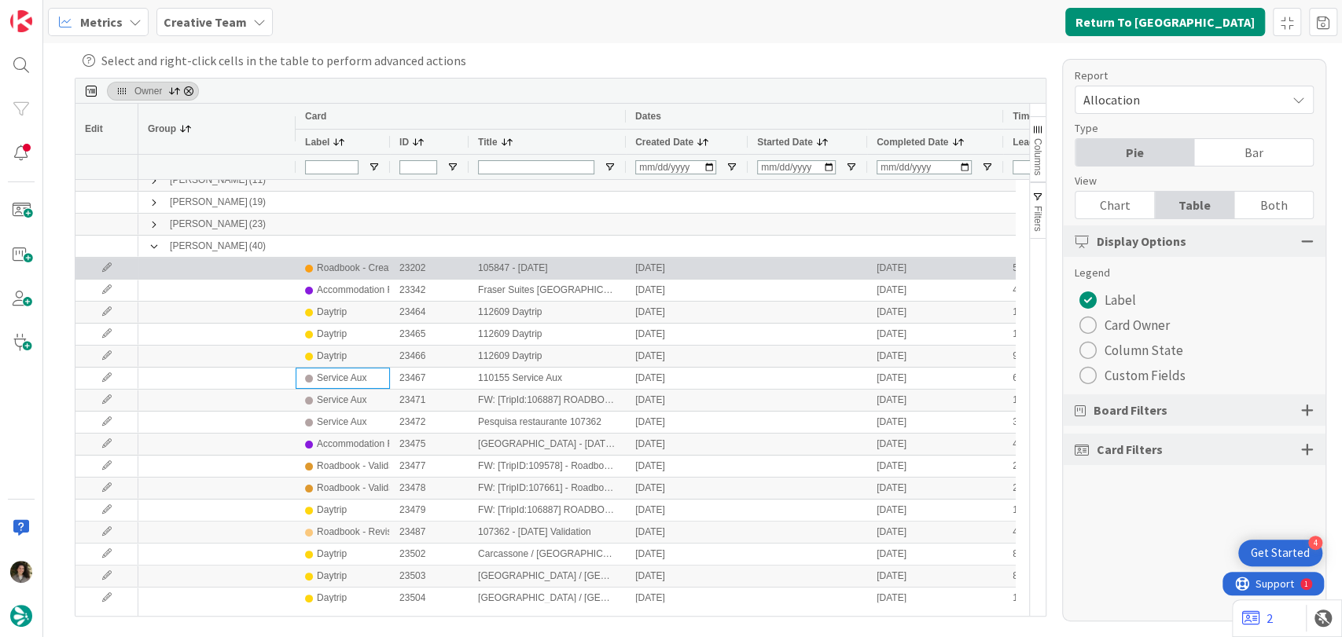
scroll to position [0, 0]
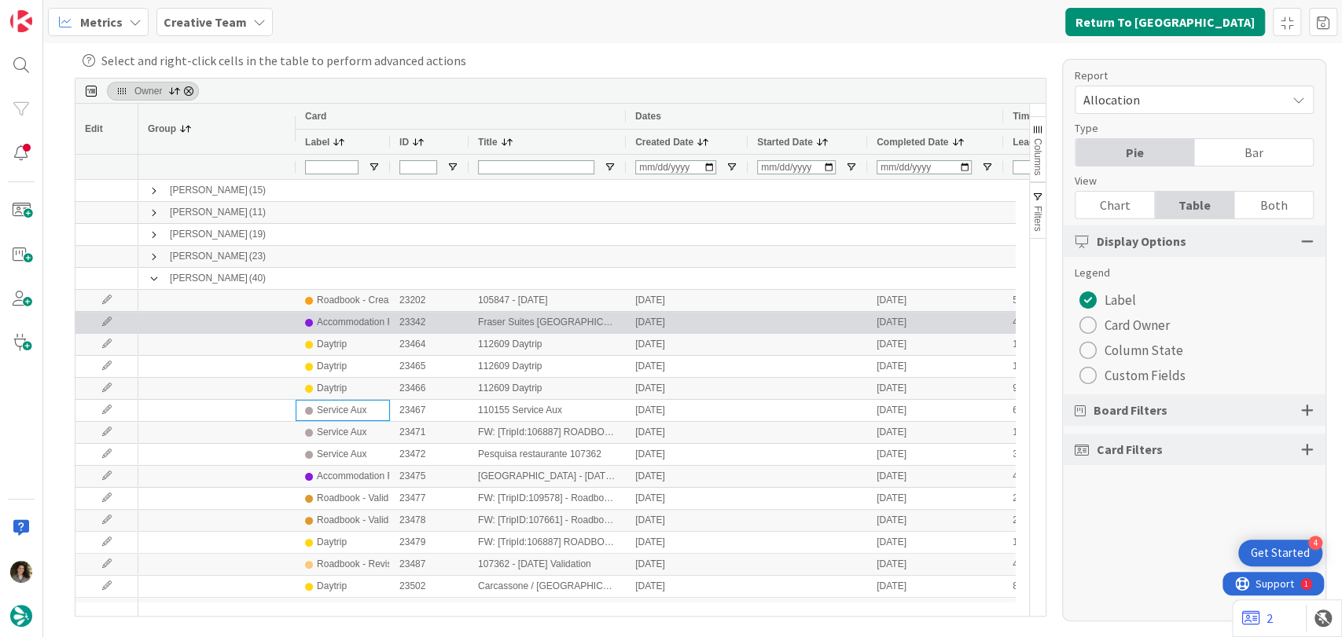
click at [354, 318] on div "Accommodation RB" at bounding box center [358, 323] width 83 height 20
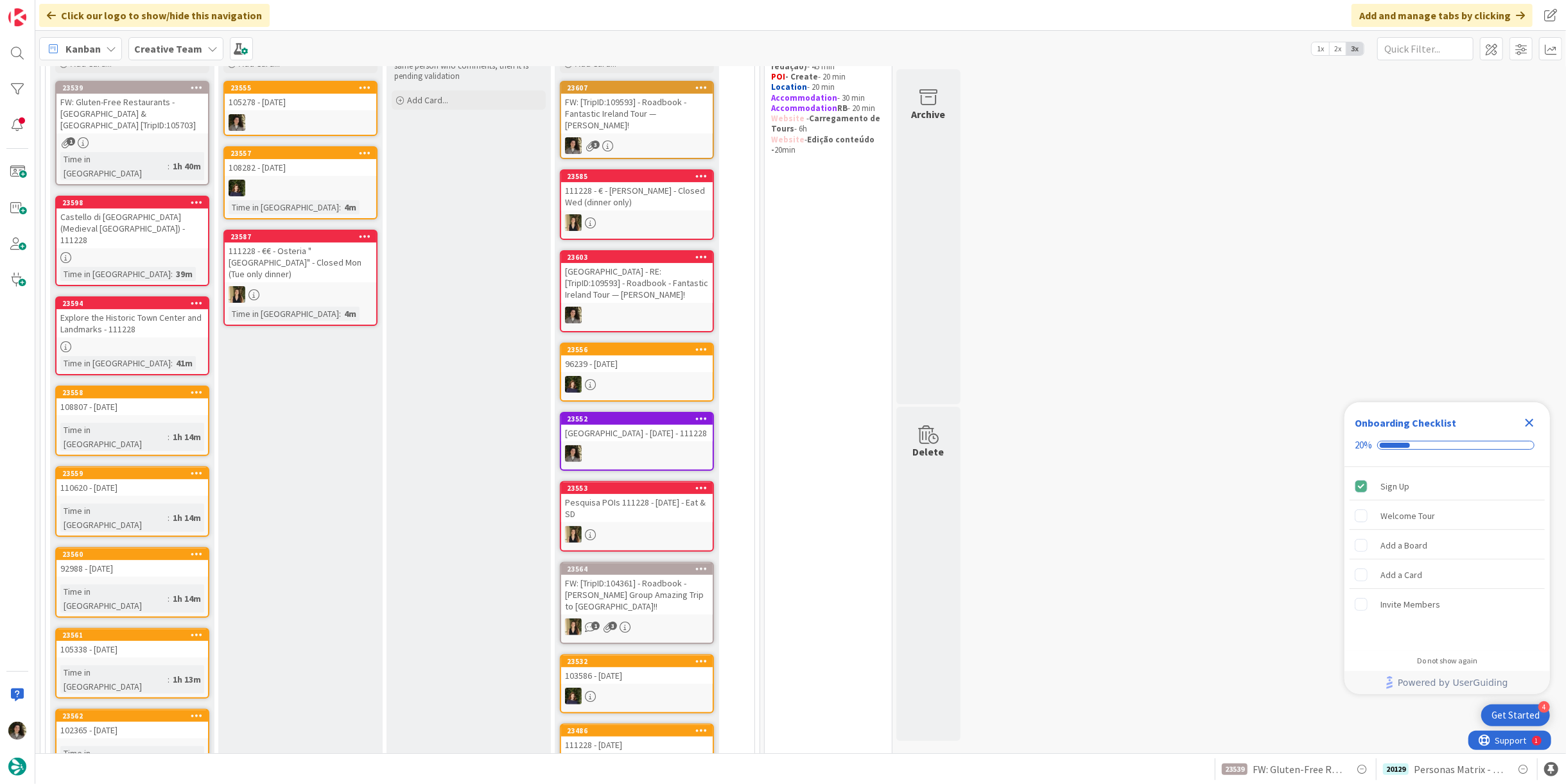
scroll to position [106, 0]
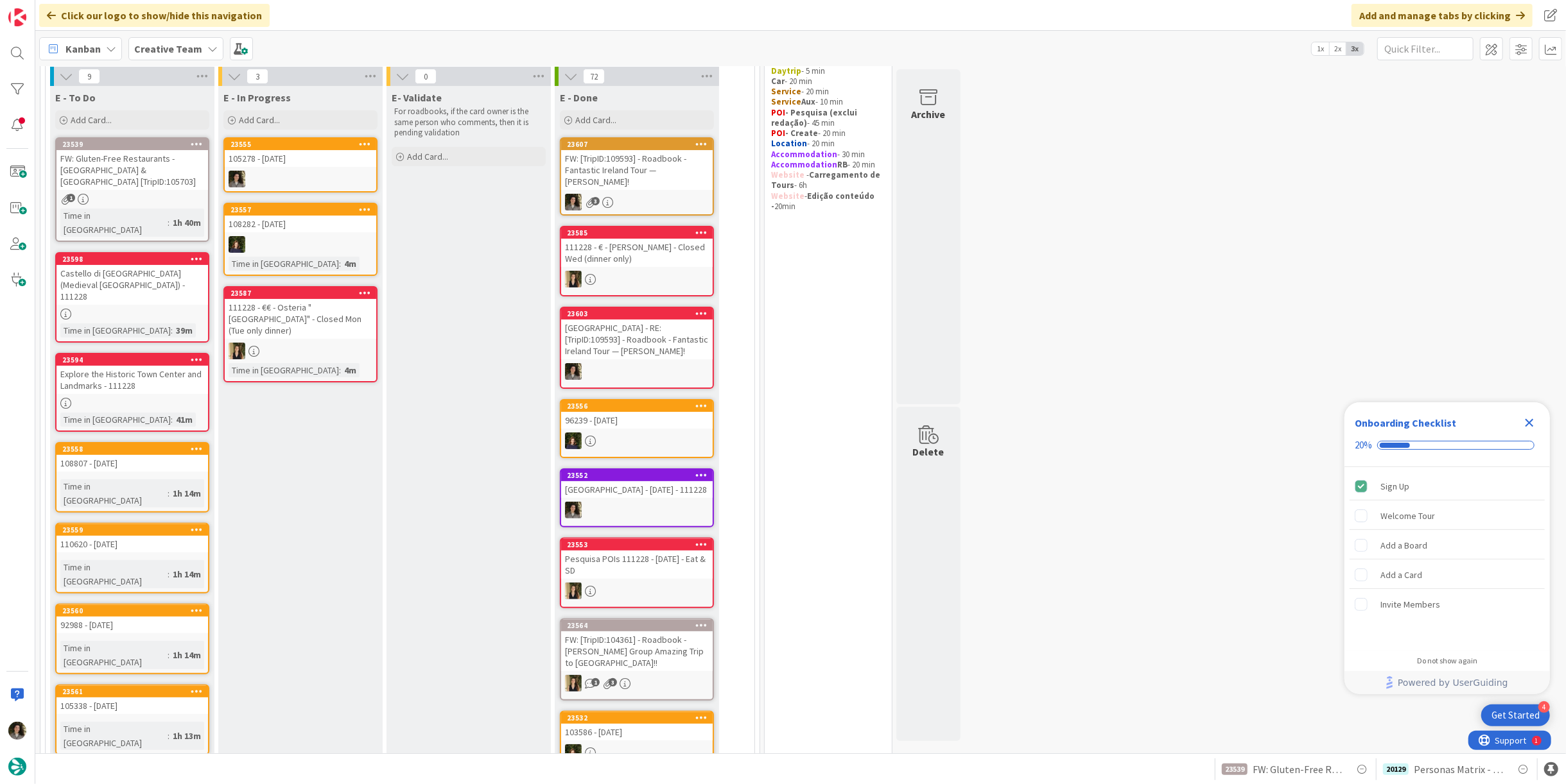
click at [318, 160] on div "105278 - [DATE]" at bounding box center [300, 158] width 151 height 16
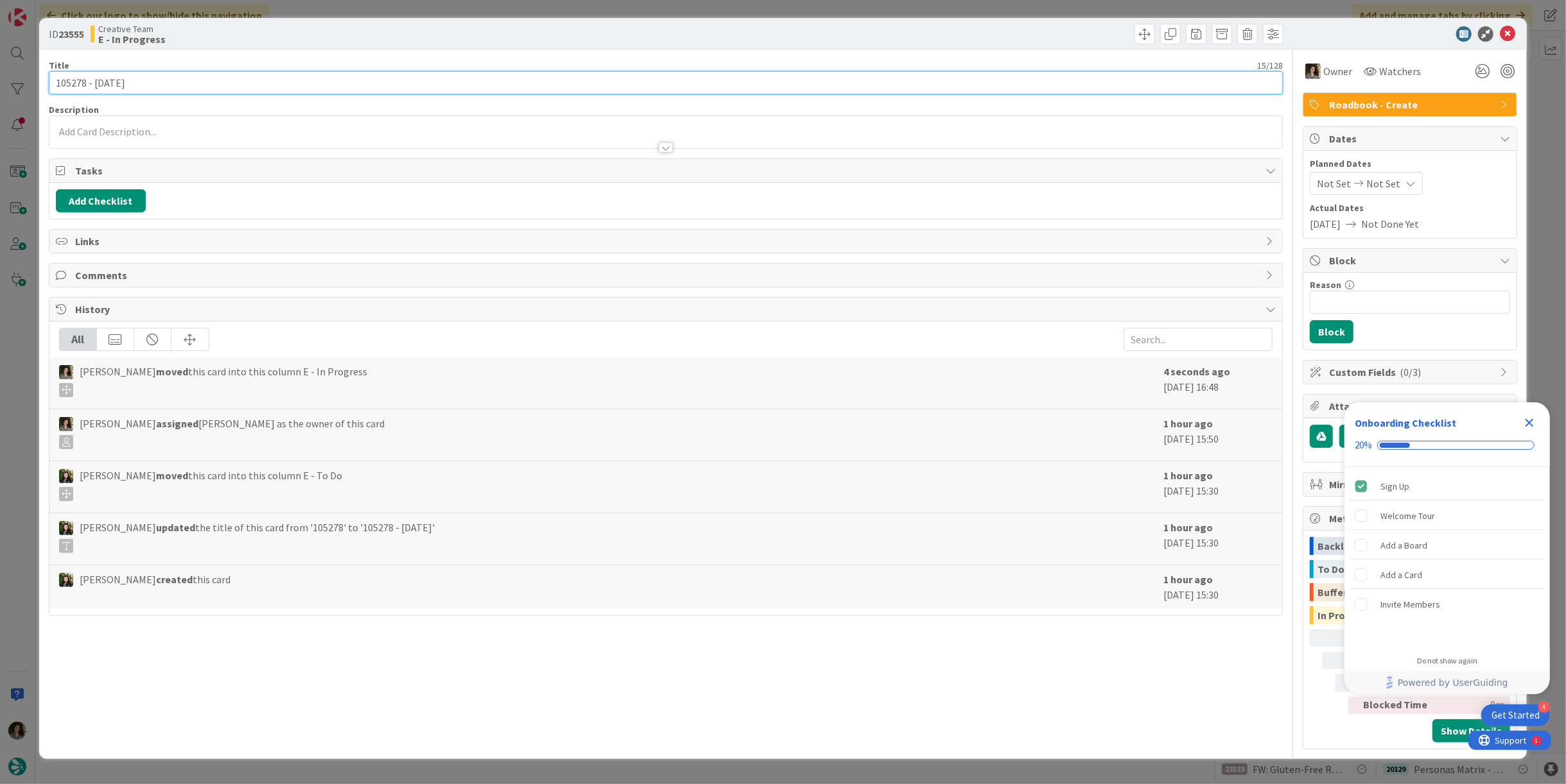
drag, startPoint x: 86, startPoint y: 84, endPoint x: 40, endPoint y: 88, distance: 46.2
click at [40, 88] on div "ID 23555 Creative Team E - In Progress Title 15 / 128 105278 - [DATE] Descripti…" at bounding box center [783, 389] width 1488 height 742
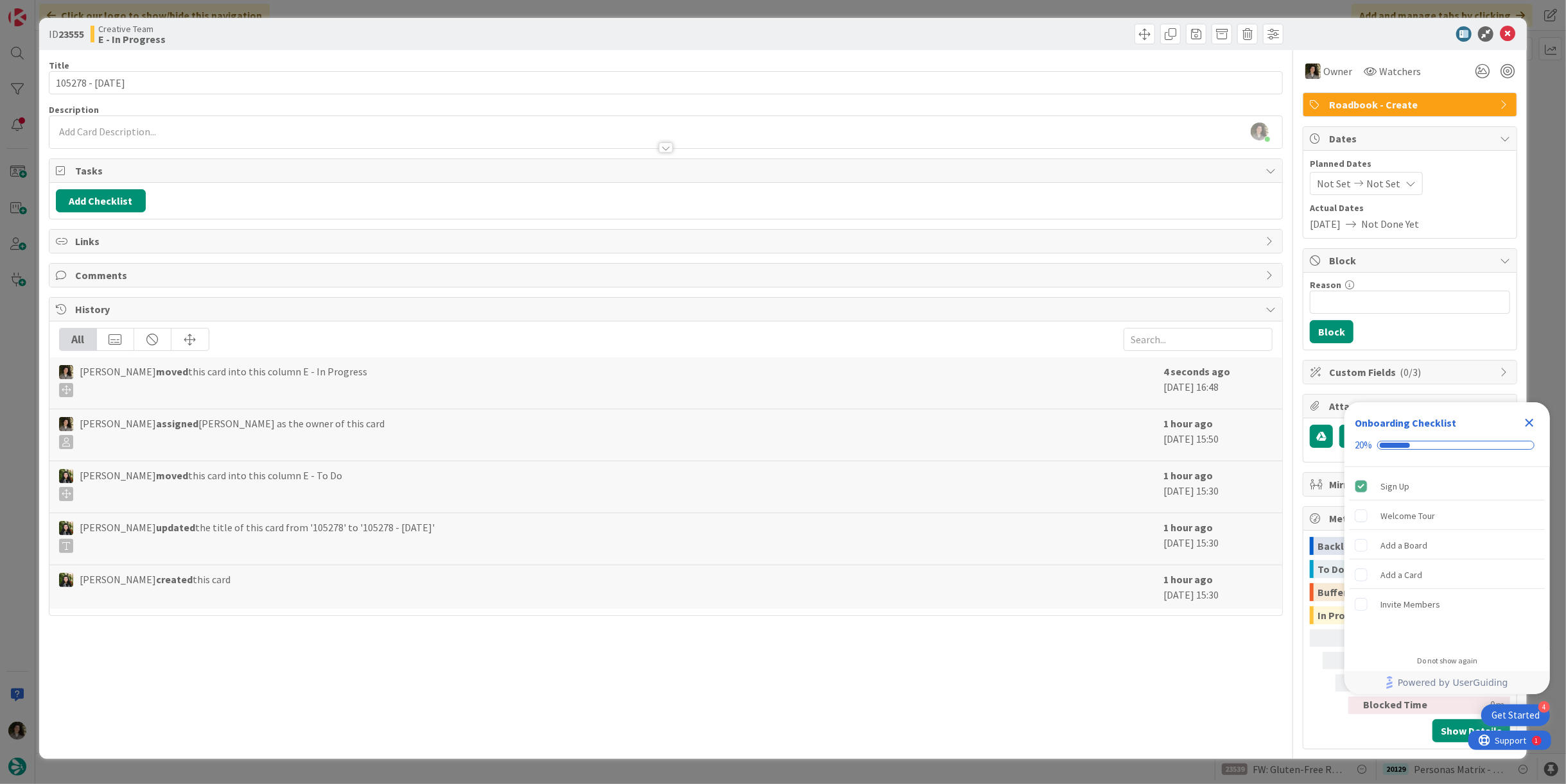
click at [262, 131] on div "[PERSON_NAME] just joined" at bounding box center [666, 131] width 1233 height 32
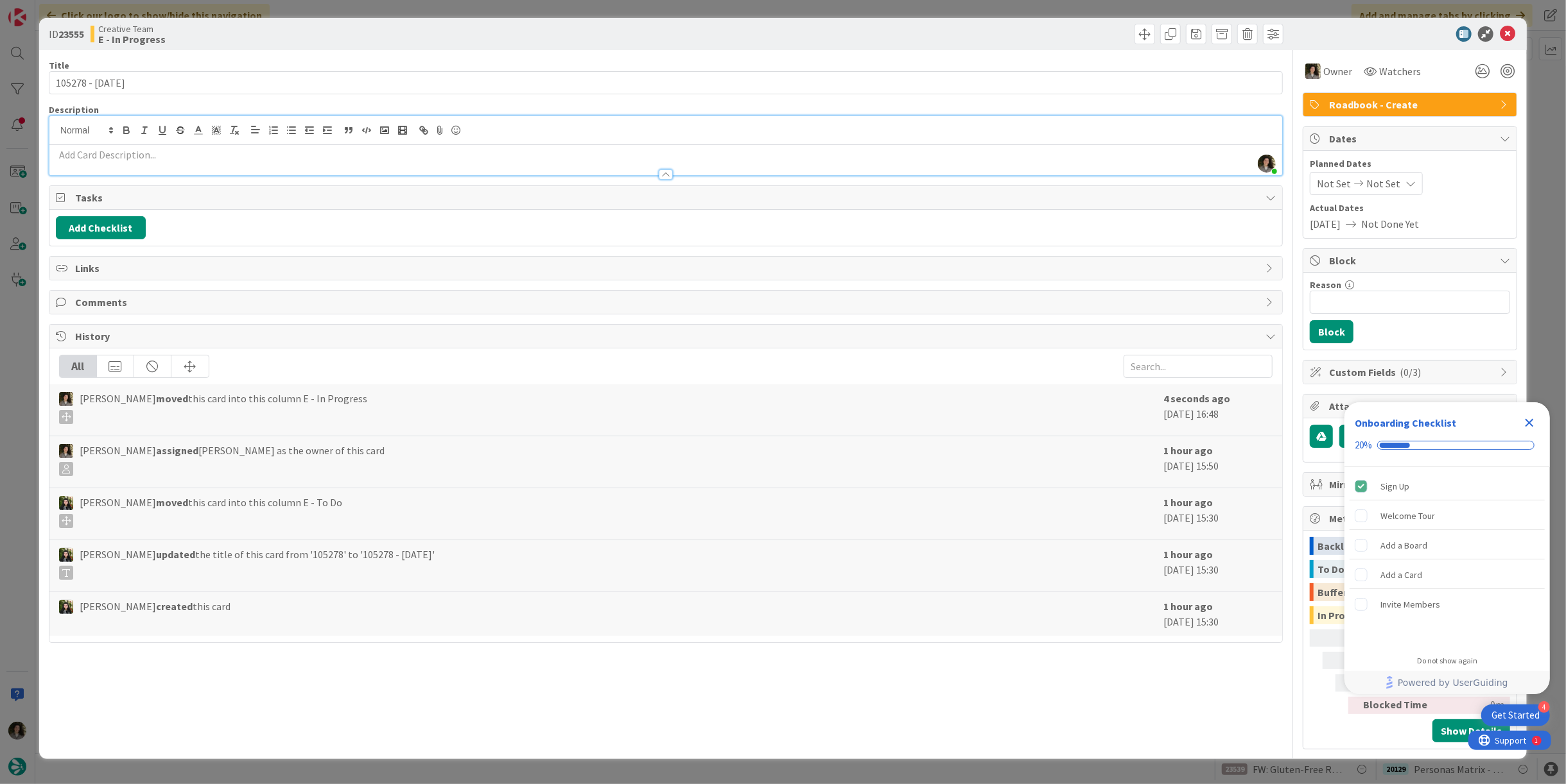
click at [280, 154] on p at bounding box center [665, 155] width 1220 height 15
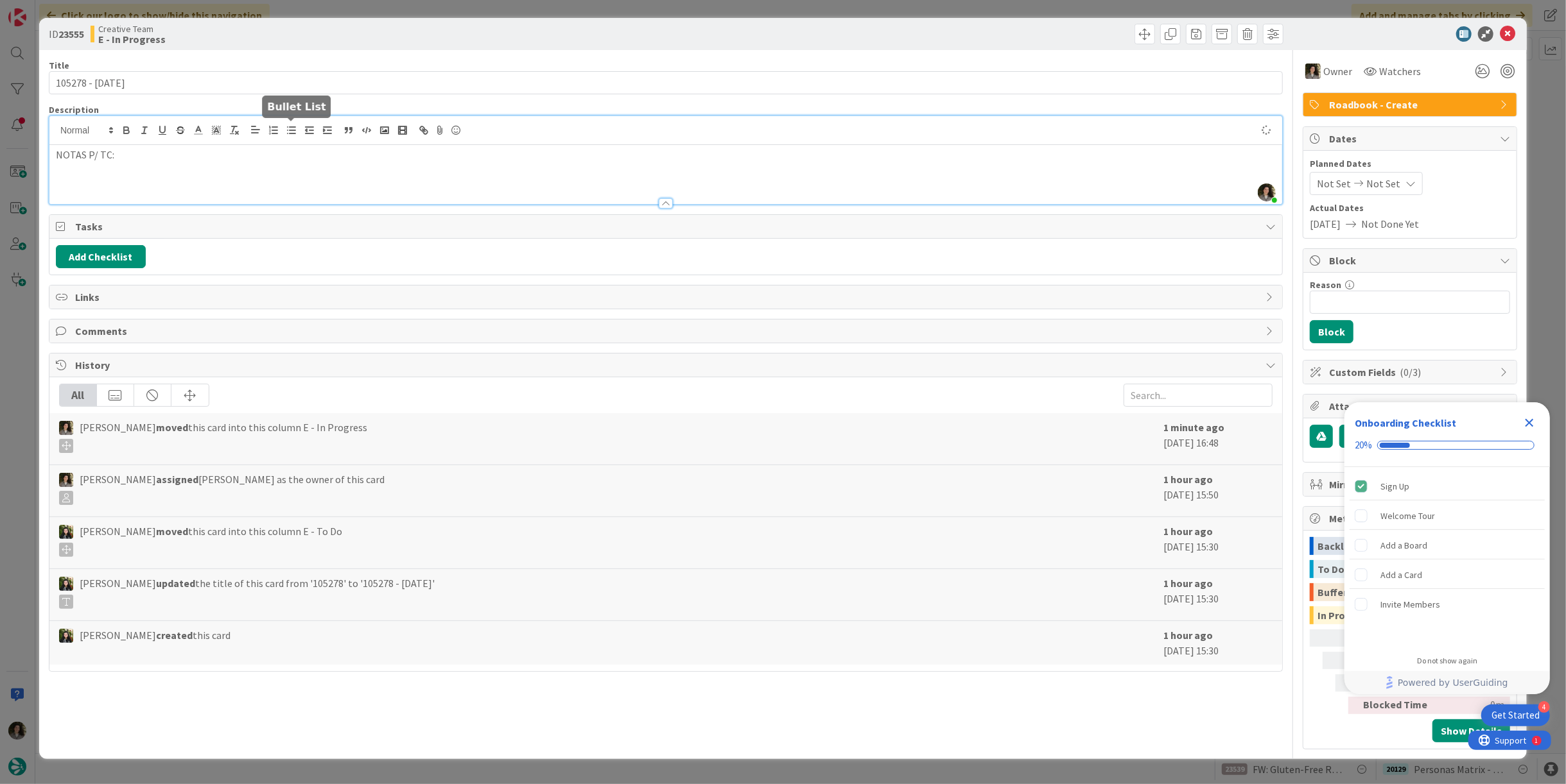
click at [286, 127] on icon "button" at bounding box center [292, 130] width 11 height 11
click at [147, 177] on li at bounding box center [673, 184] width 1204 height 15
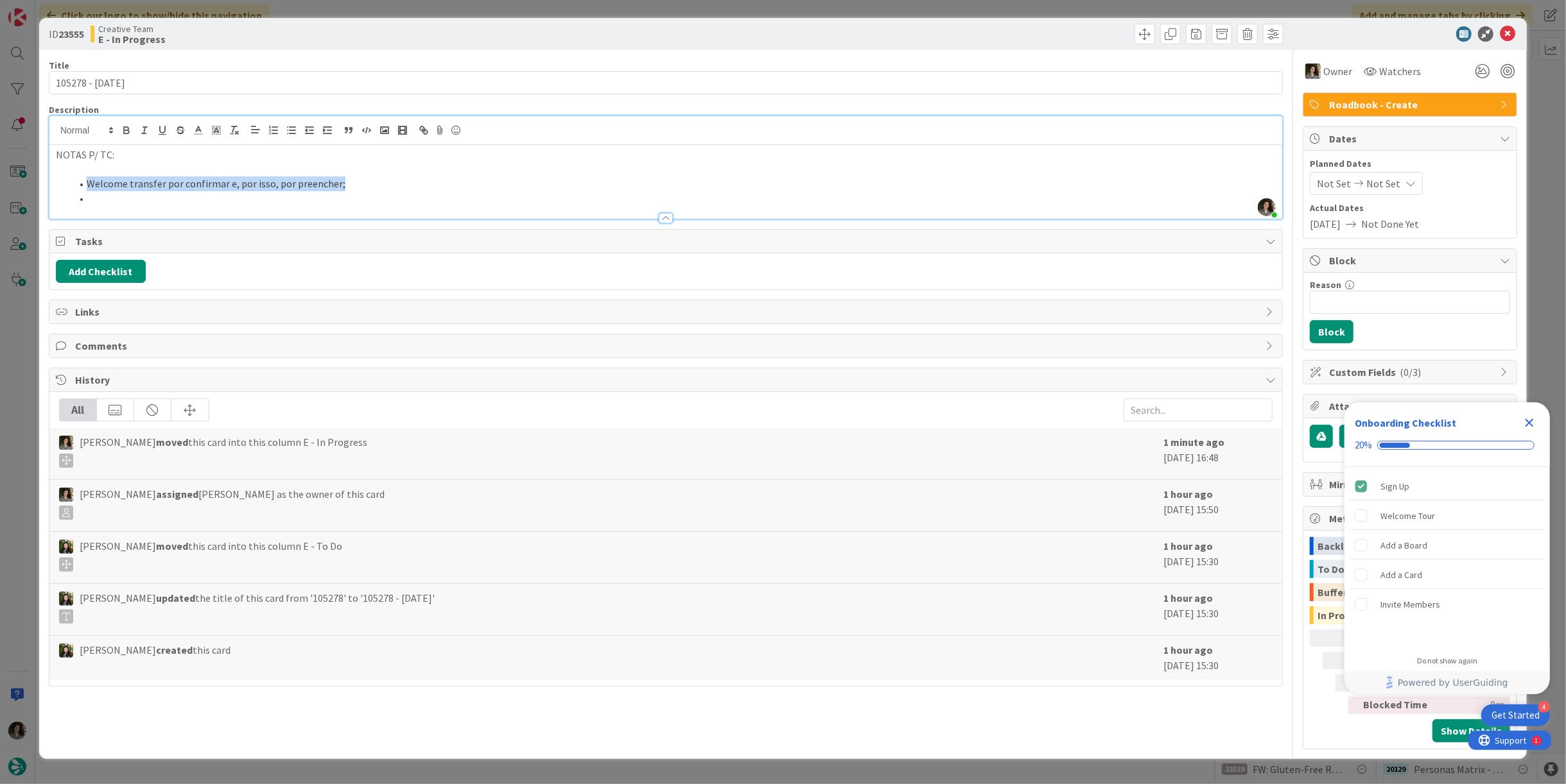
drag, startPoint x: 359, startPoint y: 188, endPoint x: 86, endPoint y: 184, distance: 273.0
click at [86, 184] on li "Welcome transfer por confirmar e, por isso, por preencher;" at bounding box center [673, 184] width 1204 height 15
click at [402, 188] on li "Transfers in & out por confirmar e, por isso, por preencher -" at bounding box center [673, 184] width 1204 height 15
click at [396, 180] on li "Transfers in & out por confirmar e, por isso, por preencher - 268842" at bounding box center [673, 184] width 1204 height 15
click at [1510, 35] on icon at bounding box center [1507, 33] width 16 height 16
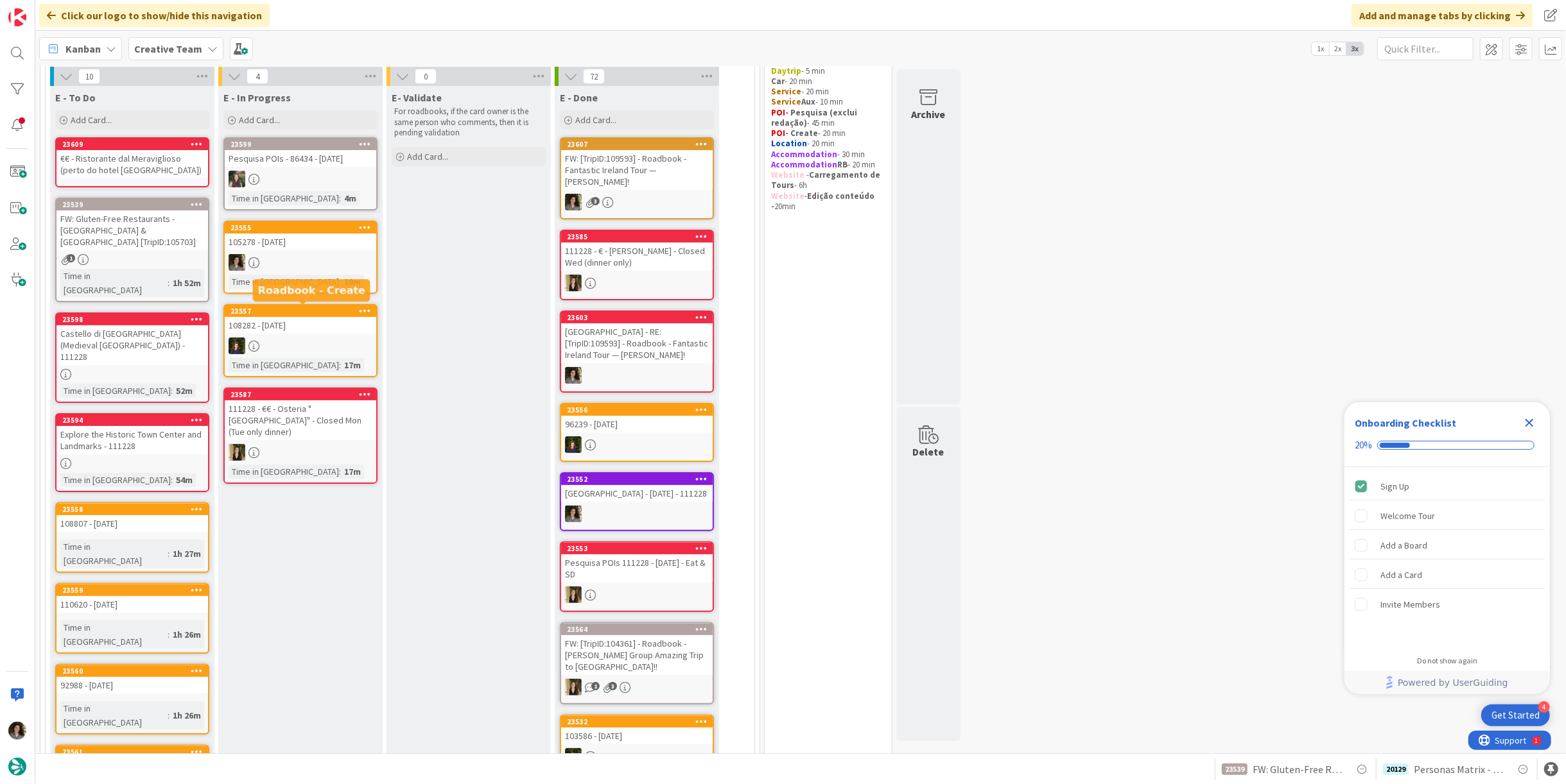
click at [312, 265] on div at bounding box center [300, 262] width 151 height 16
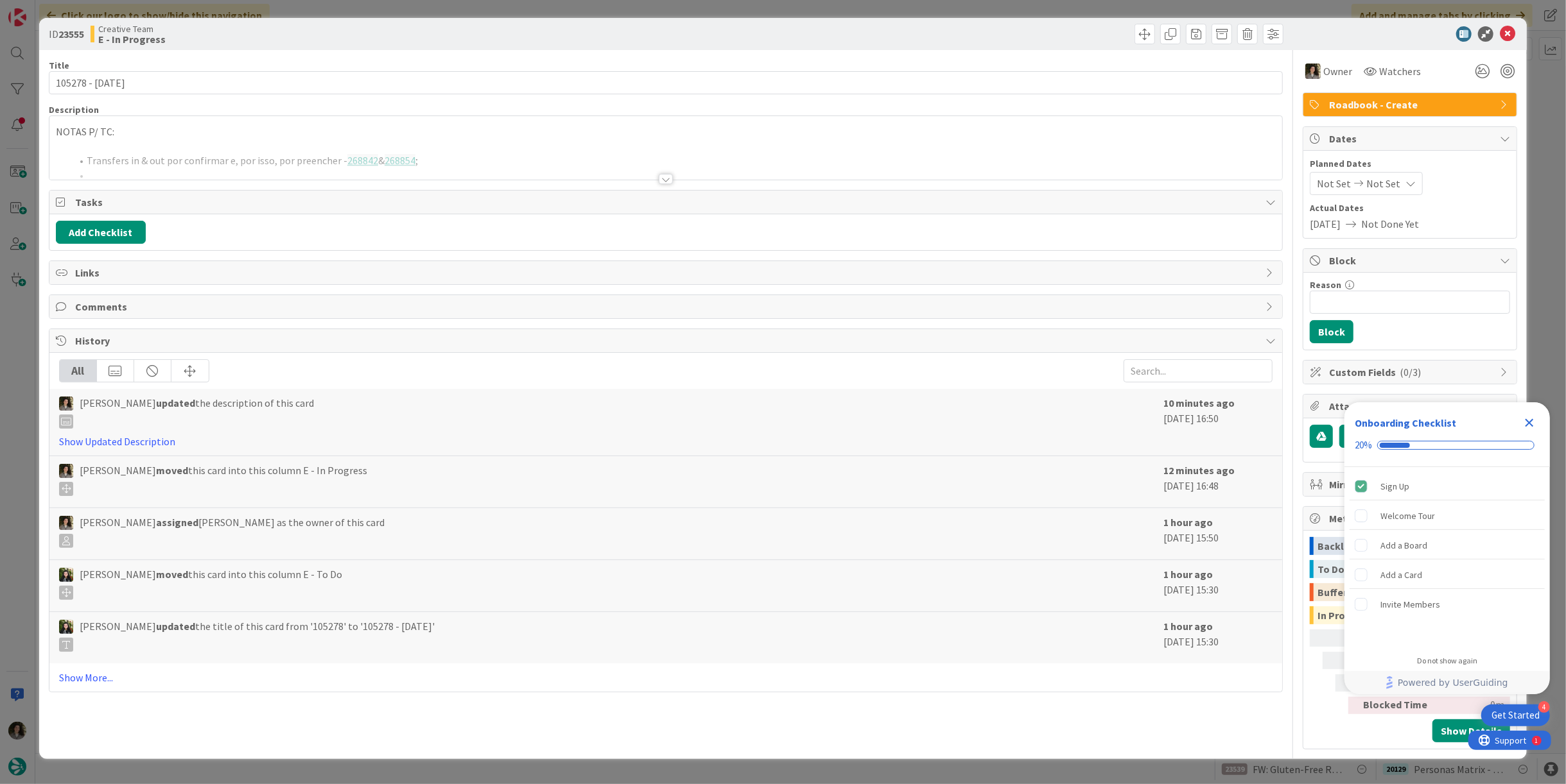
drag, startPoint x: 471, startPoint y: 151, endPoint x: 471, endPoint y: 167, distance: 16.0
click at [471, 152] on div at bounding box center [666, 163] width 1233 height 33
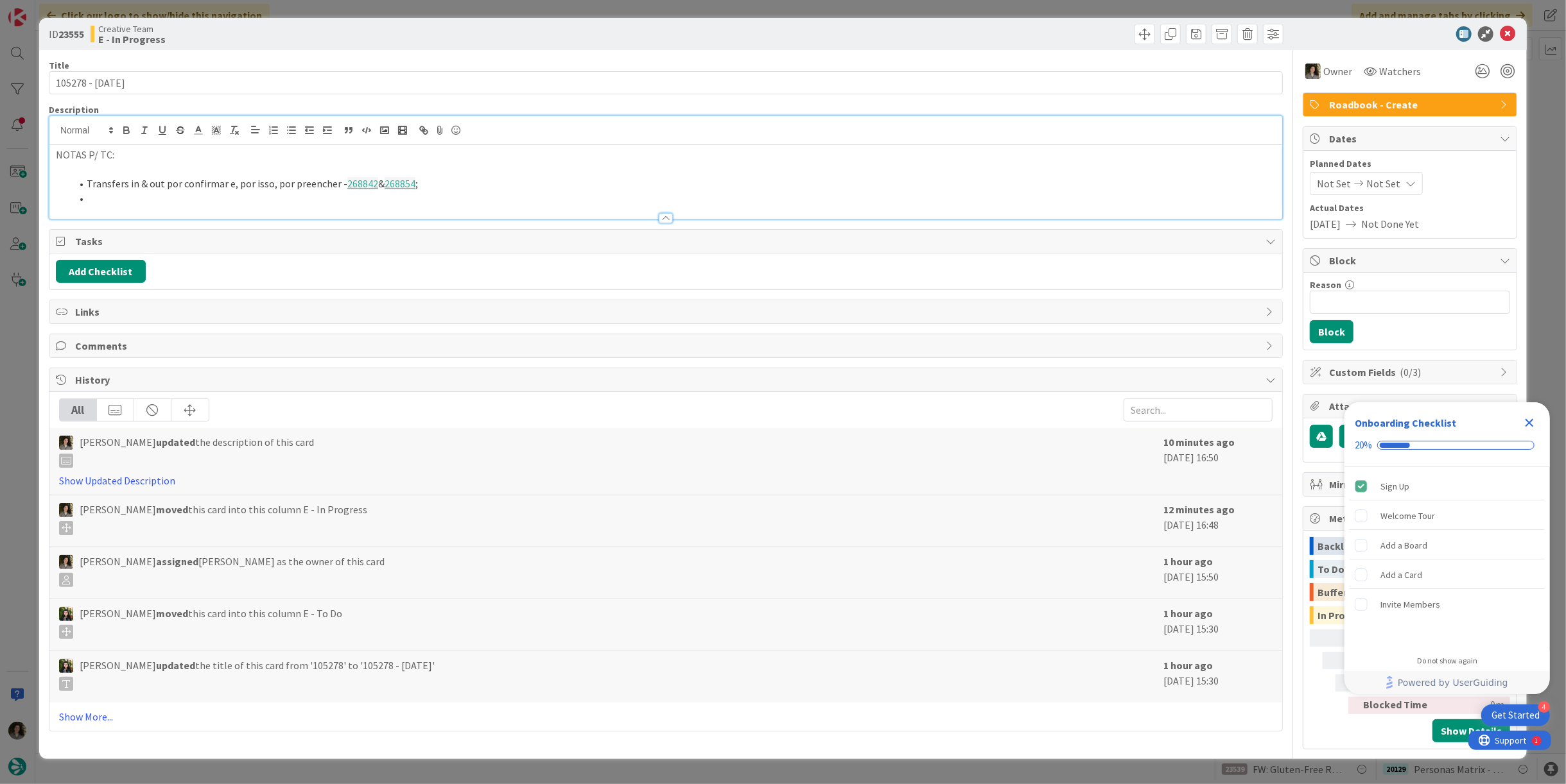
click at [234, 201] on li at bounding box center [673, 198] width 1204 height 15
click at [1506, 34] on icon at bounding box center [1507, 33] width 16 height 16
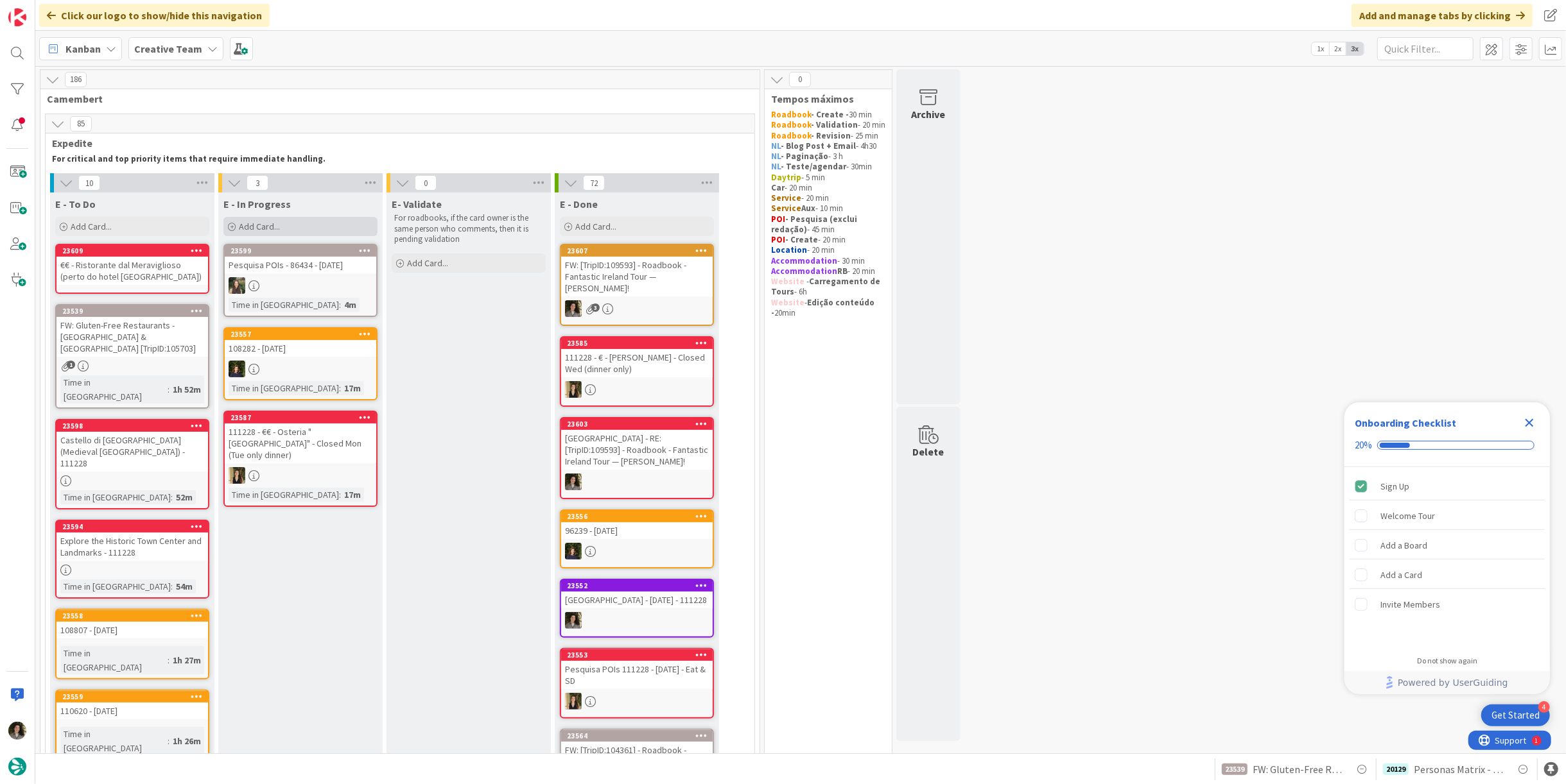
click at [262, 233] on div "Add Card..." at bounding box center [301, 227] width 154 height 20
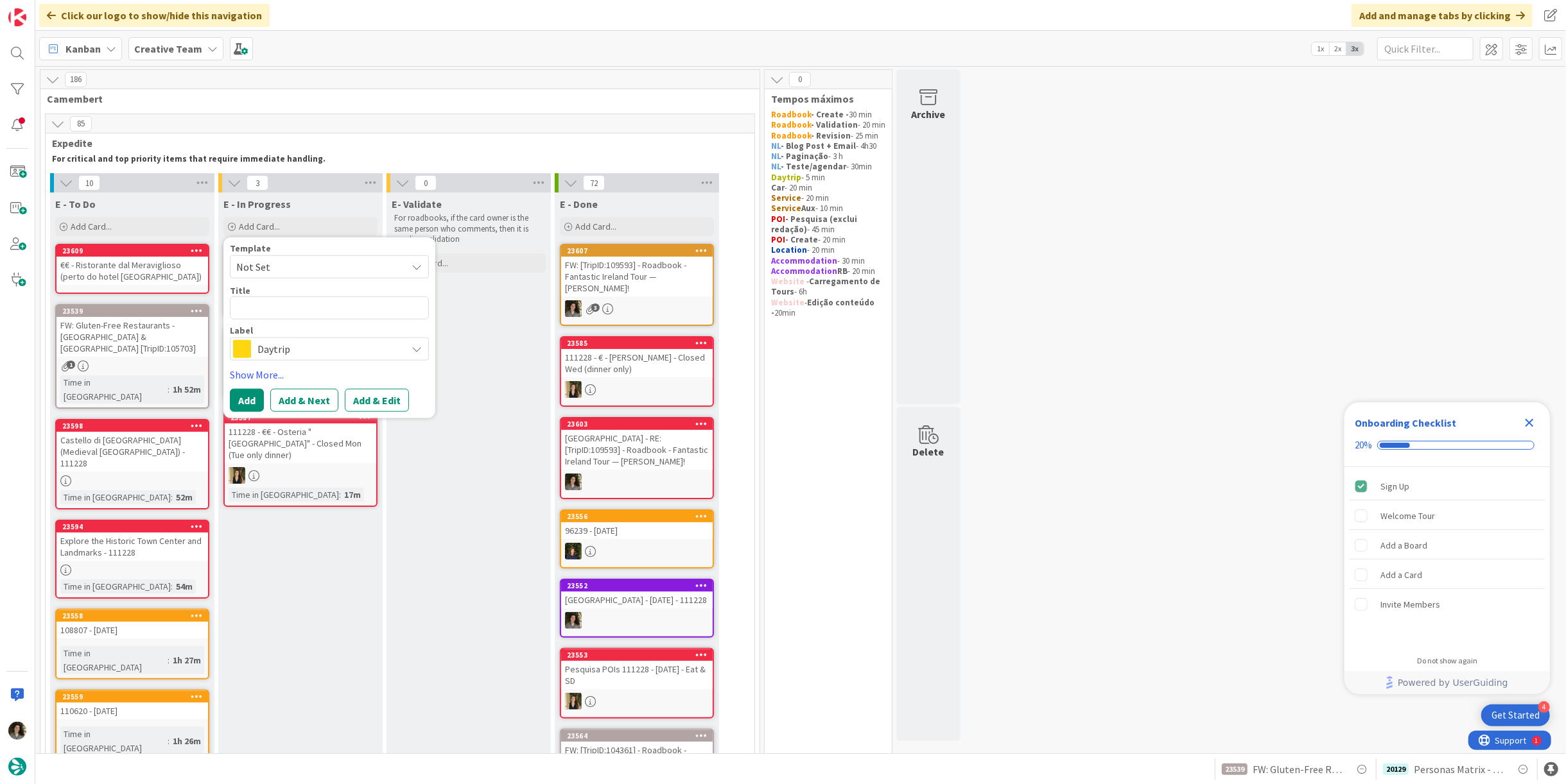
click at [305, 343] on span "Daytrip" at bounding box center [328, 350] width 142 height 18
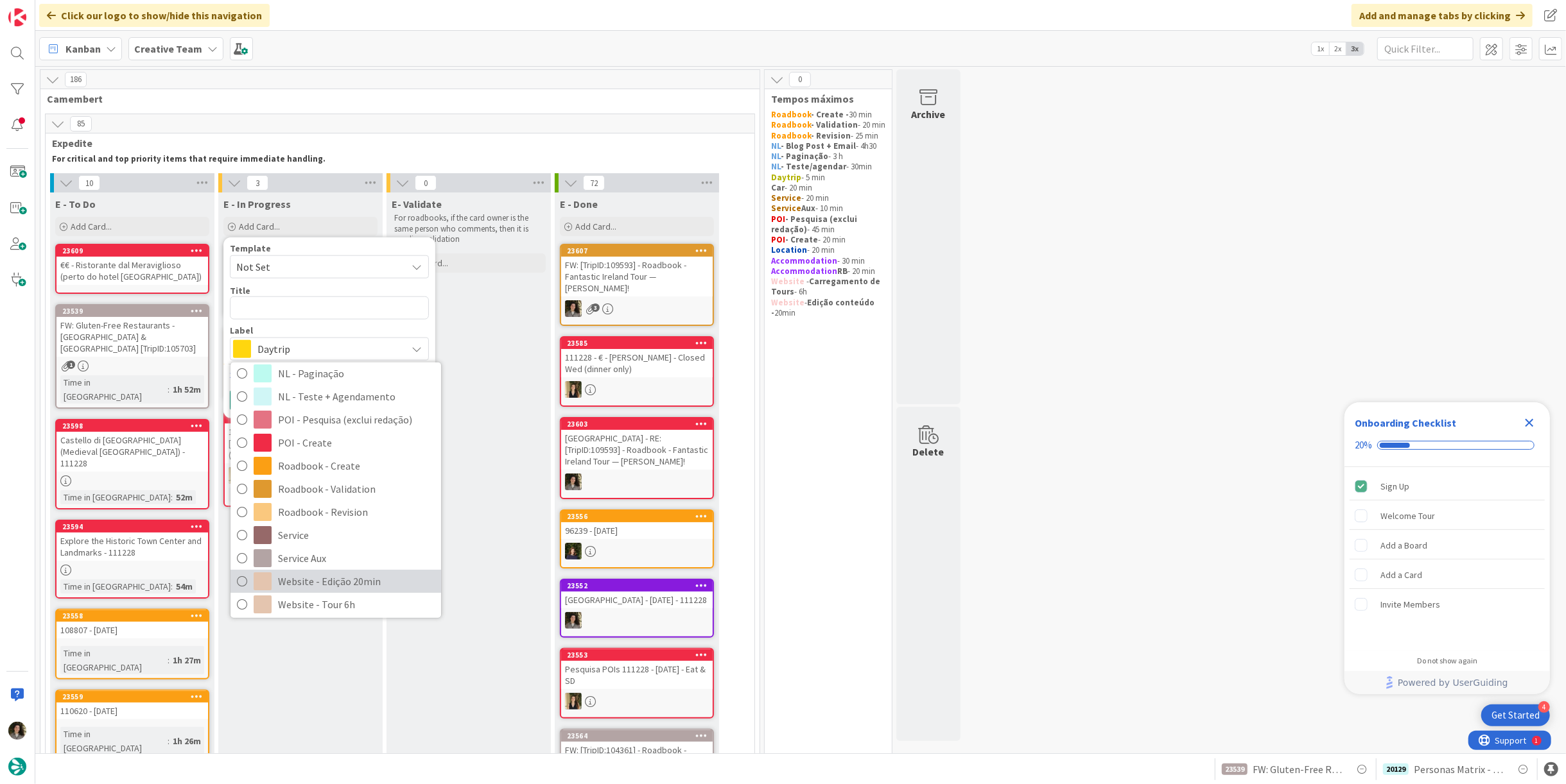
scroll to position [214, 0]
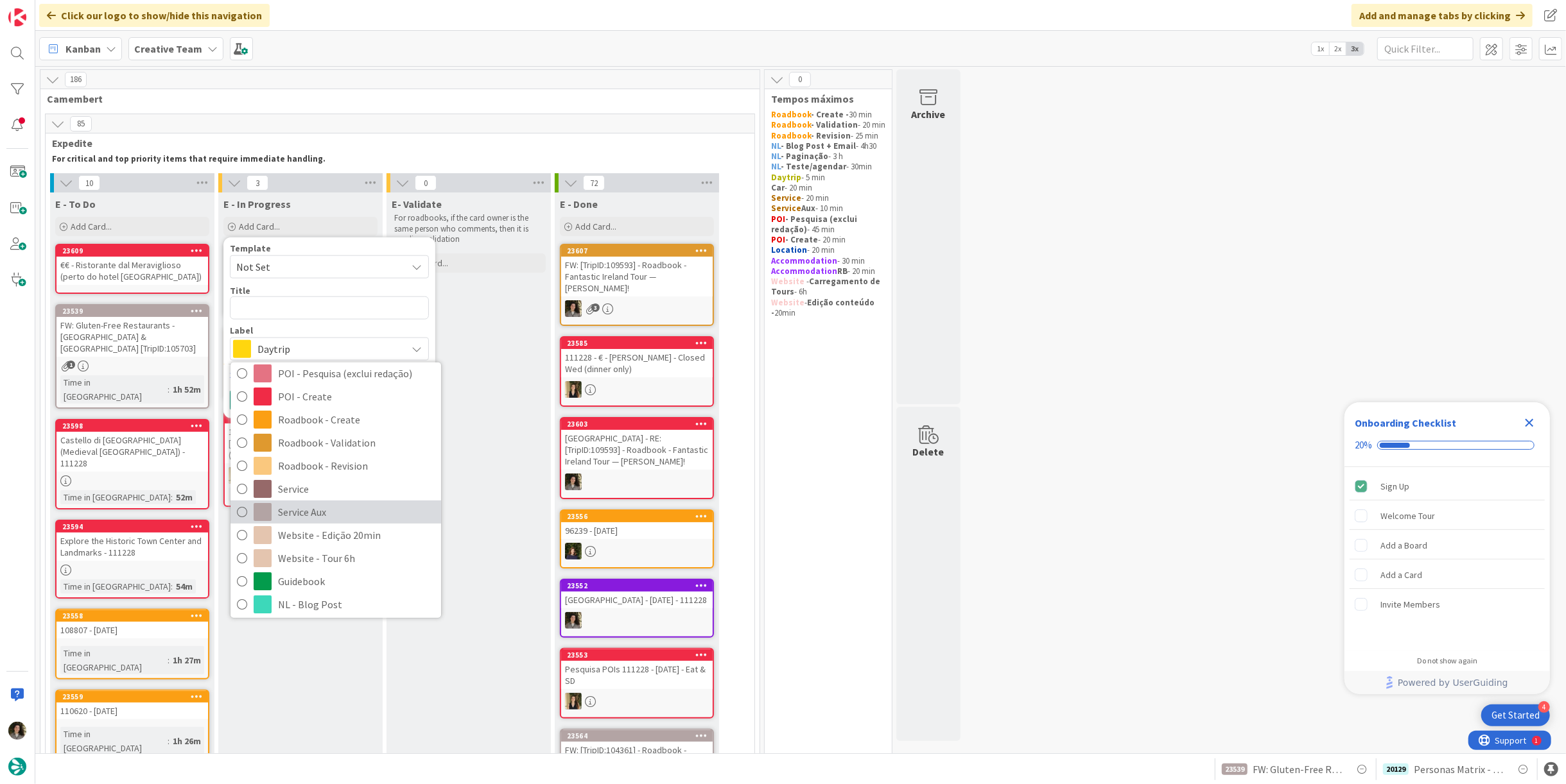
click at [329, 513] on span "Service Aux" at bounding box center [356, 512] width 157 height 20
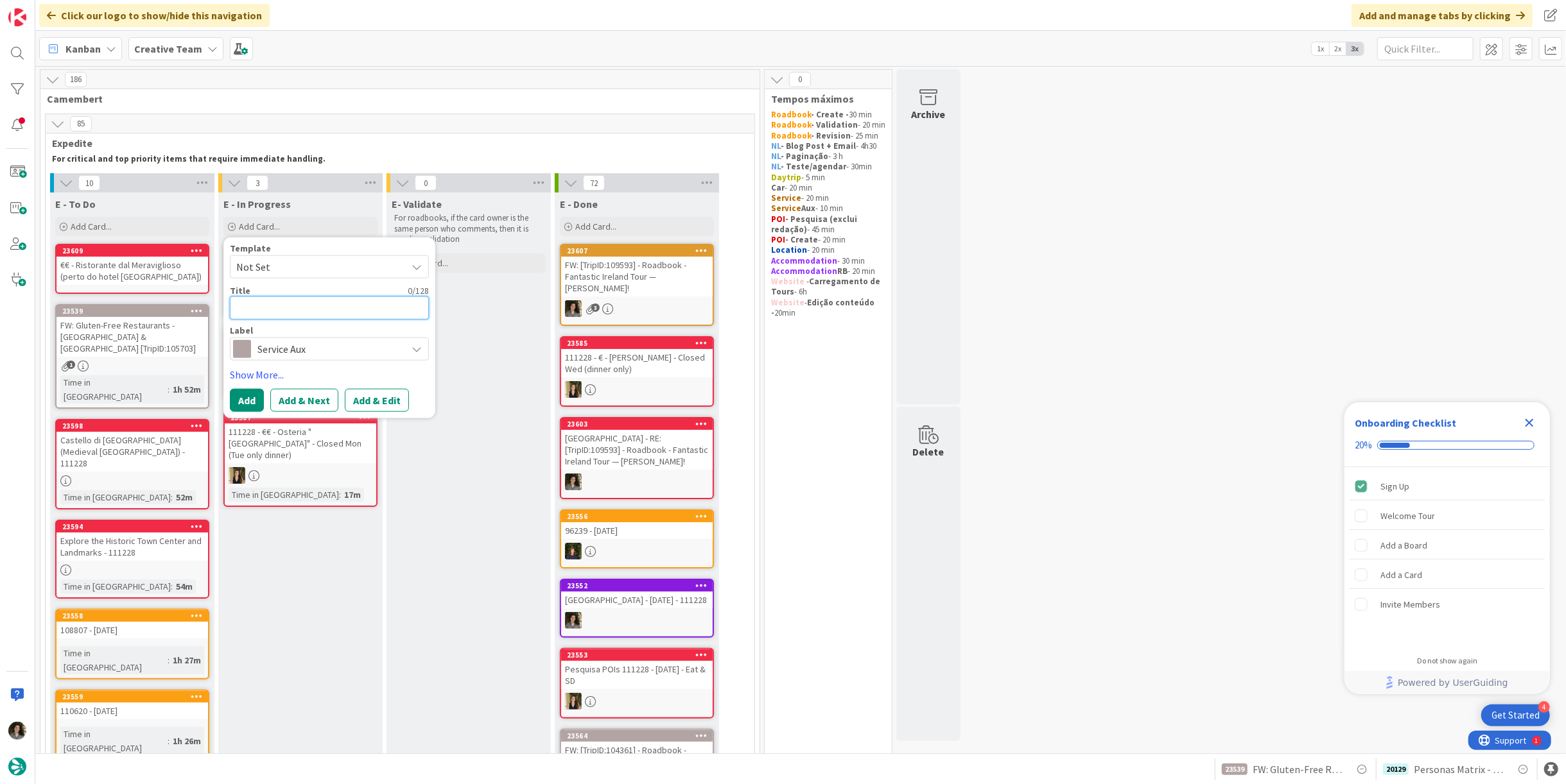
drag, startPoint x: 303, startPoint y: 314, endPoint x: 295, endPoint y: 323, distance: 12.0
click at [304, 314] on textarea at bounding box center [329, 308] width 199 height 23
paste textarea "RE: [TripID:109593] - Roadbook - Fantastic Ireland Tour — [PERSON_NAME]!"
type textarea "x"
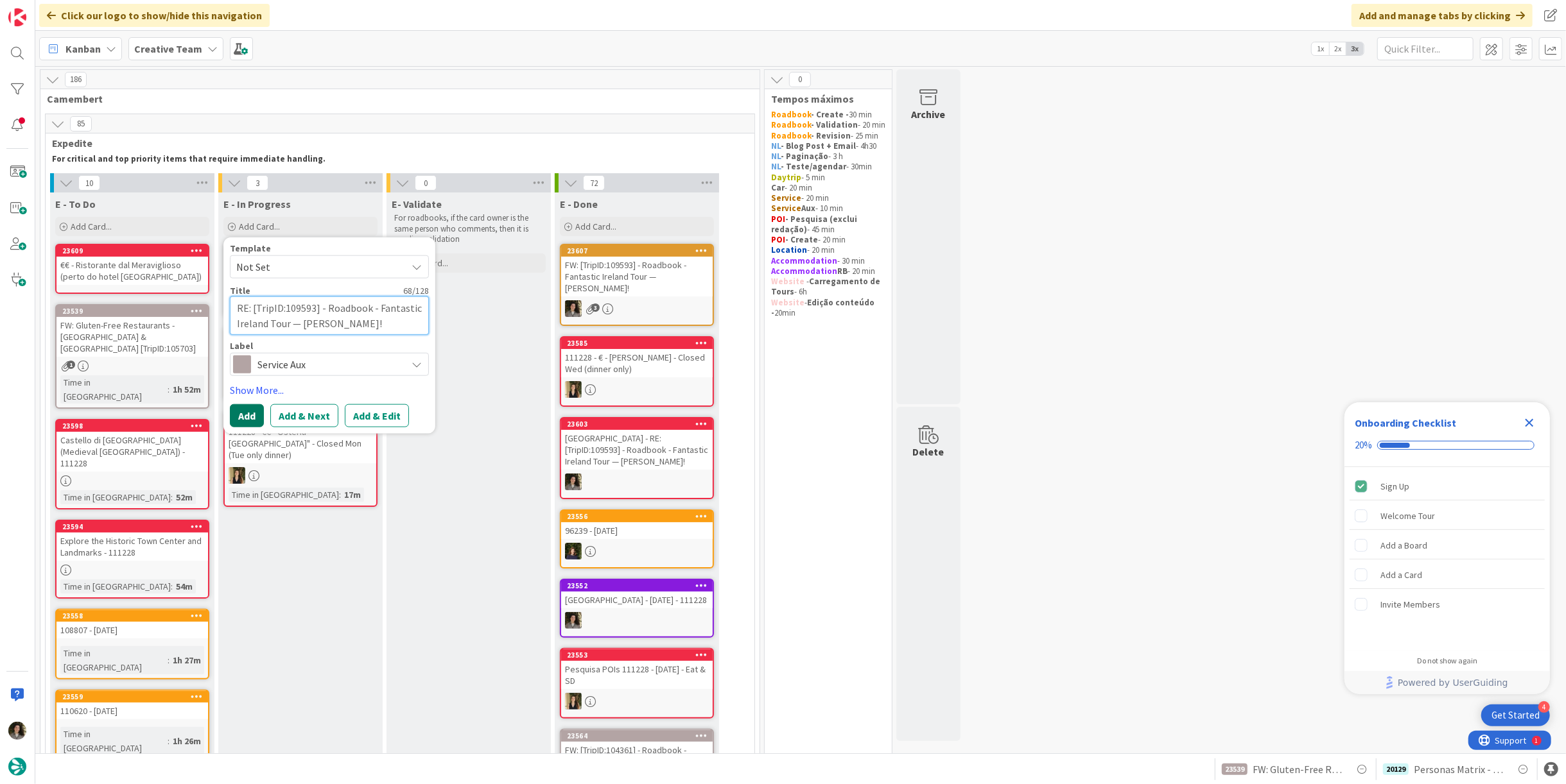
type textarea "RE: [TripID:109593] - Roadbook - Fantastic Ireland Tour — [PERSON_NAME]!"
click at [246, 419] on button "Add" at bounding box center [247, 415] width 34 height 23
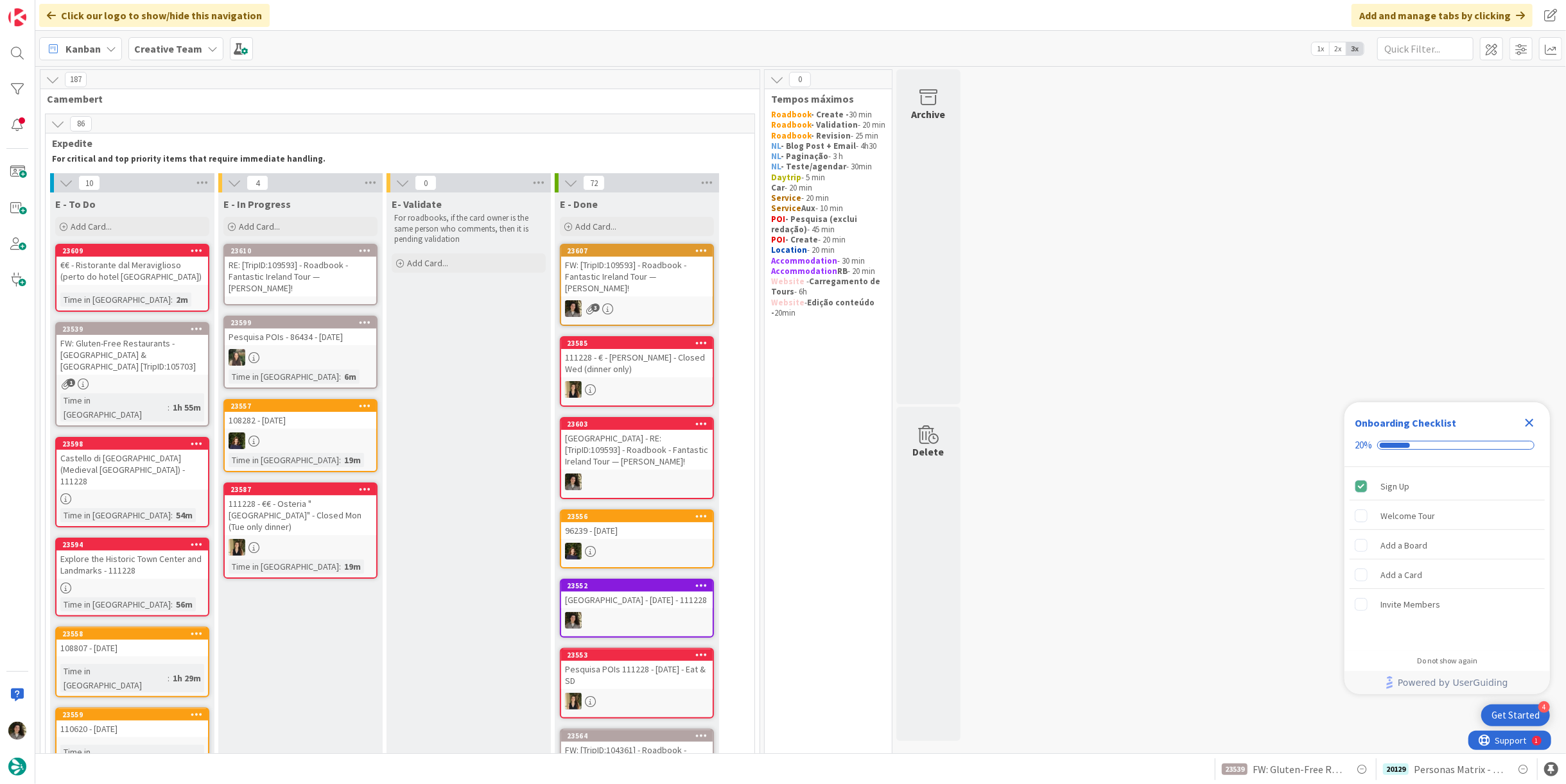
click at [299, 258] on div "RE: [TripID:109593] - Roadbook - Fantastic Ireland Tour — [PERSON_NAME]!" at bounding box center [300, 276] width 151 height 40
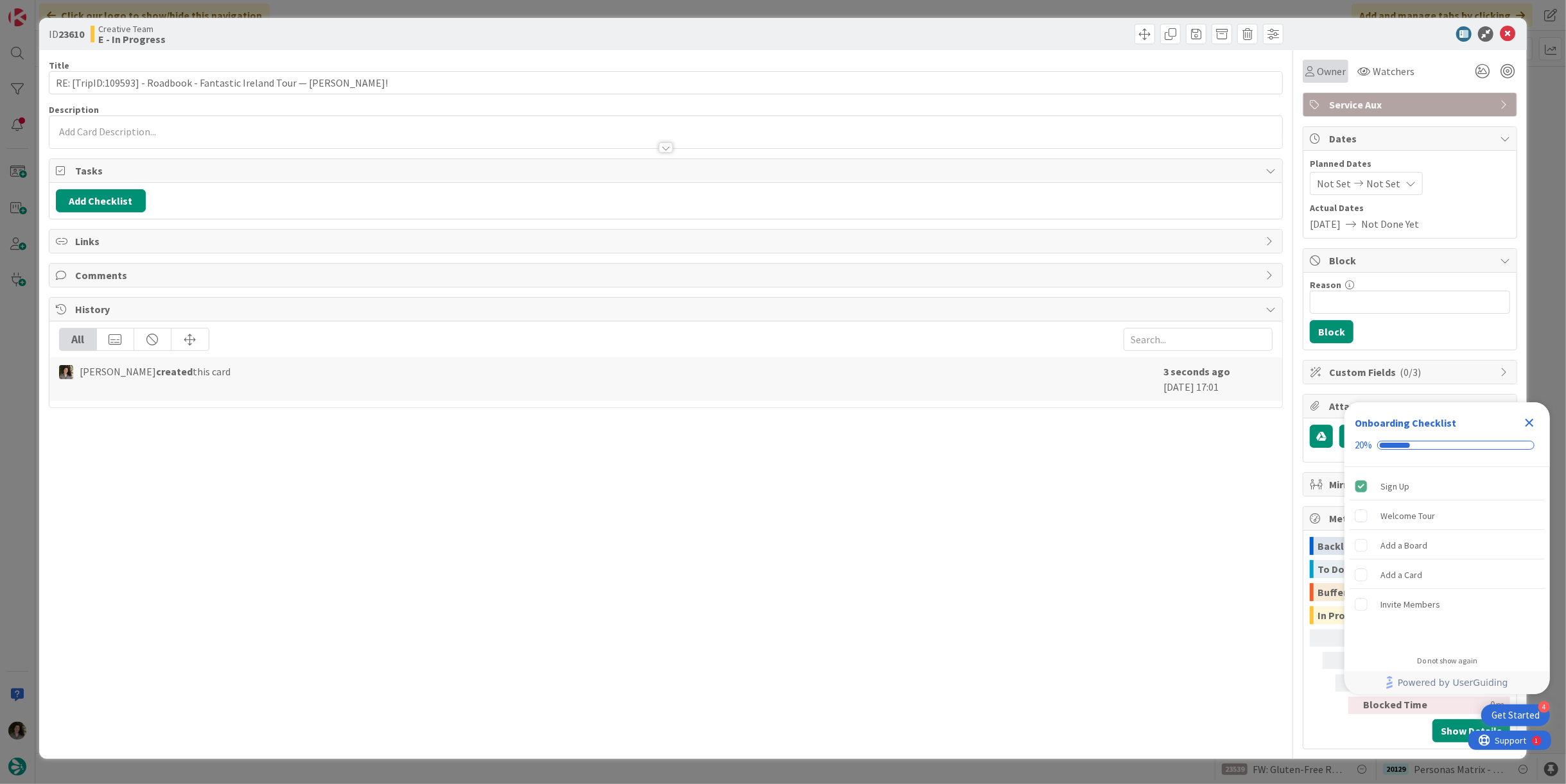
click at [1322, 74] on span "Owner" at bounding box center [1331, 71] width 29 height 16
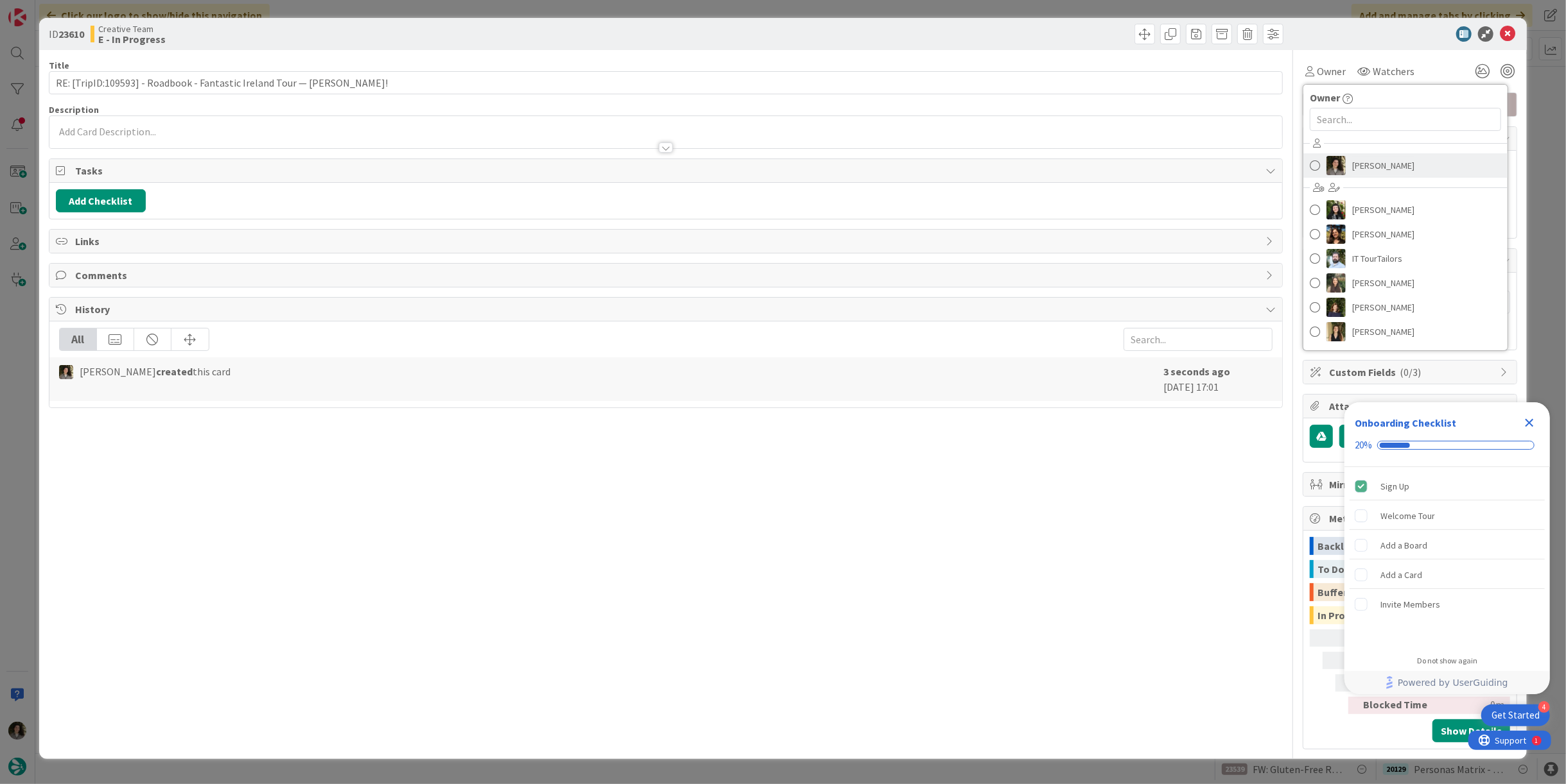
click at [1384, 158] on span "[PERSON_NAME]" at bounding box center [1383, 166] width 62 height 20
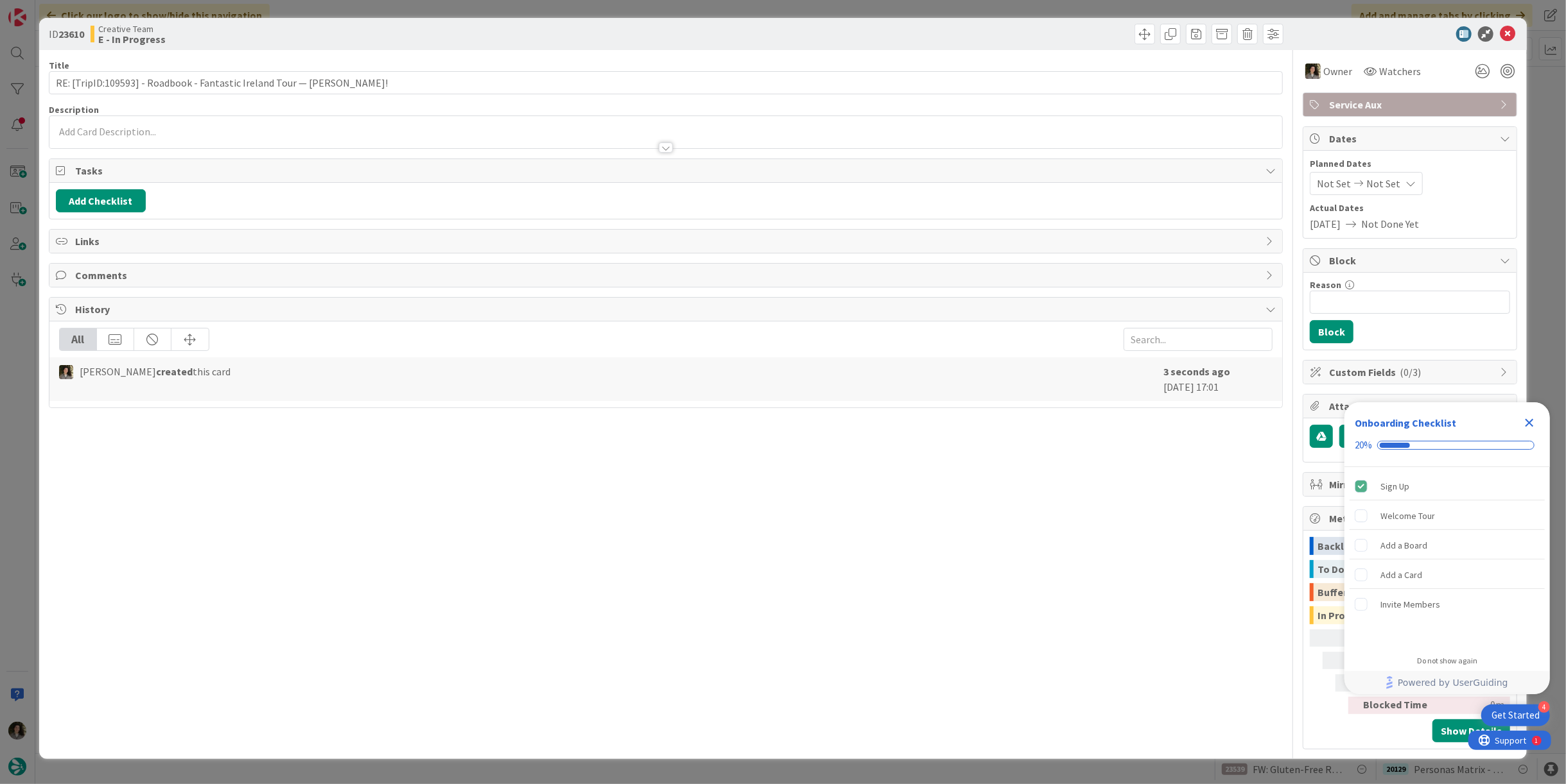
drag, startPoint x: 1398, startPoint y: 185, endPoint x: 1395, endPoint y: 192, distance: 7.6
click at [1398, 185] on div "Not Set Not Set" at bounding box center [1366, 184] width 113 height 23
click at [1332, 458] on icon at bounding box center [1329, 459] width 14 height 16
type input "[DATE]"
click at [1533, 418] on icon "Close Checklist" at bounding box center [1529, 422] width 16 height 16
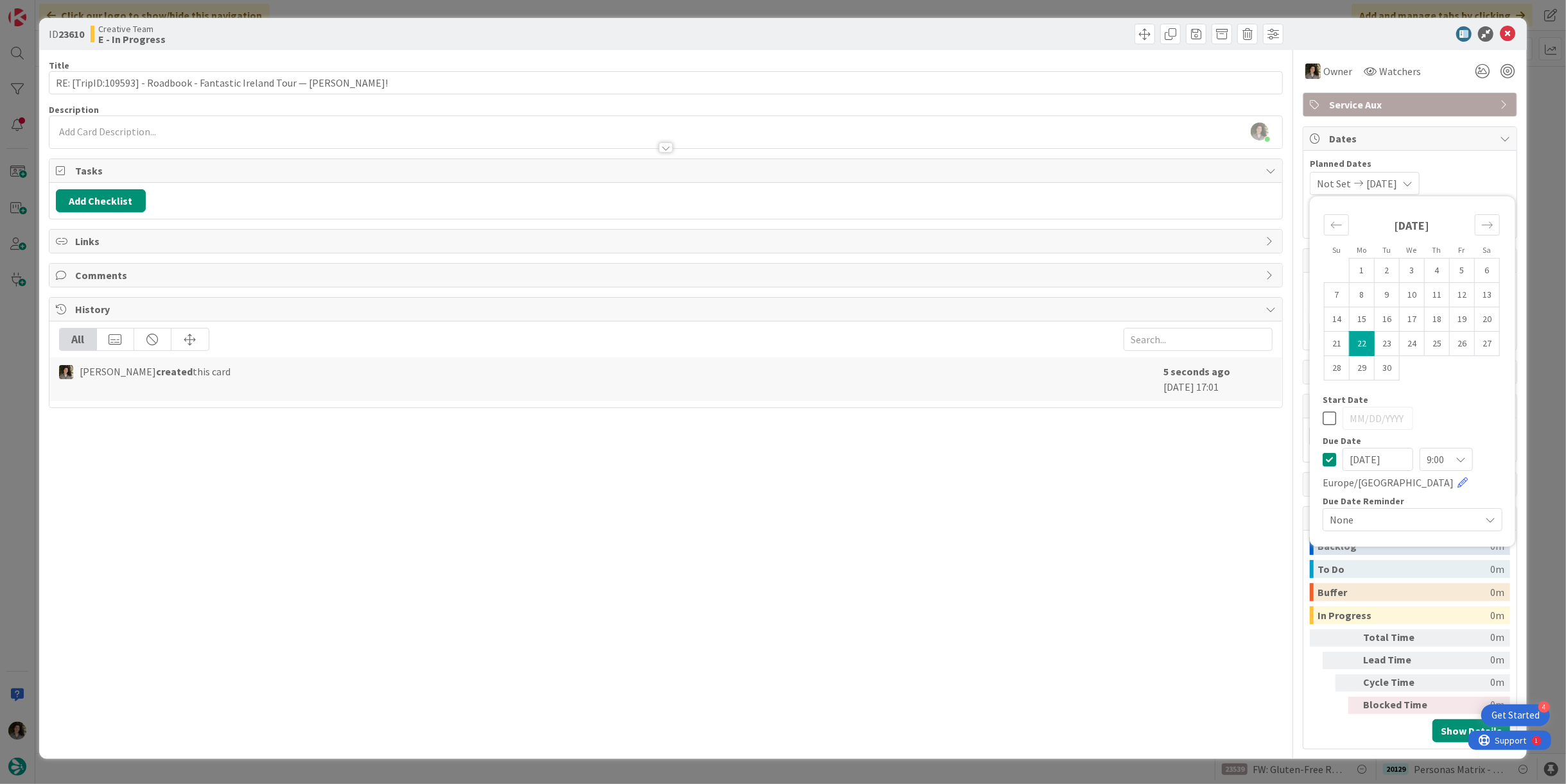
click at [661, 149] on div at bounding box center [665, 147] width 14 height 11
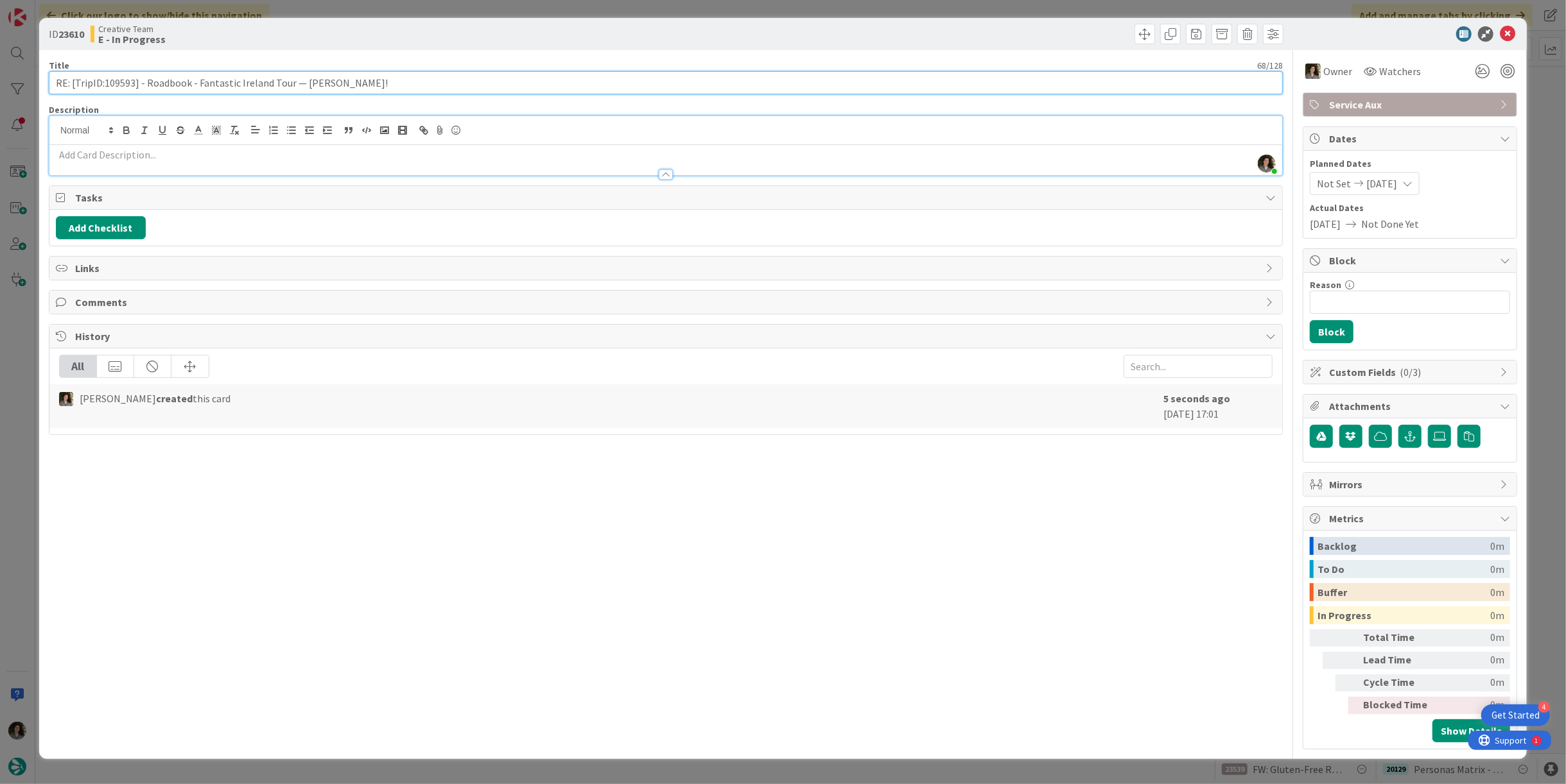
drag, startPoint x: 135, startPoint y: 83, endPoint x: 104, endPoint y: 86, distance: 31.1
click at [104, 86] on input "RE: [TripID:109593] - Roadbook - Fantastic Ireland Tour — [PERSON_NAME]!" at bounding box center [666, 82] width 1234 height 23
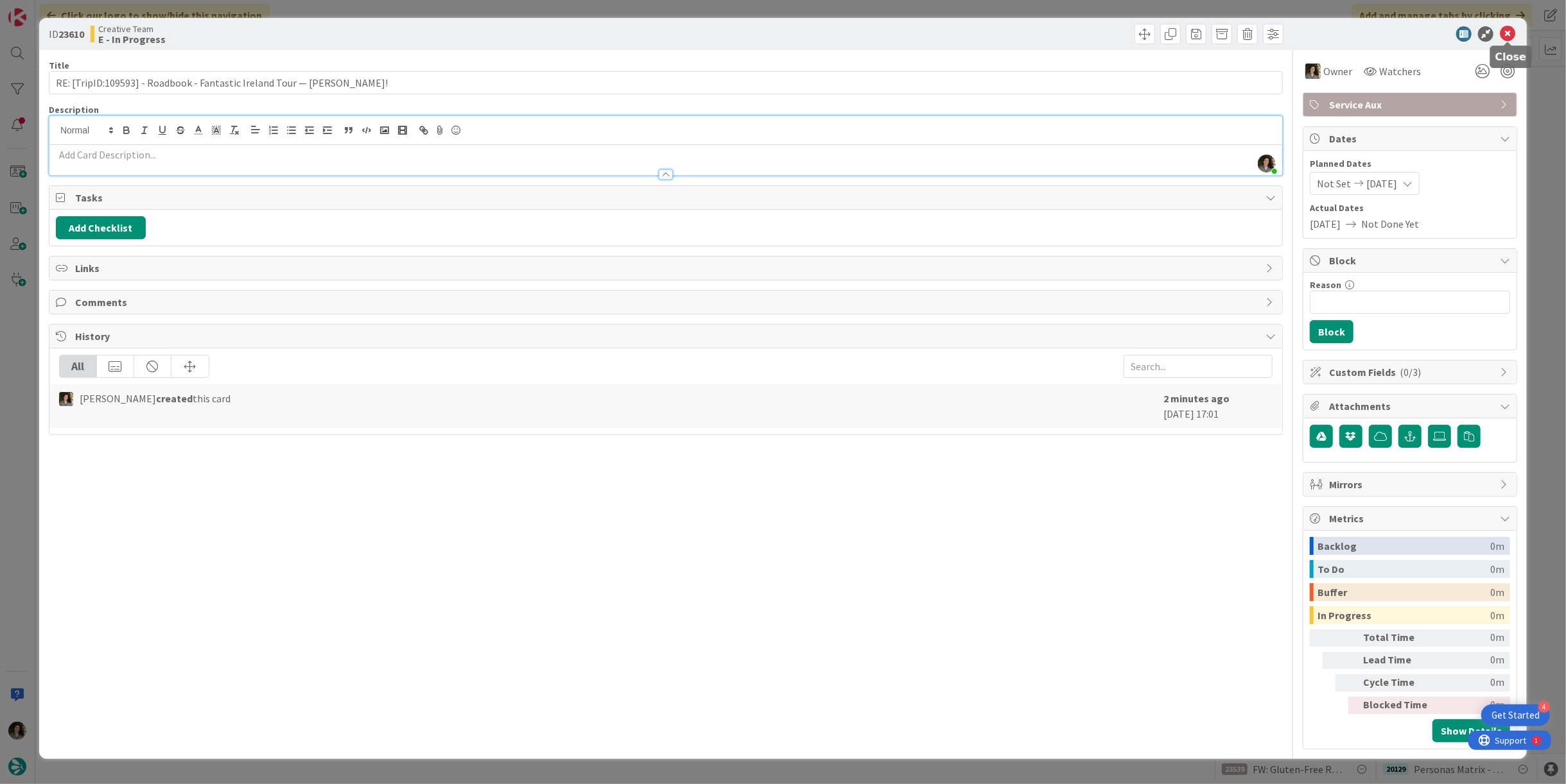
click at [1508, 31] on icon at bounding box center [1507, 33] width 16 height 16
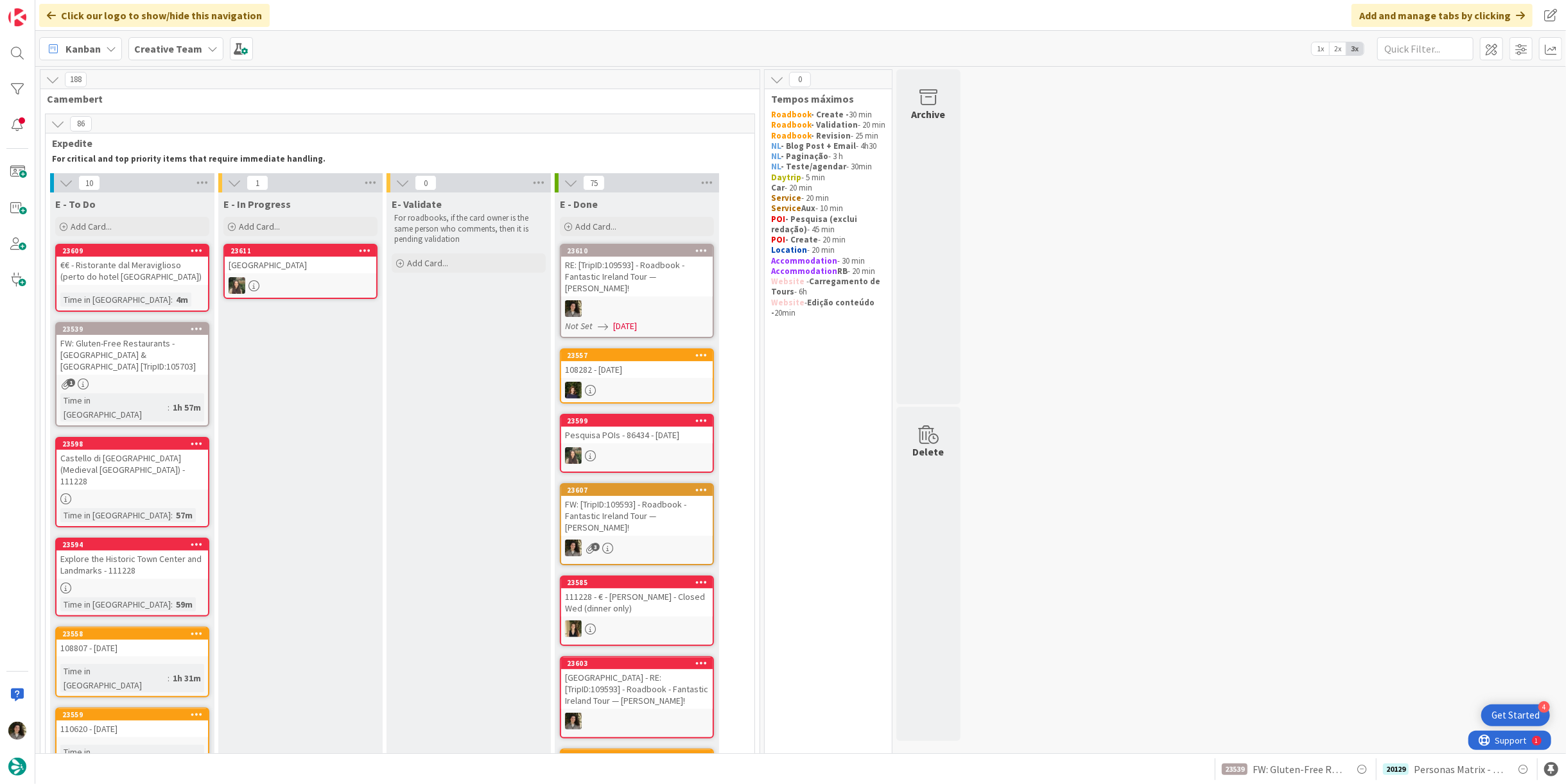
click at [645, 287] on link "23610 RE: [TripID:109593] - Roadbook - Fantastic Ireland Tour — [PERSON_NAME]! …" at bounding box center [636, 292] width 154 height 95
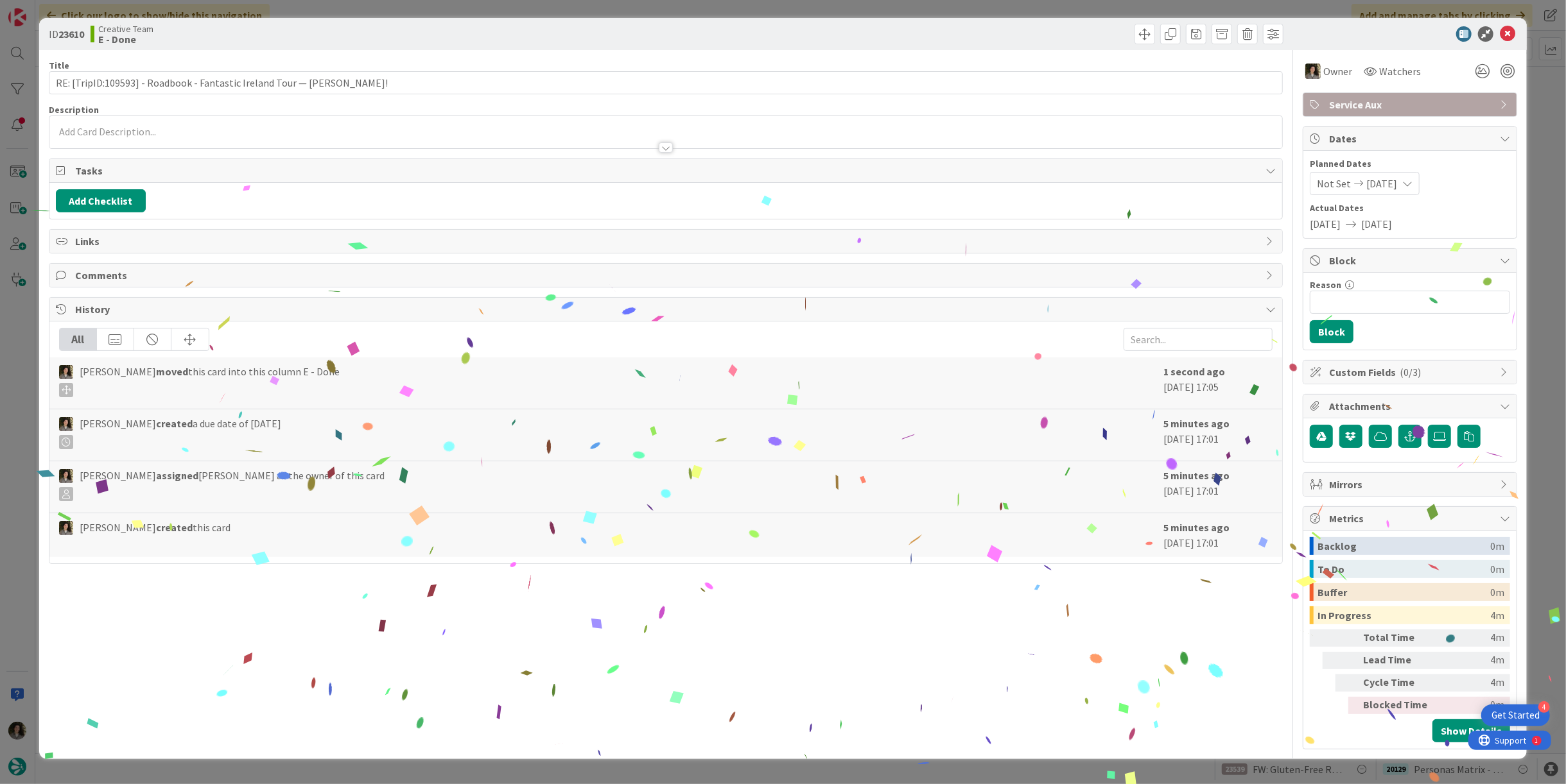
click at [1441, 108] on span "Service Aux" at bounding box center [1411, 105] width 164 height 16
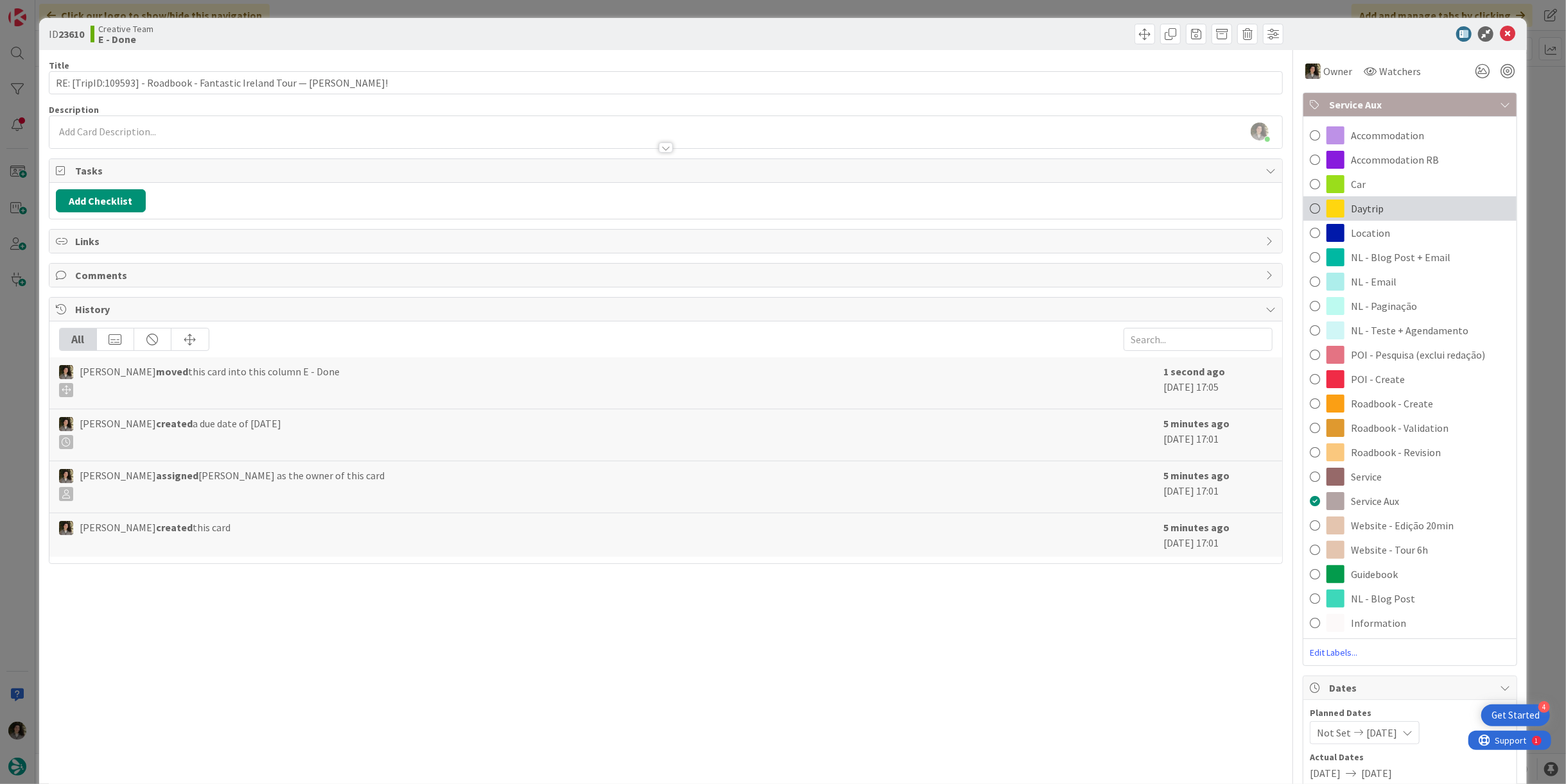
click at [1420, 214] on div "Daytrip" at bounding box center [1409, 208] width 213 height 24
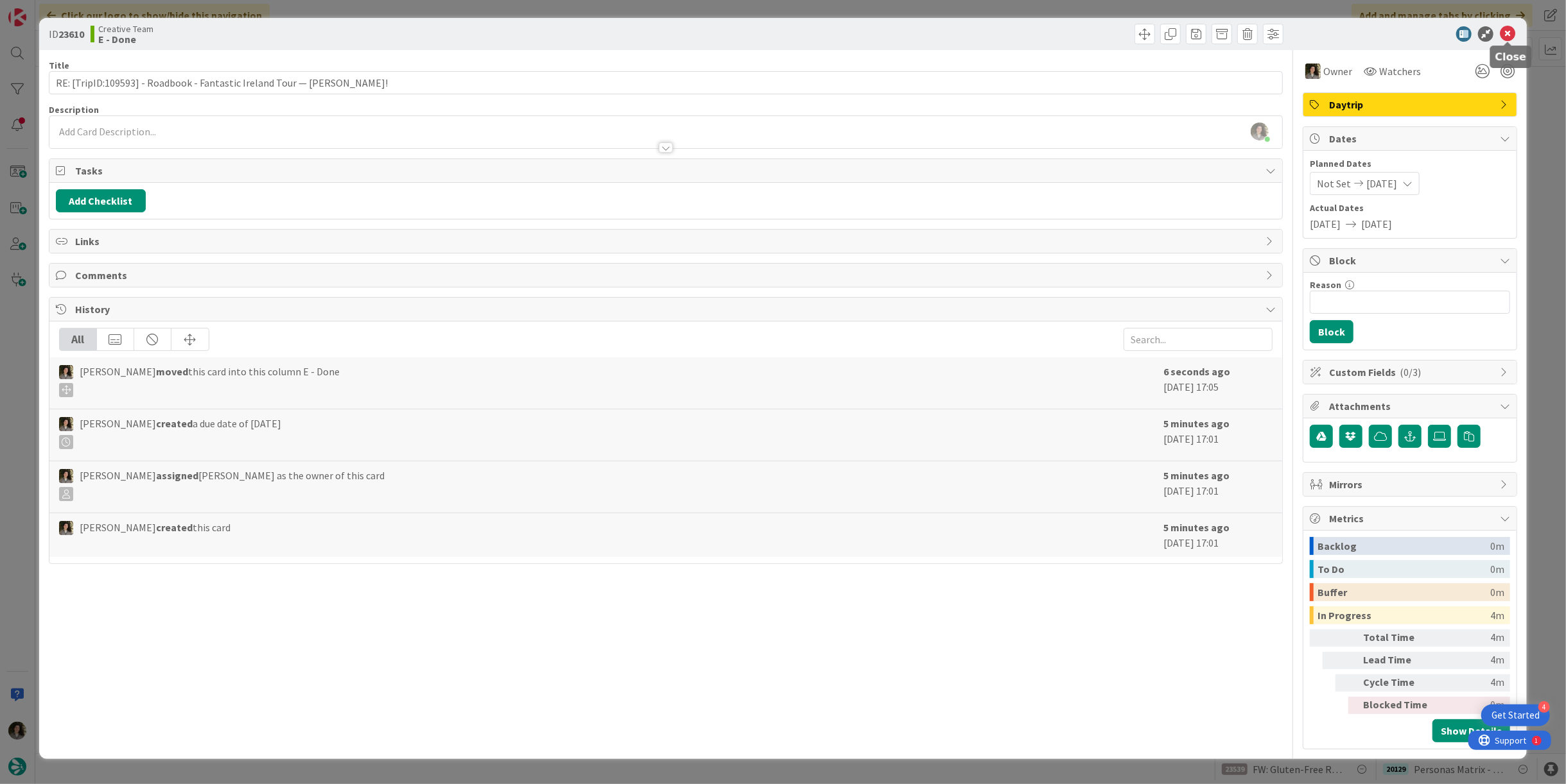
click at [1510, 33] on icon at bounding box center [1507, 33] width 16 height 16
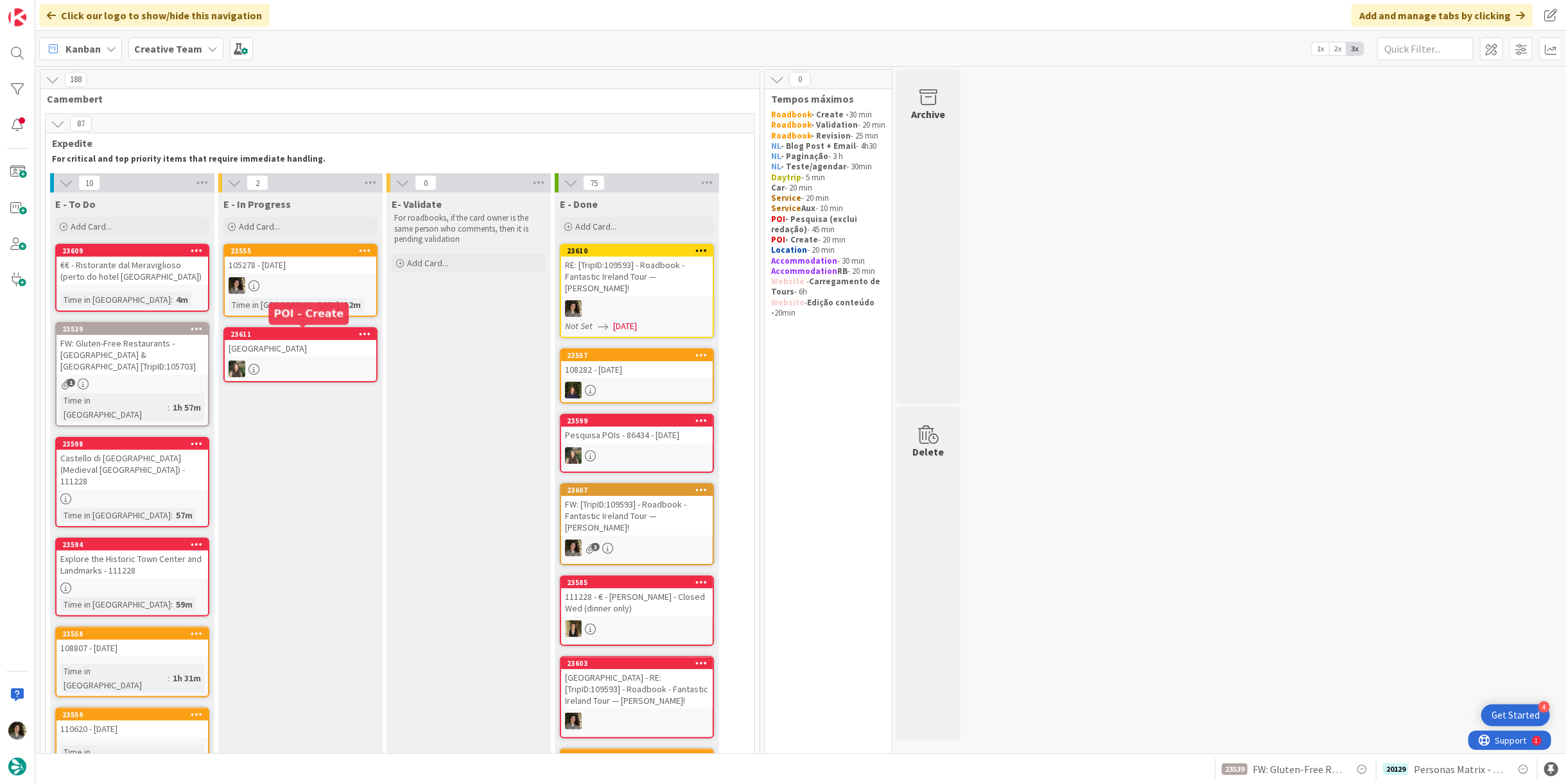
click at [278, 301] on div "Time in [GEOGRAPHIC_DATA]" at bounding box center [283, 305] width 110 height 14
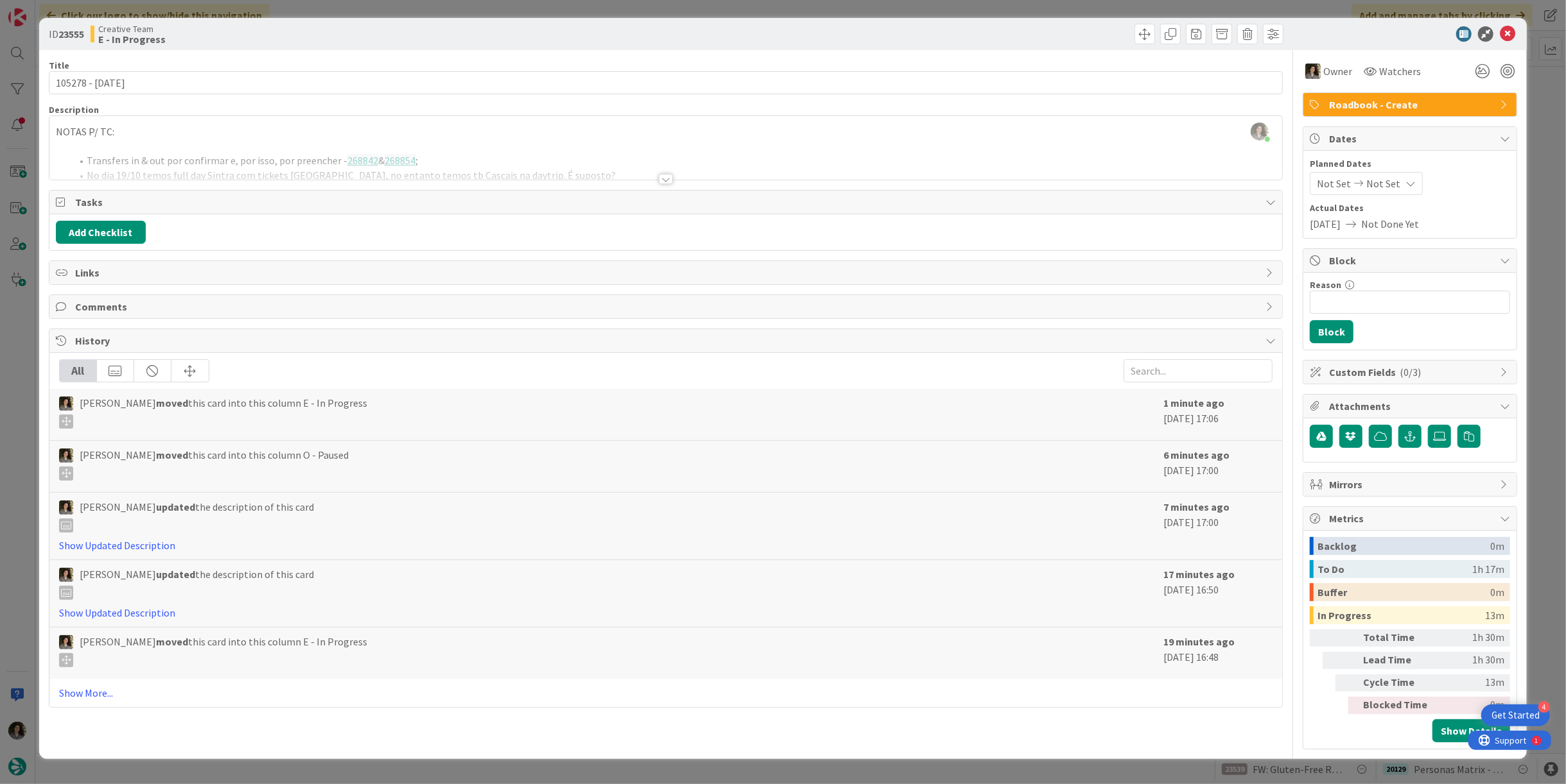
click at [653, 179] on div "Title 15 / 128 105278 - [DATE] Description [PERSON_NAME] joined 10 m ago NOTAS …" at bounding box center [666, 399] width 1234 height 700
click at [655, 178] on div at bounding box center [666, 173] width 1234 height 14
click at [660, 176] on div at bounding box center [665, 179] width 14 height 11
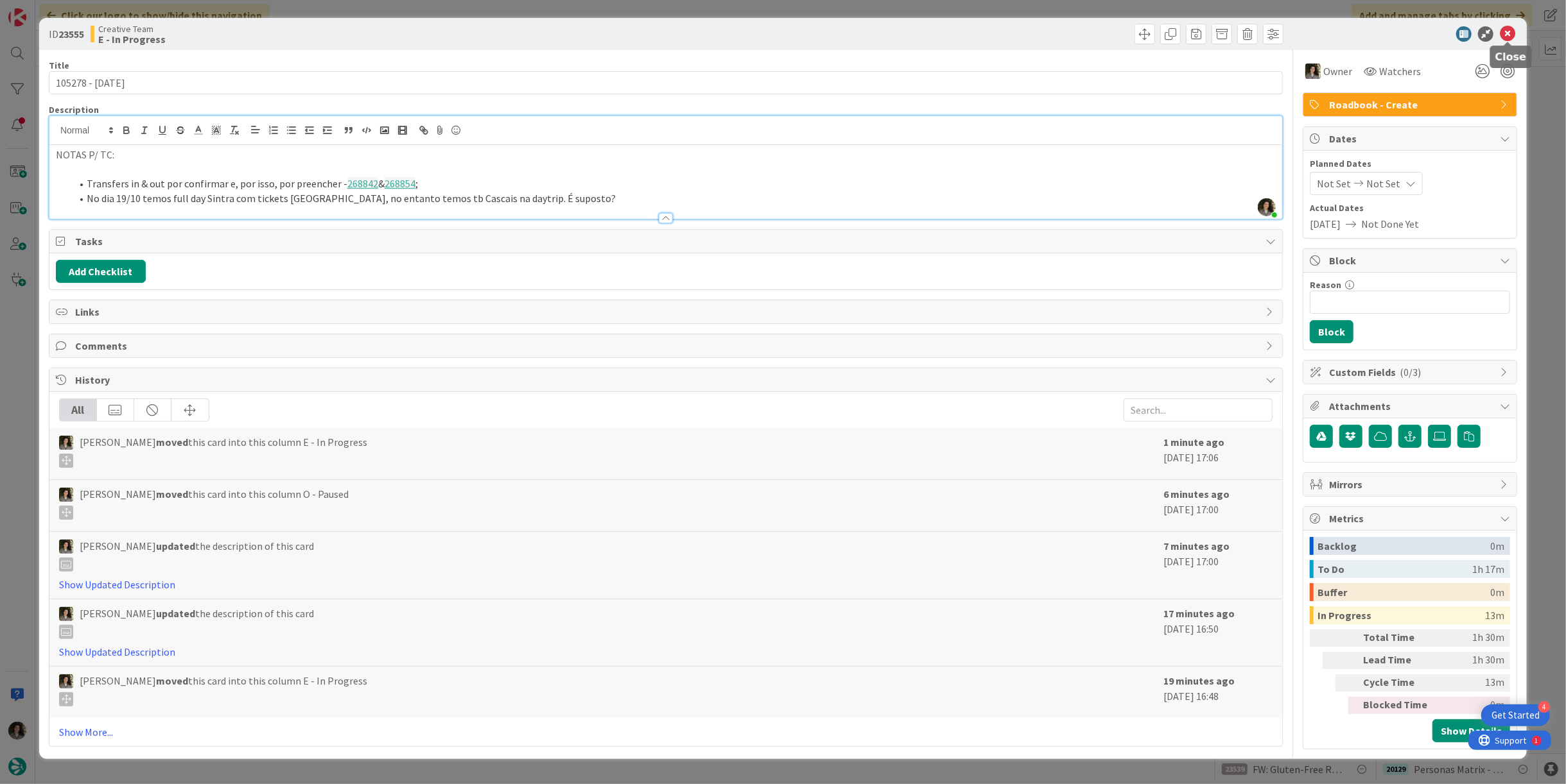
click at [1506, 30] on icon at bounding box center [1507, 33] width 16 height 16
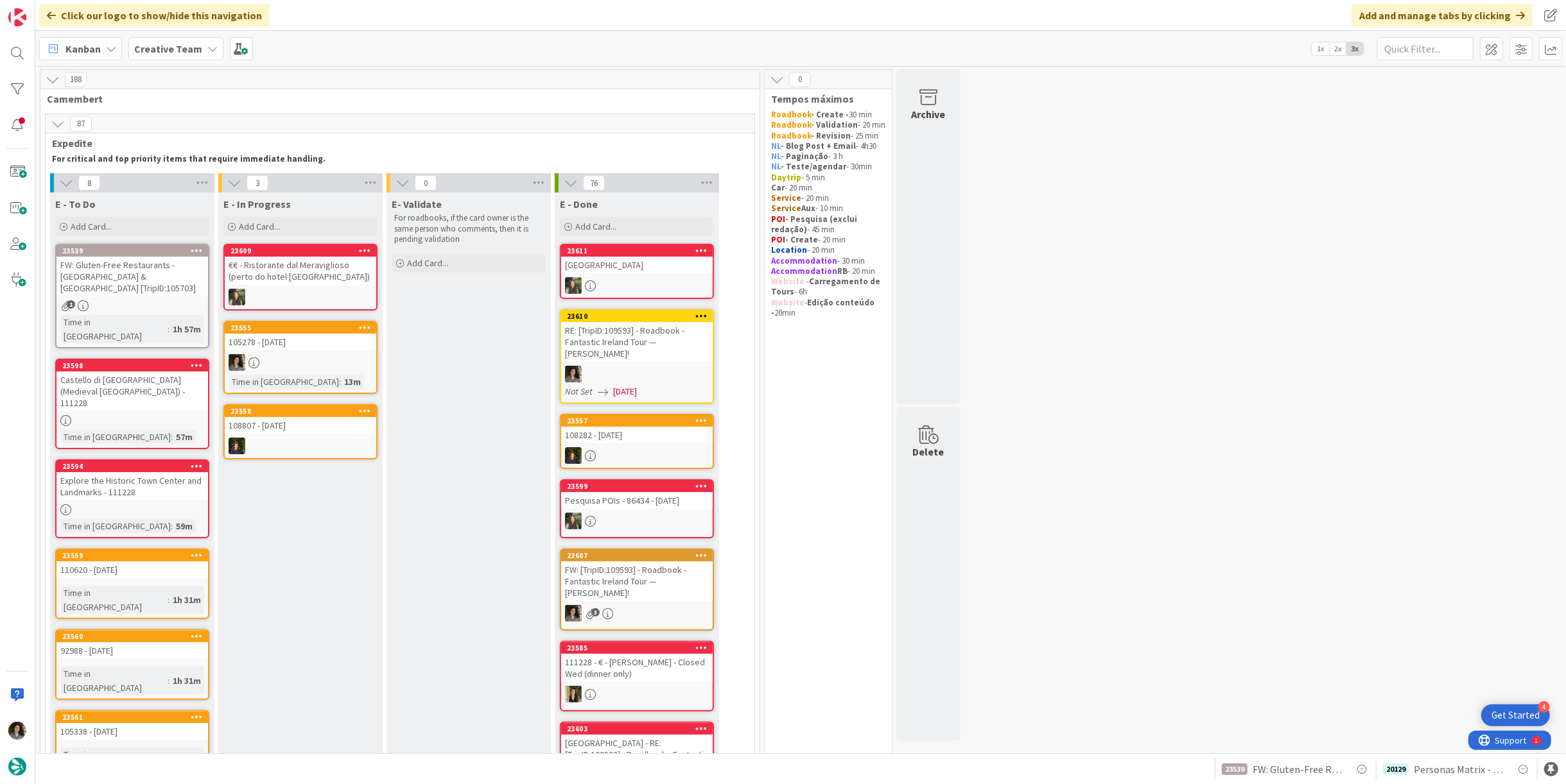
click at [314, 359] on div at bounding box center [300, 363] width 151 height 16
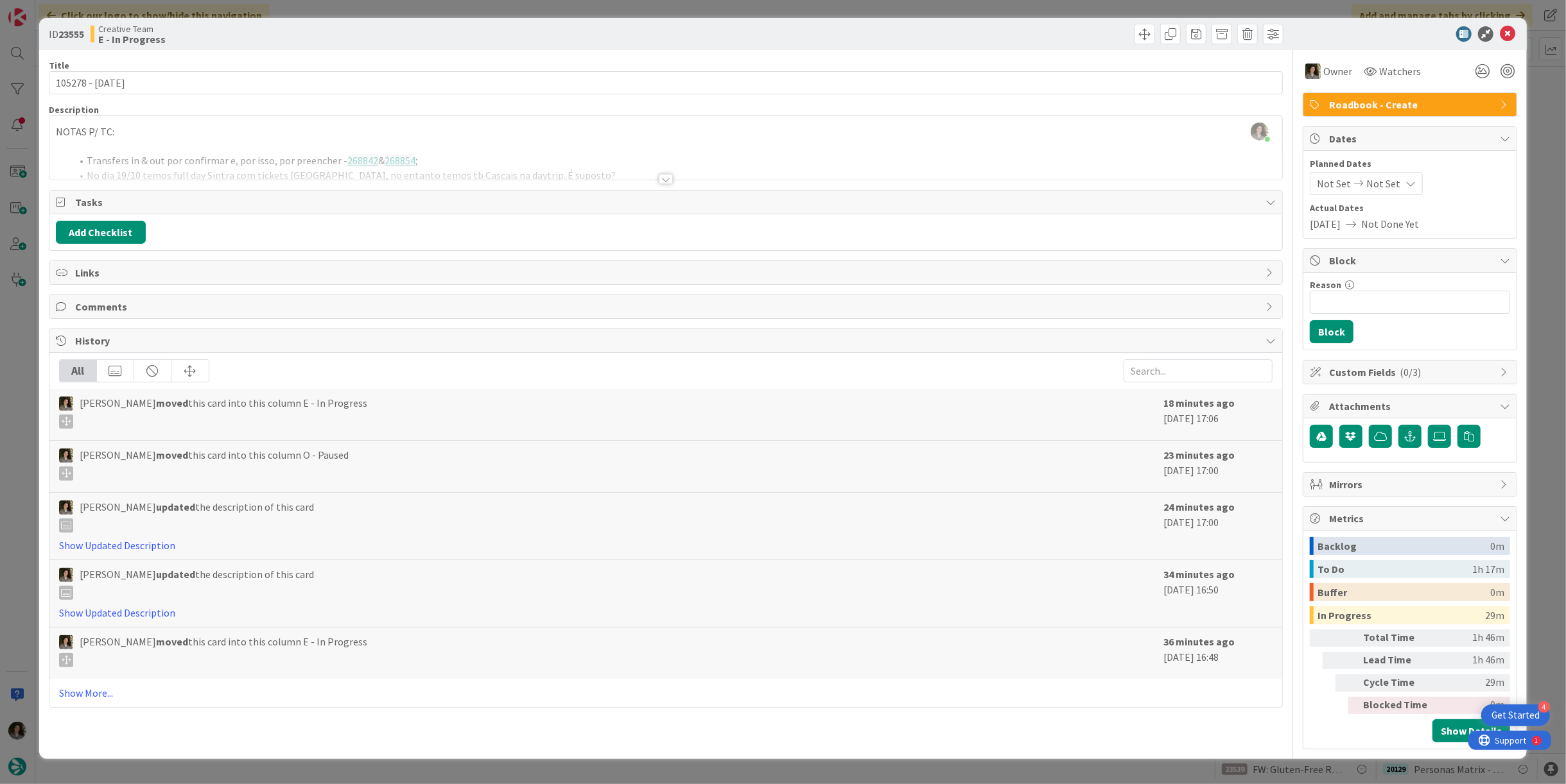
click at [664, 174] on div at bounding box center [665, 179] width 14 height 11
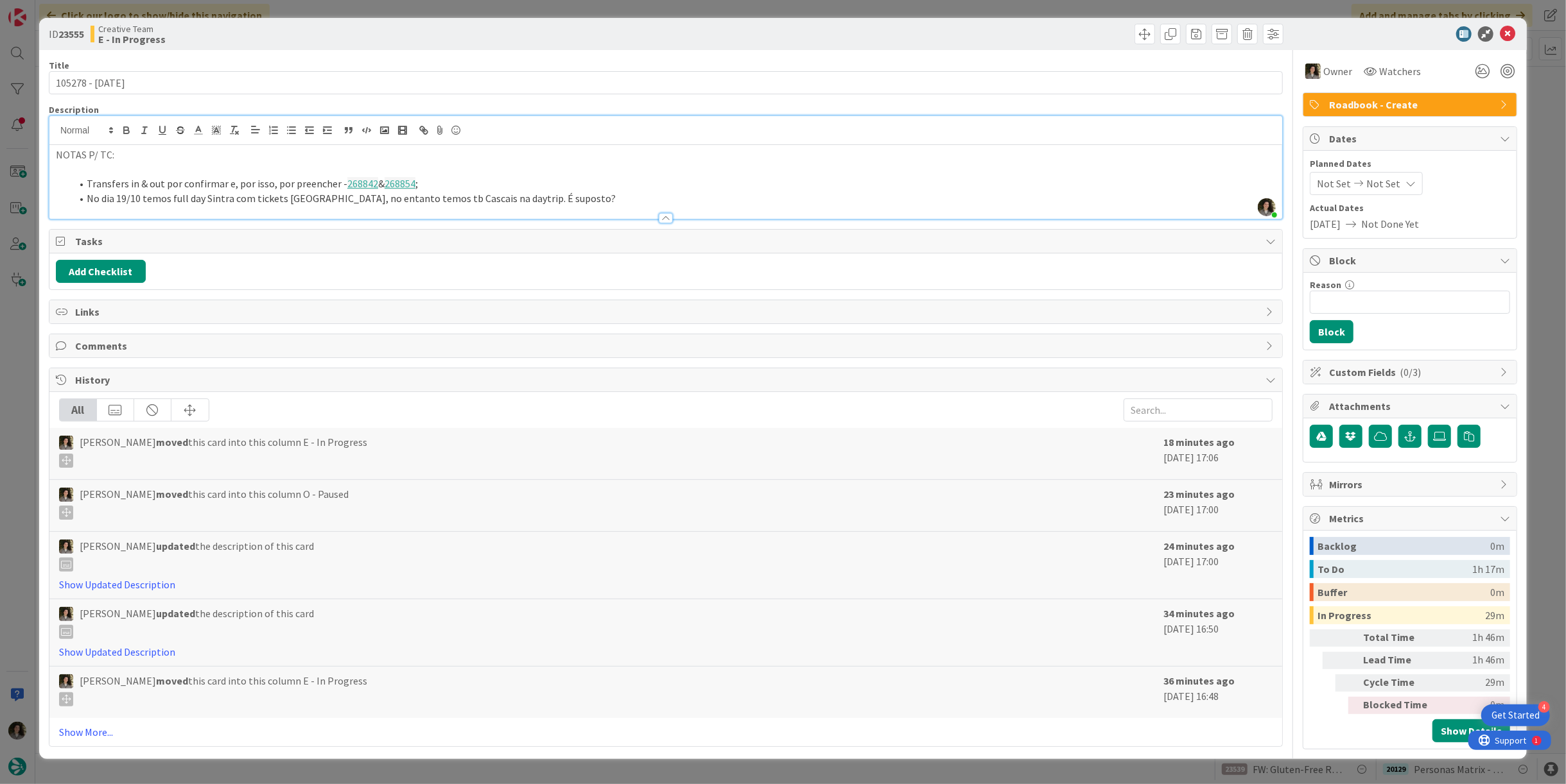
click at [598, 195] on li "No dia 19/10 temos full day Sintra com tickets [GEOGRAPHIC_DATA], no entanto te…" at bounding box center [673, 198] width 1204 height 15
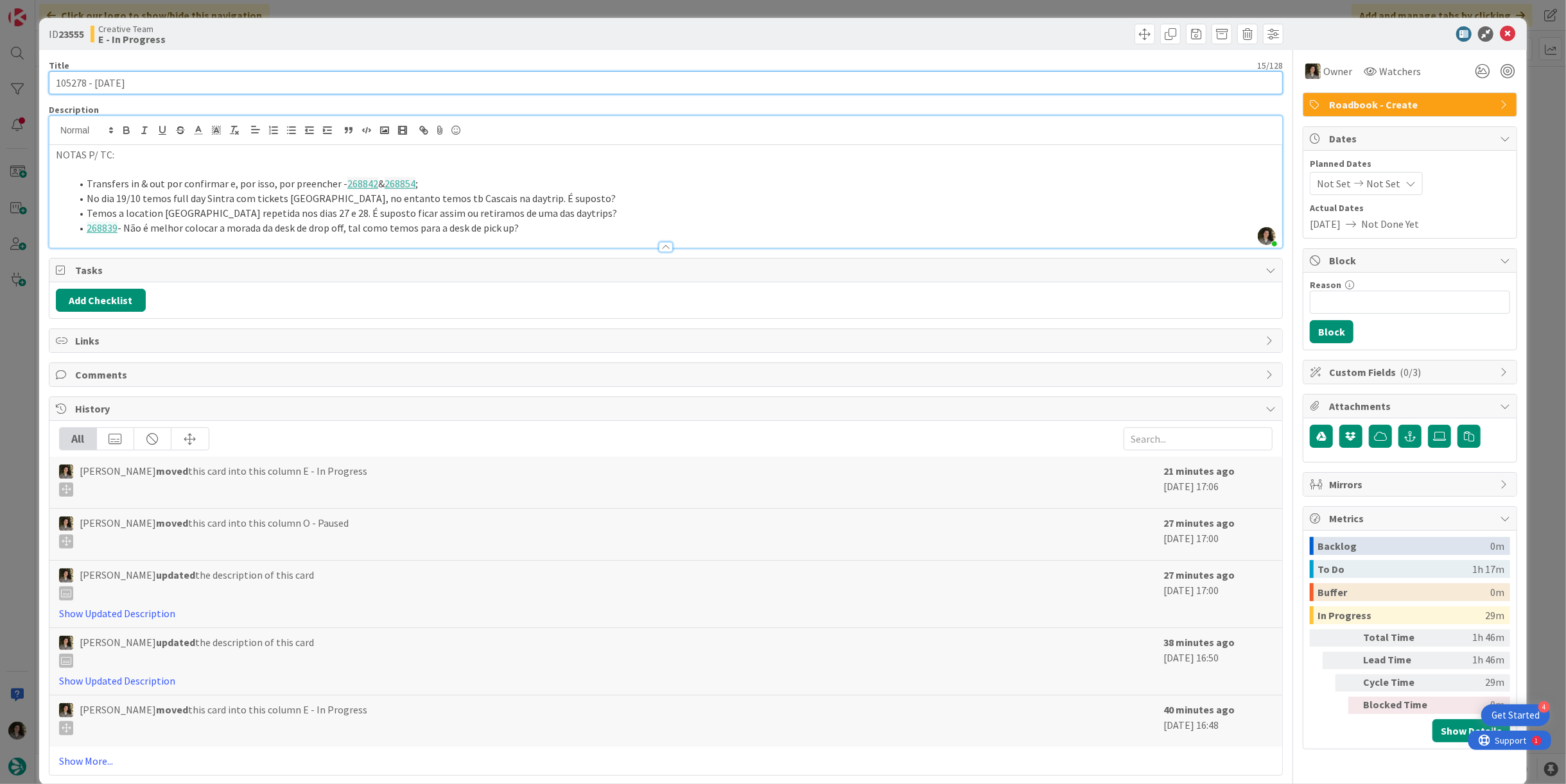
click at [158, 86] on input "105278 - [DATE]" at bounding box center [666, 82] width 1234 height 23
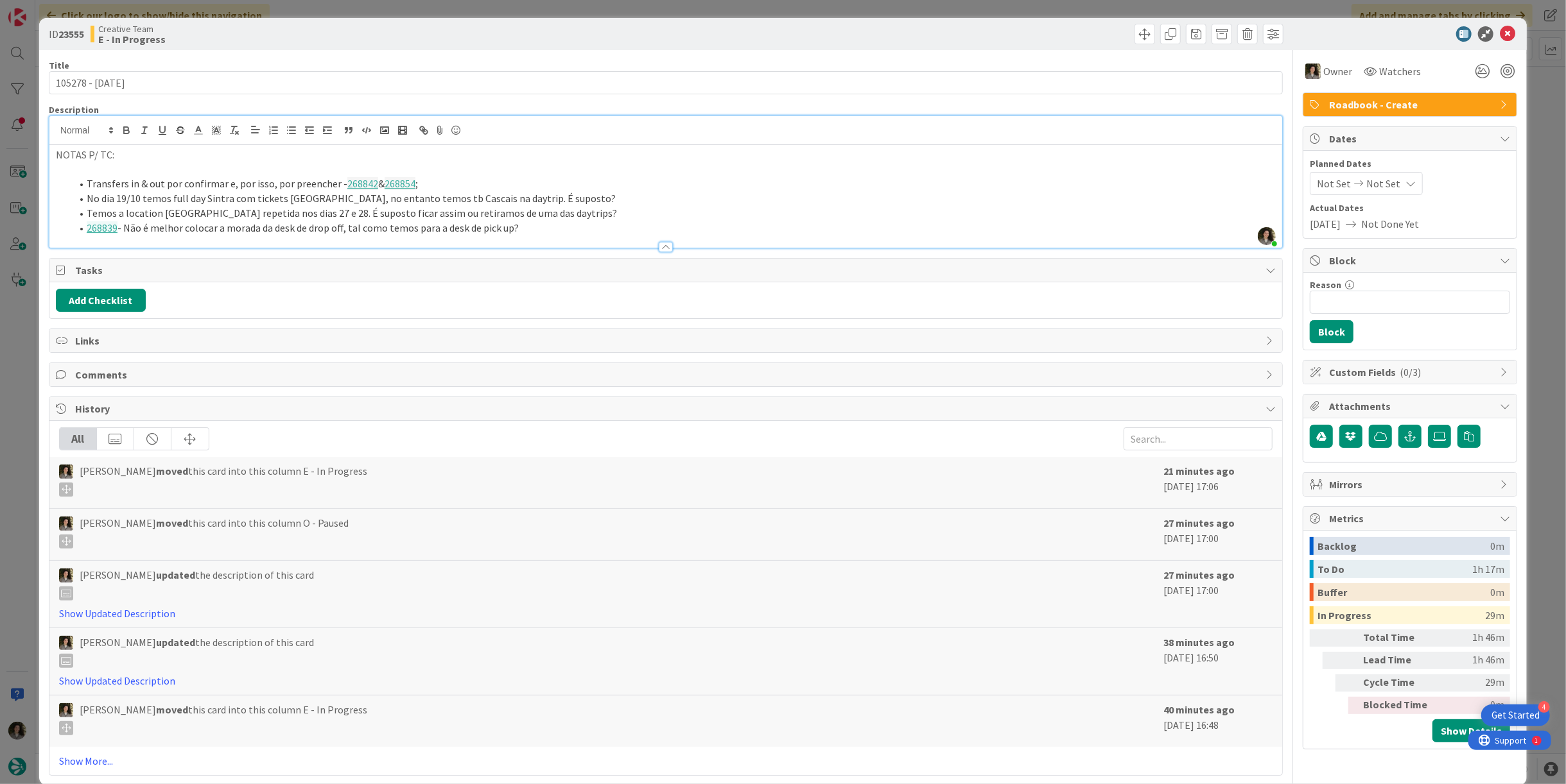
drag, startPoint x: 243, startPoint y: 145, endPoint x: 83, endPoint y: 178, distance: 163.4
click at [83, 178] on ol "Transfers in & out por confirmar e, por isso, por preencher - 268842 & 268854 ;…" at bounding box center [665, 206] width 1220 height 59
click at [1500, 31] on icon at bounding box center [1507, 33] width 16 height 16
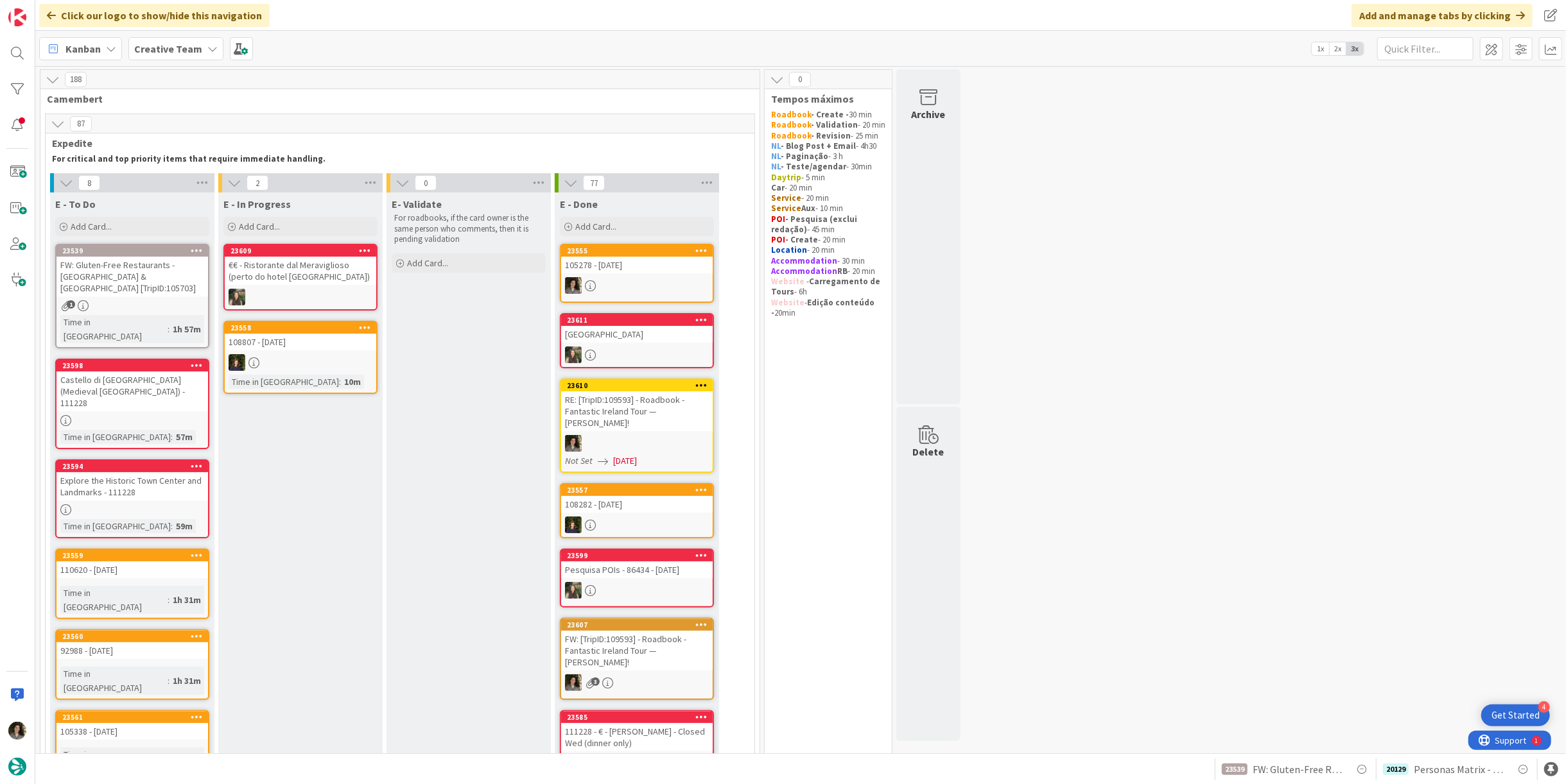
click at [642, 269] on div "105278 - [DATE]" at bounding box center [636, 265] width 151 height 16
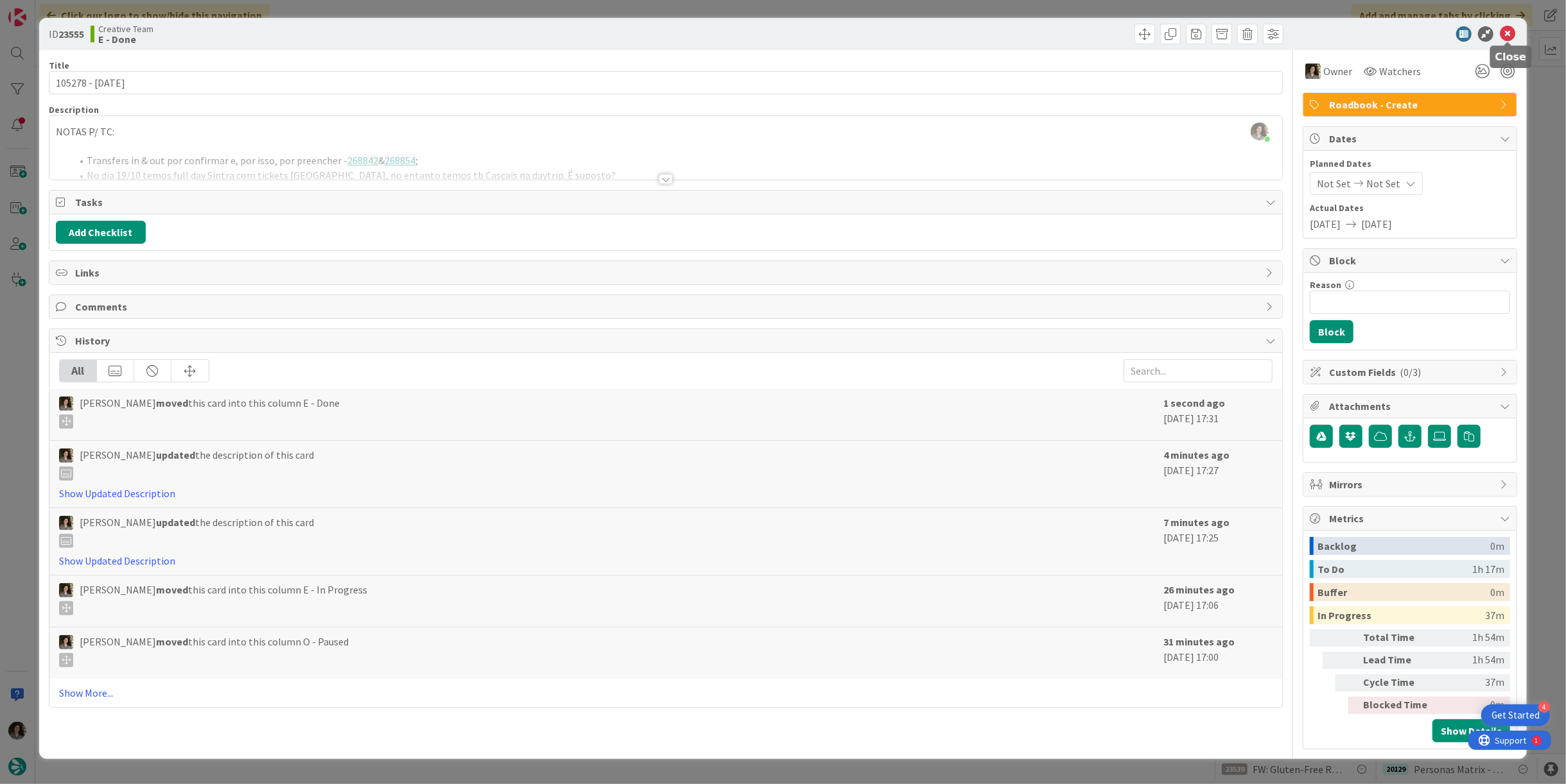
click at [1510, 31] on icon at bounding box center [1507, 33] width 16 height 16
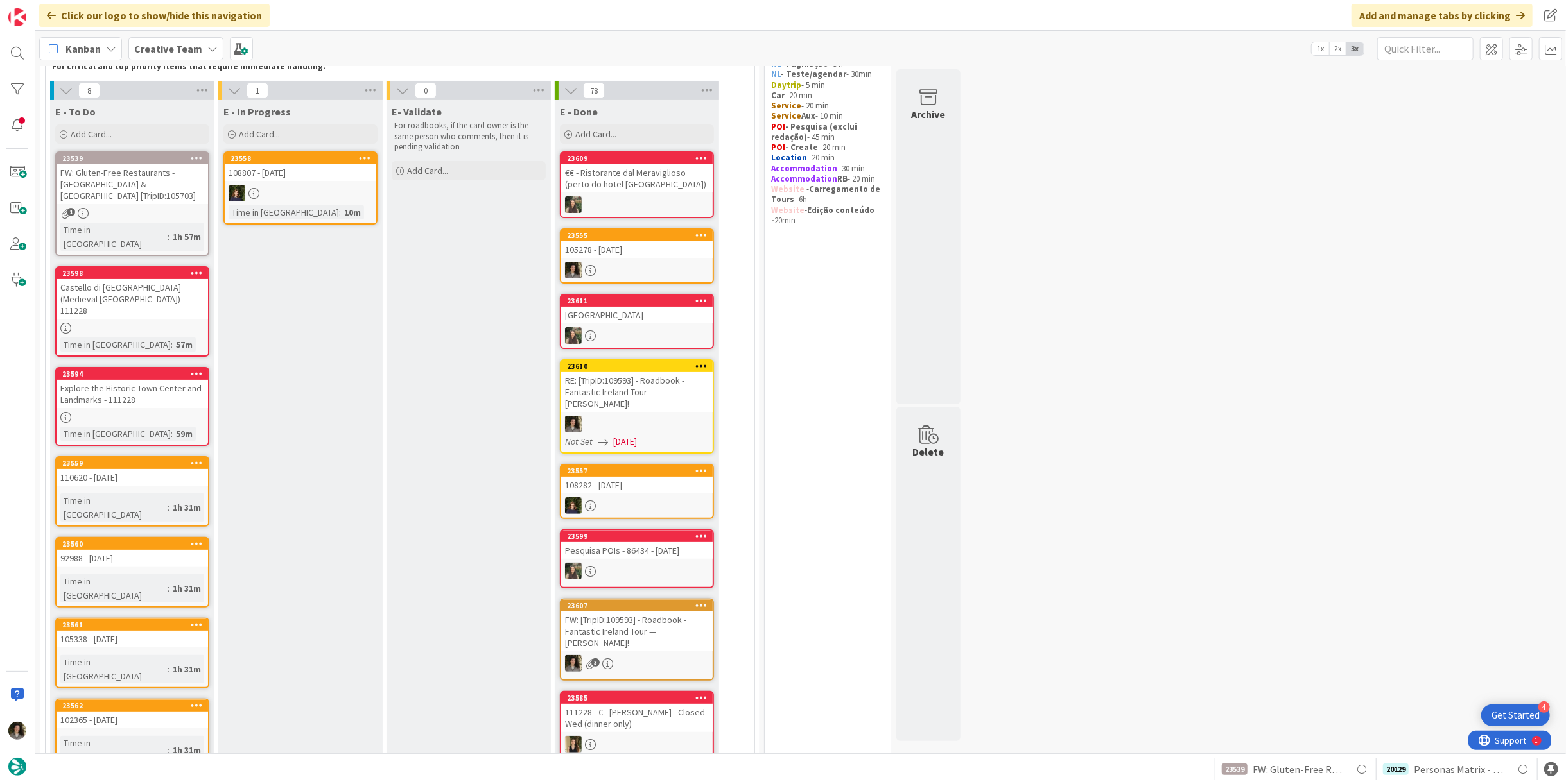
scroll to position [142, 0]
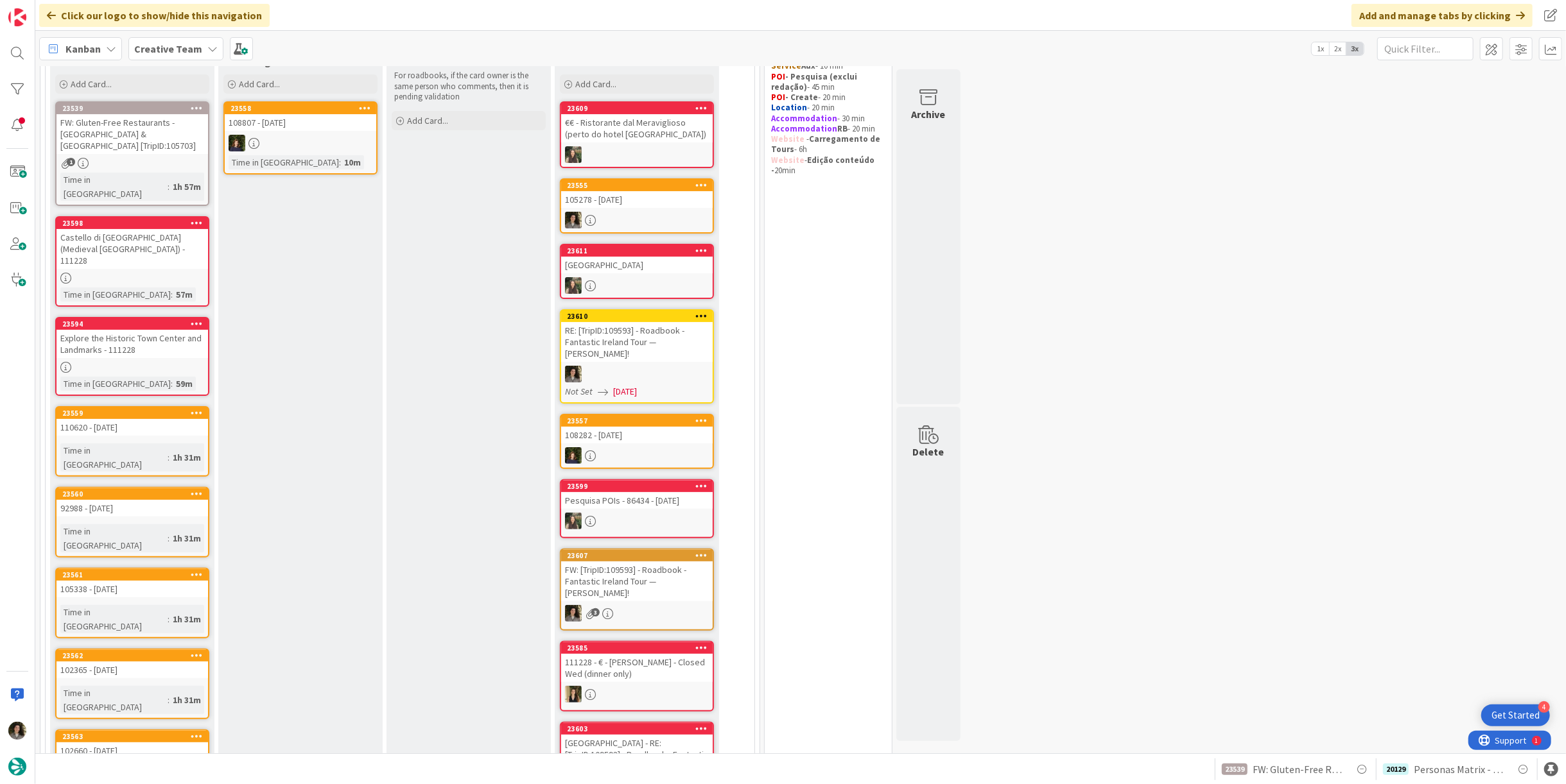
click at [144, 419] on div "110620 - [DATE]" at bounding box center [132, 427] width 151 height 16
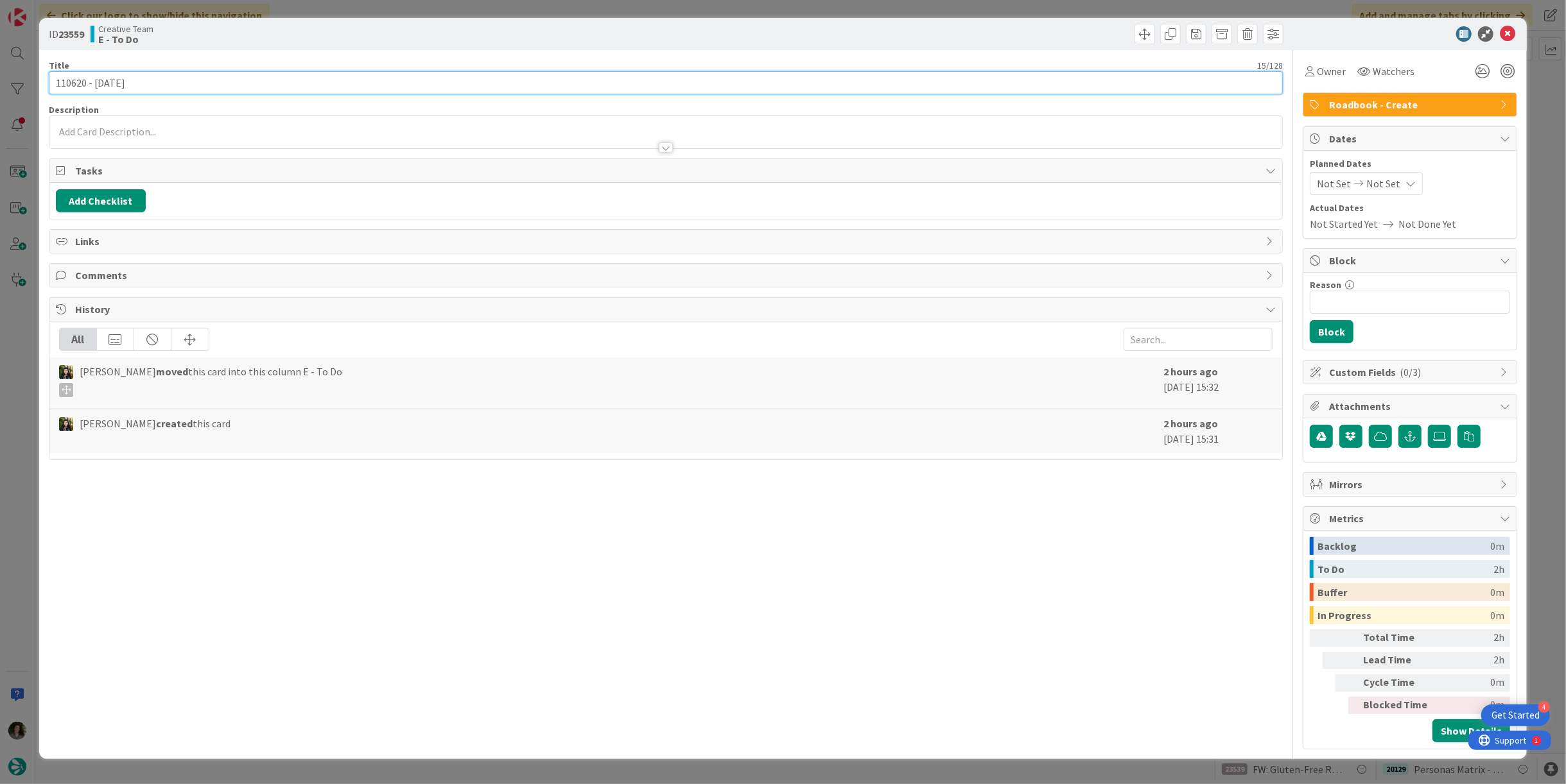
drag, startPoint x: 86, startPoint y: 83, endPoint x: -6, endPoint y: 82, distance: 92.0
click at [0, 82] on html "4 Get Started Click our logo to show/hide this navigation Add and manage tabs b…" at bounding box center [783, 392] width 1566 height 784
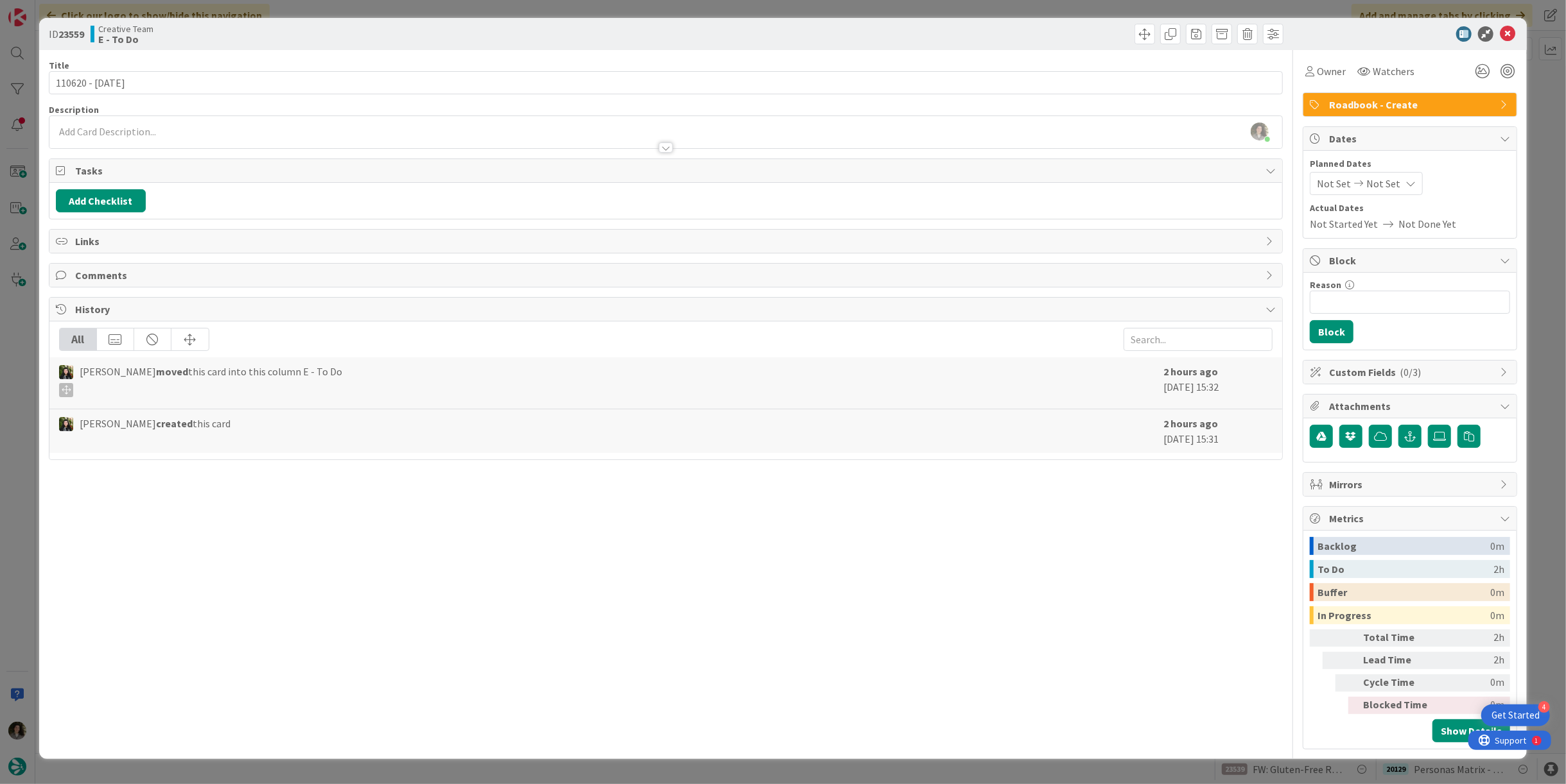
click at [1318, 77] on span "Owner" at bounding box center [1331, 71] width 29 height 16
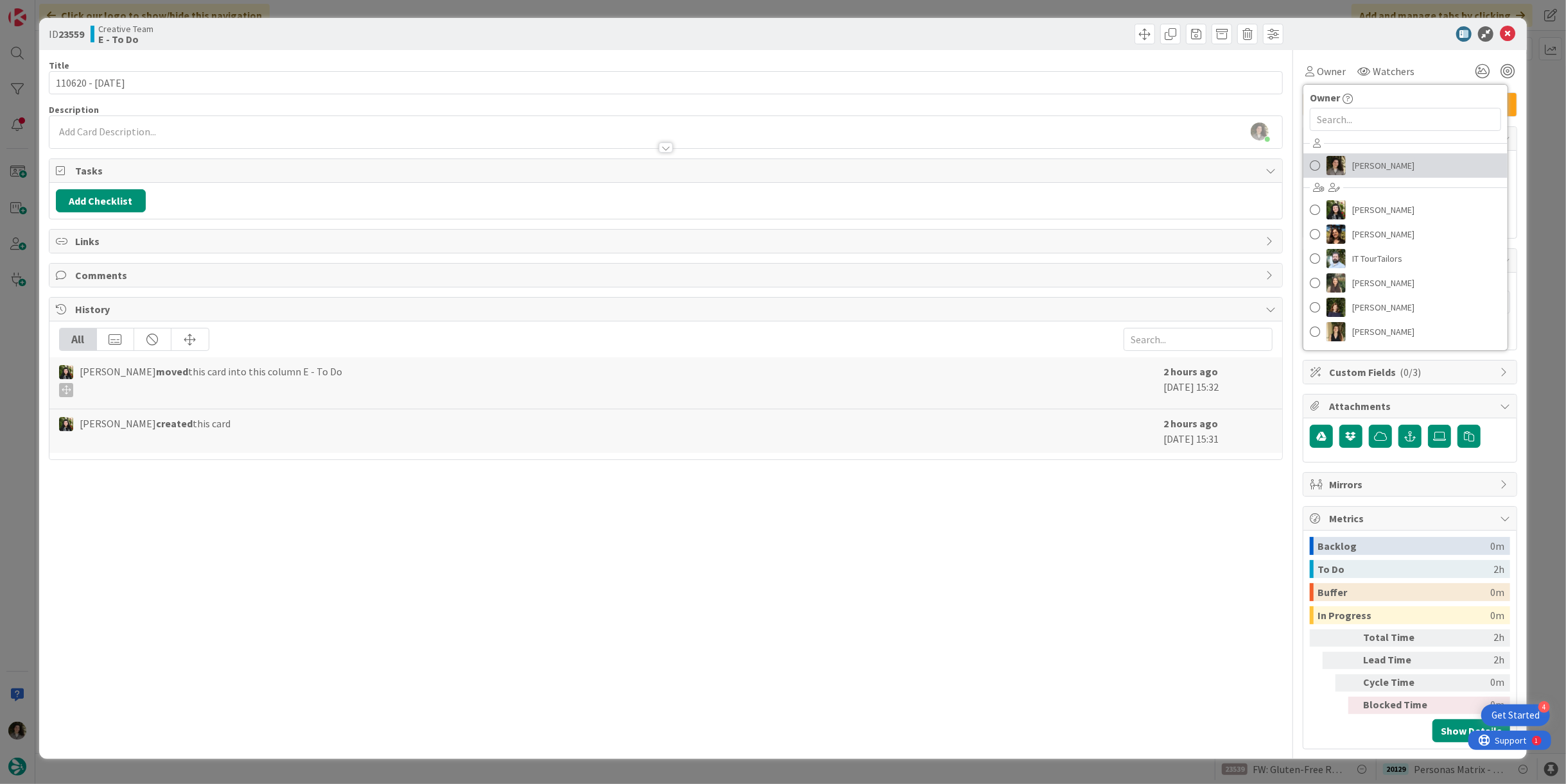
drag, startPoint x: 1390, startPoint y: 167, endPoint x: 1430, endPoint y: 139, distance: 48.8
click at [1390, 167] on span "[PERSON_NAME]" at bounding box center [1383, 166] width 62 height 20
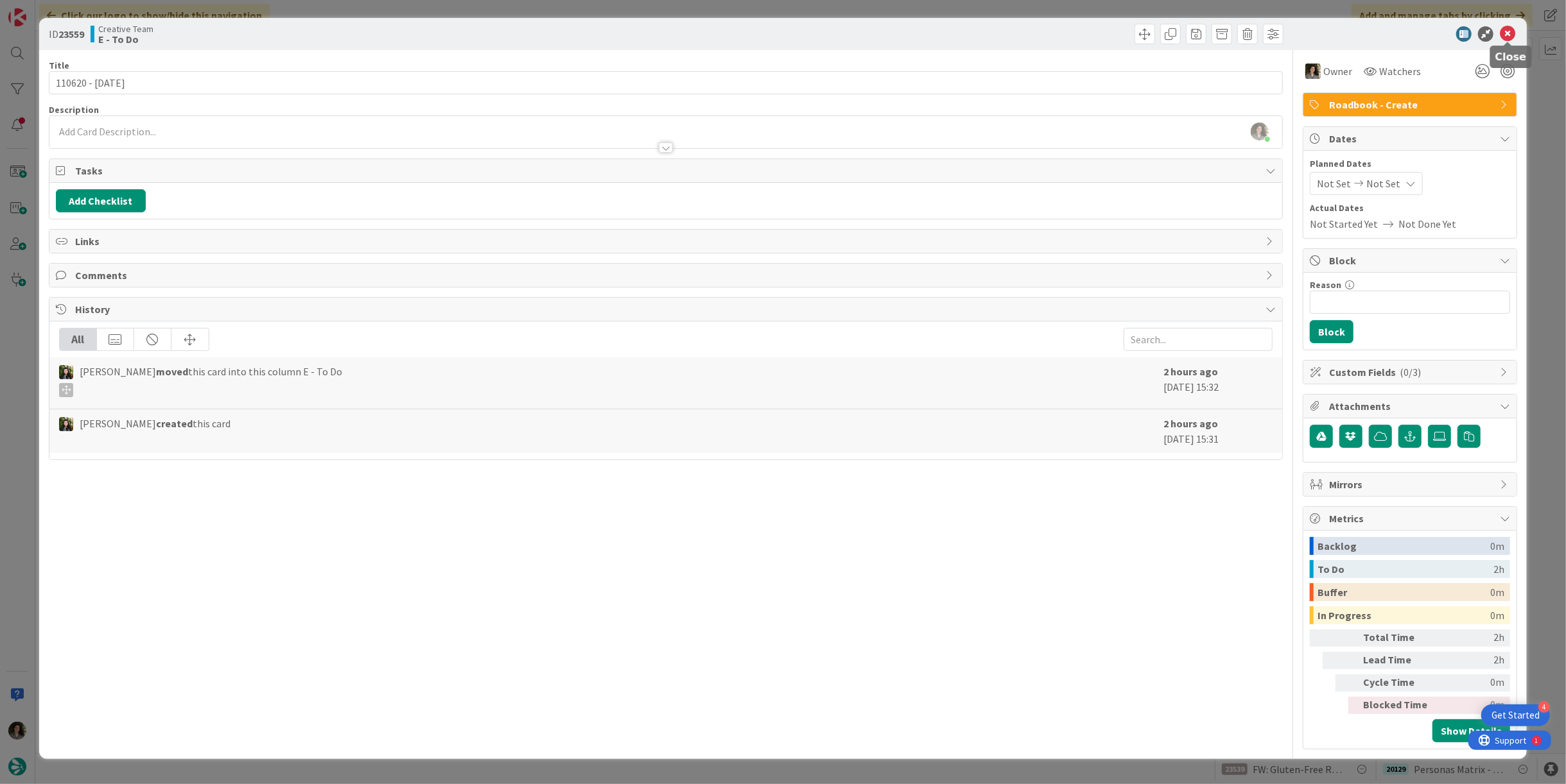
click at [1504, 28] on icon at bounding box center [1507, 33] width 16 height 16
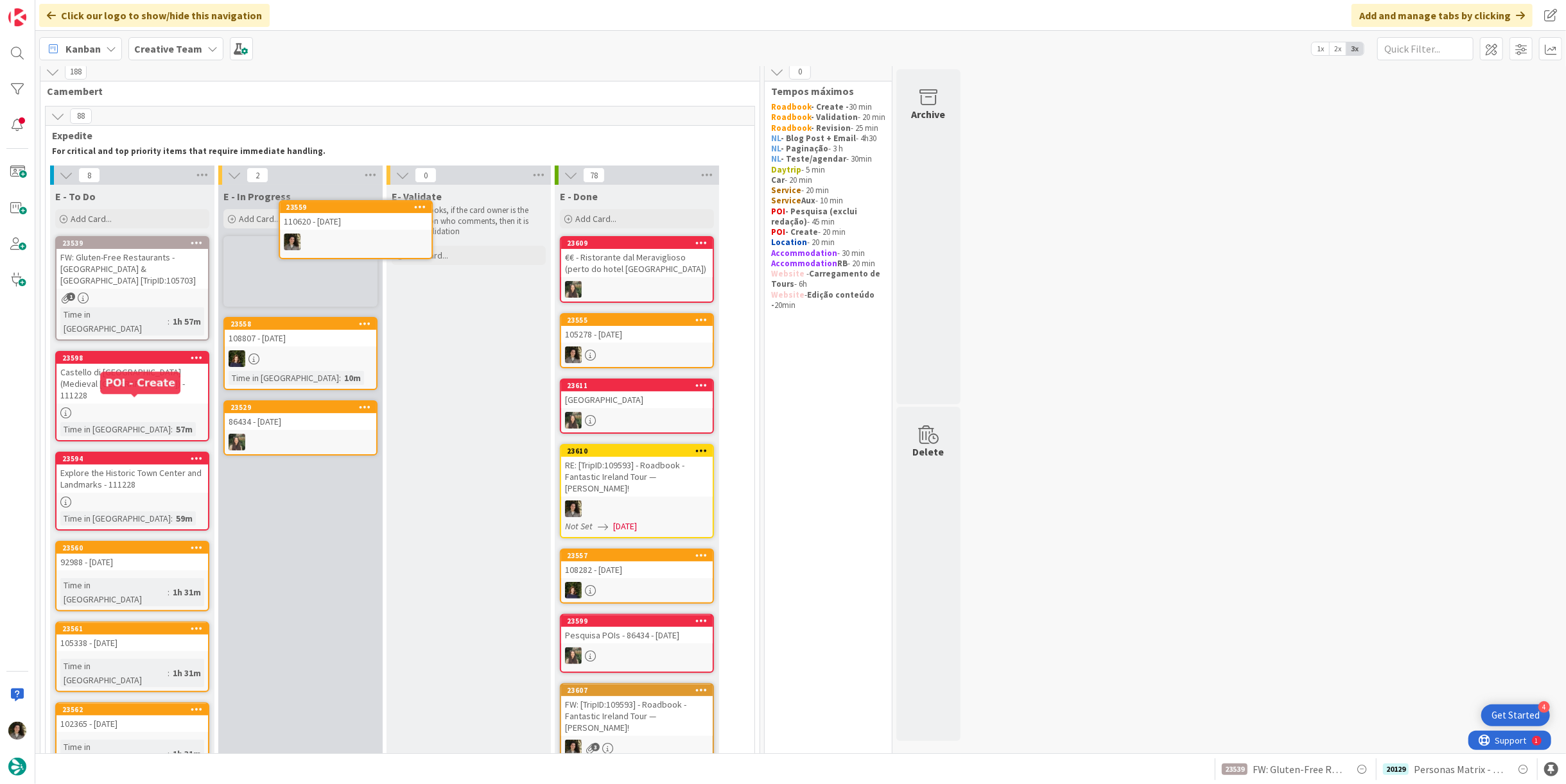
scroll to position [4, 0]
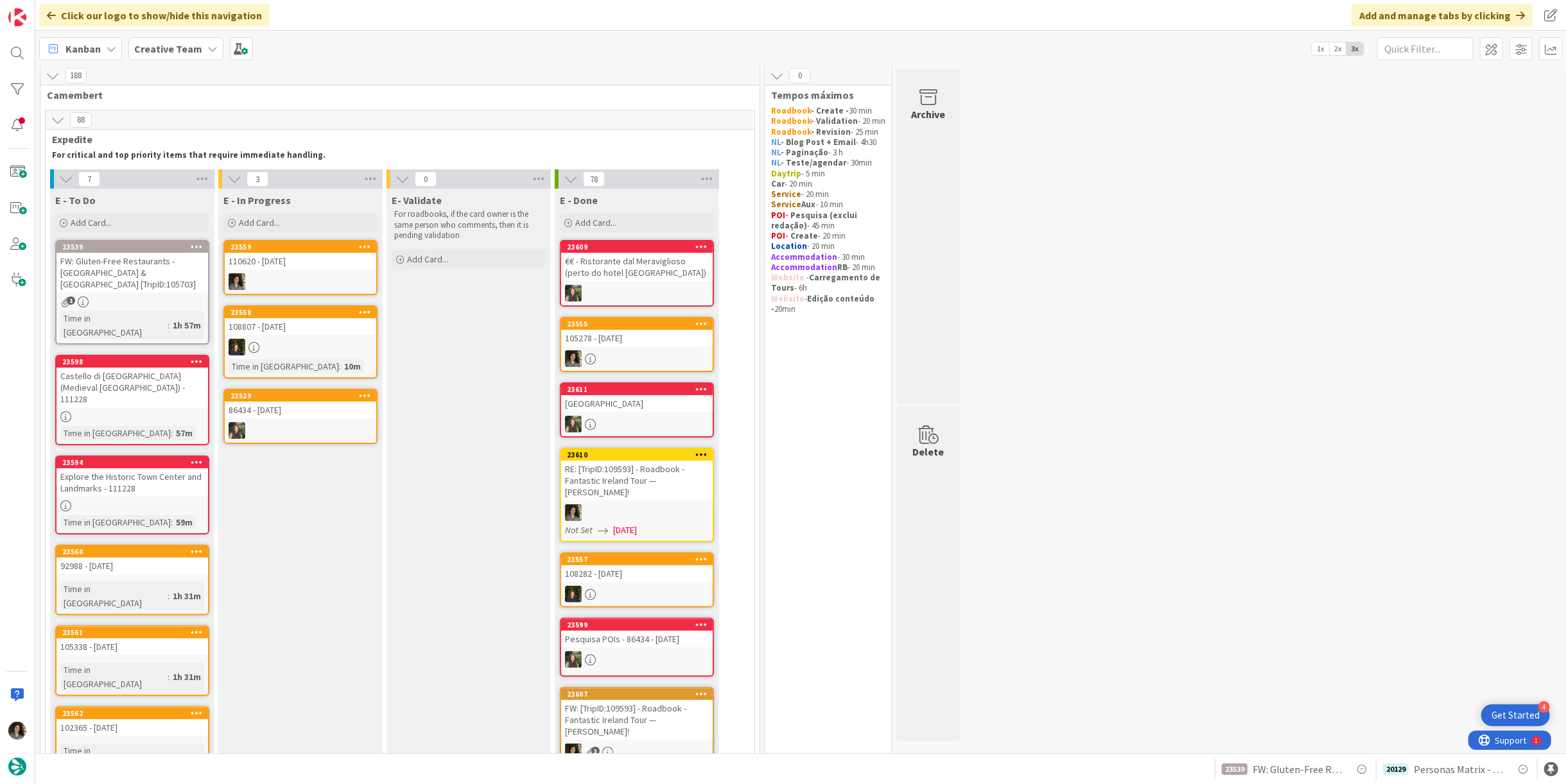
click at [308, 274] on div at bounding box center [300, 282] width 151 height 16
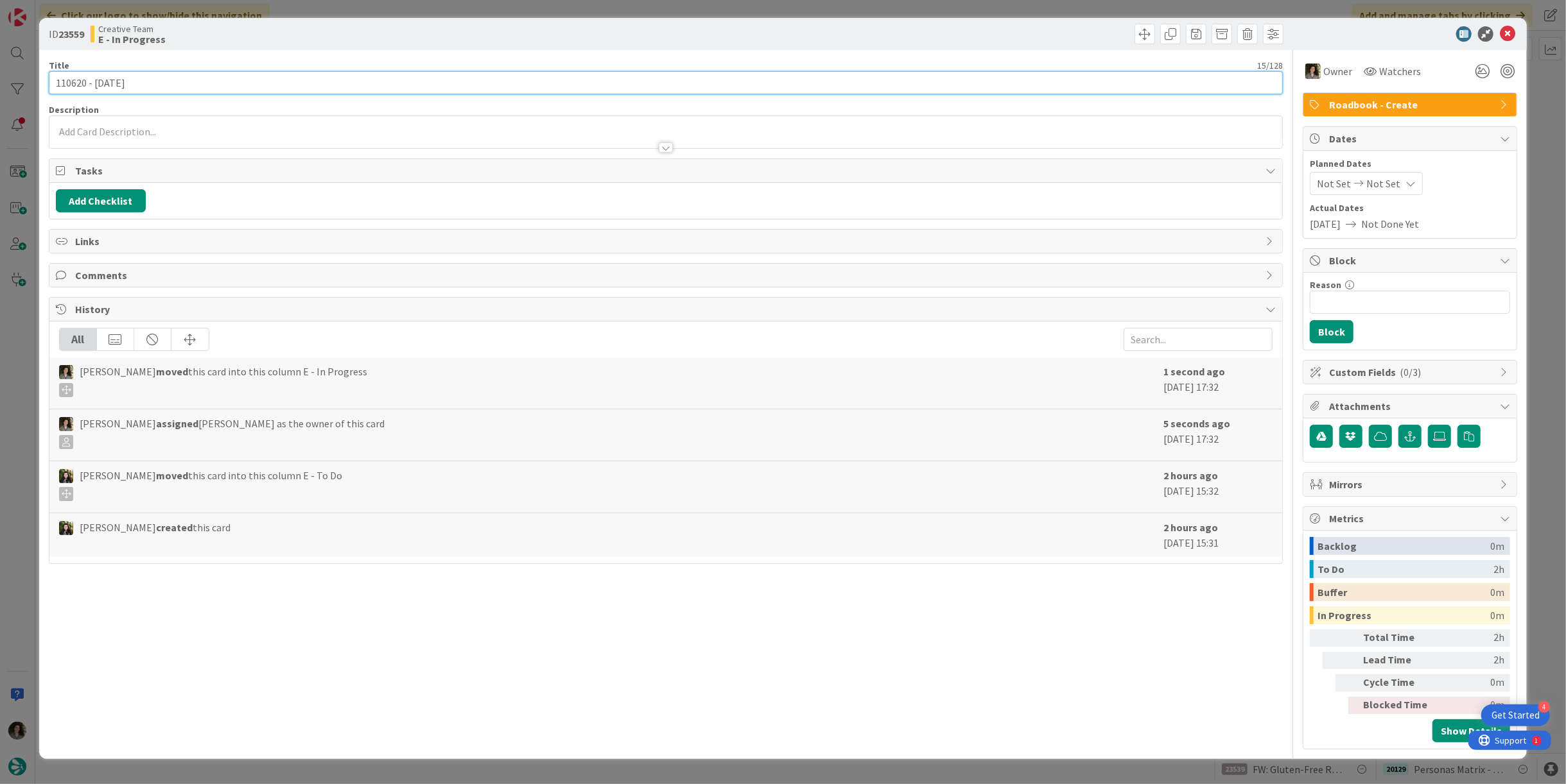
drag, startPoint x: 86, startPoint y: 84, endPoint x: -72, endPoint y: 85, distance: 158.0
click at [0, 85] on html "4 Get Started Click our logo to show/hide this navigation Add and manage tabs b…" at bounding box center [783, 392] width 1566 height 784
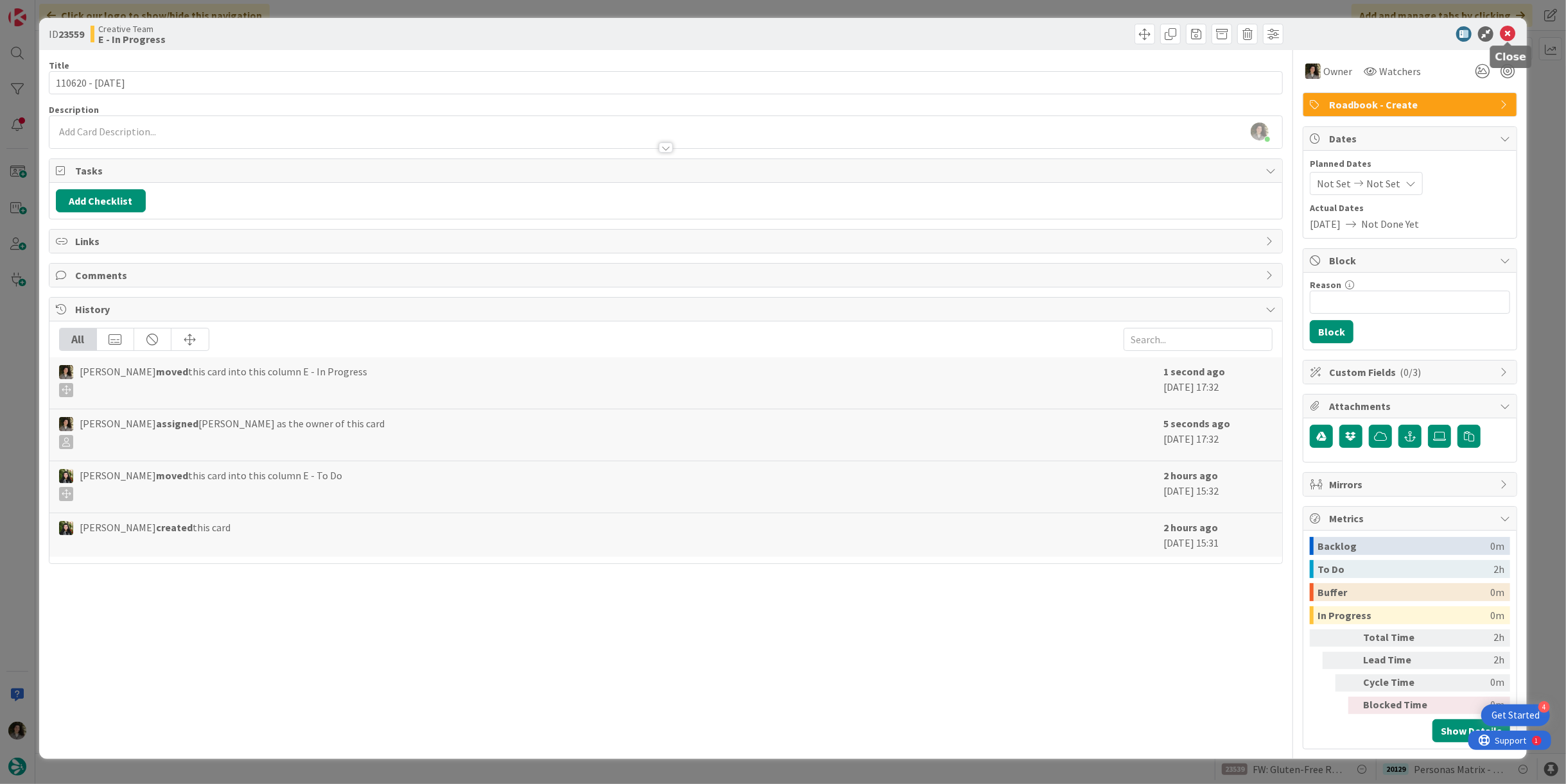
click at [1512, 37] on icon at bounding box center [1507, 33] width 16 height 16
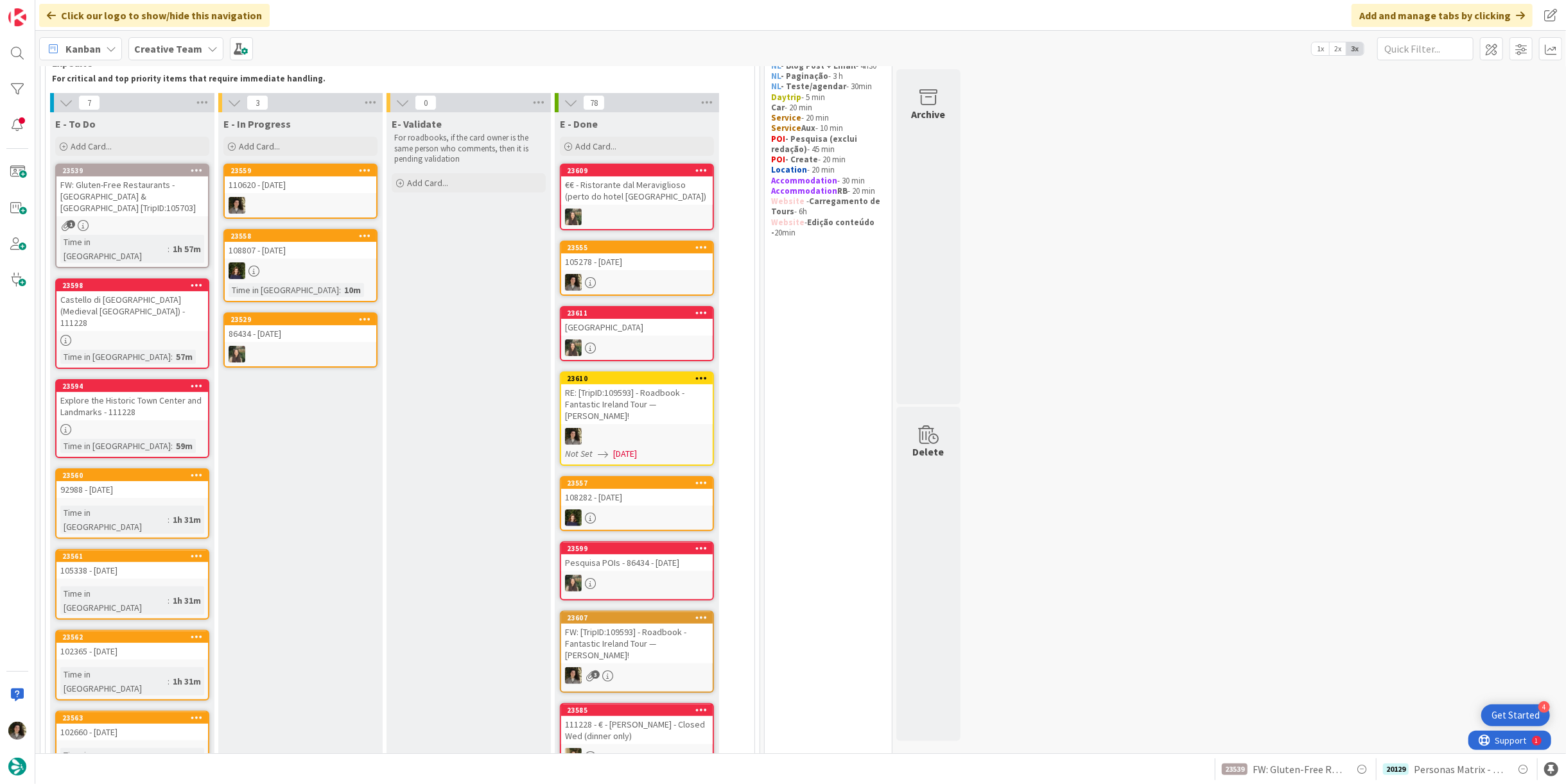
scroll to position [142, 0]
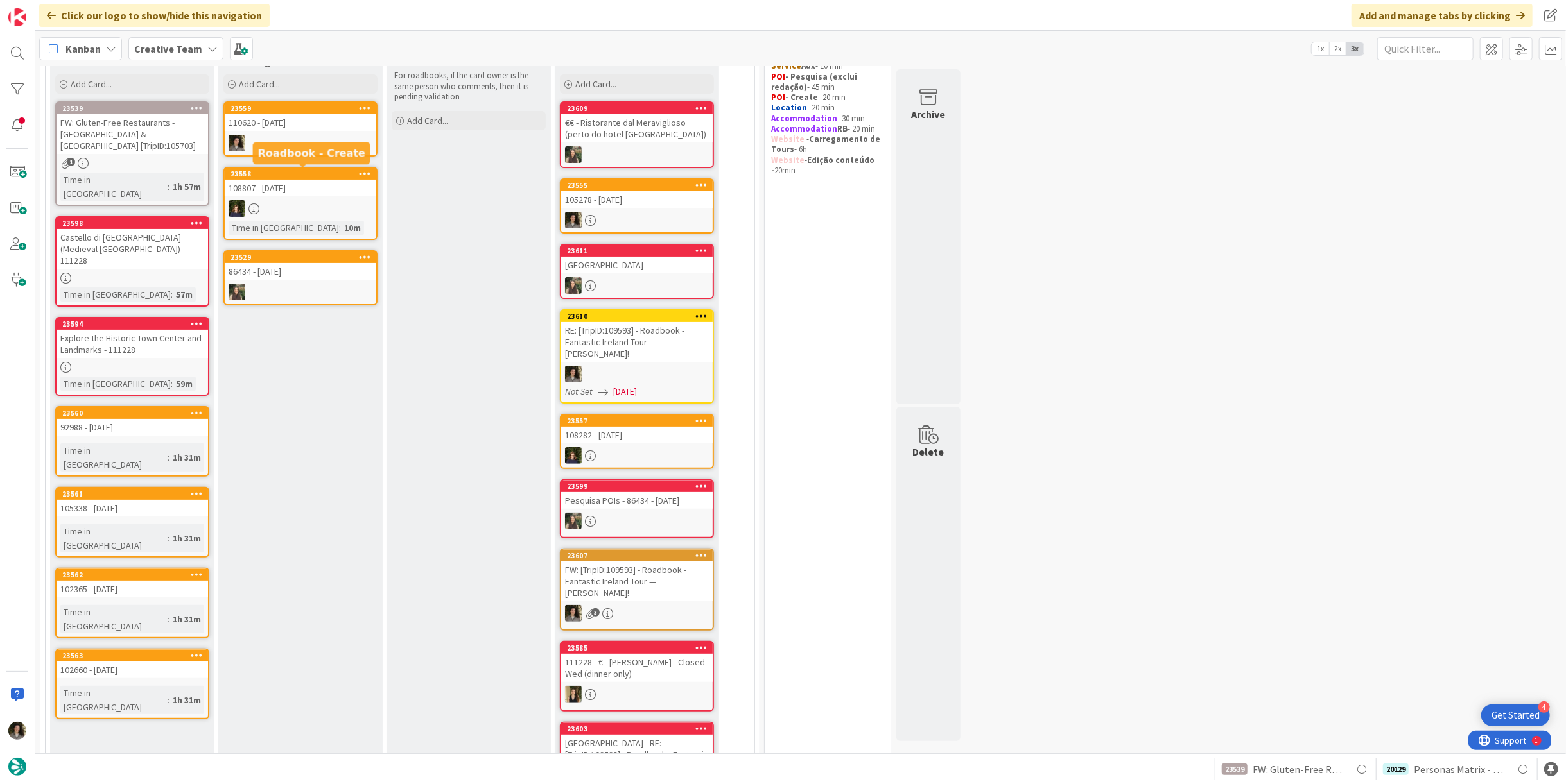
click at [309, 140] on div at bounding box center [300, 143] width 151 height 16
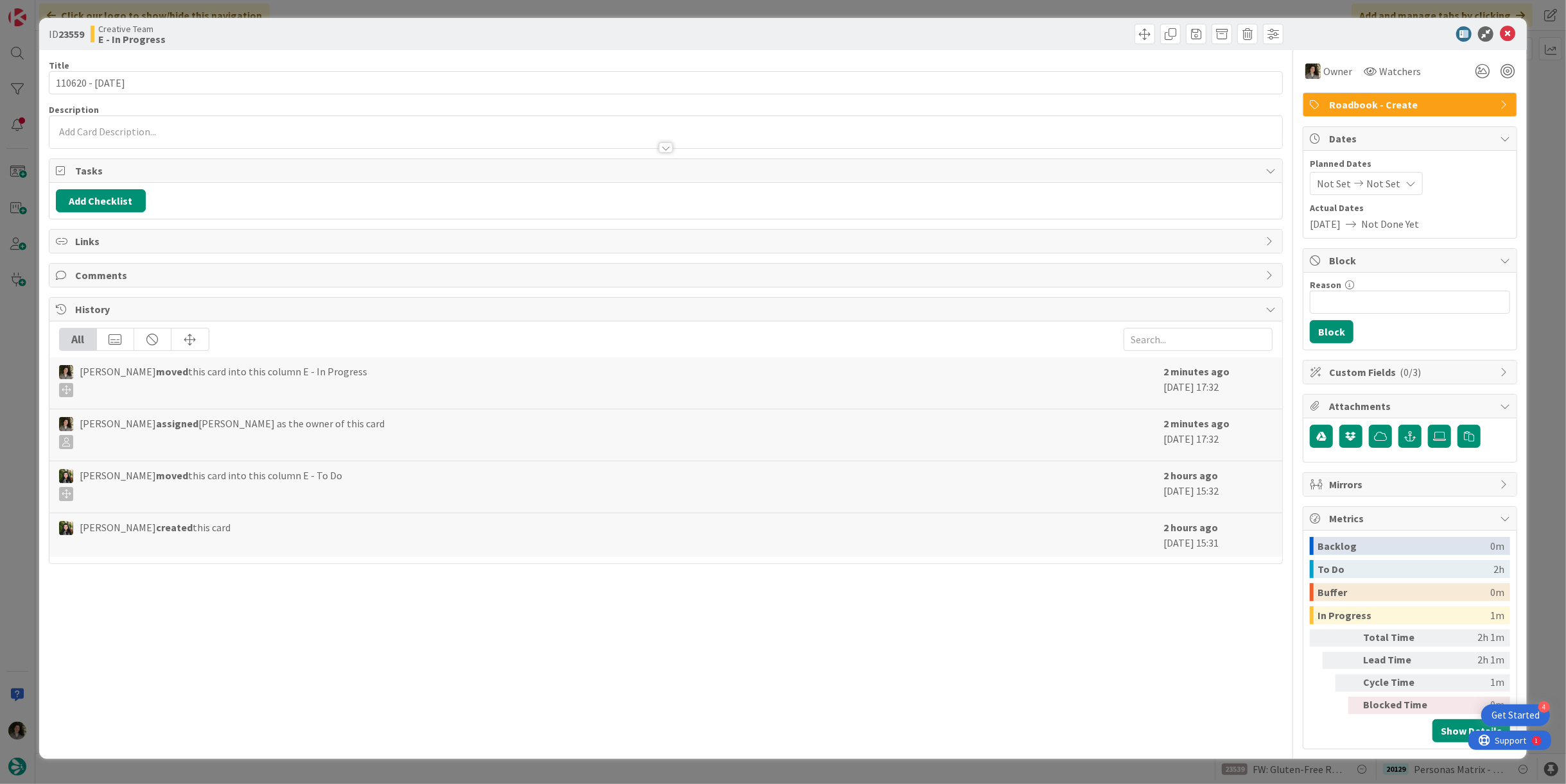
click at [662, 144] on div at bounding box center [665, 147] width 14 height 11
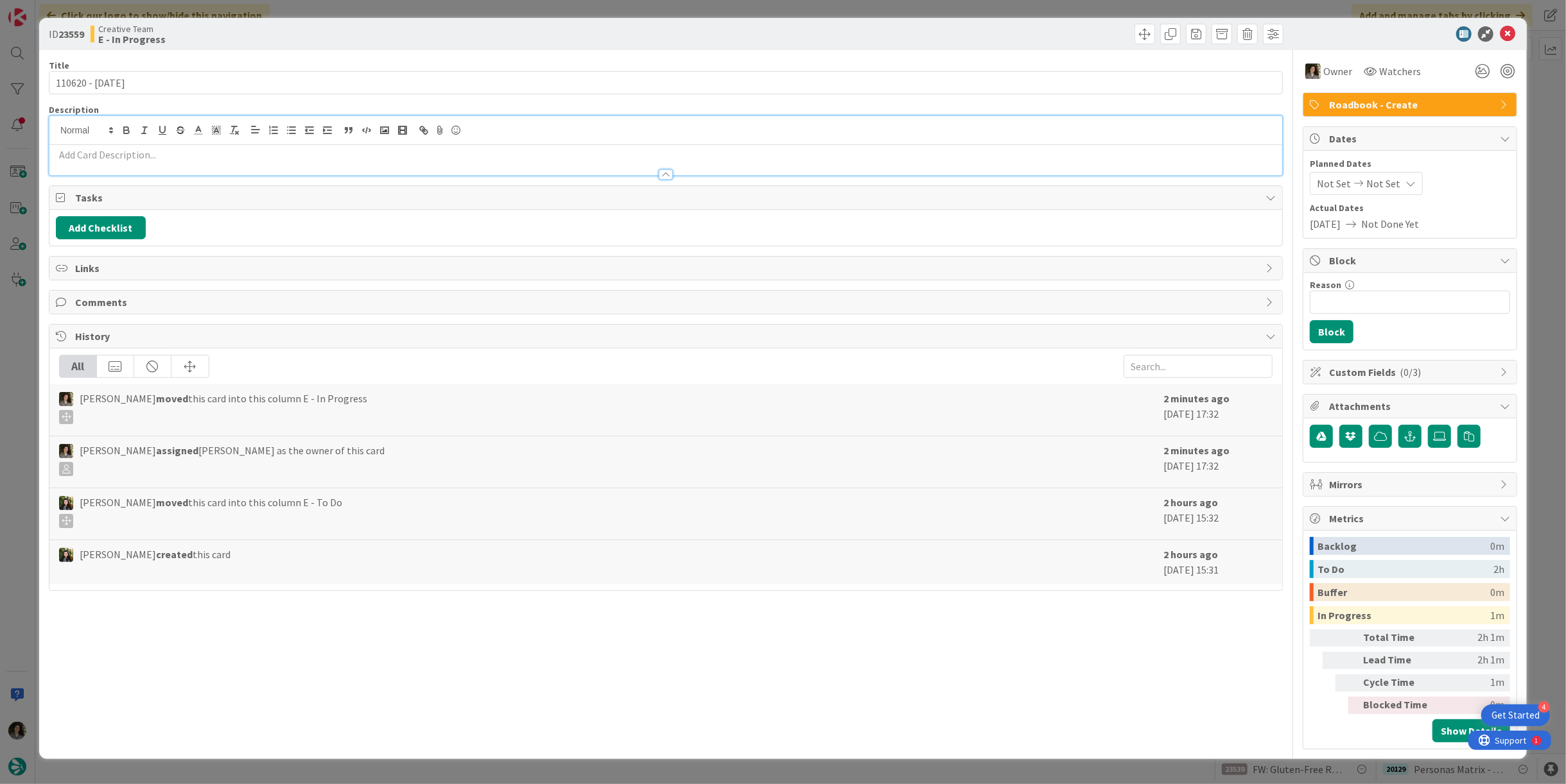
click at [373, 158] on p at bounding box center [665, 155] width 1220 height 15
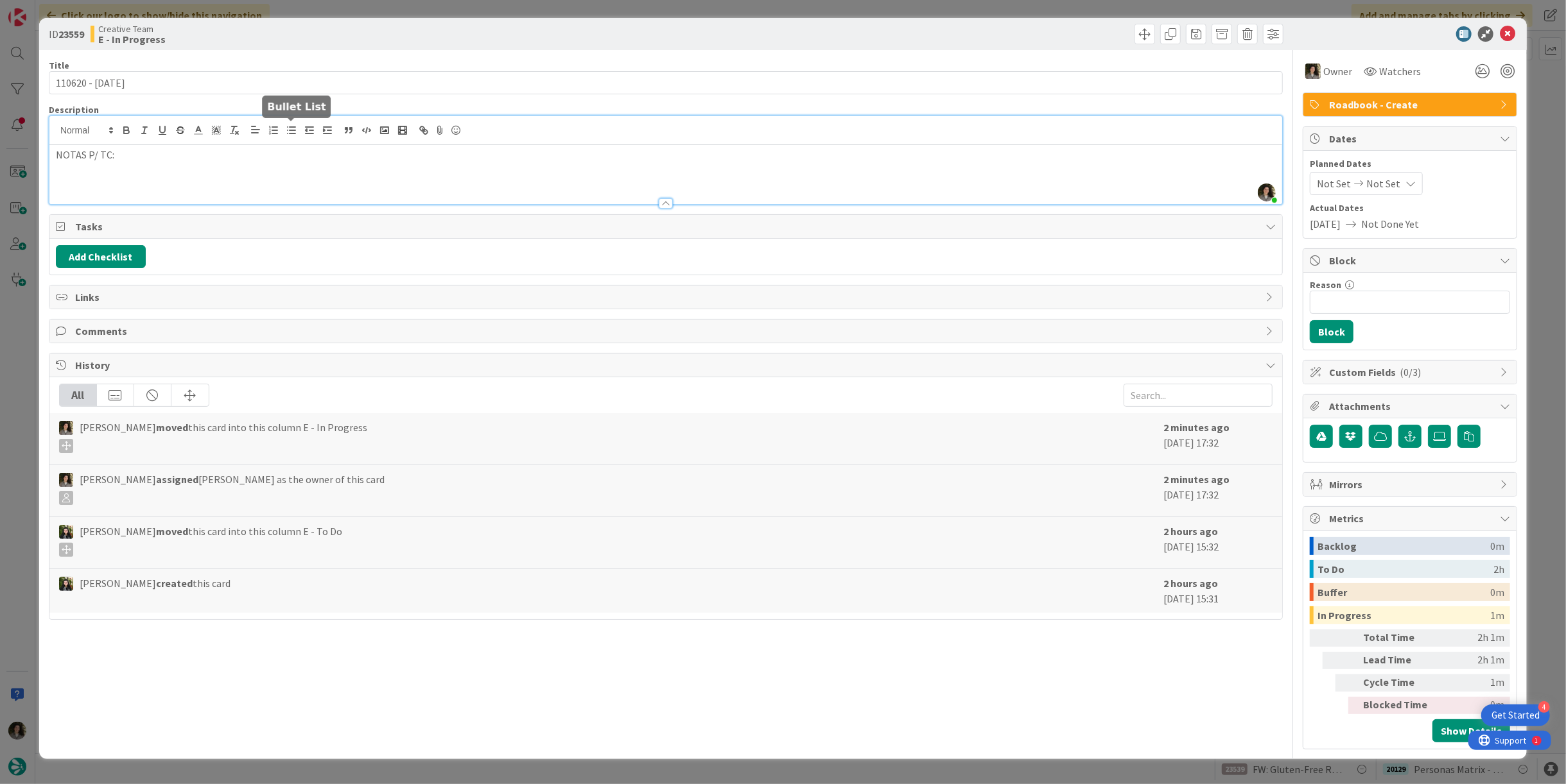
click at [283, 128] on button "button" at bounding box center [292, 130] width 18 height 16
click at [151, 180] on li at bounding box center [673, 184] width 1204 height 15
click at [1503, 39] on icon at bounding box center [1507, 33] width 16 height 16
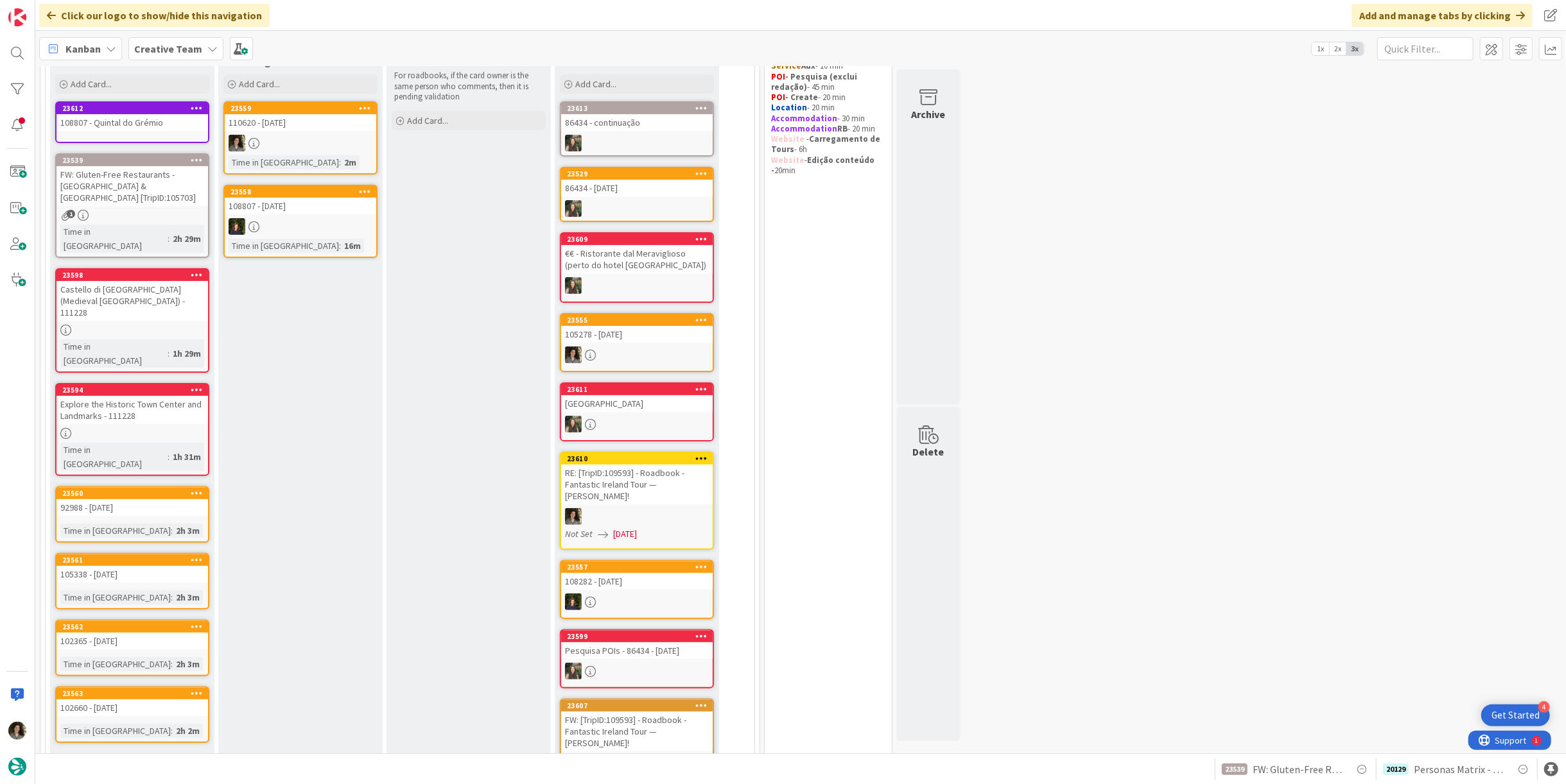
click at [299, 144] on div at bounding box center [300, 143] width 151 height 16
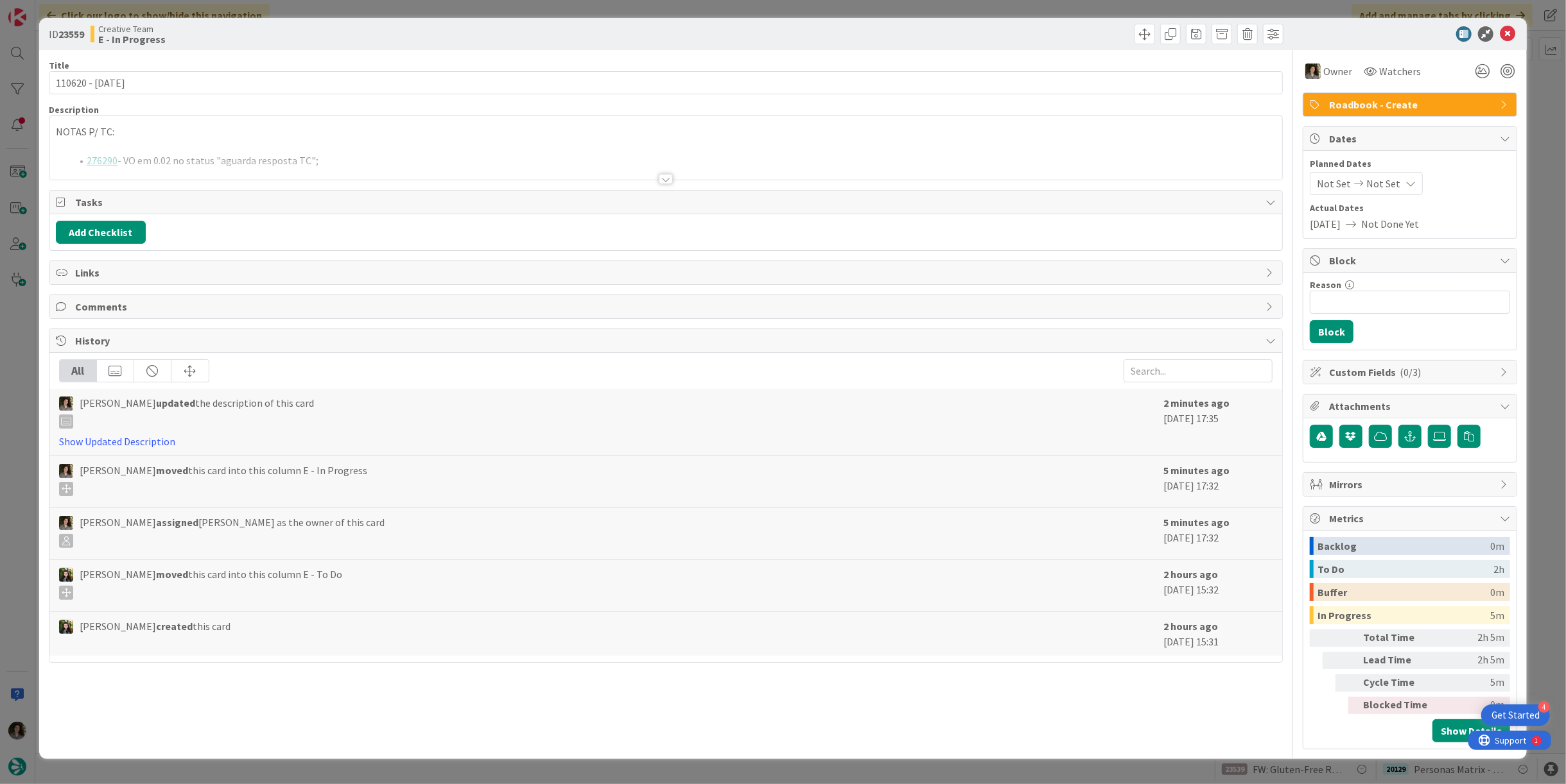
click at [194, 140] on p at bounding box center [665, 147] width 1220 height 15
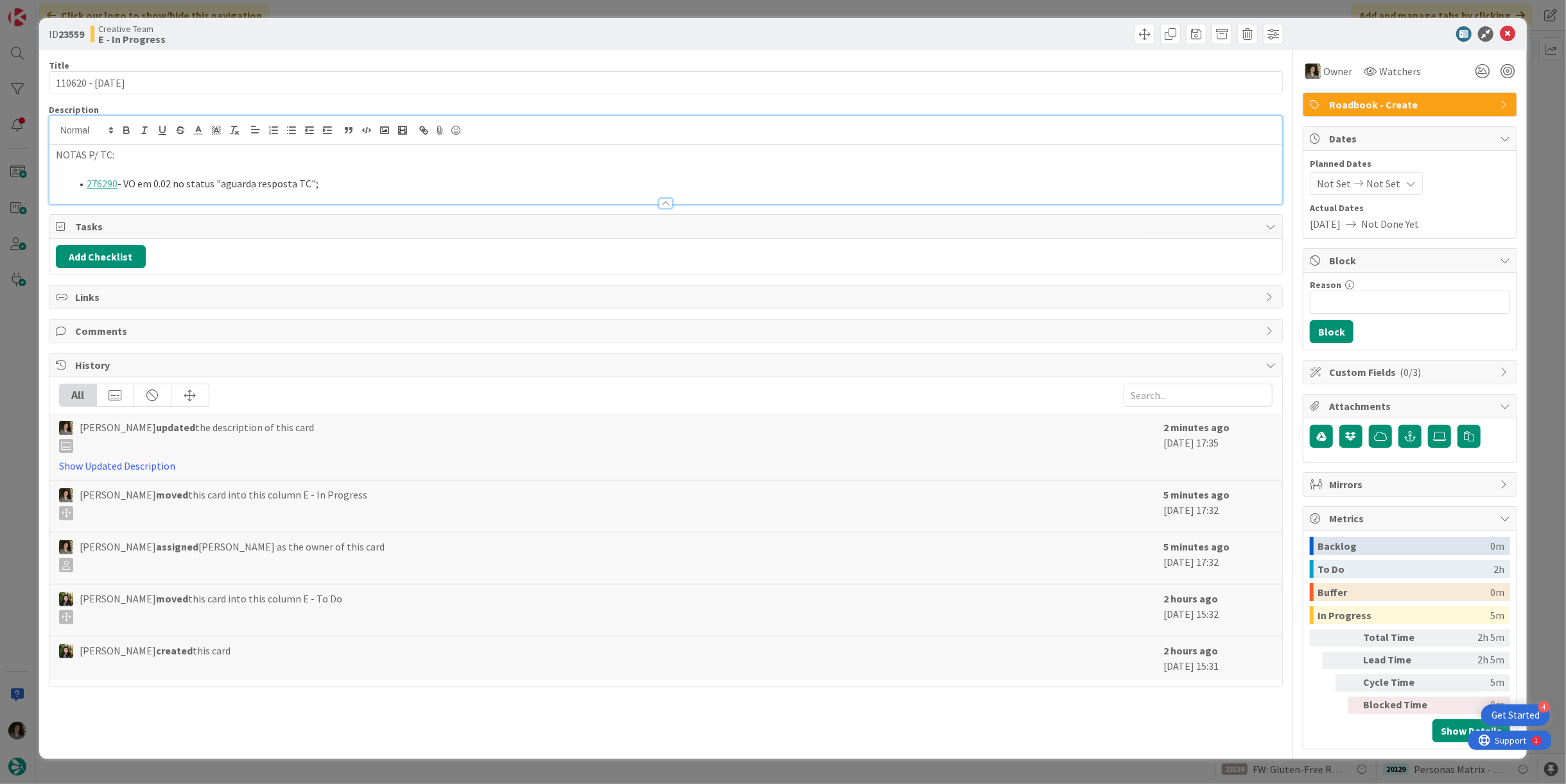
click at [337, 180] on li "276290 - VO em 0.02 no status "aguarda resposta TC";" at bounding box center [673, 184] width 1204 height 15
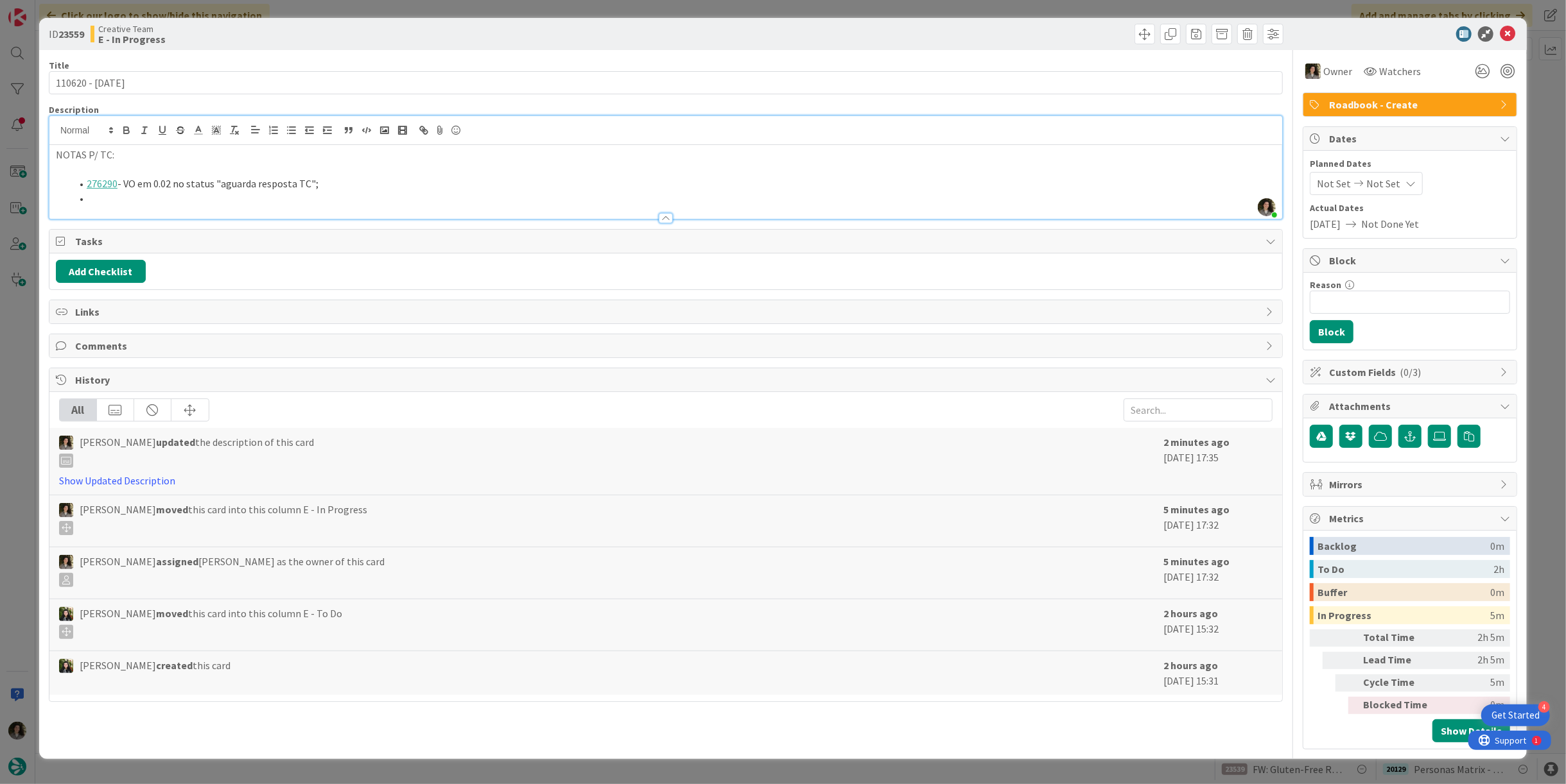
paste div
click at [1513, 33] on icon at bounding box center [1507, 33] width 16 height 16
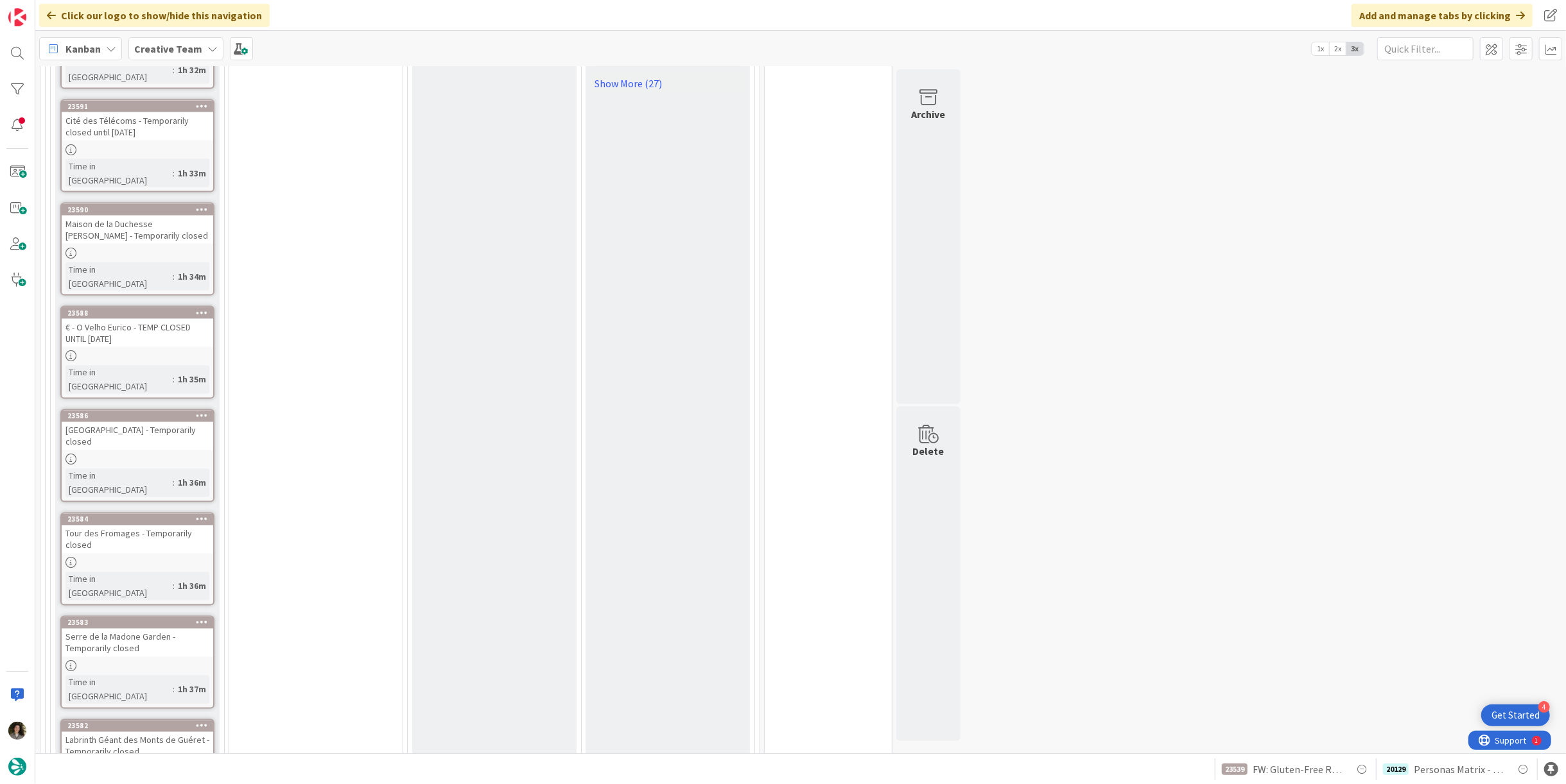
scroll to position [1640, 0]
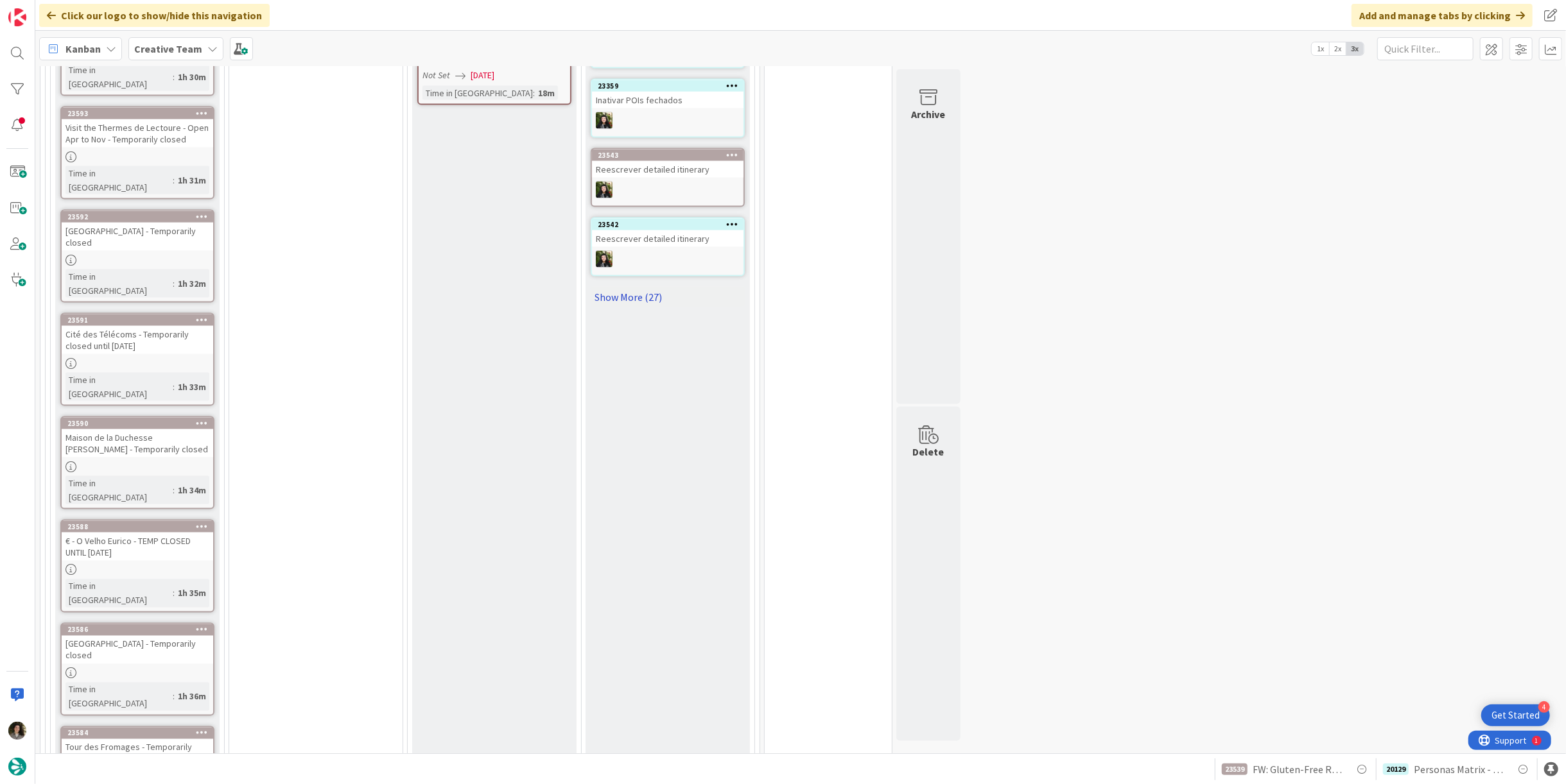
click at [646, 287] on link "Show More (27)" at bounding box center [667, 296] width 154 height 20
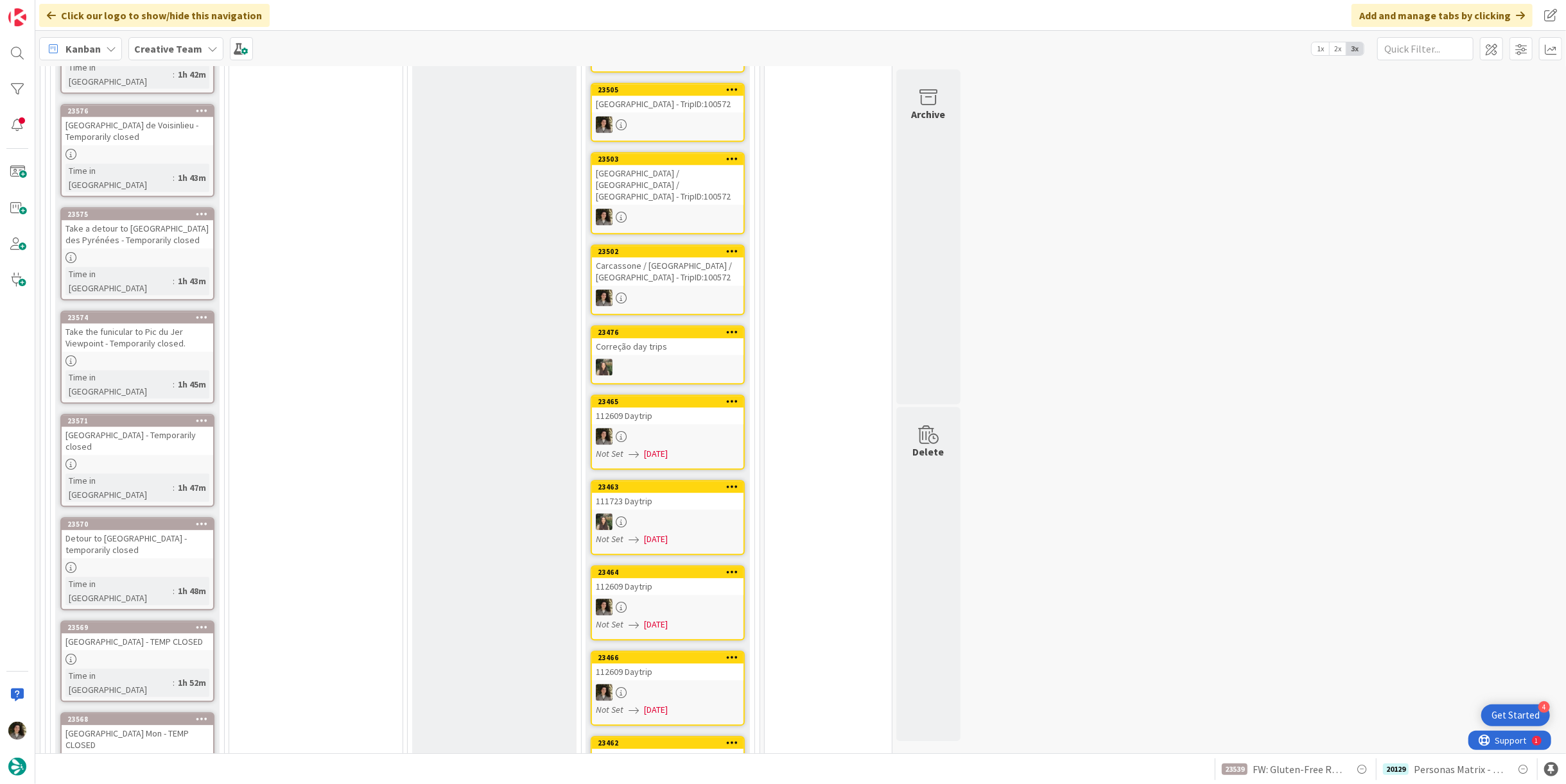
scroll to position [3566, 0]
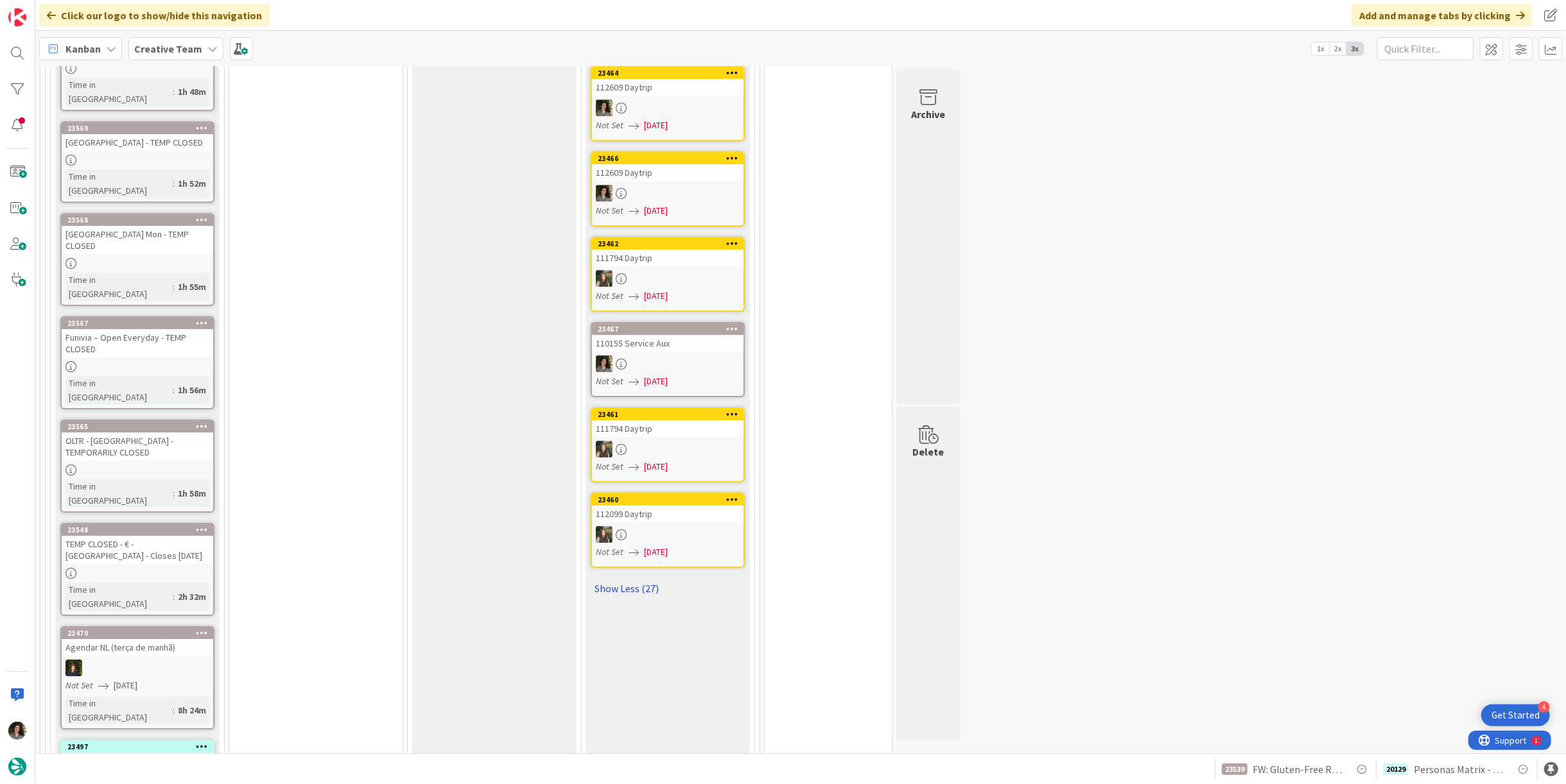
click at [637, 578] on link "Show Less (27)" at bounding box center [667, 588] width 154 height 20
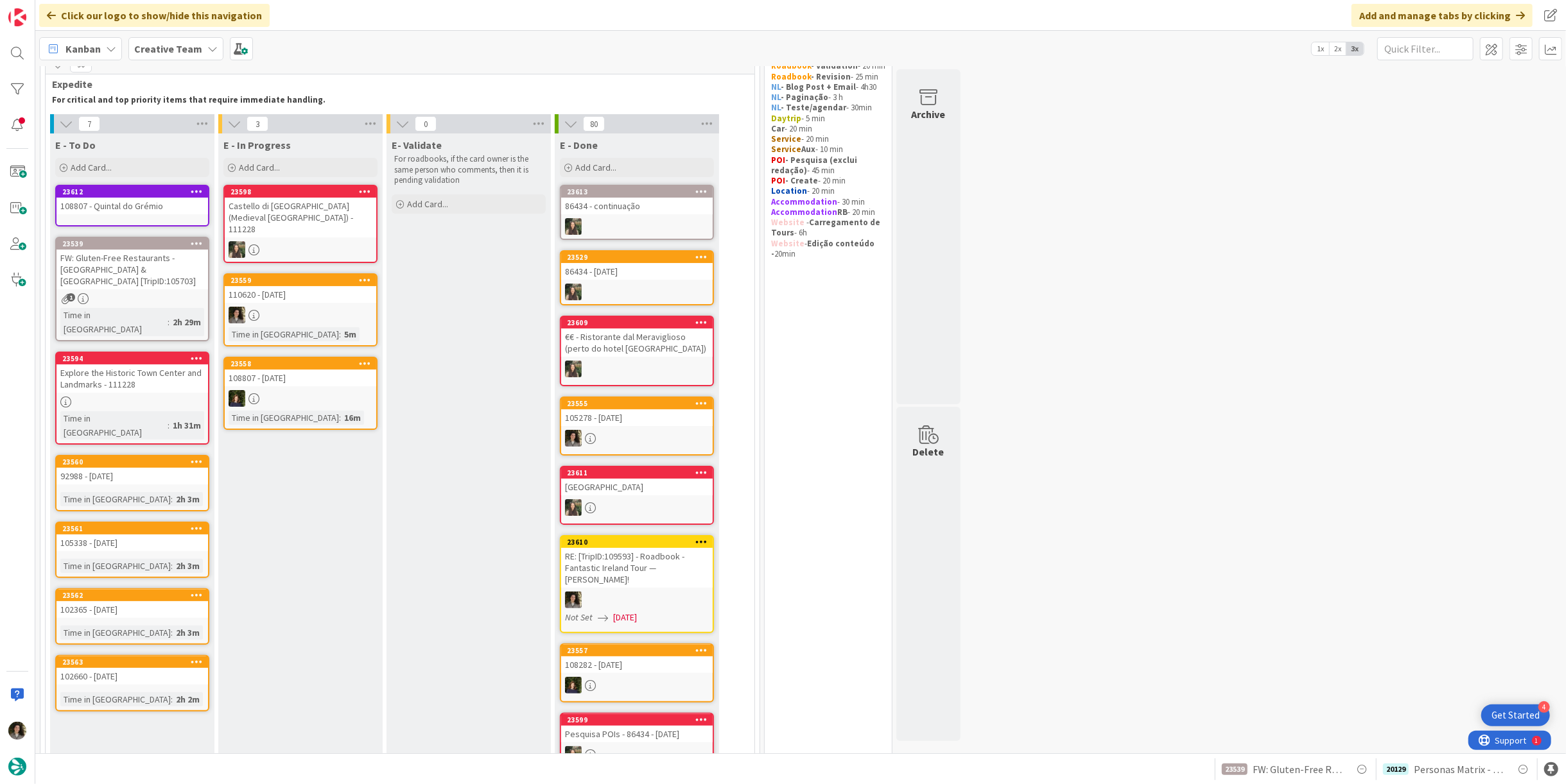
scroll to position [0, 0]
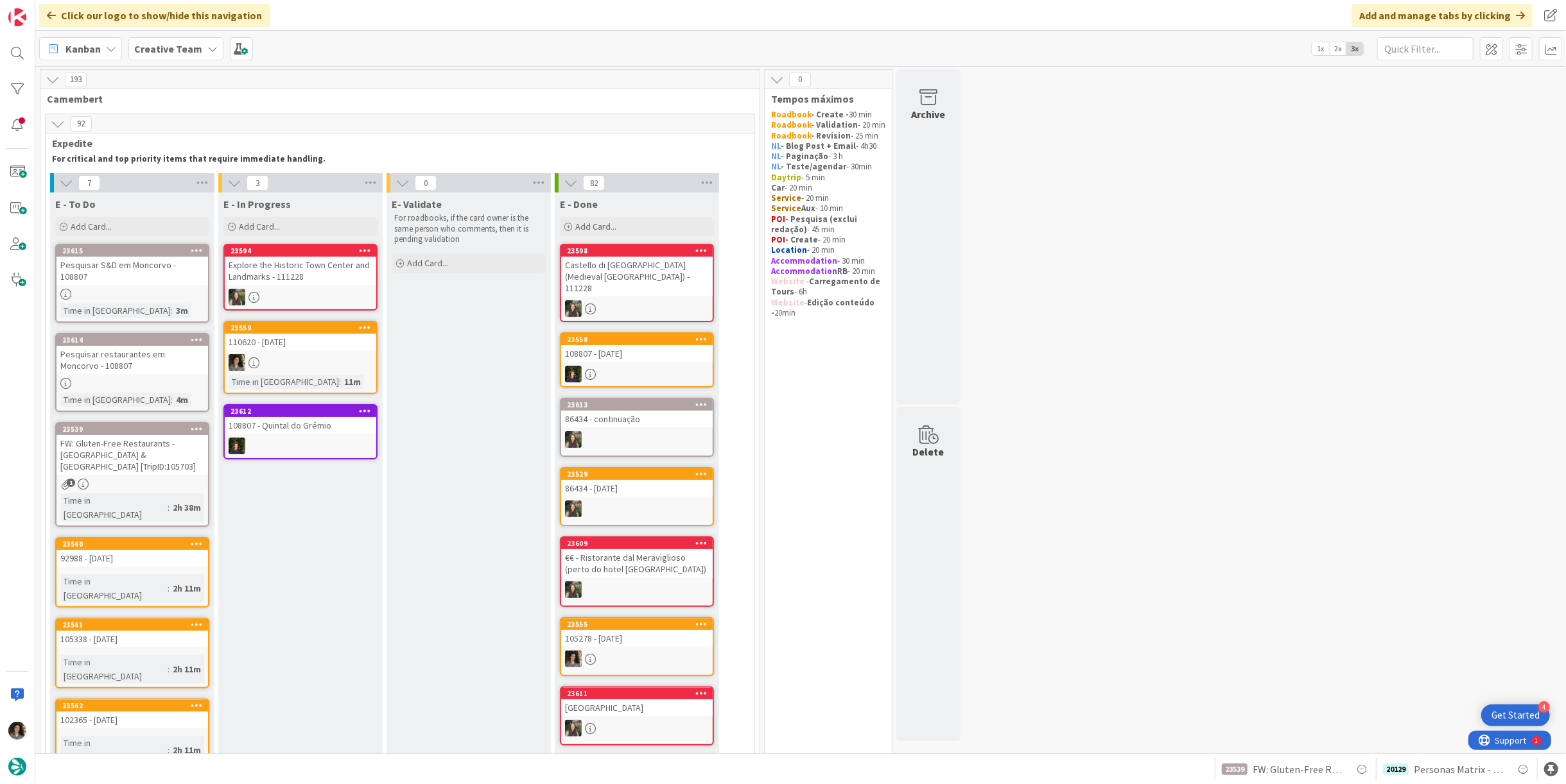
click at [310, 366] on div at bounding box center [300, 363] width 151 height 16
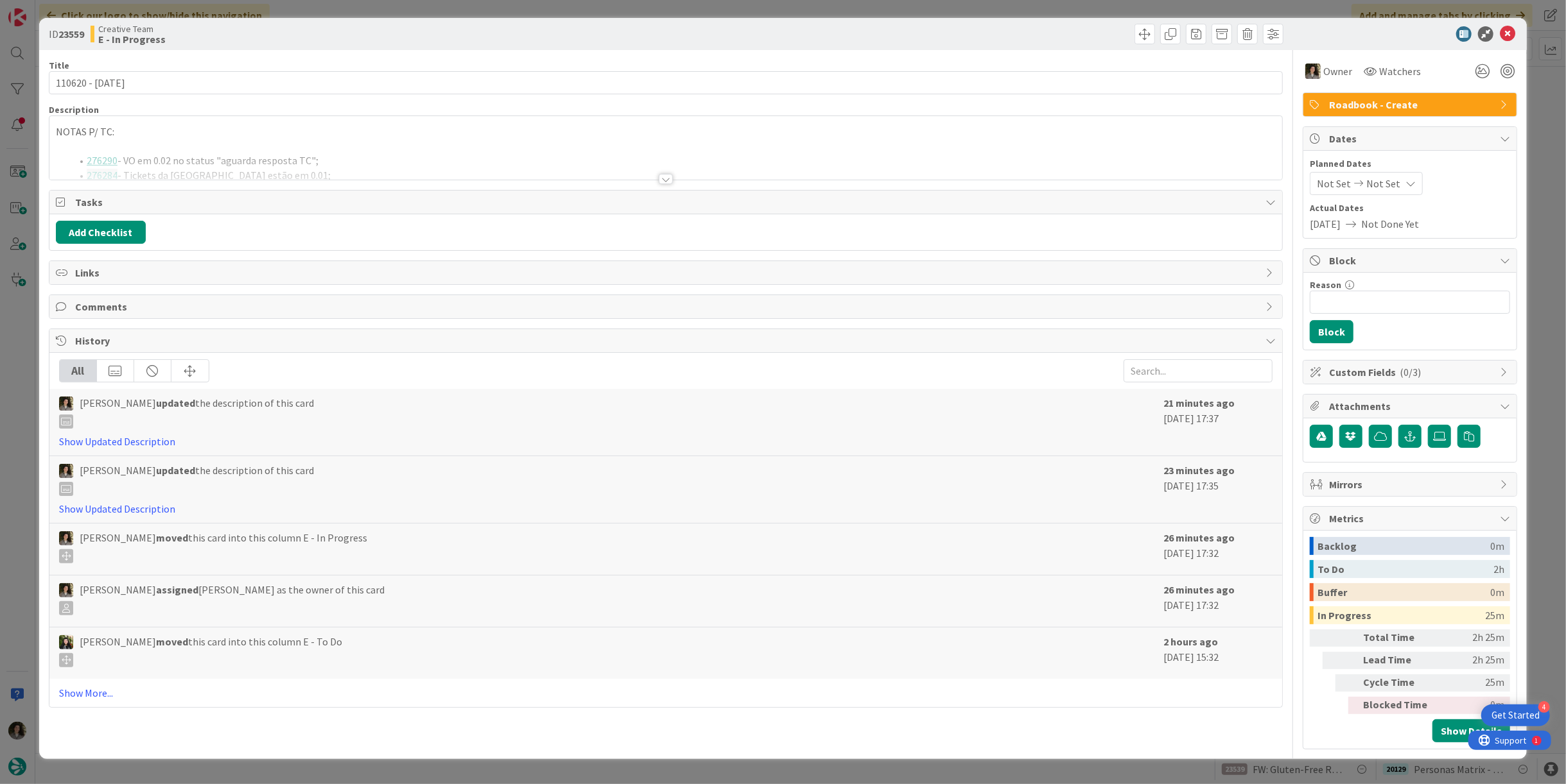
click at [564, 131] on p "NOTAS P/ TC:" at bounding box center [665, 131] width 1220 height 15
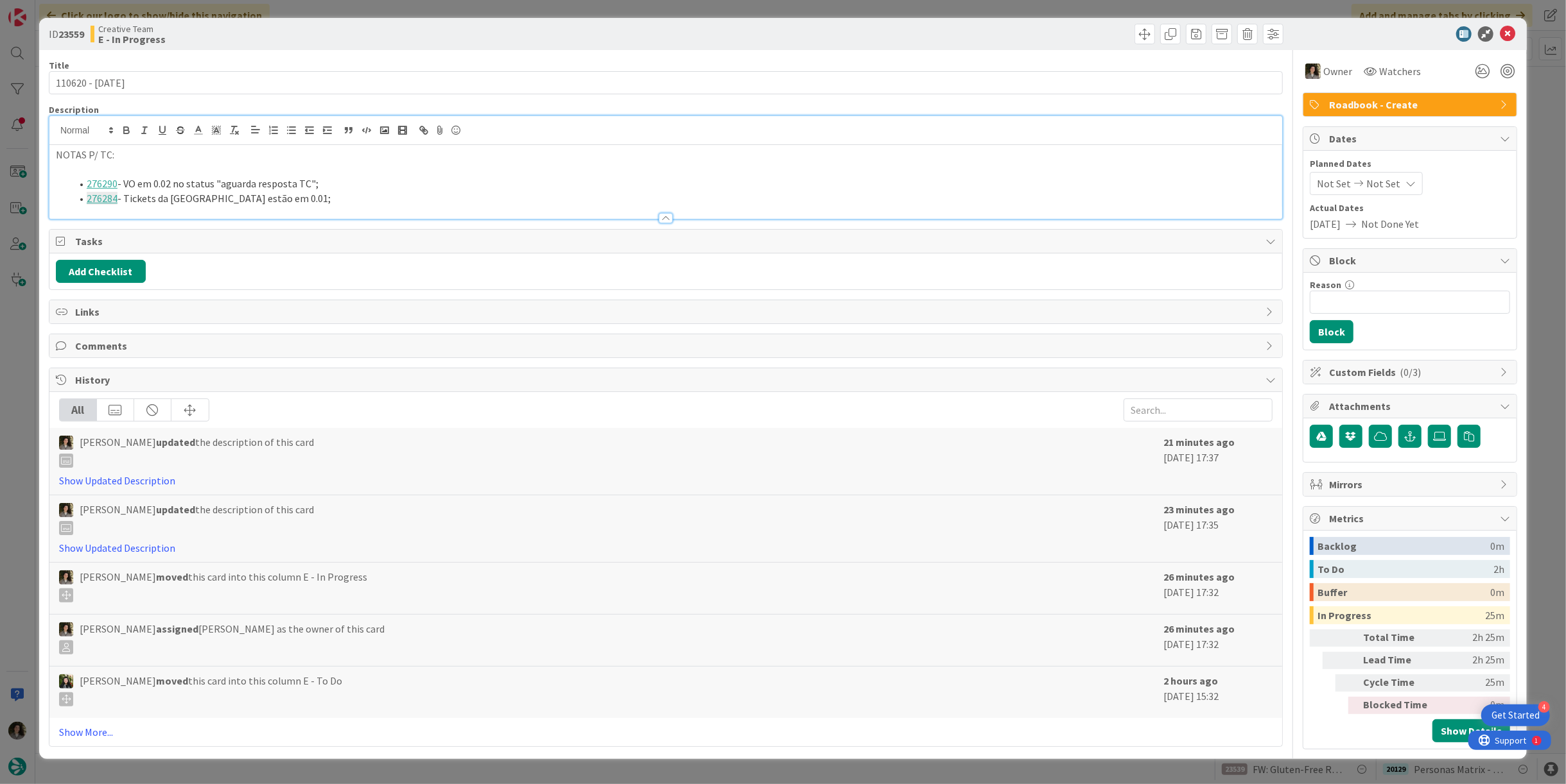
click at [455, 208] on div at bounding box center [666, 212] width 1233 height 14
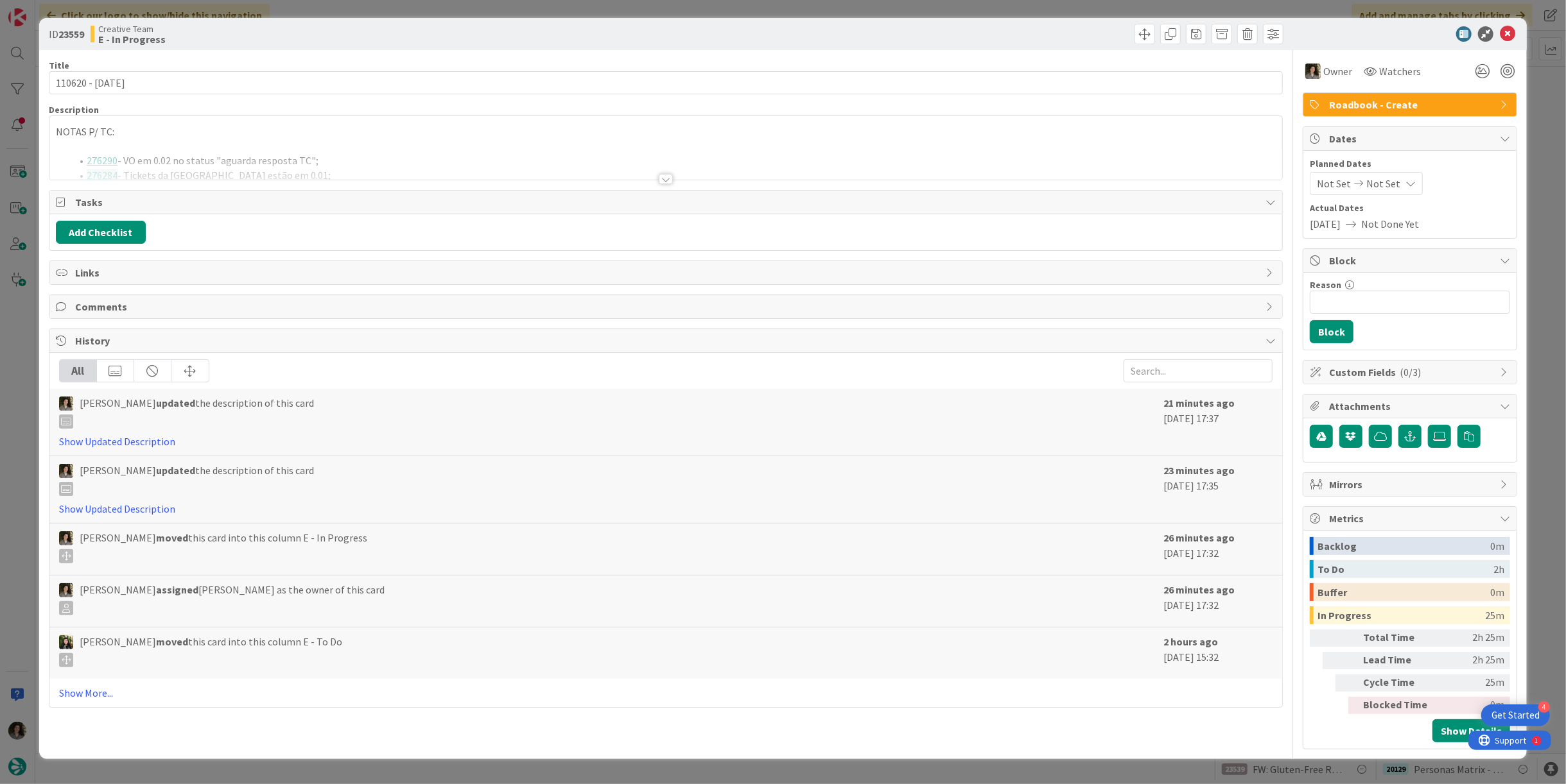
click at [452, 166] on div at bounding box center [666, 163] width 1233 height 33
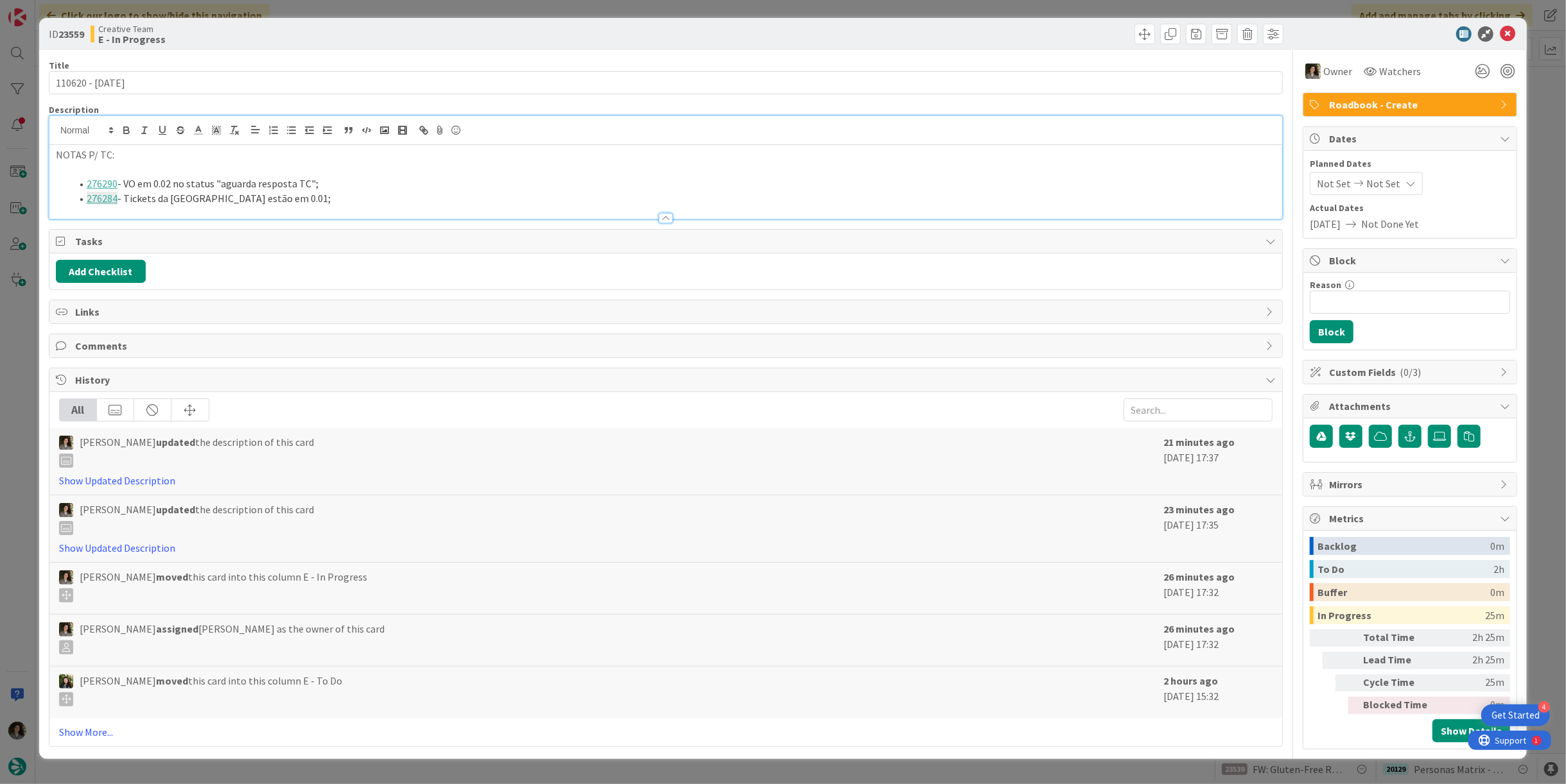
click at [417, 188] on li "276290 - VO em 0.02 no status "aguarda resposta TC";" at bounding box center [673, 184] width 1204 height 15
click at [411, 191] on li "276284 - Tickets da [GEOGRAPHIC_DATA] estão em 0.01;" at bounding box center [673, 198] width 1204 height 15
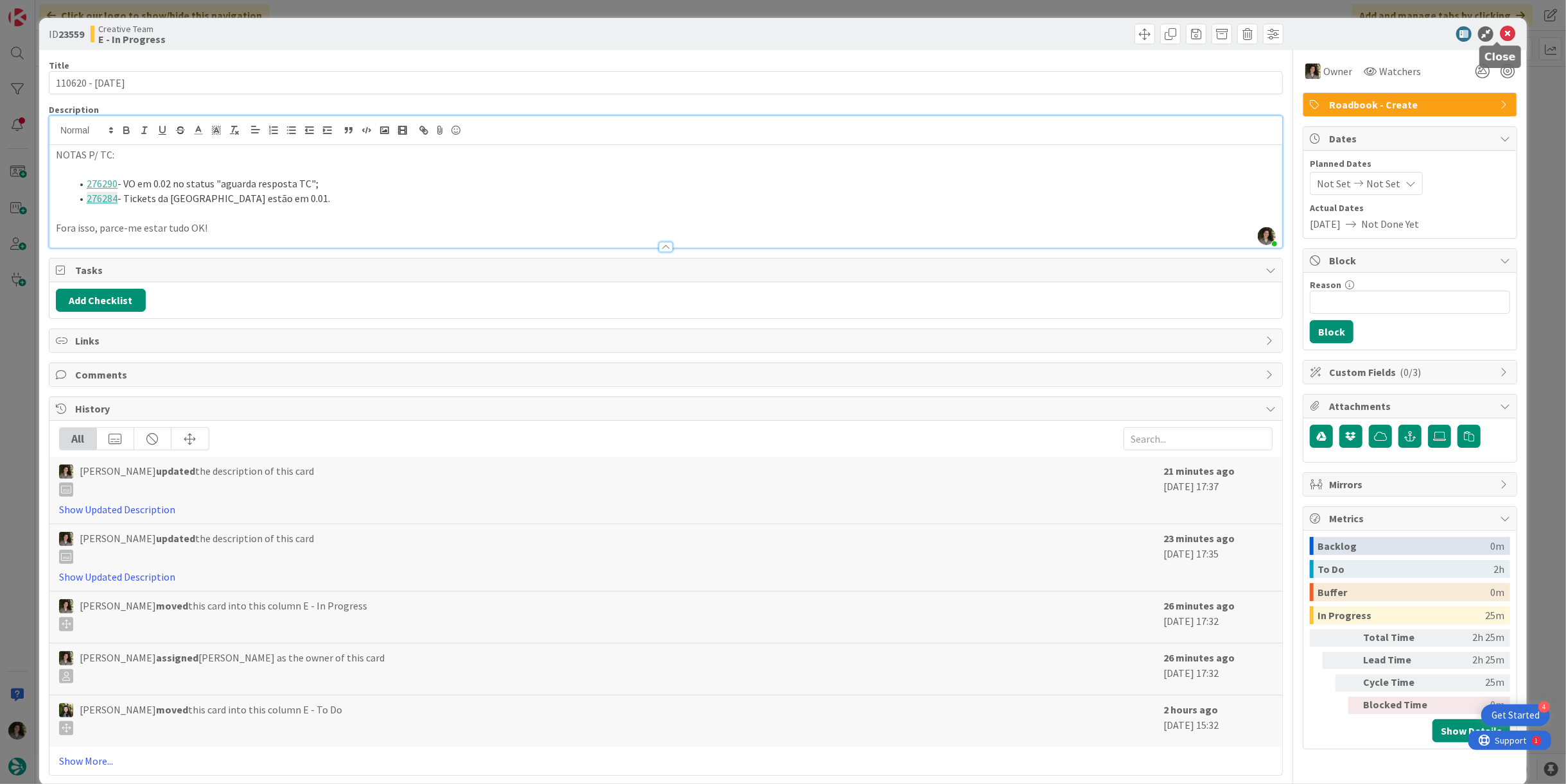
click at [1500, 30] on icon at bounding box center [1507, 33] width 16 height 16
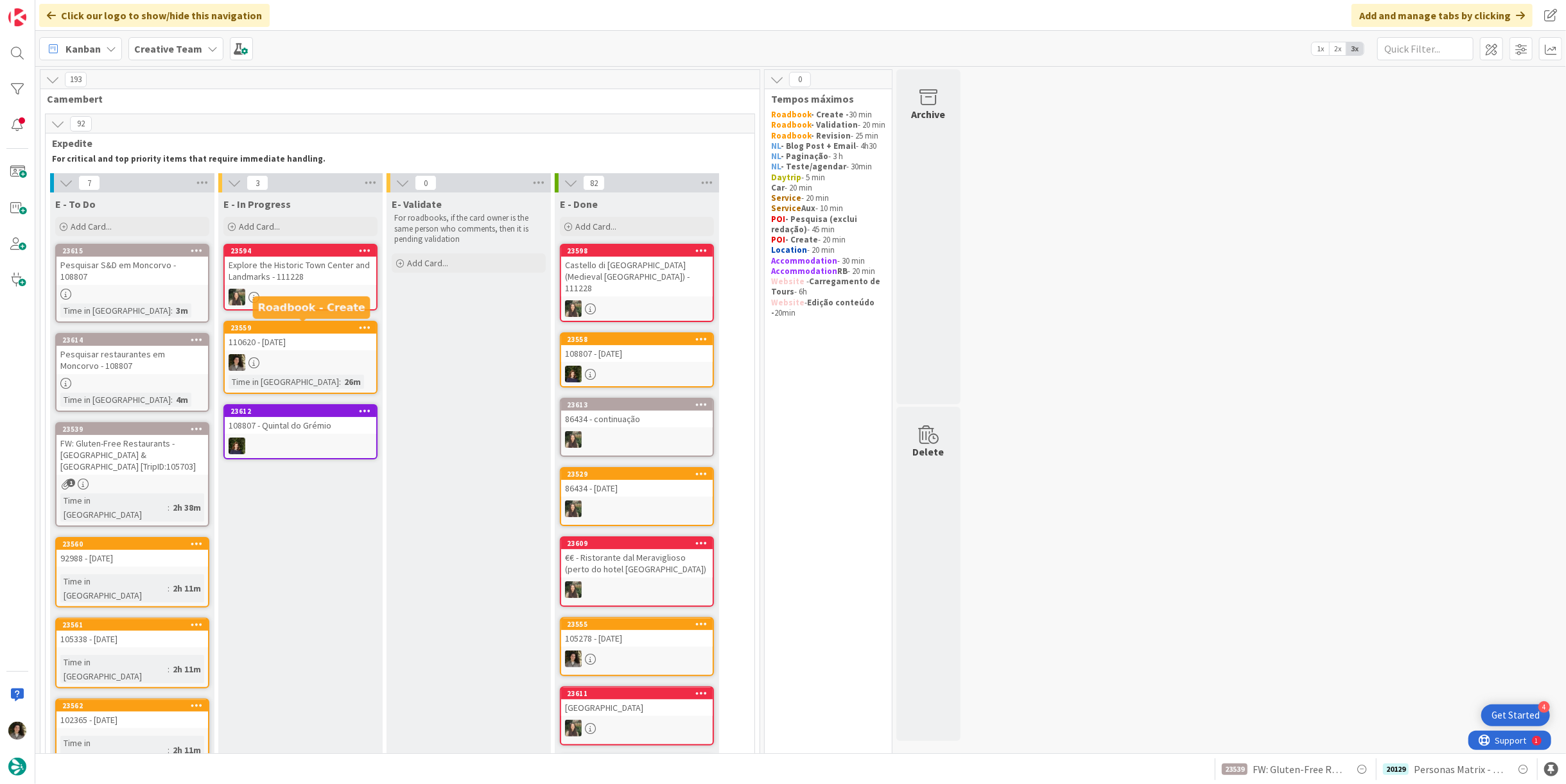
click at [310, 350] on div "110620 - [DATE]" at bounding box center [300, 342] width 151 height 16
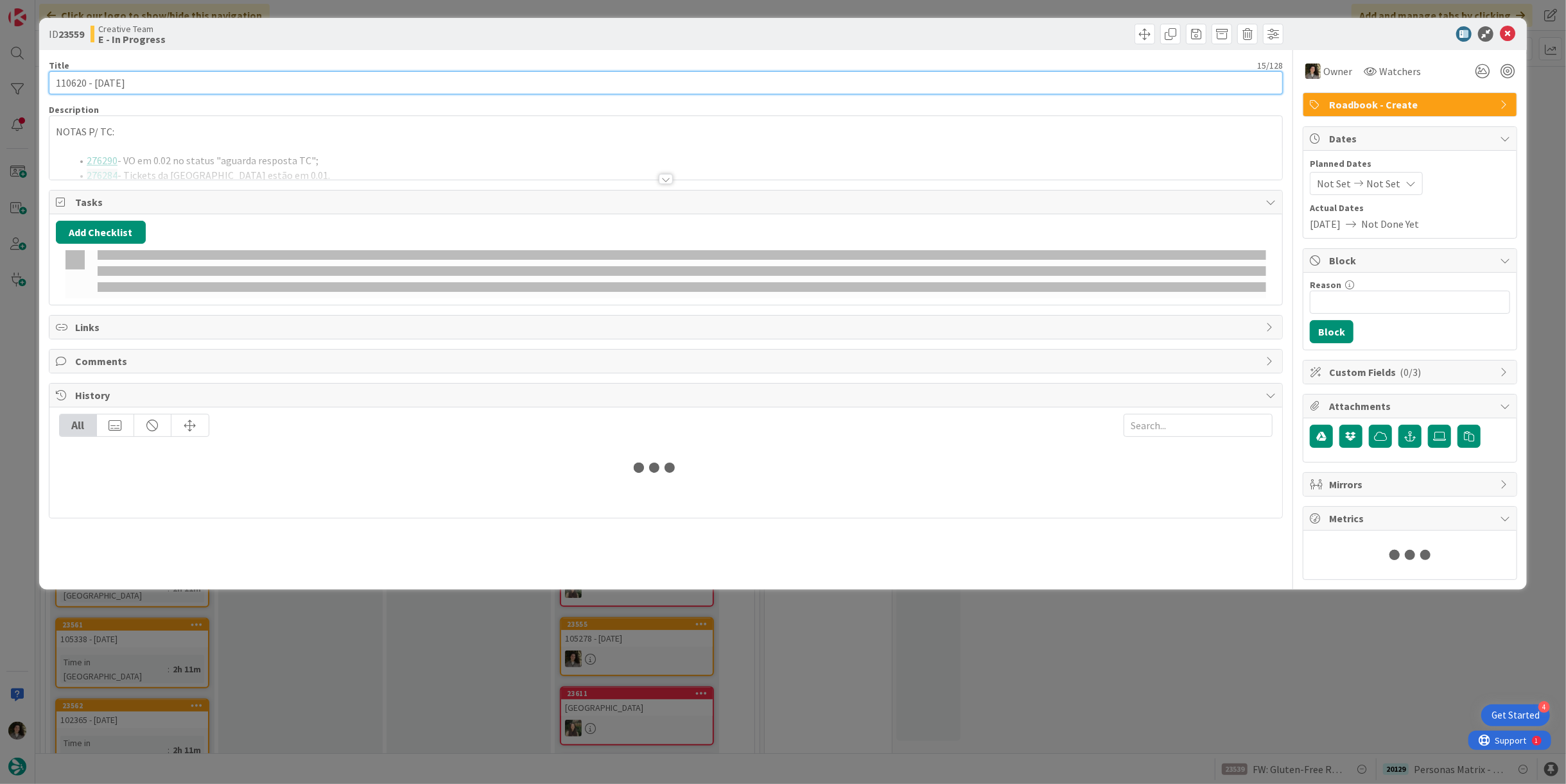
click at [206, 79] on input "110620 - [DATE]" at bounding box center [666, 82] width 1234 height 23
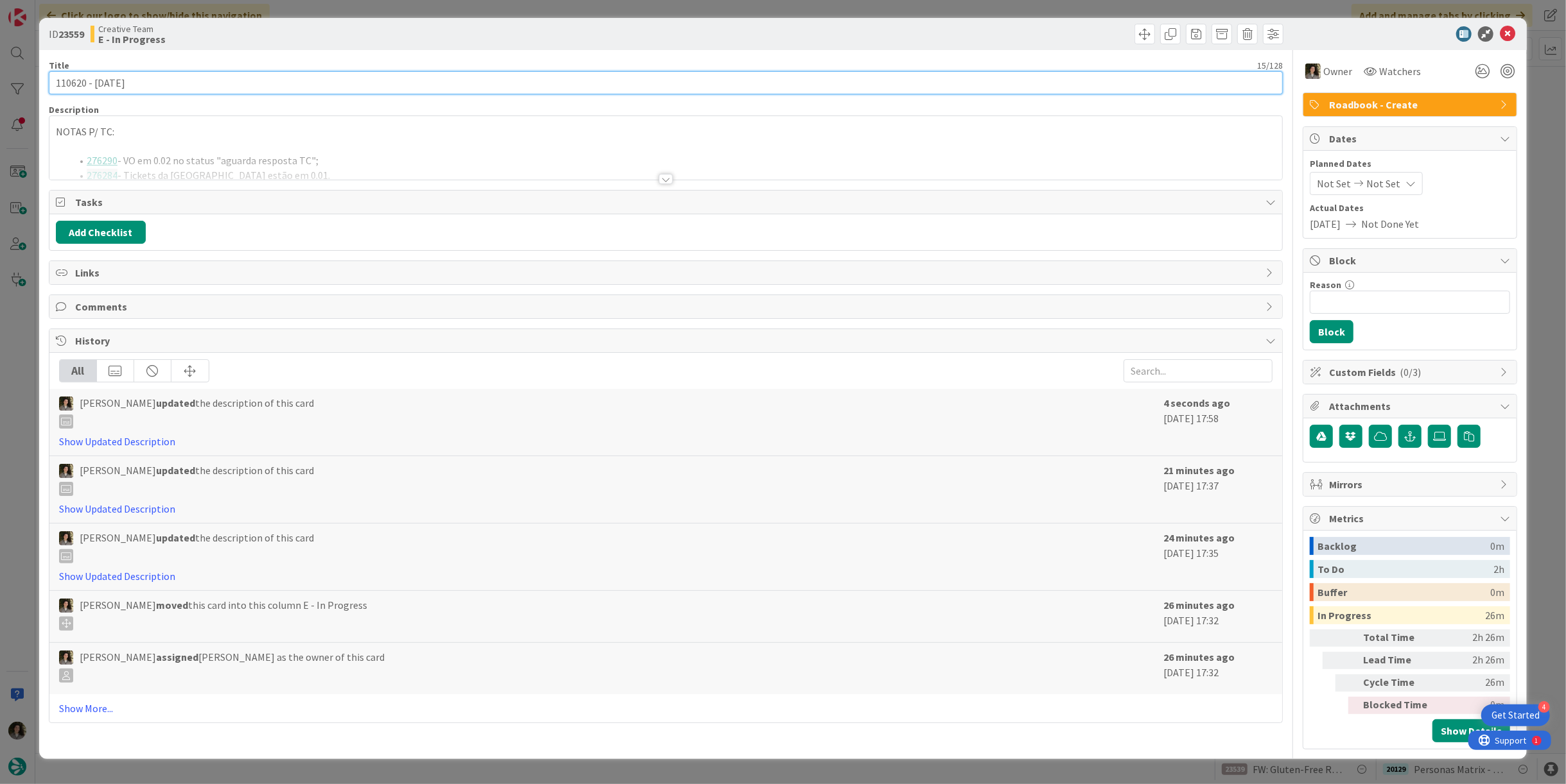
click at [311, 82] on input "110620 - [DATE]" at bounding box center [666, 82] width 1234 height 23
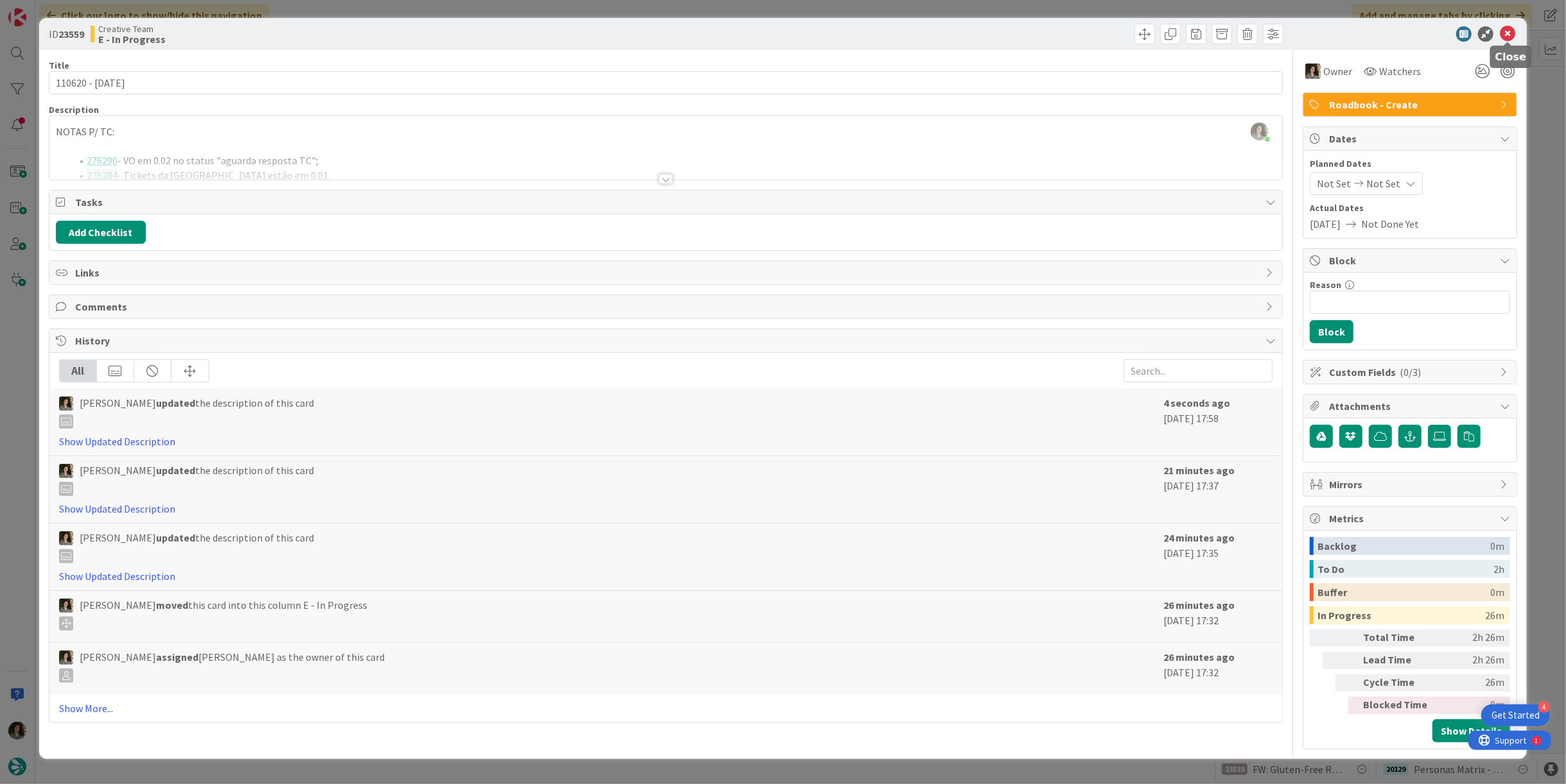
click at [1508, 32] on icon at bounding box center [1507, 33] width 16 height 16
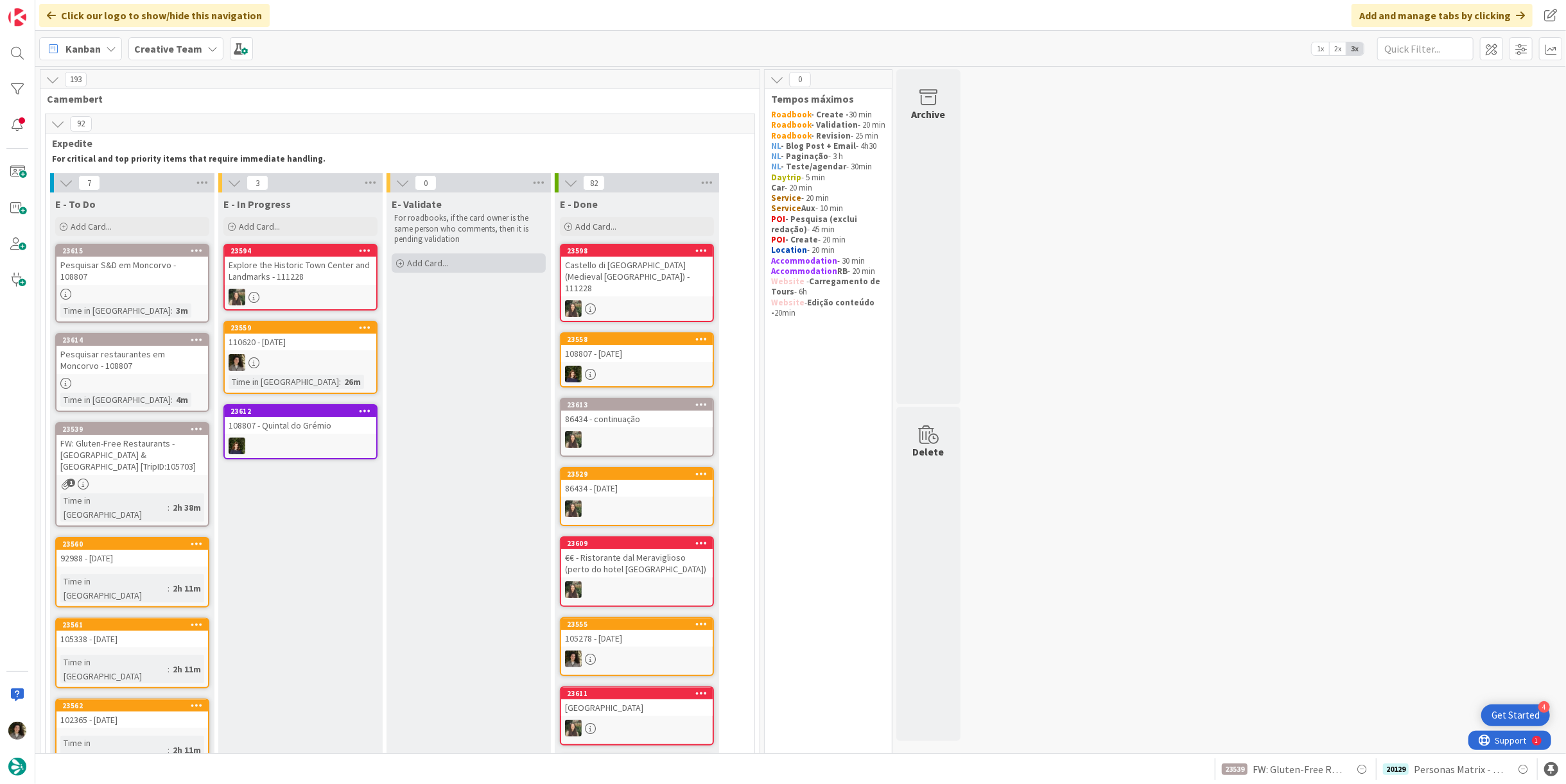
click at [502, 256] on div "Add Card..." at bounding box center [468, 263] width 154 height 20
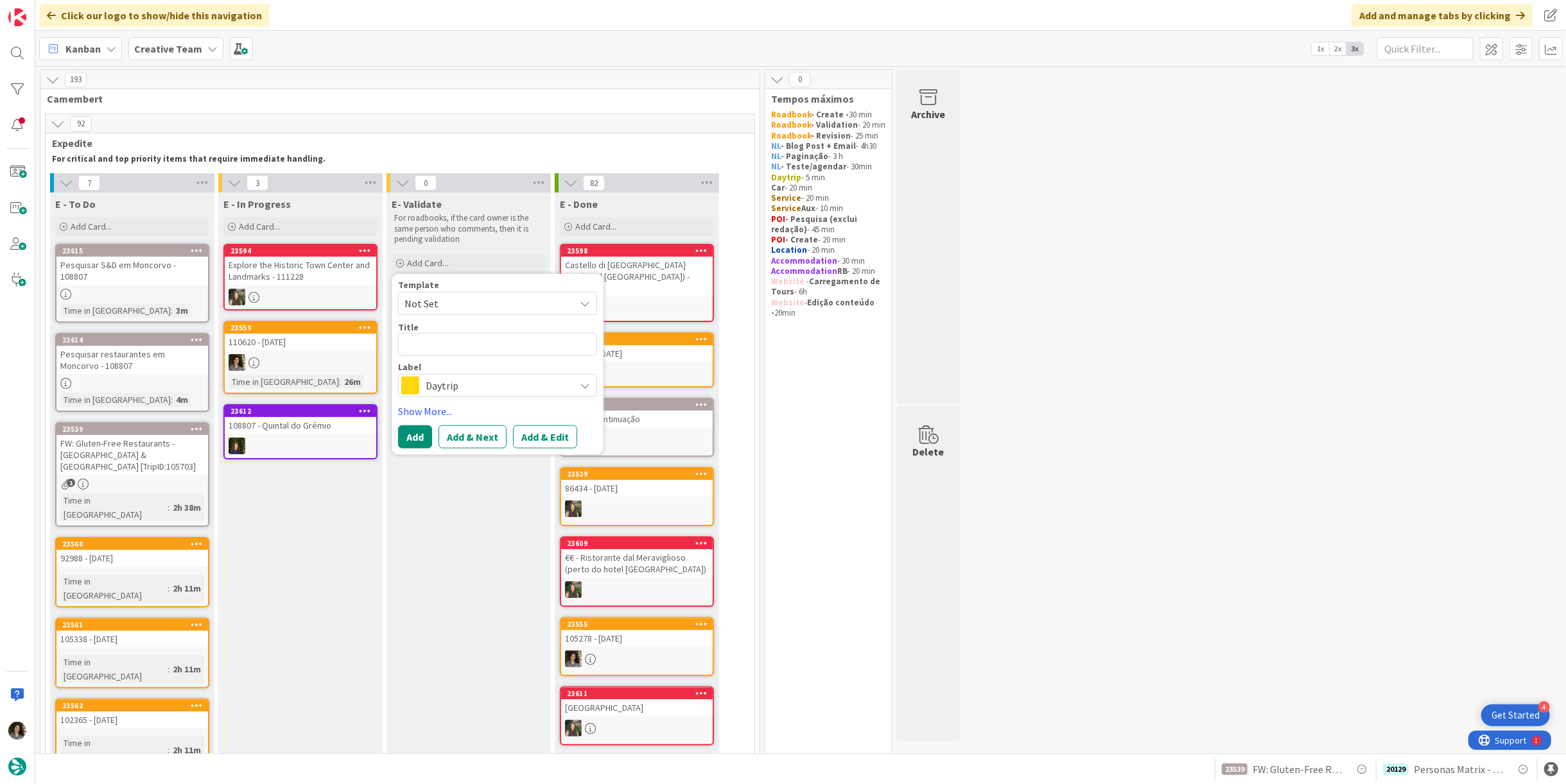
click at [482, 387] on span "Daytrip" at bounding box center [497, 385] width 142 height 18
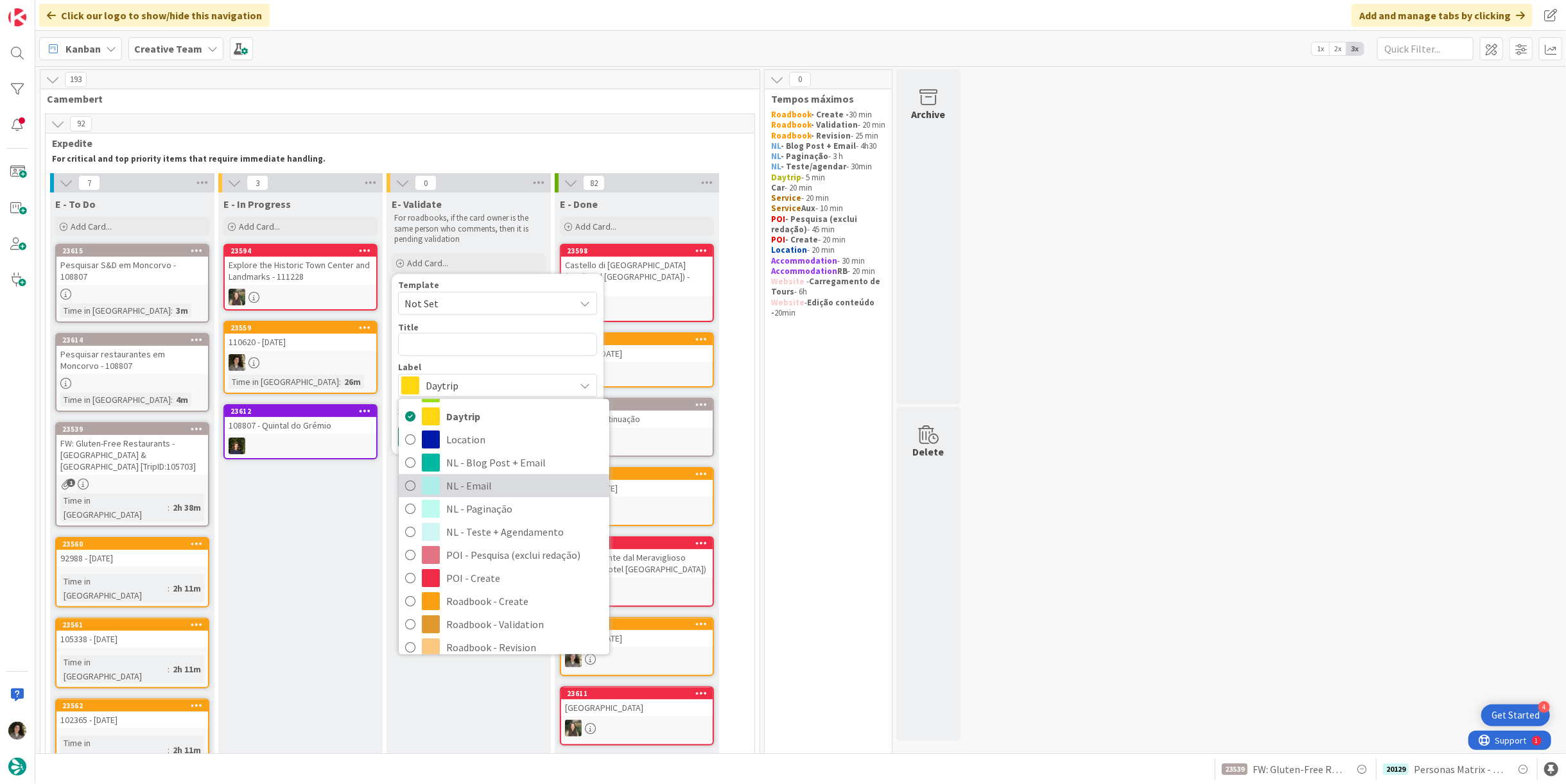
scroll to position [142, 0]
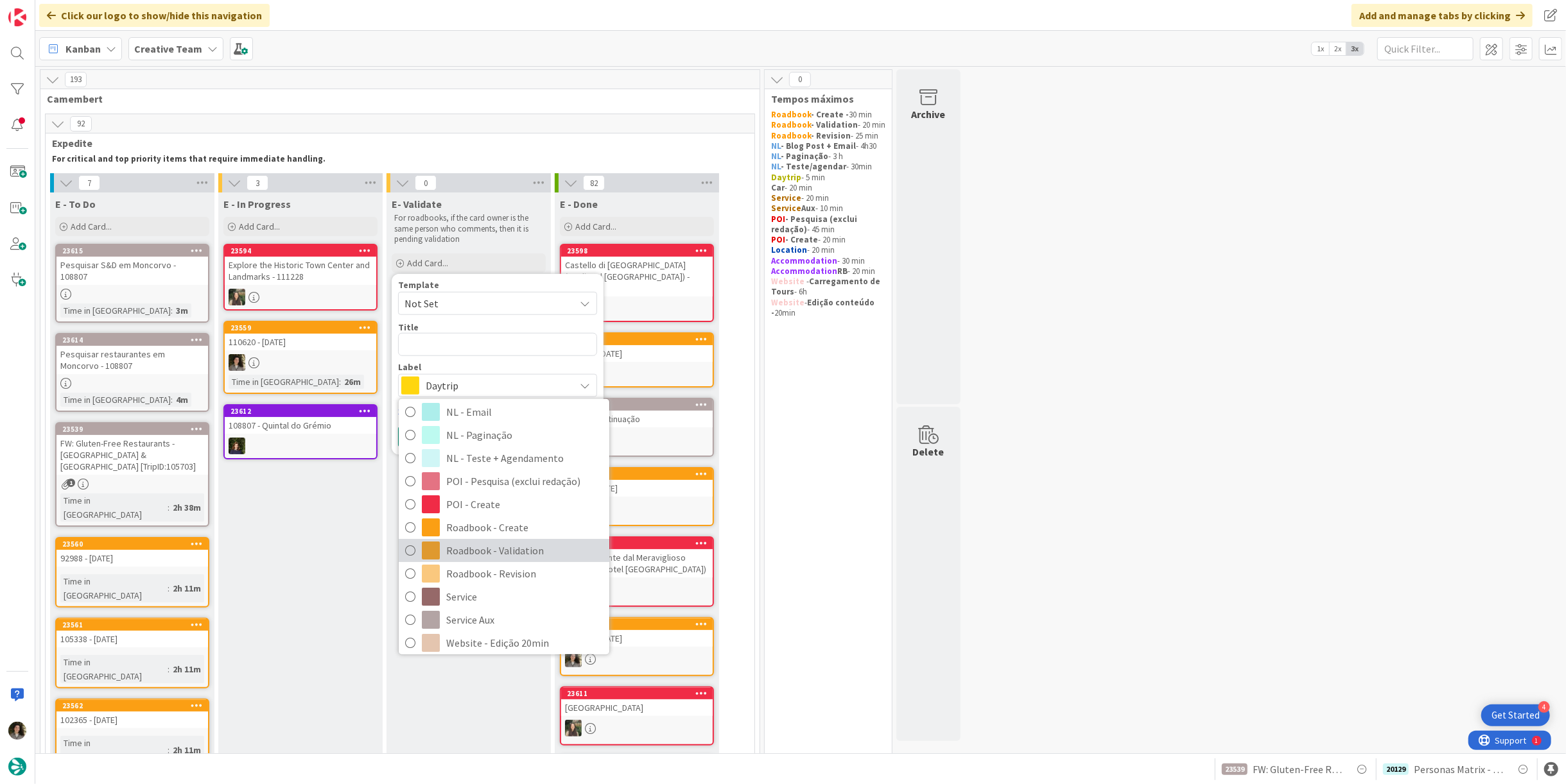
click at [485, 550] on span "Roadbook - Validation" at bounding box center [524, 551] width 157 height 20
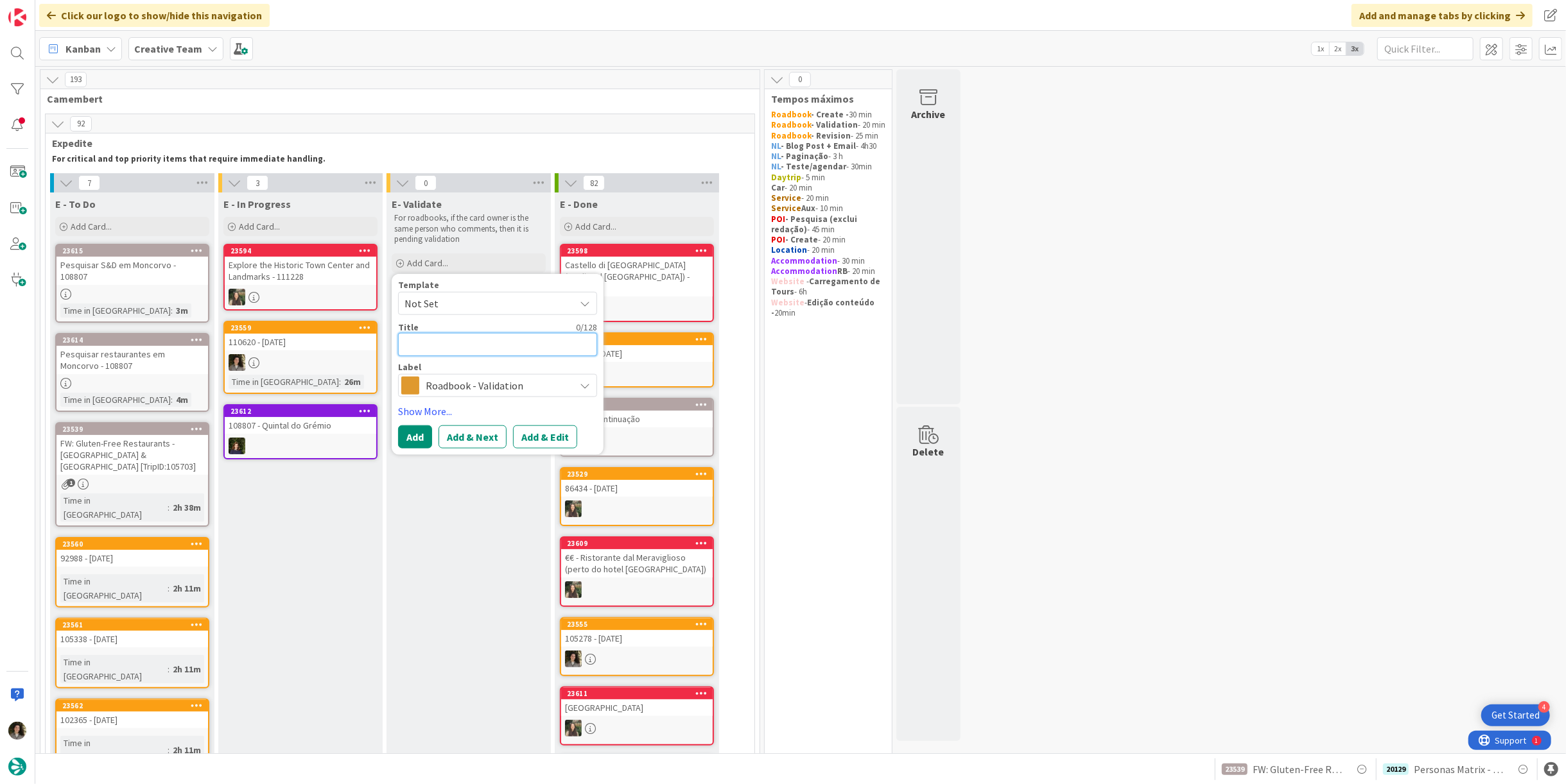
click at [451, 341] on textarea at bounding box center [497, 345] width 199 height 23
paste textarea "110620 - [DATE]"
type textarea "x"
type textarea "110620 - [DATE]"
click at [425, 442] on button "Add" at bounding box center [415, 437] width 34 height 23
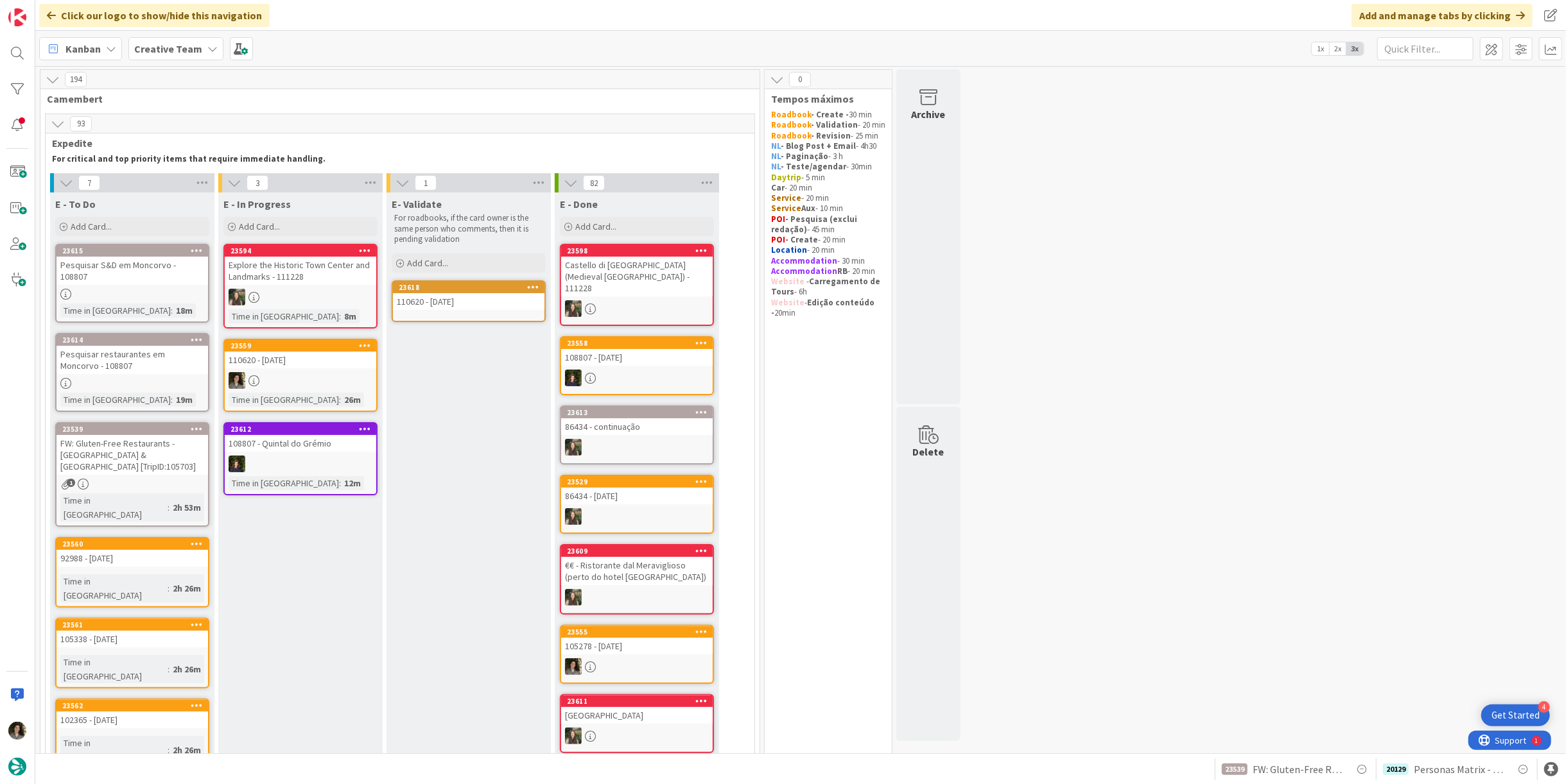
click at [463, 307] on div "110620 - [DATE]" at bounding box center [468, 301] width 151 height 16
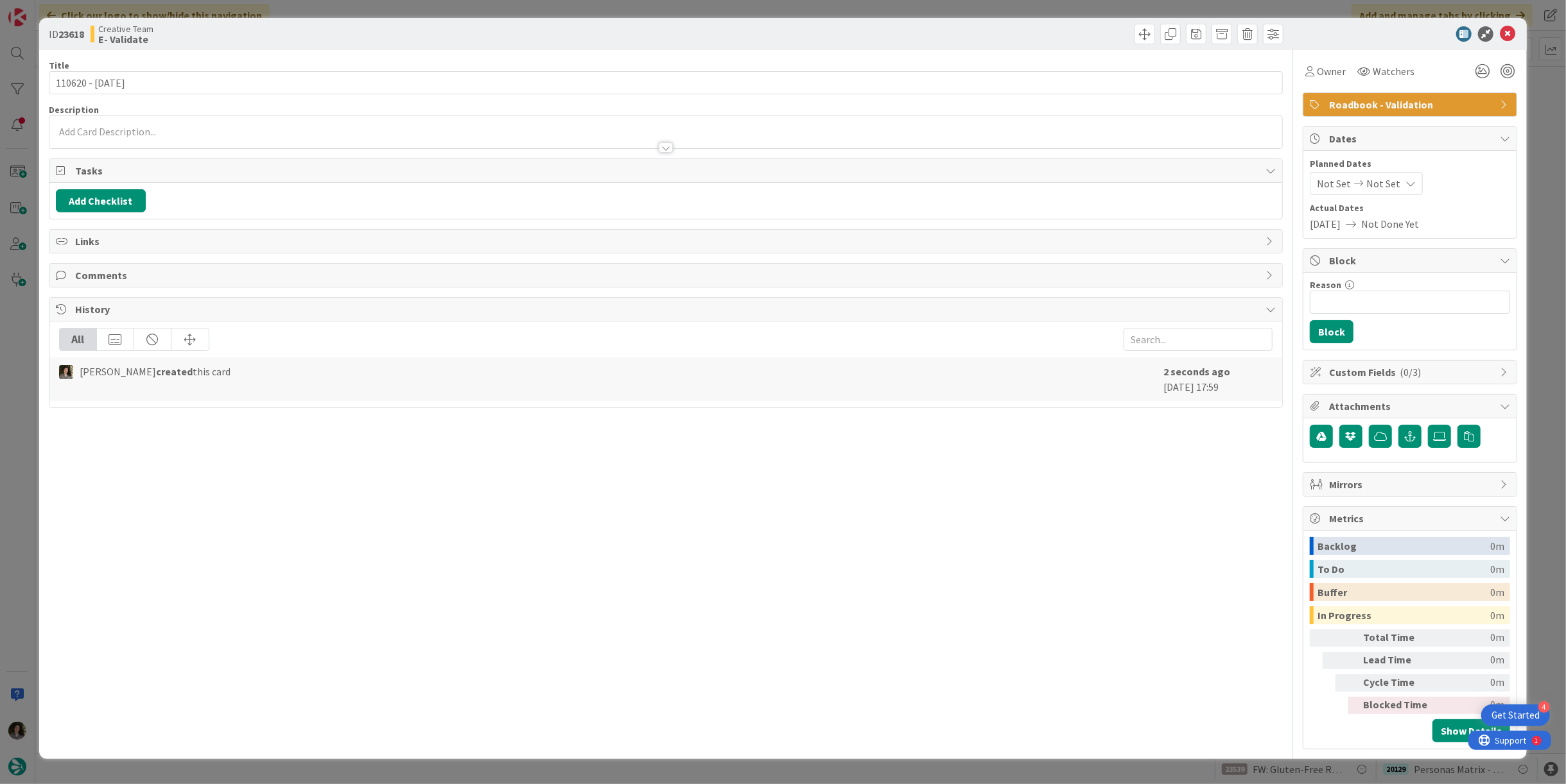
click at [1405, 185] on icon at bounding box center [1410, 183] width 11 height 11
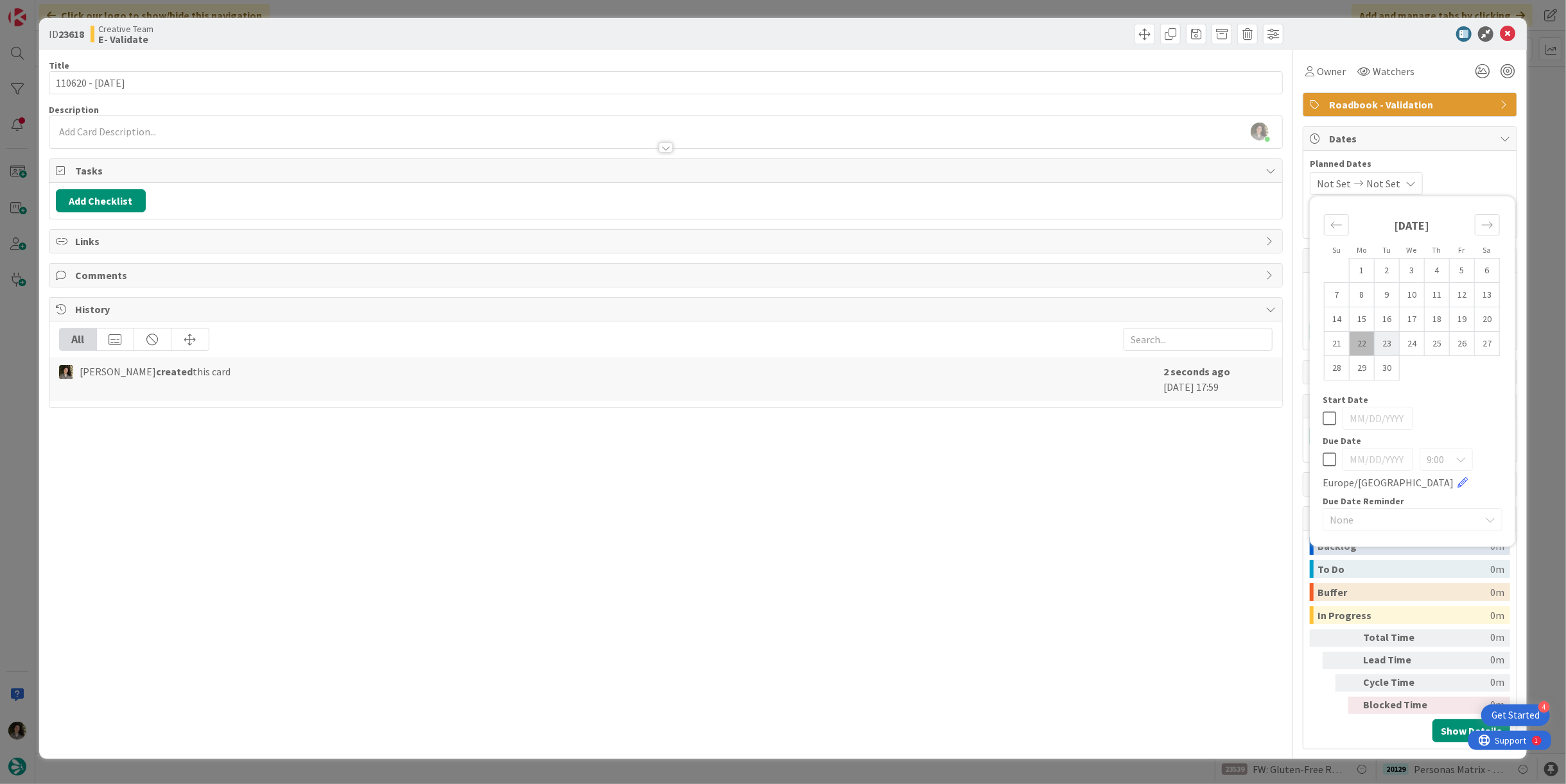
click at [1392, 342] on td "23" at bounding box center [1387, 344] width 25 height 24
type input "[DATE]"
click at [1327, 417] on icon at bounding box center [1329, 418] width 14 height 16
click at [1332, 461] on icon at bounding box center [1329, 459] width 14 height 16
type input "[DATE]"
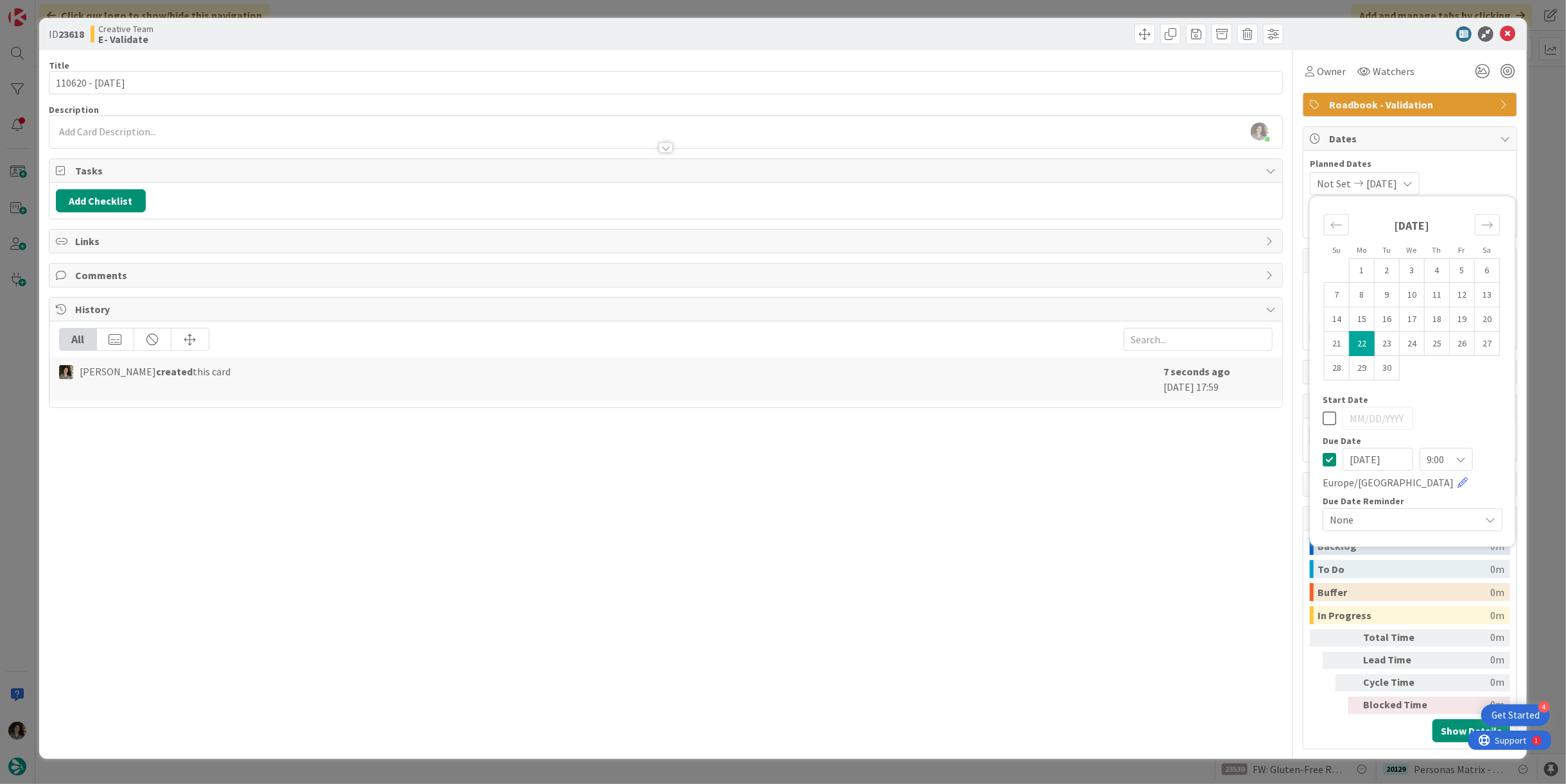
click at [1323, 461] on icon at bounding box center [1329, 459] width 14 height 16
click at [1392, 346] on td "23" at bounding box center [1387, 344] width 25 height 24
type input "[DATE]"
click at [1509, 34] on icon at bounding box center [1507, 33] width 16 height 16
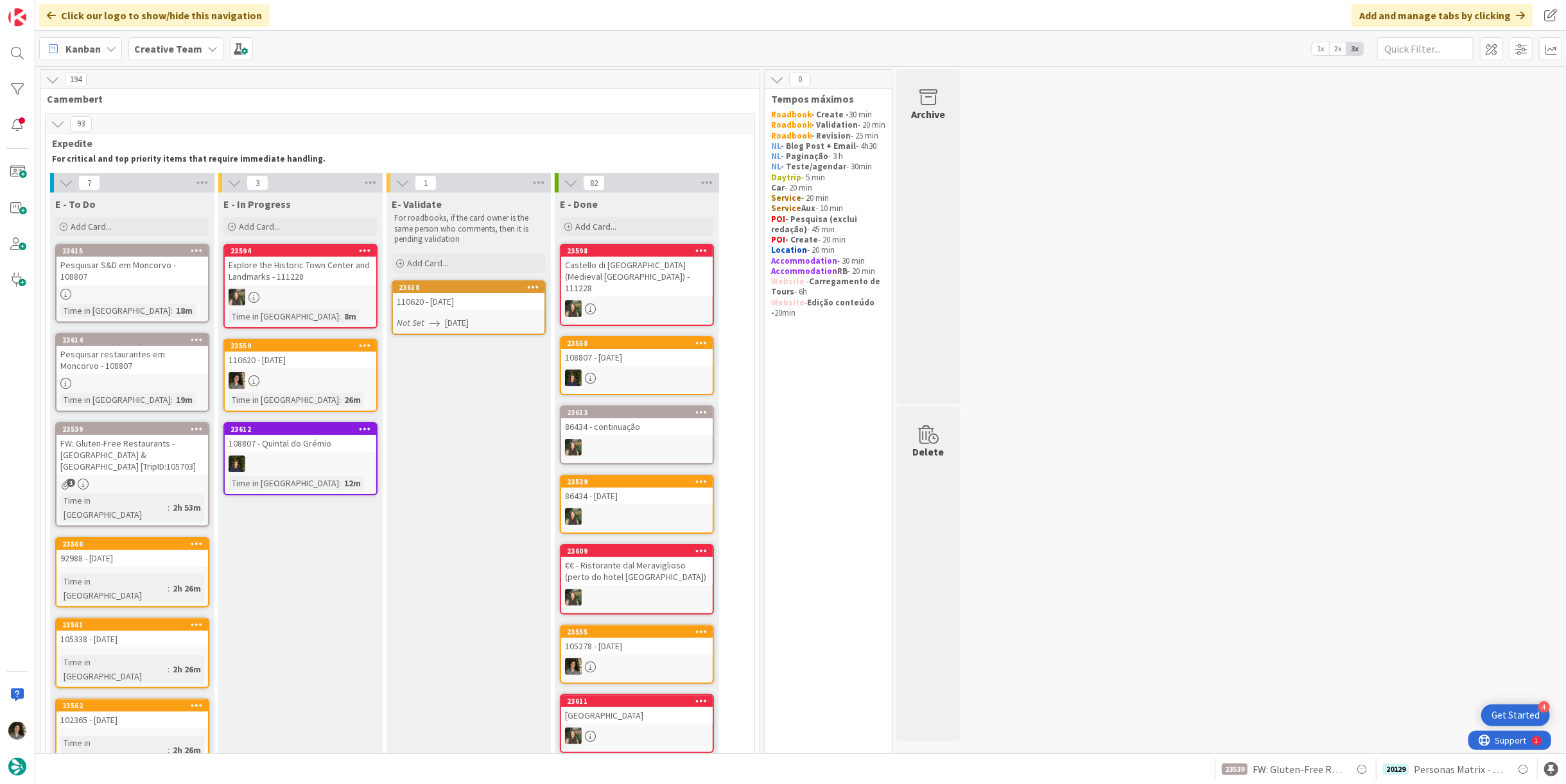
click at [307, 378] on div at bounding box center [300, 381] width 151 height 16
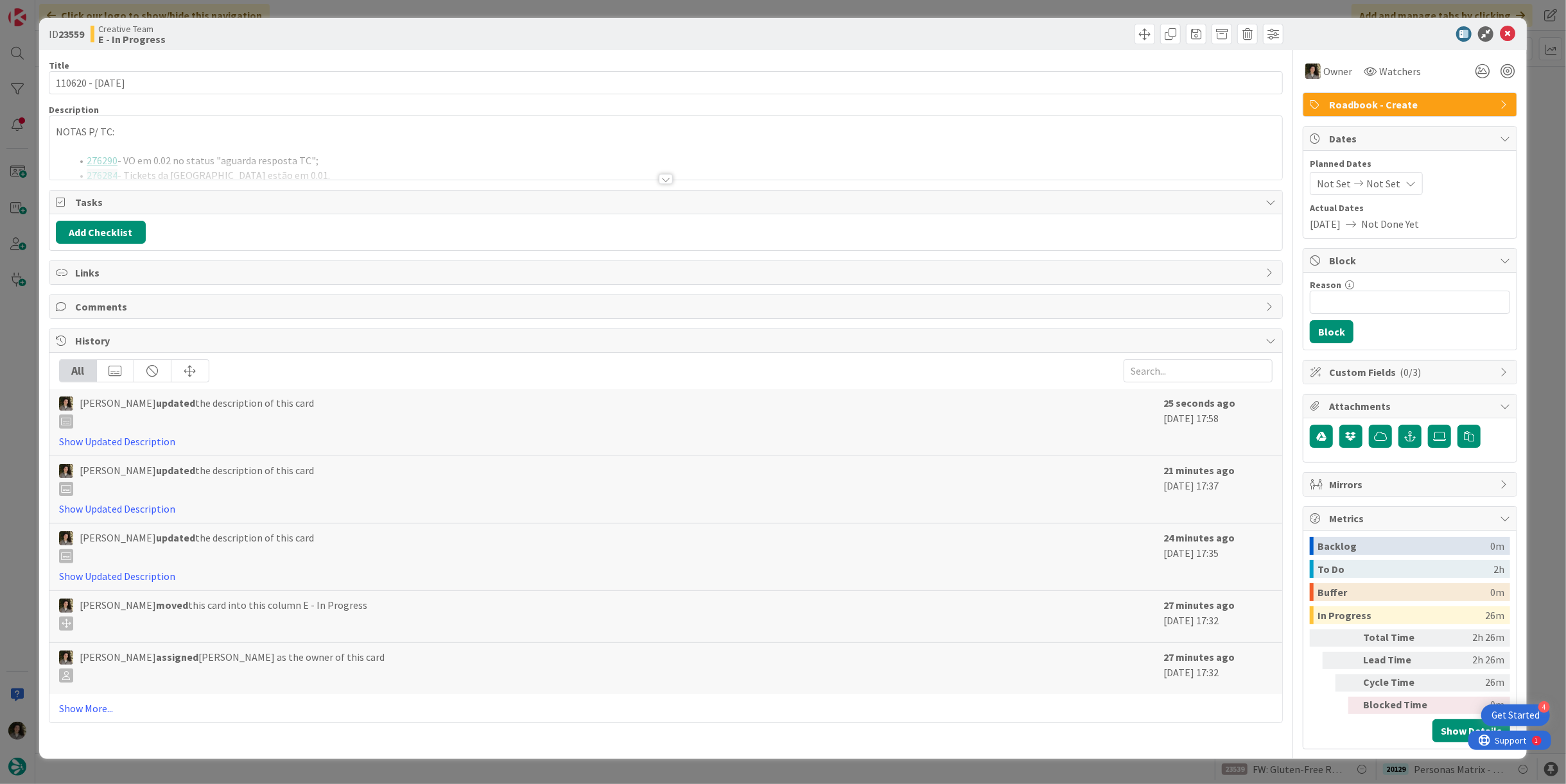
click at [360, 157] on div at bounding box center [666, 163] width 1233 height 33
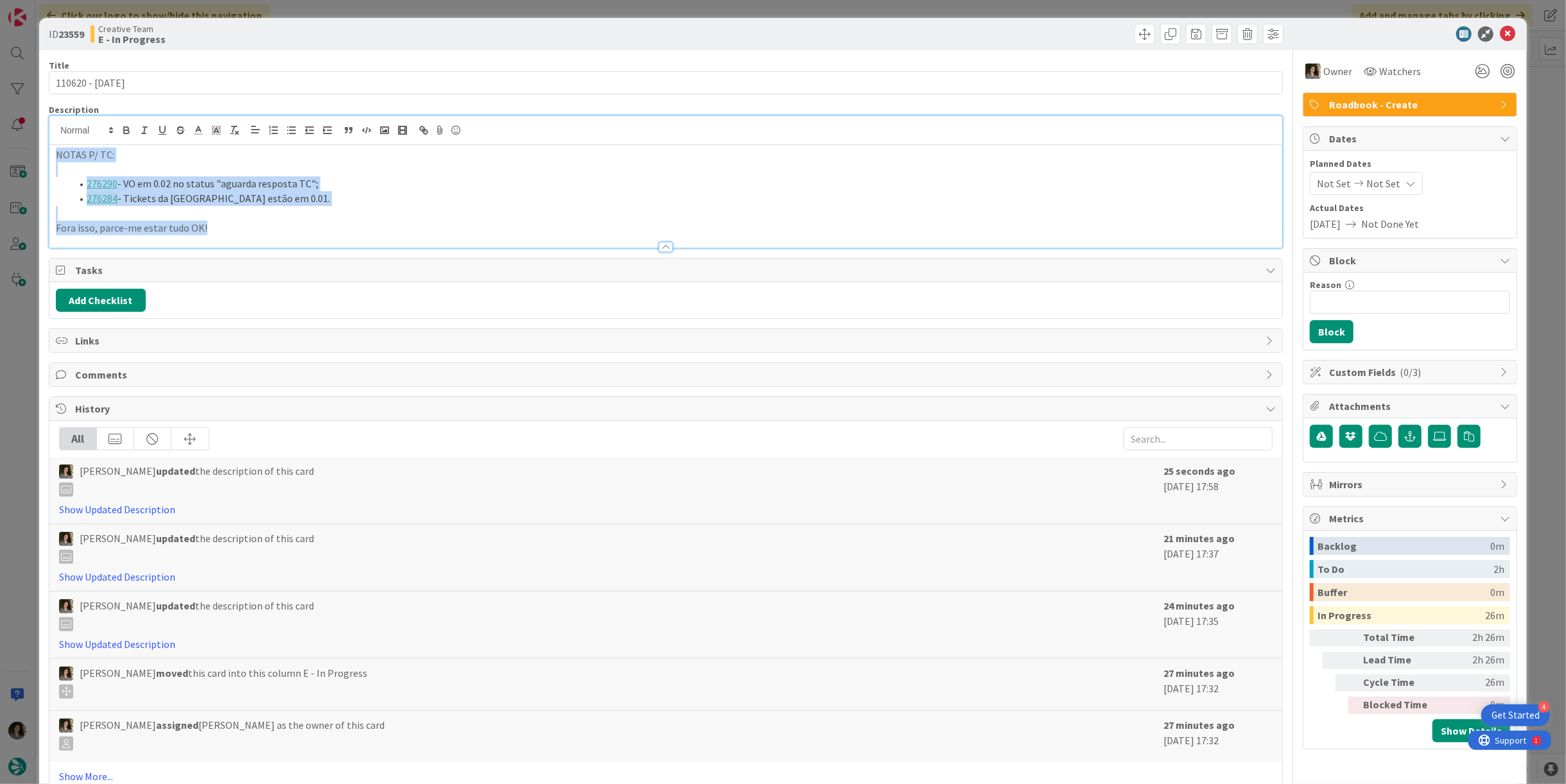
drag, startPoint x: 212, startPoint y: 221, endPoint x: 32, endPoint y: 123, distance: 204.9
click at [32, 123] on div "ID 23559 Creative Team E - In Progress Title 15 / 128 110620 - [DATE] Descripti…" at bounding box center [783, 392] width 1566 height 784
copy div "NOTAS P/ TC: 276290 - VO em 0.02 no status "aguarda resposta TC"; 276284 - Tick…"
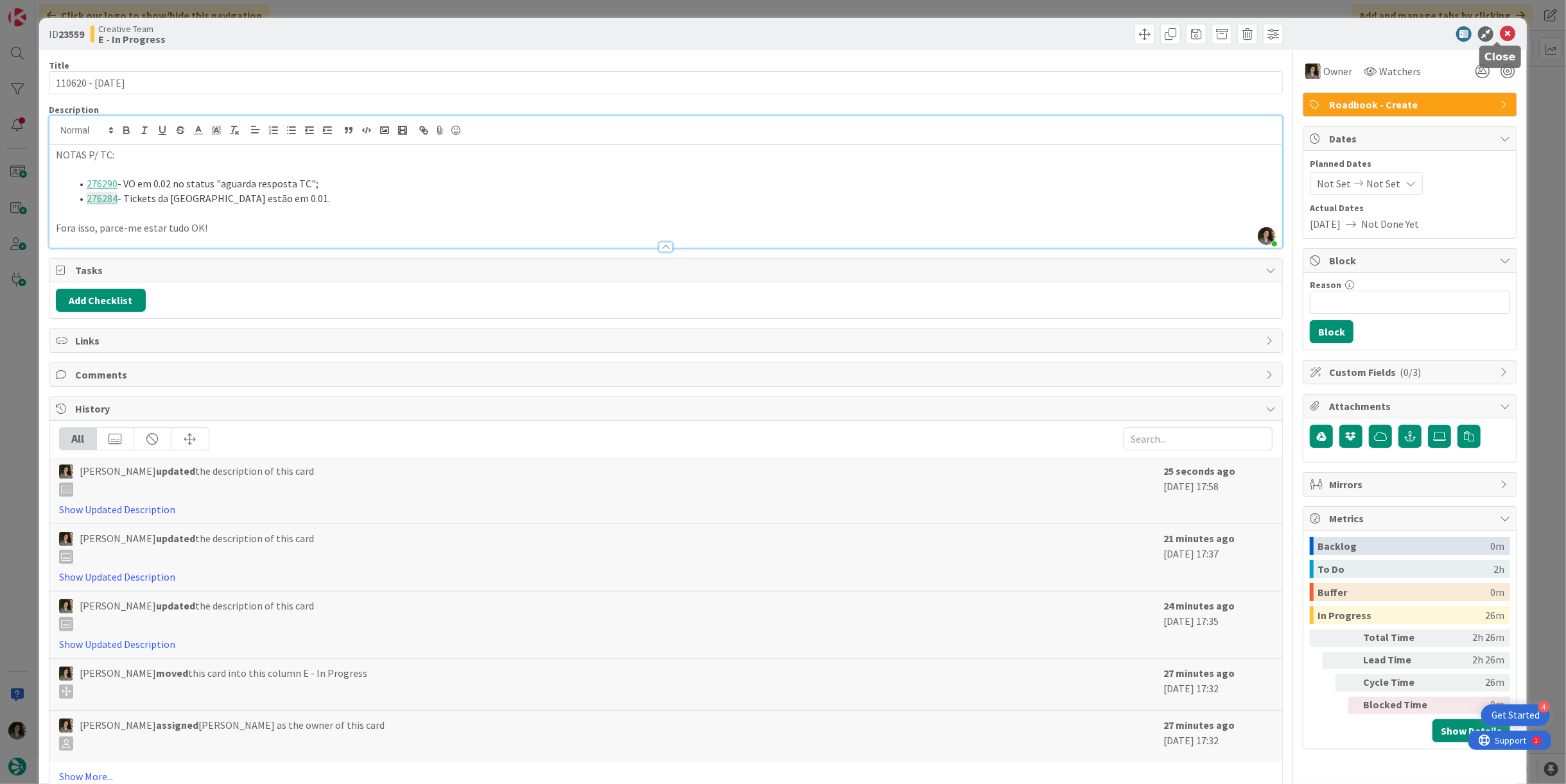
click at [1500, 31] on icon at bounding box center [1507, 33] width 16 height 16
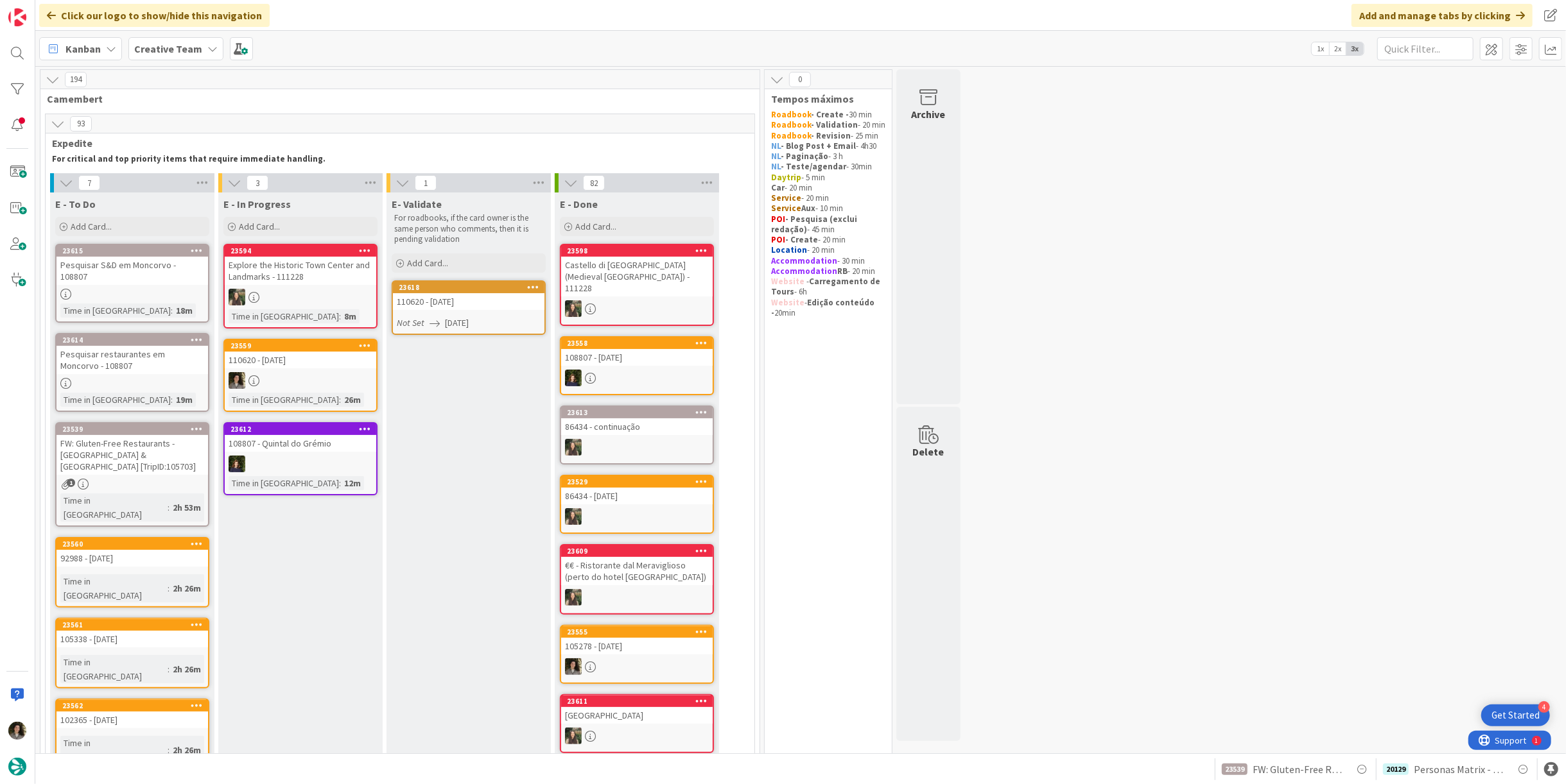
click at [426, 302] on div "110620 - [DATE]" at bounding box center [468, 301] width 151 height 16
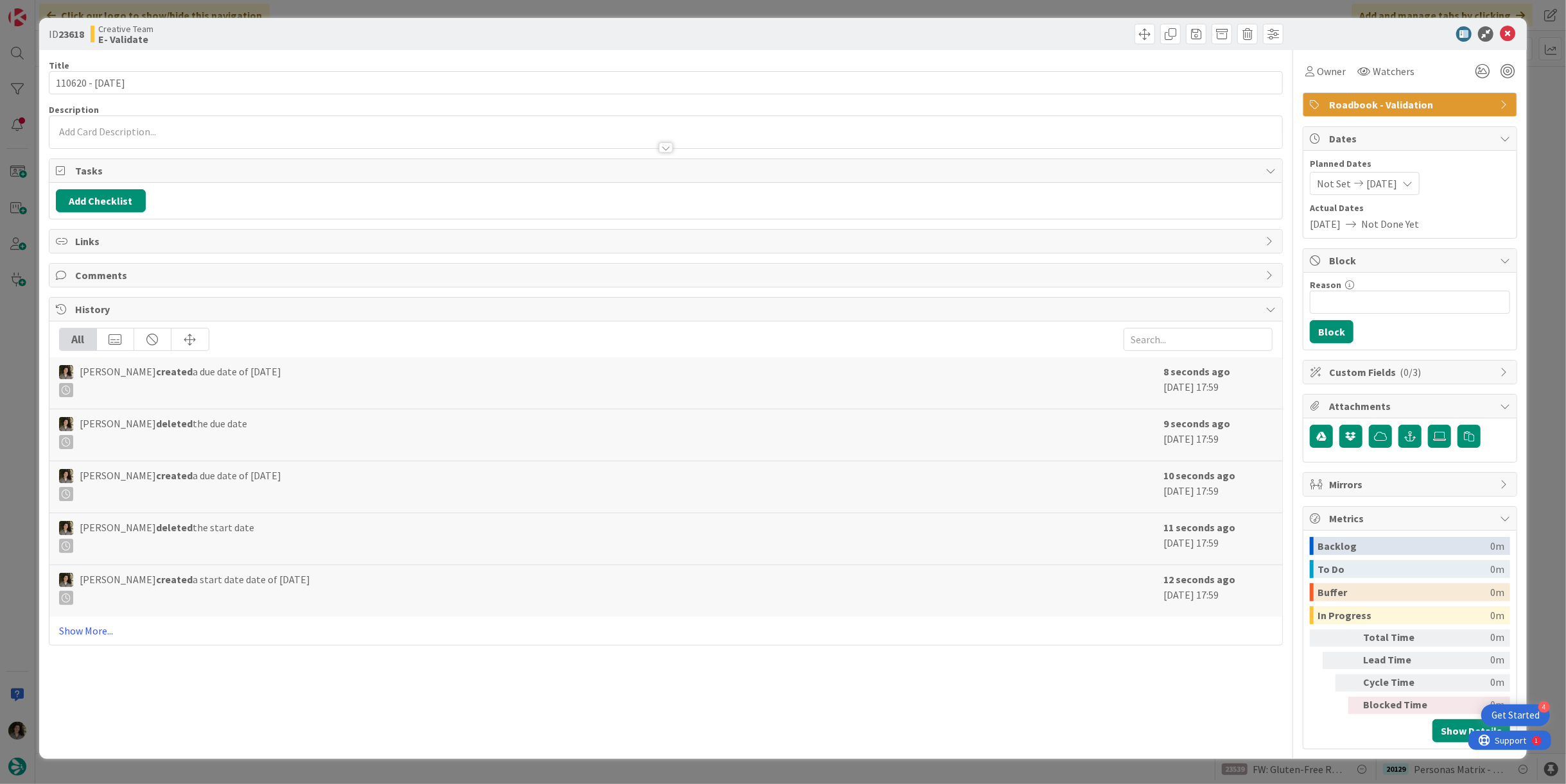
drag, startPoint x: 513, startPoint y: 114, endPoint x: 578, endPoint y: 129, distance: 66.7
click at [514, 115] on div at bounding box center [666, 131] width 1234 height 33
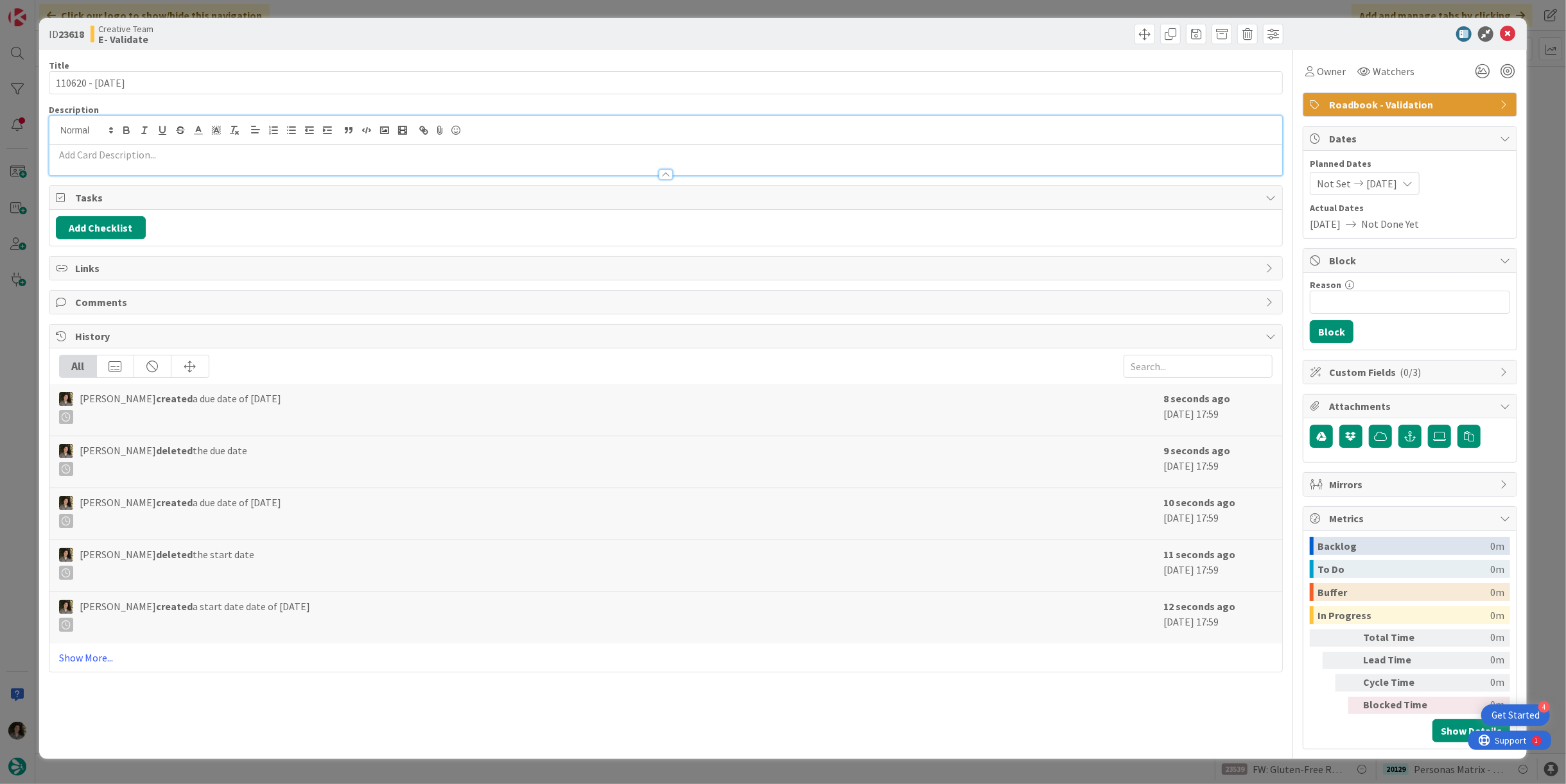
click at [457, 158] on p at bounding box center [665, 155] width 1220 height 15
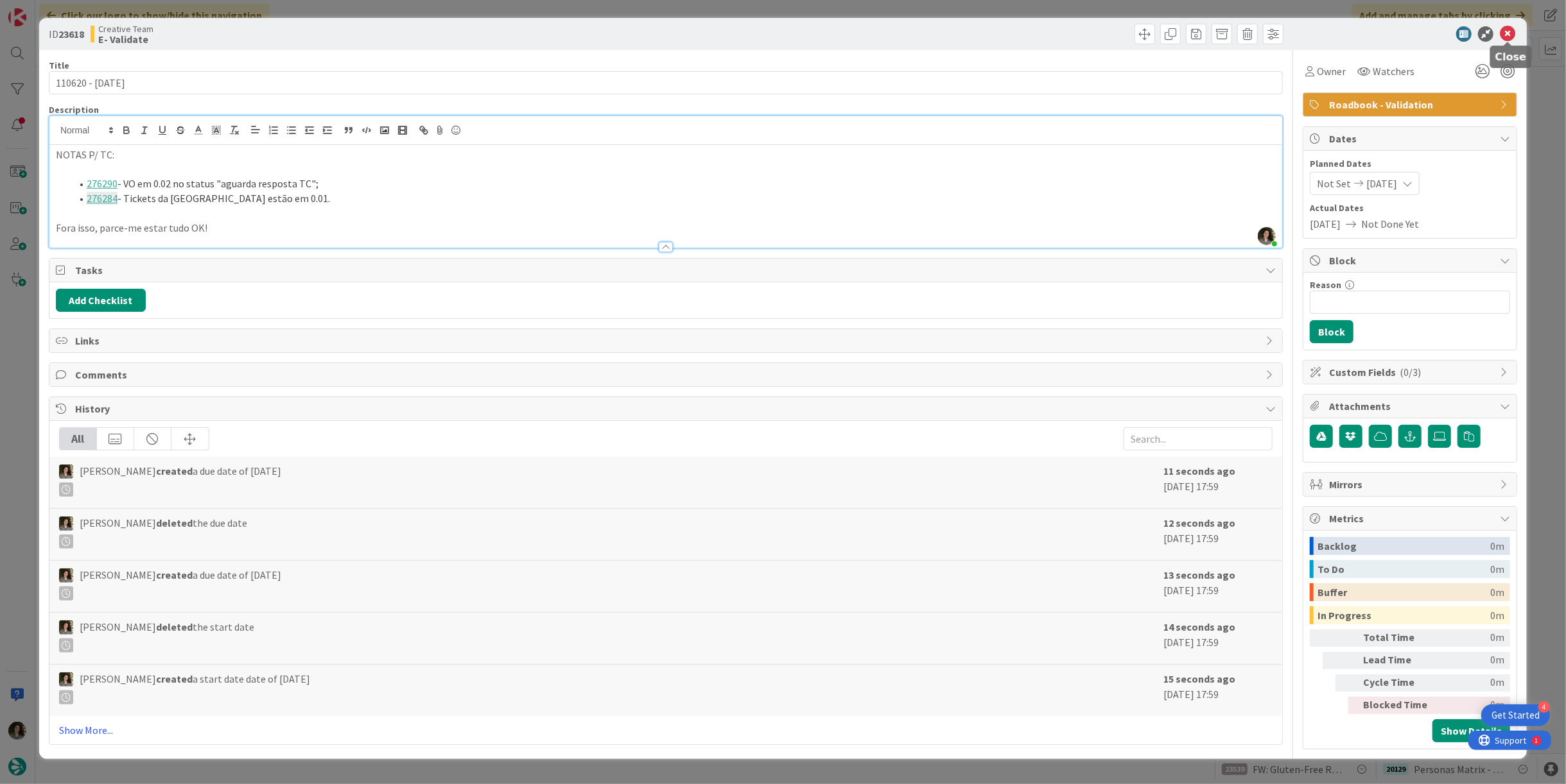
click at [1511, 26] on icon at bounding box center [1507, 33] width 16 height 16
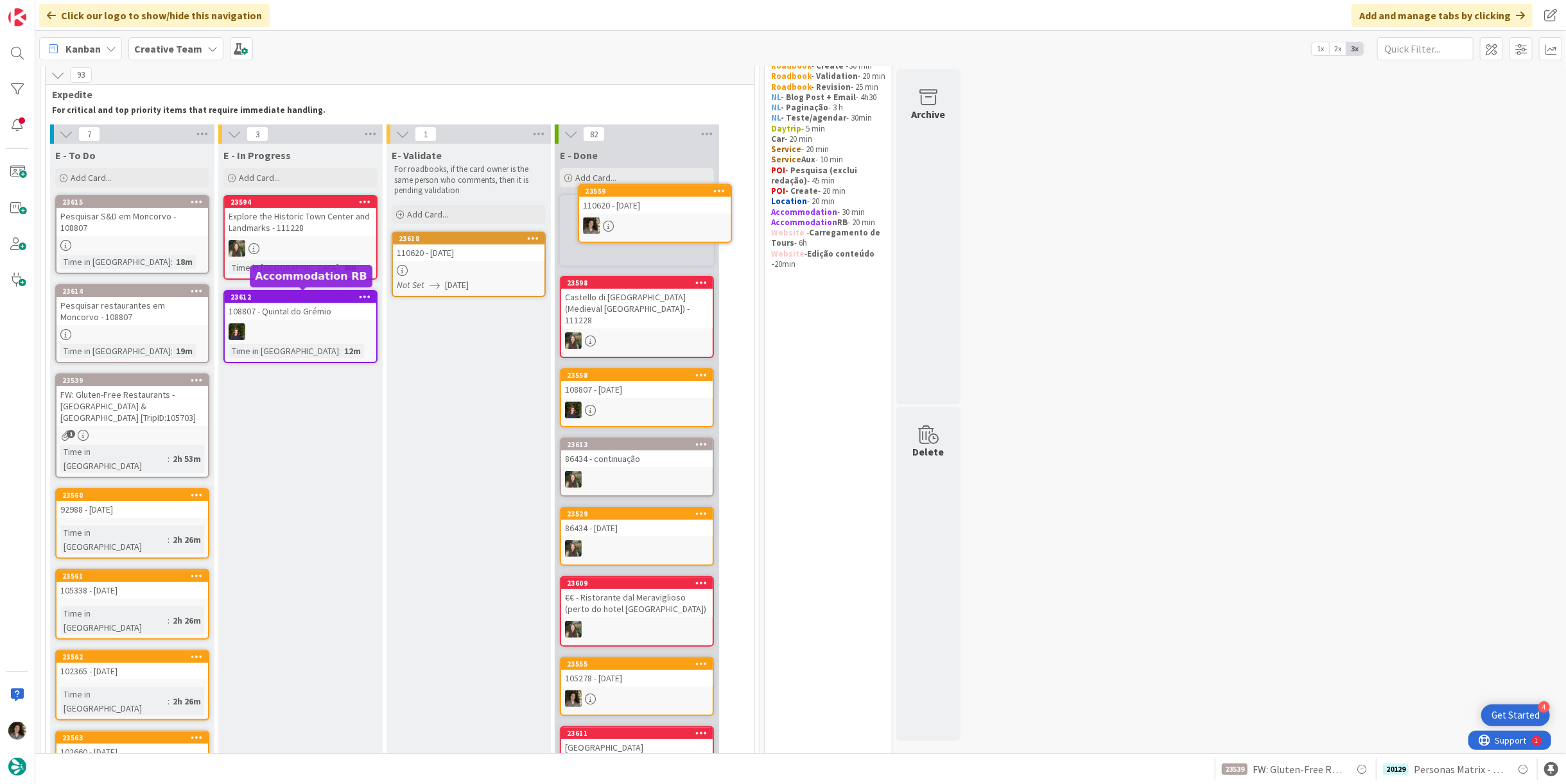
scroll to position [40, 0]
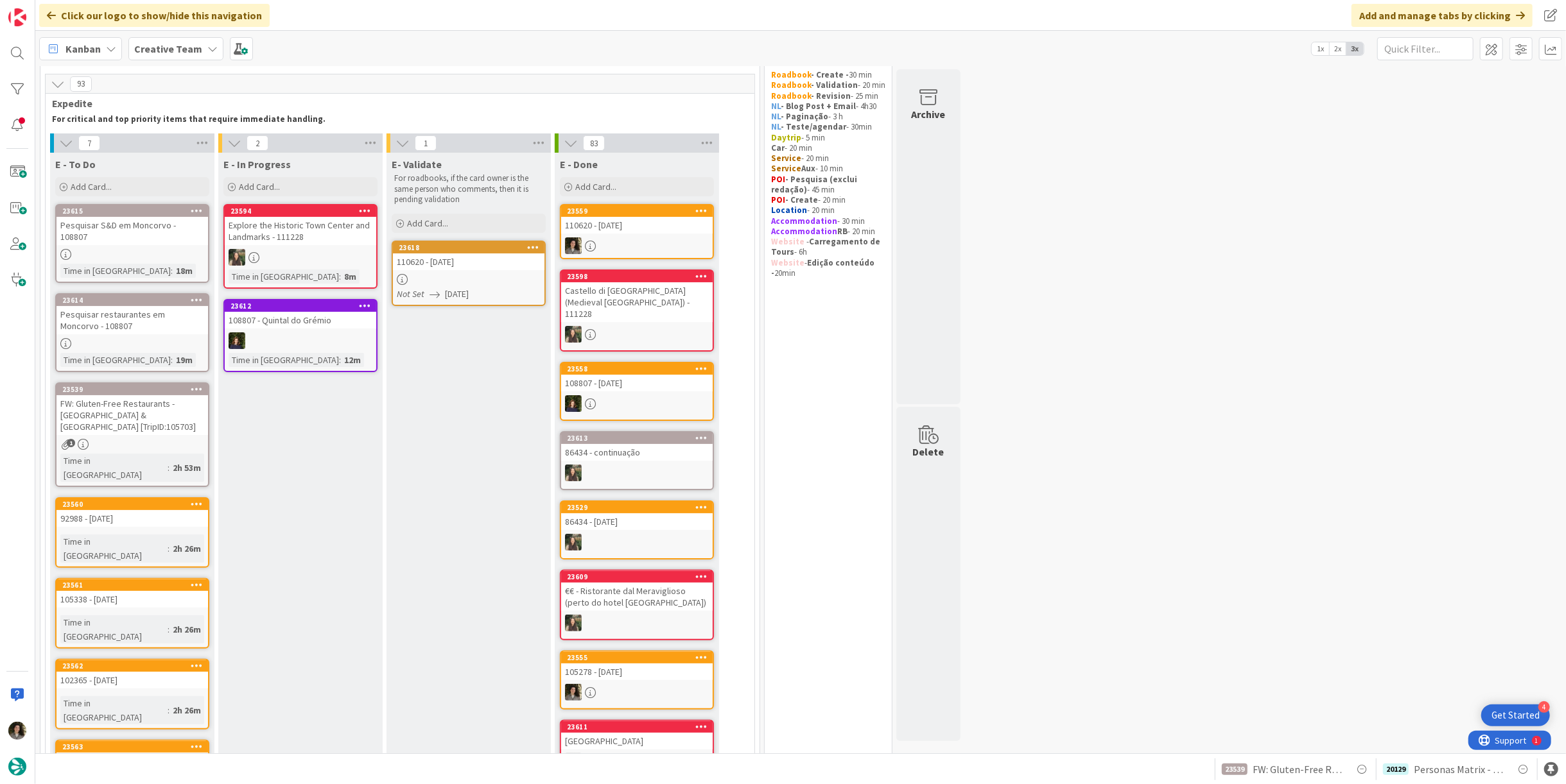
click at [636, 224] on div "110620 - [DATE]" at bounding box center [636, 225] width 151 height 16
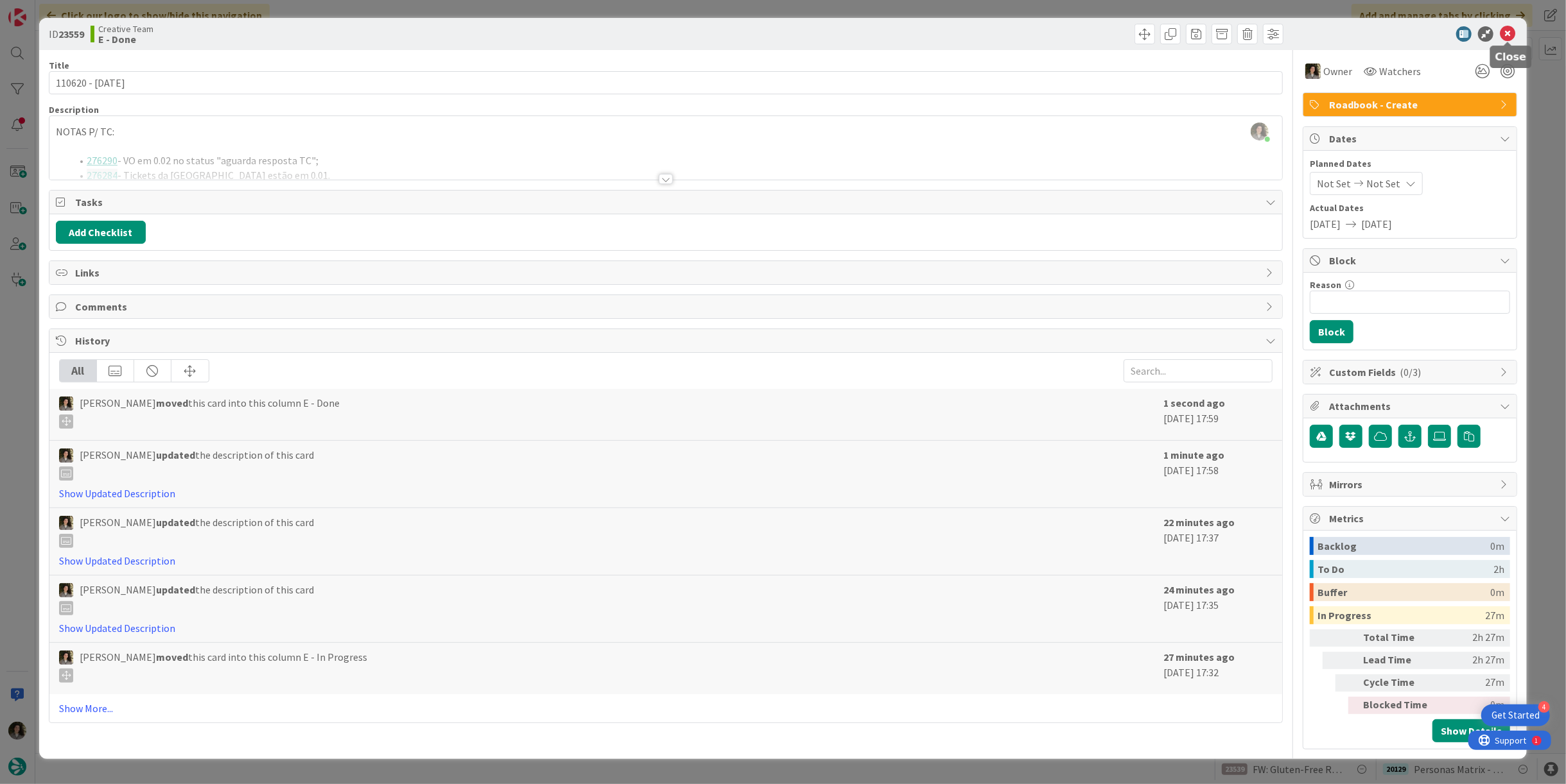
click at [1504, 38] on icon at bounding box center [1507, 33] width 16 height 16
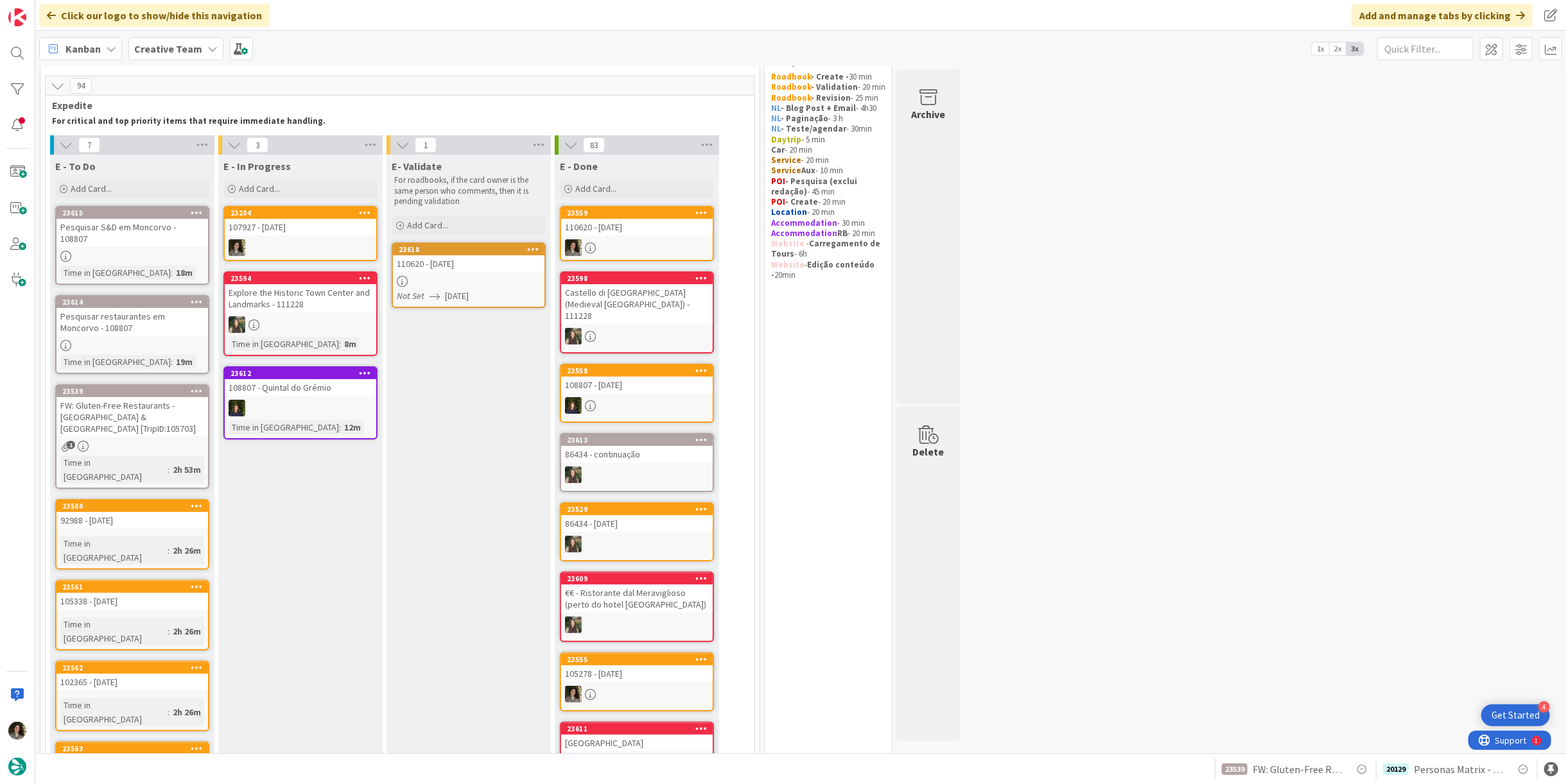
scroll to position [37, 0]
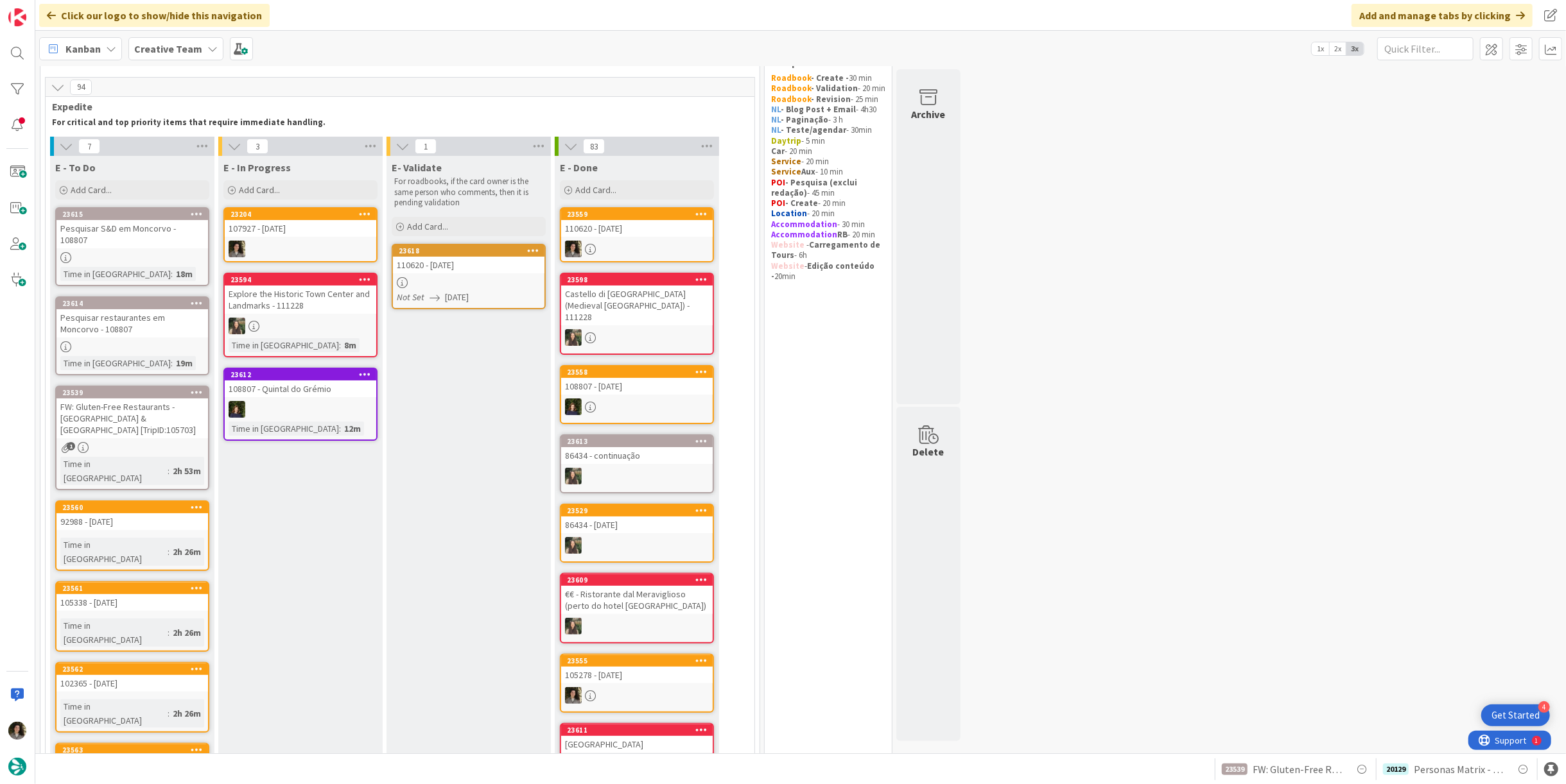
click at [306, 229] on div "107927 - [DATE]" at bounding box center [300, 229] width 151 height 16
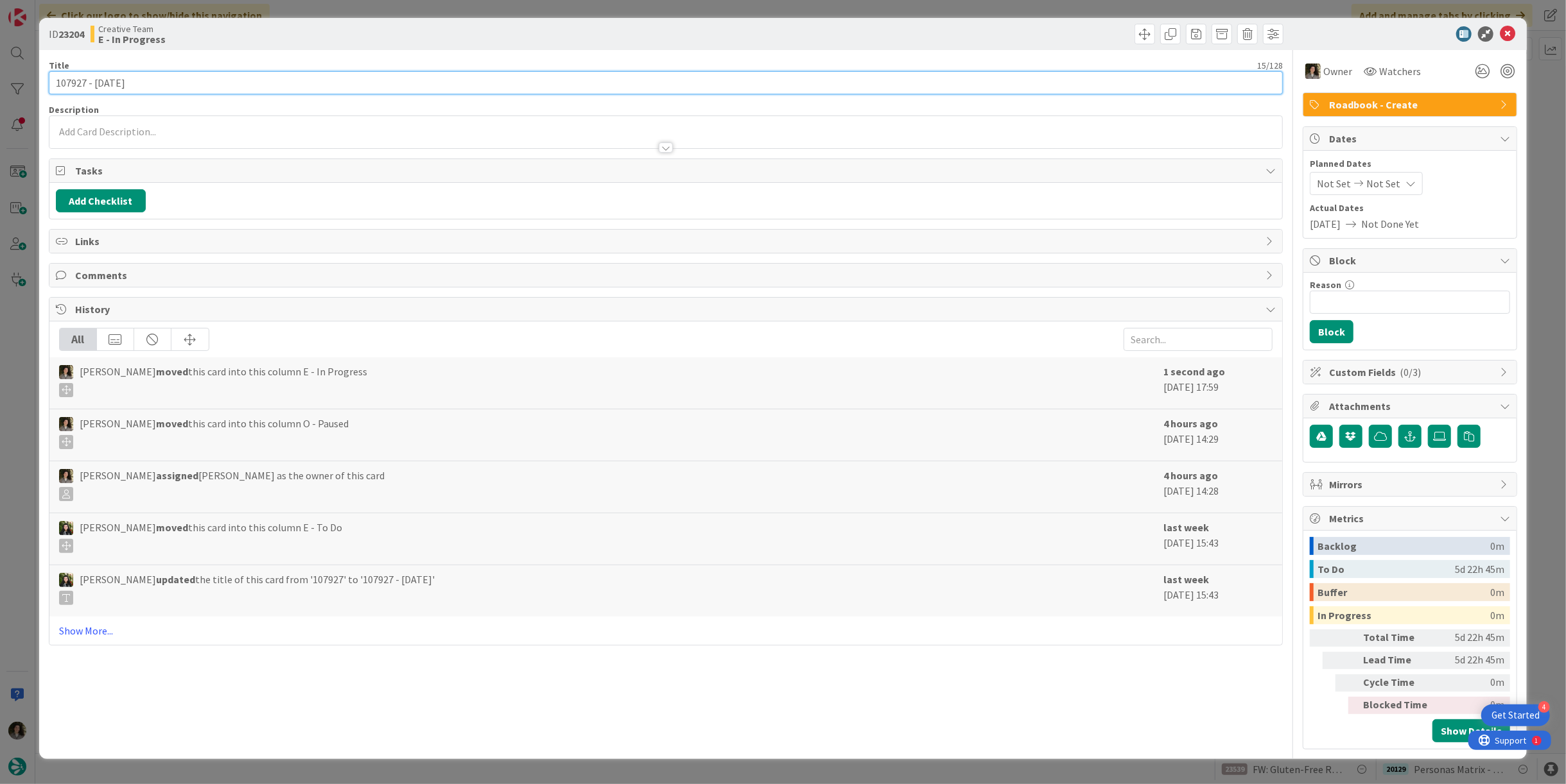
drag, startPoint x: 82, startPoint y: 82, endPoint x: 31, endPoint y: 79, distance: 51.1
click at [31, 79] on div "ID 23204 Creative Team E - In Progress Title 15 / 128 107927 - [DATE] Descripti…" at bounding box center [783, 392] width 1566 height 784
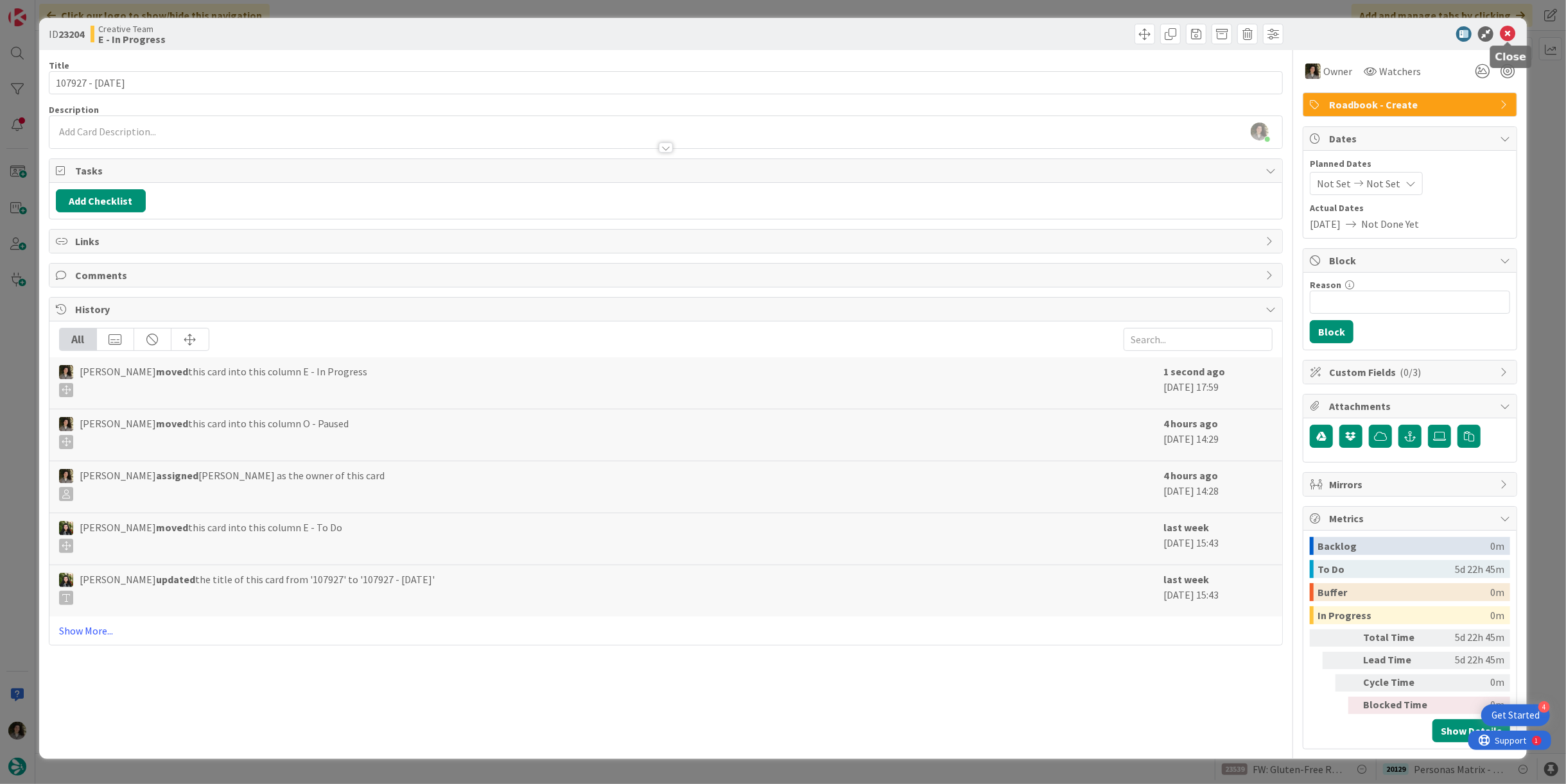
click at [1507, 36] on icon at bounding box center [1507, 33] width 16 height 16
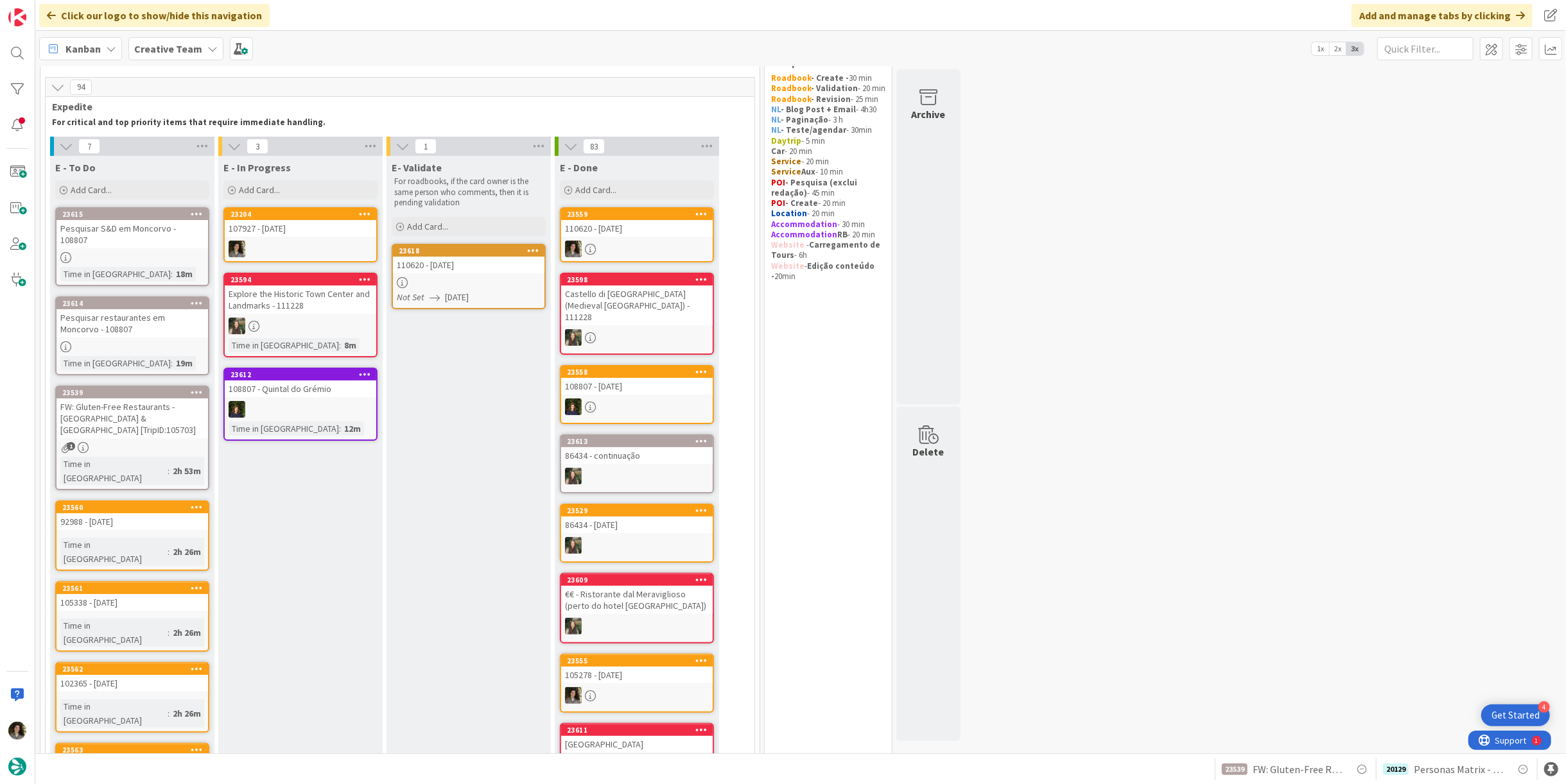
click at [291, 238] on link "23204 107927 - [DATE]" at bounding box center [301, 235] width 154 height 56
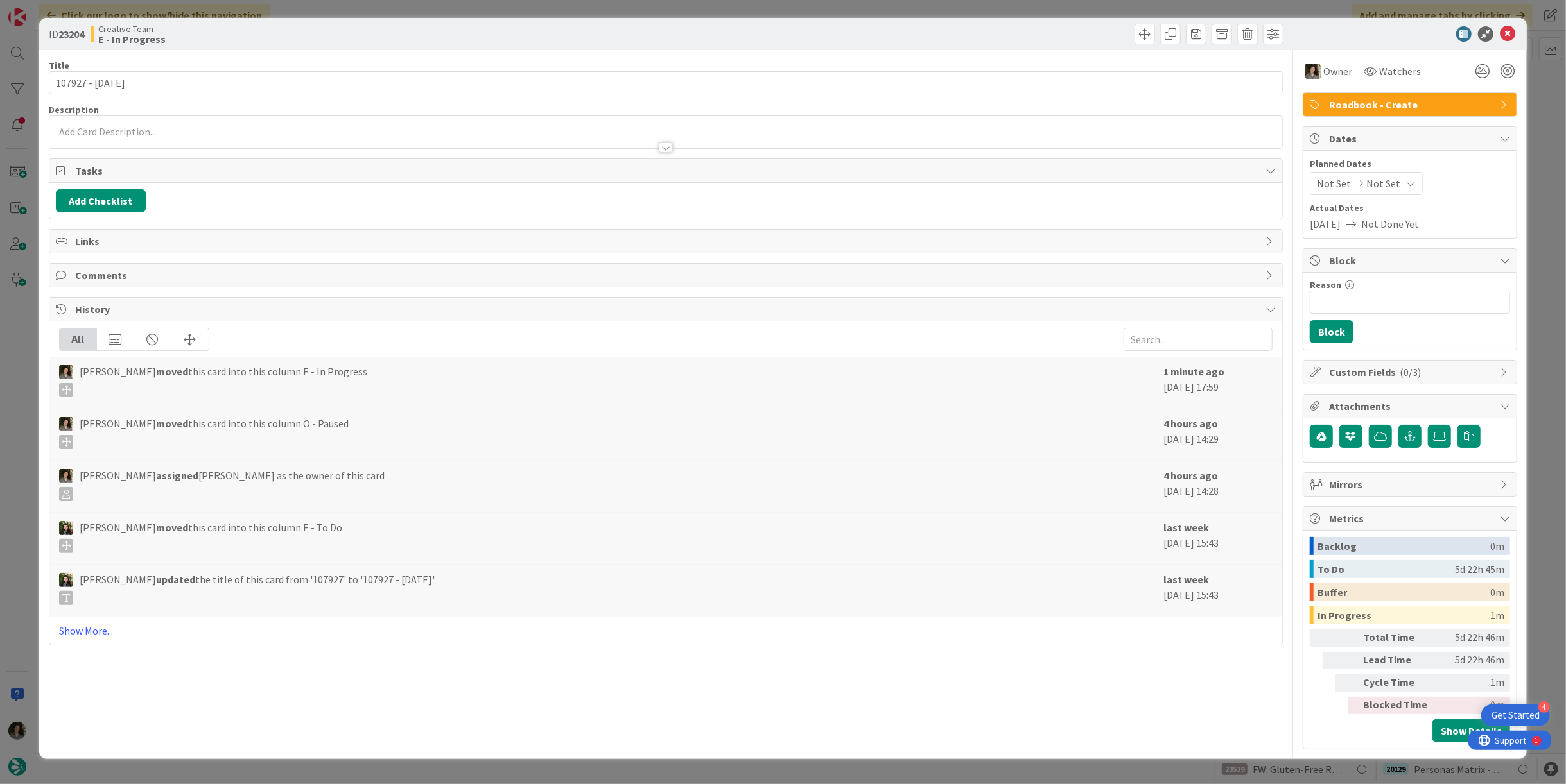
click at [663, 142] on div at bounding box center [665, 147] width 14 height 11
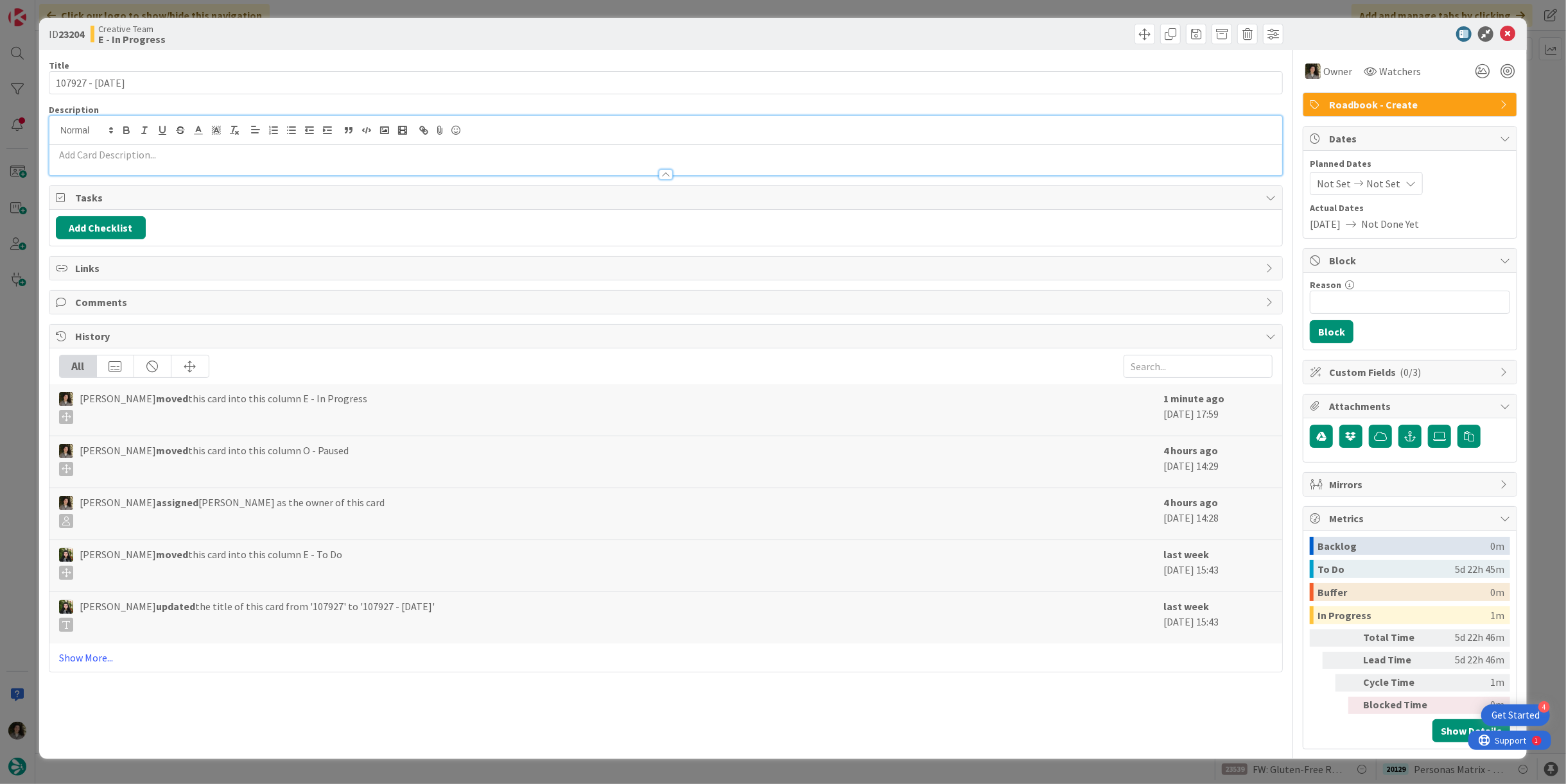
click at [524, 158] on p at bounding box center [665, 155] width 1220 height 15
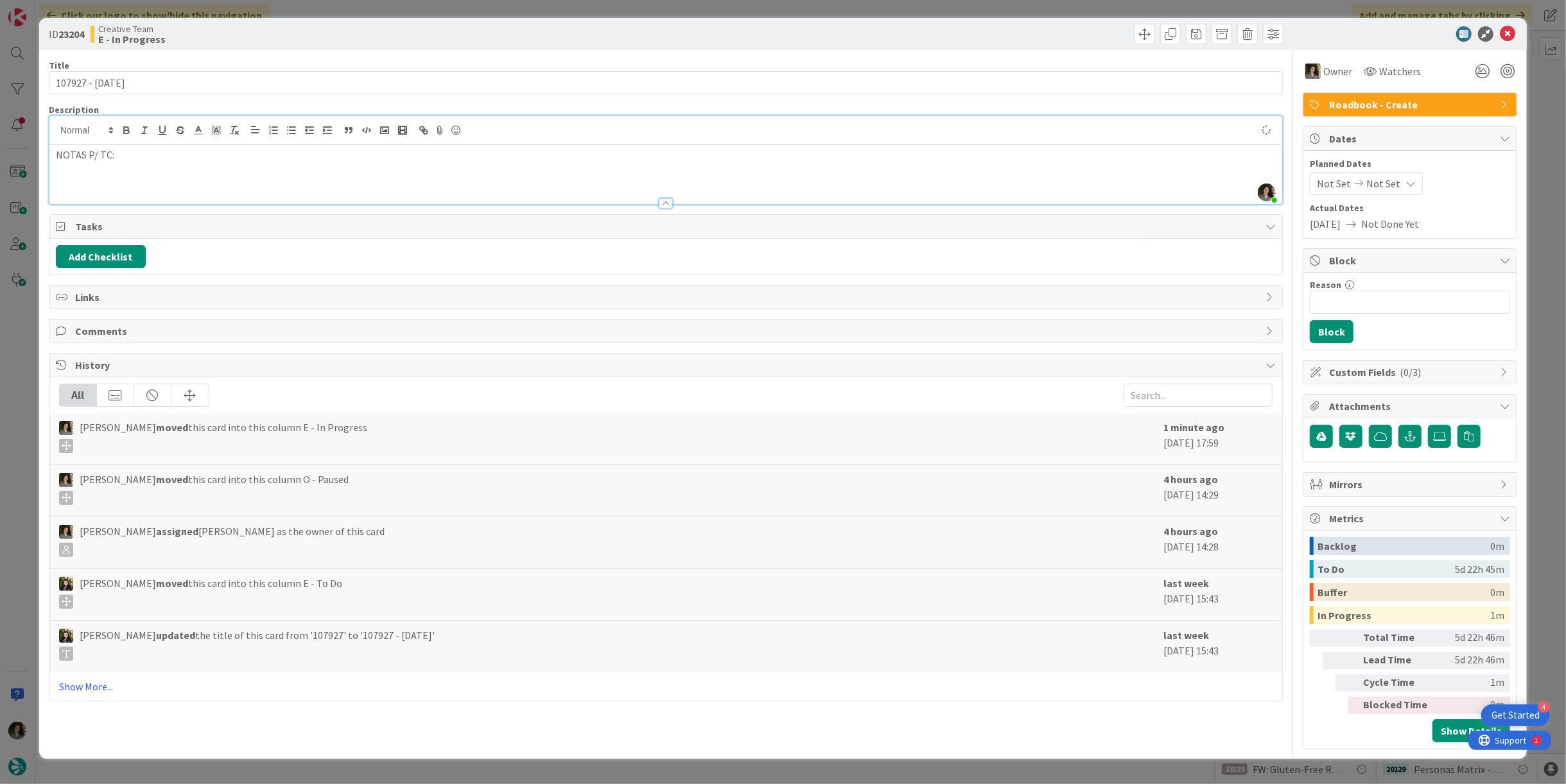
click at [288, 120] on div at bounding box center [666, 130] width 1233 height 29
click at [288, 124] on icon "button" at bounding box center [292, 130] width 11 height 11
click at [515, 180] on li "Temos vários dias em [GEOGRAPHIC_DATA] - os clts vão ter algum programa específ…" at bounding box center [673, 184] width 1204 height 15
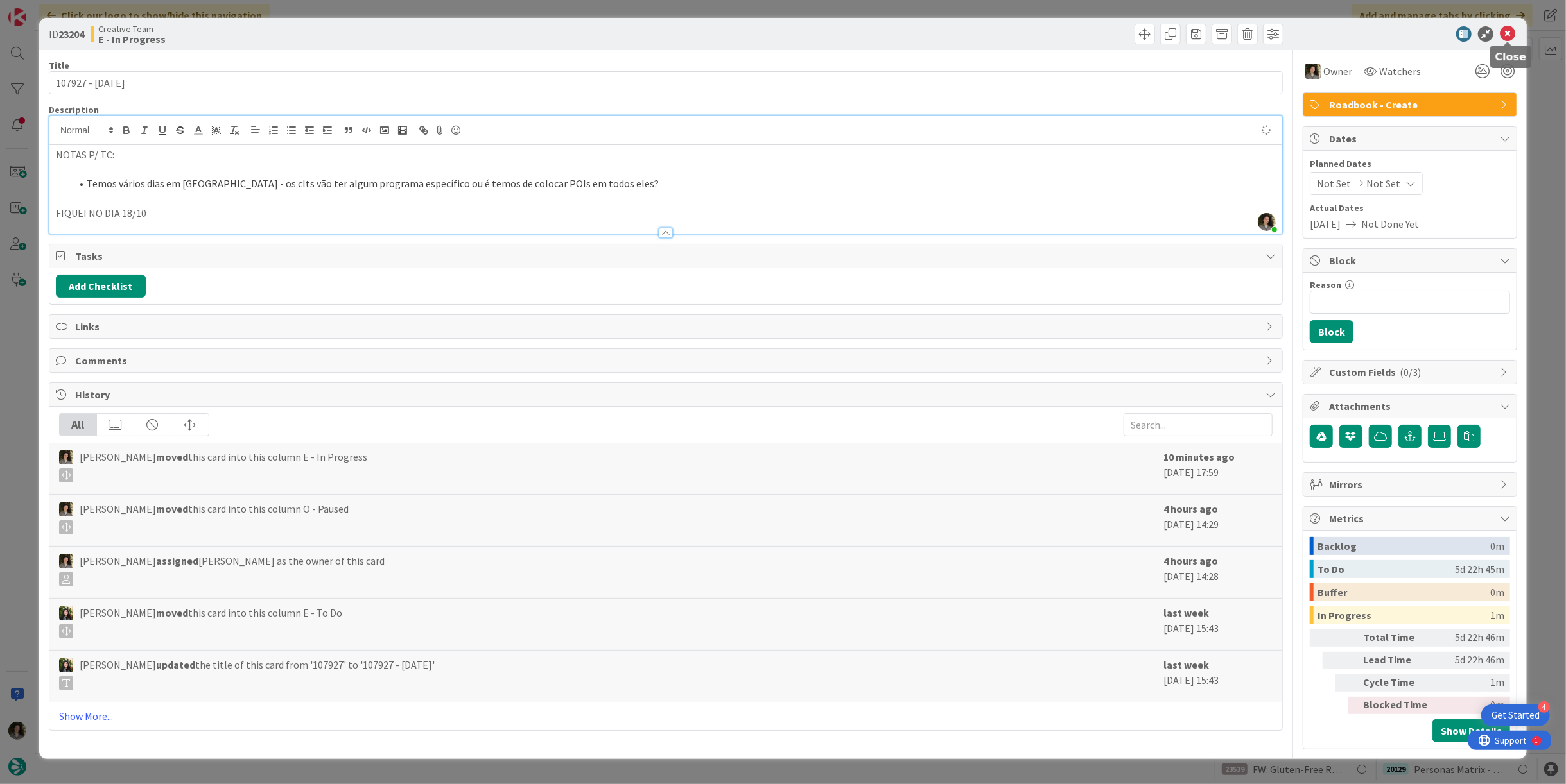
click at [1507, 34] on icon at bounding box center [1507, 33] width 16 height 16
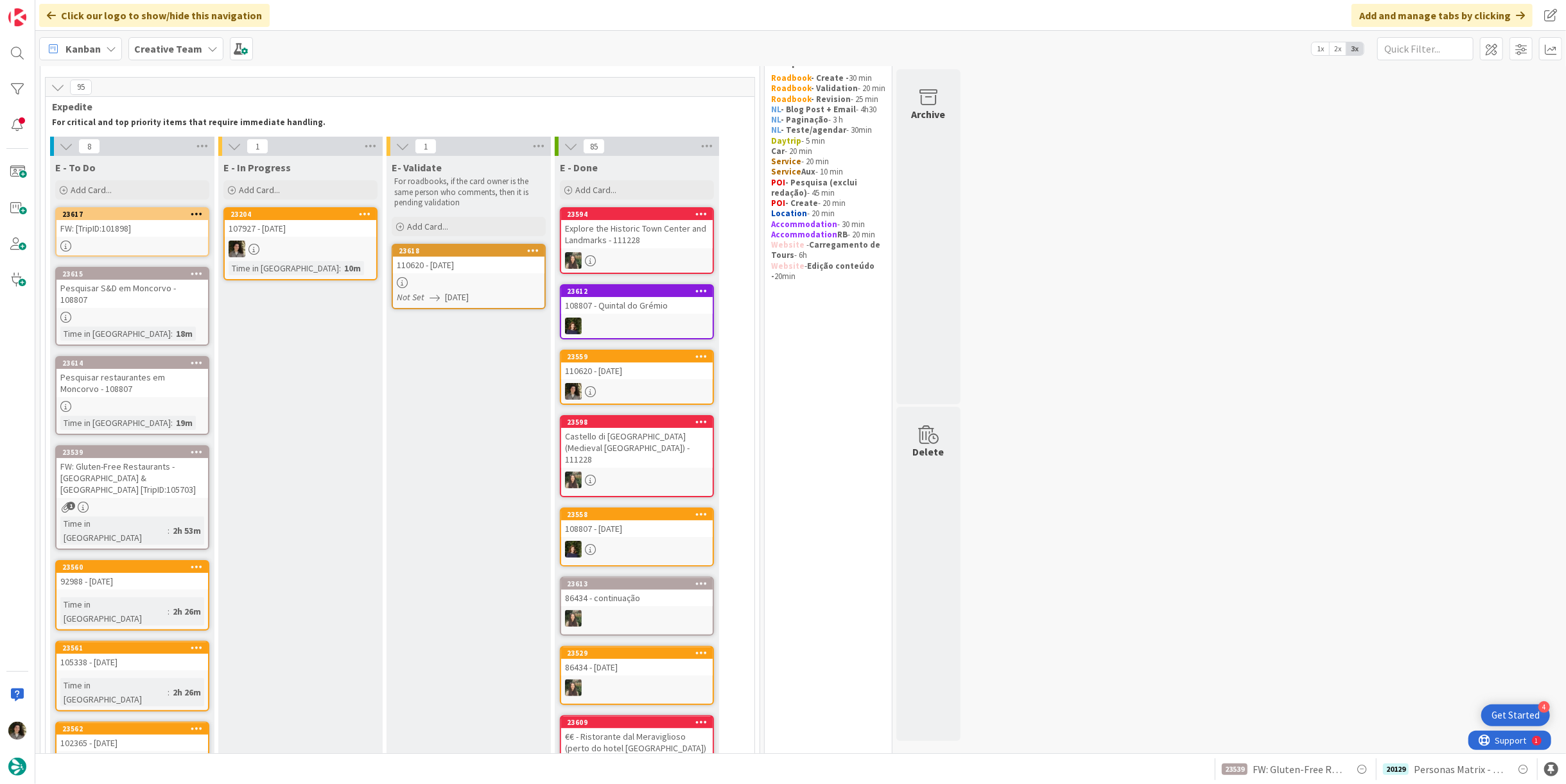
click at [329, 229] on div "107927 - [DATE]" at bounding box center [300, 229] width 151 height 16
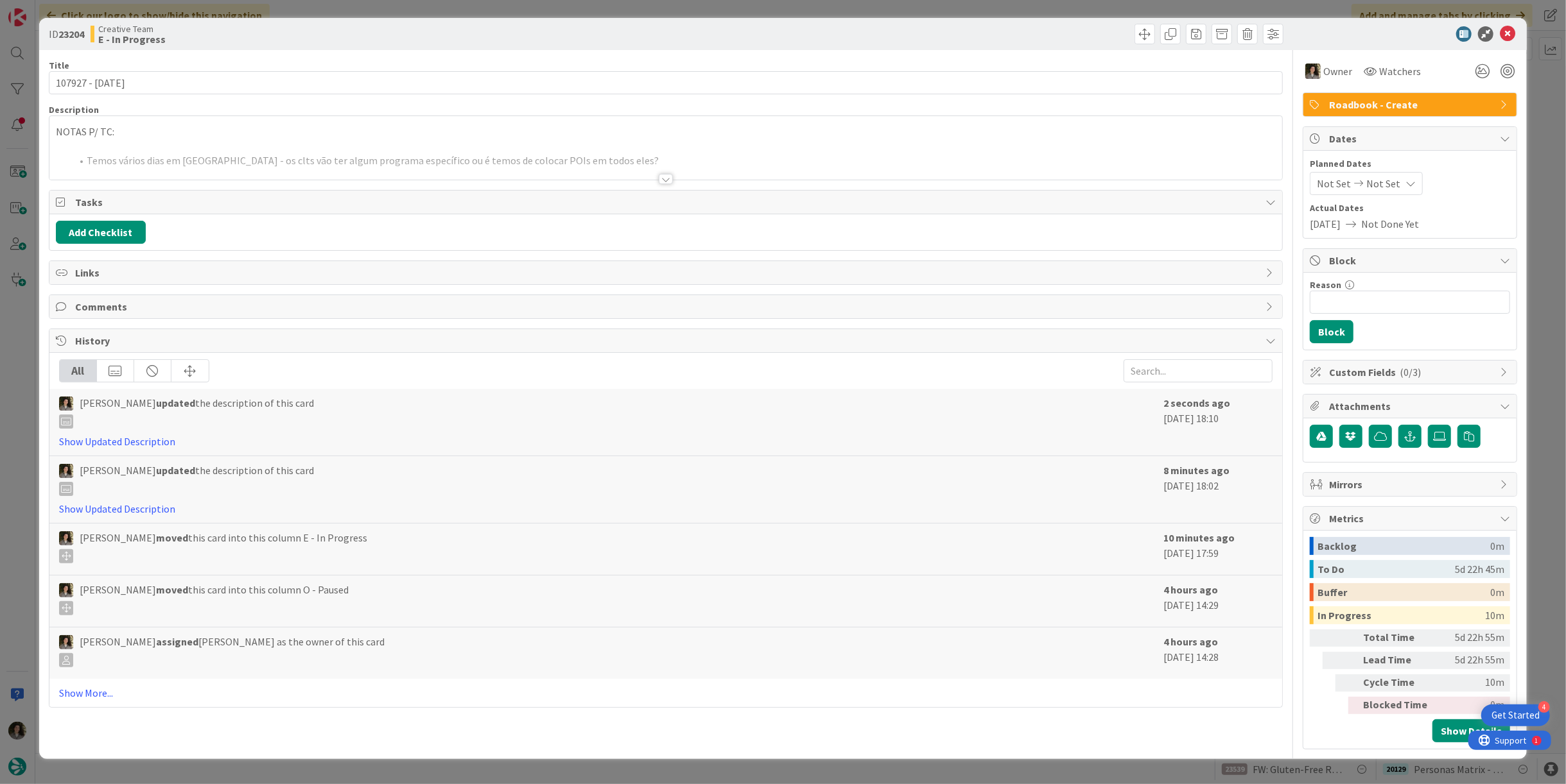
click at [1448, 115] on div "Roadbook - Create" at bounding box center [1410, 105] width 215 height 24
click at [1433, 95] on div "Roadbook - Create" at bounding box center [1409, 105] width 213 height 23
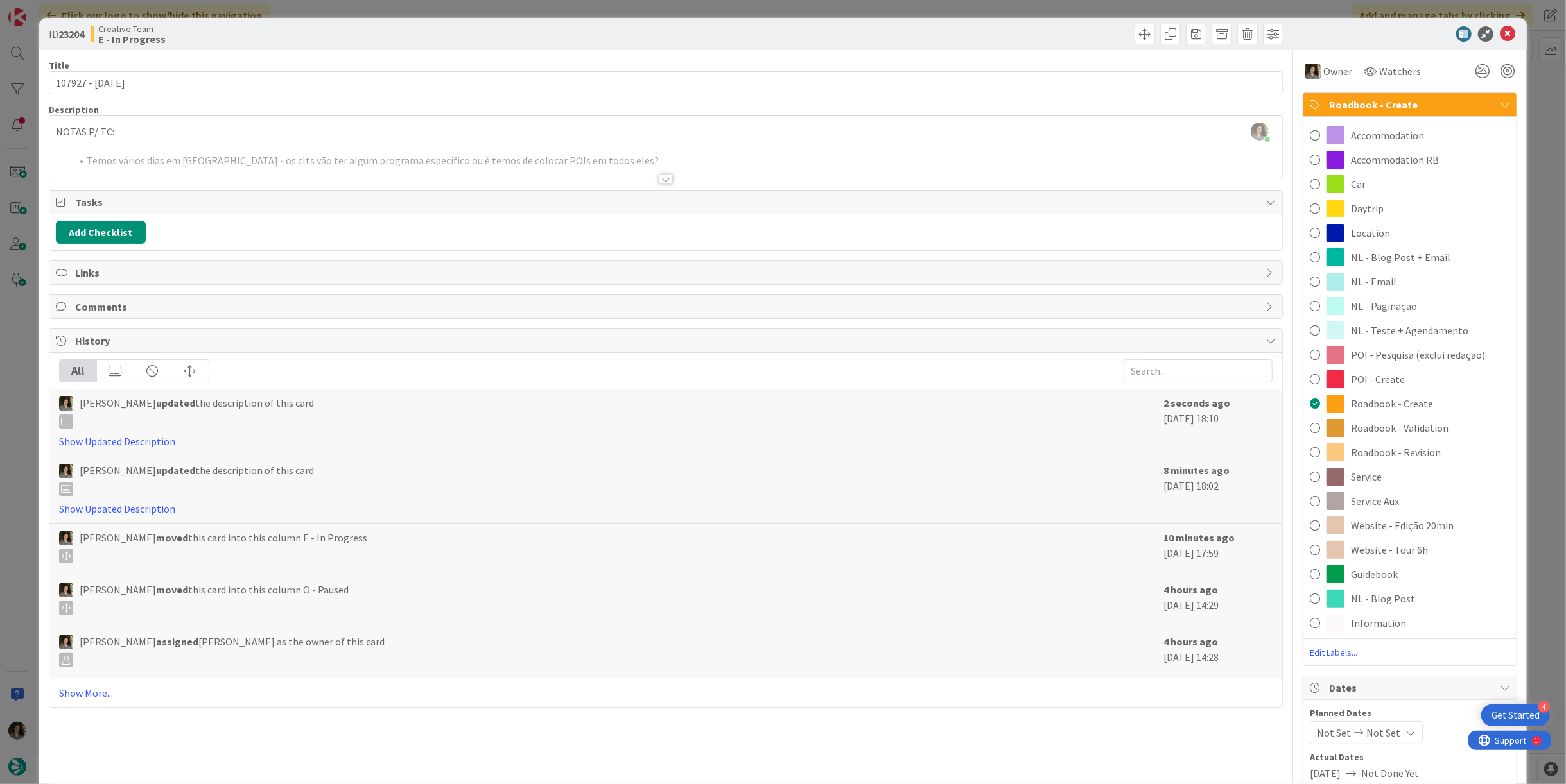
click at [1387, 493] on span "Service Aux" at bounding box center [1375, 501] width 48 height 16
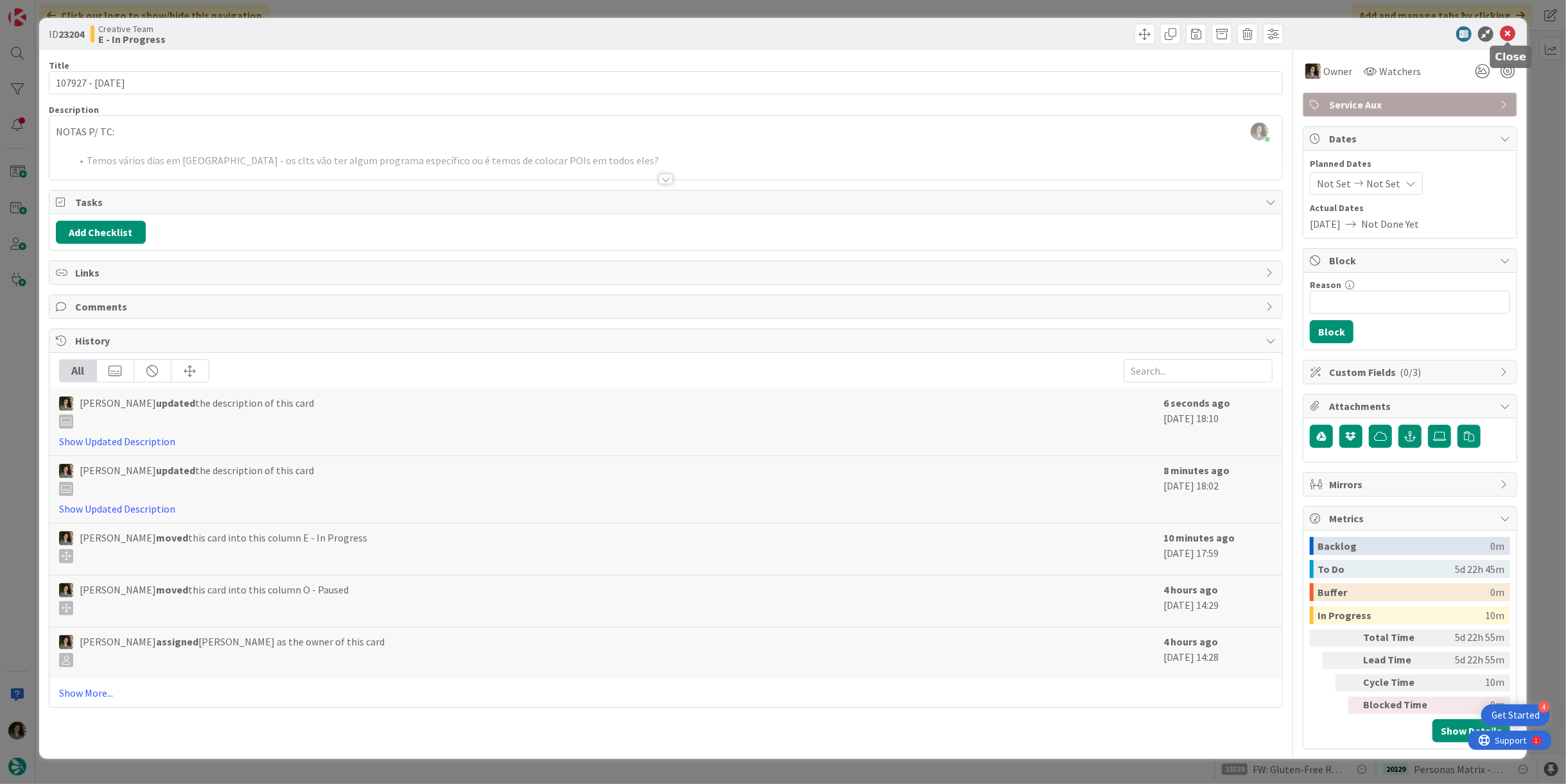
click at [1510, 38] on icon at bounding box center [1507, 33] width 16 height 16
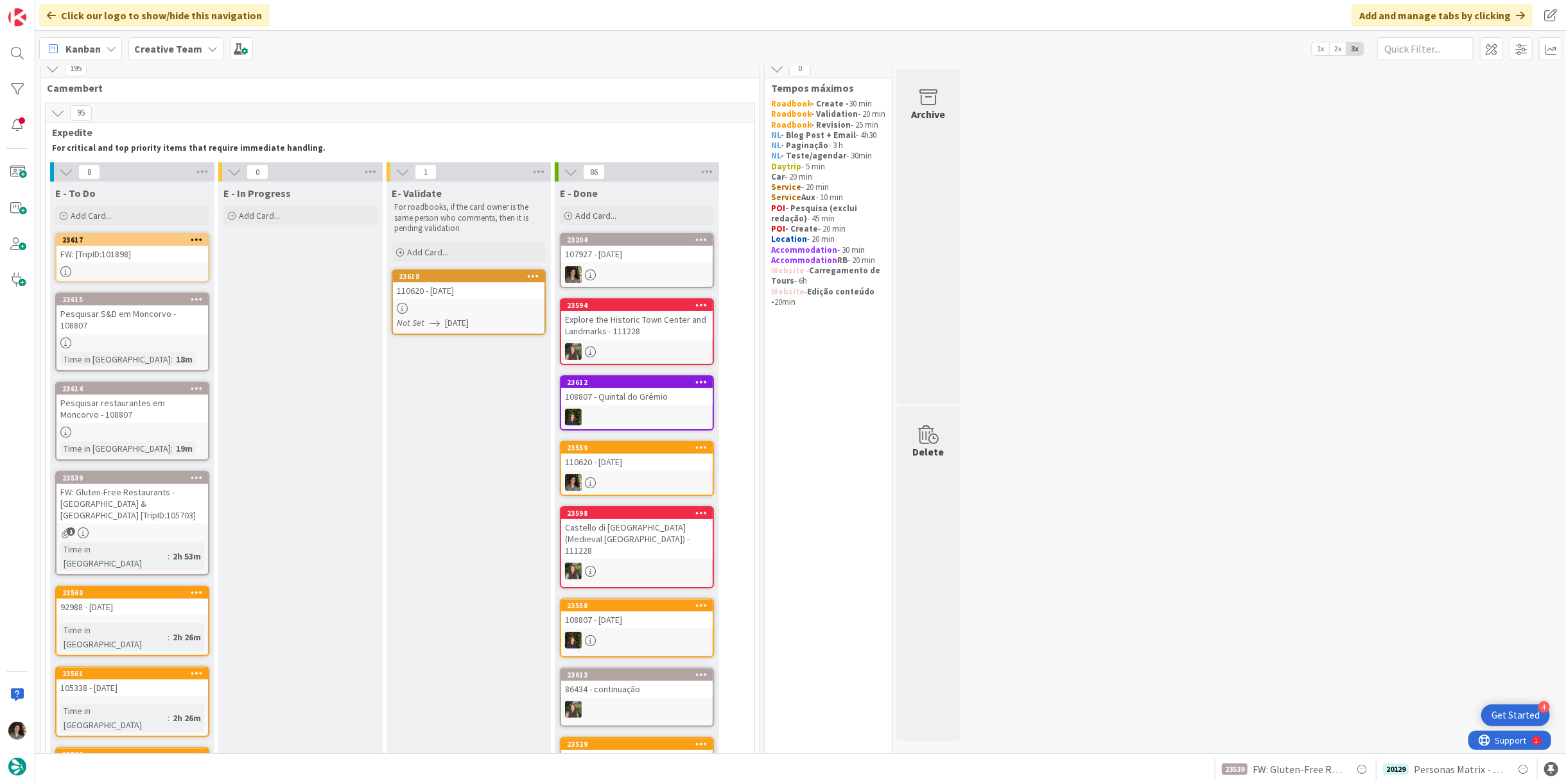
click at [626, 270] on div at bounding box center [636, 274] width 151 height 16
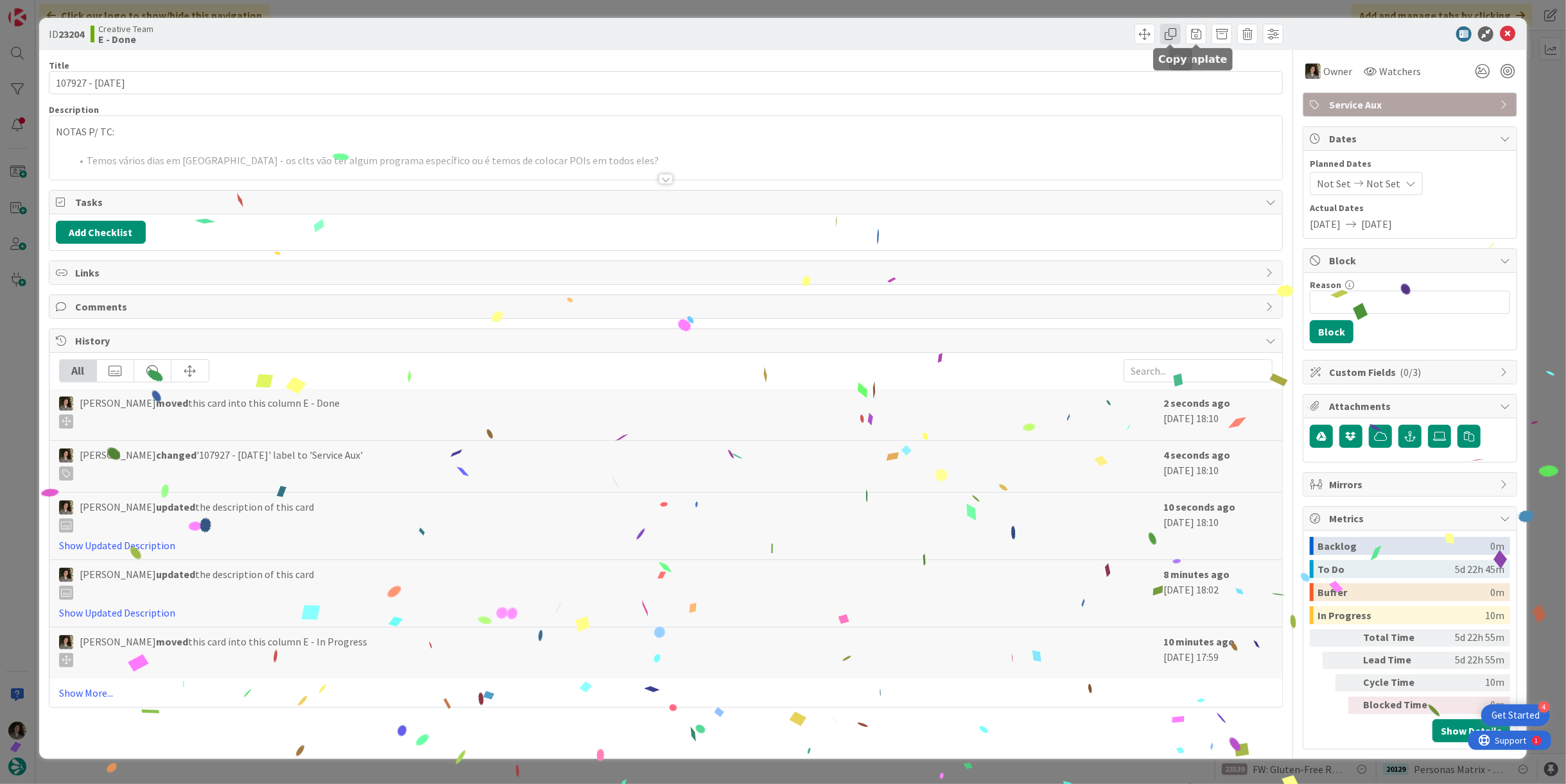
click at [1176, 38] on span at bounding box center [1170, 33] width 20 height 20
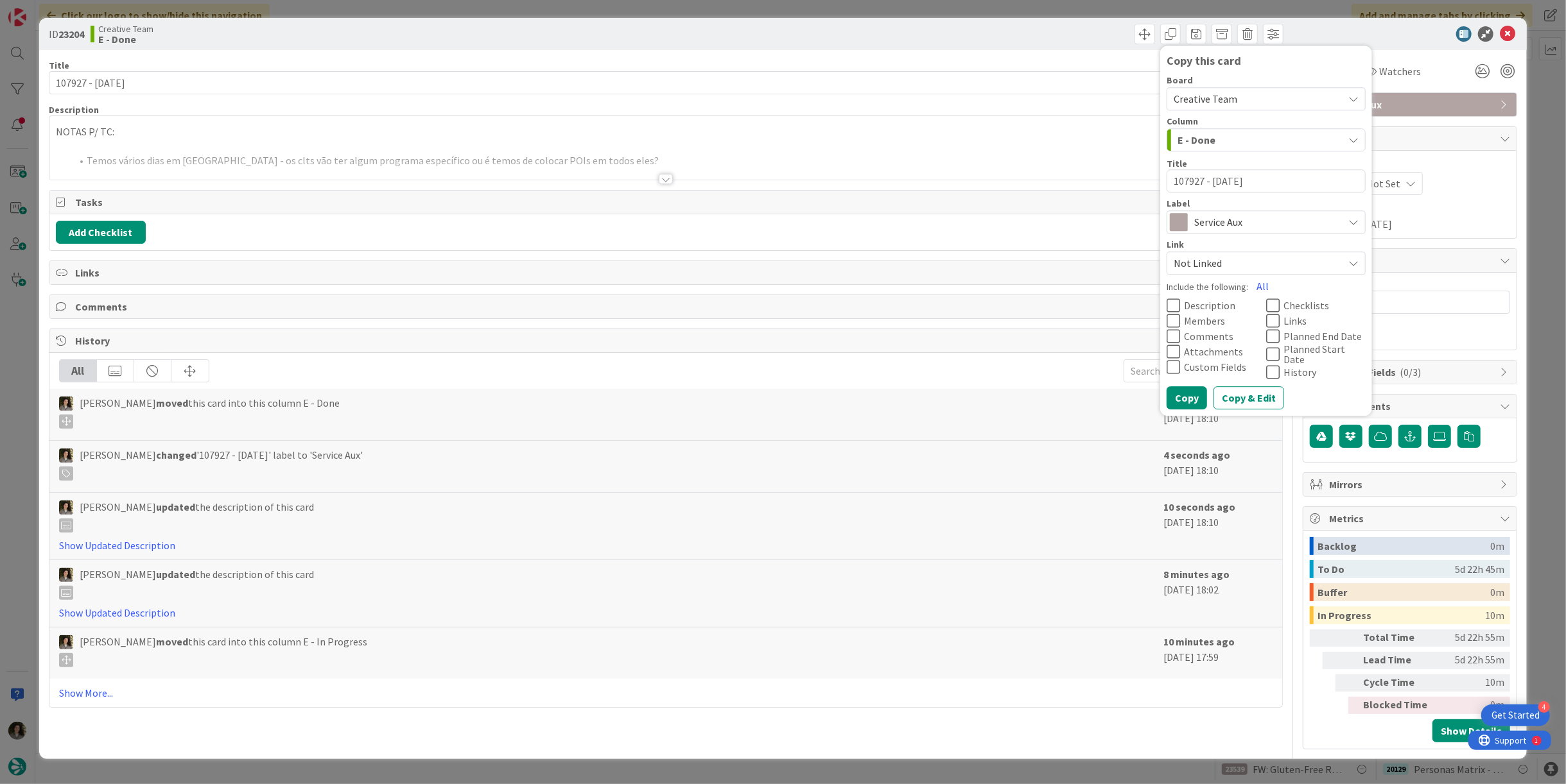
click at [1218, 217] on span "Service Aux" at bounding box center [1265, 222] width 142 height 18
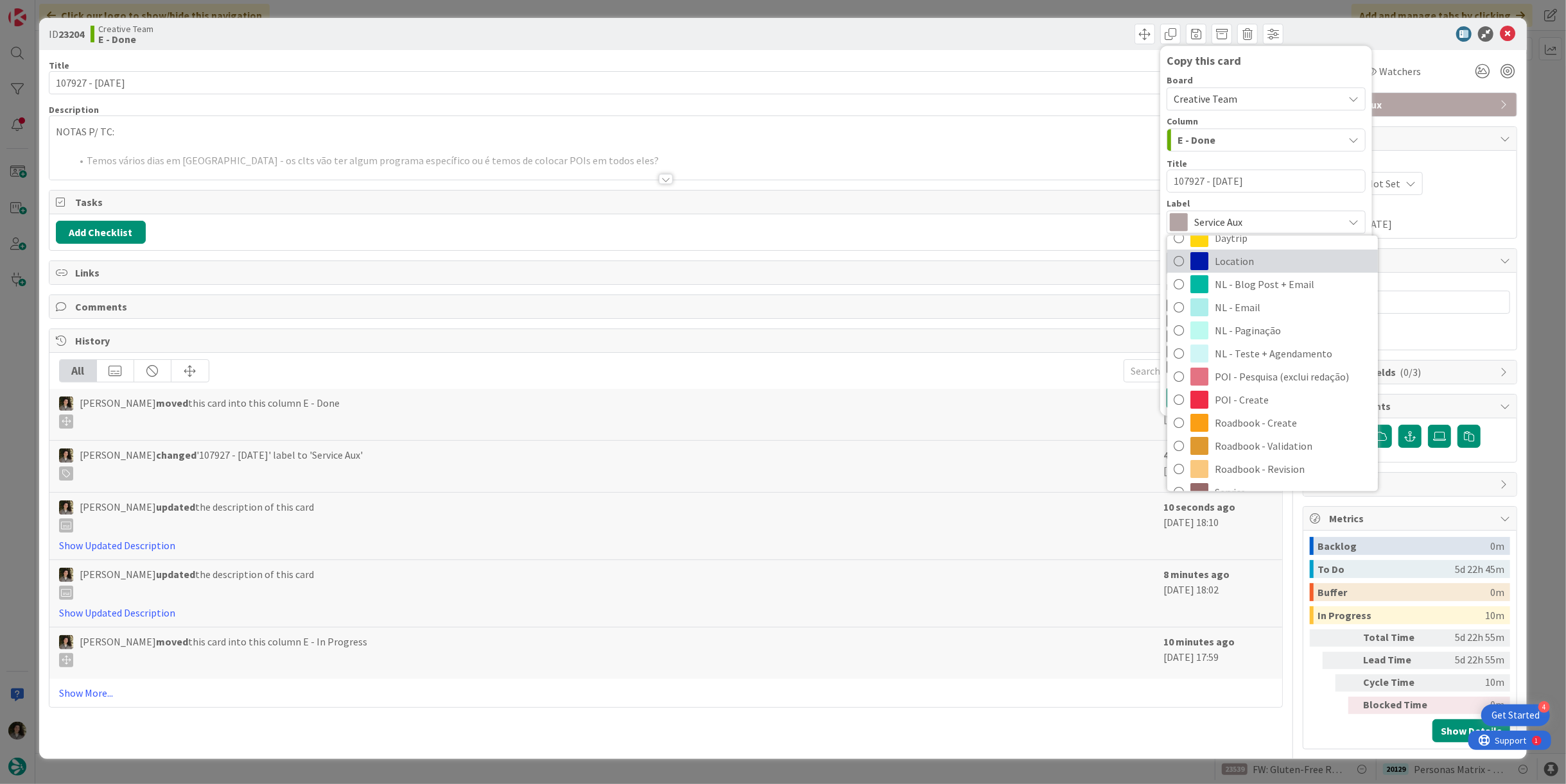
scroll to position [142, 0]
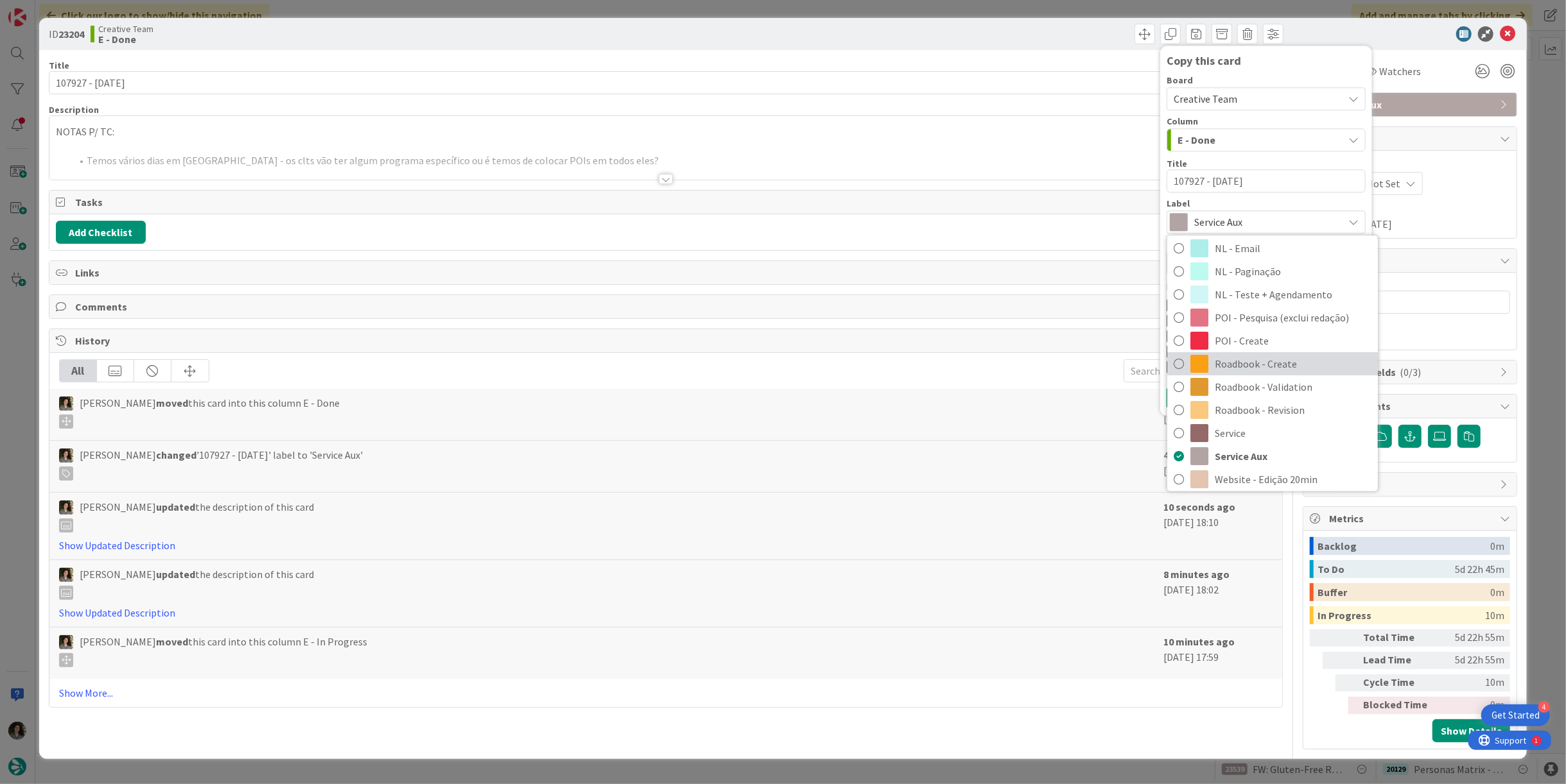
click at [1286, 368] on span "Roadbook - Create" at bounding box center [1293, 364] width 157 height 20
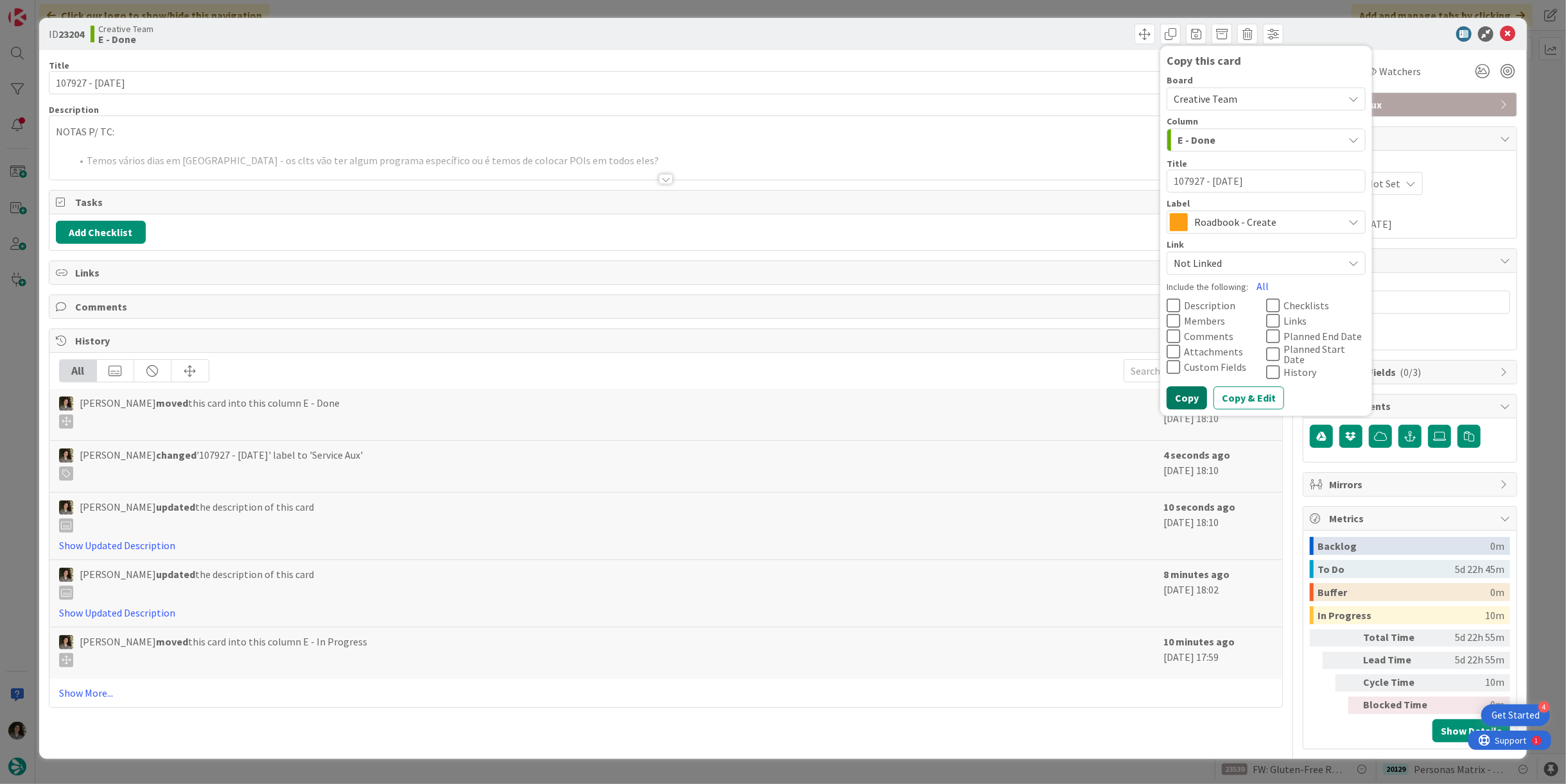
click at [1193, 391] on button "Copy" at bounding box center [1187, 398] width 41 height 23
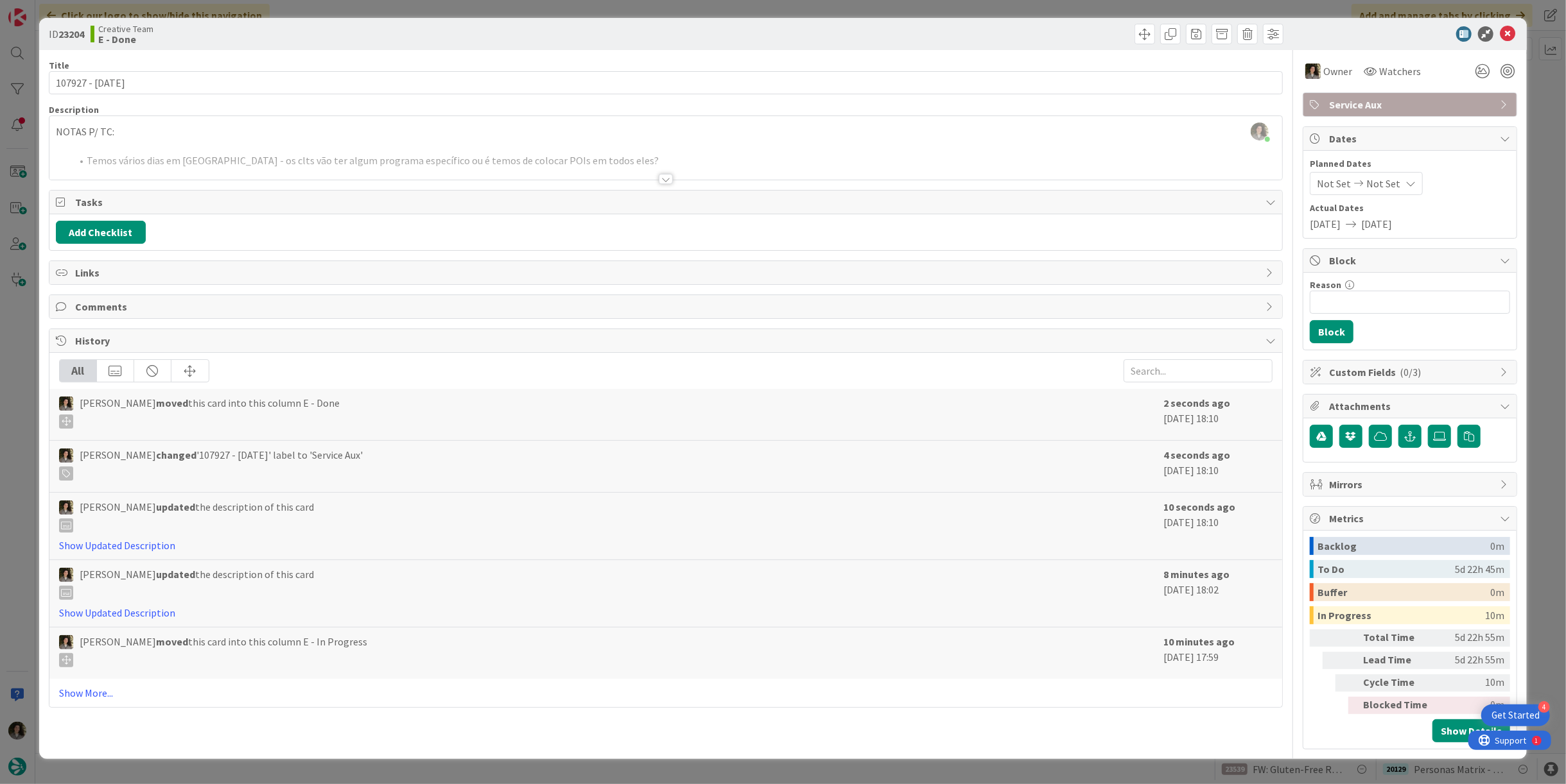
type textarea "x"
drag, startPoint x: 1507, startPoint y: 33, endPoint x: 1201, endPoint y: 149, distance: 327.2
click at [1507, 33] on icon at bounding box center [1507, 33] width 16 height 16
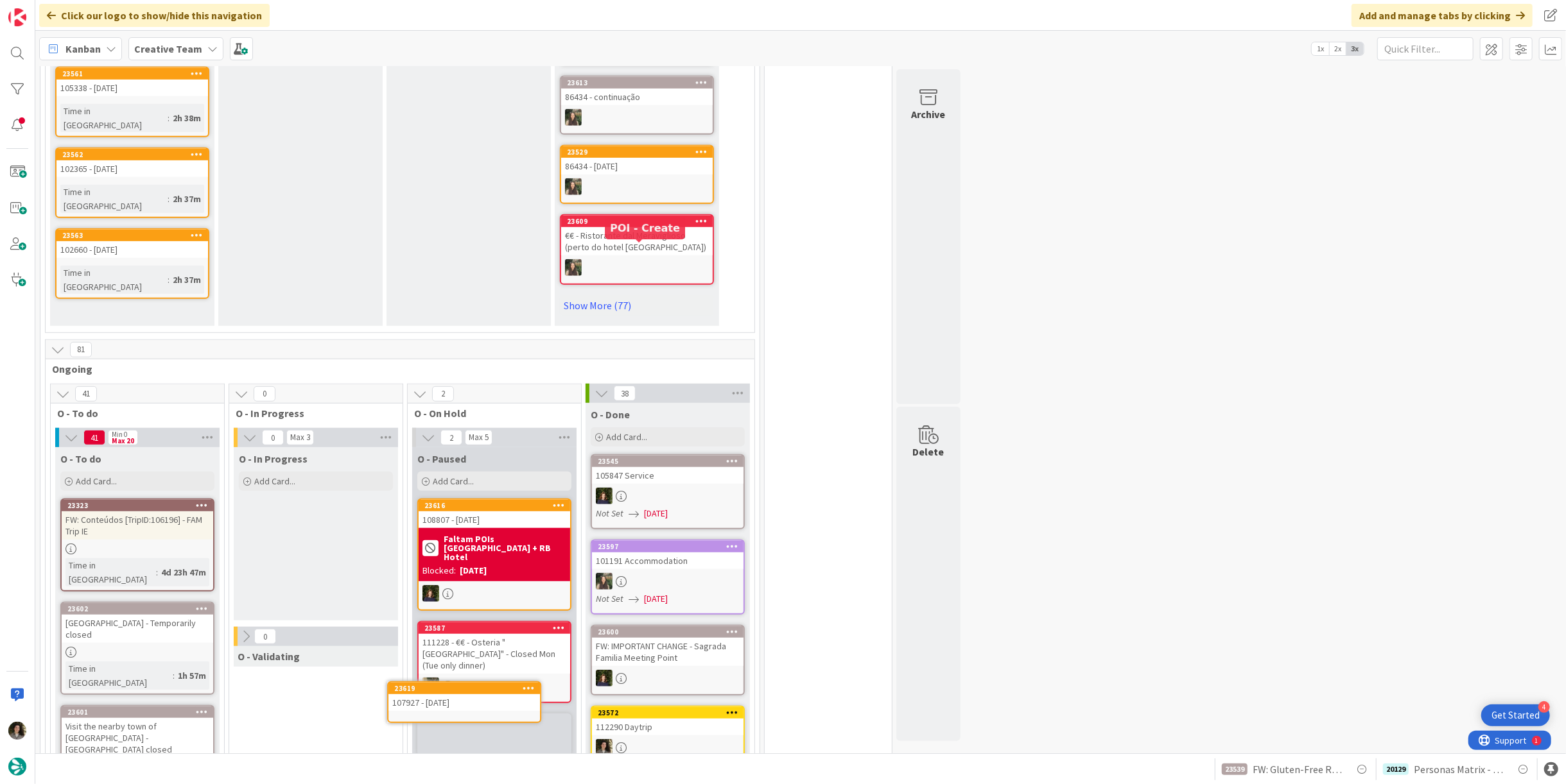
scroll to position [656, 0]
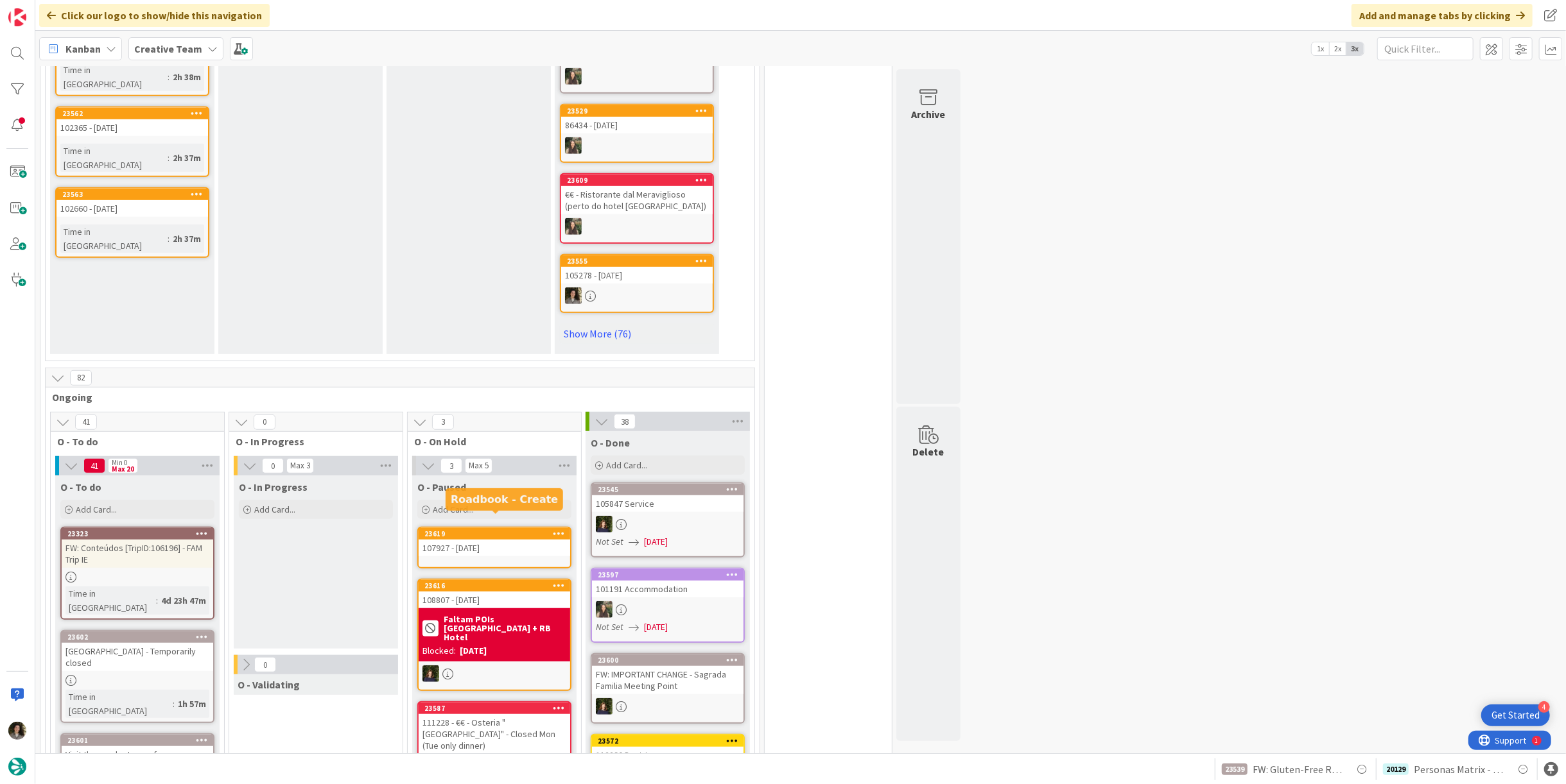
click at [480, 540] on div "107927 - [DATE]" at bounding box center [493, 548] width 151 height 16
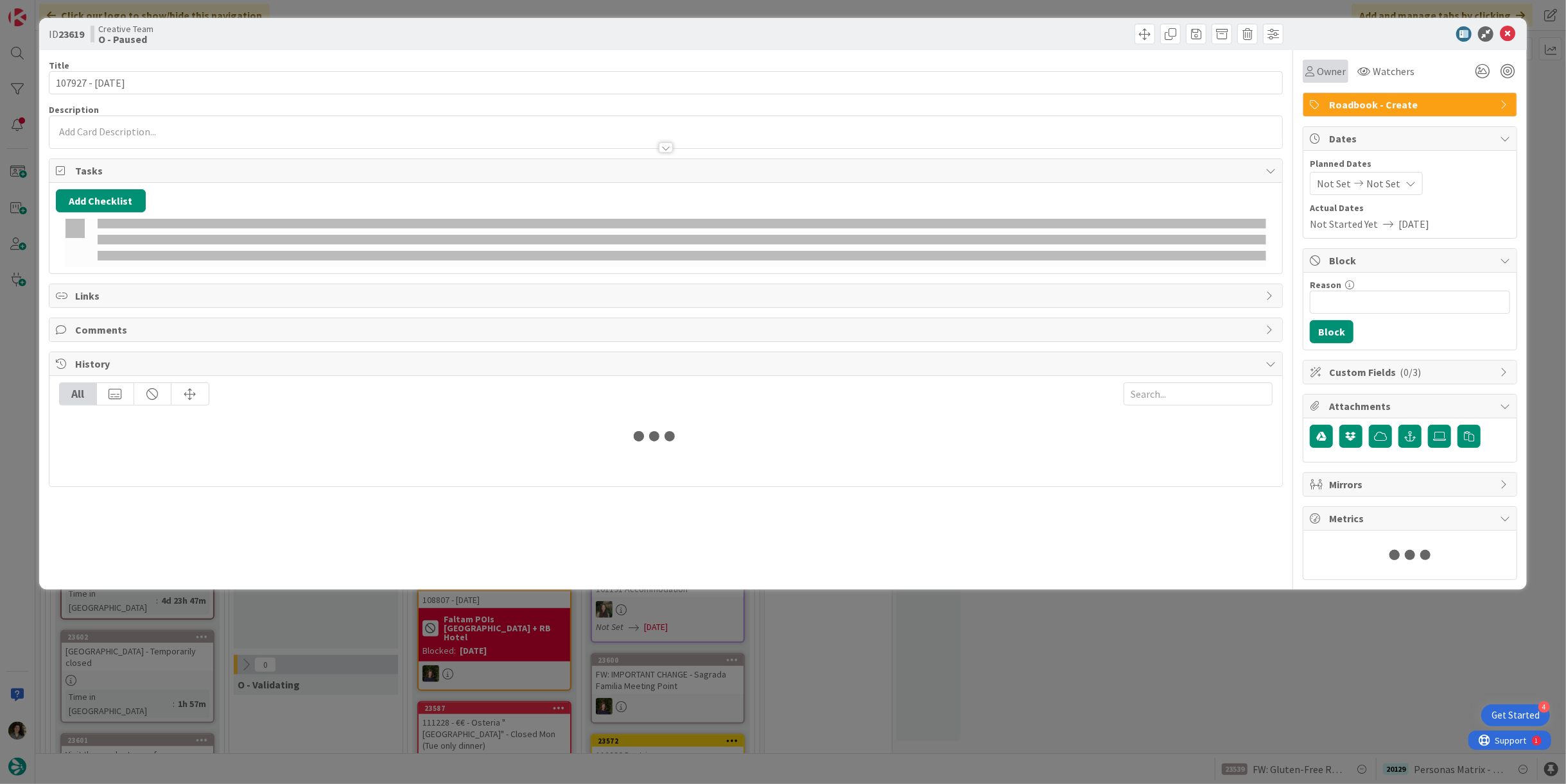
drag, startPoint x: 1342, startPoint y: 71, endPoint x: 1339, endPoint y: 80, distance: 9.5
click at [1341, 71] on span "Owner" at bounding box center [1331, 71] width 29 height 16
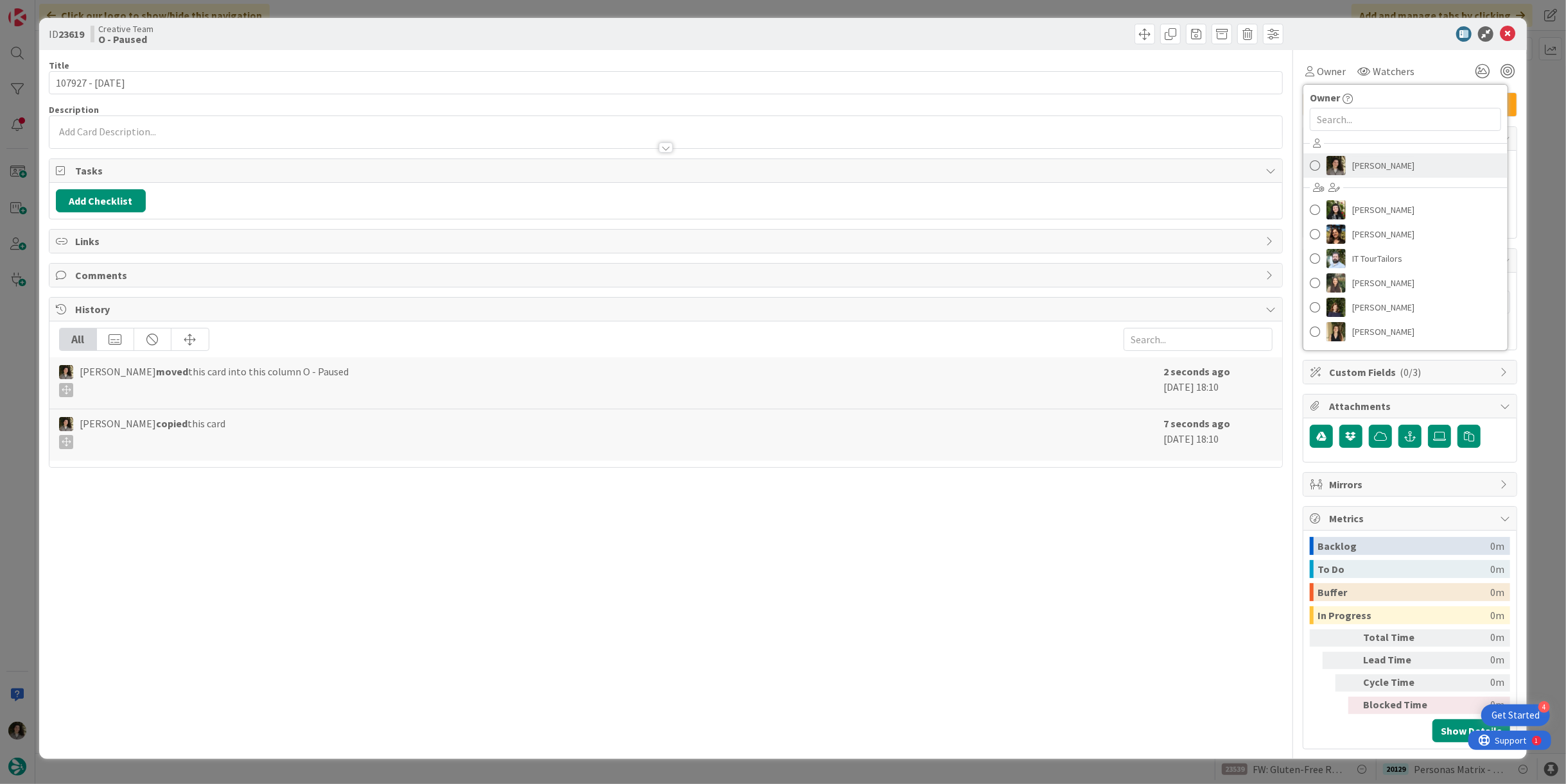
click at [1357, 168] on span "[PERSON_NAME]" at bounding box center [1383, 166] width 62 height 20
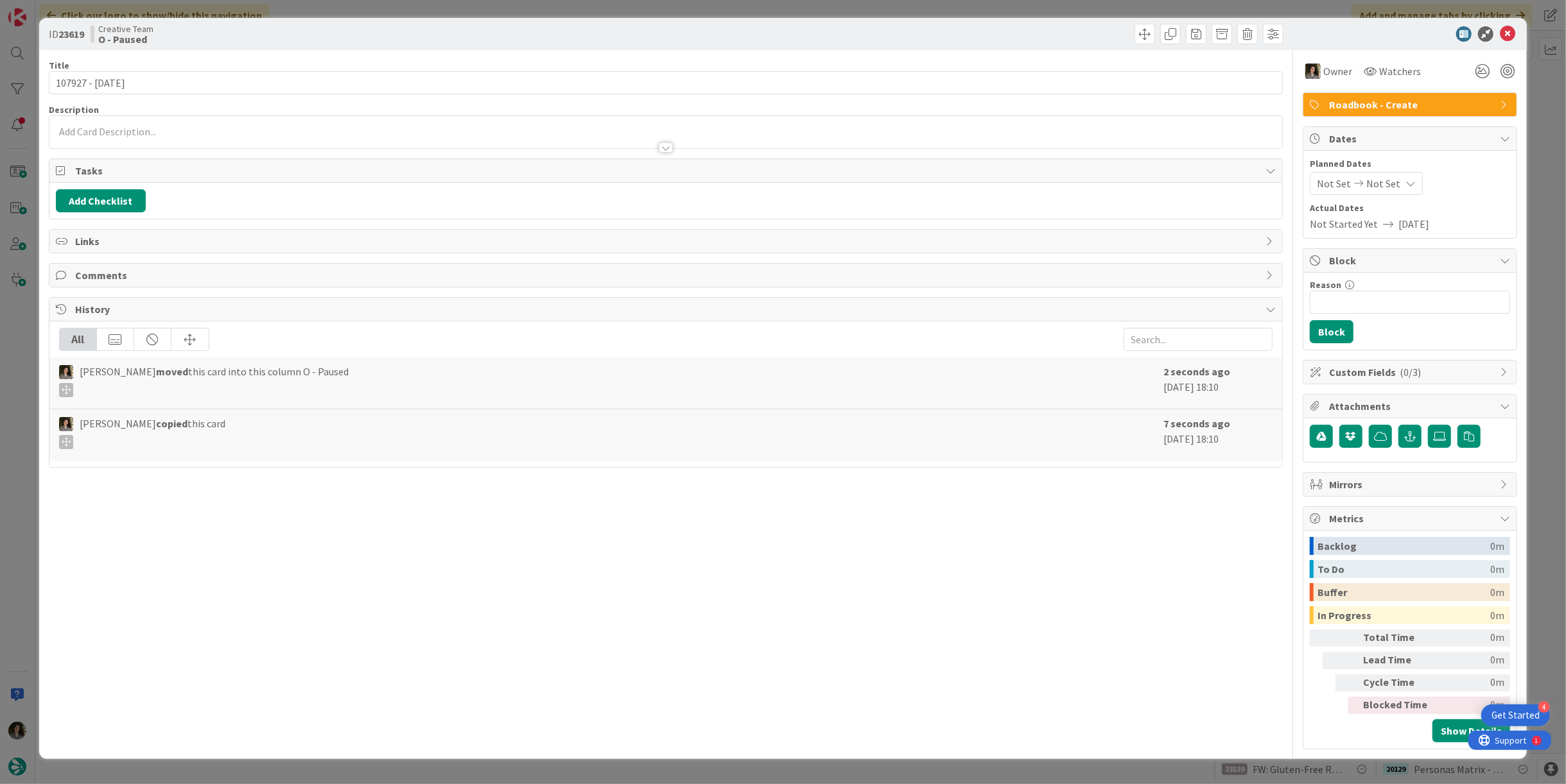
click at [1510, 35] on icon at bounding box center [1507, 33] width 16 height 16
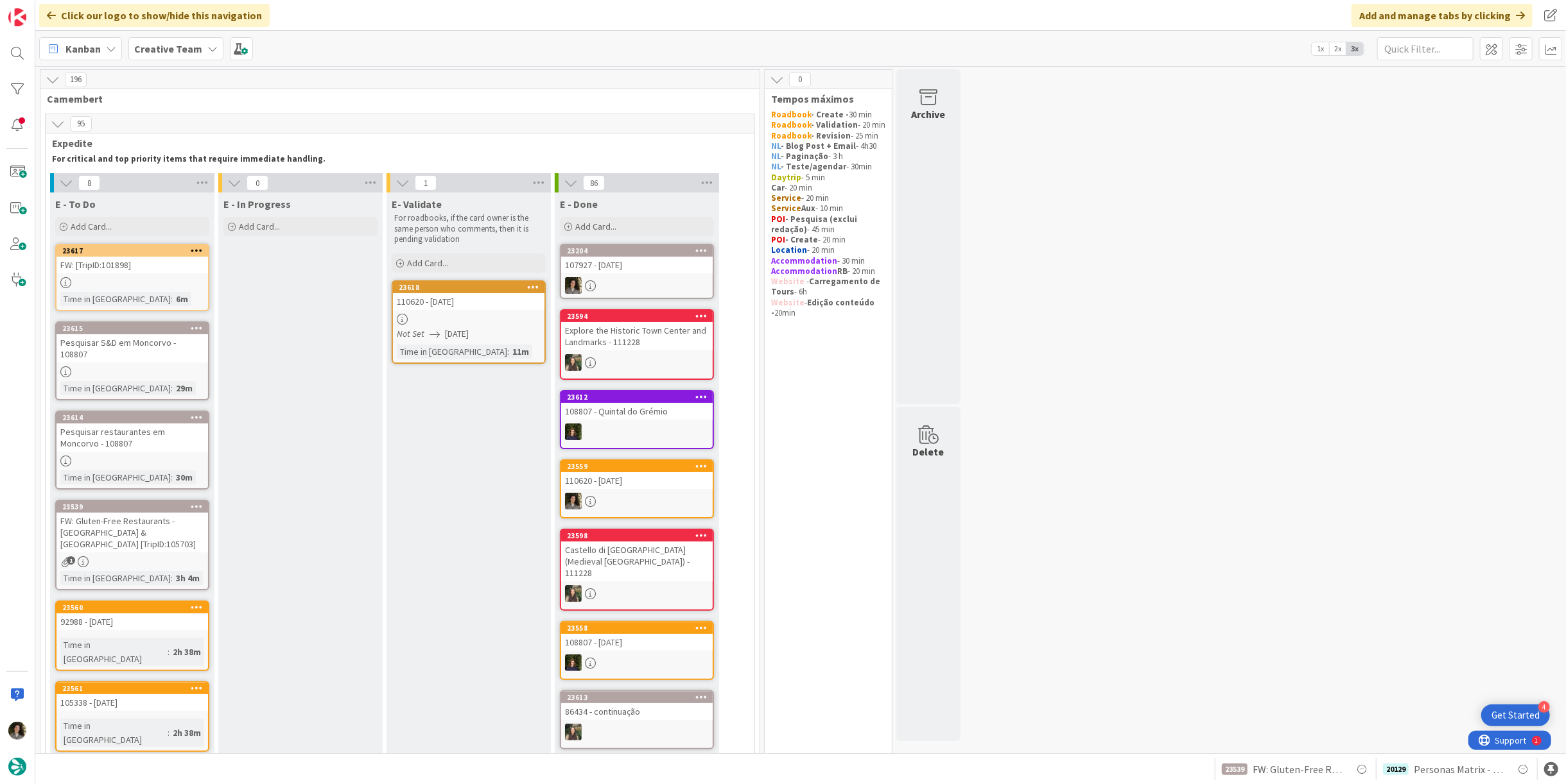
click at [646, 271] on div "107927 - [DATE]" at bounding box center [636, 265] width 151 height 16
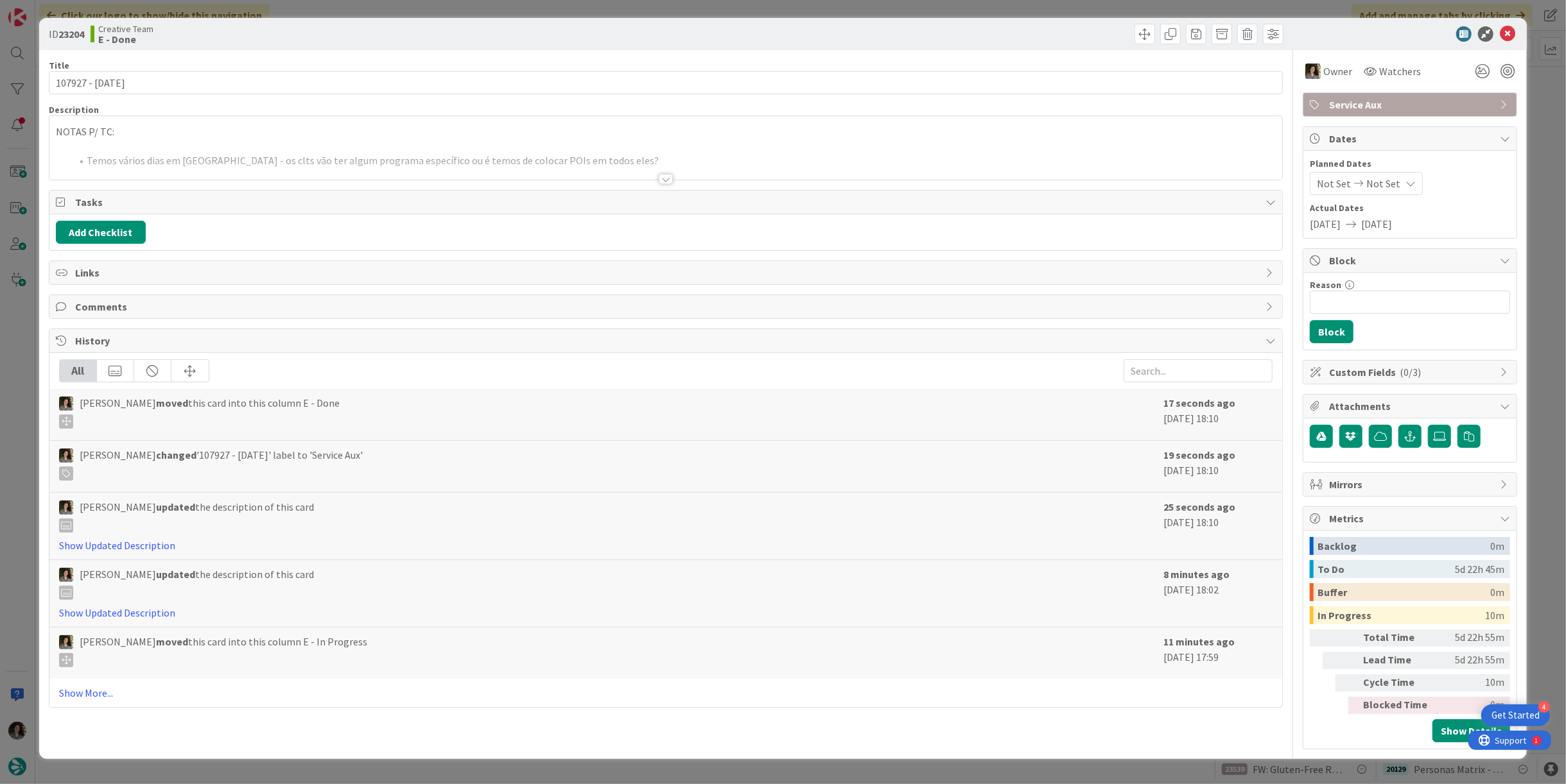
click at [341, 149] on div at bounding box center [666, 163] width 1233 height 33
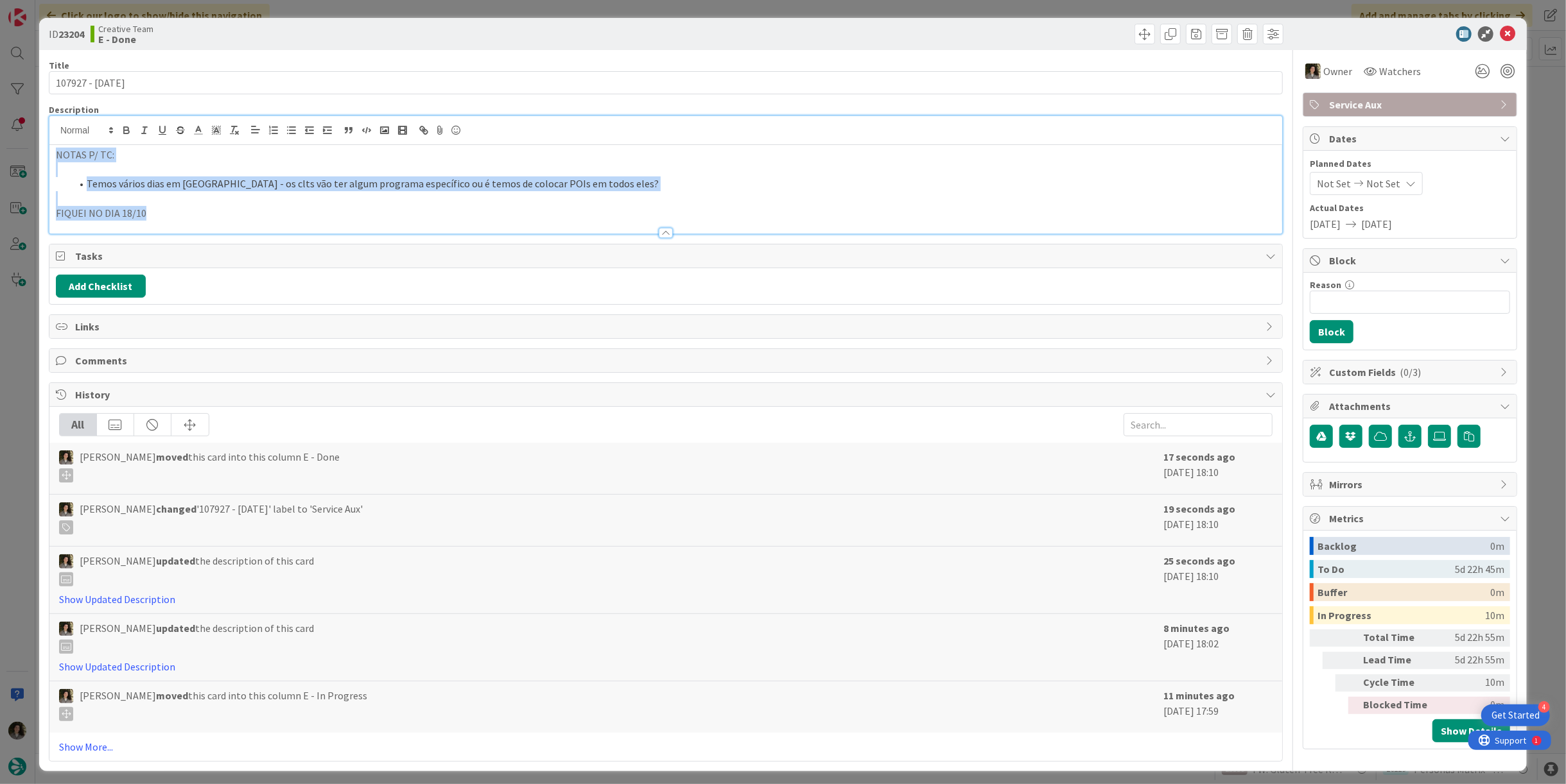
drag, startPoint x: 208, startPoint y: 209, endPoint x: 439, endPoint y: 216, distance: 231.1
click at [37, 143] on div "ID 23204 Creative Team E - Done Title 15 / 128 107927 - [DATE] Description NOTA…" at bounding box center [783, 392] width 1566 height 784
copy div "NOTAS P/ TC: Temos vários dias em [GEOGRAPHIC_DATA] - os clts vão ter algum pro…"
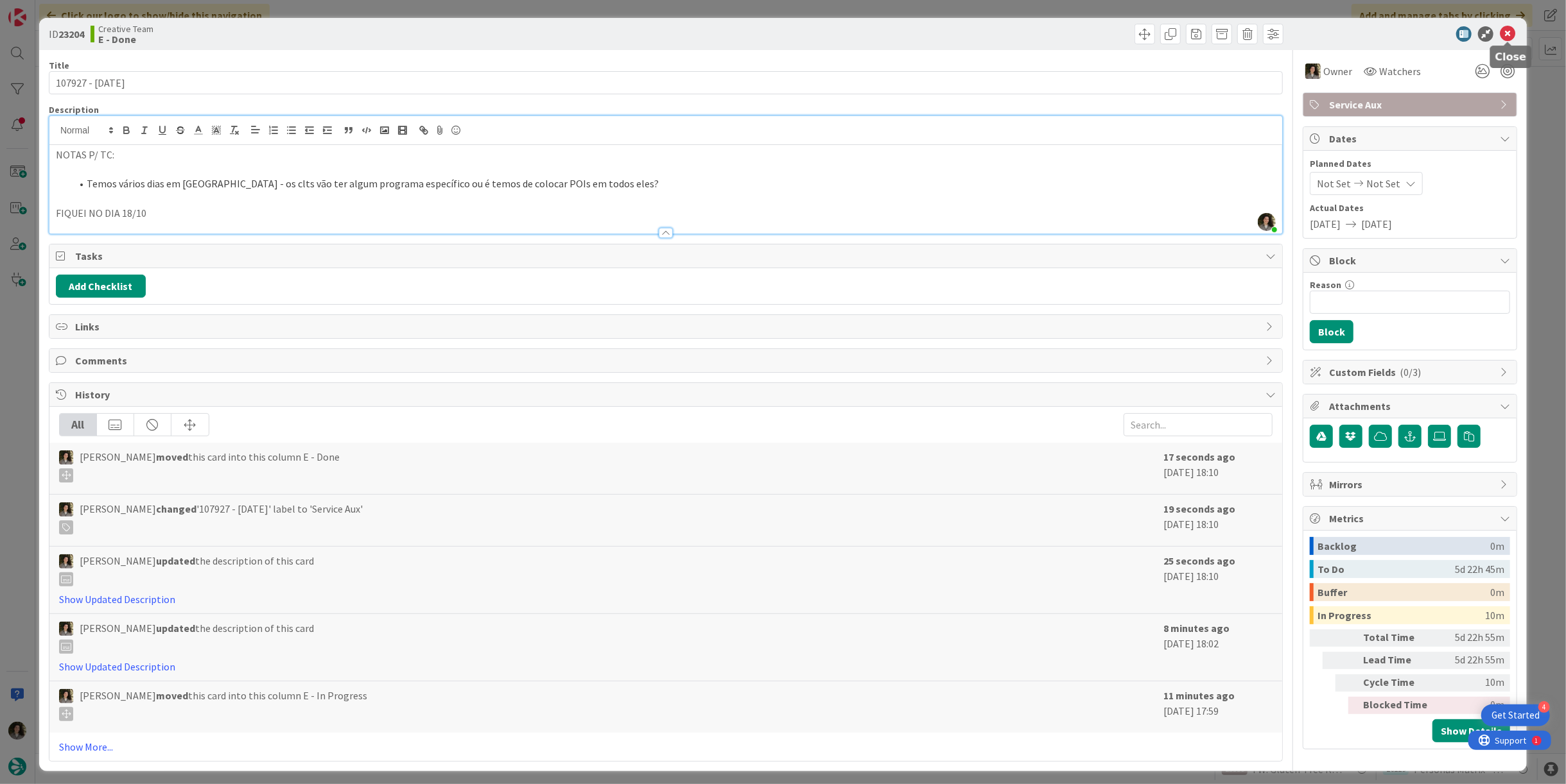
click at [1513, 32] on icon at bounding box center [1507, 33] width 16 height 16
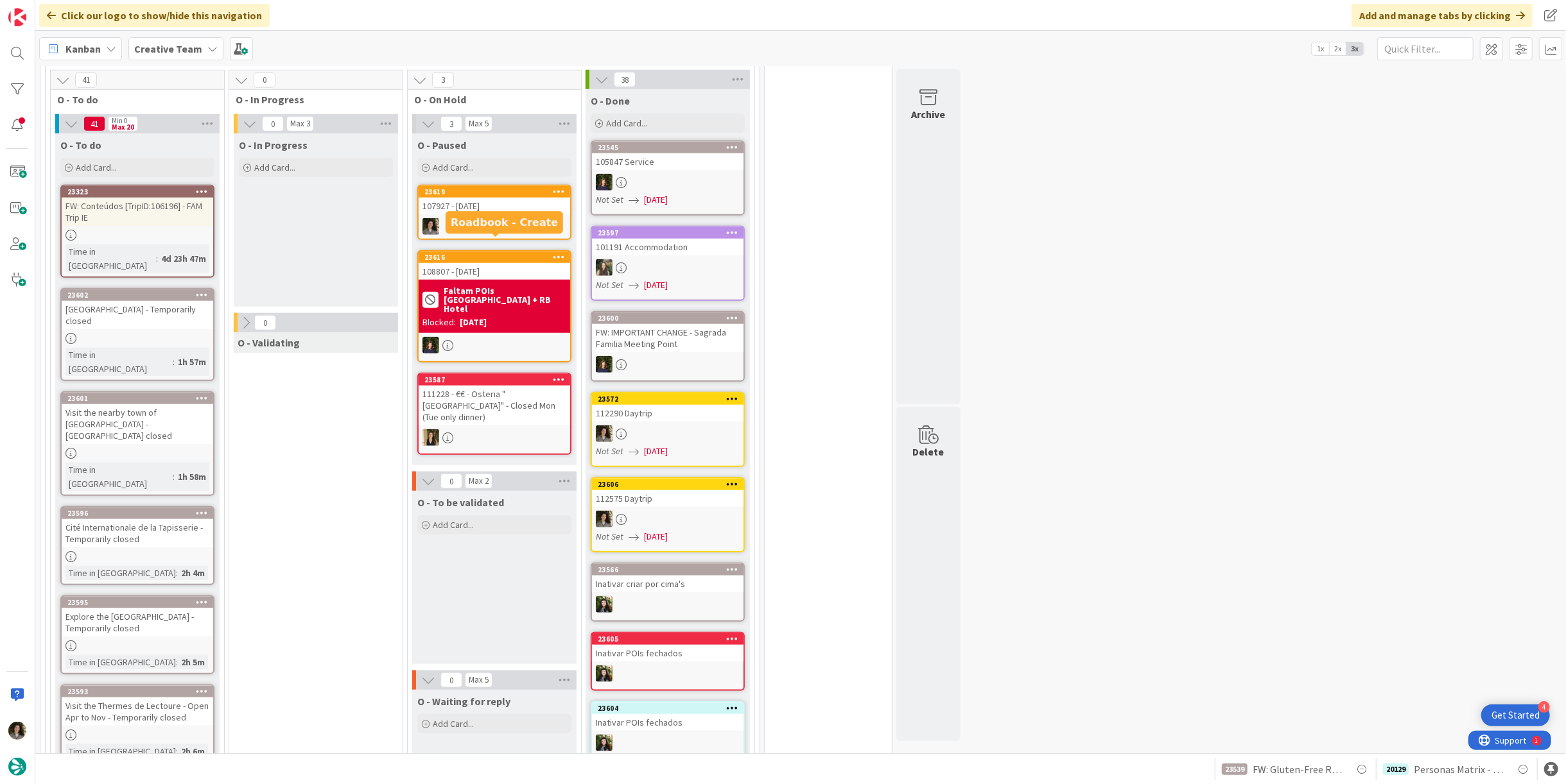
click at [508, 218] on div at bounding box center [493, 226] width 151 height 16
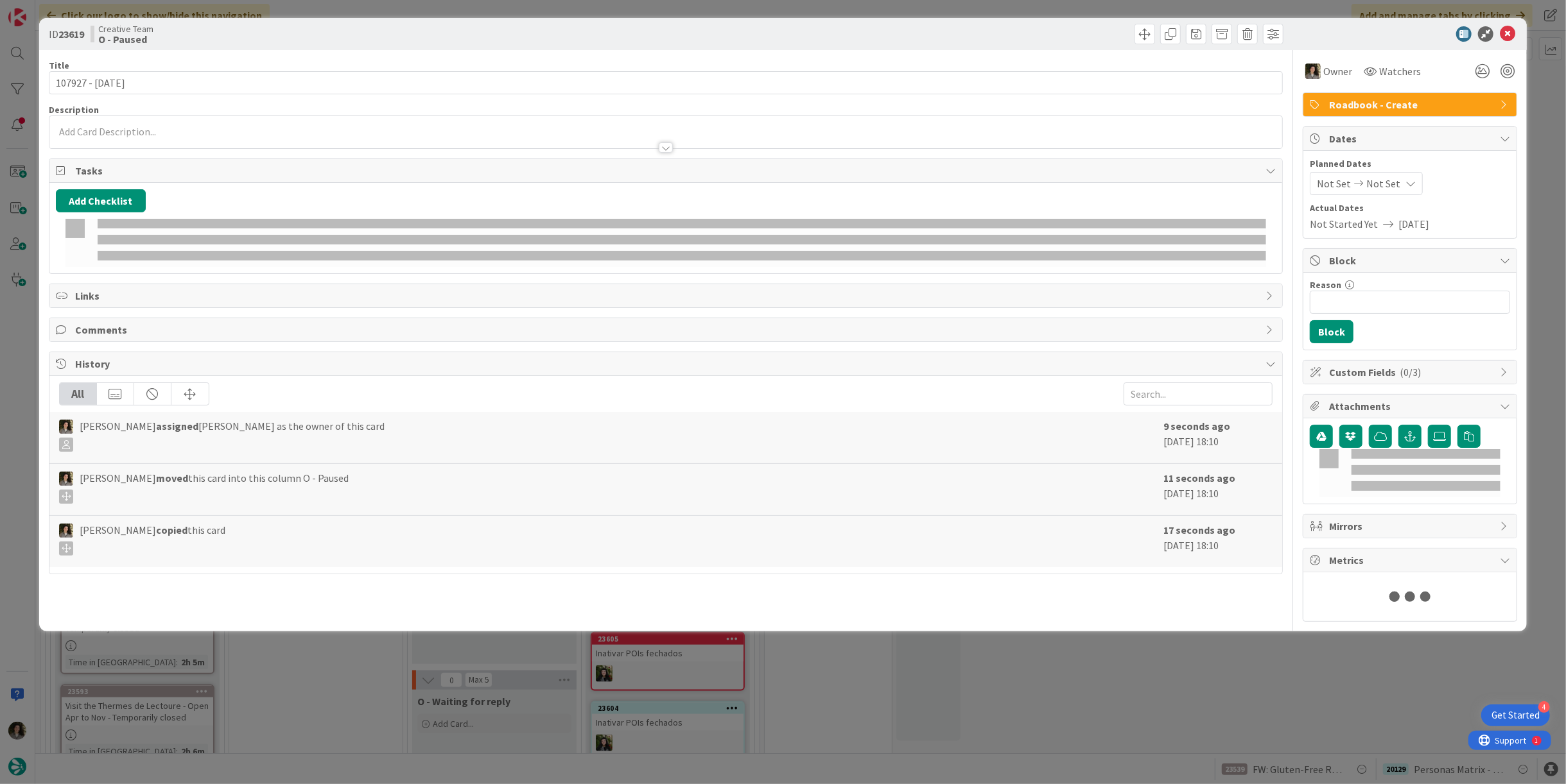
click at [246, 116] on div at bounding box center [666, 131] width 1233 height 32
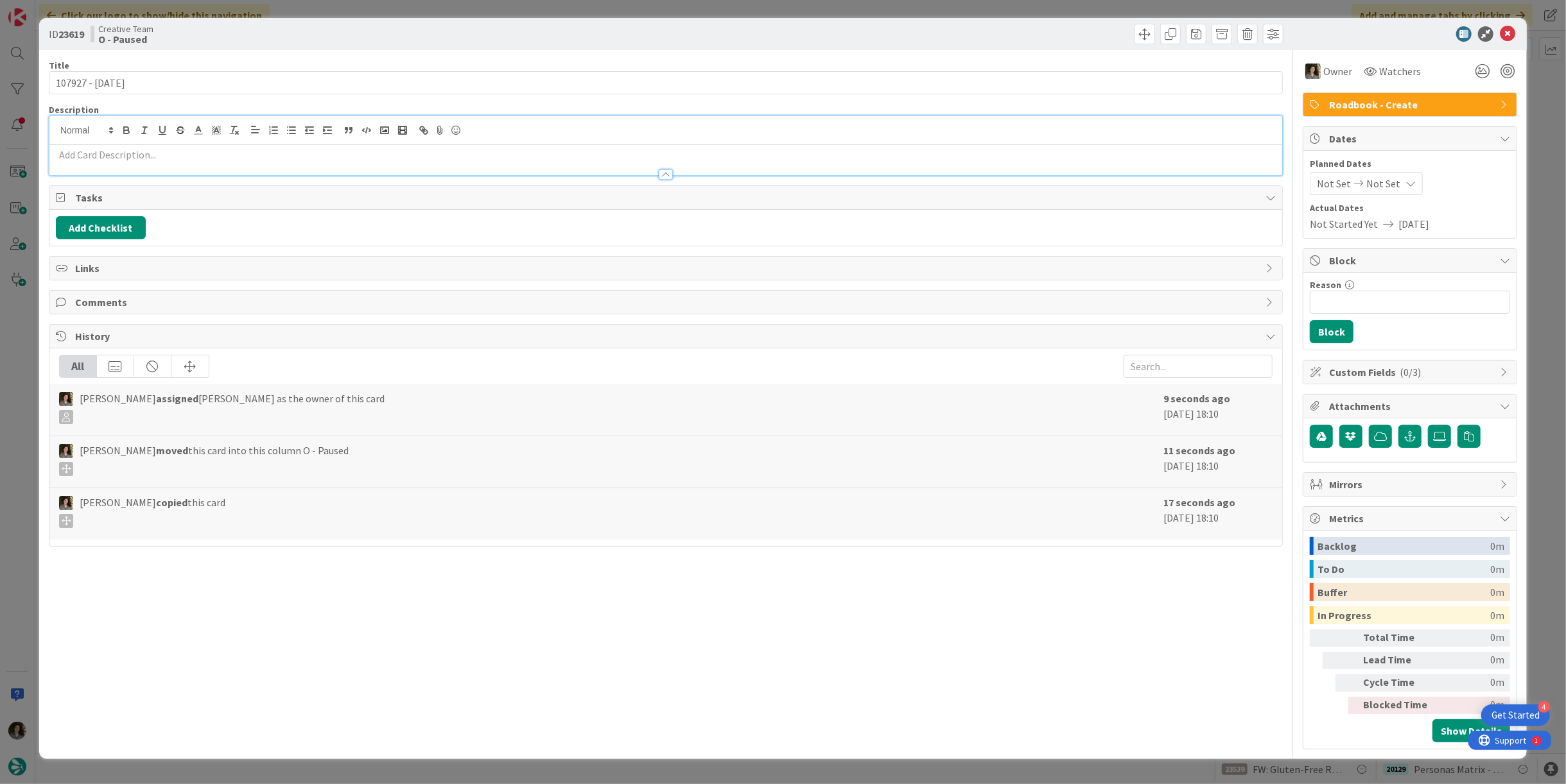
click at [230, 154] on p at bounding box center [665, 155] width 1220 height 15
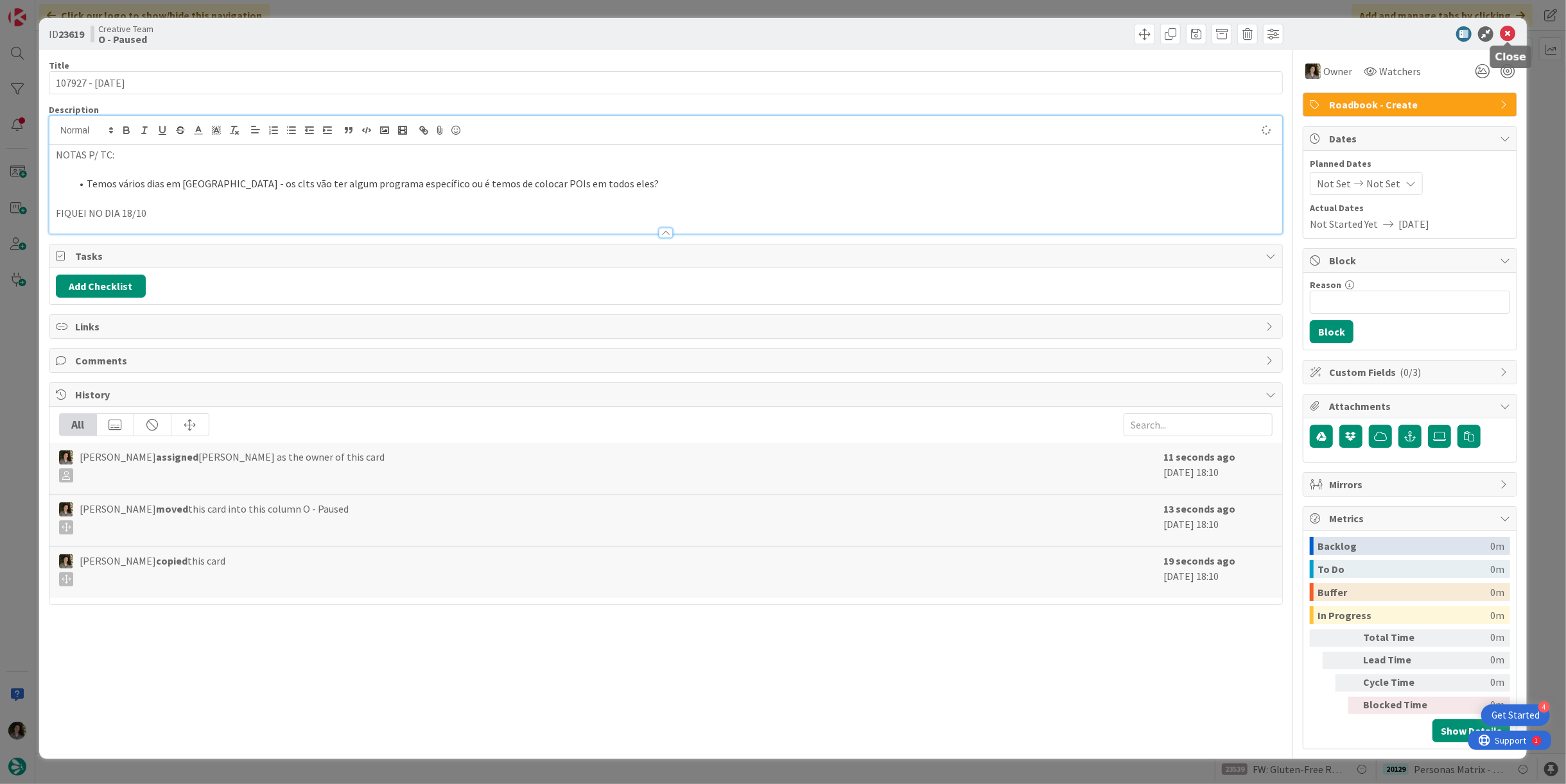
click at [1506, 29] on icon at bounding box center [1507, 33] width 16 height 16
